Goal: Task Accomplishment & Management: Manage account settings

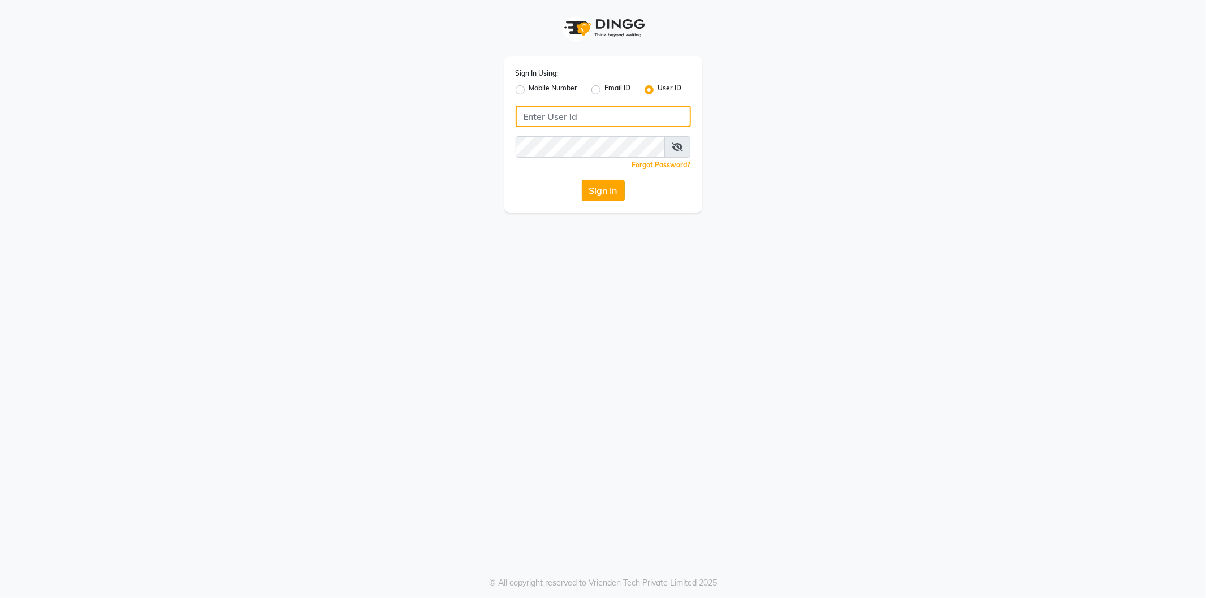
type input "kaycee@123"
click at [602, 190] on button "Sign In" at bounding box center [603, 190] width 43 height 21
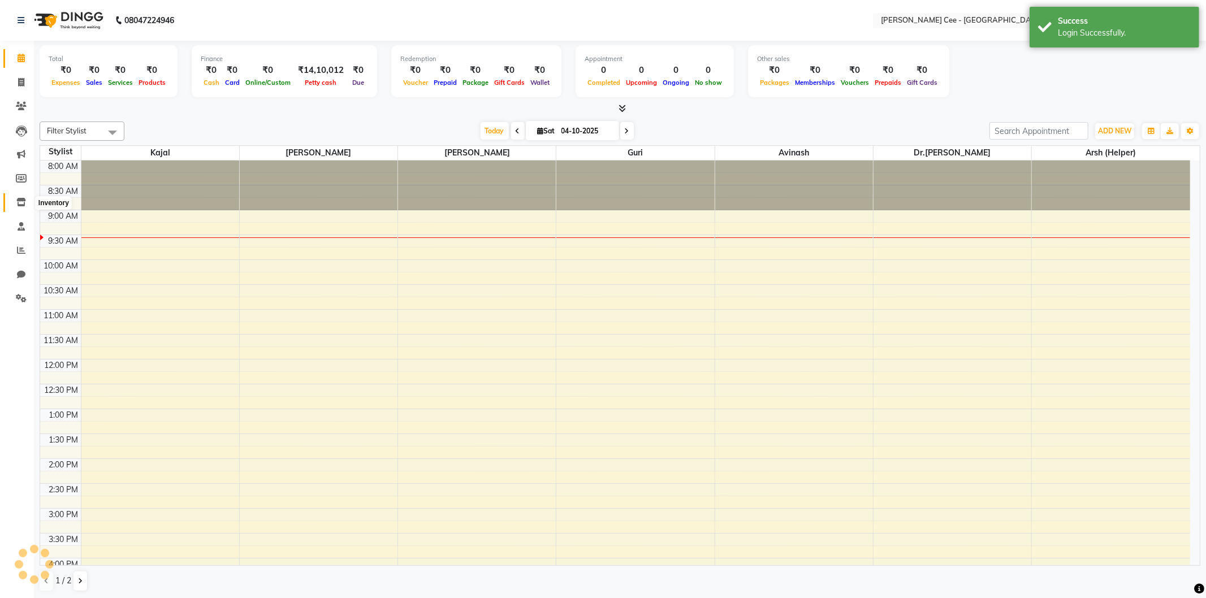
click at [16, 204] on icon at bounding box center [21, 202] width 10 height 8
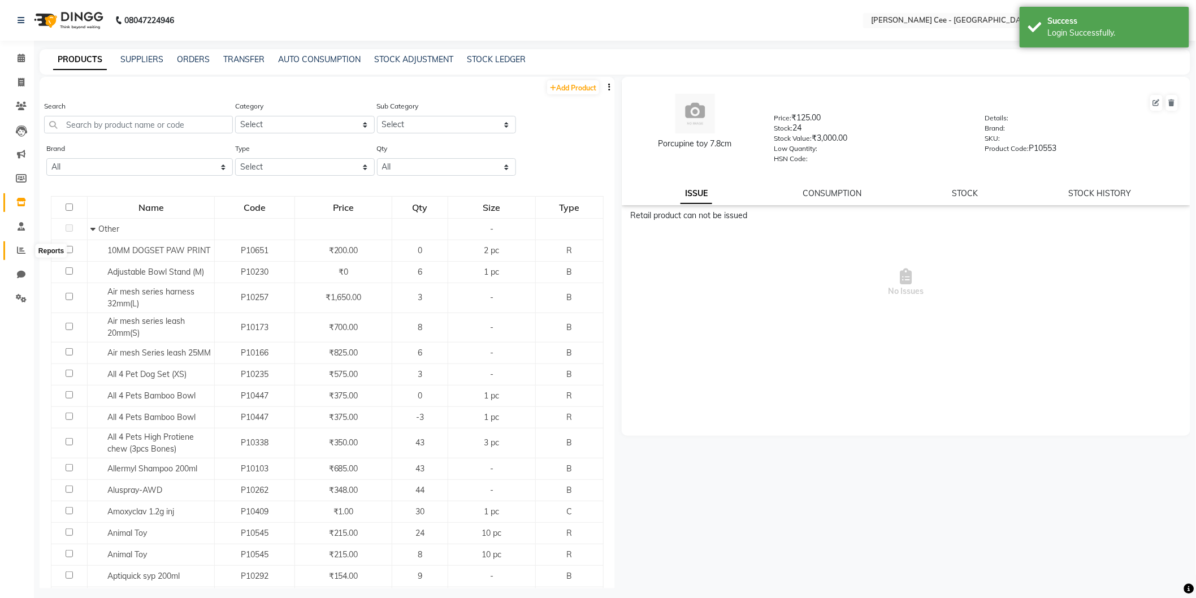
click at [21, 252] on icon at bounding box center [21, 250] width 8 height 8
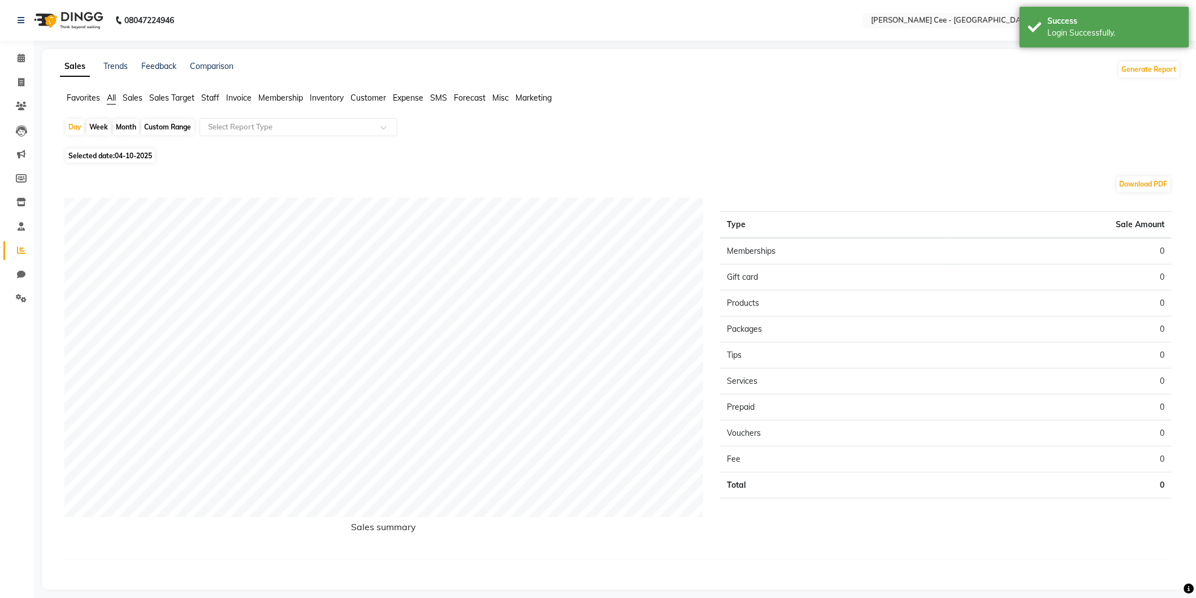
click at [128, 159] on span "04-10-2025" at bounding box center [133, 156] width 37 height 8
select select "10"
select select "2025"
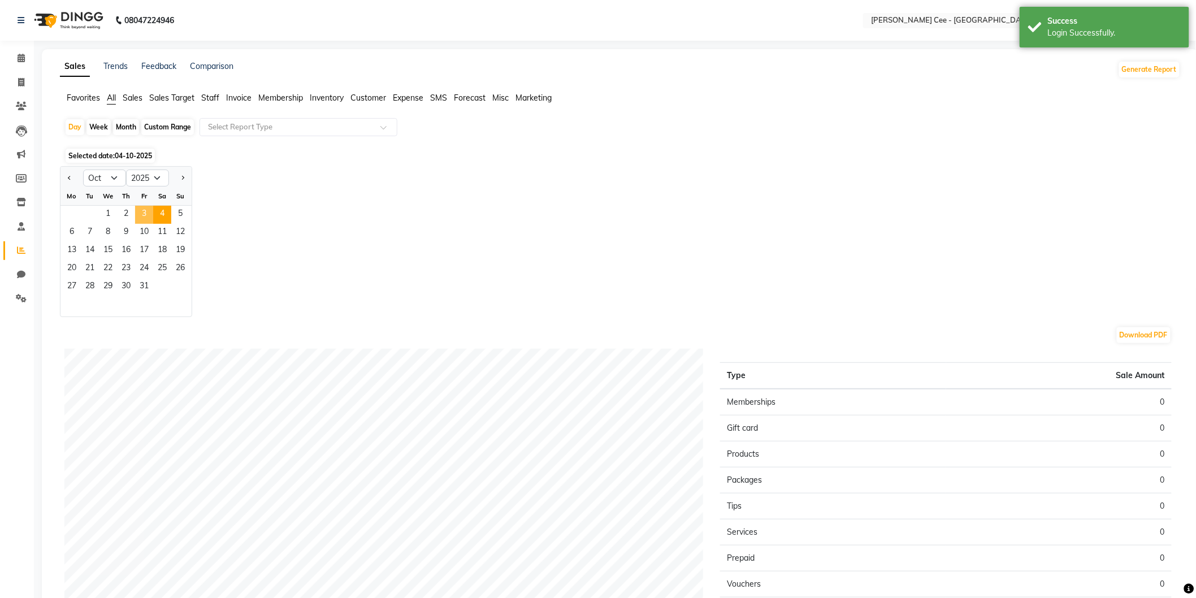
click at [147, 213] on span "3" at bounding box center [144, 215] width 18 height 18
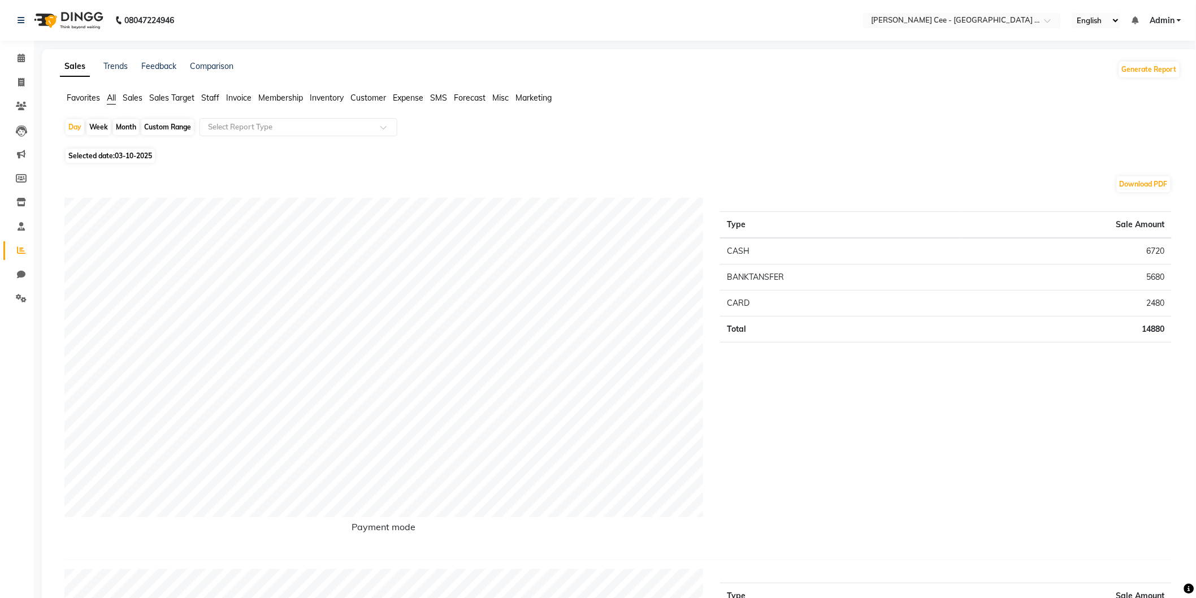
click at [117, 155] on span "03-10-2025" at bounding box center [133, 156] width 37 height 8
select select "10"
select select "2025"
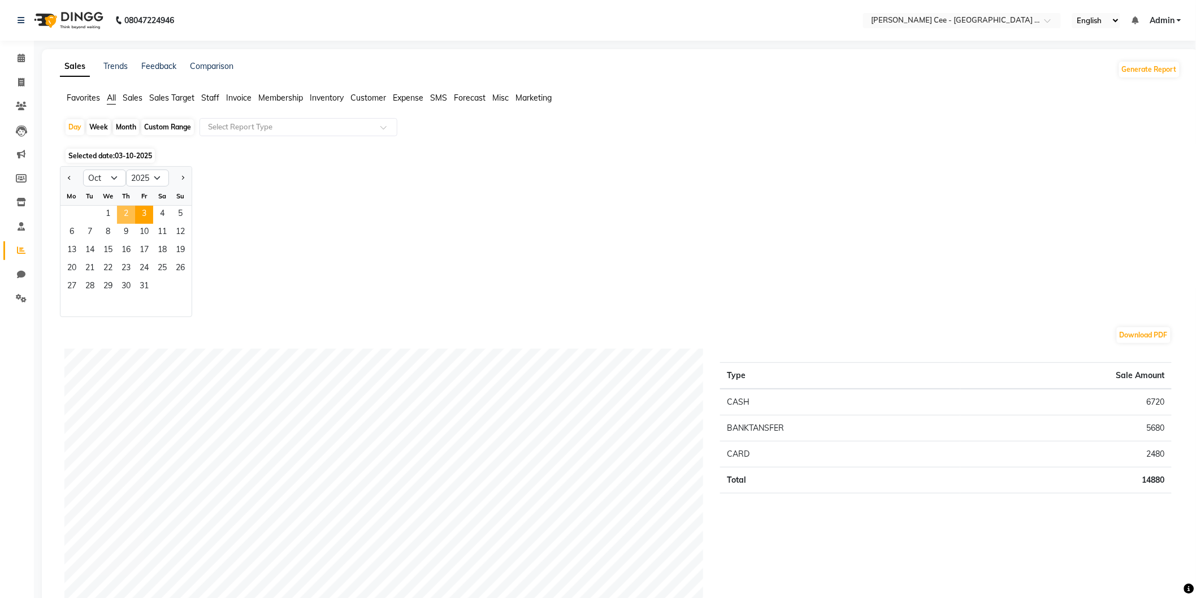
click at [127, 216] on span "2" at bounding box center [126, 215] width 18 height 18
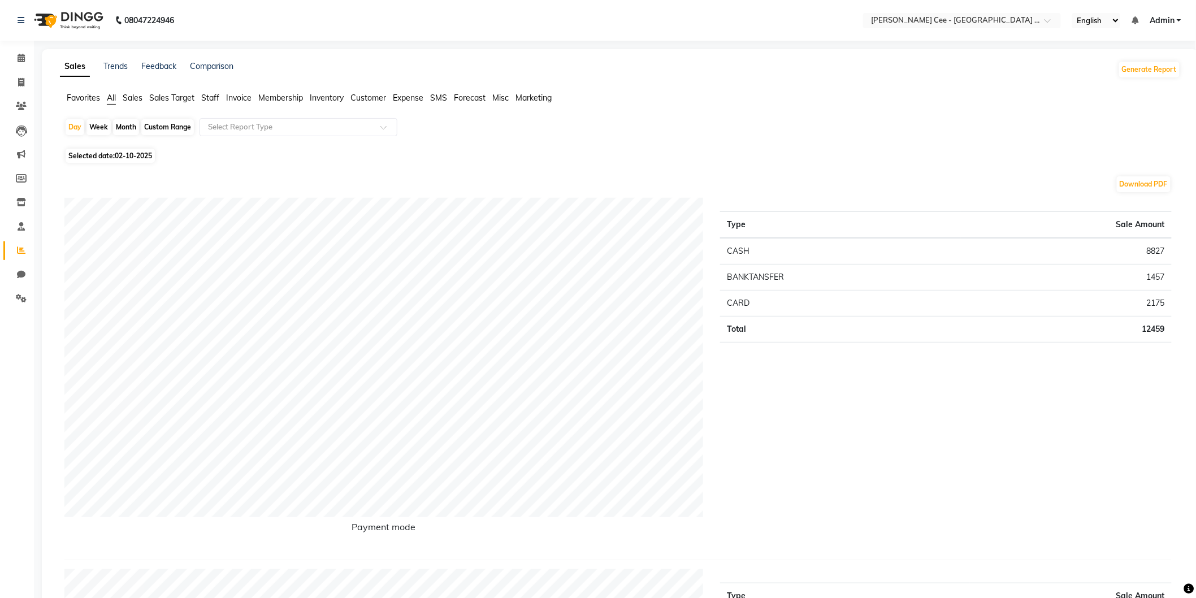
click at [131, 154] on span "02-10-2025" at bounding box center [133, 156] width 37 height 8
select select "10"
select select "2025"
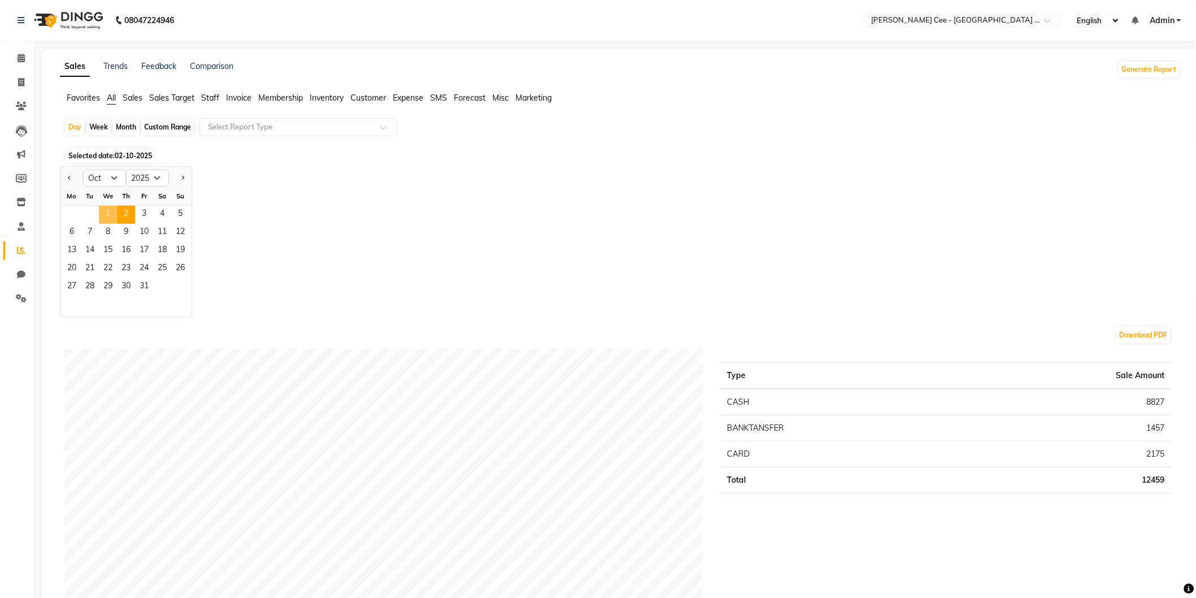
click at [106, 215] on span "1" at bounding box center [108, 215] width 18 height 18
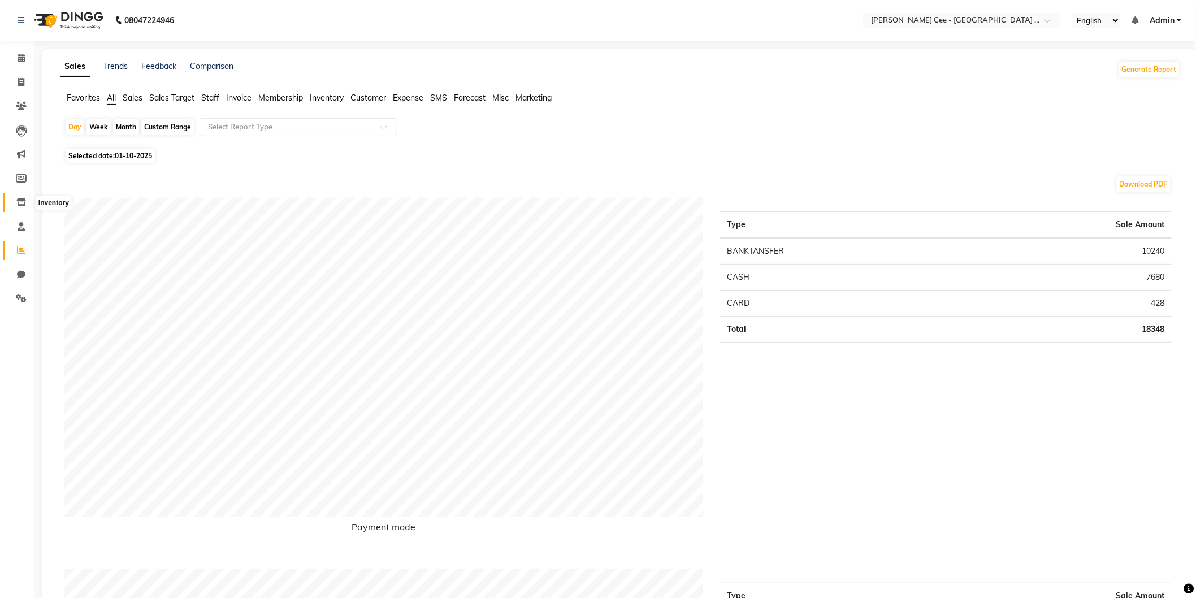
click at [20, 202] on icon at bounding box center [21, 202] width 10 height 8
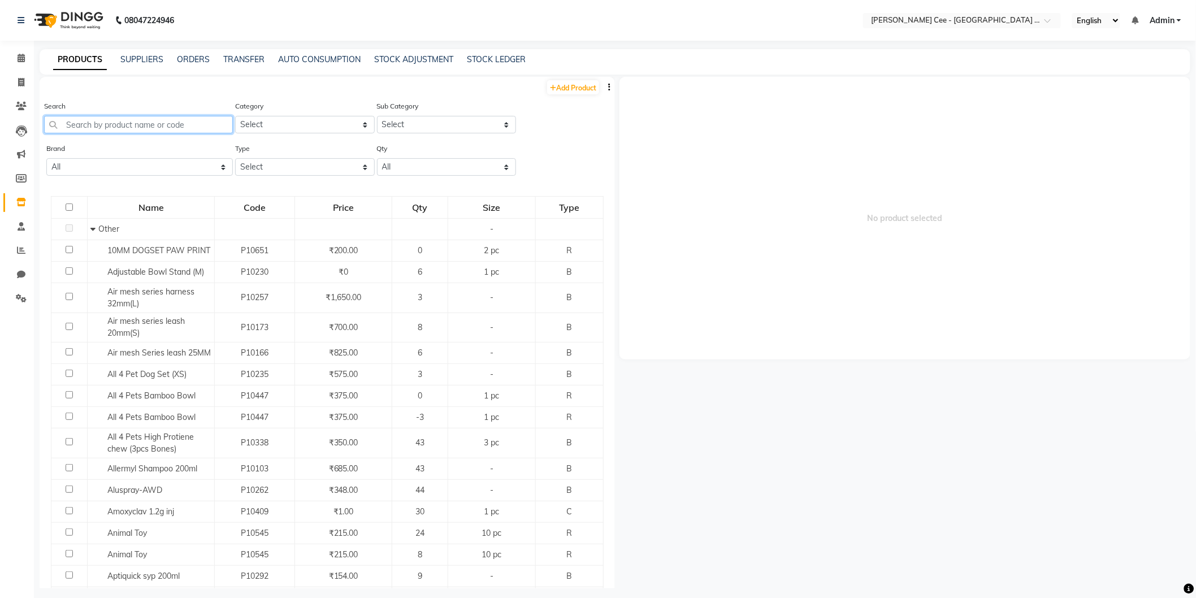
click at [171, 126] on input "text" at bounding box center [138, 125] width 189 height 18
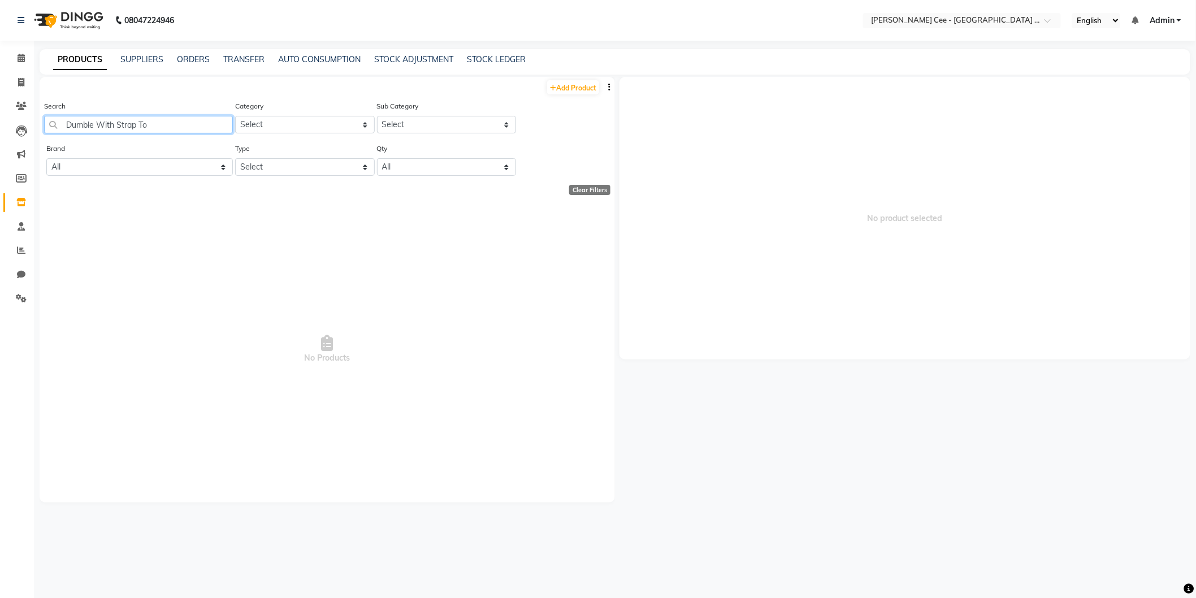
type input "Dumble With Strap Toy"
drag, startPoint x: 171, startPoint y: 126, endPoint x: 55, endPoint y: 123, distance: 116.5
click at [55, 123] on input "Dumble With Strap Toy" at bounding box center [138, 125] width 189 height 18
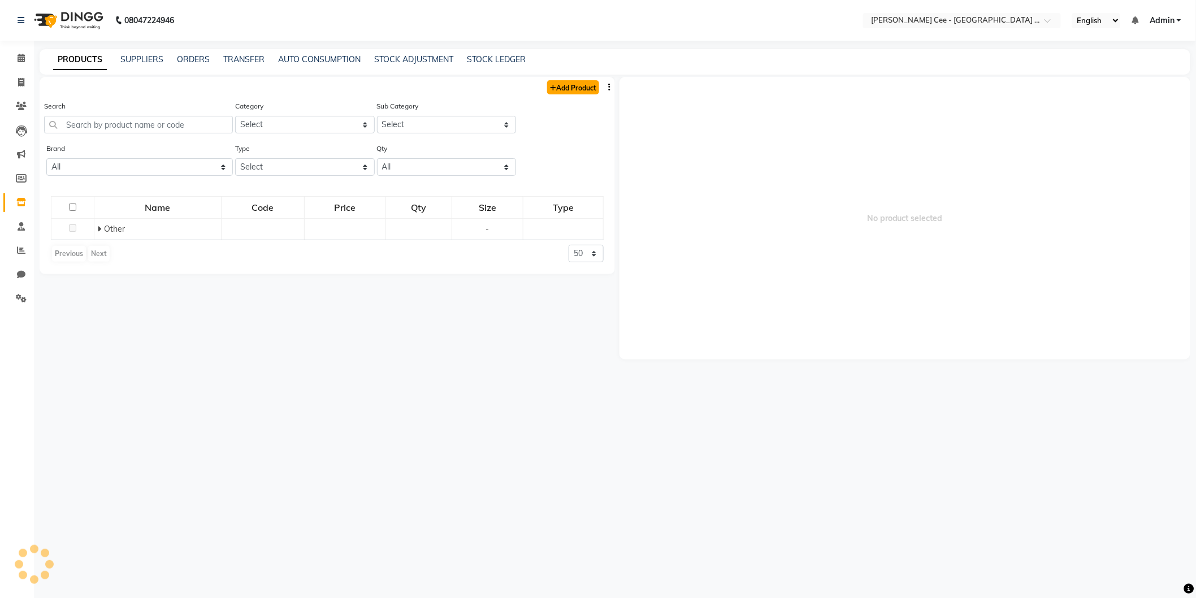
click at [570, 85] on link "Add Product" at bounding box center [573, 87] width 52 height 14
select select "true"
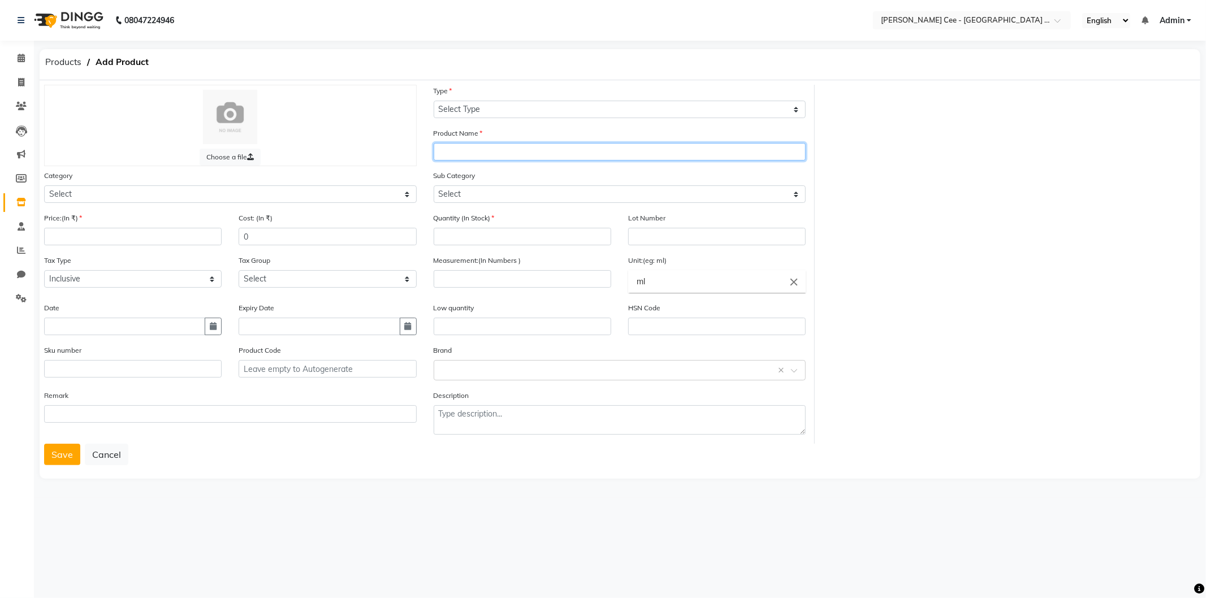
click at [483, 153] on input "text" at bounding box center [620, 152] width 373 height 18
paste input "Dumble With Strap Toy"
type input "Dumble With Strap Toy"
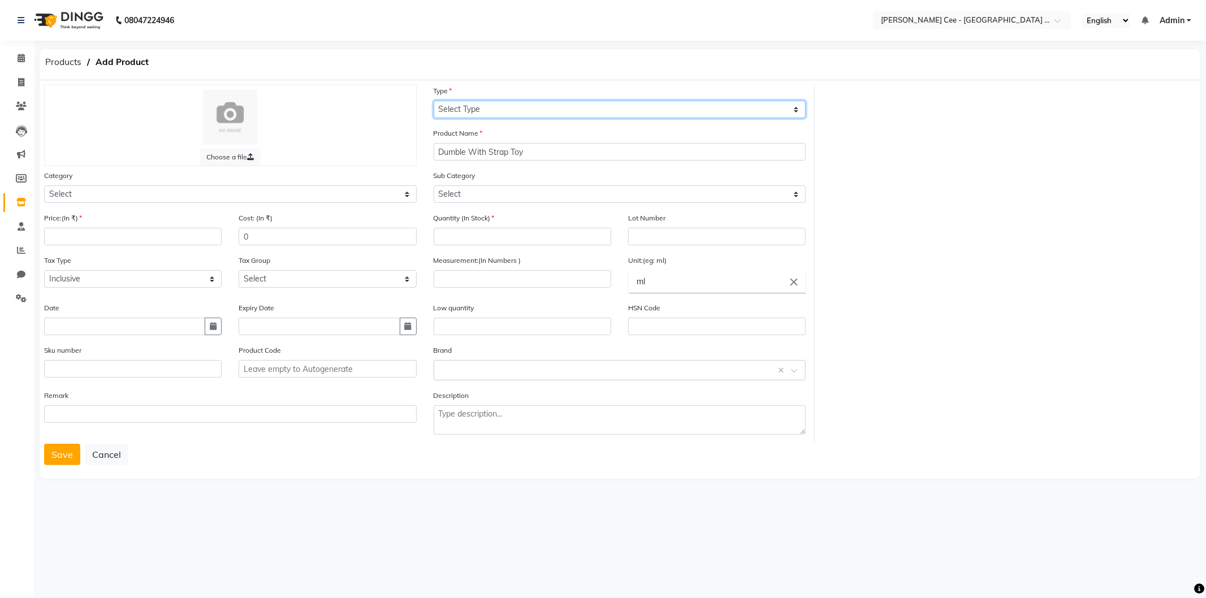
click at [517, 110] on select "Select Type Both Retail Consumable" at bounding box center [620, 110] width 373 height 18
select select "R"
click at [434, 101] on select "Select Type Both Retail Consumable" at bounding box center [620, 110] width 373 height 18
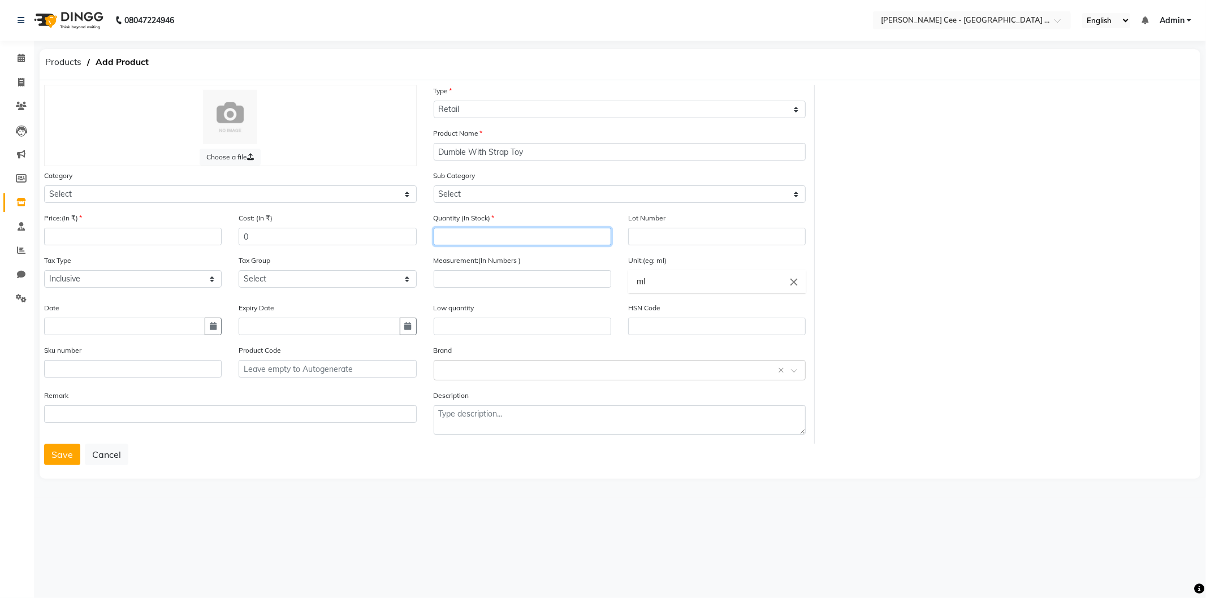
click at [481, 240] on input "number" at bounding box center [523, 237] width 178 height 18
type input "0"
click at [789, 283] on icon "close" at bounding box center [794, 282] width 12 height 12
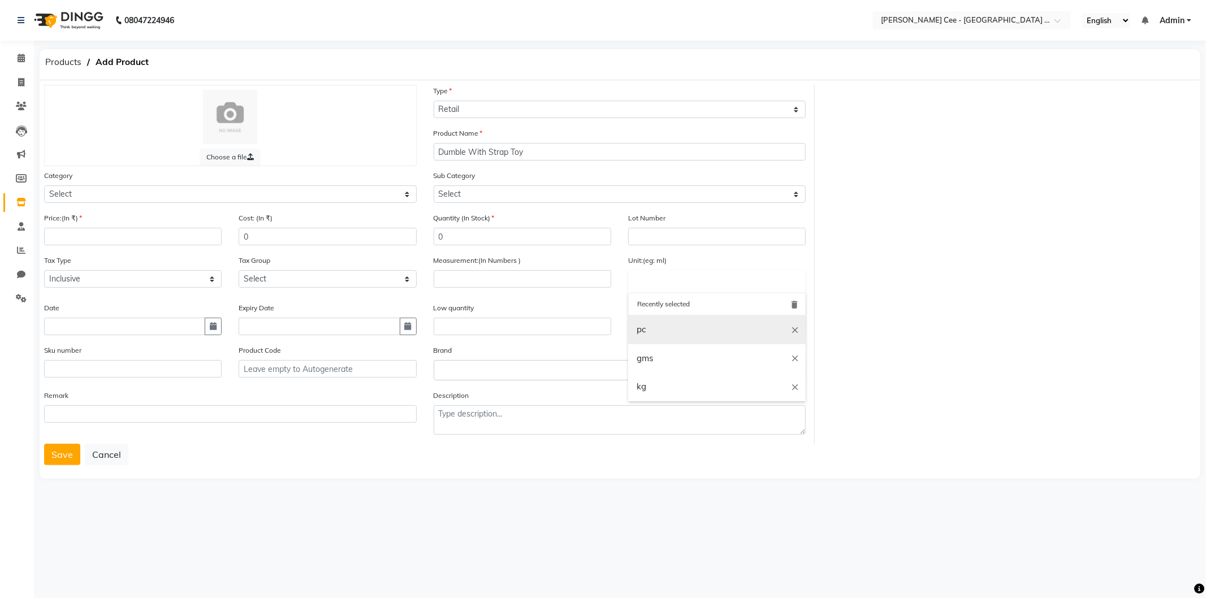
drag, startPoint x: 651, startPoint y: 326, endPoint x: 645, endPoint y: 324, distance: 6.1
click at [650, 326] on link "pc" at bounding box center [717, 329] width 178 height 29
type input "pc"
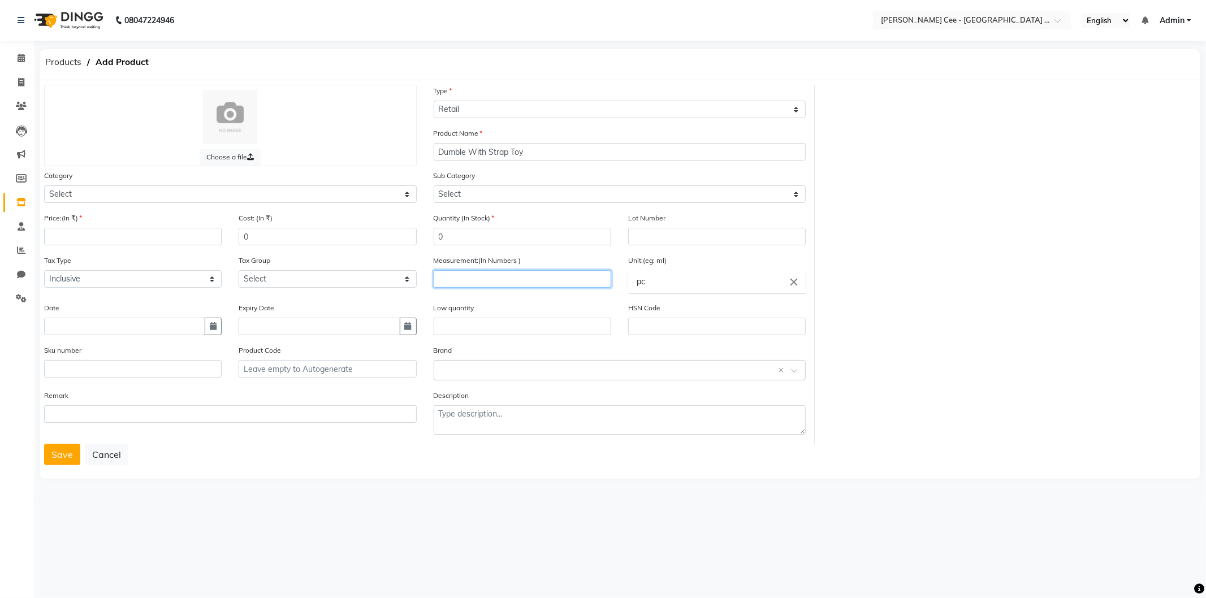
click at [505, 277] on input "number" at bounding box center [523, 279] width 178 height 18
type input "1"
click at [99, 237] on input "number" at bounding box center [133, 237] width 178 height 18
type input "350"
click at [241, 235] on input "0" at bounding box center [328, 237] width 178 height 18
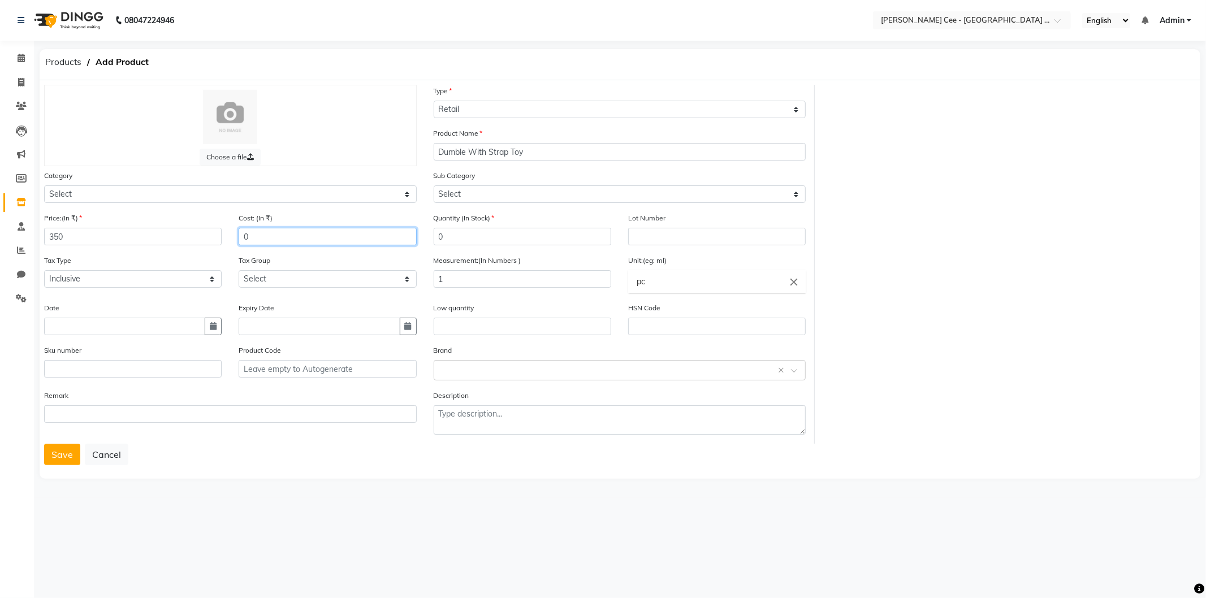
click at [241, 235] on input "0" at bounding box center [328, 237] width 178 height 18
type input "140"
click at [64, 461] on button "Save" at bounding box center [62, 454] width 36 height 21
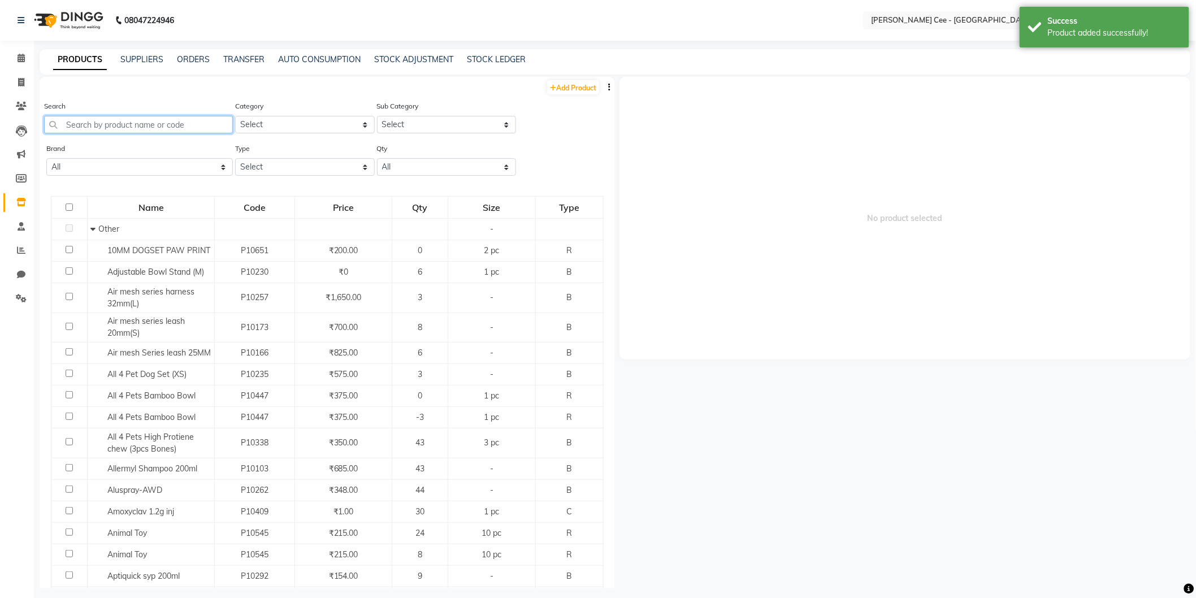
click at [158, 123] on input "text" at bounding box center [138, 125] width 189 height 18
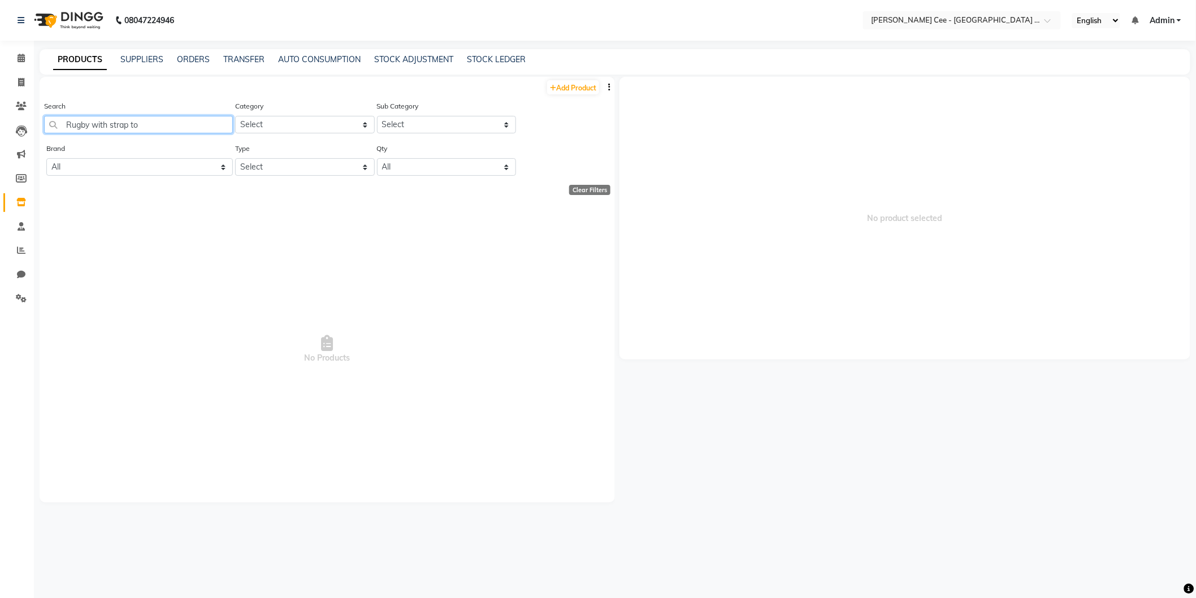
type input "Rugby with strap toy"
drag, startPoint x: 158, startPoint y: 123, endPoint x: 49, endPoint y: 120, distance: 109.7
click at [49, 120] on input "Rugby with strap toy" at bounding box center [138, 125] width 189 height 18
click at [578, 86] on link "Add Product" at bounding box center [573, 87] width 52 height 14
select select "true"
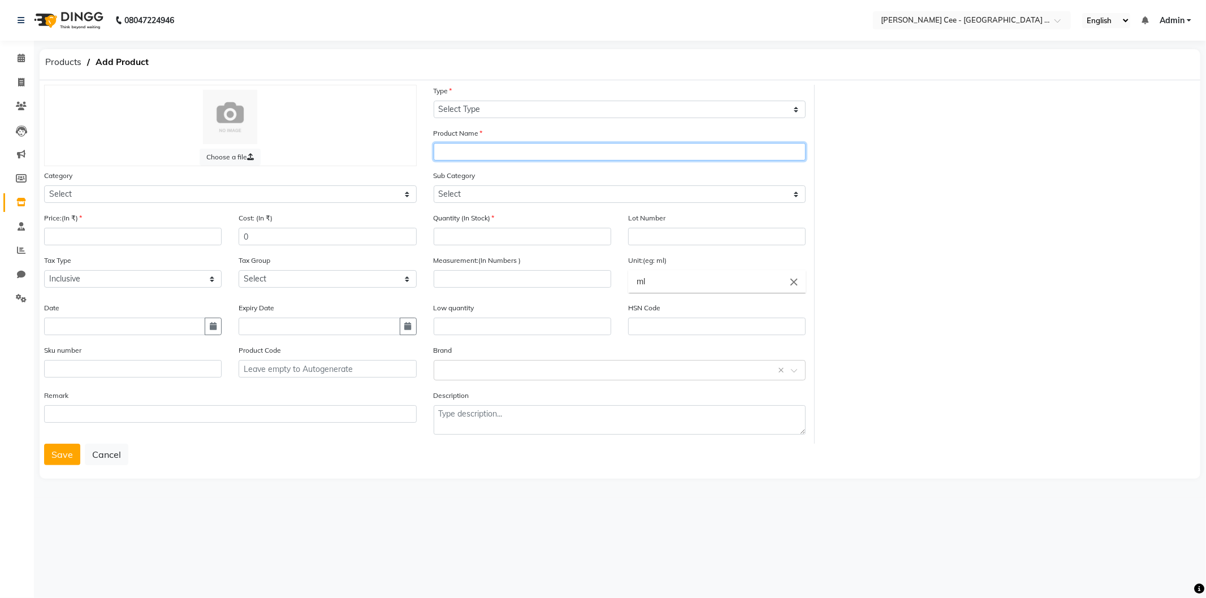
click at [487, 149] on input "text" at bounding box center [620, 152] width 373 height 18
paste input "Rugby with strap toy"
type input "Rugby with strap toy"
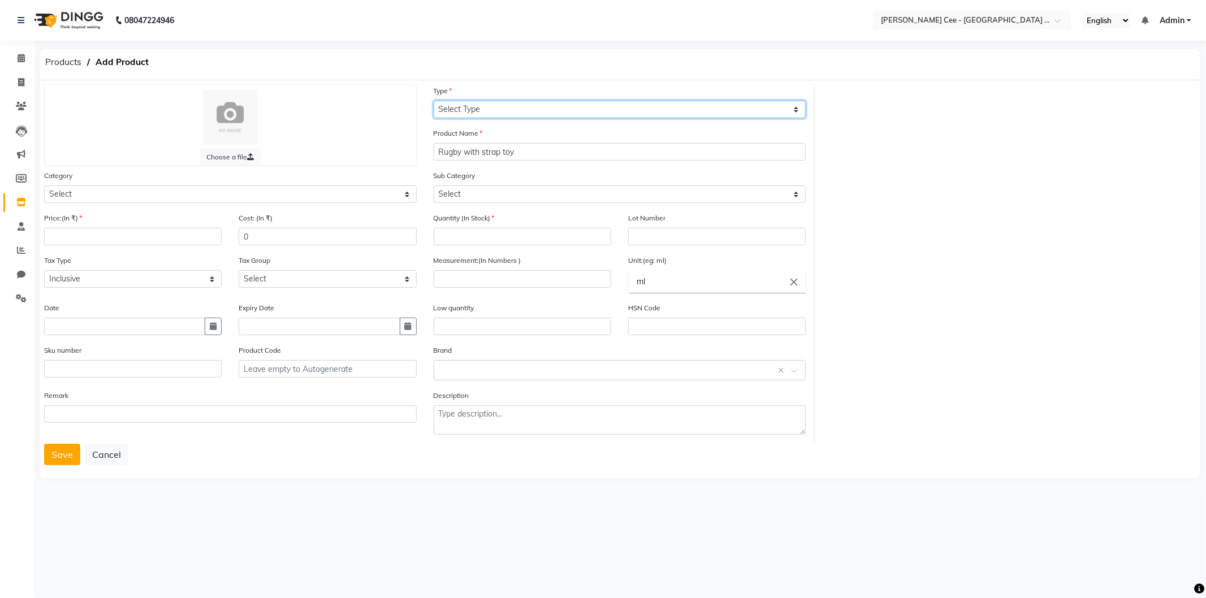
click at [554, 109] on select "Select Type Both Retail Consumable" at bounding box center [620, 110] width 373 height 18
select select "R"
click at [434, 101] on select "Select Type Both Retail Consumable" at bounding box center [620, 110] width 373 height 18
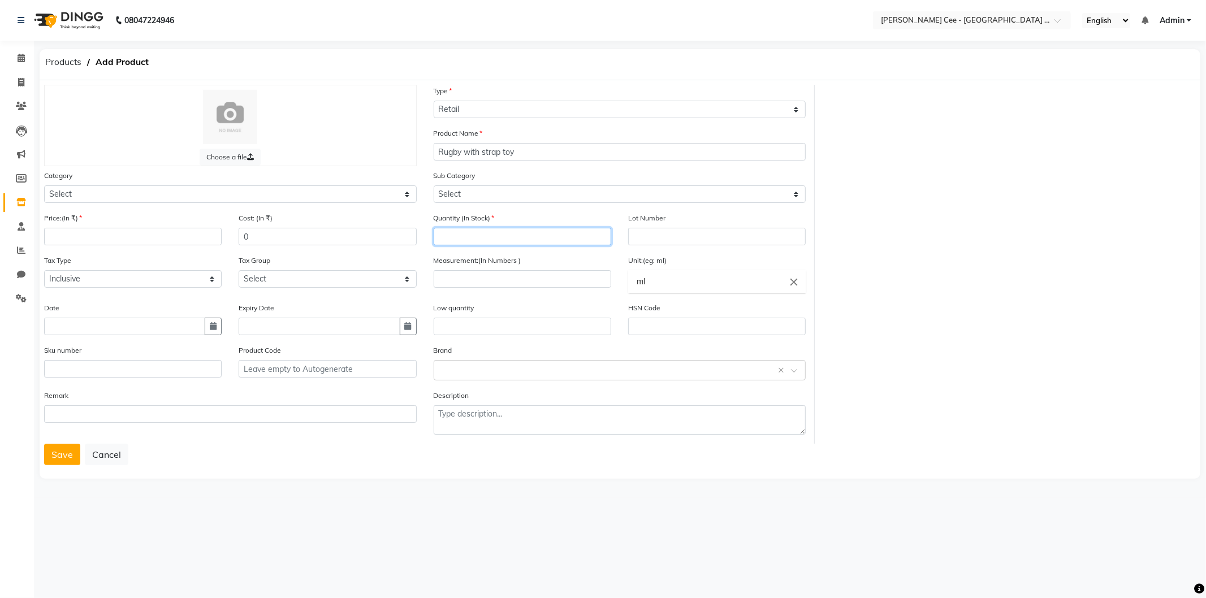
click at [486, 239] on input "number" at bounding box center [523, 237] width 178 height 18
type input "0"
click at [793, 281] on icon "close" at bounding box center [794, 282] width 12 height 12
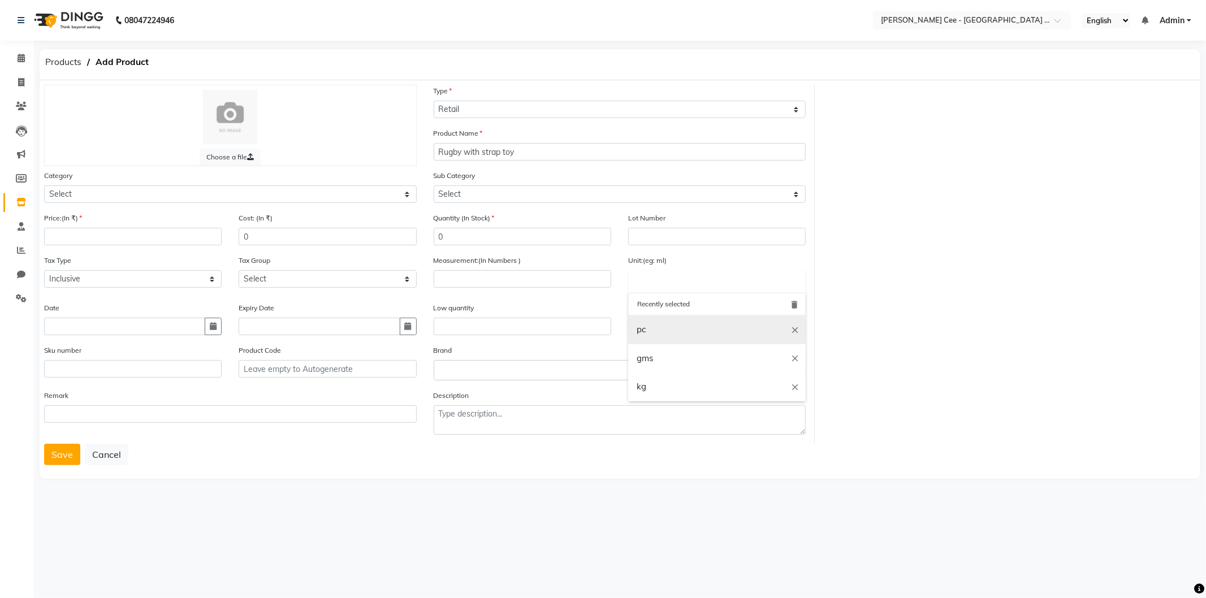
click at [667, 326] on link "pc" at bounding box center [717, 329] width 178 height 29
type input "pc"
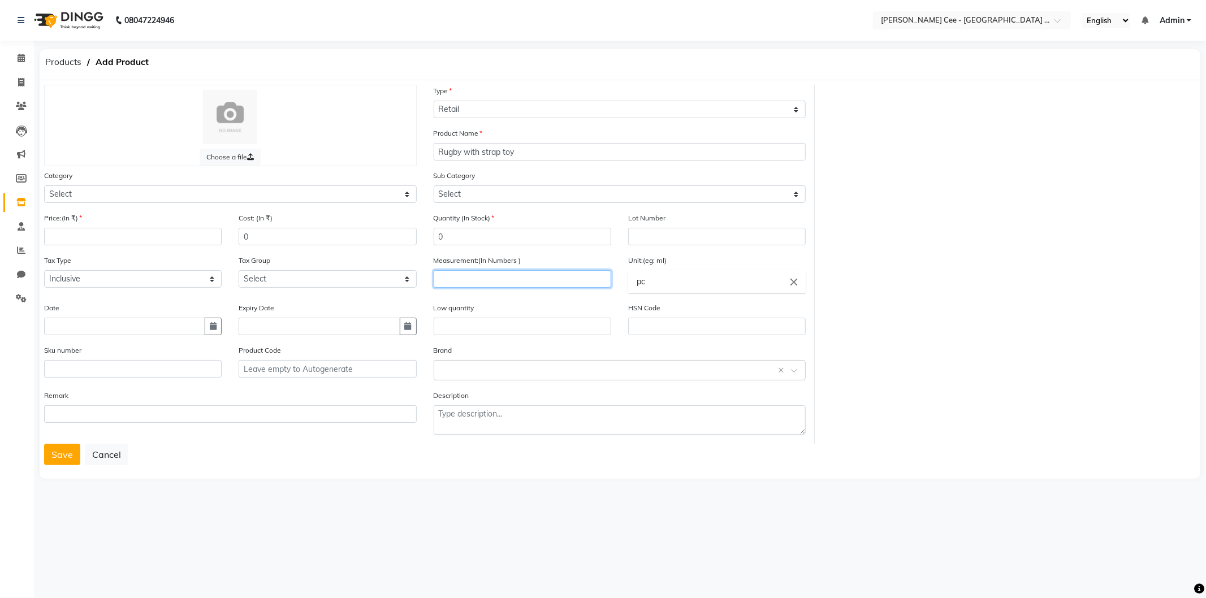
click at [552, 281] on input "number" at bounding box center [523, 279] width 178 height 18
type input "1"
click at [81, 234] on input "number" at bounding box center [133, 237] width 178 height 18
type input "350"
click at [245, 234] on input "0" at bounding box center [328, 237] width 178 height 18
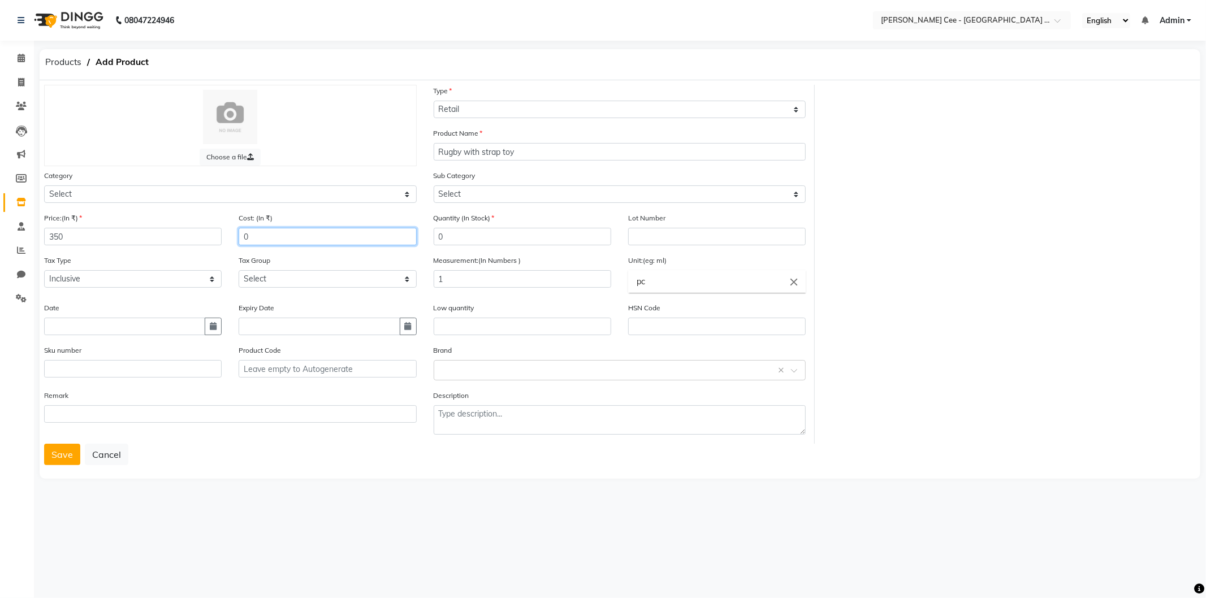
click at [245, 234] on input "0" at bounding box center [328, 237] width 178 height 18
type input "140"
click at [59, 456] on button "Save" at bounding box center [62, 454] width 36 height 21
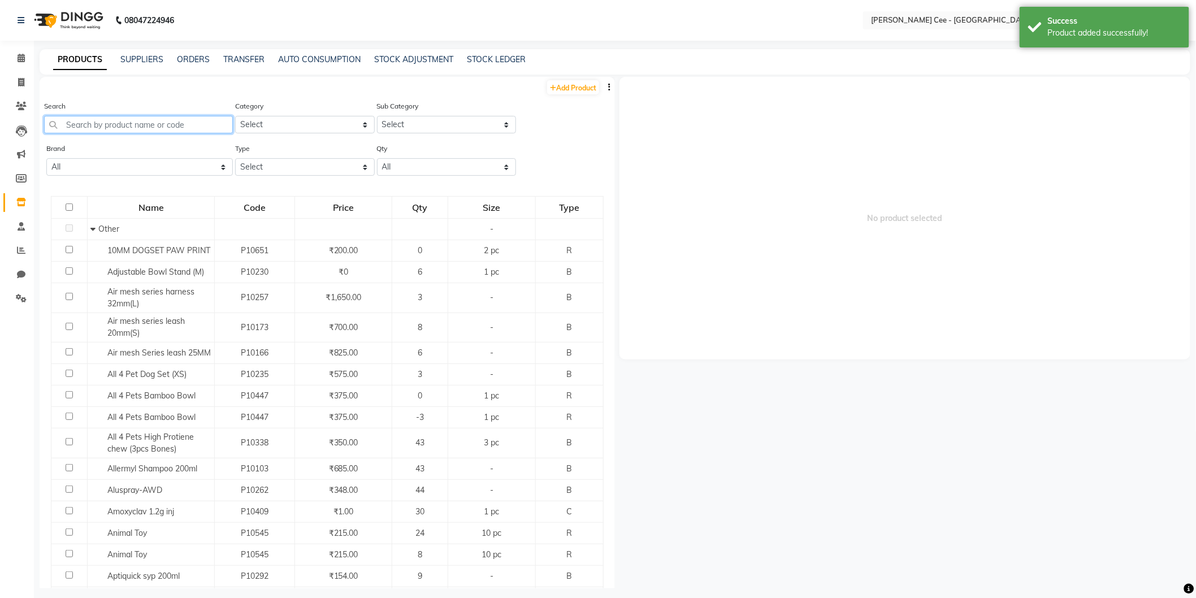
click at [195, 127] on input "text" at bounding box center [138, 125] width 189 height 18
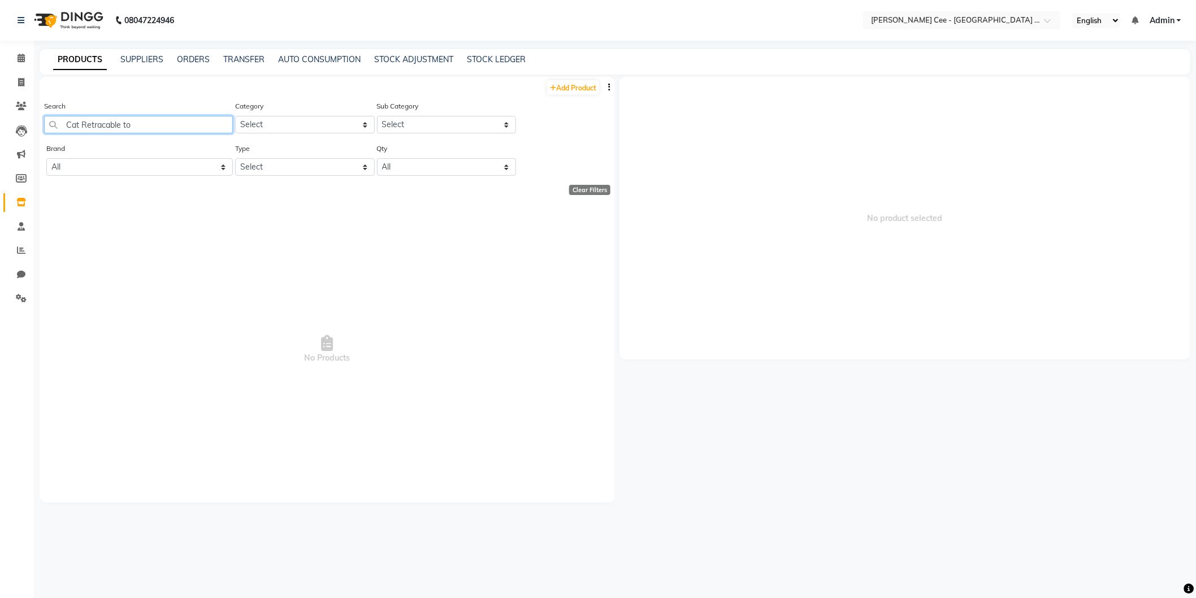
type input "Cat Retracable toy"
click at [195, 127] on input "Cat Retracable toy" at bounding box center [138, 125] width 189 height 18
click at [585, 89] on link "Add Product" at bounding box center [573, 87] width 52 height 14
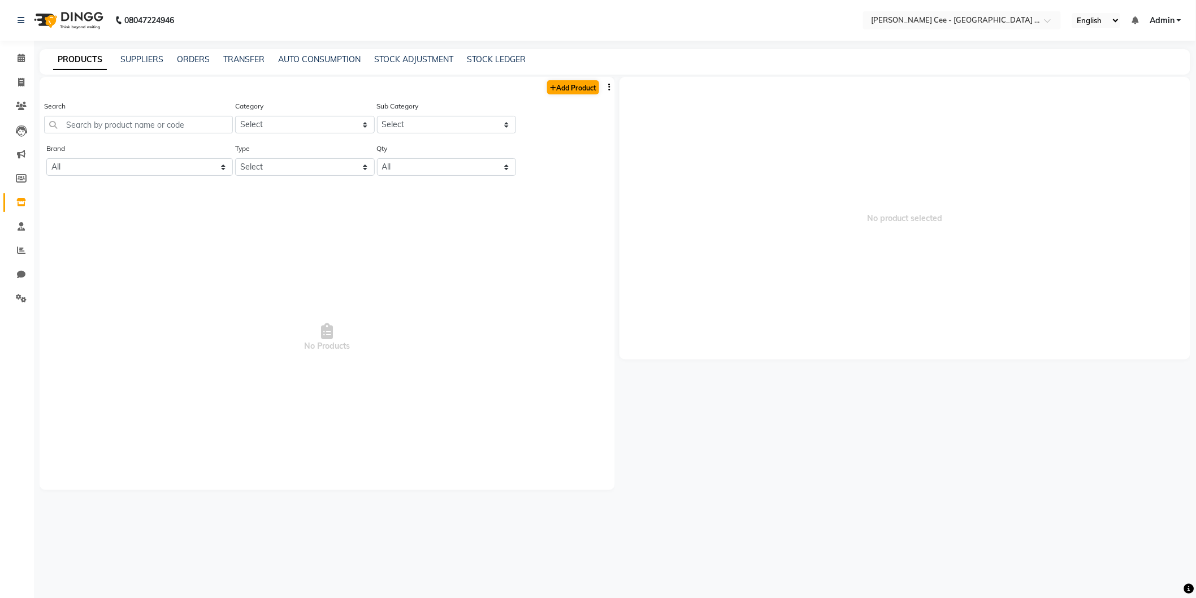
select select "true"
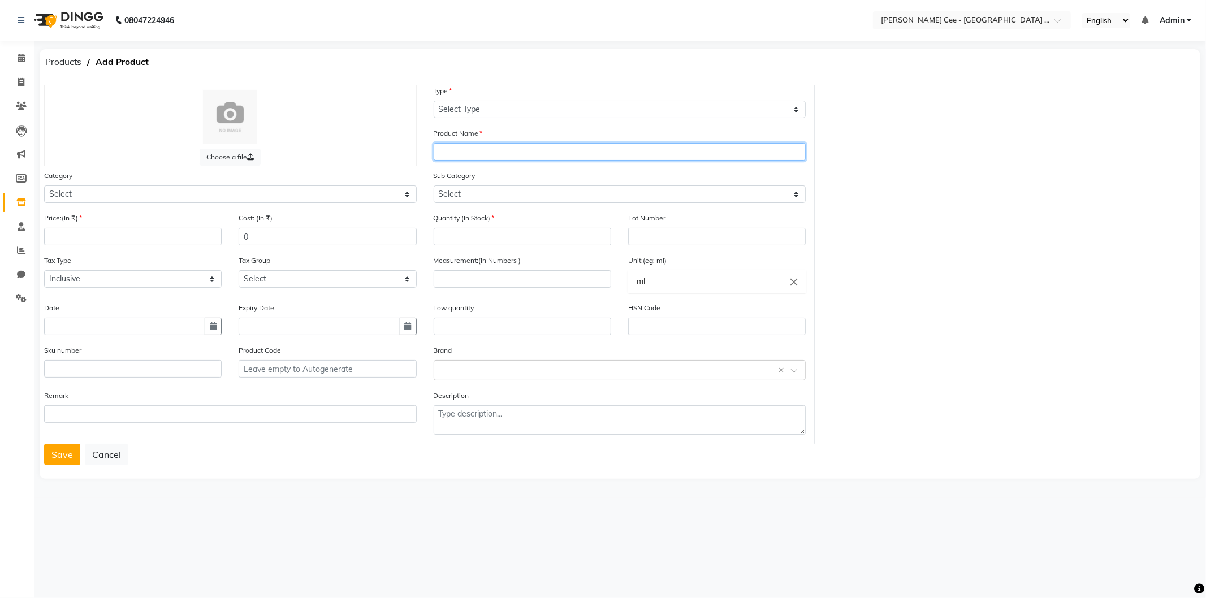
click at [466, 153] on input "text" at bounding box center [620, 152] width 373 height 18
paste input "Cat Retracable toy"
type input "Cat Retracable toy"
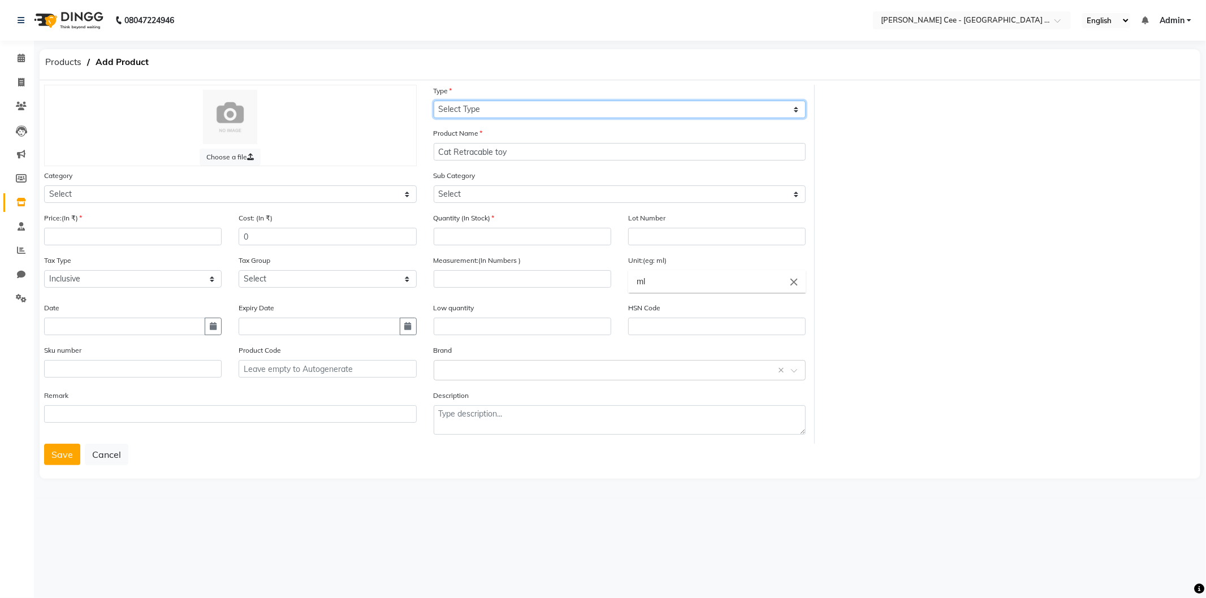
click at [555, 101] on select "Select Type Both Retail Consumable" at bounding box center [620, 110] width 373 height 18
select select "R"
click at [434, 101] on select "Select Type Both Retail Consumable" at bounding box center [620, 110] width 373 height 18
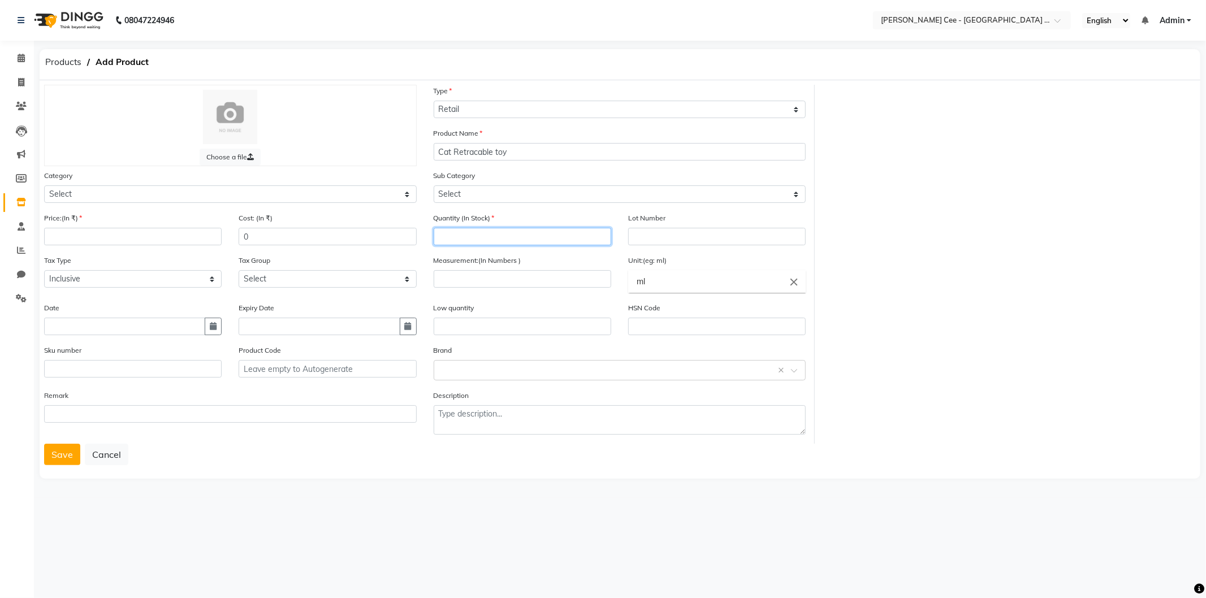
click at [469, 234] on input "number" at bounding box center [523, 237] width 178 height 18
type input "0"
click at [793, 282] on icon "close" at bounding box center [794, 282] width 12 height 12
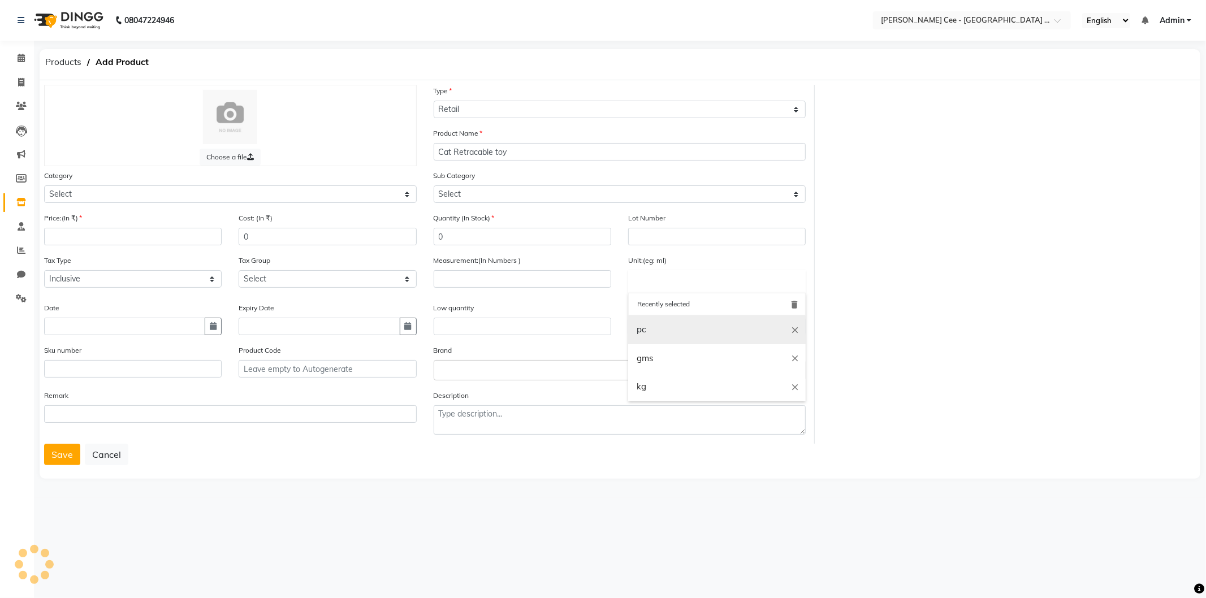
click at [654, 324] on link "pc" at bounding box center [717, 329] width 178 height 29
type input "pc"
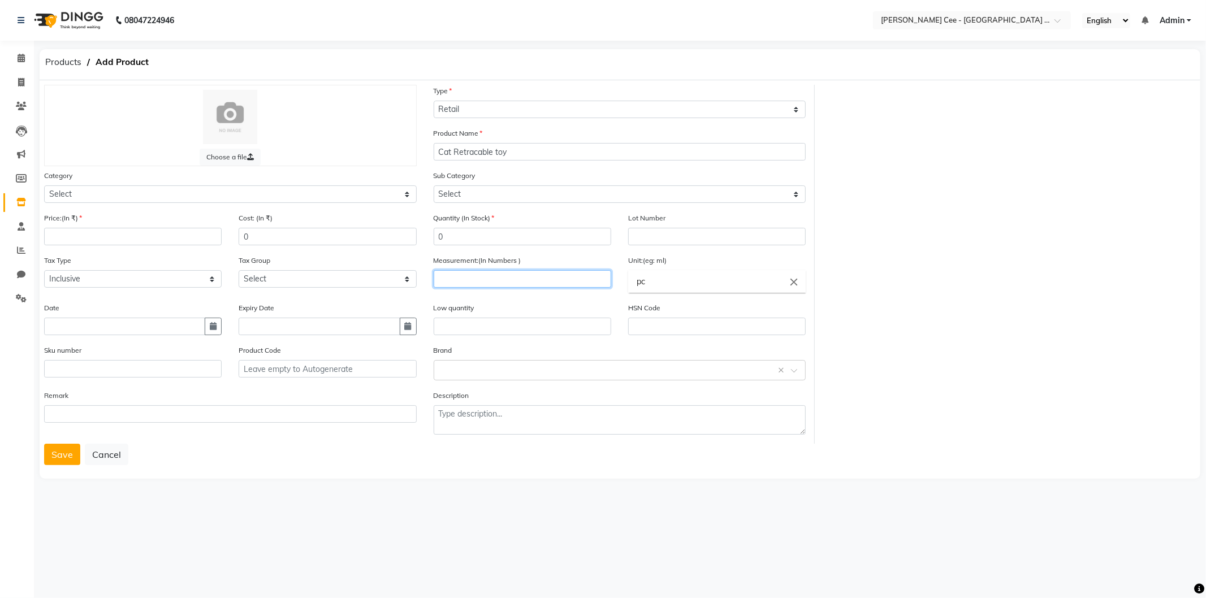
click at [519, 283] on input "number" at bounding box center [523, 279] width 178 height 18
type input "1"
click at [100, 235] on input "number" at bounding box center [133, 237] width 178 height 18
type input "800"
click at [239, 235] on input "0" at bounding box center [328, 237] width 178 height 18
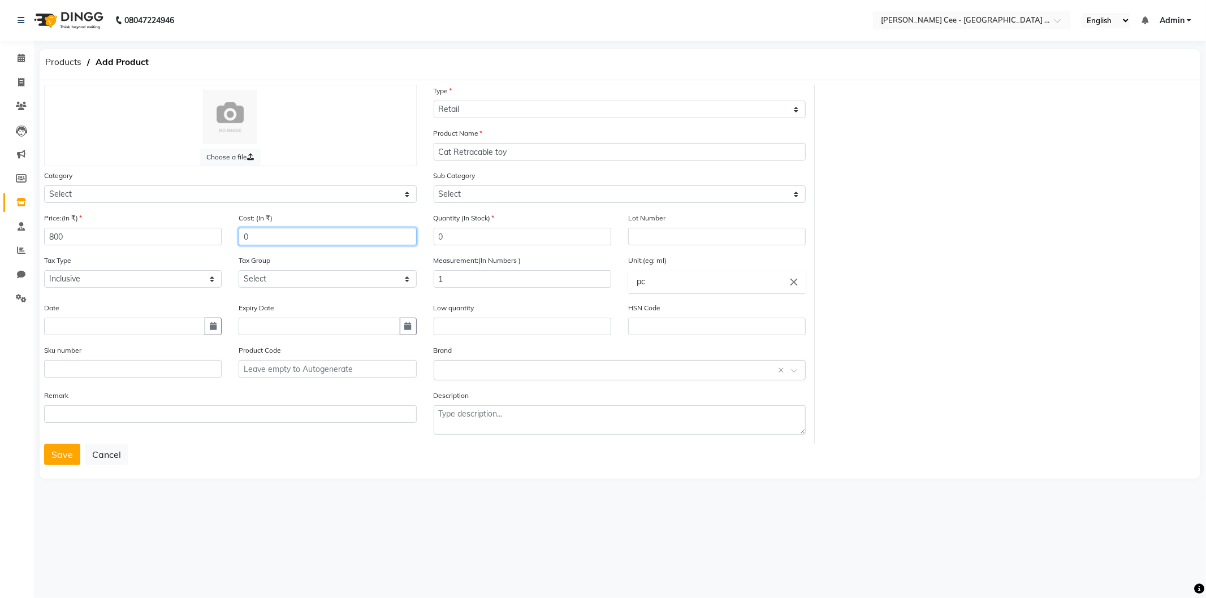
click at [239, 235] on input "0" at bounding box center [328, 237] width 178 height 18
type input "320"
click at [49, 455] on button "Save" at bounding box center [62, 454] width 36 height 21
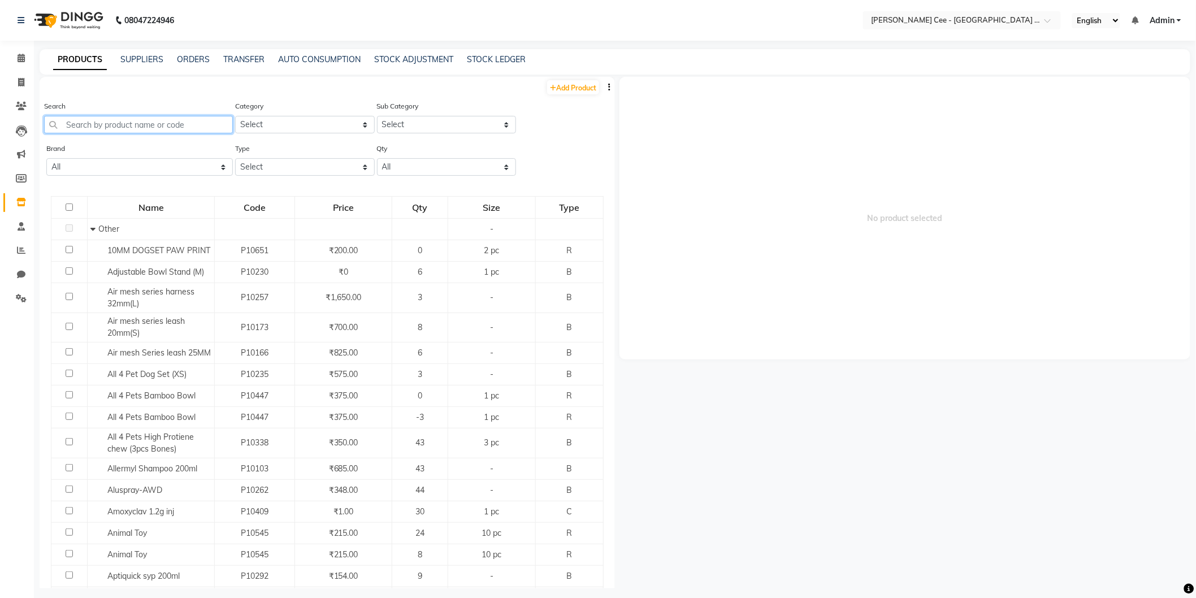
click at [212, 123] on input "text" at bounding box center [138, 125] width 189 height 18
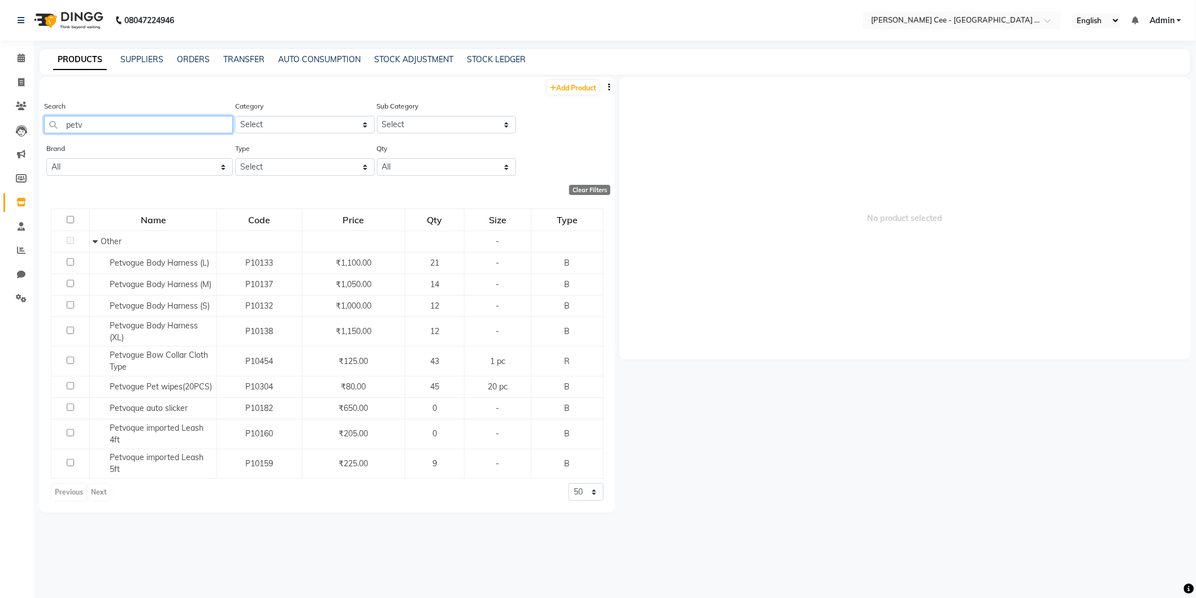
click at [78, 123] on input "petv" at bounding box center [138, 125] width 189 height 18
click at [90, 118] on input "pet v" at bounding box center [138, 125] width 189 height 18
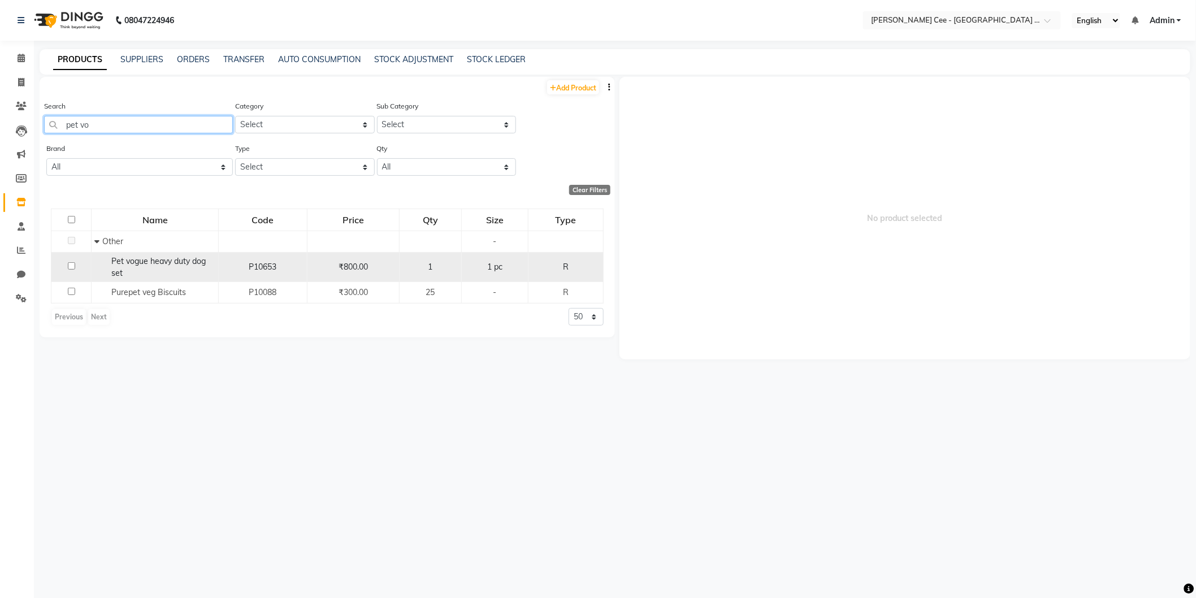
type input "pet vo"
click at [201, 263] on span "Pet vogue heavy duty dog set" at bounding box center [158, 267] width 94 height 22
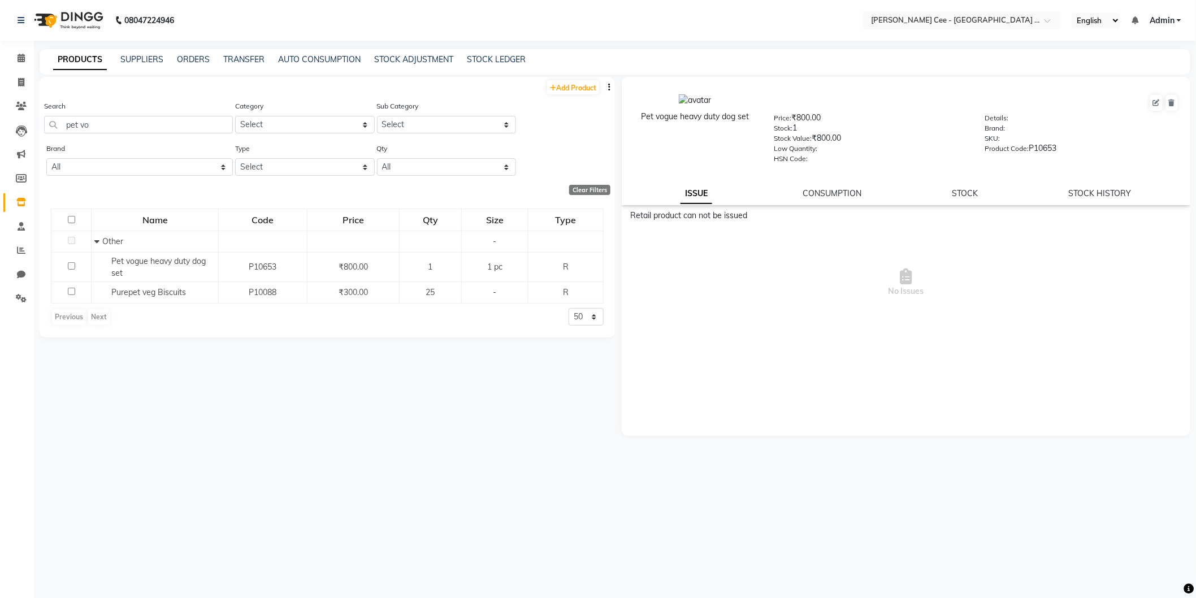
click at [975, 187] on div "Pet vogue heavy duty dog set Price: ₹800.00 Stock: 1 Stock Value: ₹800.00 Low Q…" at bounding box center [906, 141] width 569 height 128
click at [970, 190] on link "STOCK" at bounding box center [966, 193] width 26 height 10
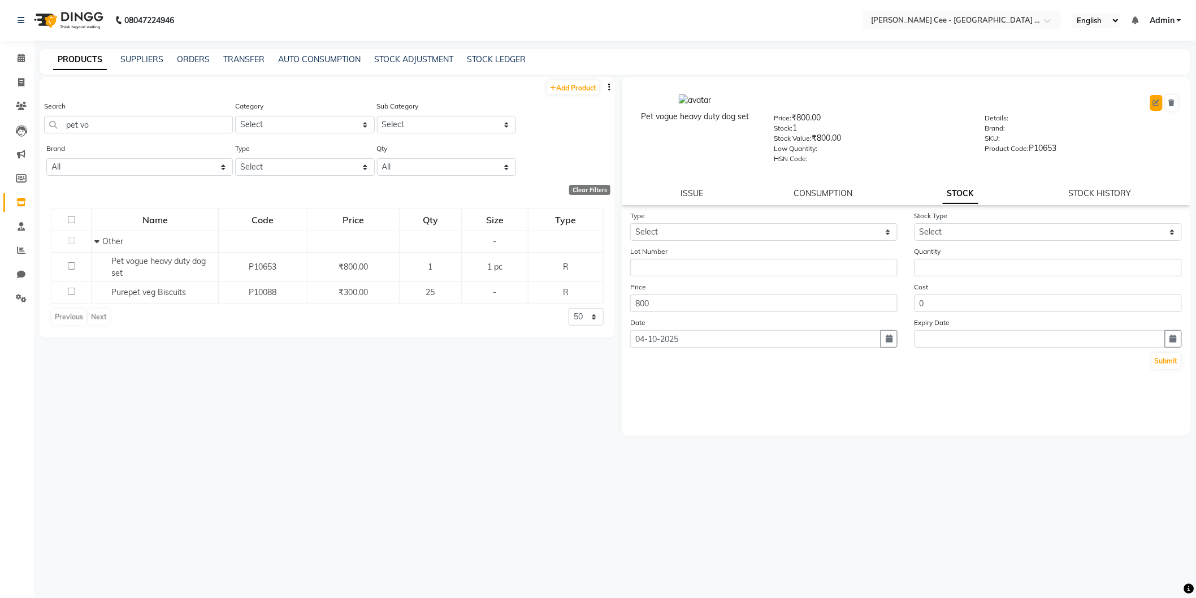
click at [1159, 102] on icon at bounding box center [1156, 103] width 7 height 7
select select "R"
select select "true"
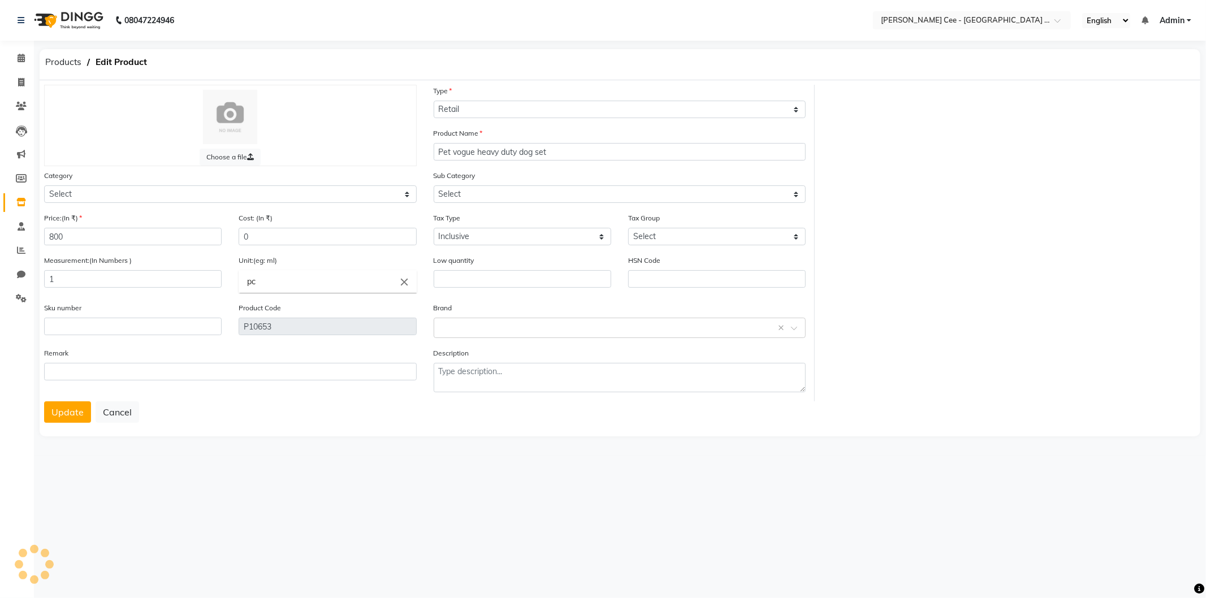
select select "1551001000"
select select "1551001002"
click at [123, 411] on button "Cancel" at bounding box center [118, 411] width 44 height 21
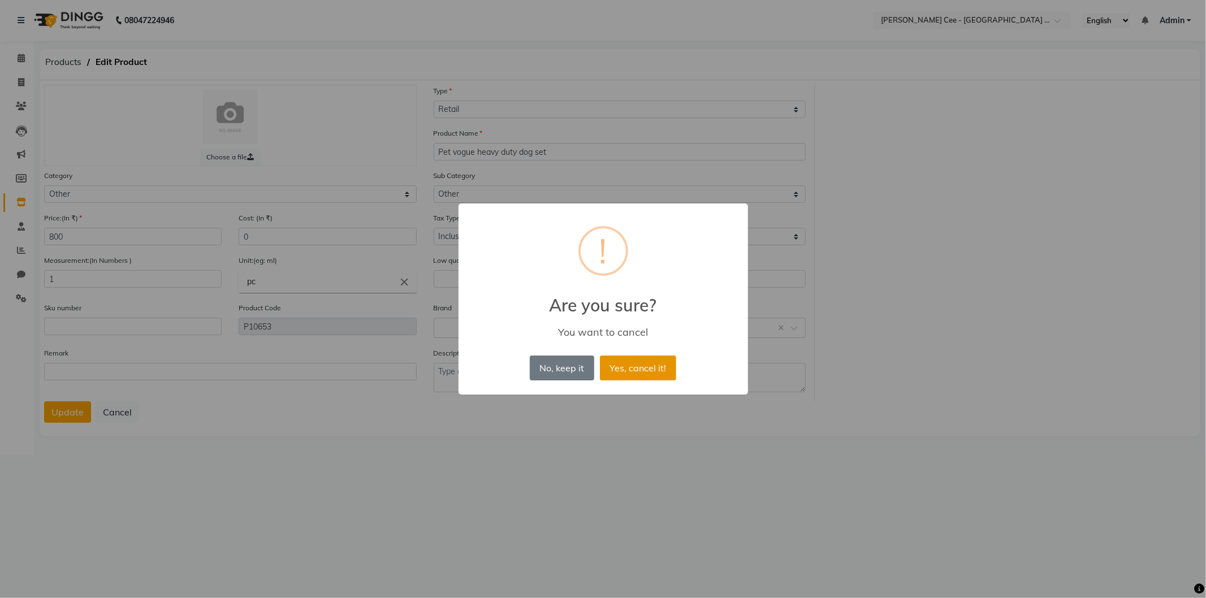
click at [646, 365] on button "Yes, cancel it!" at bounding box center [638, 368] width 76 height 25
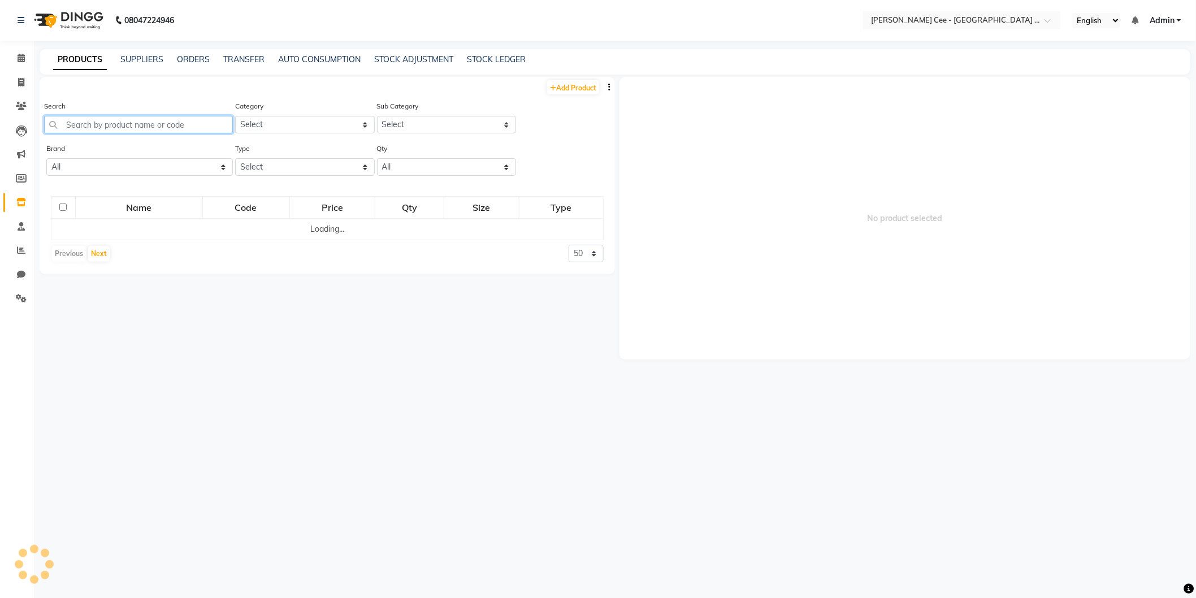
click at [174, 122] on input "text" at bounding box center [138, 125] width 189 height 18
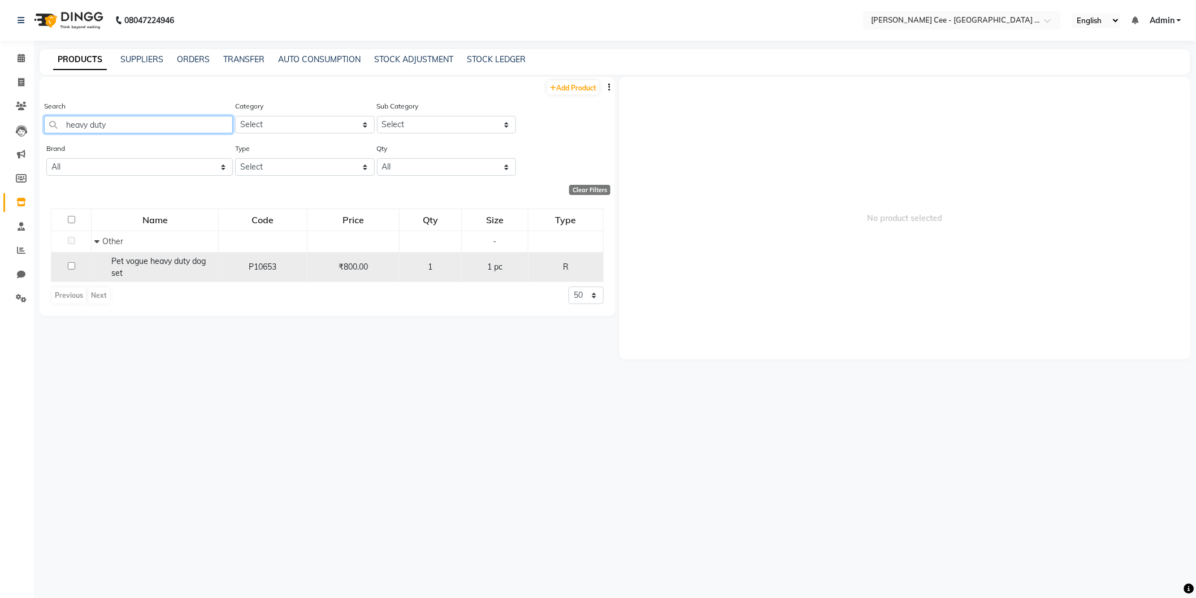
type input "heavy duty"
click at [352, 268] on span "₹800.00" at bounding box center [353, 267] width 29 height 10
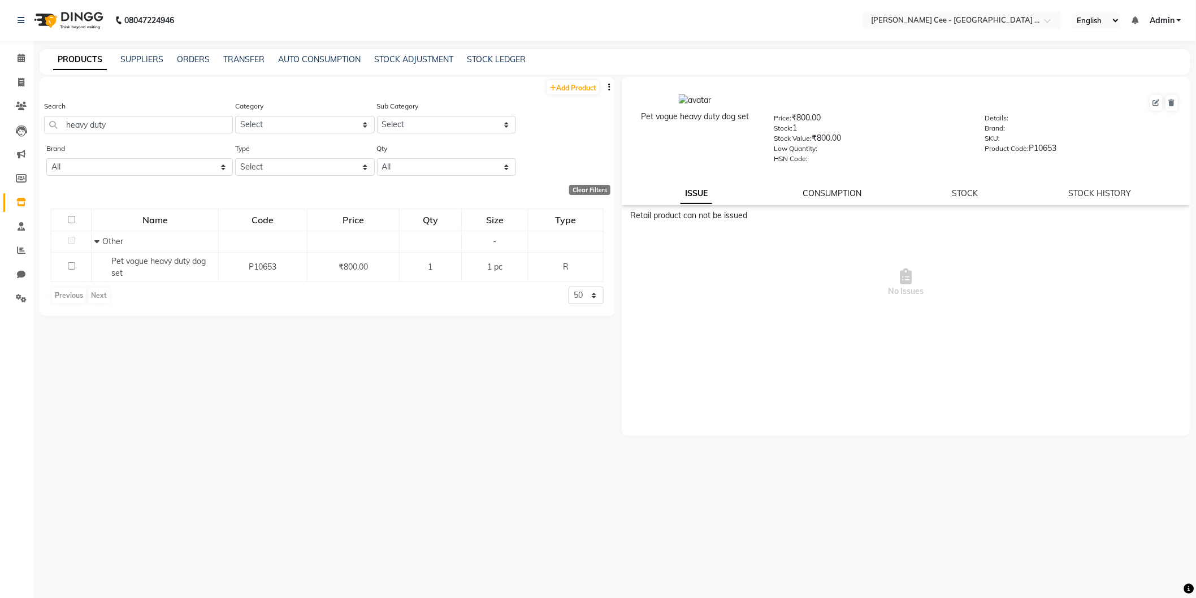
click at [833, 195] on link "CONSUMPTION" at bounding box center [832, 193] width 59 height 10
click at [970, 195] on link "STOCK" at bounding box center [966, 193] width 26 height 10
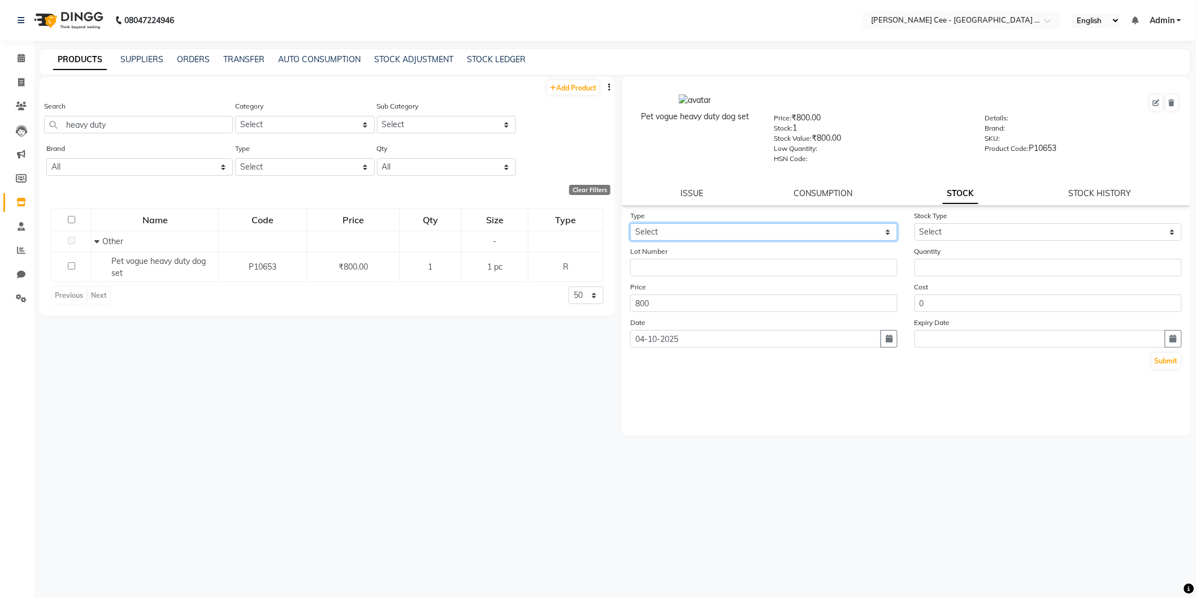
click at [716, 231] on select "Select In Out" at bounding box center [763, 232] width 267 height 18
select select "out"
click at [630, 224] on select "Select In Out" at bounding box center [763, 232] width 267 height 18
select select
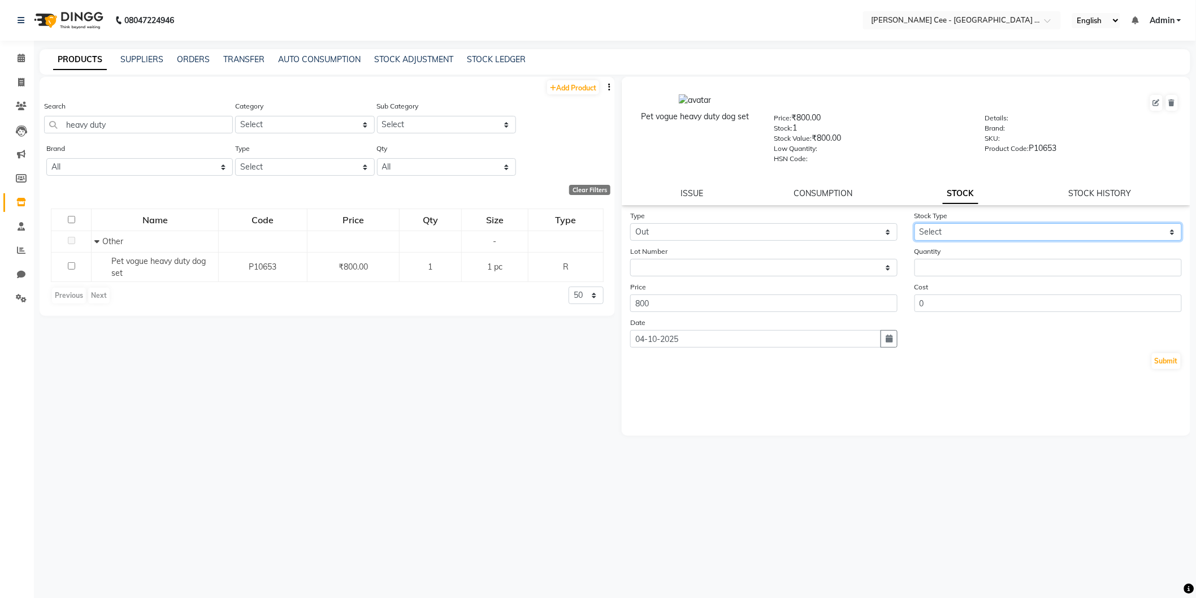
click at [984, 232] on select "Select Internal Use Damaged Expired Adjustment Return Other" at bounding box center [1048, 232] width 267 height 18
select select "adjustment"
click at [915, 224] on select "Select Internal Use Damaged Expired Adjustment Return Other" at bounding box center [1048, 232] width 267 height 18
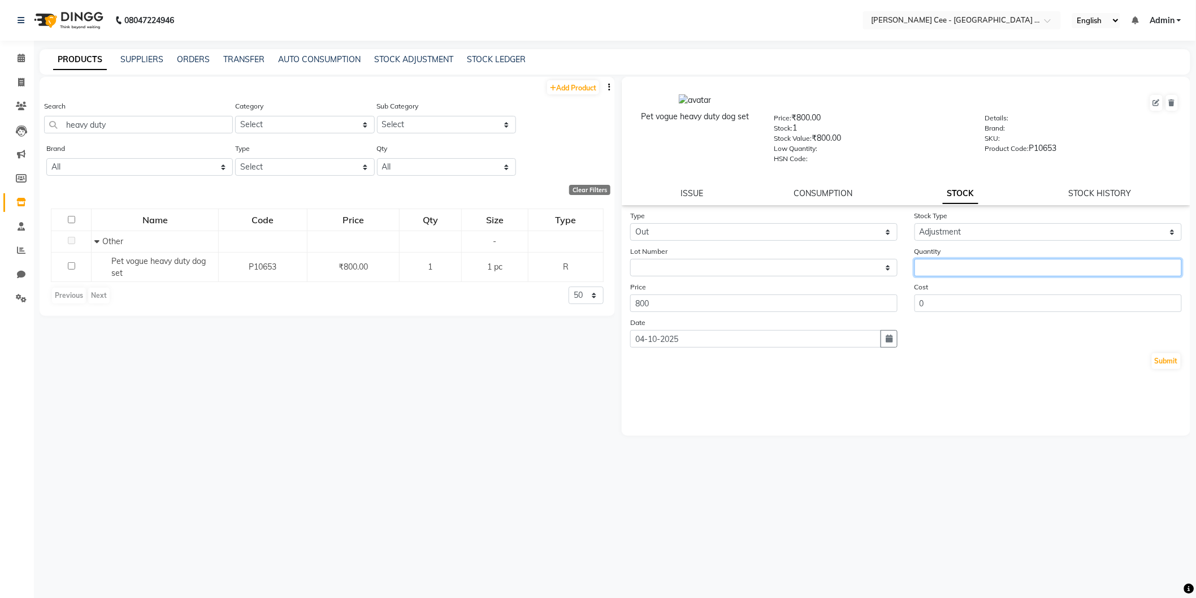
click at [946, 265] on input "number" at bounding box center [1048, 268] width 267 height 18
type input "1"
click at [1166, 362] on button "Submit" at bounding box center [1166, 361] width 29 height 16
select select
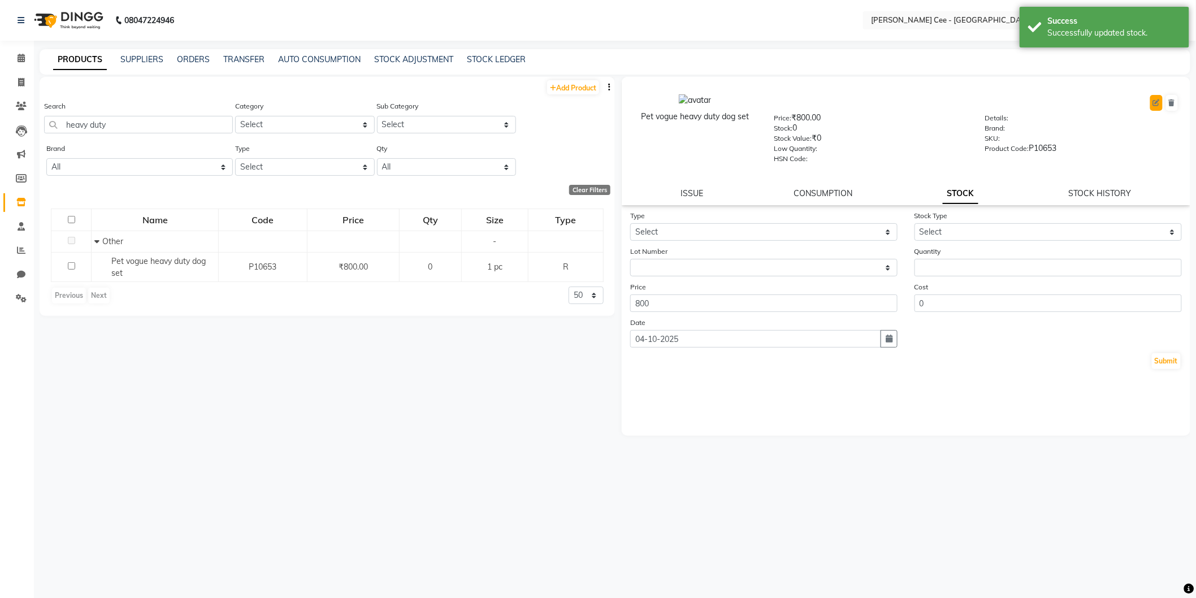
click at [1158, 100] on icon at bounding box center [1156, 103] width 7 height 7
select select "true"
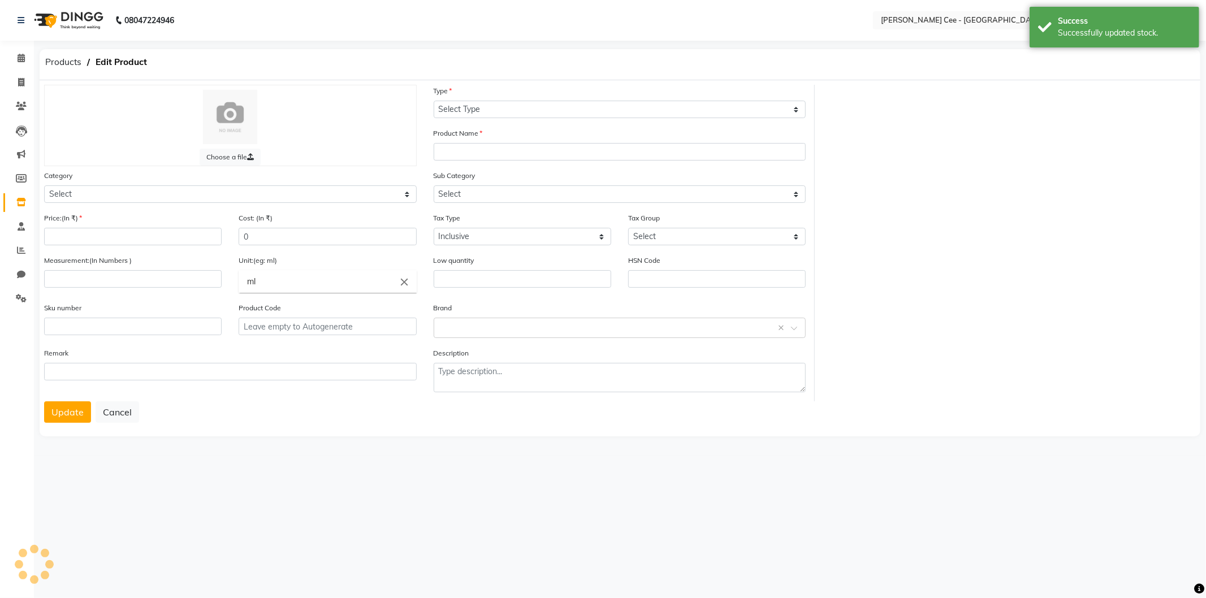
select select "R"
type input "Pet vogue heavy duty dog set"
select select
type input "800"
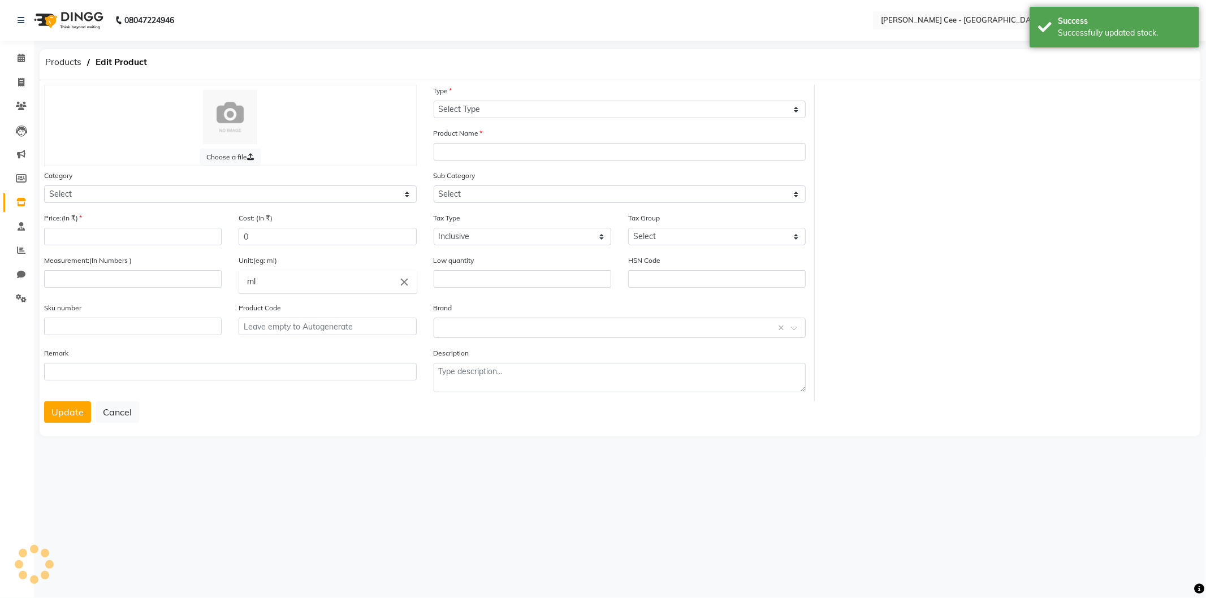
type input "1"
type input "pc"
type input "P10653"
select select "1551001000"
select select "1551001002"
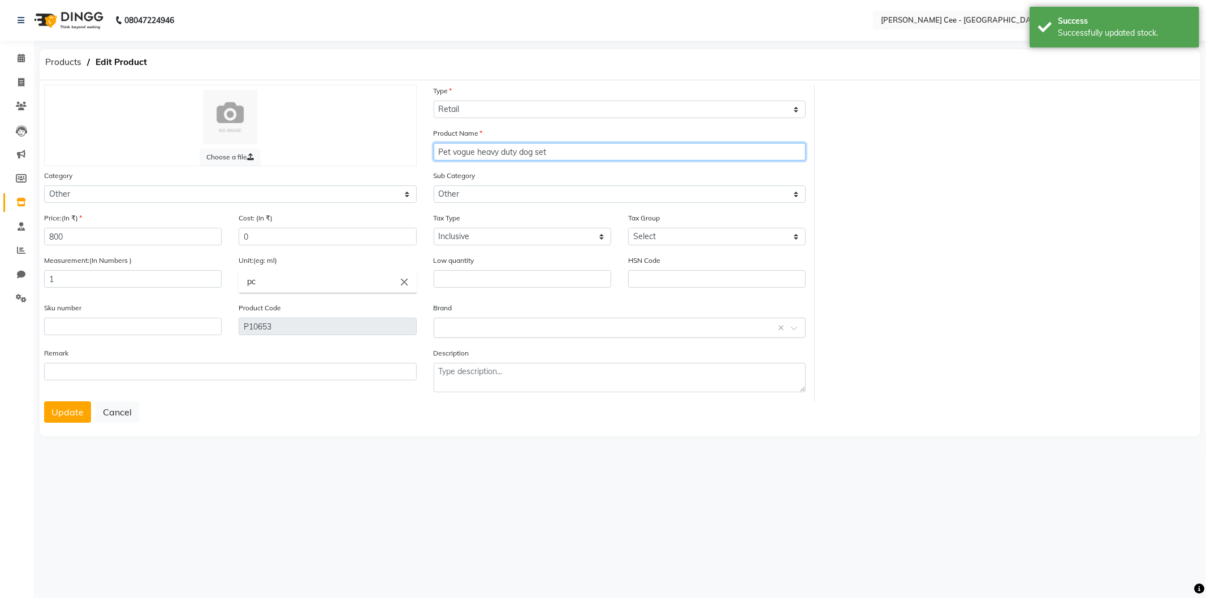
click at [556, 153] on input "Pet vogue heavy duty dog set" at bounding box center [620, 152] width 373 height 18
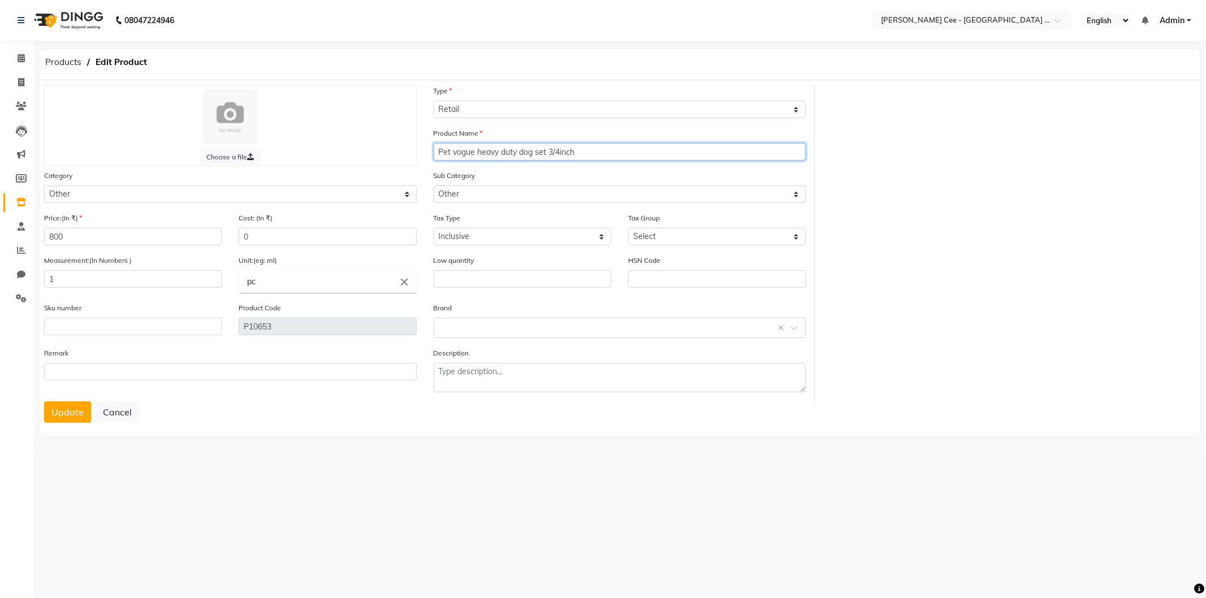
click at [560, 154] on input "Pet vogue heavy duty dog set 3/4inch" at bounding box center [620, 152] width 373 height 18
type input "Pet vogue heavy duty dog set 3/4 inch"
click at [65, 414] on button "Update" at bounding box center [67, 411] width 47 height 21
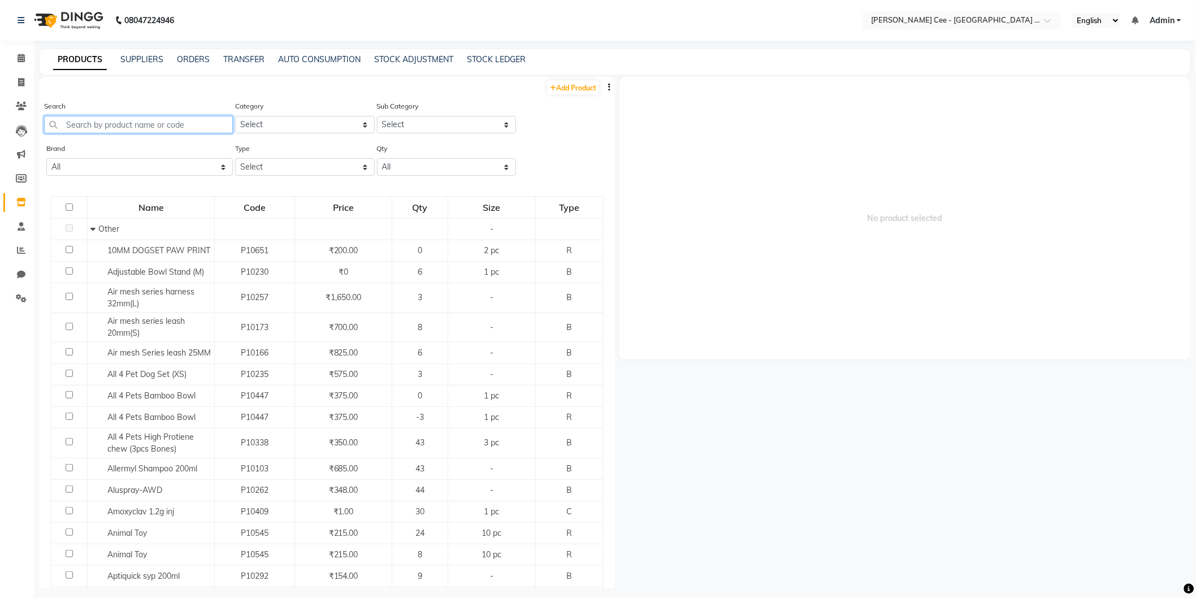
click at [162, 121] on input "text" at bounding box center [138, 125] width 189 height 18
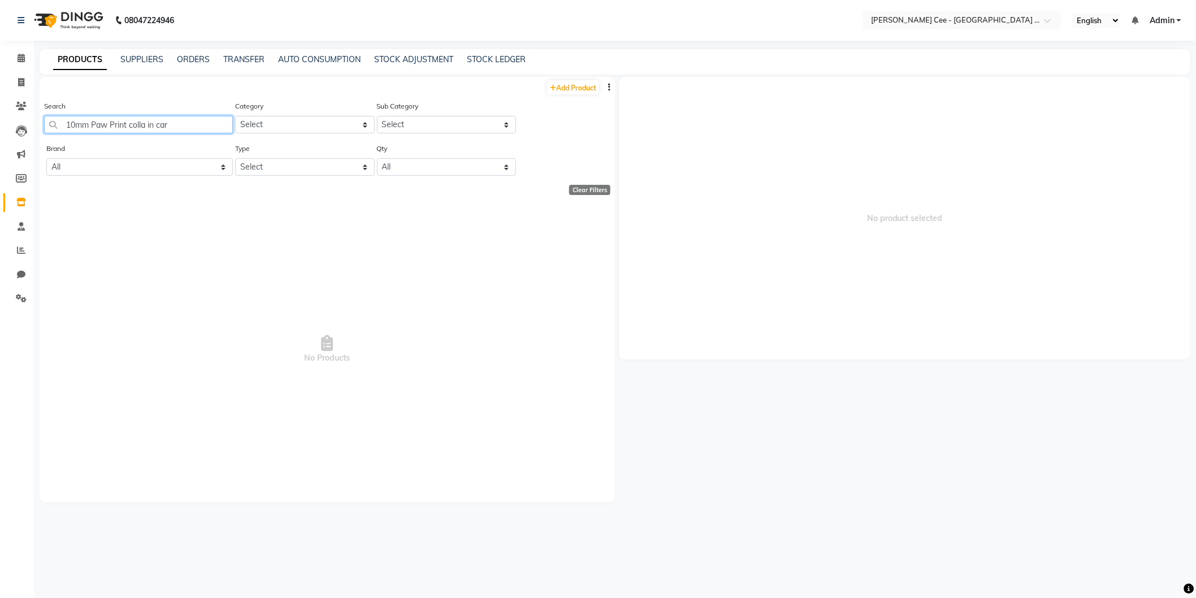
type input "10mm Paw Print colla in card"
drag, startPoint x: 196, startPoint y: 128, endPoint x: 58, endPoint y: 114, distance: 138.7
click at [58, 114] on div "Search 10mm Paw Print colla in card" at bounding box center [138, 116] width 189 height 33
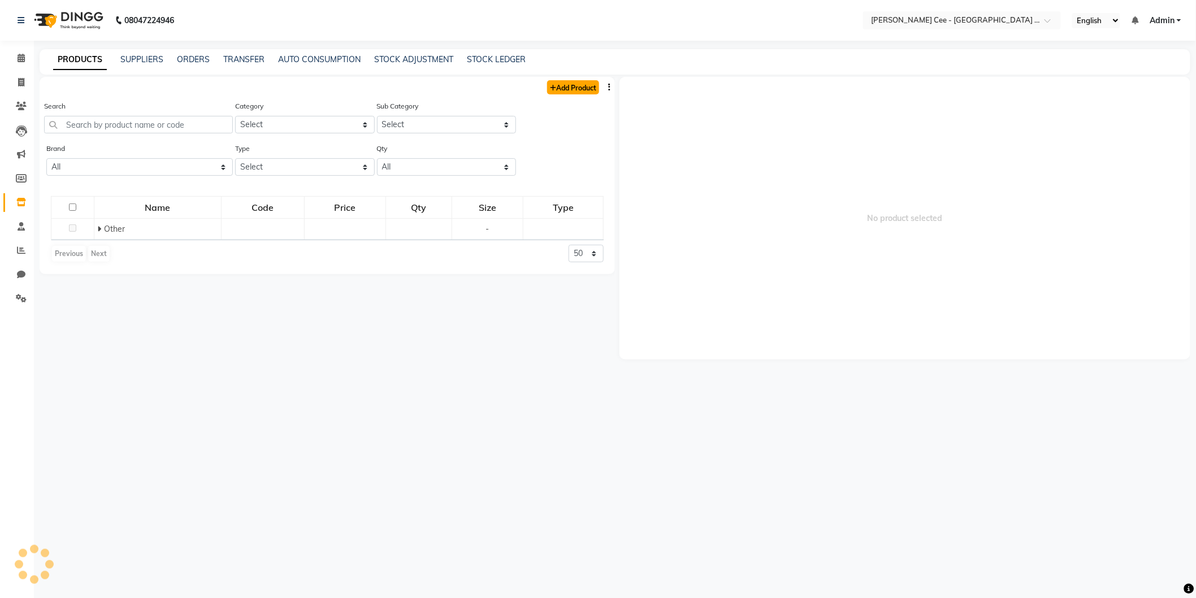
click at [577, 82] on link "Add Product" at bounding box center [573, 87] width 52 height 14
select select "true"
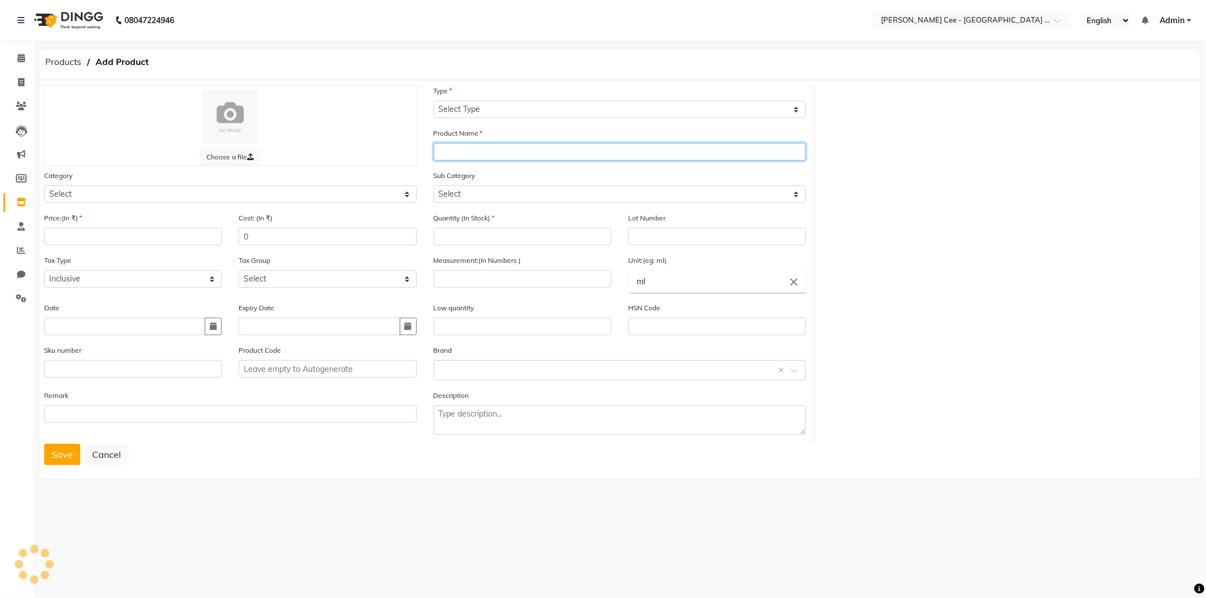
click at [446, 151] on input "text" at bounding box center [620, 152] width 373 height 18
paste input "10mm Paw Print colla in card"
type input "10mm Paw Print colla in card"
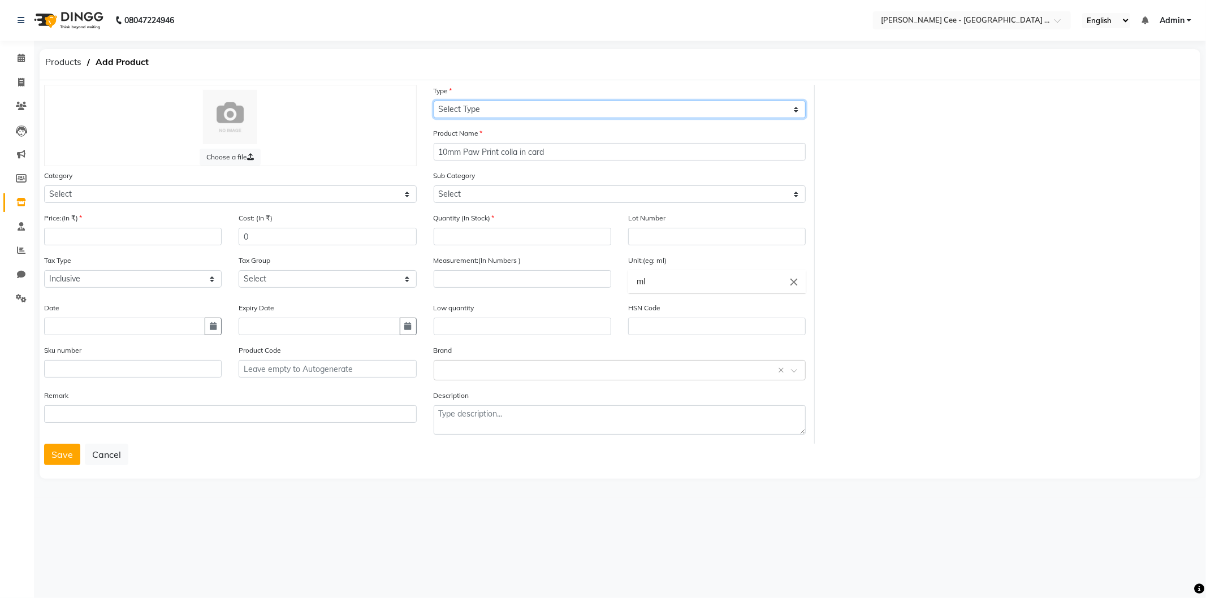
click at [500, 109] on select "Select Type Both Retail Consumable" at bounding box center [620, 110] width 373 height 18
select select "R"
click at [434, 101] on select "Select Type Both Retail Consumable" at bounding box center [620, 110] width 373 height 18
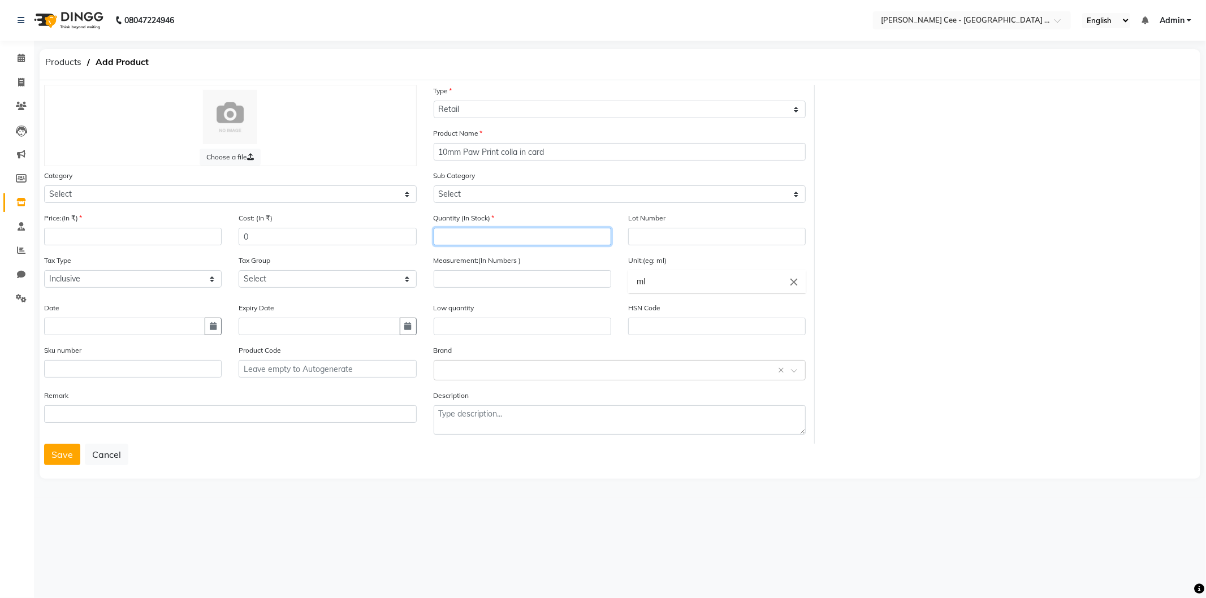
click at [489, 237] on input "number" at bounding box center [523, 237] width 178 height 18
type input "0"
click at [793, 283] on icon "close" at bounding box center [794, 282] width 12 height 12
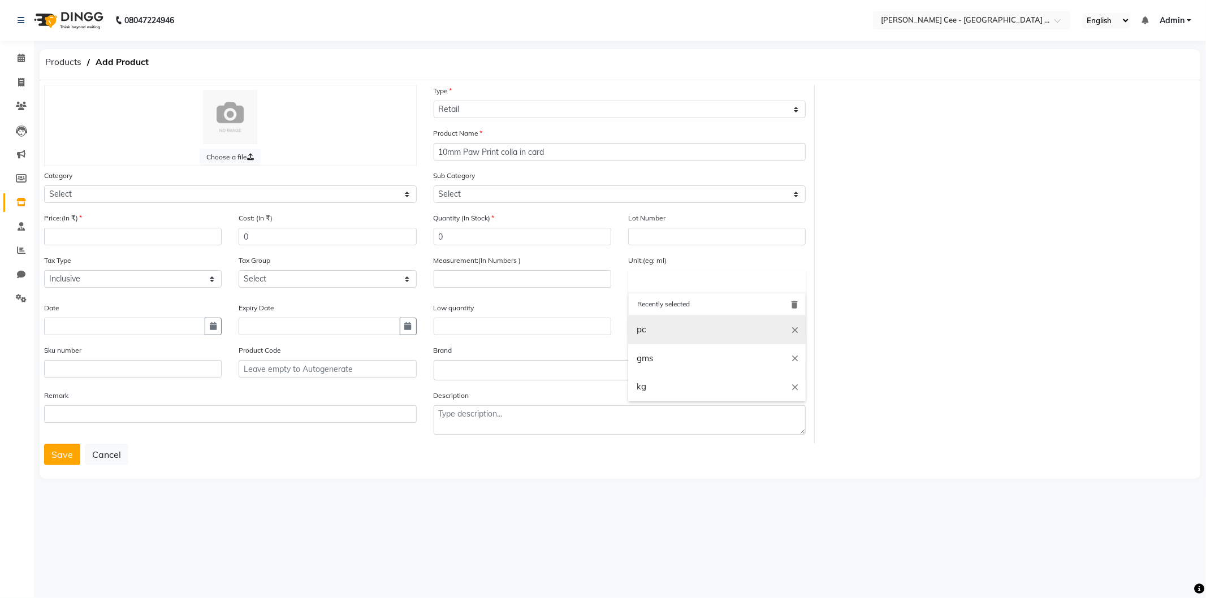
drag, startPoint x: 659, startPoint y: 325, endPoint x: 609, endPoint y: 291, distance: 60.4
click at [658, 325] on link "pc" at bounding box center [717, 329] width 178 height 29
type input "pc"
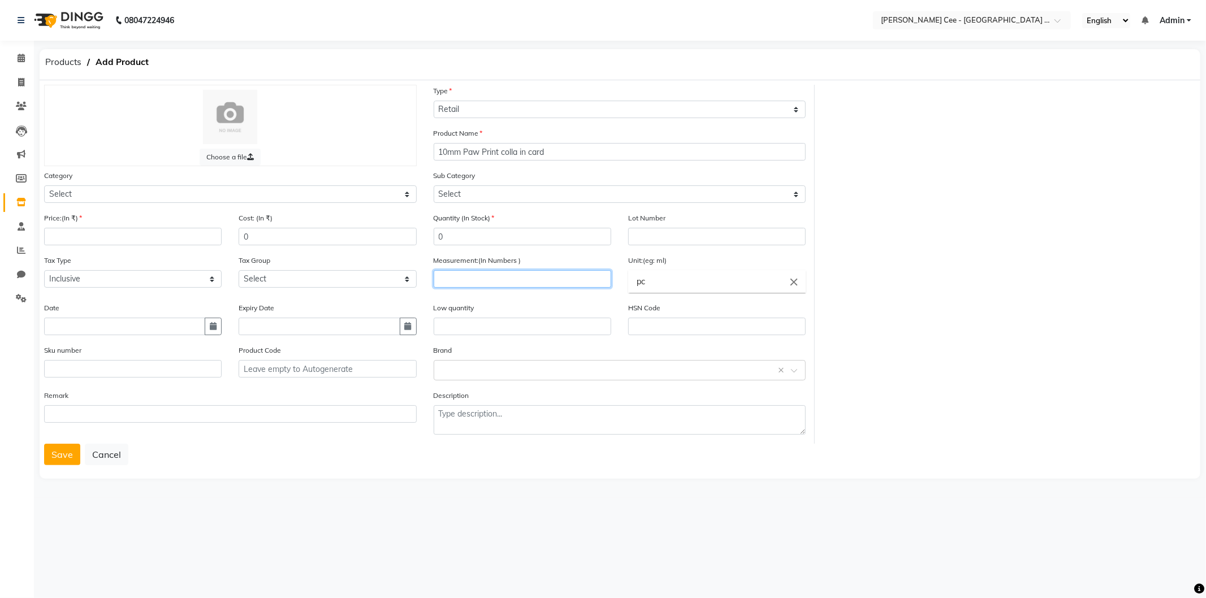
click at [539, 285] on input "number" at bounding box center [523, 279] width 178 height 18
type input "1"
click at [78, 235] on input "number" at bounding box center [133, 237] width 178 height 18
type input "125"
click at [243, 236] on input "0" at bounding box center [328, 237] width 178 height 18
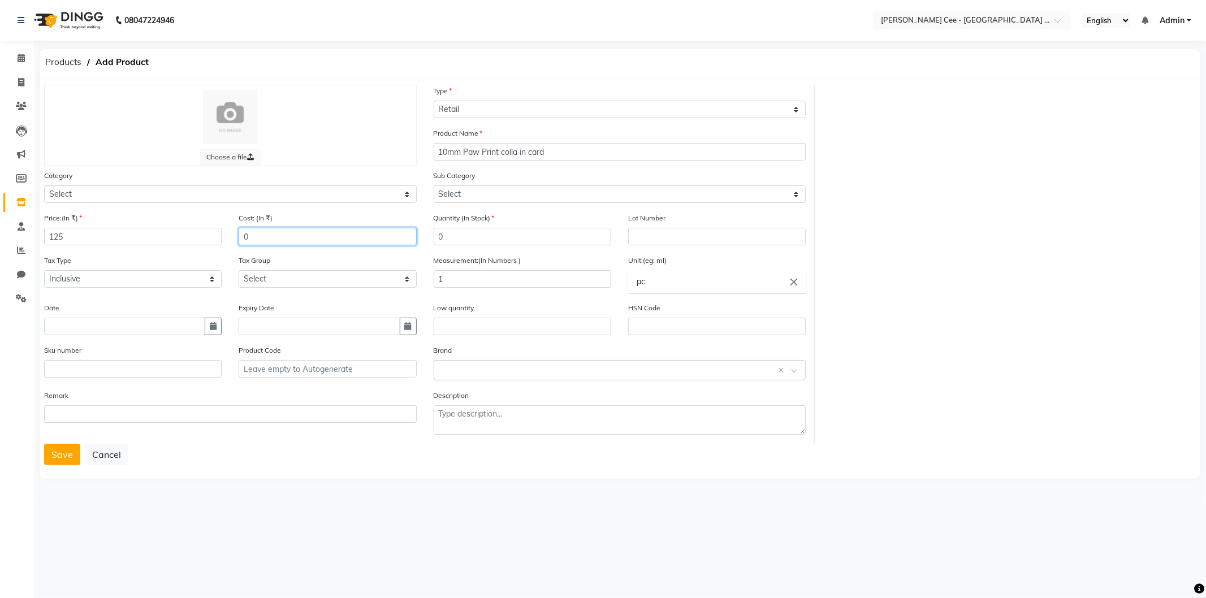
click at [243, 236] on input "0" at bounding box center [328, 237] width 178 height 18
type input "20"
click at [71, 458] on button "Save" at bounding box center [62, 454] width 36 height 21
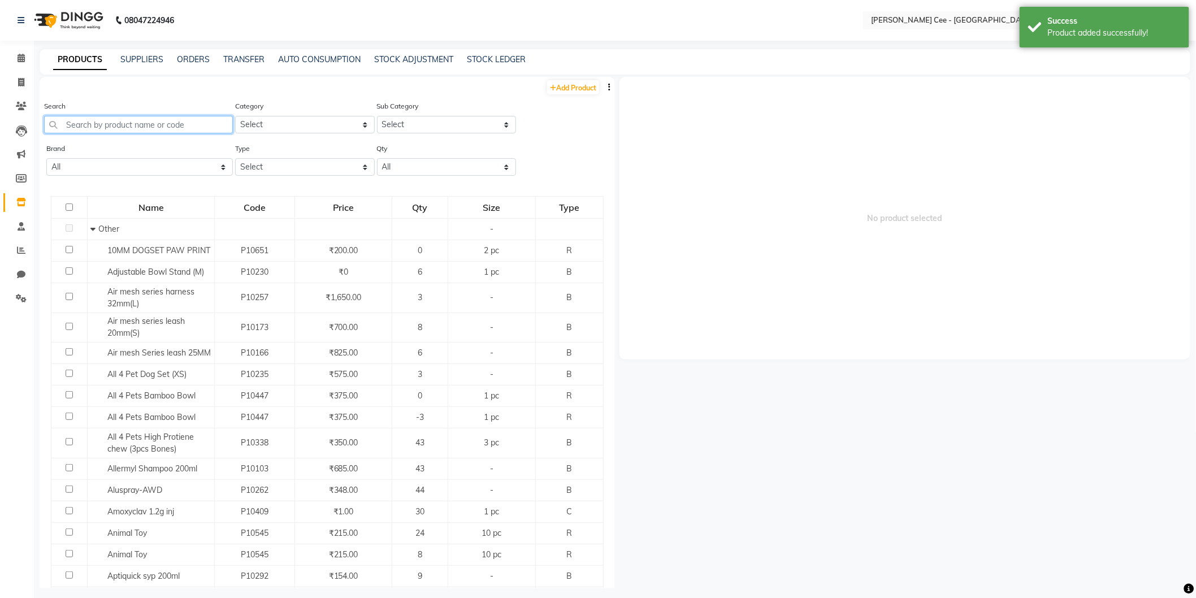
click at [168, 122] on input "text" at bounding box center [138, 125] width 189 height 18
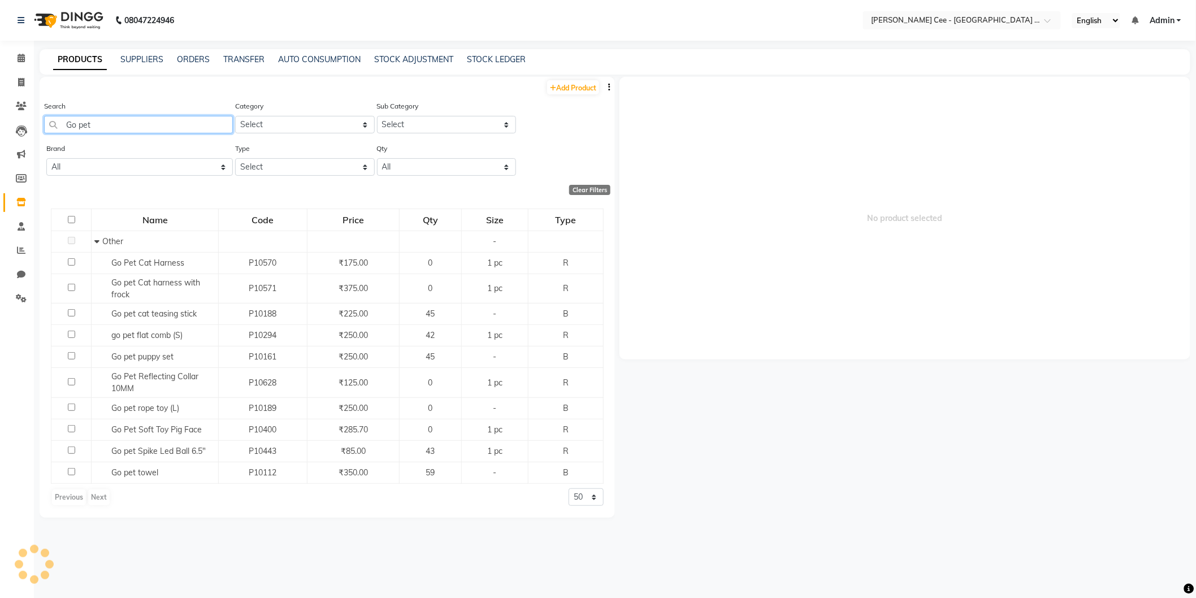
click at [81, 127] on input "Go pet" at bounding box center [138, 125] width 189 height 18
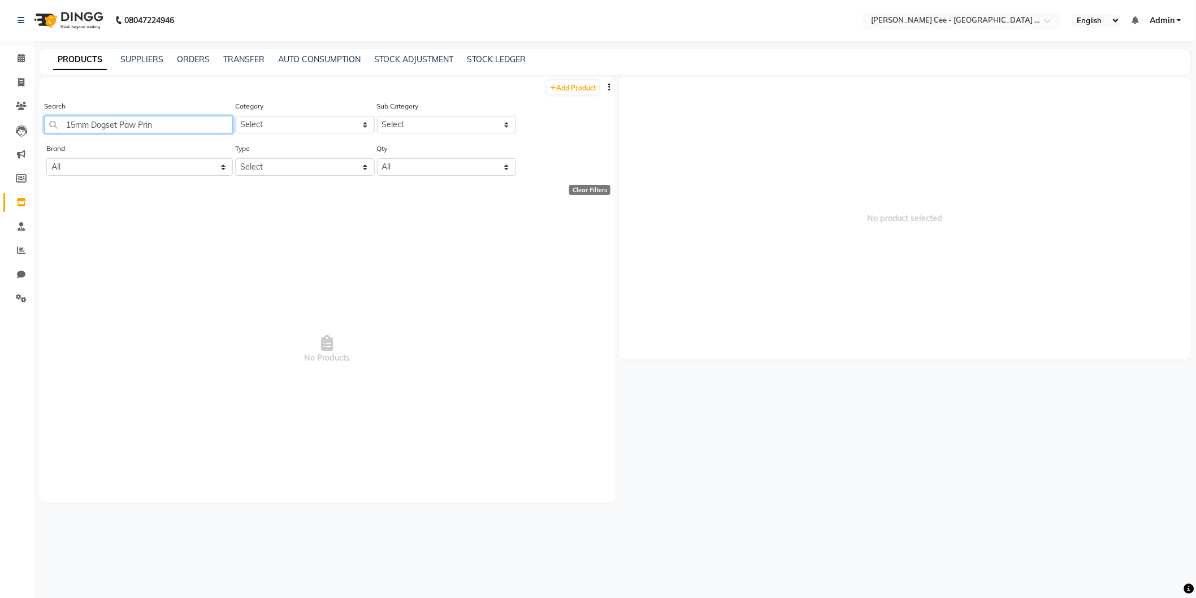
type input "15mm Dogset Paw Print"
click at [195, 131] on input "15mm Dogset Paw Print" at bounding box center [138, 125] width 189 height 18
click at [565, 87] on link "Add Product" at bounding box center [573, 87] width 52 height 14
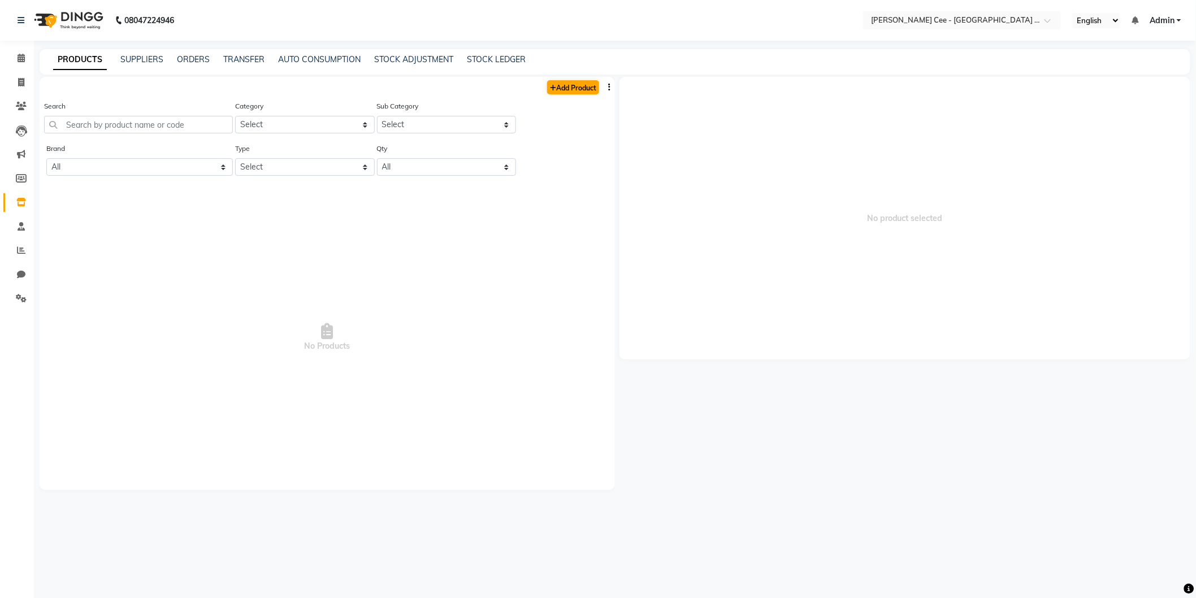
select select "true"
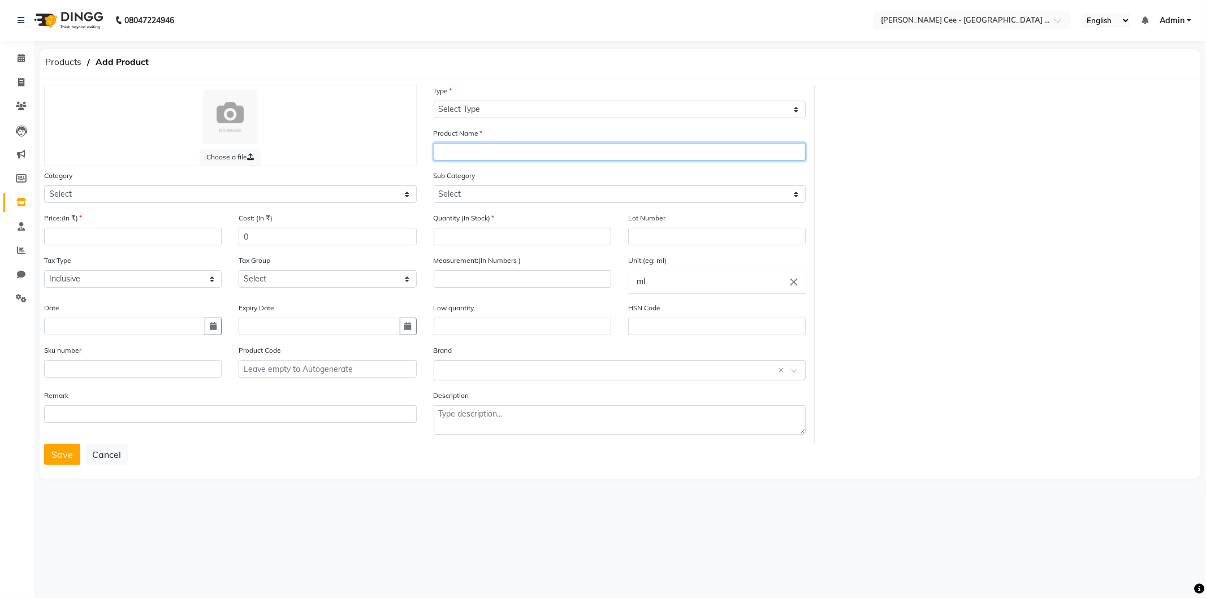
click at [500, 156] on input "text" at bounding box center [620, 152] width 373 height 18
paste input "15mm Dogset Paw Print"
type input "15mm Dogset Paw Print"
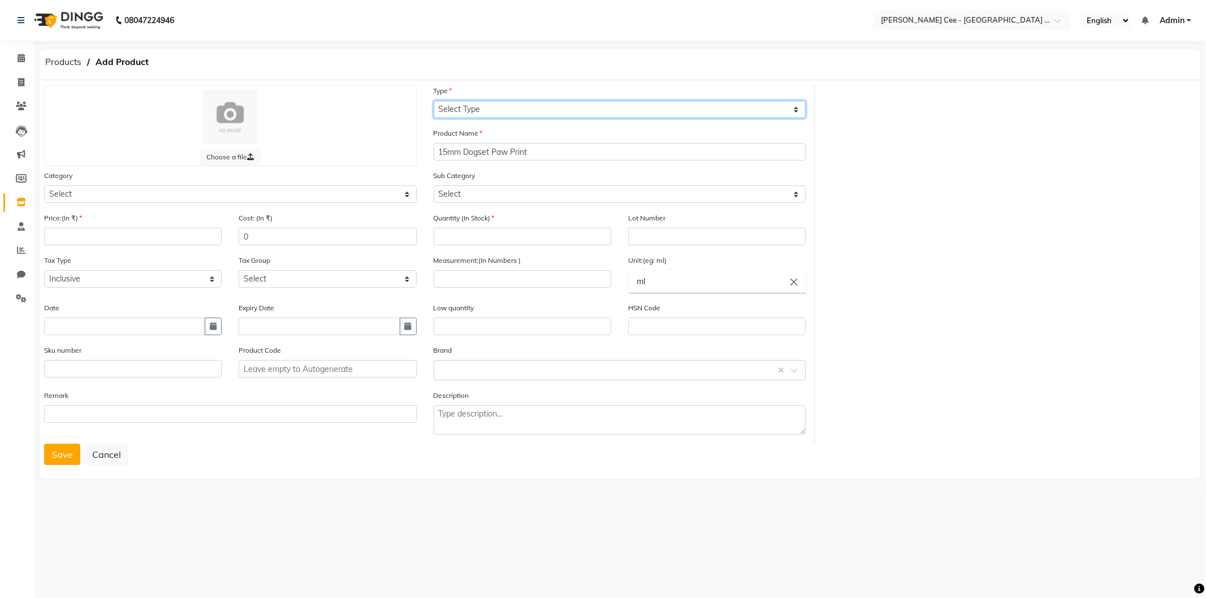
click at [533, 113] on select "Select Type Both Retail Consumable" at bounding box center [620, 110] width 373 height 18
select select "R"
click at [434, 101] on select "Select Type Both Retail Consumable" at bounding box center [620, 110] width 373 height 18
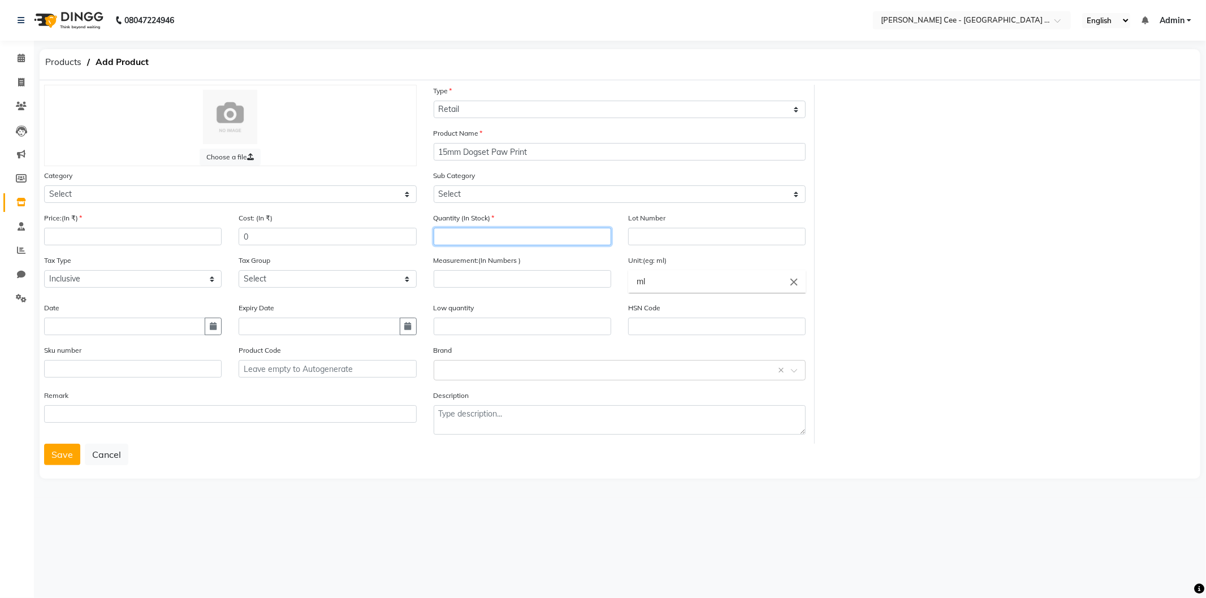
click at [466, 236] on input "number" at bounding box center [523, 237] width 178 height 18
type input "0"
click at [796, 279] on icon "close" at bounding box center [794, 282] width 12 height 12
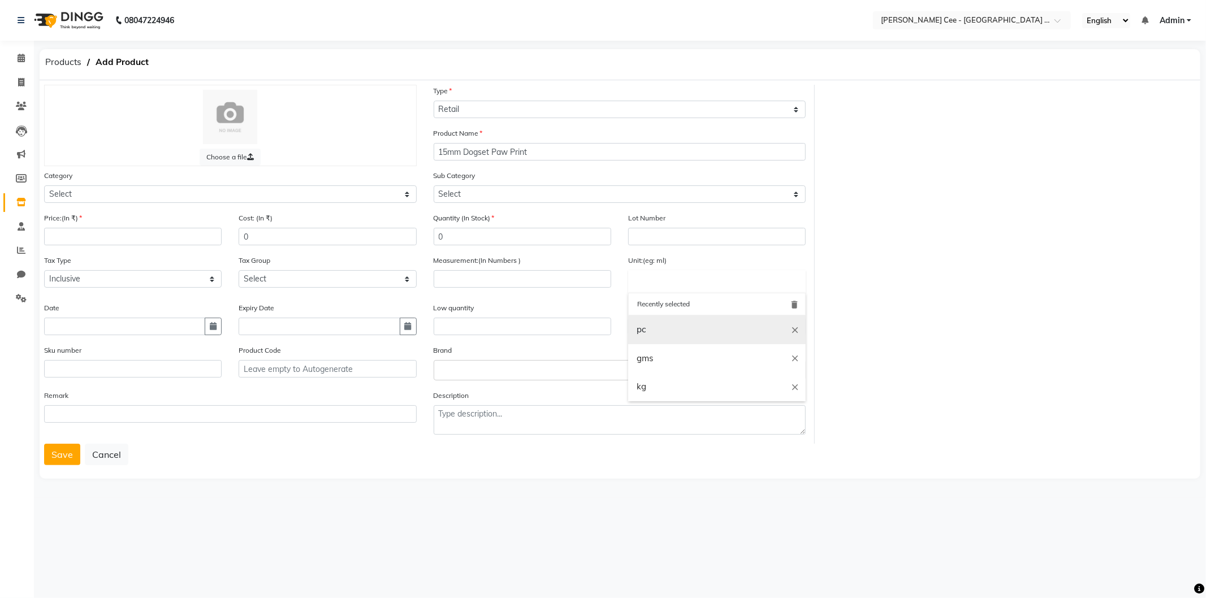
click at [654, 338] on link "pc" at bounding box center [717, 329] width 178 height 29
type input "pc"
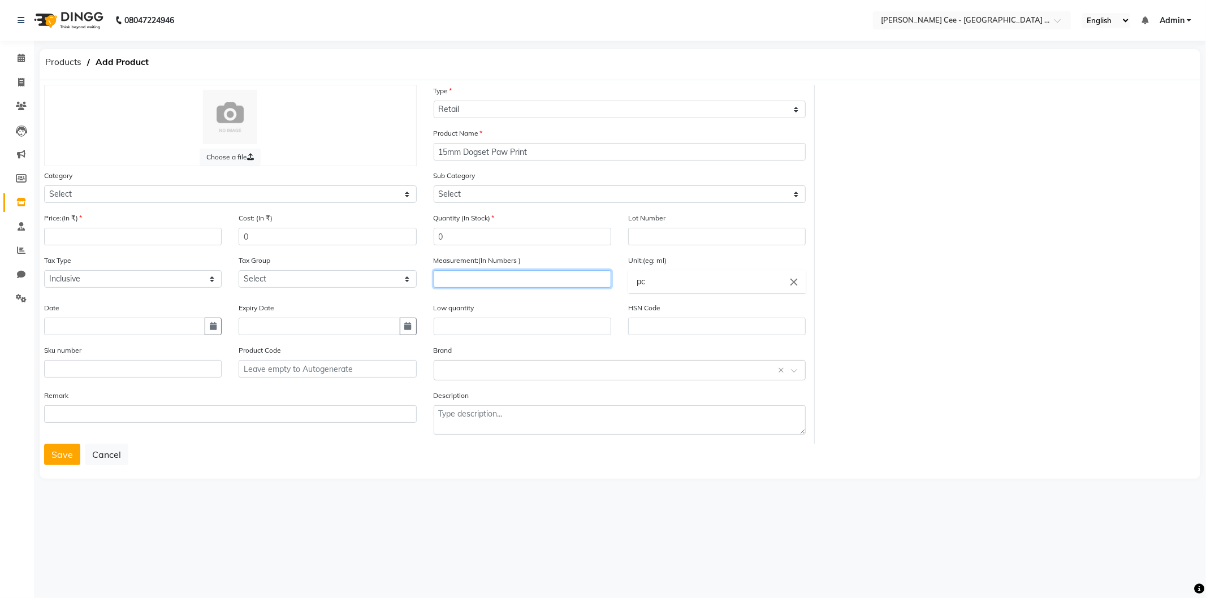
click at [524, 280] on input "number" at bounding box center [523, 279] width 178 height 18
type input "2"
click at [79, 241] on input "number" at bounding box center [133, 237] width 178 height 18
type input "200"
click at [242, 235] on input "0" at bounding box center [328, 237] width 178 height 18
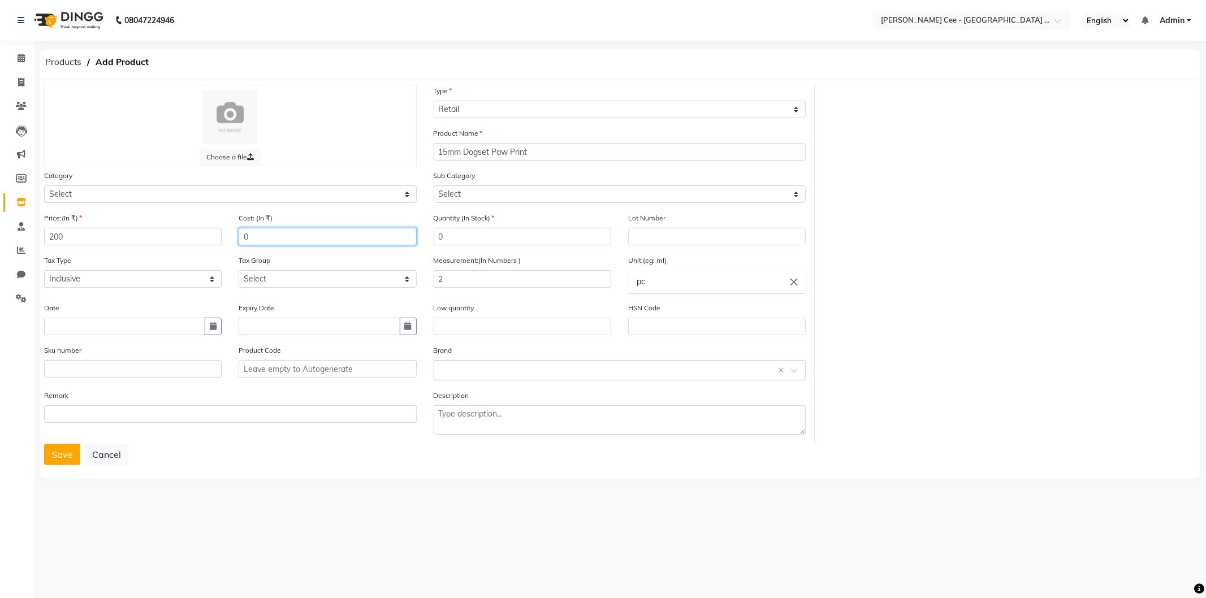
click at [242, 235] on input "0" at bounding box center [328, 237] width 178 height 18
type input "70"
click at [60, 461] on button "Save" at bounding box center [62, 454] width 36 height 21
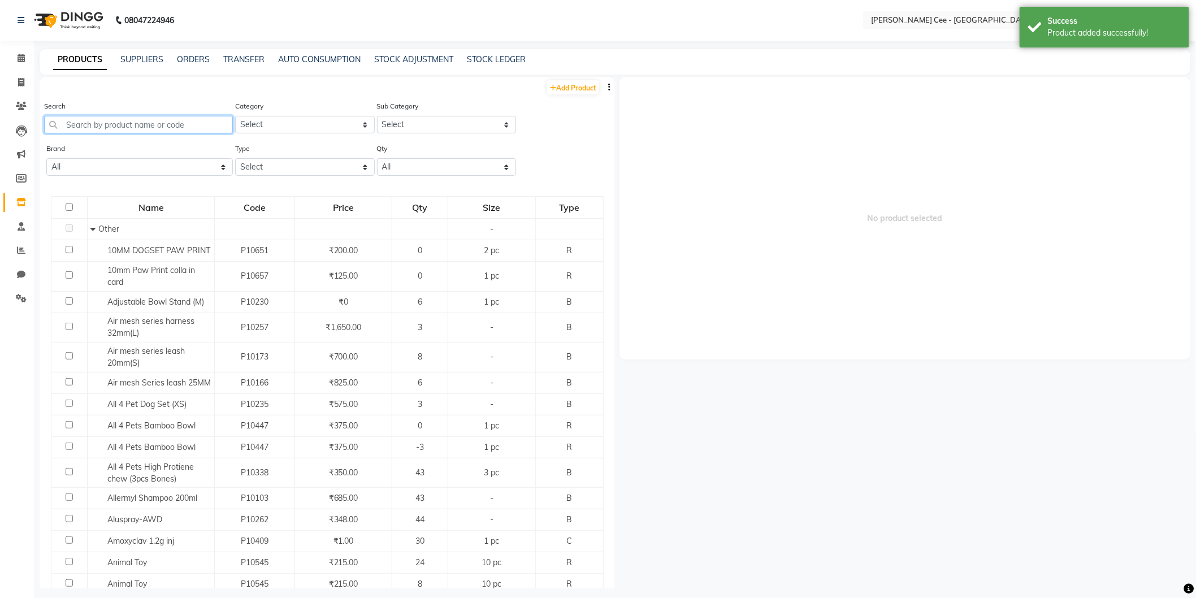
click at [151, 123] on input "text" at bounding box center [138, 125] width 189 height 18
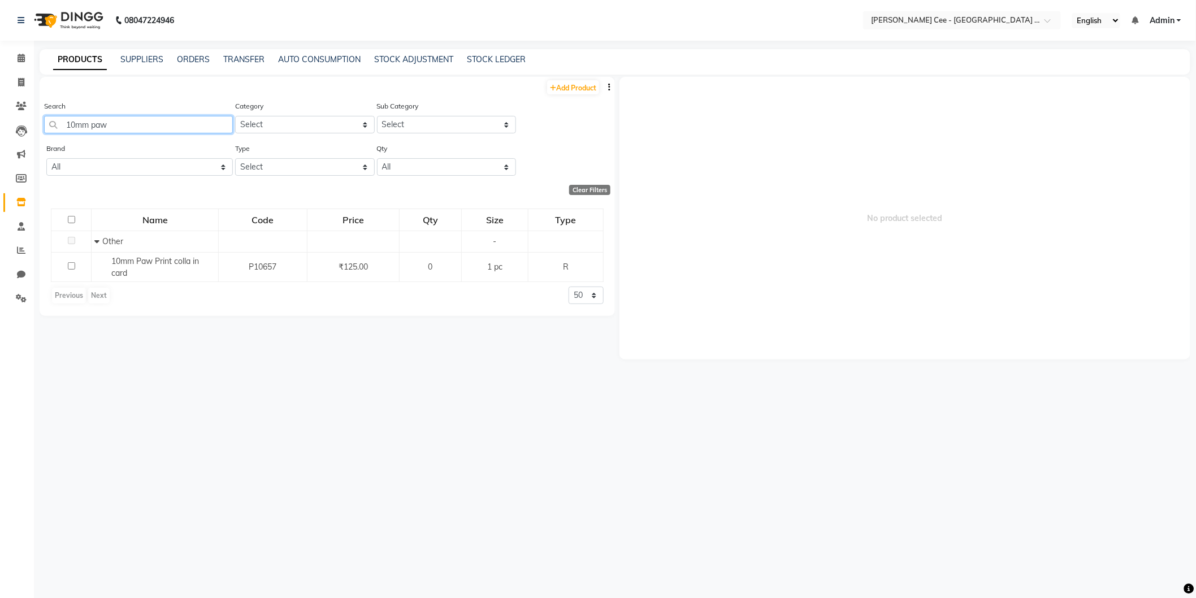
click at [131, 127] on input "10mm paw" at bounding box center [138, 125] width 189 height 18
click at [70, 122] on input "10mm" at bounding box center [138, 125] width 189 height 18
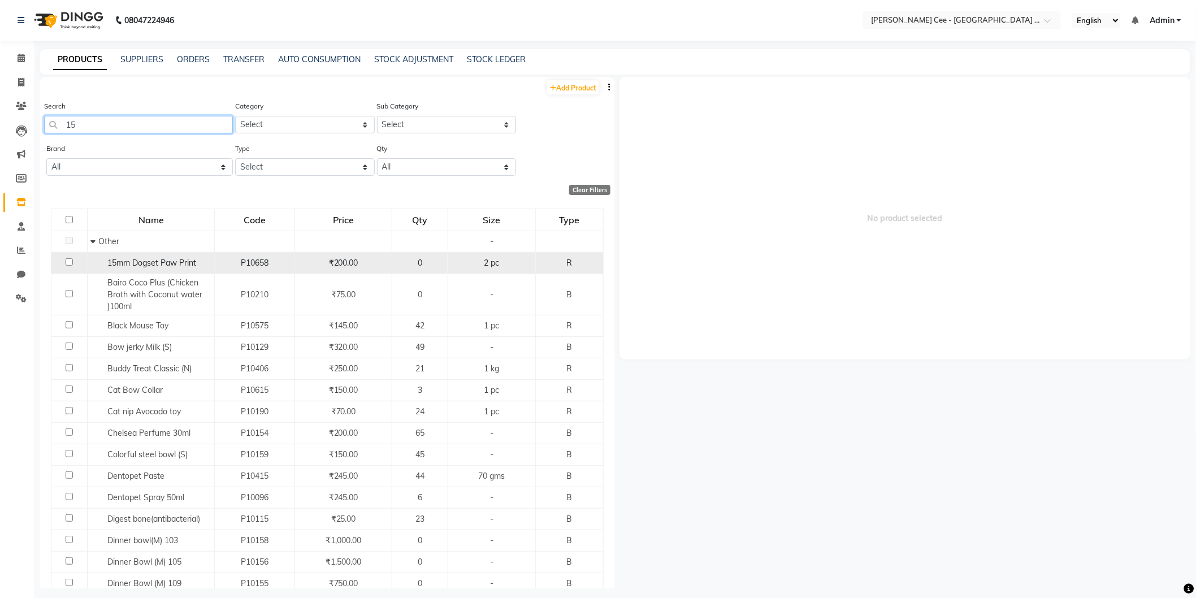
type input "15"
click at [329, 264] on span "₹200.00" at bounding box center [343, 263] width 29 height 10
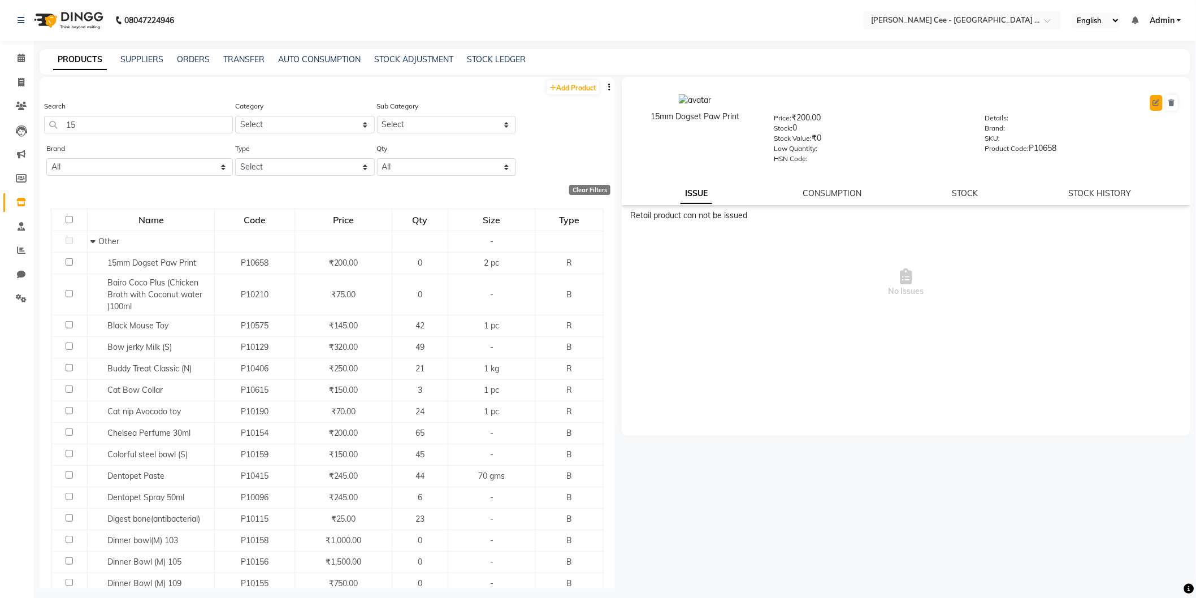
click at [1160, 104] on icon at bounding box center [1156, 103] width 7 height 7
select select "R"
select select "1551001000"
select select "true"
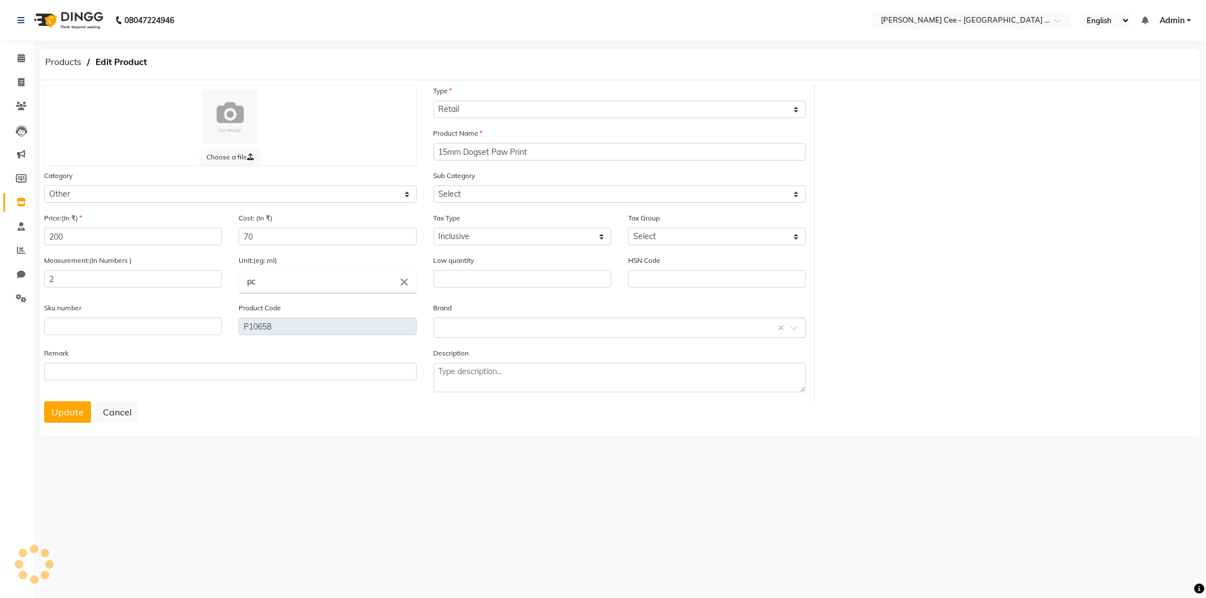
select select "1551001002"
click at [53, 230] on input "200" at bounding box center [133, 237] width 178 height 18
type input "250"
click at [79, 406] on button "Update" at bounding box center [67, 411] width 47 height 21
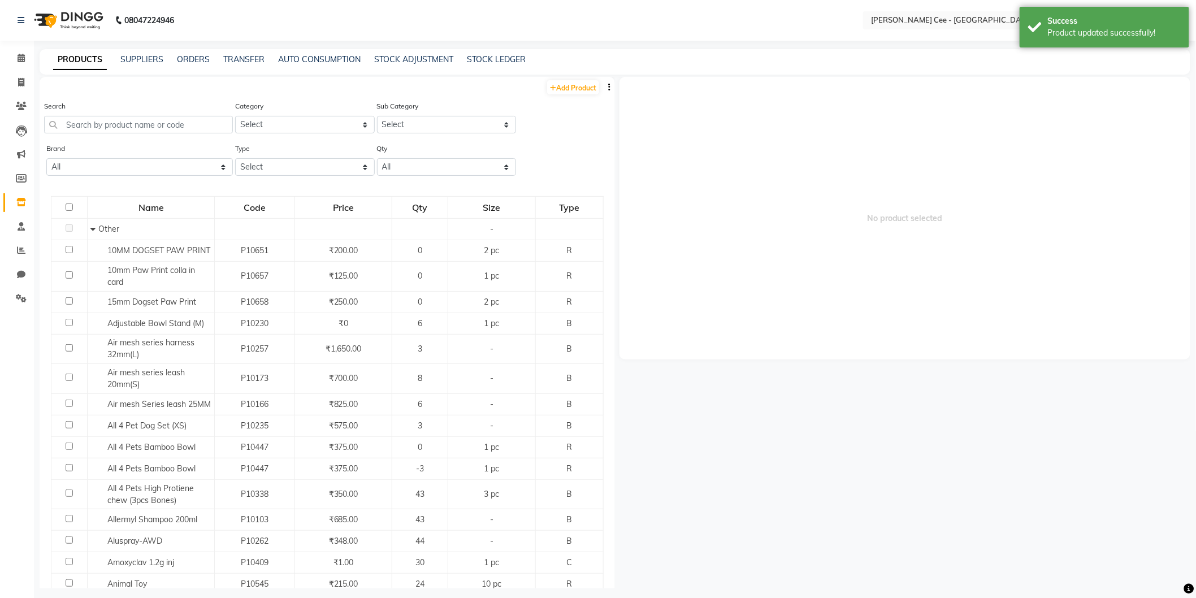
click at [85, 136] on div "Search" at bounding box center [138, 121] width 189 height 42
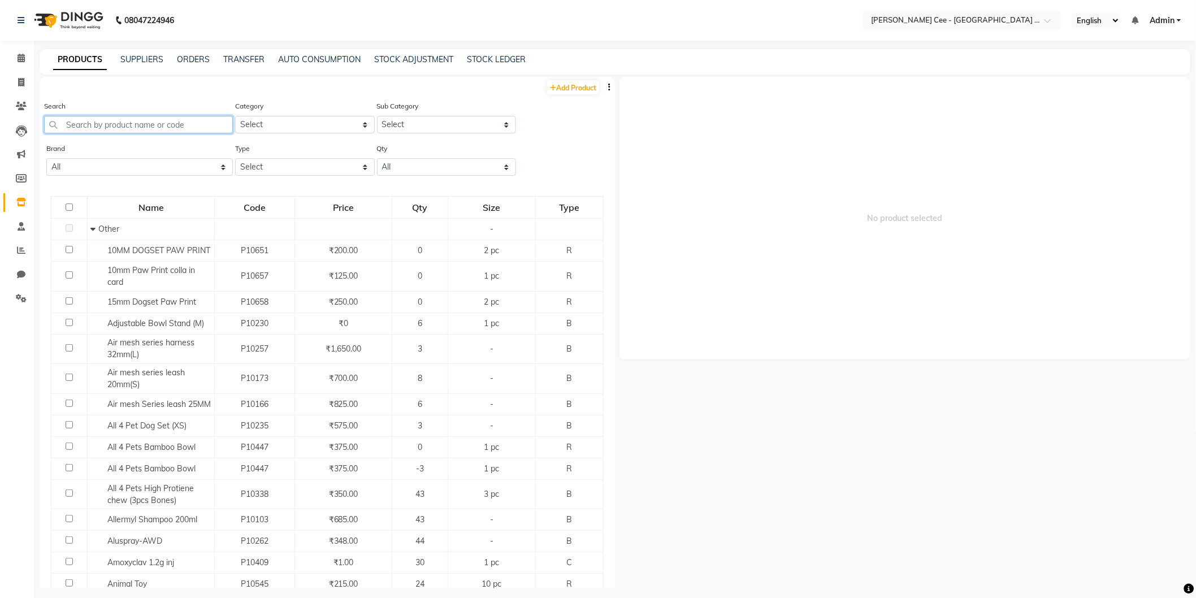
click at [110, 130] on input "text" at bounding box center [138, 125] width 189 height 18
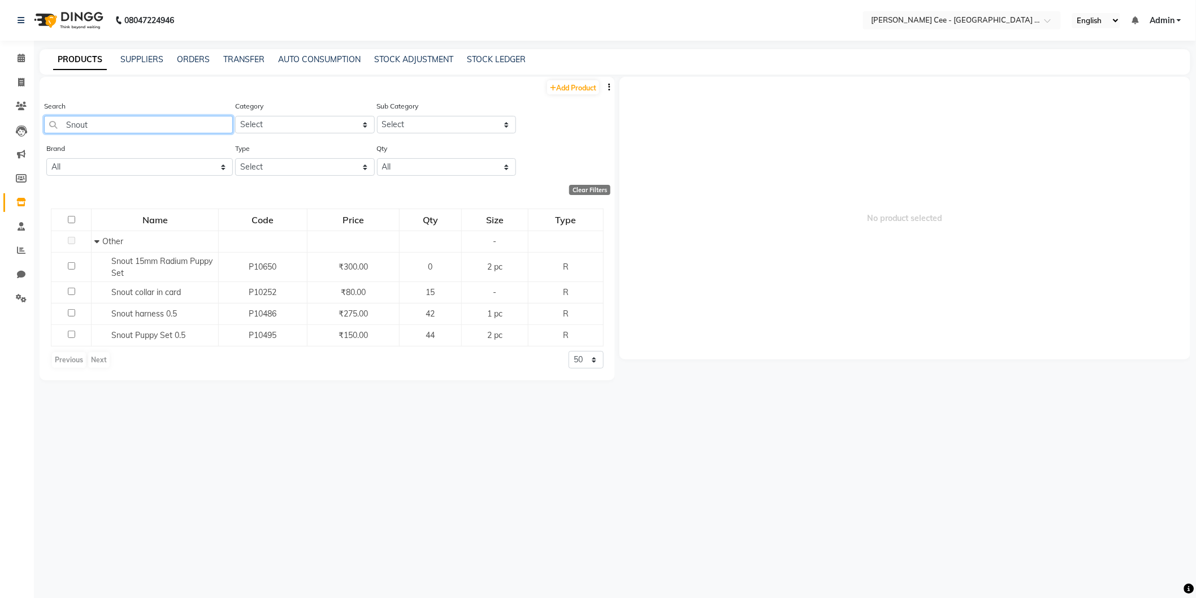
click at [122, 126] on input "Snout" at bounding box center [138, 125] width 189 height 18
click at [122, 125] on input "Snout" at bounding box center [138, 125] width 189 height 18
type input "d"
click at [144, 123] on input "Snout pupp" at bounding box center [138, 125] width 189 height 18
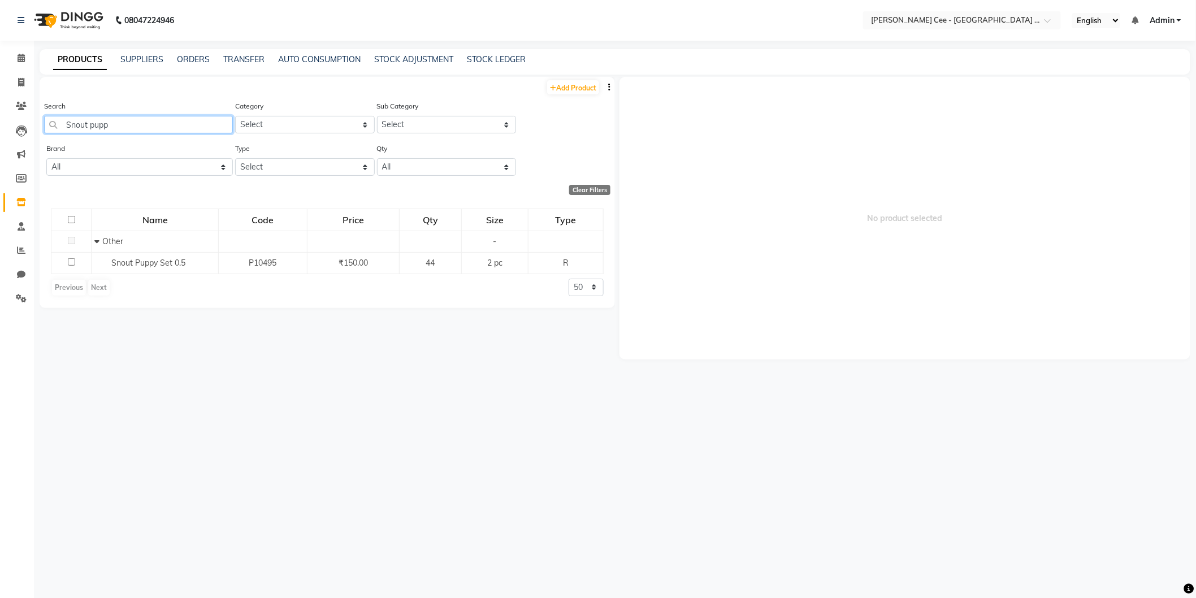
click at [144, 123] on input "Snout pupp" at bounding box center [138, 125] width 189 height 18
type input "Dog Socks (4 Pcs)"
click at [160, 120] on input "Dog Socks (4 Pcs)" at bounding box center [138, 125] width 189 height 18
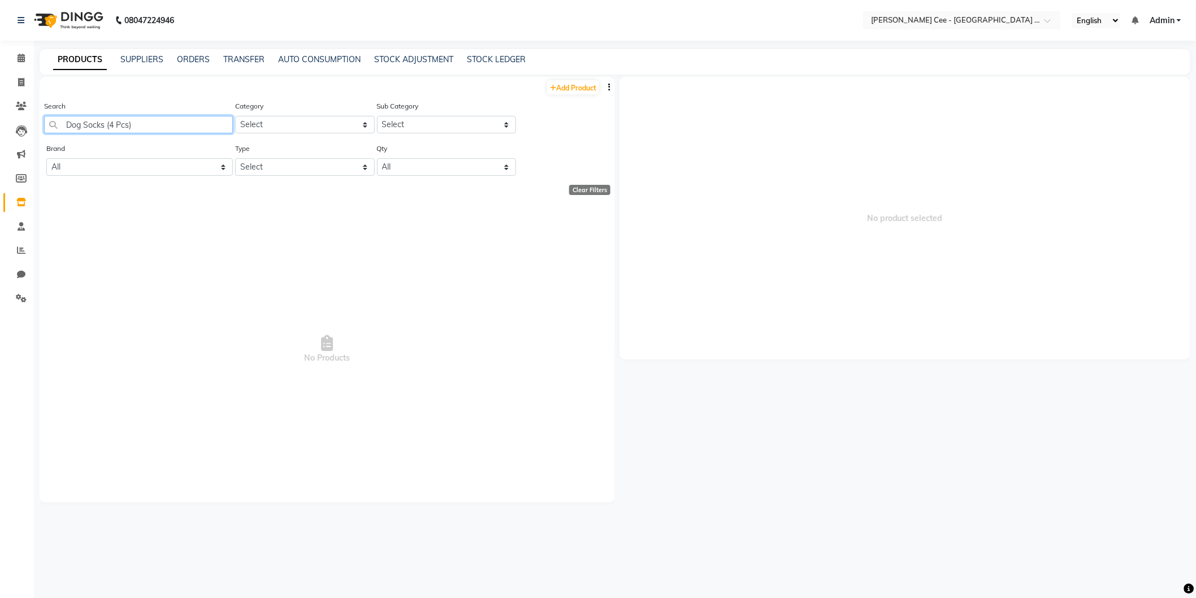
click at [160, 120] on input "Dog Socks (4 Pcs)" at bounding box center [138, 125] width 189 height 18
click at [575, 81] on link "Add Product" at bounding box center [573, 87] width 52 height 14
select select "true"
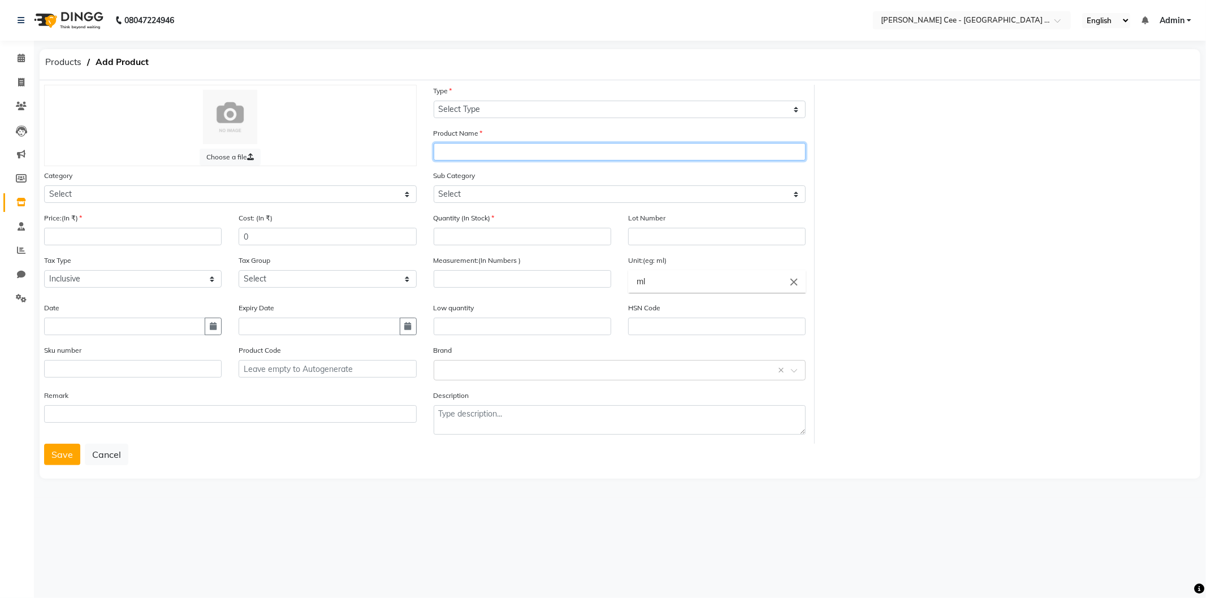
click at [511, 150] on input "text" at bounding box center [620, 152] width 373 height 18
paste input "Dog Socks (4 Pcs)"
type input "Dog Socks (4 Pcs)"
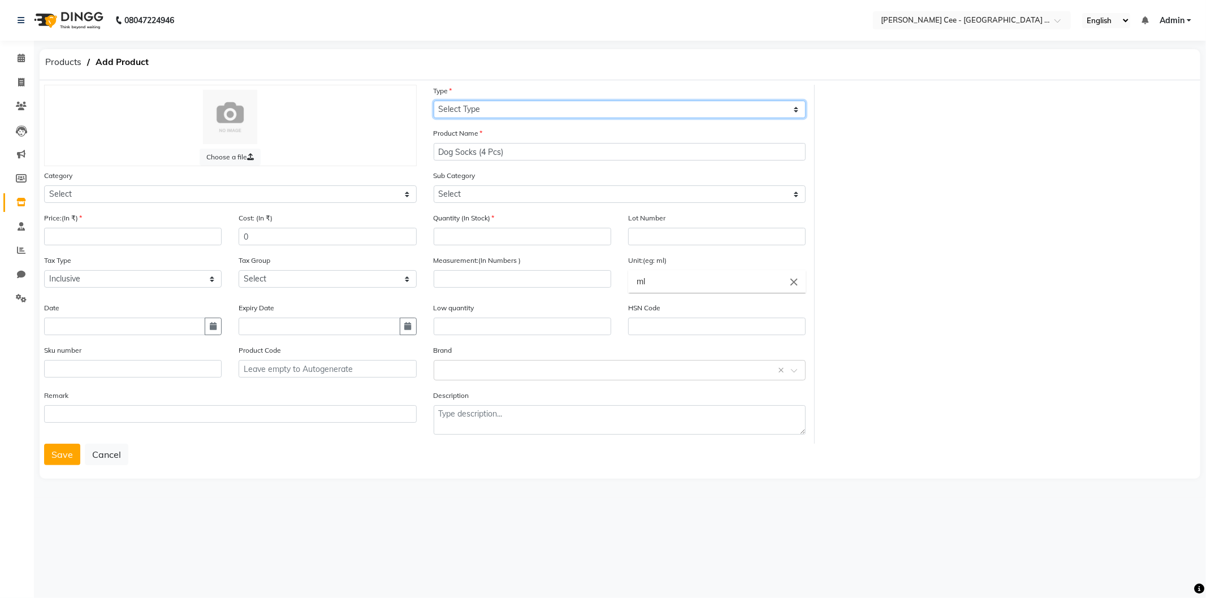
click at [547, 110] on select "Select Type Both Retail Consumable" at bounding box center [620, 110] width 373 height 18
select select "R"
click at [434, 101] on select "Select Type Both Retail Consumable" at bounding box center [620, 110] width 373 height 18
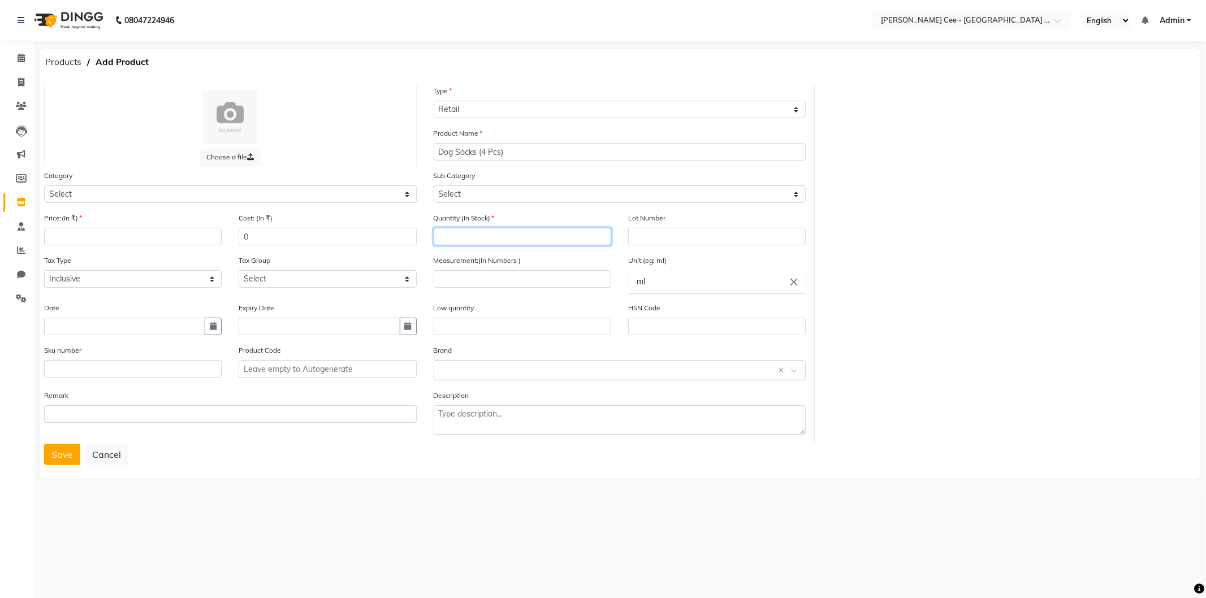
click at [465, 241] on input "number" at bounding box center [523, 237] width 178 height 18
type input "0"
click at [792, 282] on icon "close" at bounding box center [794, 282] width 12 height 12
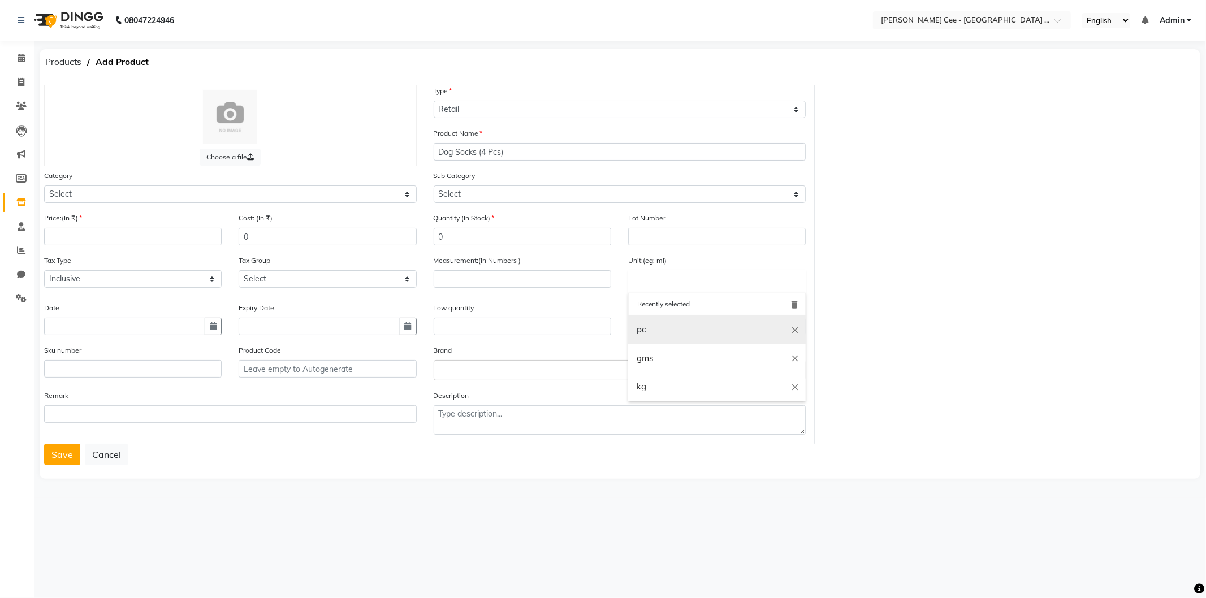
click at [660, 326] on link "pc" at bounding box center [717, 329] width 178 height 29
type input "pc"
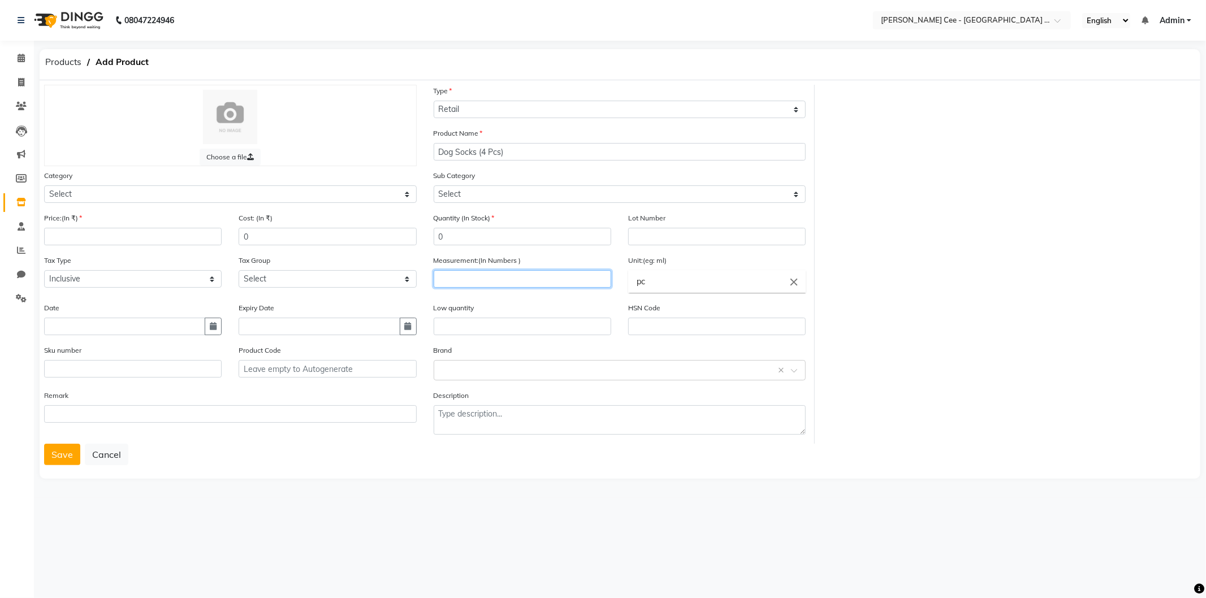
click at [546, 282] on input "number" at bounding box center [523, 279] width 178 height 18
type input "4"
click at [115, 236] on input "number" at bounding box center [133, 237] width 178 height 18
type input "175"
click at [244, 239] on input "0" at bounding box center [328, 237] width 178 height 18
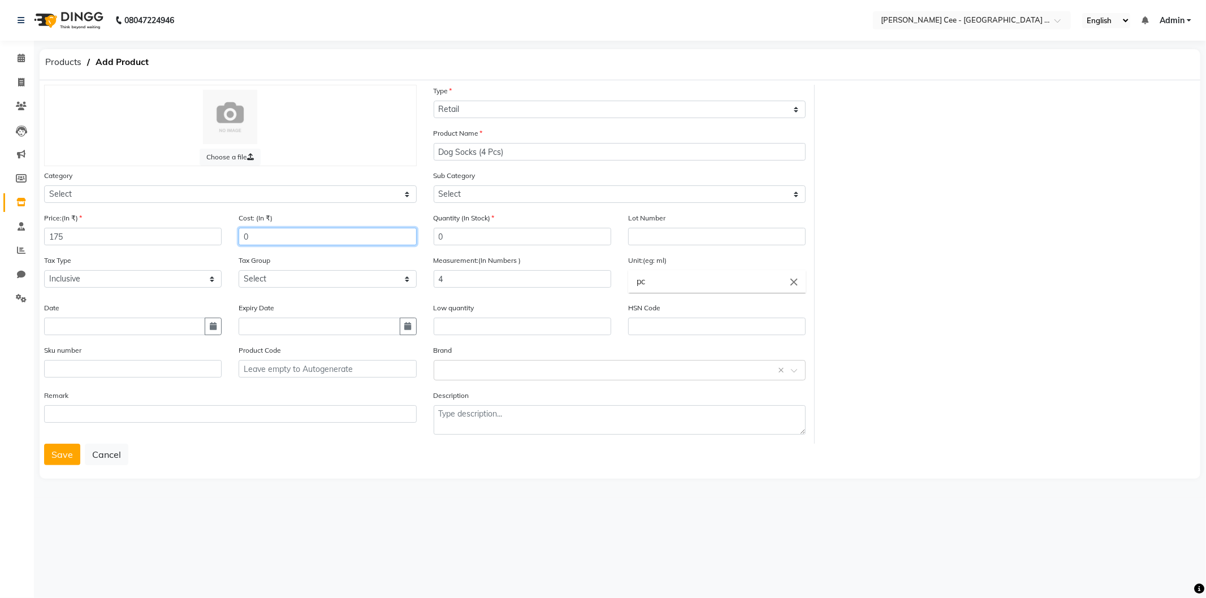
click at [244, 239] on input "0" at bounding box center [328, 237] width 178 height 18
type input "70"
click at [63, 450] on button "Save" at bounding box center [62, 454] width 36 height 21
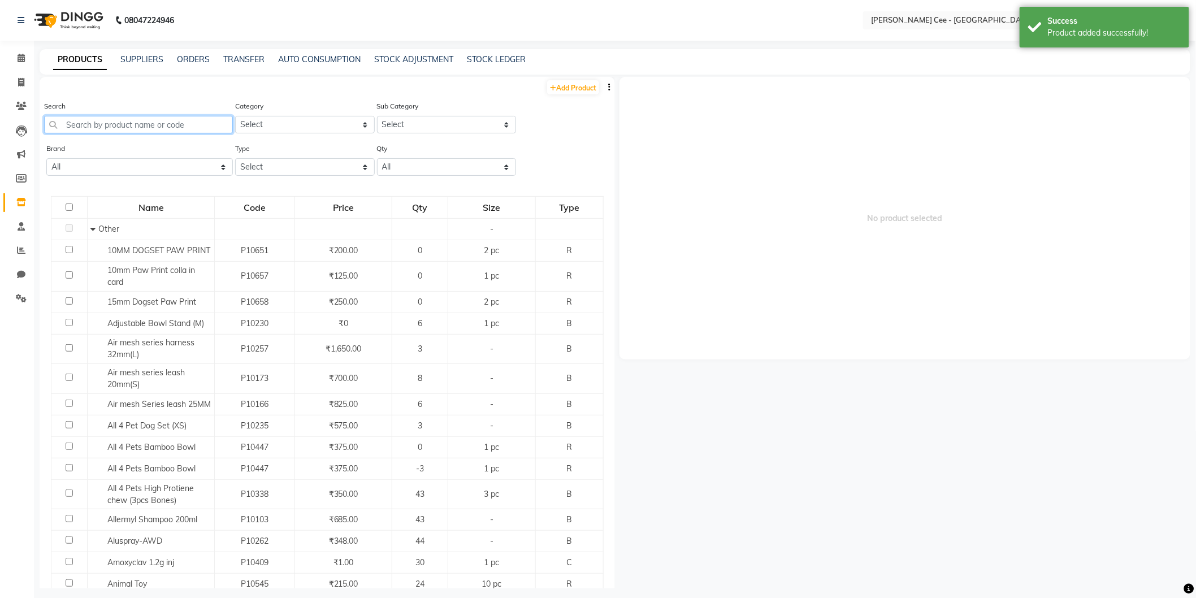
click at [115, 128] on input "text" at bounding box center [138, 125] width 189 height 18
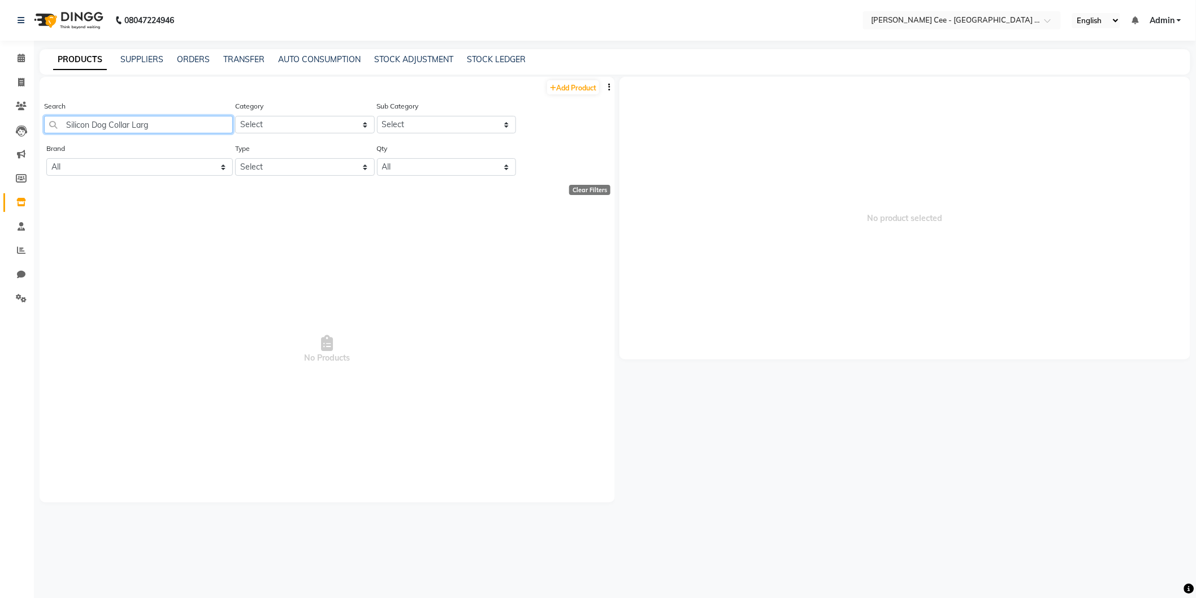
type input "Silicon Dog Collar Large"
click at [115, 128] on input "Silicon Dog Collar Large" at bounding box center [138, 125] width 189 height 18
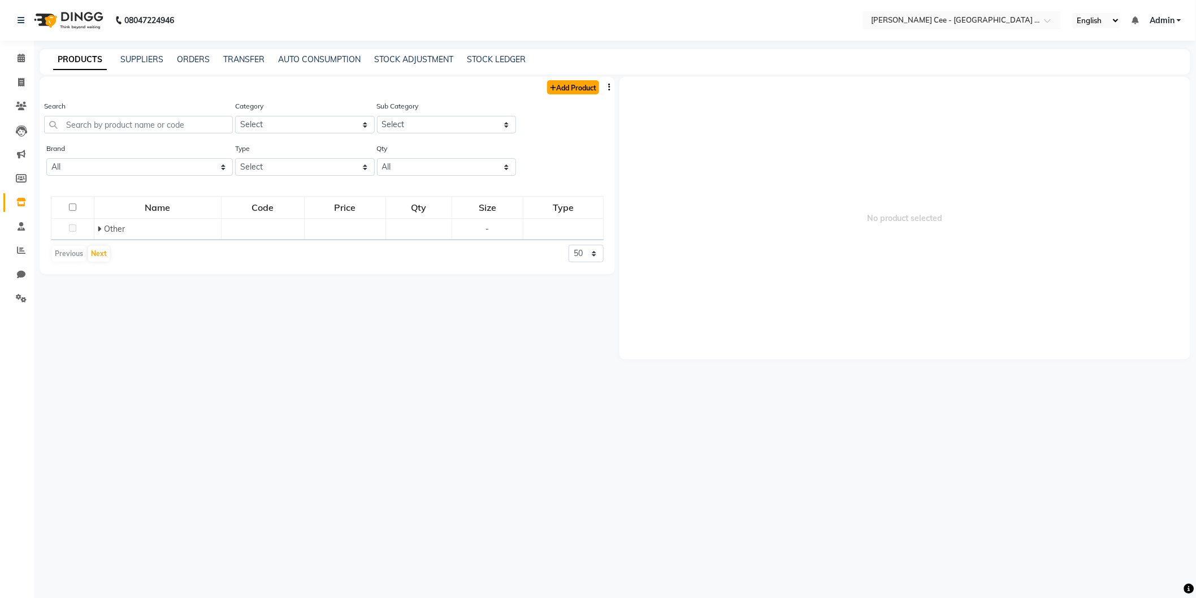
click at [578, 87] on link "Add Product" at bounding box center [573, 87] width 52 height 14
select select "true"
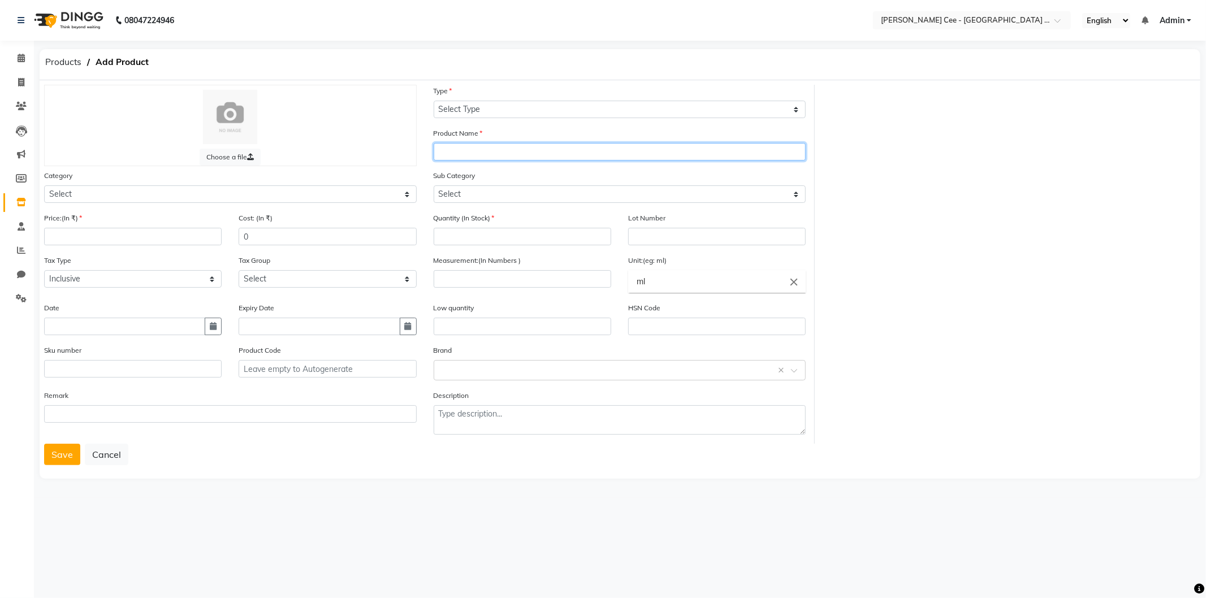
click at [470, 155] on input "text" at bounding box center [620, 152] width 373 height 18
paste input "Silicon Dog Collar Large"
type input "Silicon Dog Collar Large"
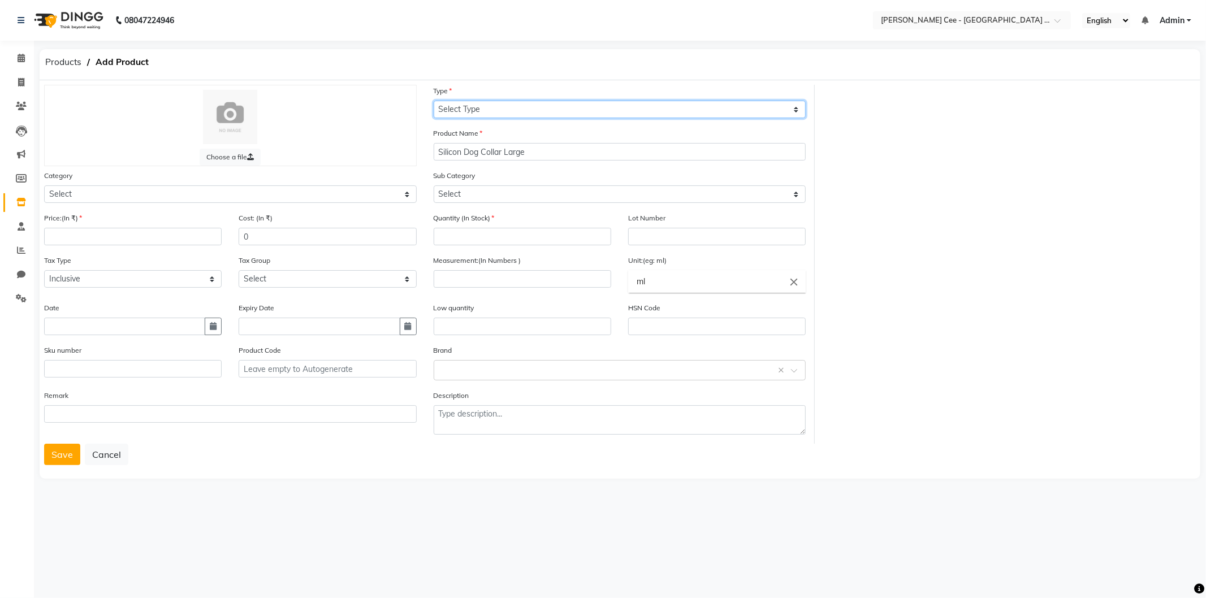
click at [477, 109] on select "Select Type Both Retail Consumable" at bounding box center [620, 110] width 373 height 18
select select "R"
click at [434, 101] on select "Select Type Both Retail Consumable" at bounding box center [620, 110] width 373 height 18
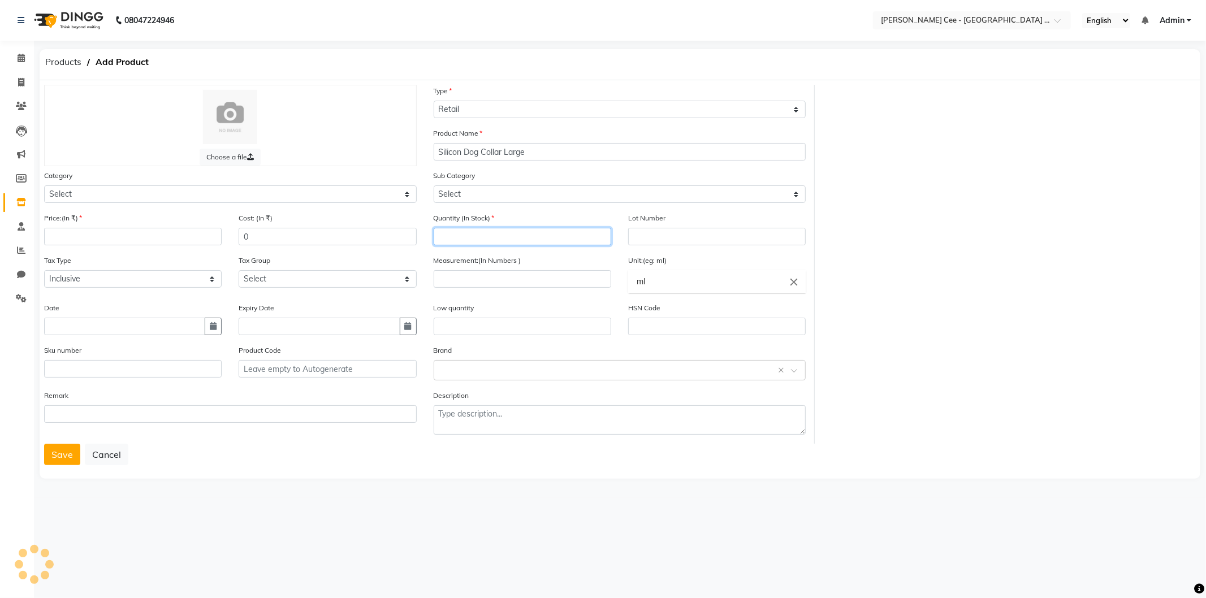
click at [481, 242] on input "number" at bounding box center [523, 237] width 178 height 18
type input "0"
click at [792, 280] on icon "close" at bounding box center [794, 282] width 12 height 12
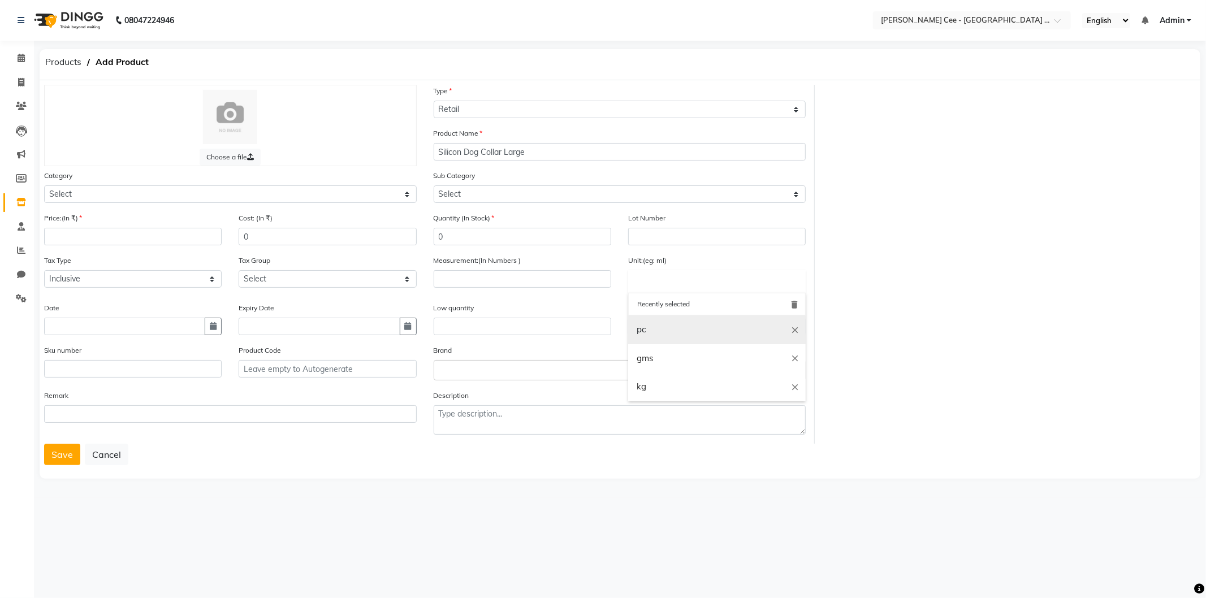
click at [642, 331] on link "pc" at bounding box center [717, 329] width 178 height 29
type input "pc"
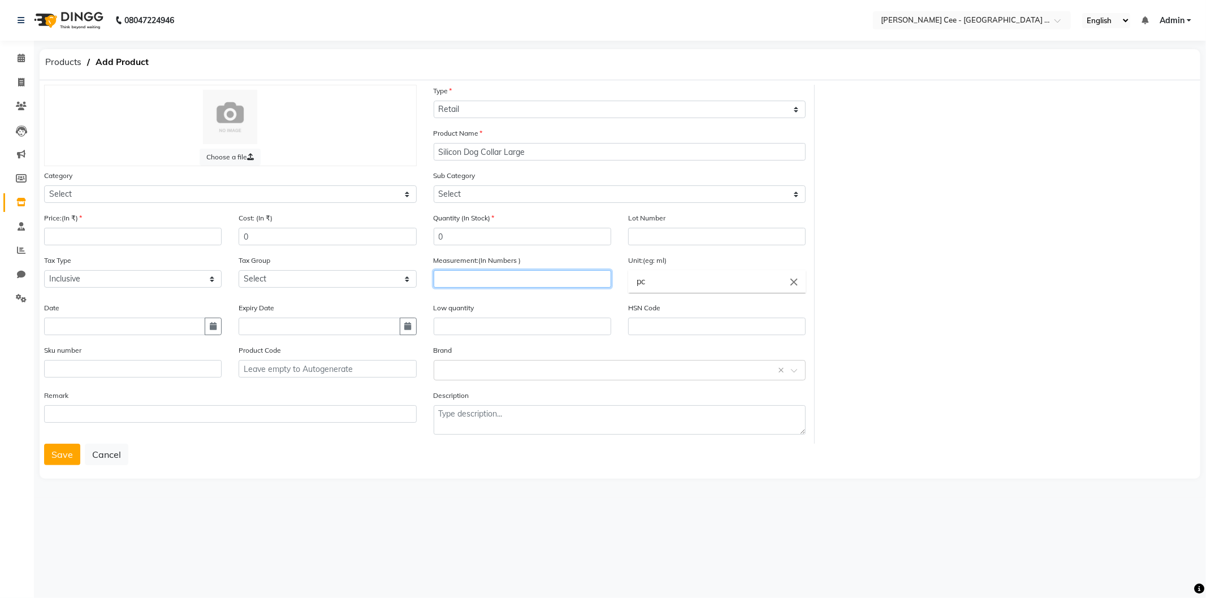
click at [455, 277] on input "number" at bounding box center [523, 279] width 178 height 18
type input "1"
click at [91, 239] on input "number" at bounding box center [133, 237] width 178 height 18
type input "350"
click at [241, 238] on input "0" at bounding box center [328, 237] width 178 height 18
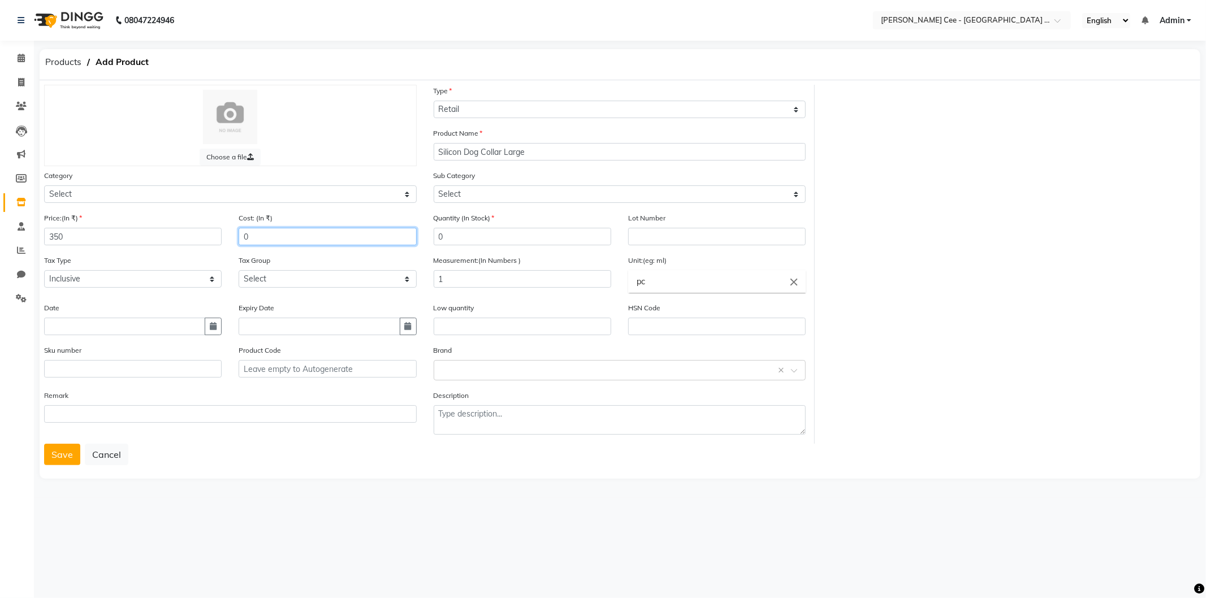
click at [241, 238] on input "0" at bounding box center [328, 237] width 178 height 18
type input "150"
click at [54, 459] on button "Save" at bounding box center [62, 454] width 36 height 21
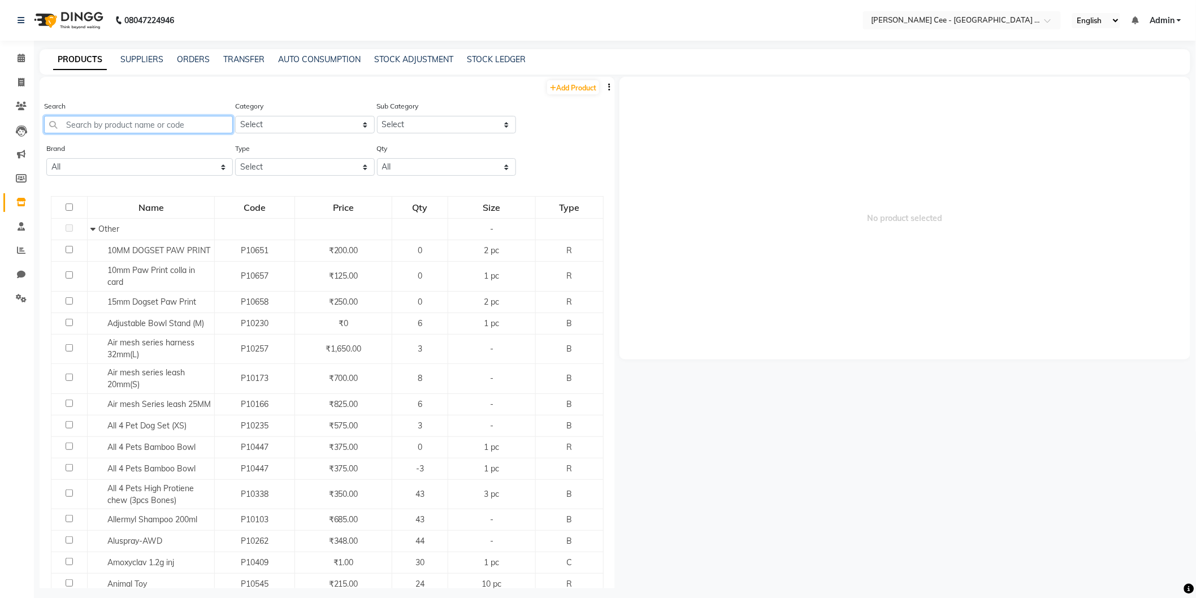
click at [187, 122] on input "text" at bounding box center [138, 125] width 189 height 18
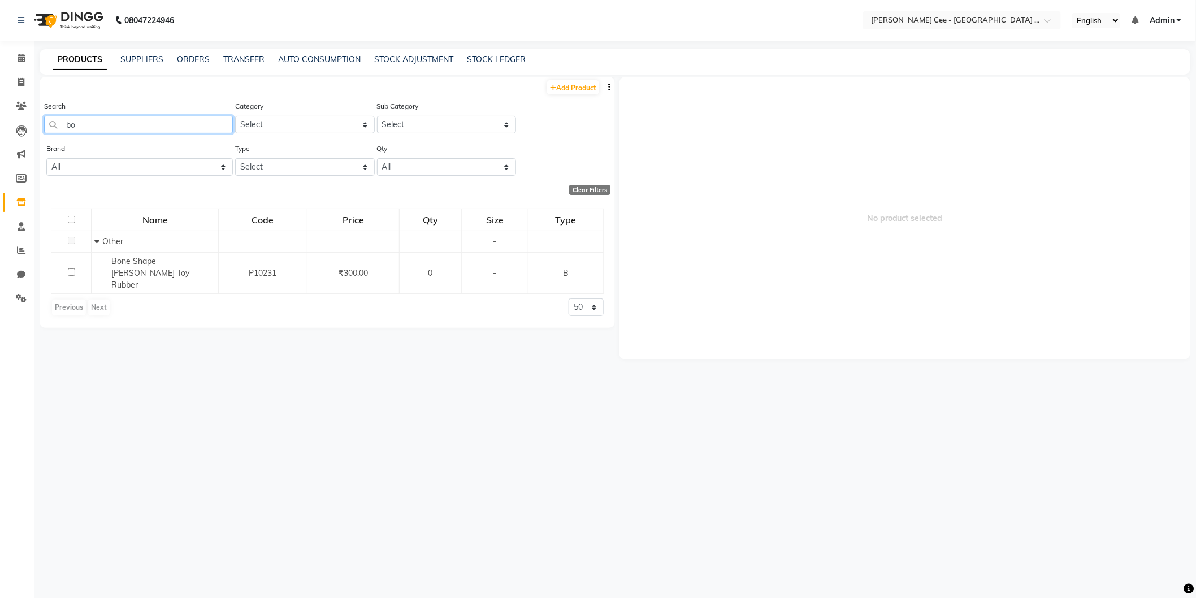
type input "b"
type input "c"
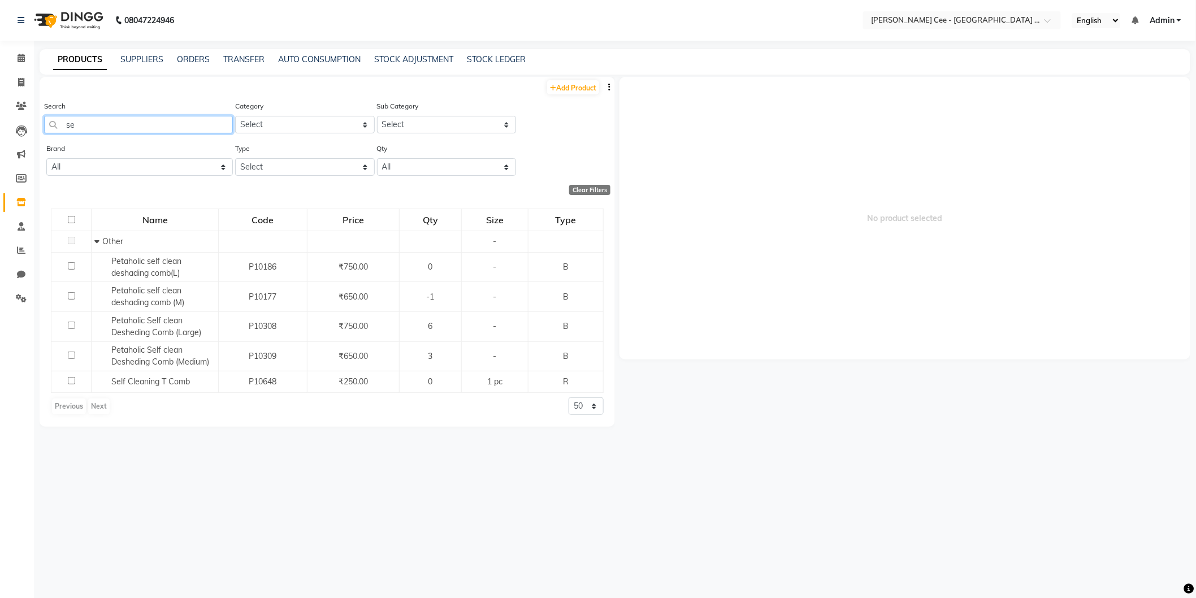
type input "s"
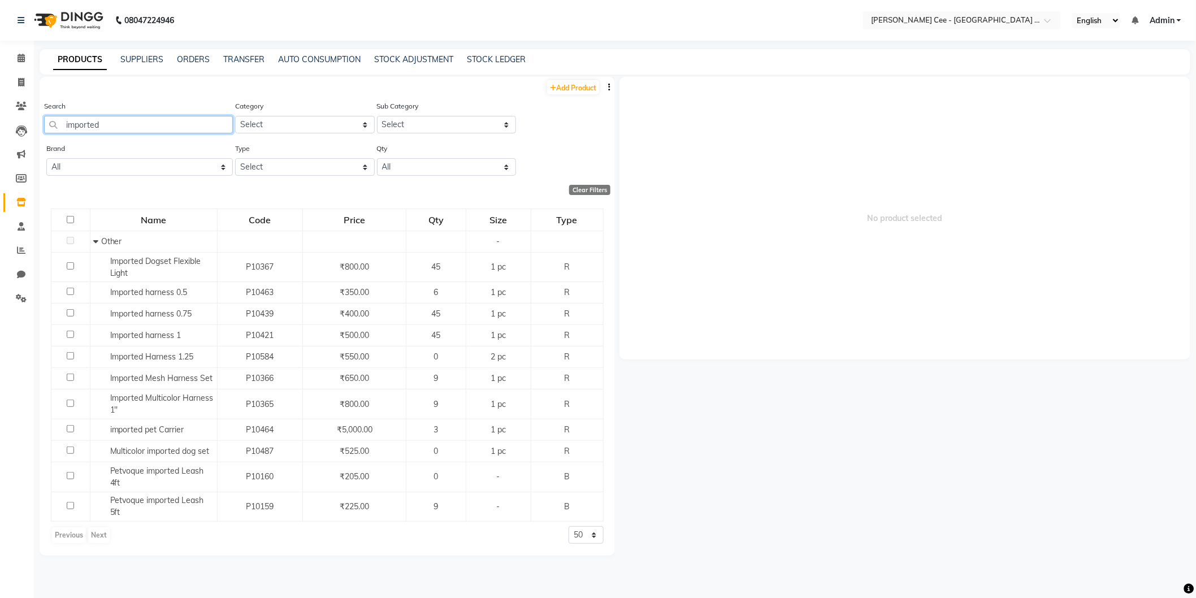
click at [68, 124] on input "imported" at bounding box center [138, 125] width 189 height 18
click at [189, 123] on input "Imported" at bounding box center [138, 125] width 189 height 18
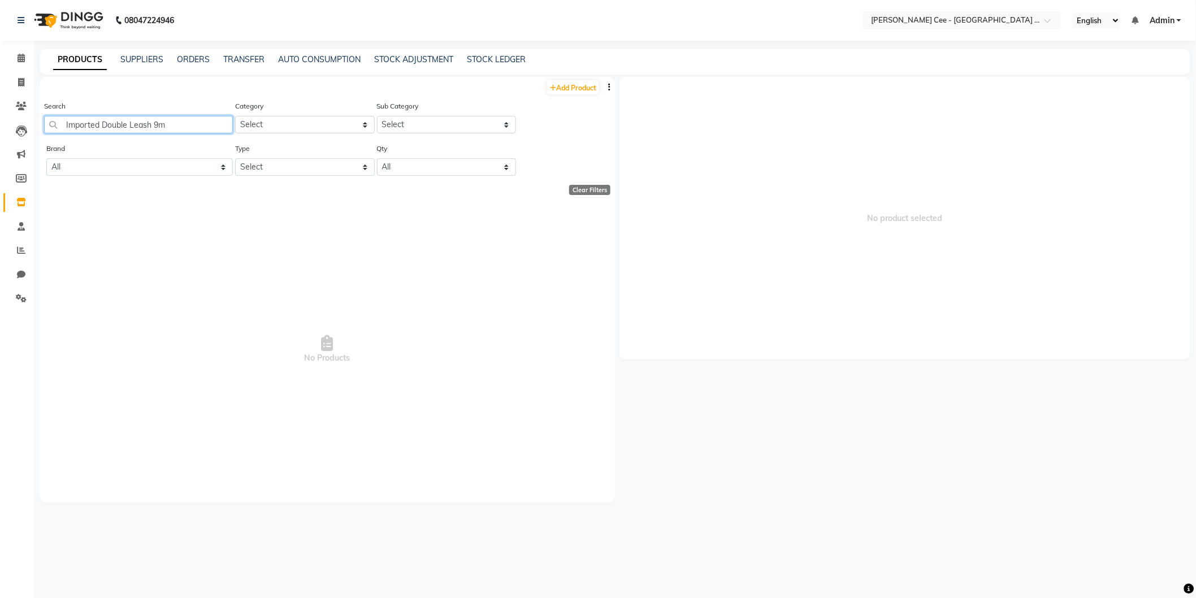
type input "Imported Double Leash 9mm"
click at [206, 119] on input "Imported Double Leash 9mm" at bounding box center [138, 125] width 189 height 18
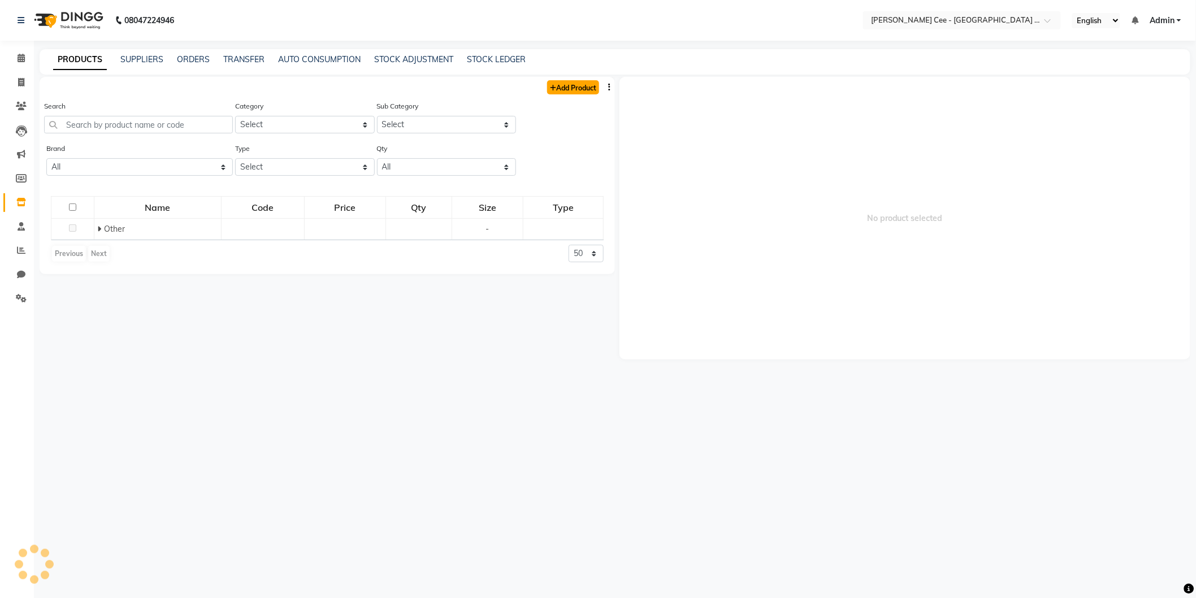
click at [568, 89] on link "Add Product" at bounding box center [573, 87] width 52 height 14
select select "true"
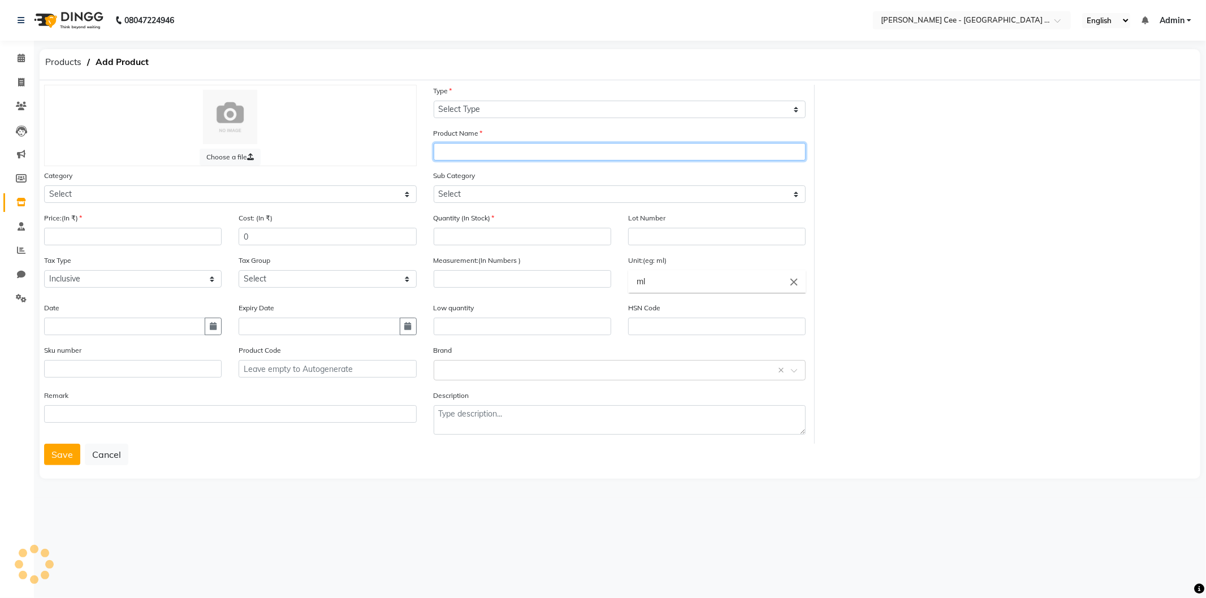
click at [479, 154] on input "text" at bounding box center [620, 152] width 373 height 18
paste input "Imported Double Leash 9mm"
type input "Imported Double Leash 9mm"
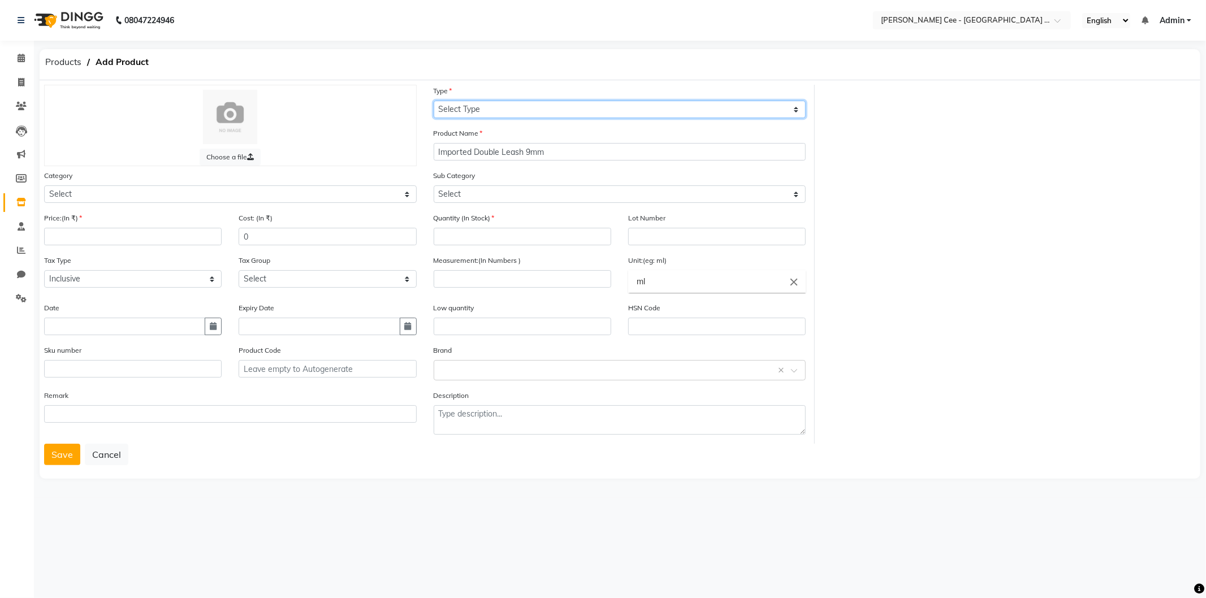
click at [533, 106] on select "Select Type Both Retail Consumable" at bounding box center [620, 110] width 373 height 18
select select "R"
click at [434, 101] on select "Select Type Both Retail Consumable" at bounding box center [620, 110] width 373 height 18
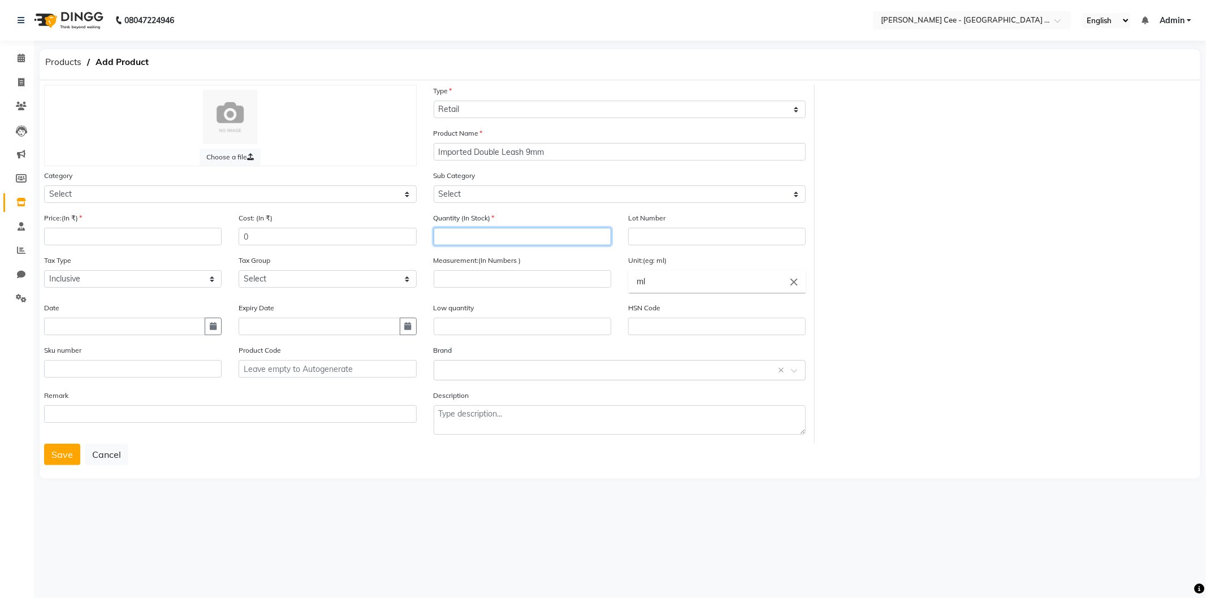
click at [464, 240] on input "number" at bounding box center [523, 237] width 178 height 18
type input "0"
click at [794, 279] on icon "close" at bounding box center [794, 282] width 12 height 12
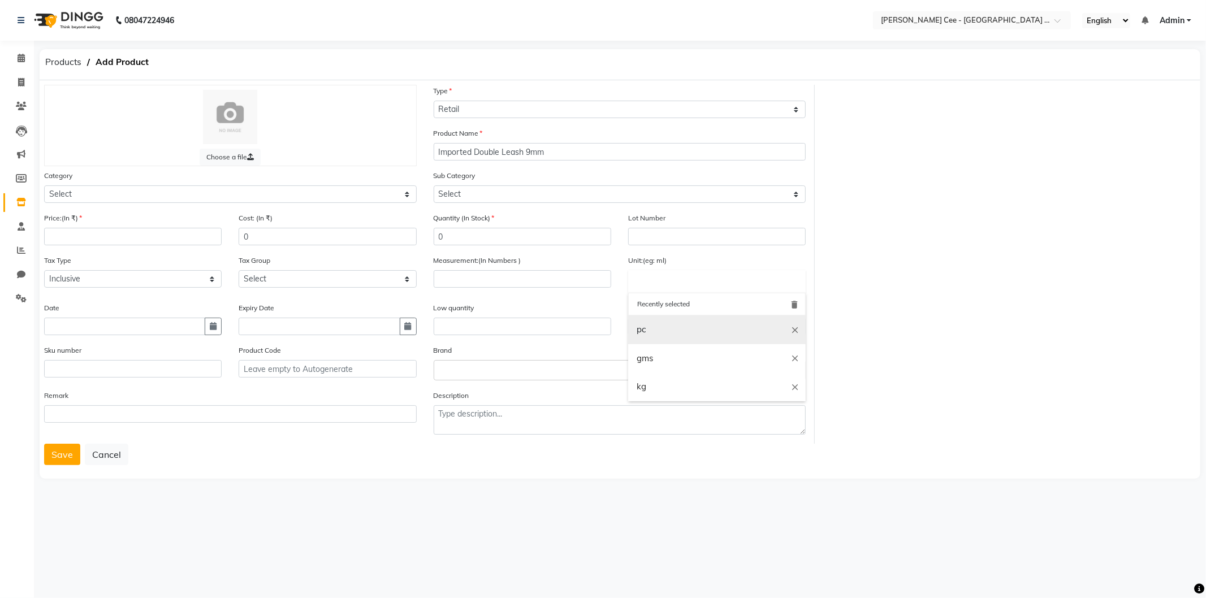
click at [678, 328] on link "pc" at bounding box center [717, 329] width 178 height 29
type input "pc"
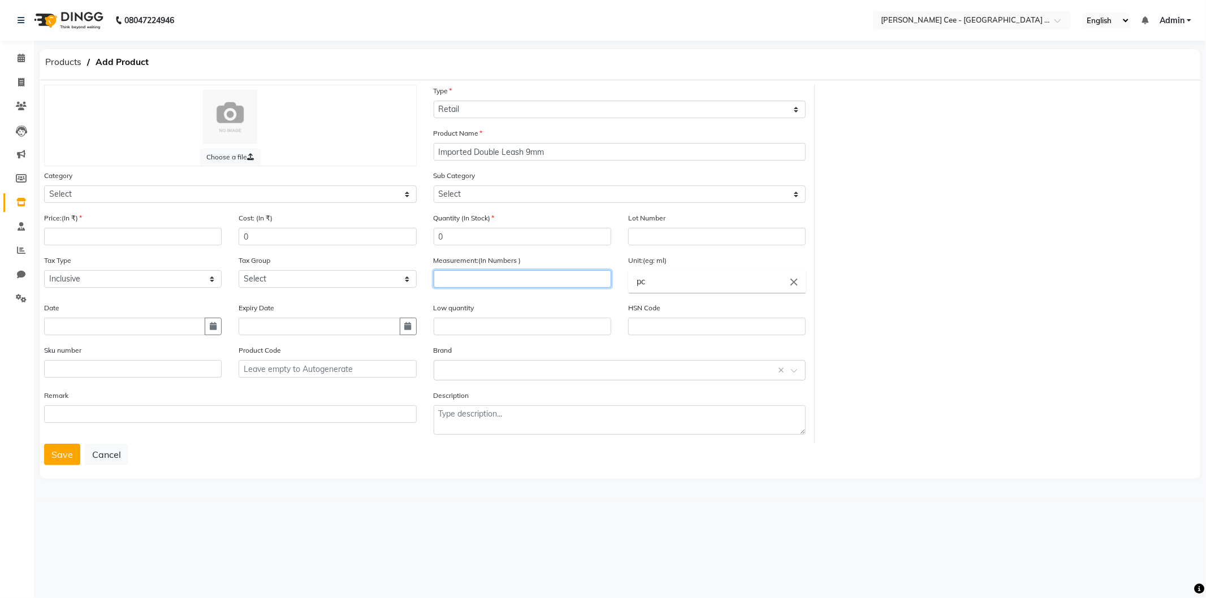
click at [534, 279] on input "number" at bounding box center [523, 279] width 178 height 18
type input "1"
click at [74, 240] on input "number" at bounding box center [133, 237] width 178 height 18
type input "550"
click at [241, 235] on input "0" at bounding box center [328, 237] width 178 height 18
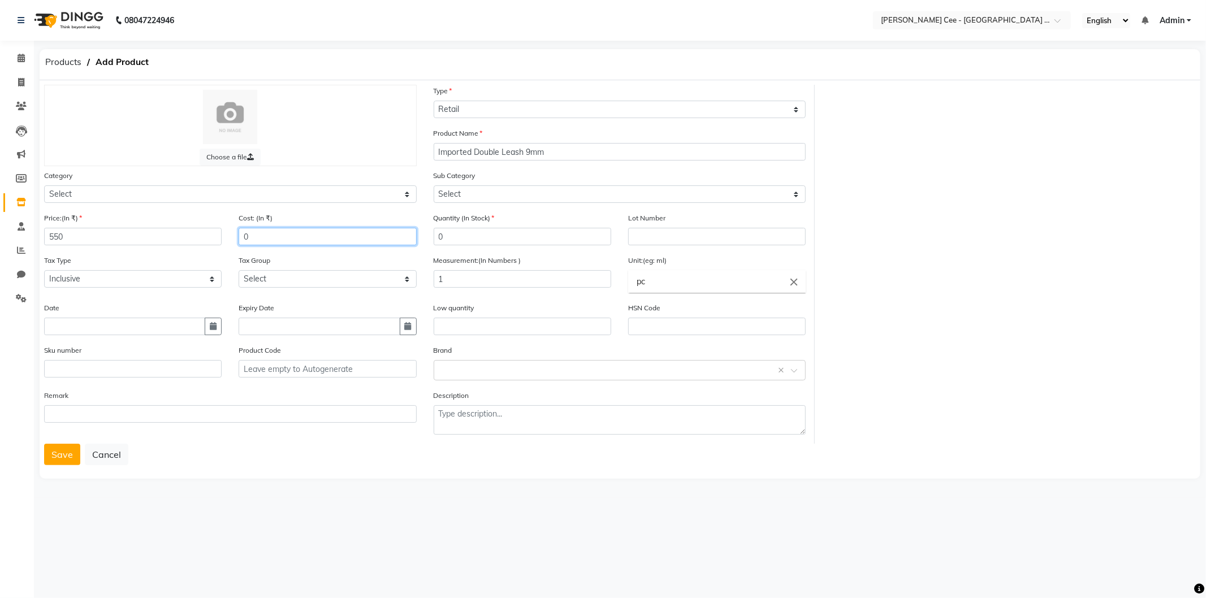
click at [241, 235] on input "0" at bounding box center [328, 237] width 178 height 18
type input "220"
click at [58, 459] on button "Save" at bounding box center [62, 454] width 36 height 21
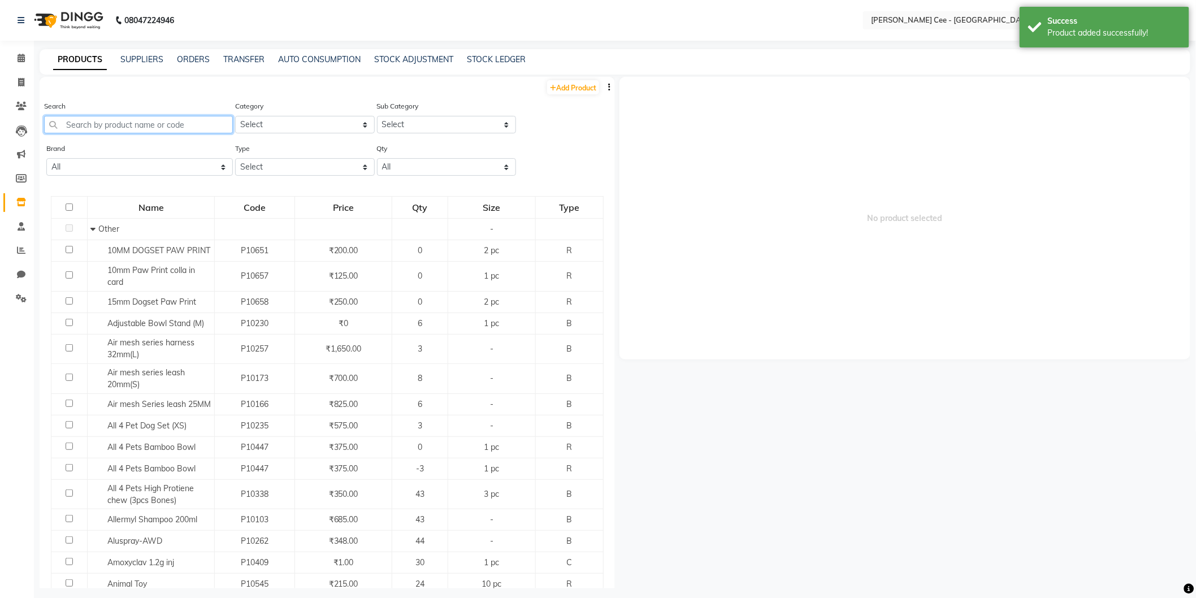
click at [179, 126] on input "text" at bounding box center [138, 125] width 189 height 18
type input "i"
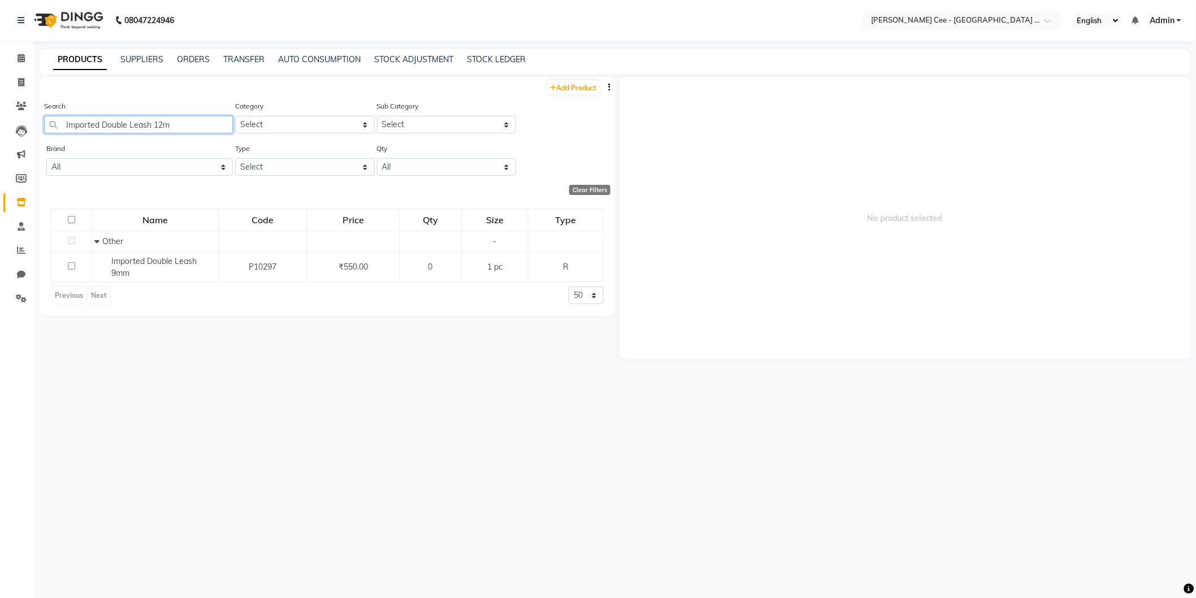
type input "Imported Double Leash 12mm"
click at [179, 126] on input "Imported Double Leash 12mm" at bounding box center [138, 125] width 189 height 18
click at [179, 123] on input "Imported Double Leash 12mm" at bounding box center [138, 125] width 189 height 18
drag, startPoint x: 179, startPoint y: 123, endPoint x: 151, endPoint y: 122, distance: 28.3
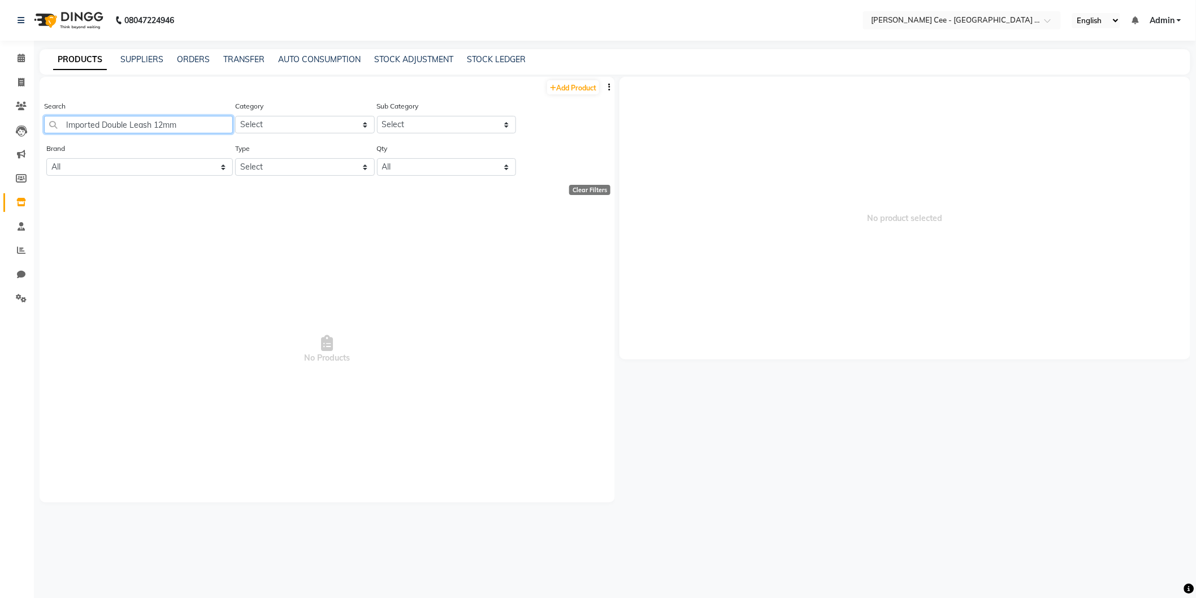
click at [151, 122] on input "Imported Double Leash 12mm" at bounding box center [138, 125] width 189 height 18
click at [141, 127] on input "Imported Double Leash 12mm" at bounding box center [138, 125] width 189 height 18
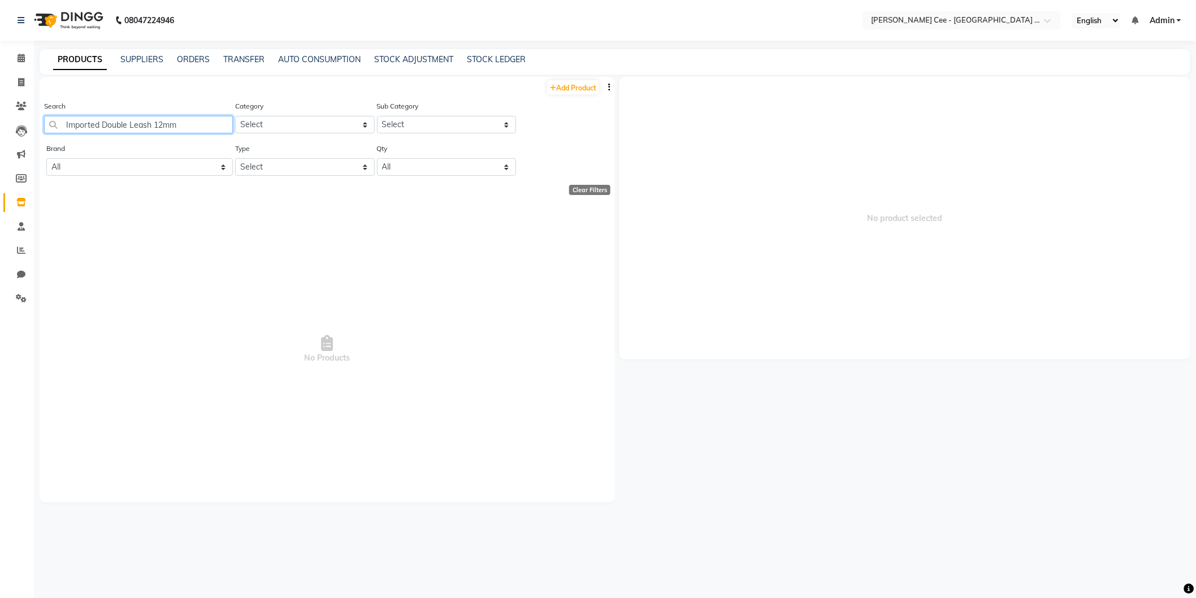
click at [141, 127] on input "Imported Double Leash 12mm" at bounding box center [138, 125] width 189 height 18
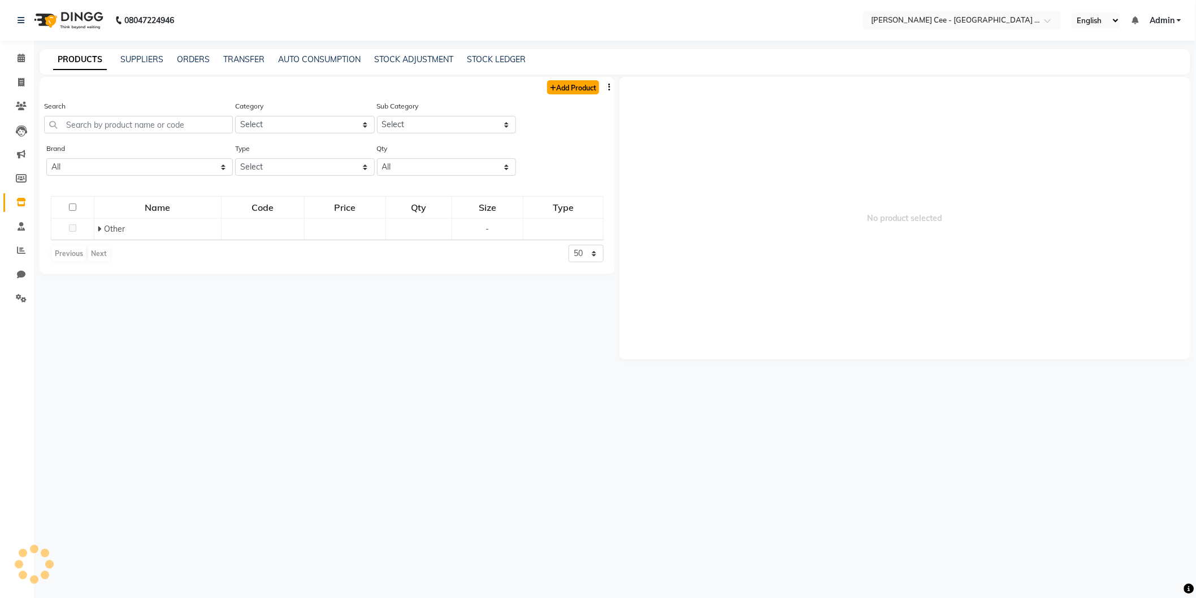
click at [570, 86] on link "Add Product" at bounding box center [573, 87] width 52 height 14
select select "true"
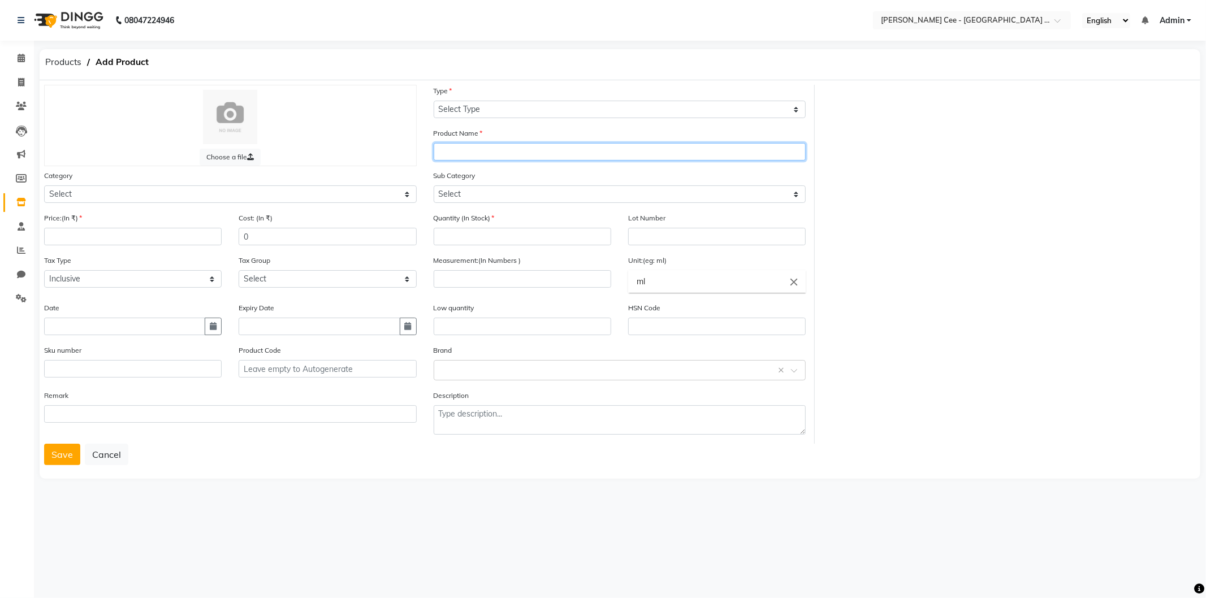
click at [464, 150] on input "text" at bounding box center [620, 152] width 373 height 18
paste input "Imported Double Leash 12mm"
type input "Imported Double Leash 12mm"
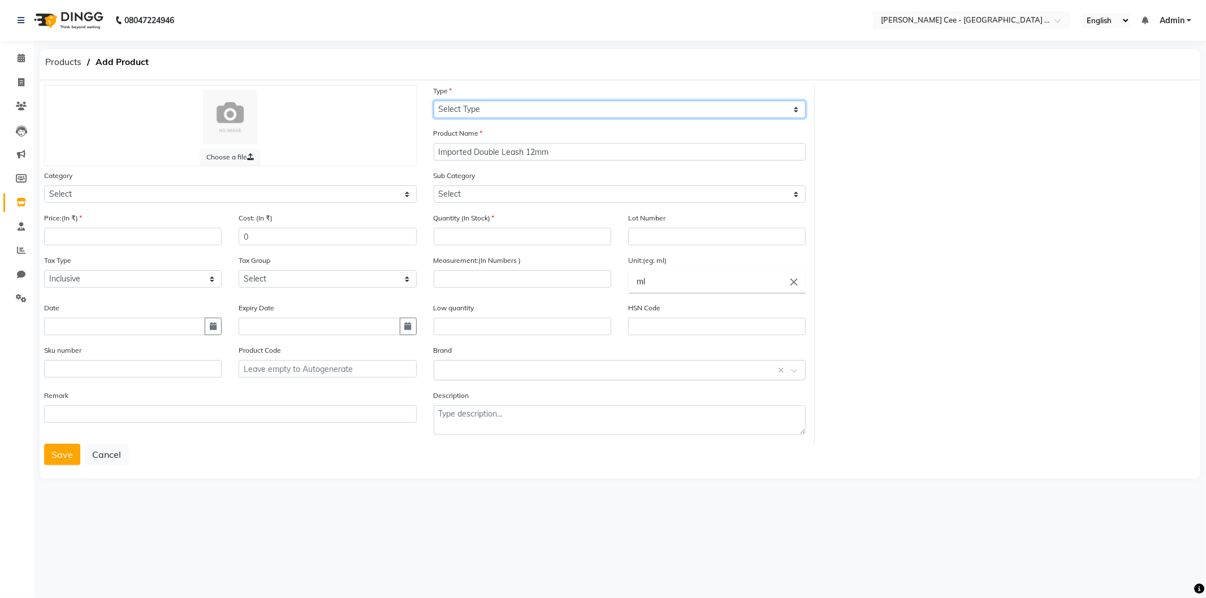
click at [524, 108] on select "Select Type Both Retail Consumable" at bounding box center [620, 110] width 373 height 18
select select "R"
click at [434, 101] on select "Select Type Both Retail Consumable" at bounding box center [620, 110] width 373 height 18
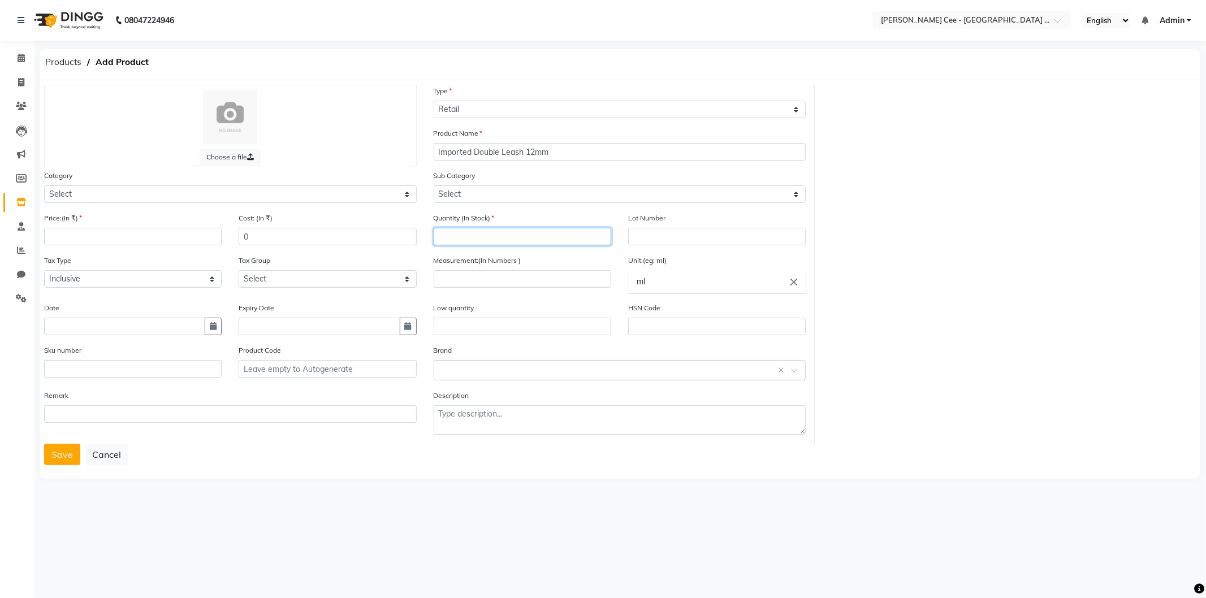
click at [461, 240] on input "number" at bounding box center [523, 237] width 178 height 18
type input "0"
click at [795, 284] on icon "close" at bounding box center [794, 282] width 12 height 12
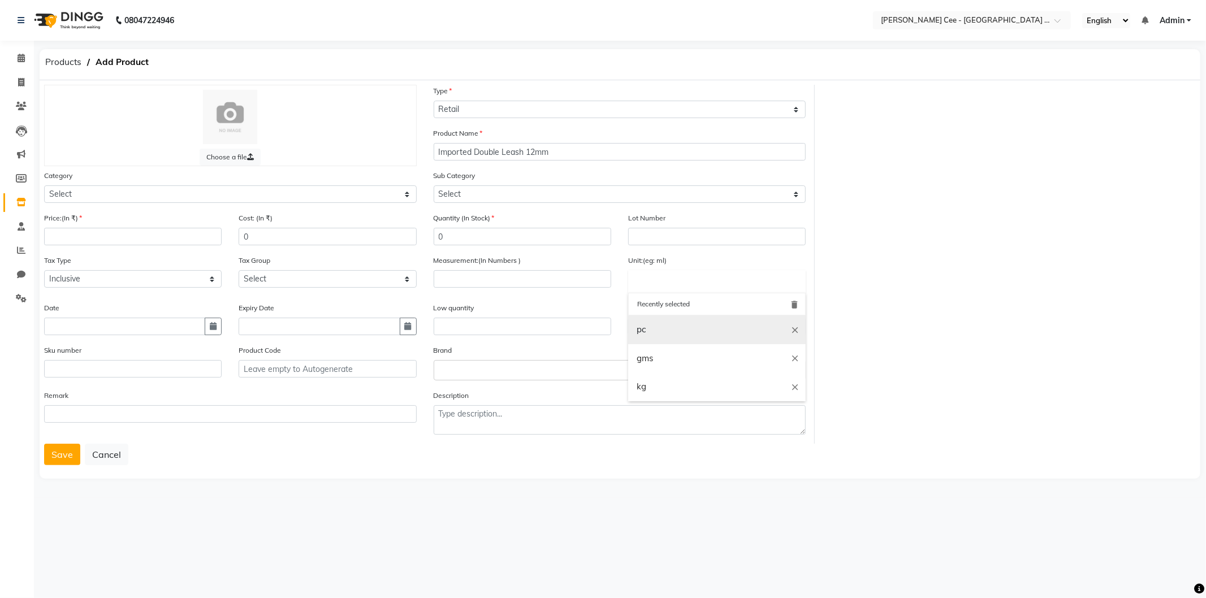
click at [655, 327] on link "pc" at bounding box center [717, 329] width 178 height 29
type input "pc"
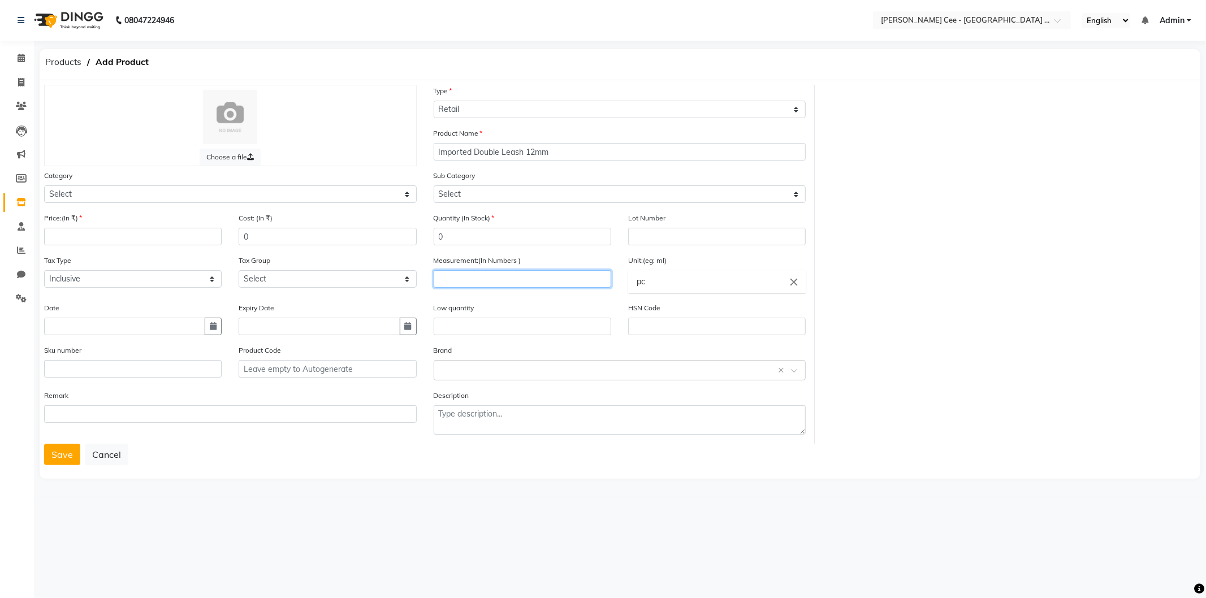
click at [546, 284] on input "number" at bounding box center [523, 279] width 178 height 18
type input "1"
click at [83, 242] on input "number" at bounding box center [133, 237] width 178 height 18
type input "700"
click at [241, 234] on input "0" at bounding box center [328, 237] width 178 height 18
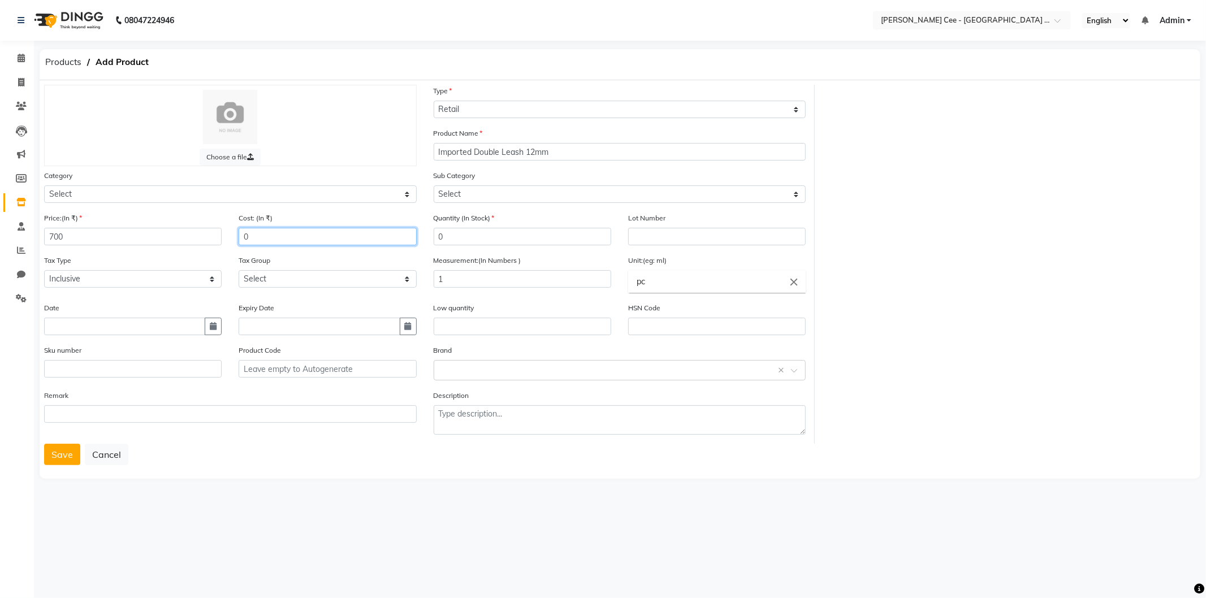
click at [241, 234] on input "0" at bounding box center [328, 237] width 178 height 18
type input "280"
click at [67, 452] on button "Save" at bounding box center [62, 454] width 36 height 21
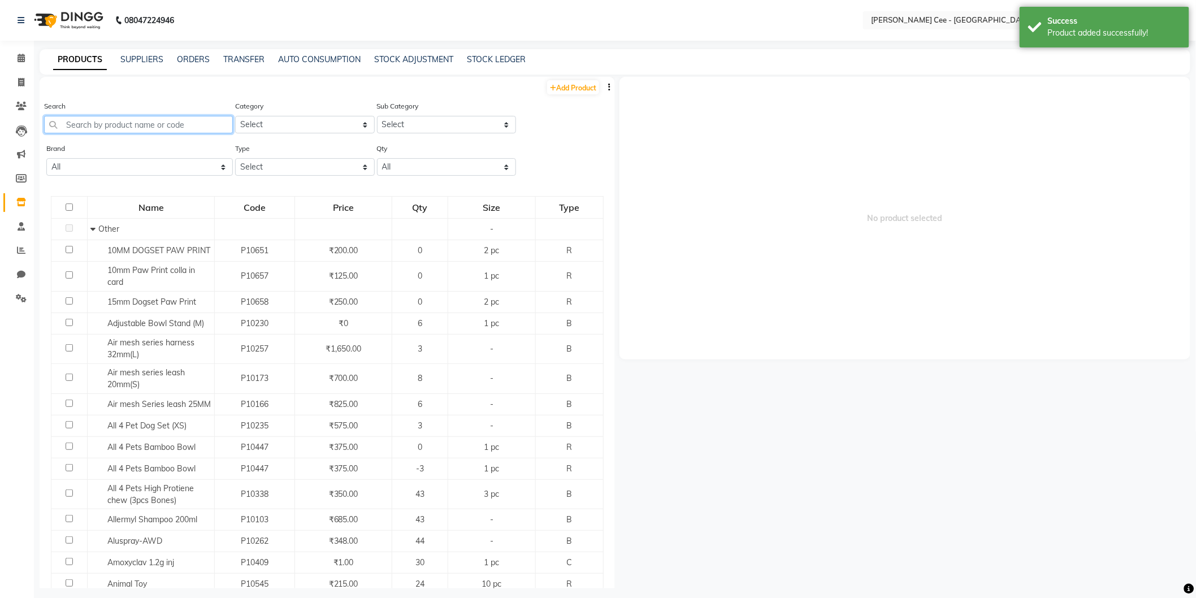
click at [120, 123] on input "text" at bounding box center [138, 125] width 189 height 18
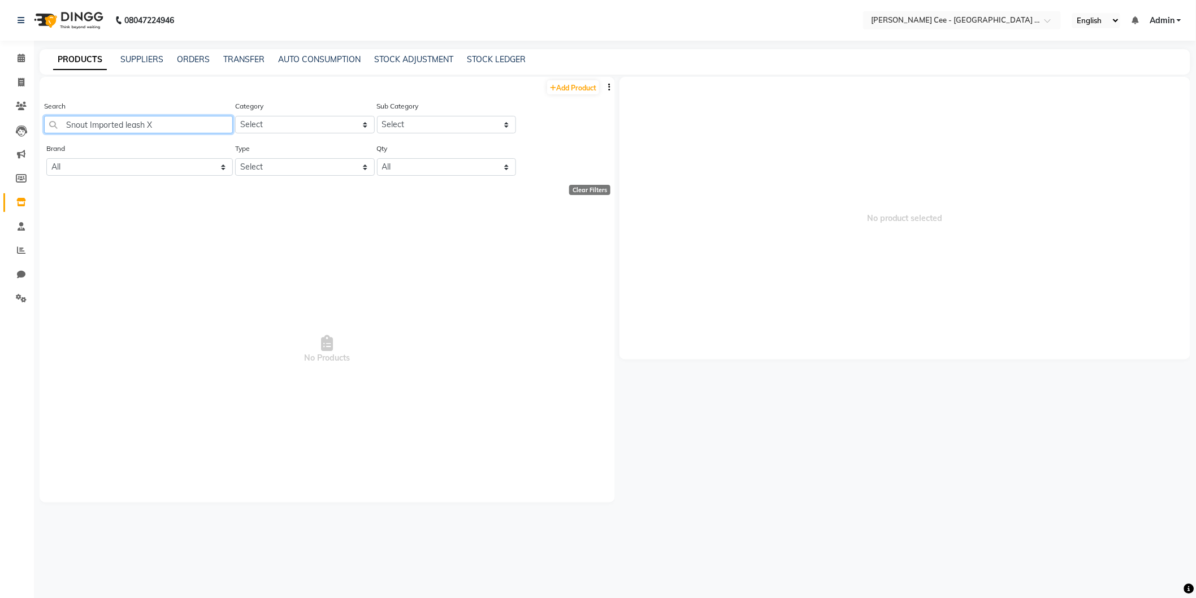
type input "Snout Imported leash XL"
click at [120, 123] on input "Snout Imported leash XL" at bounding box center [138, 125] width 189 height 18
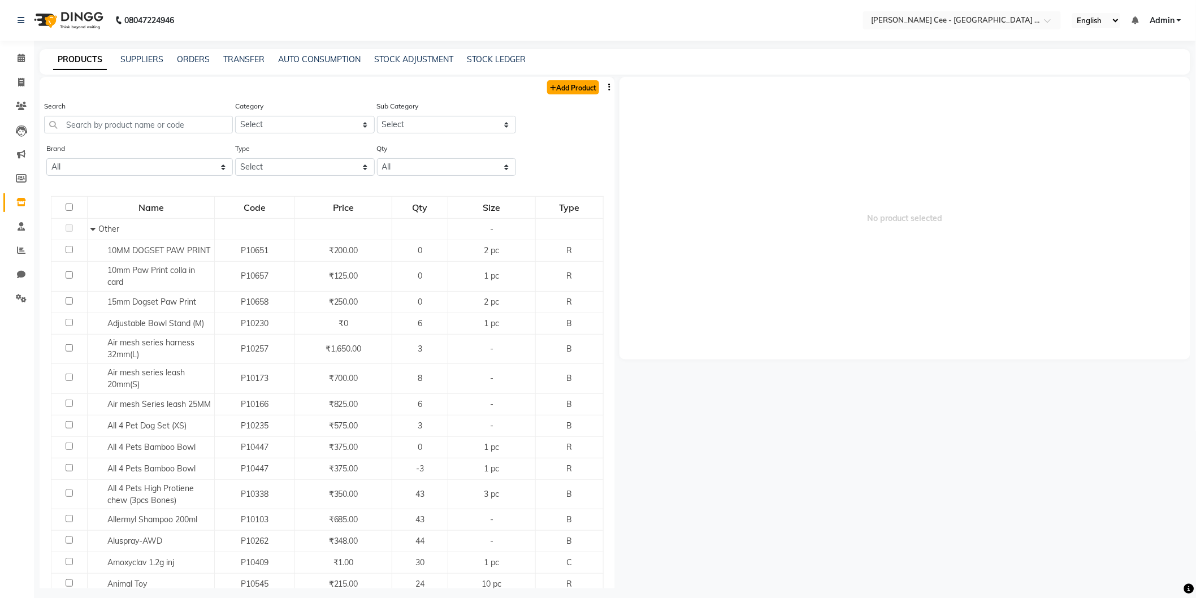
click at [568, 83] on link "Add Product" at bounding box center [573, 87] width 52 height 14
select select "true"
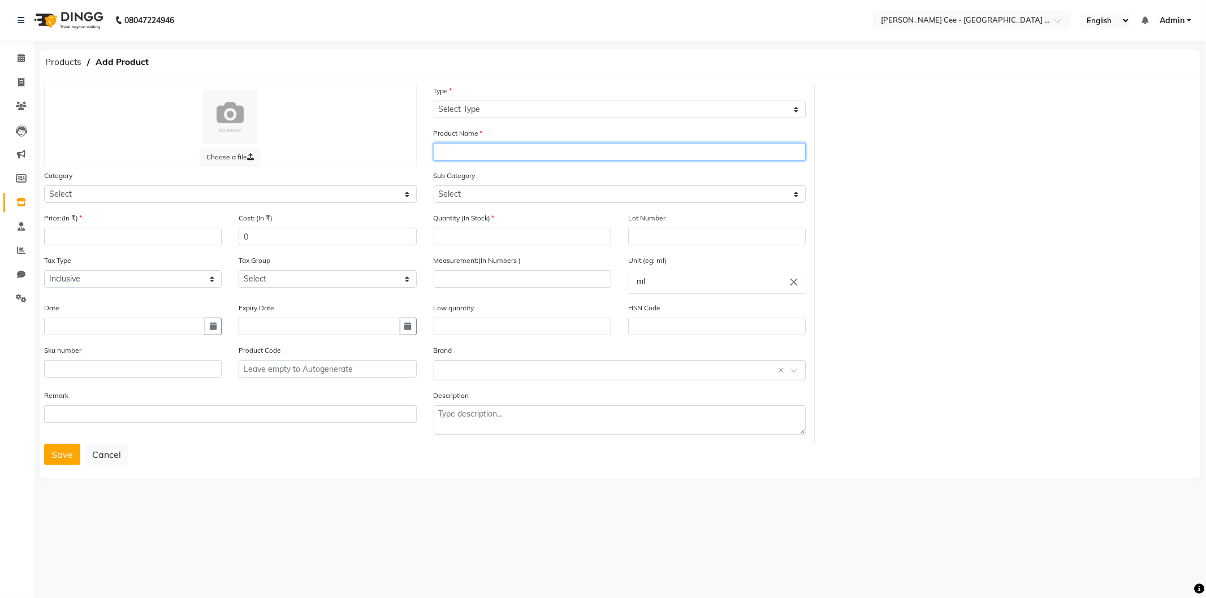
click at [489, 147] on input "text" at bounding box center [620, 152] width 373 height 18
paste input "Snout Imported leash XL"
type input "Snout Imported leash XL"
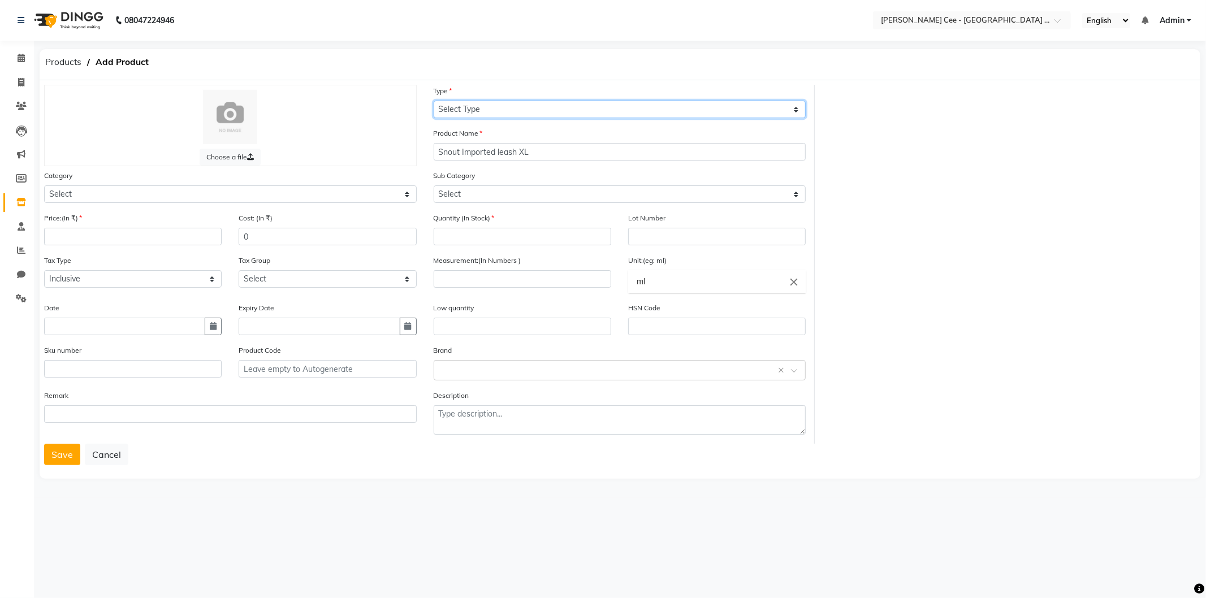
drag, startPoint x: 507, startPoint y: 104, endPoint x: 507, endPoint y: 116, distance: 12.4
click at [507, 104] on select "Select Type Both Retail Consumable" at bounding box center [620, 110] width 373 height 18
select select "R"
click at [434, 101] on select "Select Type Both Retail Consumable" at bounding box center [620, 110] width 373 height 18
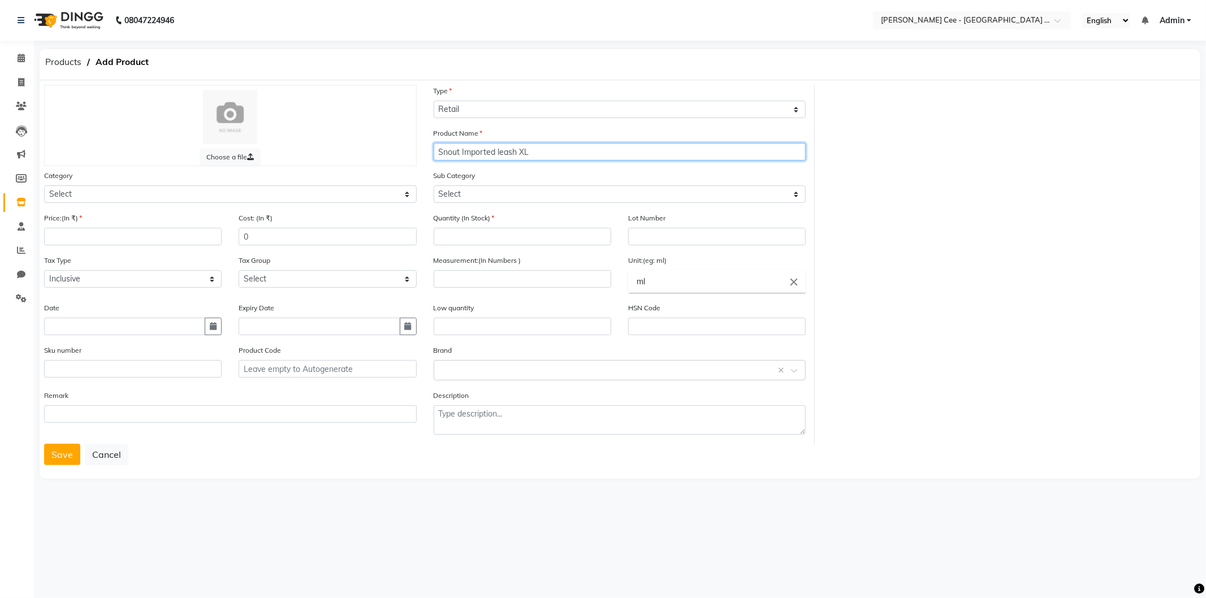
click at [464, 148] on input "Snout Imported leash XL" at bounding box center [620, 152] width 373 height 18
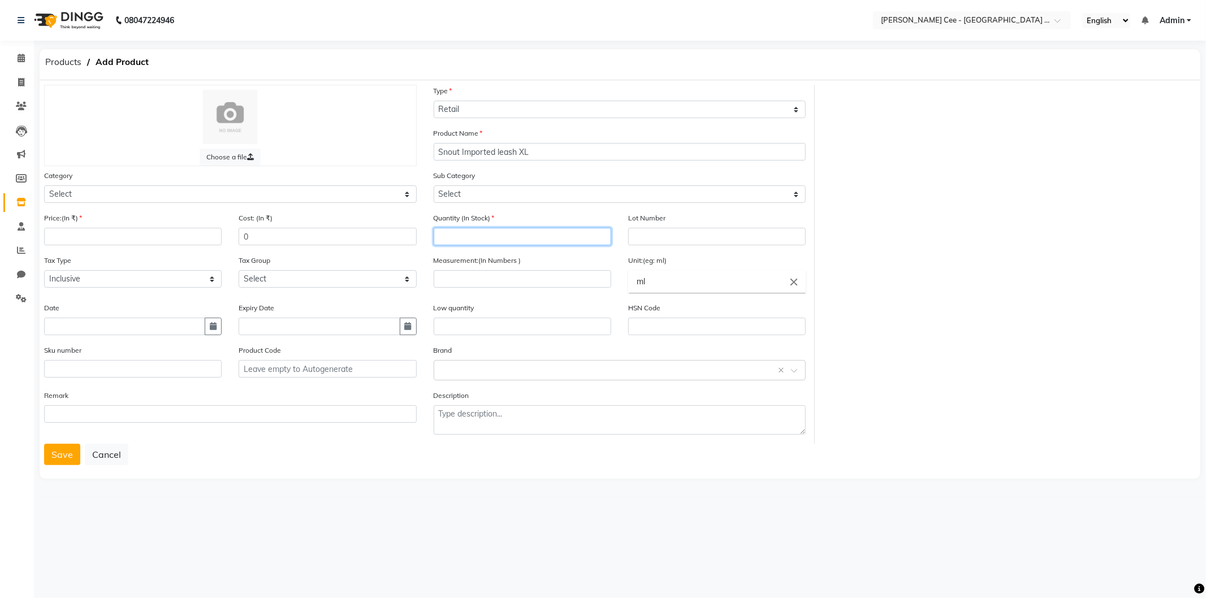
click at [482, 241] on input "number" at bounding box center [523, 237] width 178 height 18
type input "0"
click at [794, 281] on icon "close" at bounding box center [794, 282] width 12 height 12
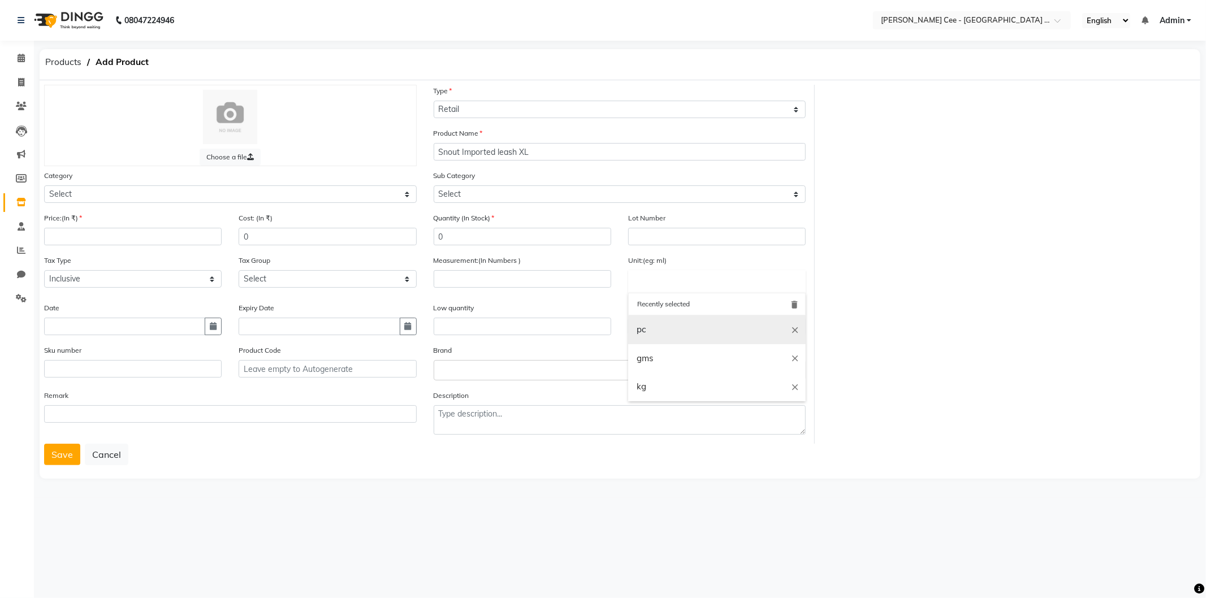
click at [668, 335] on link "pc" at bounding box center [717, 329] width 178 height 29
type input "pc"
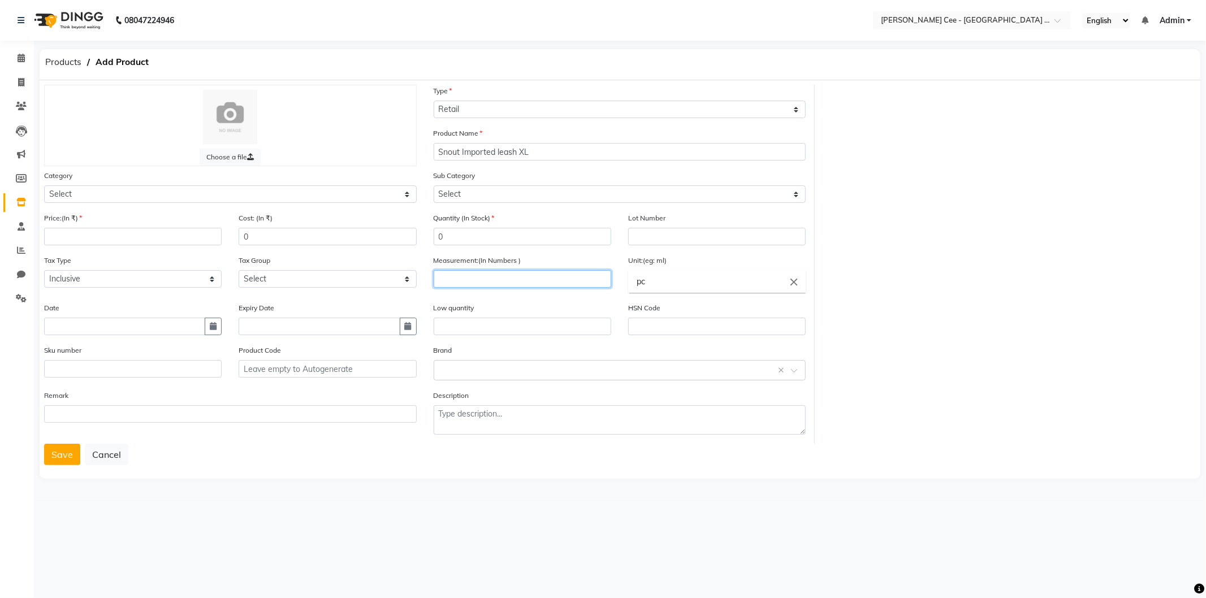
click at [519, 284] on input "number" at bounding box center [523, 279] width 178 height 18
type input "1"
click at [87, 240] on input "number" at bounding box center [133, 237] width 178 height 18
type input "700"
click at [241, 234] on input "0" at bounding box center [328, 237] width 178 height 18
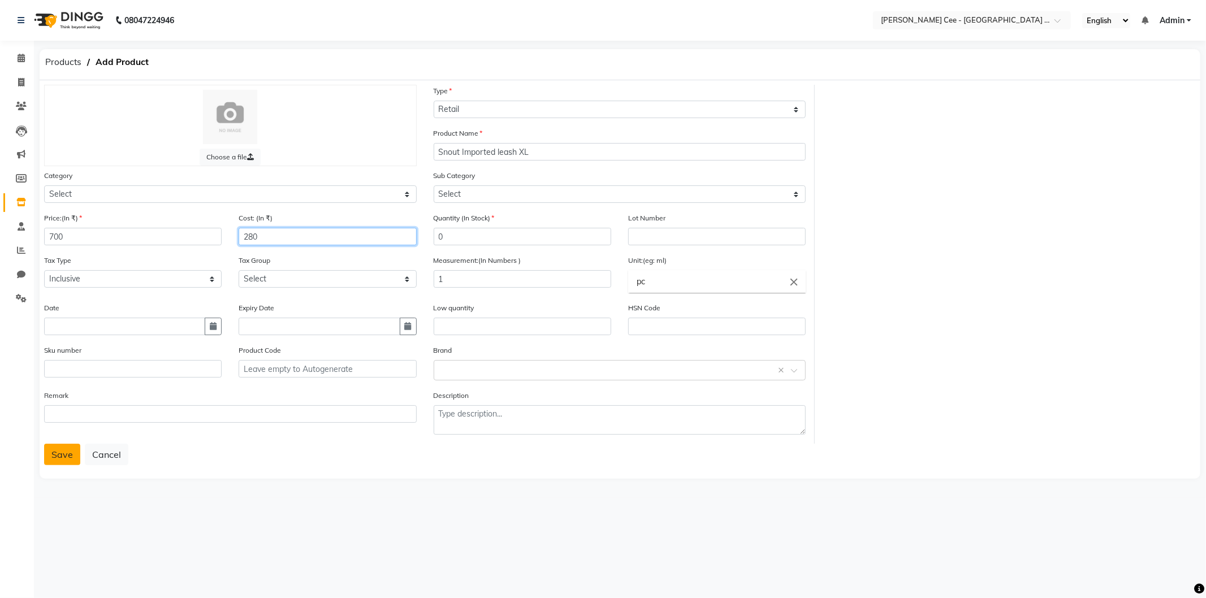
type input "280"
click at [53, 457] on button "Save" at bounding box center [62, 454] width 36 height 21
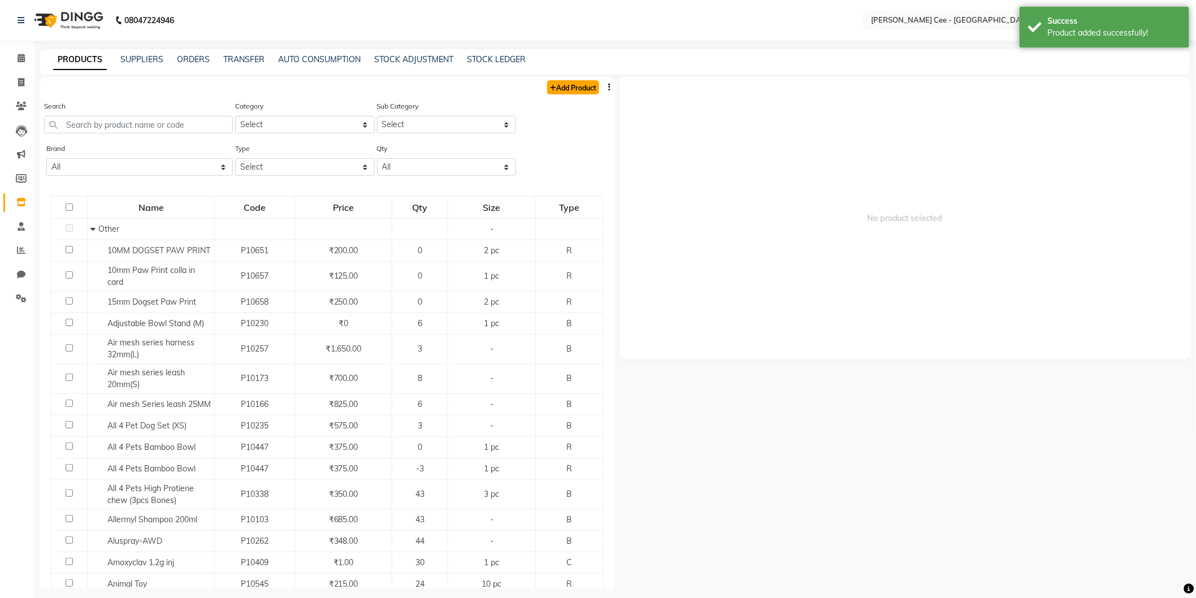
click at [561, 89] on link "Add Product" at bounding box center [573, 87] width 52 height 14
select select "true"
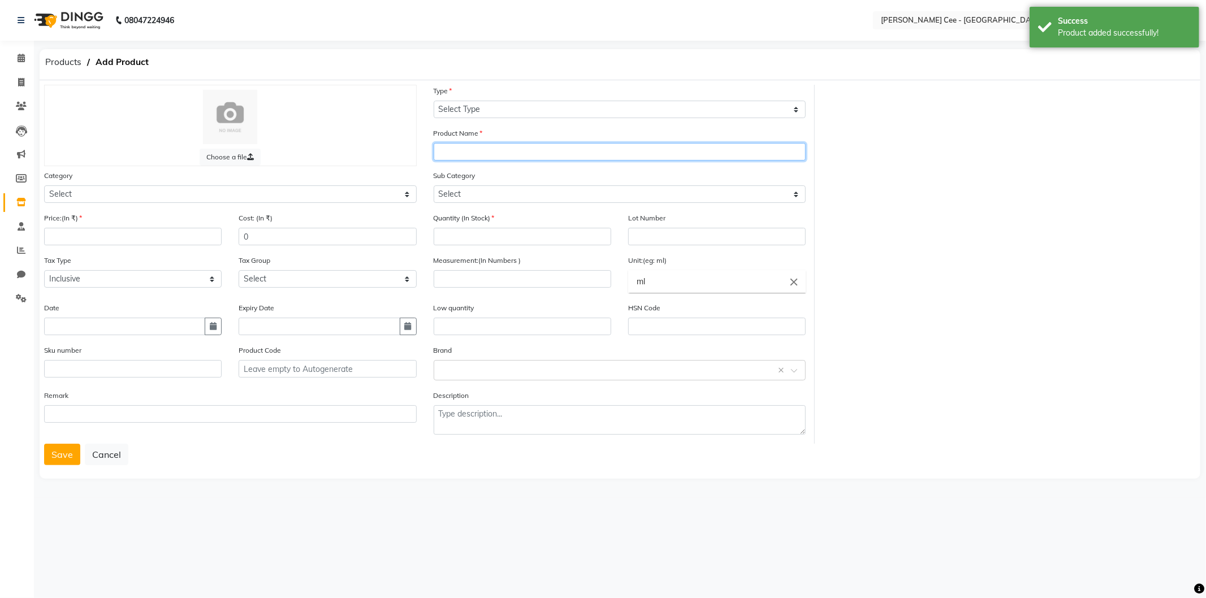
paste input "Snout Imported leash XL"
type input "Snout Imported leash XL"
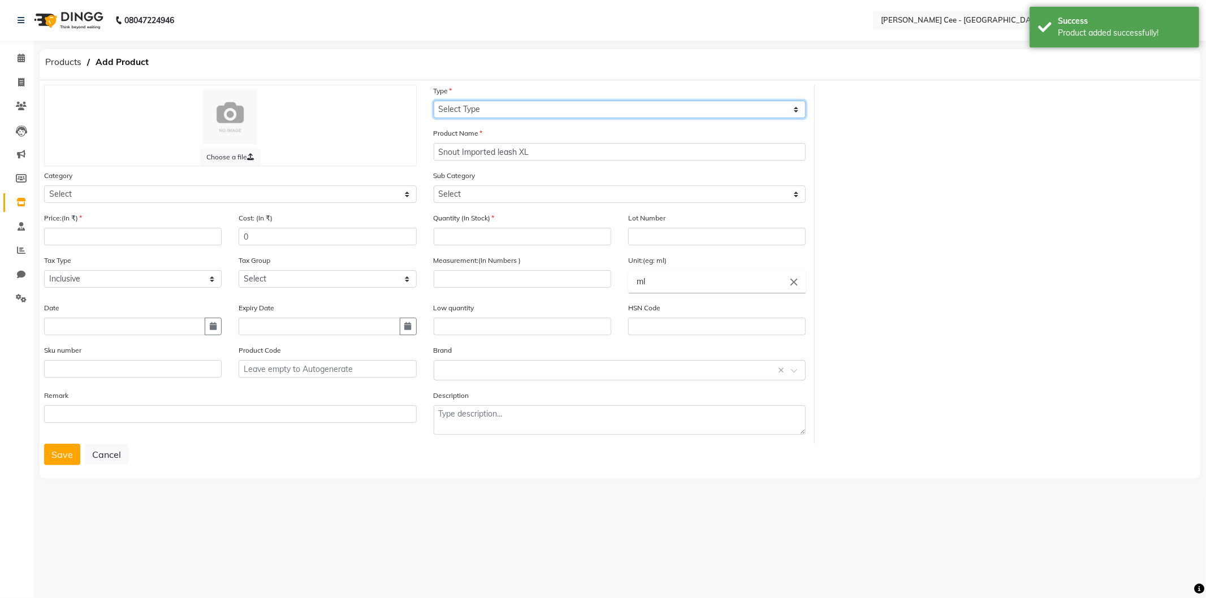
click at [537, 112] on select "Select Type Both Retail Consumable" at bounding box center [620, 110] width 373 height 18
select select "R"
click at [434, 101] on select "Select Type Both Retail Consumable" at bounding box center [620, 110] width 373 height 18
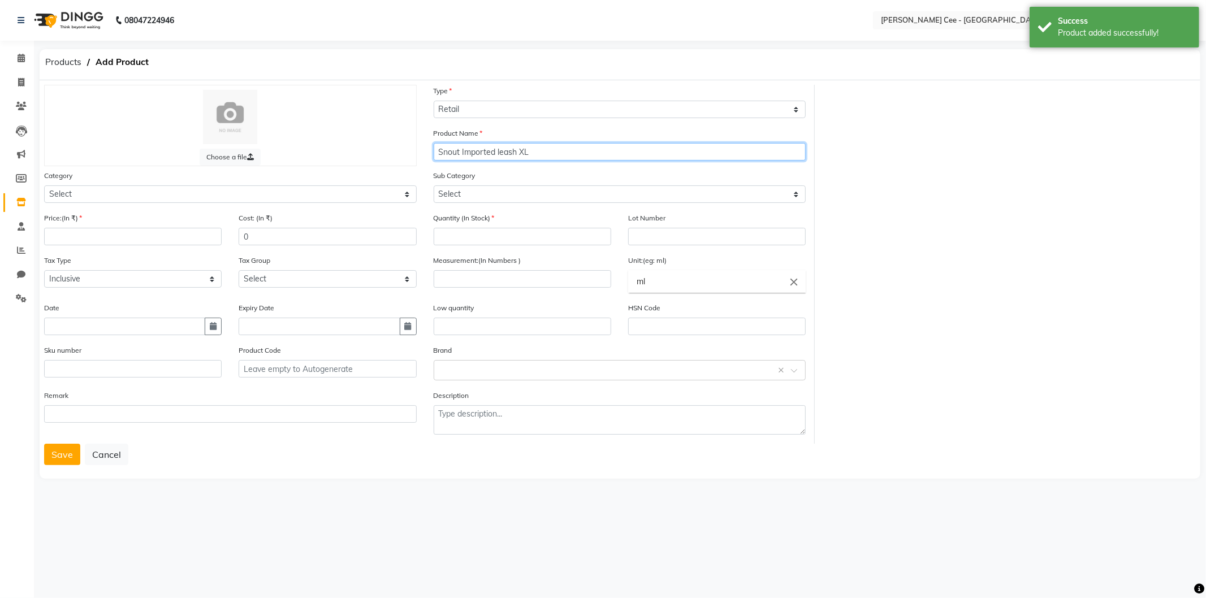
click at [517, 148] on input "Snout Imported leash XL" at bounding box center [620, 152] width 373 height 18
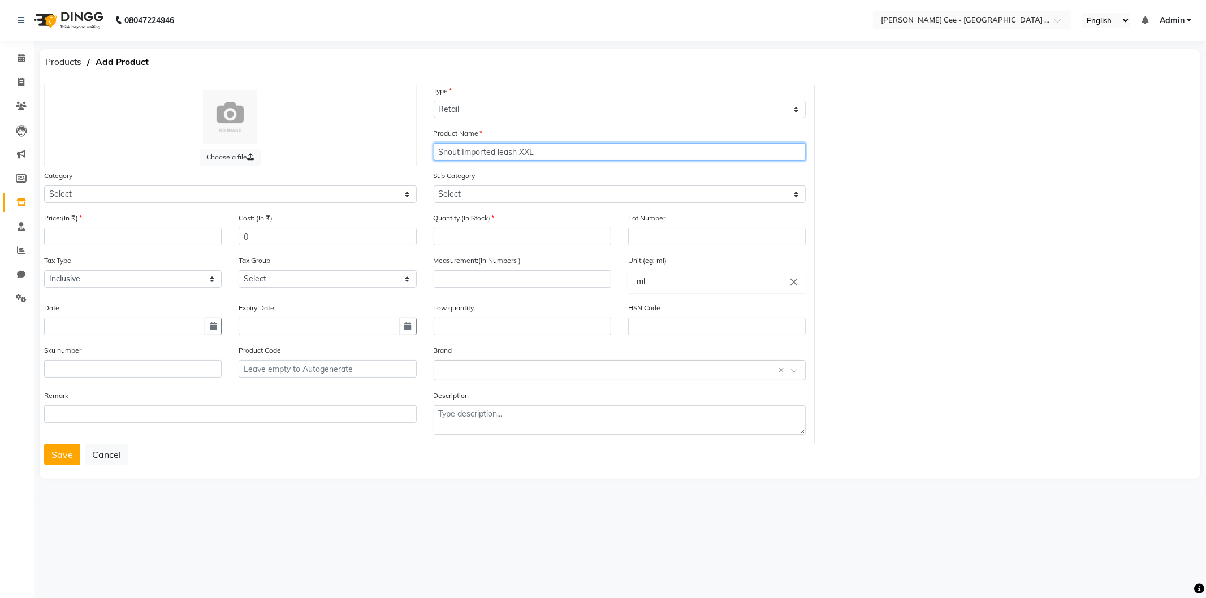
type input "Snout Imported leash XXL"
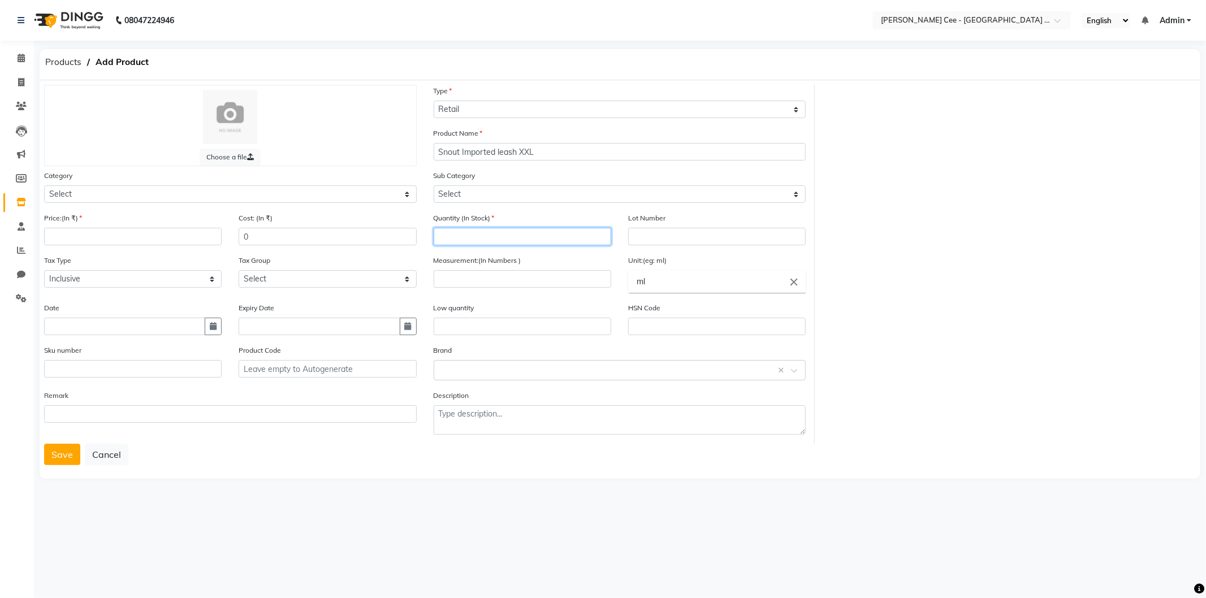
click at [495, 240] on input "number" at bounding box center [523, 237] width 178 height 18
type input "0"
click at [788, 282] on icon "close" at bounding box center [794, 282] width 12 height 12
drag, startPoint x: 671, startPoint y: 321, endPoint x: 569, endPoint y: 297, distance: 104.1
click at [669, 322] on link "pc" at bounding box center [717, 329] width 178 height 29
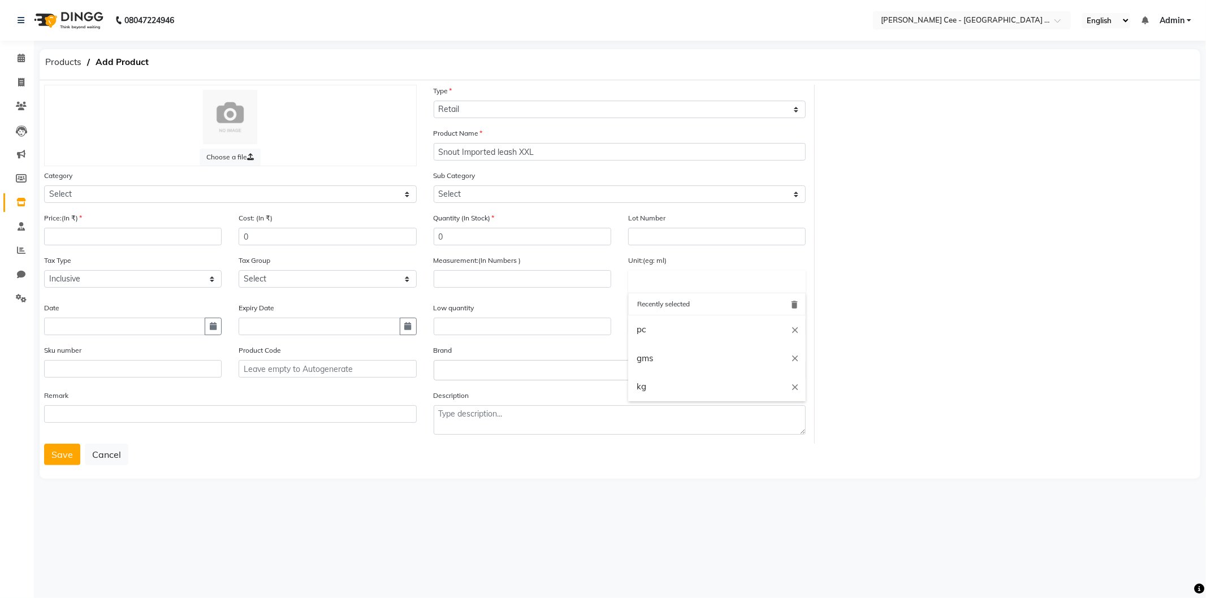
type input "pc"
click at [496, 276] on input "number" at bounding box center [523, 279] width 178 height 18
type input "1"
click at [114, 241] on input "number" at bounding box center [133, 237] width 178 height 18
type input "875"
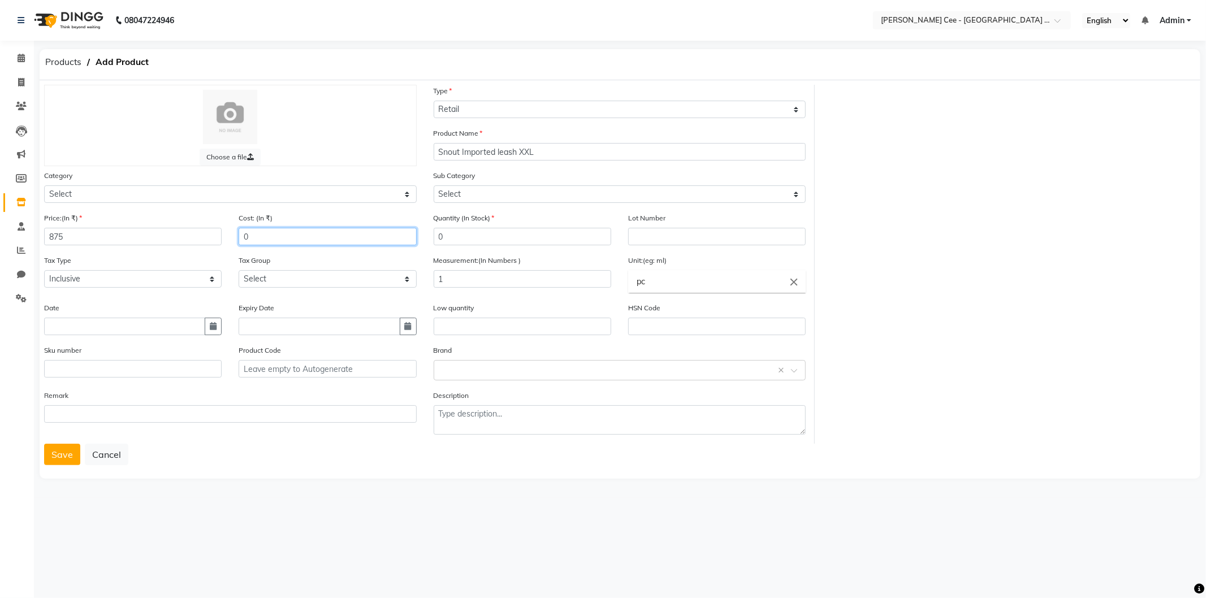
click at [244, 236] on input "0" at bounding box center [328, 237] width 178 height 18
type input "350"
click at [59, 456] on button "Save" at bounding box center [62, 454] width 36 height 21
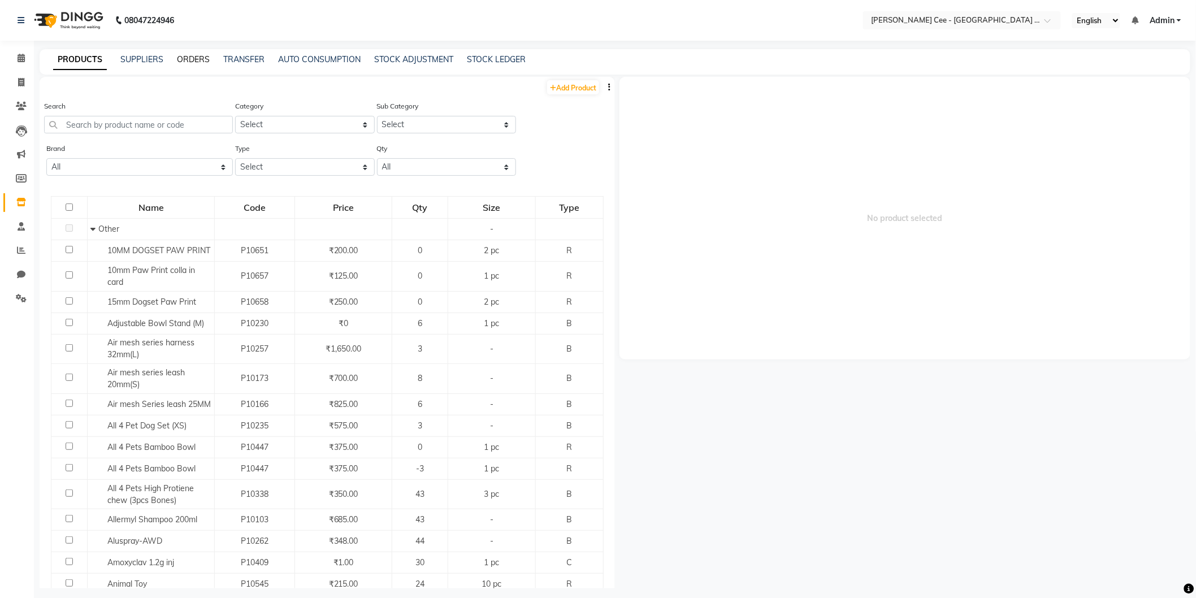
click at [194, 59] on link "ORDERS" at bounding box center [193, 59] width 33 height 10
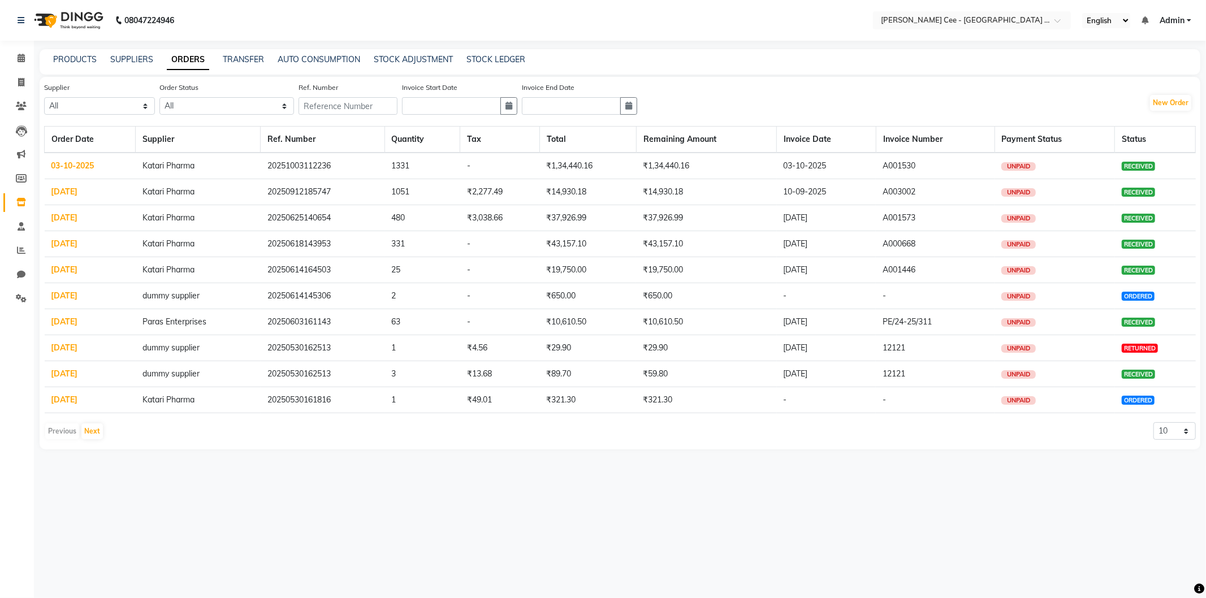
click at [819, 166] on td "03-10-2025" at bounding box center [827, 166] width 100 height 27
click at [551, 159] on td "₹1,34,440.16" at bounding box center [587, 166] width 97 height 27
click at [67, 166] on link "03-10-2025" at bounding box center [72, 166] width 43 height 10
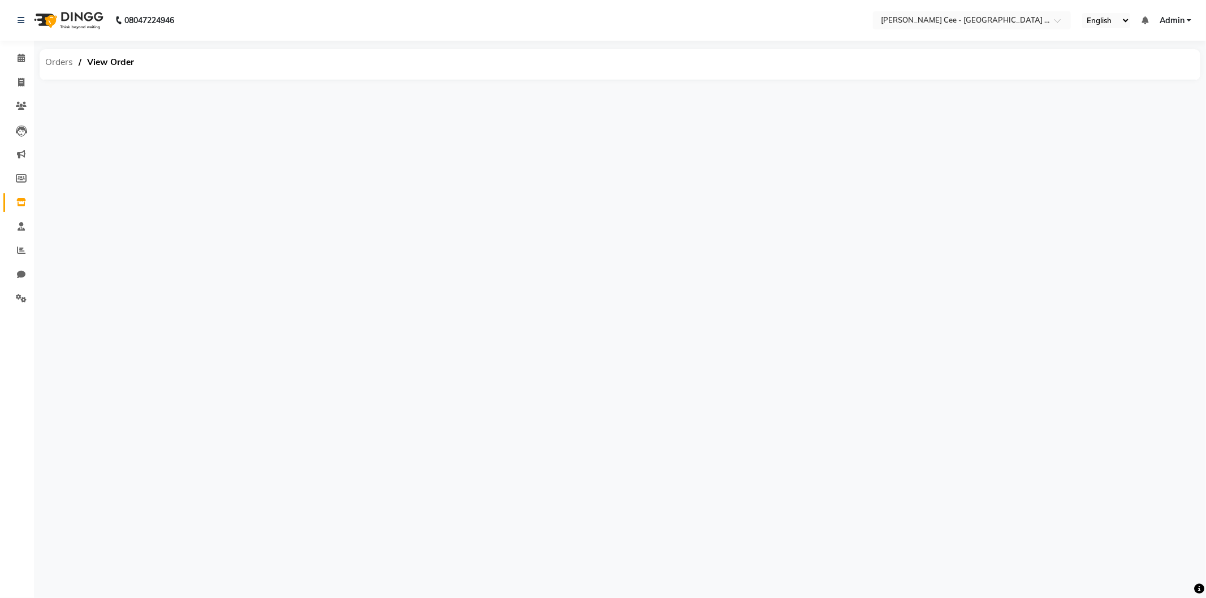
click at [49, 61] on span "Orders" at bounding box center [59, 62] width 39 height 20
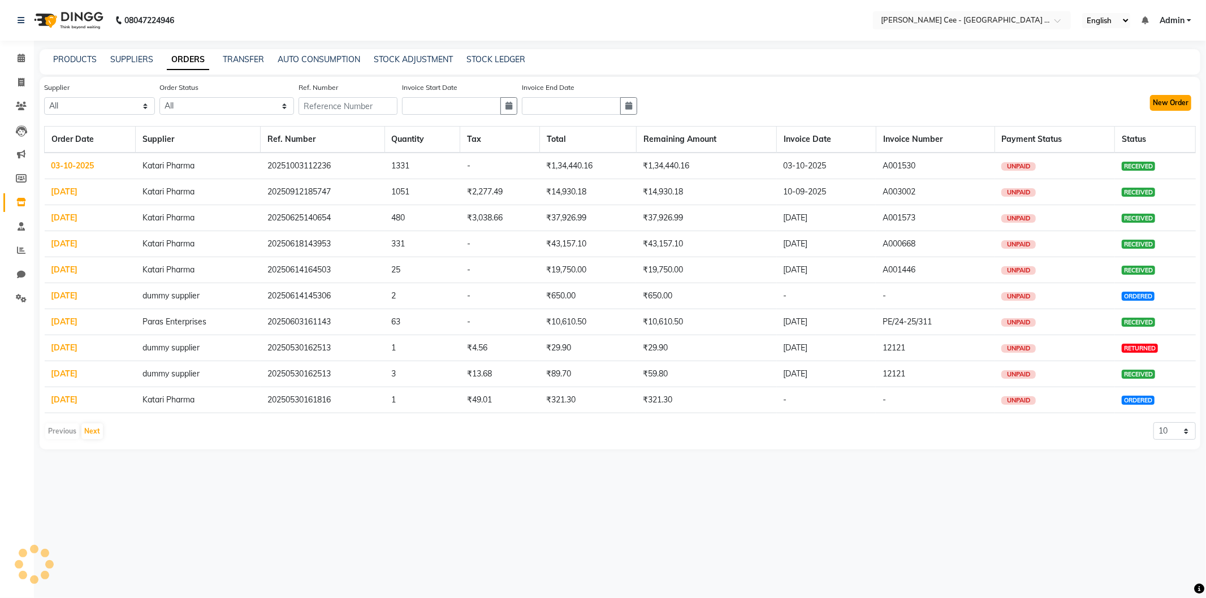
click at [1171, 100] on button "New Order" at bounding box center [1170, 103] width 41 height 16
select select "true"
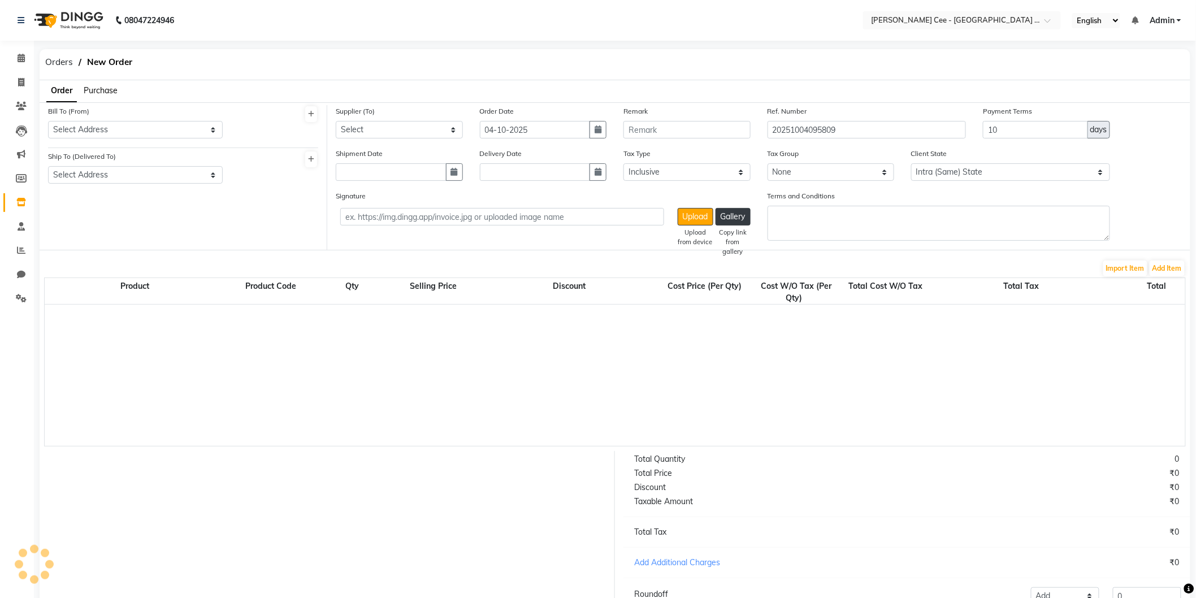
select select "3773"
drag, startPoint x: 147, startPoint y: 124, endPoint x: 145, endPoint y: 132, distance: 8.1
click at [147, 124] on select "Select Address Kay Cee - Petpro Amritsar, Amritsar Paras Enterprises" at bounding box center [135, 130] width 175 height 18
select select "1481"
click at [48, 121] on select "Select Address Kay Cee - Petpro Amritsar, Amritsar Paras Enterprises" at bounding box center [135, 130] width 175 height 18
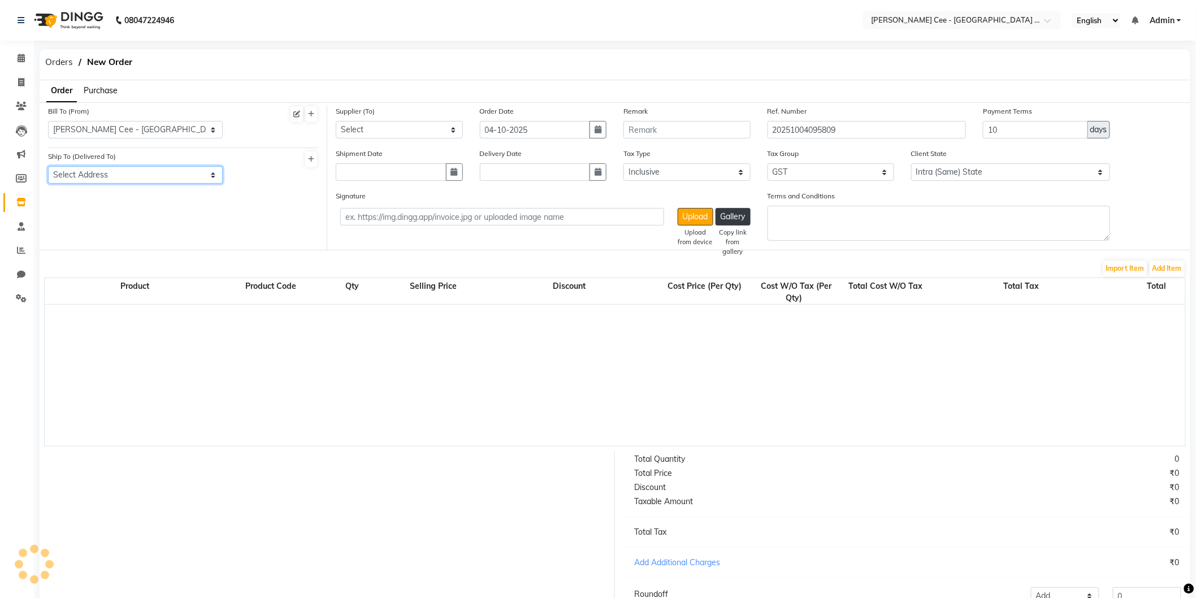
click at [127, 176] on select "Select Address Kay Cee - Petpro Amritsar, Amritsar" at bounding box center [135, 175] width 175 height 18
select select "1482"
click at [48, 166] on select "Select Address Kay Cee - Petpro Amritsar, Amritsar" at bounding box center [135, 175] width 175 height 18
click at [362, 136] on select "Select Katari Pharma dummy supplier Paras Enterprises" at bounding box center [399, 130] width 127 height 18
select select "4797"
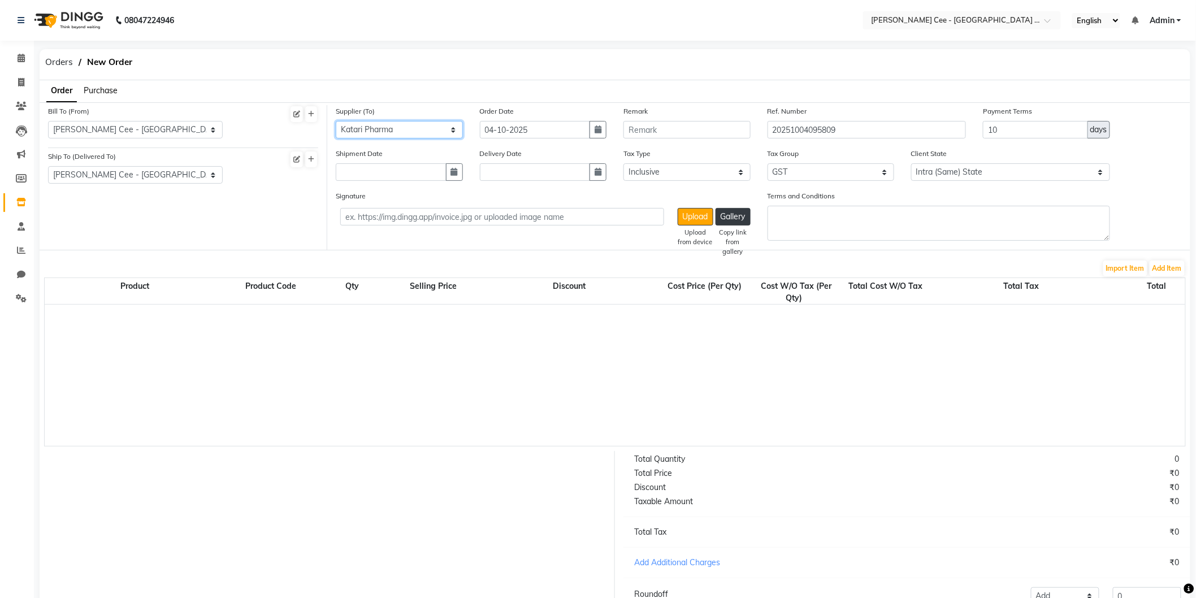
click at [336, 121] on select "Select Katari Pharma dummy supplier Paras Enterprises" at bounding box center [399, 130] width 127 height 18
drag, startPoint x: 653, startPoint y: 131, endPoint x: 634, endPoint y: 118, distance: 23.2
click at [652, 131] on input "text" at bounding box center [687, 130] width 127 height 18
drag, startPoint x: 648, startPoint y: 132, endPoint x: 516, endPoint y: 178, distance: 139.7
click at [516, 178] on input "text" at bounding box center [535, 172] width 111 height 18
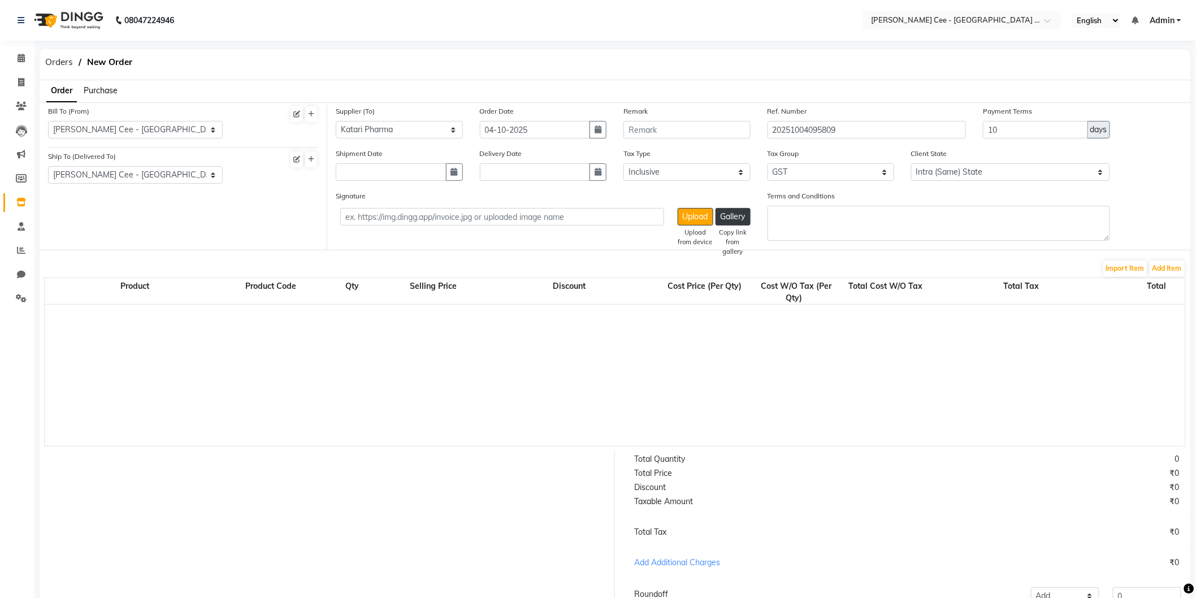
select select "10"
select select "2025"
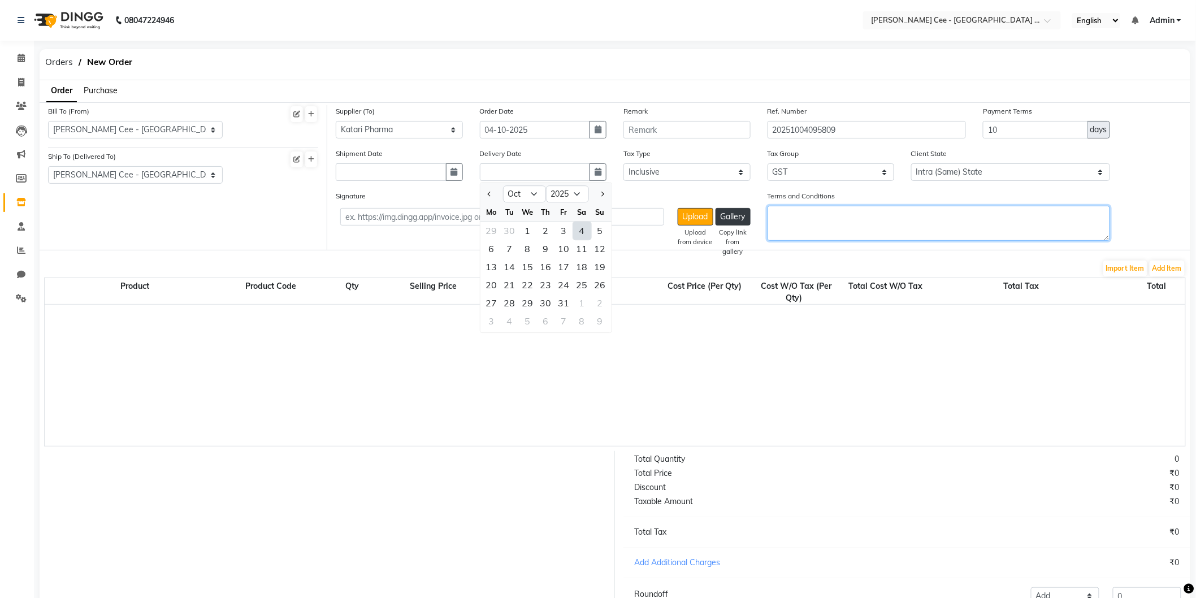
click at [773, 219] on textarea "Terms and Conditions" at bounding box center [939, 223] width 343 height 35
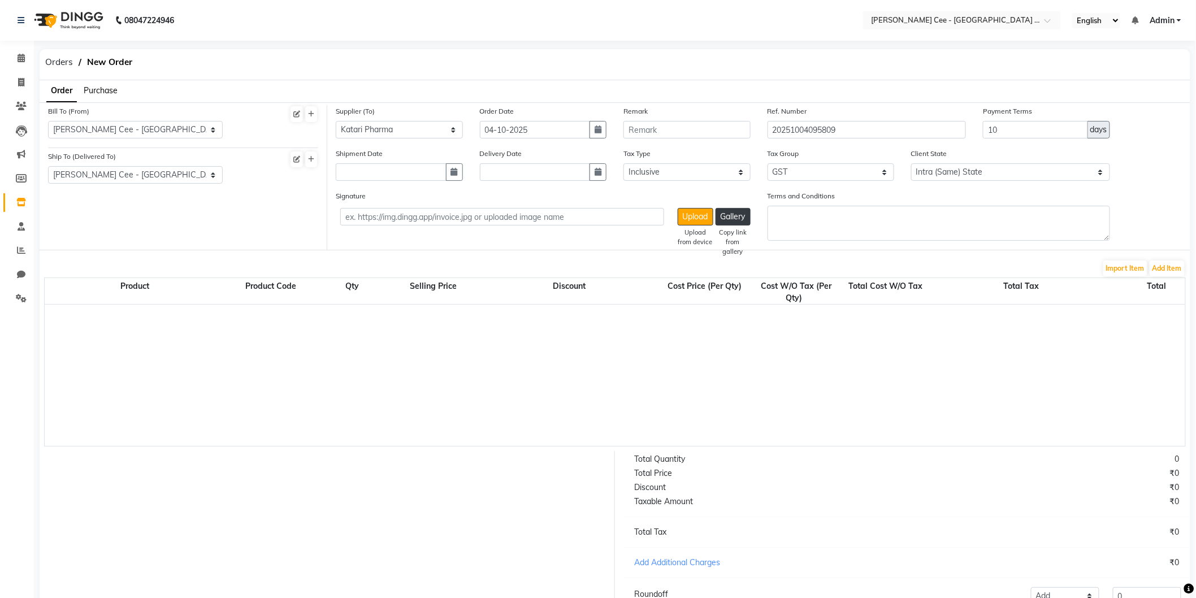
click at [94, 89] on span "Purchase" at bounding box center [101, 90] width 34 height 10
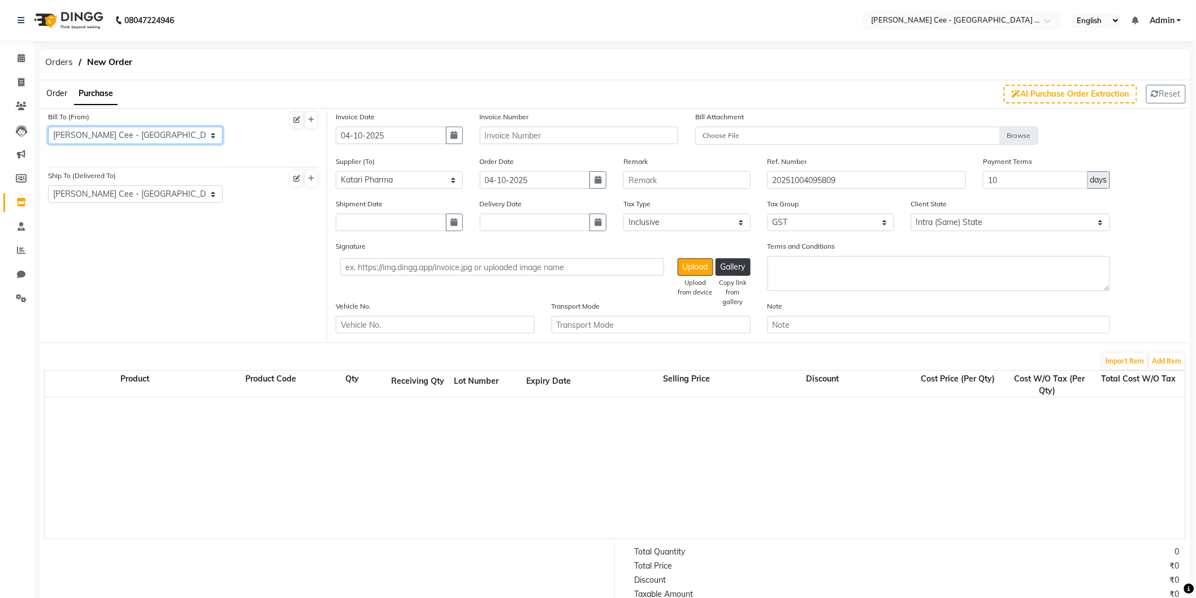
click at [154, 139] on select "Select Address Kay Cee - Petpro Amritsar, Amritsar Paras Enterprises" at bounding box center [135, 136] width 175 height 18
click at [149, 133] on select "Select Address Kay Cee - Petpro Amritsar, Amritsar Paras Enterprises" at bounding box center [135, 136] width 175 height 18
click at [538, 132] on input "text" at bounding box center [579, 136] width 199 height 18
paste input "A001640"
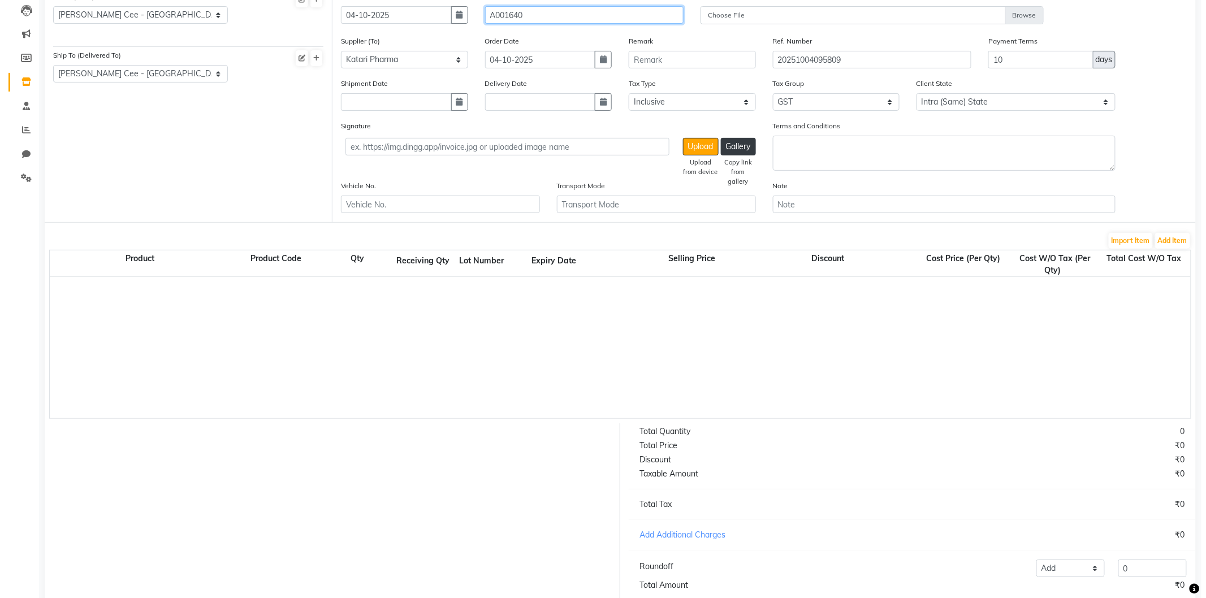
scroll to position [63, 0]
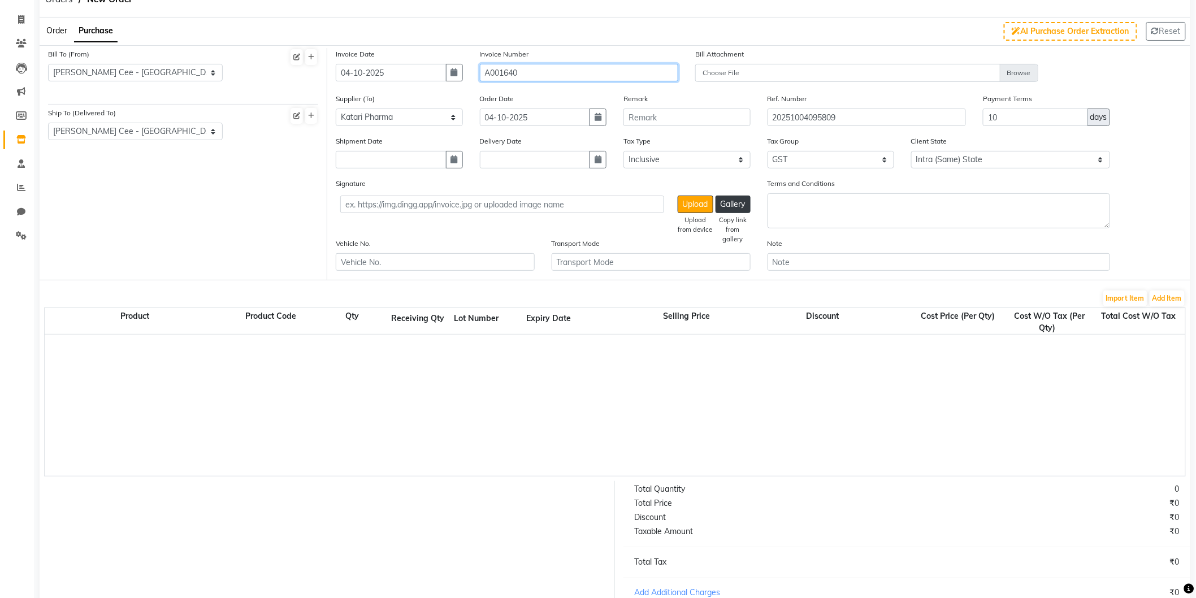
type input "A001640"
click at [818, 159] on select "None GST 5% GST" at bounding box center [831, 160] width 127 height 18
select select "null"
click at [768, 151] on select "None GST 5% GST" at bounding box center [831, 160] width 127 height 18
click at [1173, 296] on button "Add Item" at bounding box center [1167, 299] width 35 height 16
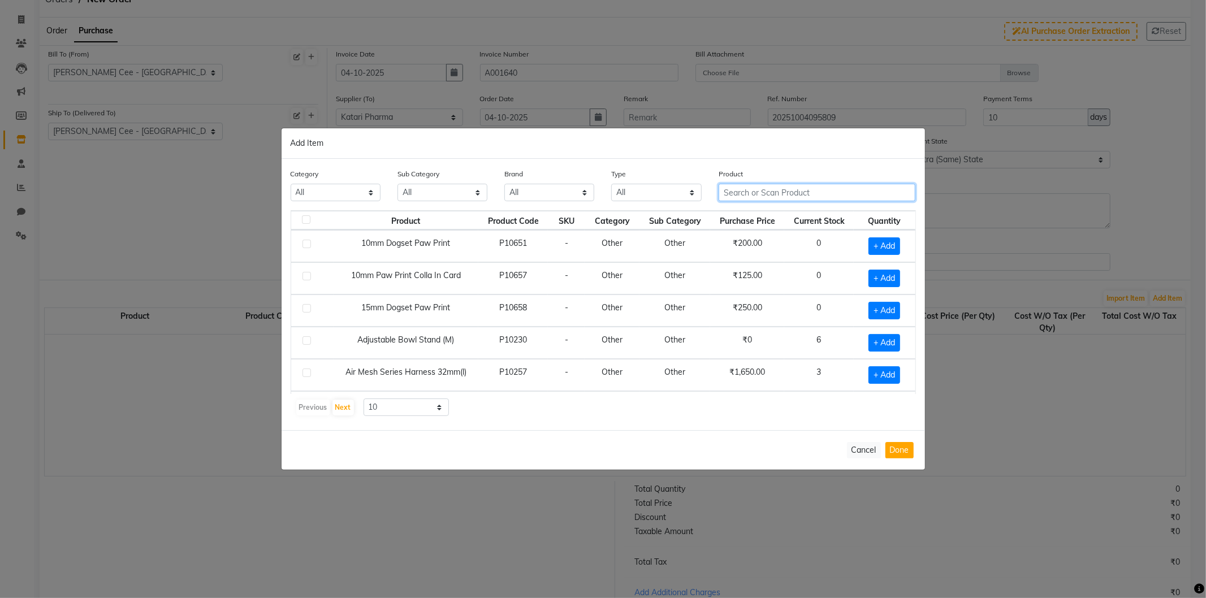
click at [764, 188] on input "text" at bounding box center [817, 193] width 197 height 18
click at [775, 184] on input "text" at bounding box center [817, 193] width 197 height 18
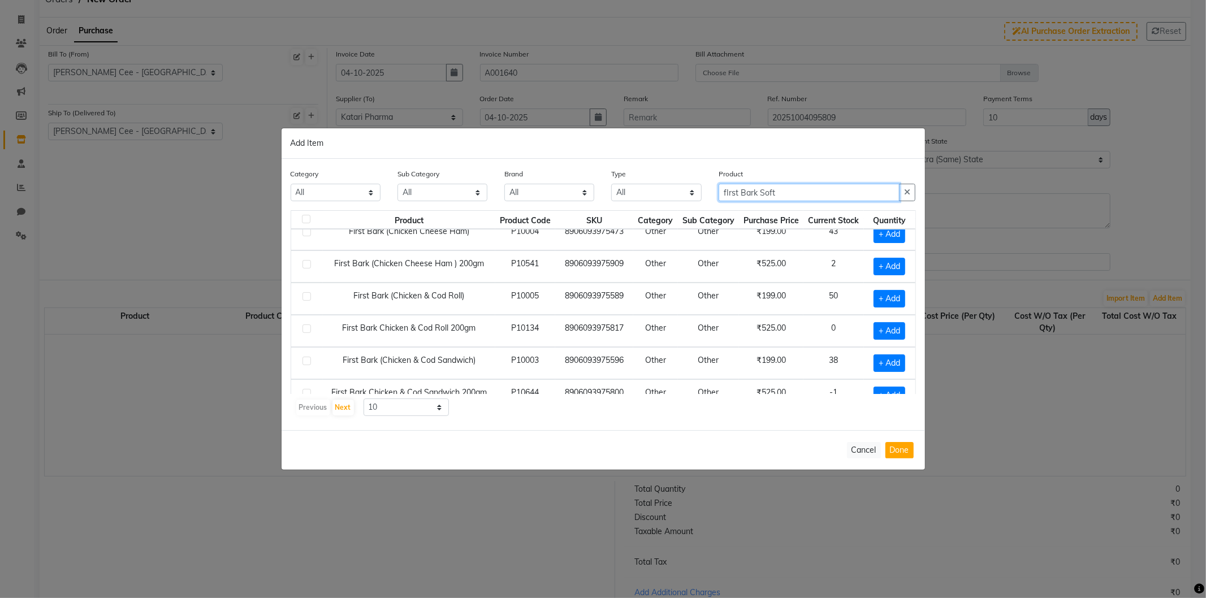
scroll to position [0, 0]
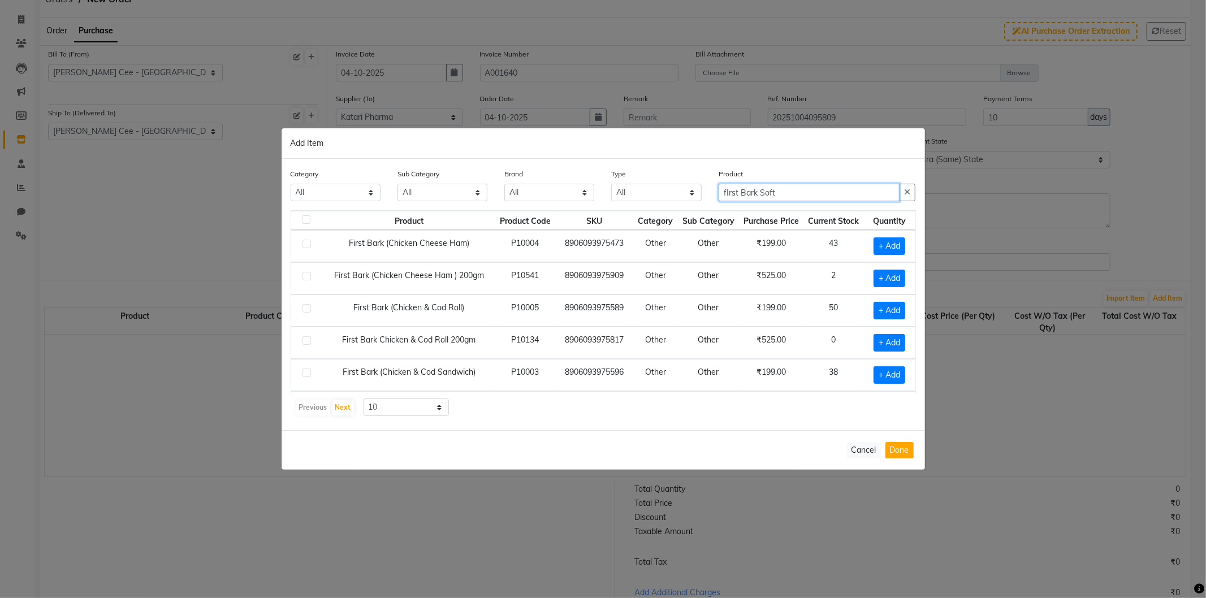
click at [766, 193] on input "fIrst Bark Soft" at bounding box center [809, 193] width 181 height 18
click at [733, 194] on input "fIrst Bark" at bounding box center [809, 193] width 181 height 18
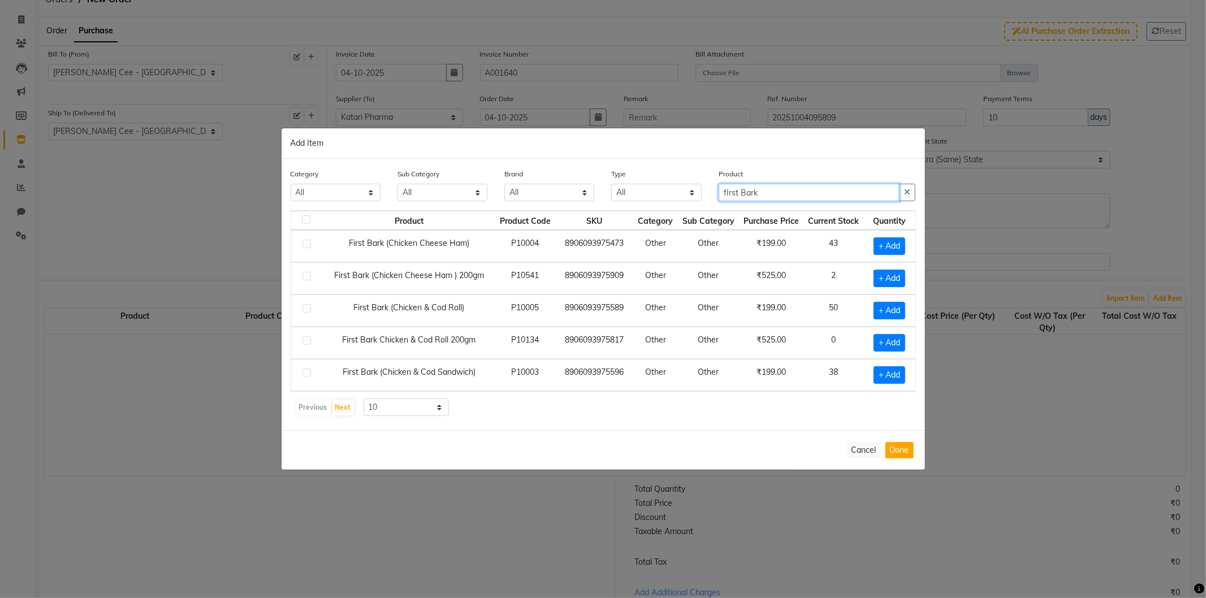
click at [733, 194] on input "fIrst Bark" at bounding box center [809, 193] width 181 height 18
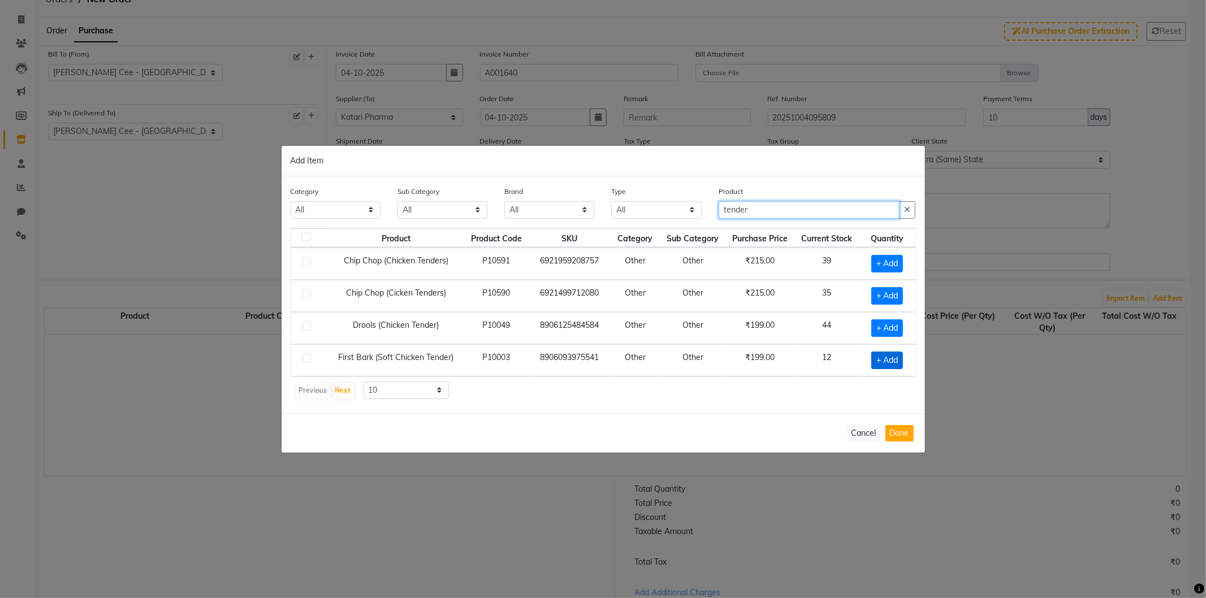
type input "tender"
click at [893, 362] on span "+ Add" at bounding box center [887, 361] width 32 height 18
checkbox input "true"
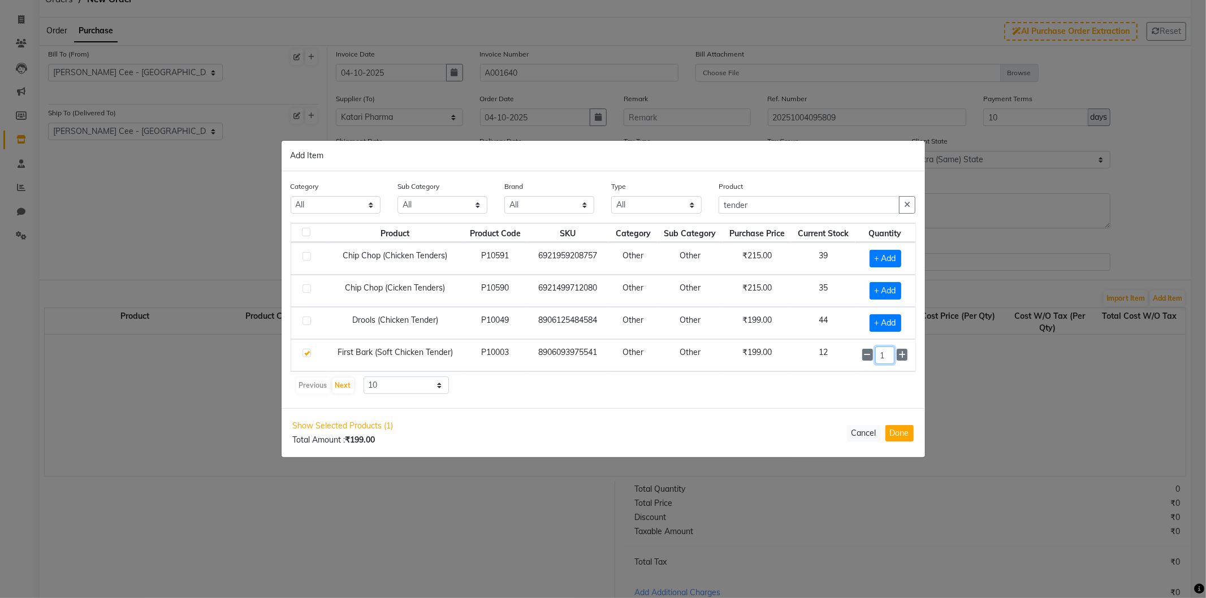
click at [880, 352] on input "1" at bounding box center [884, 356] width 19 height 18
type input "10"
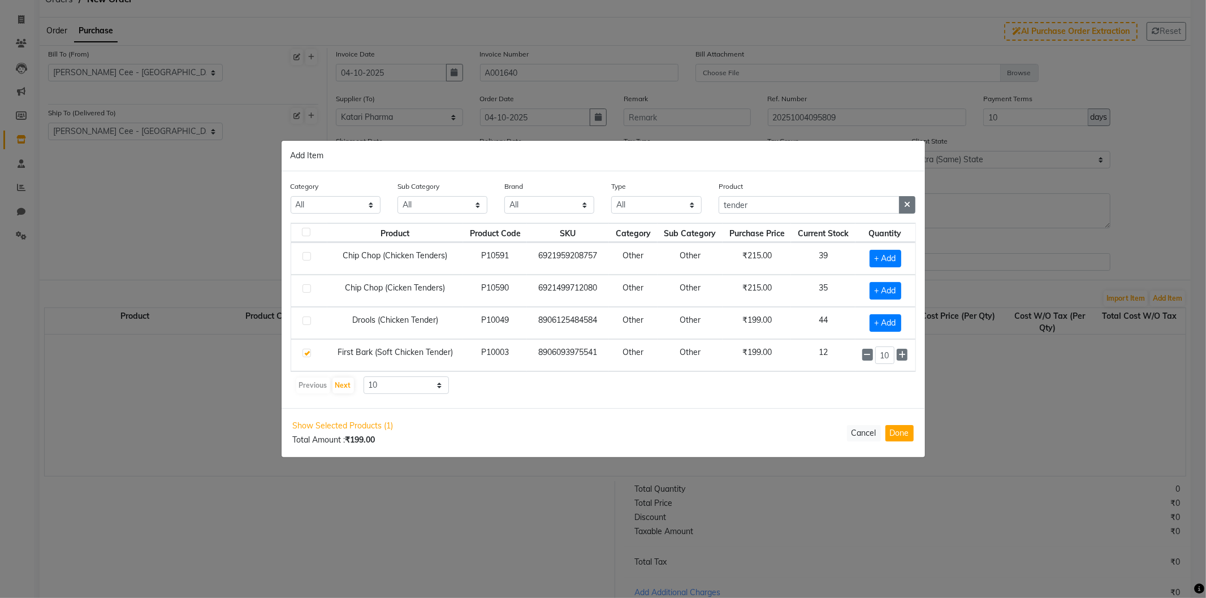
click at [907, 208] on icon "button" at bounding box center [907, 205] width 6 height 8
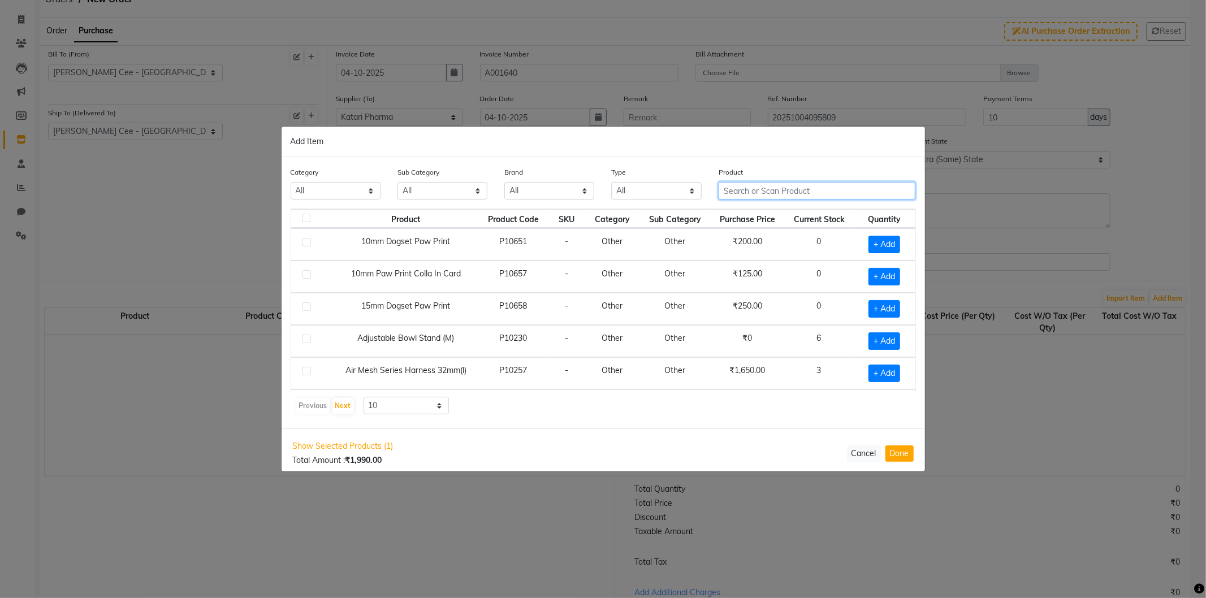
click at [759, 191] on input "text" at bounding box center [817, 191] width 197 height 18
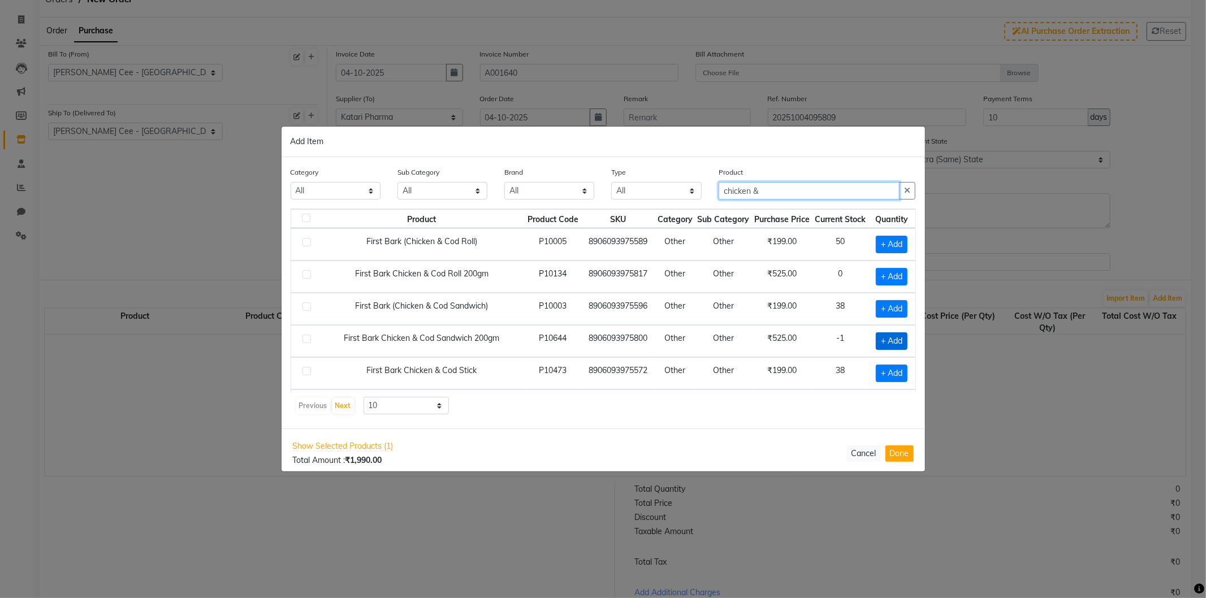
type input "chicken &"
click at [876, 342] on span "+ Add" at bounding box center [892, 341] width 32 height 18
checkbox input "true"
click at [884, 340] on input "1" at bounding box center [889, 341] width 15 height 18
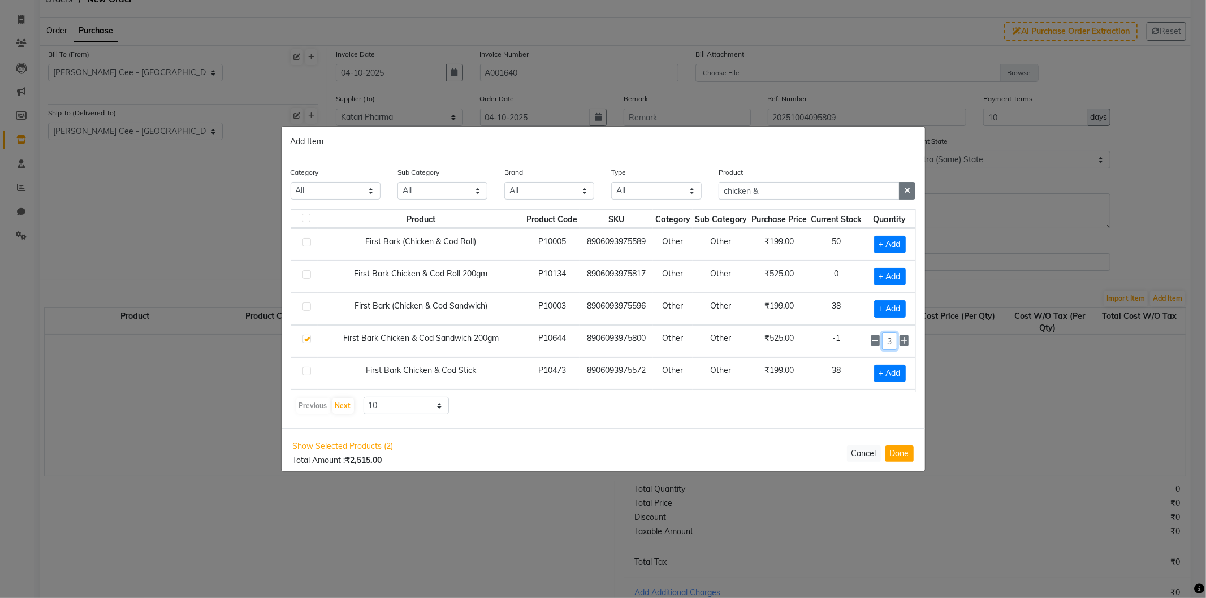
type input "3"
click at [906, 190] on icon "button" at bounding box center [907, 191] width 6 height 8
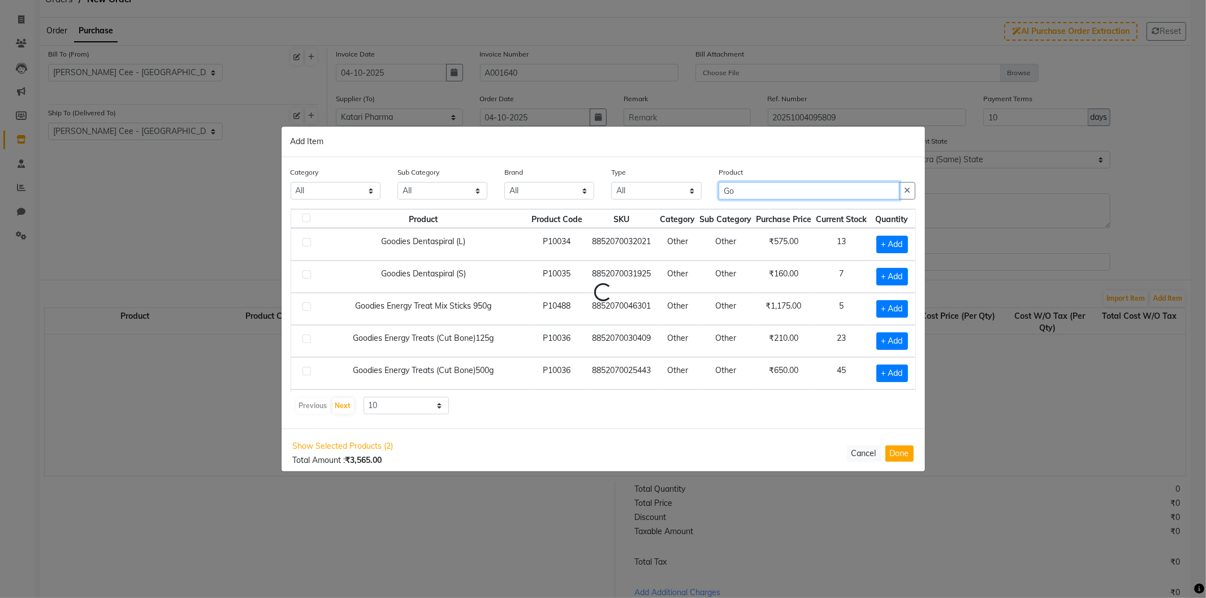
type input "G"
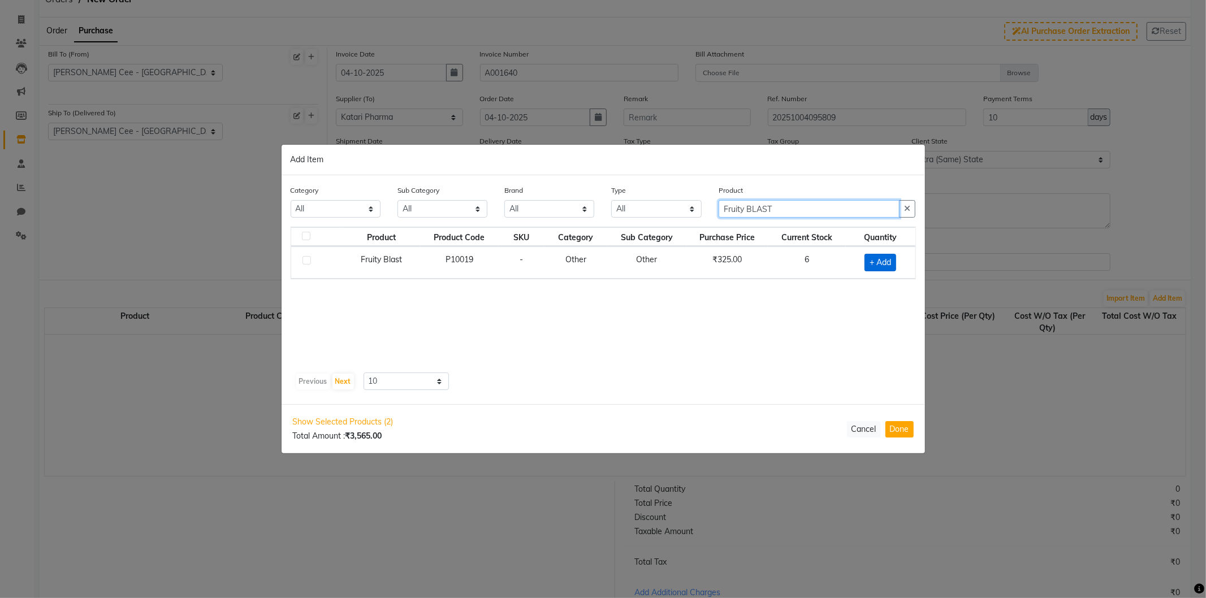
type input "Fruity BLAST"
click at [881, 256] on span "+ Add" at bounding box center [881, 263] width 32 height 18
checkbox input "true"
click at [866, 261] on input "1" at bounding box center [874, 262] width 25 height 18
click at [867, 261] on input "1" at bounding box center [874, 263] width 25 height 18
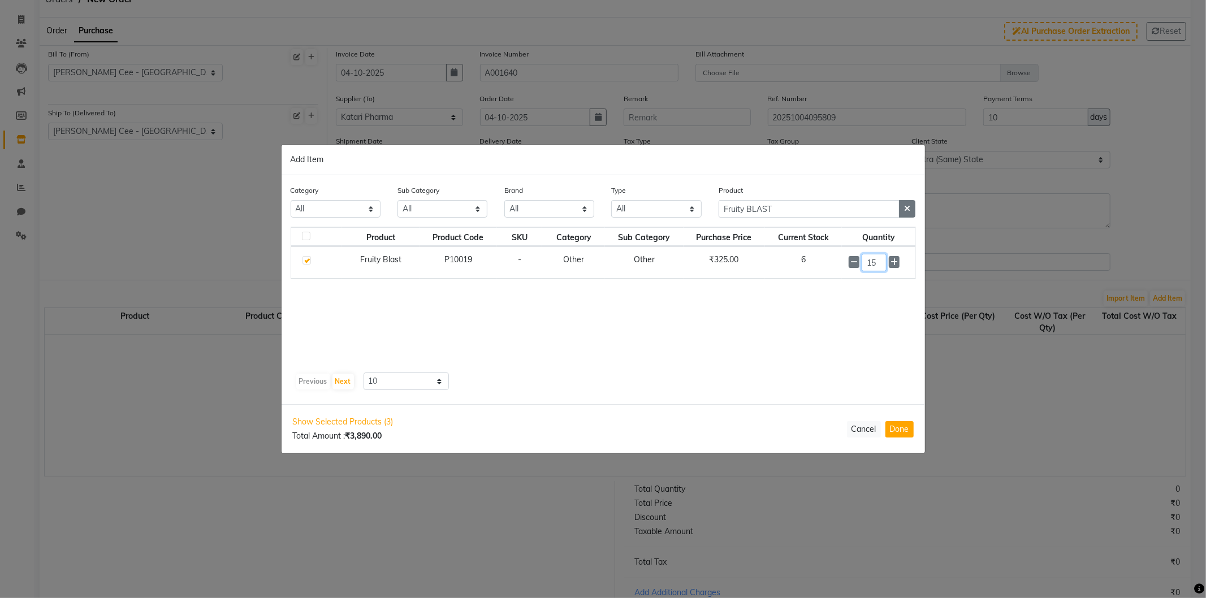
type input "15"
click at [902, 213] on button "button" at bounding box center [907, 209] width 16 height 18
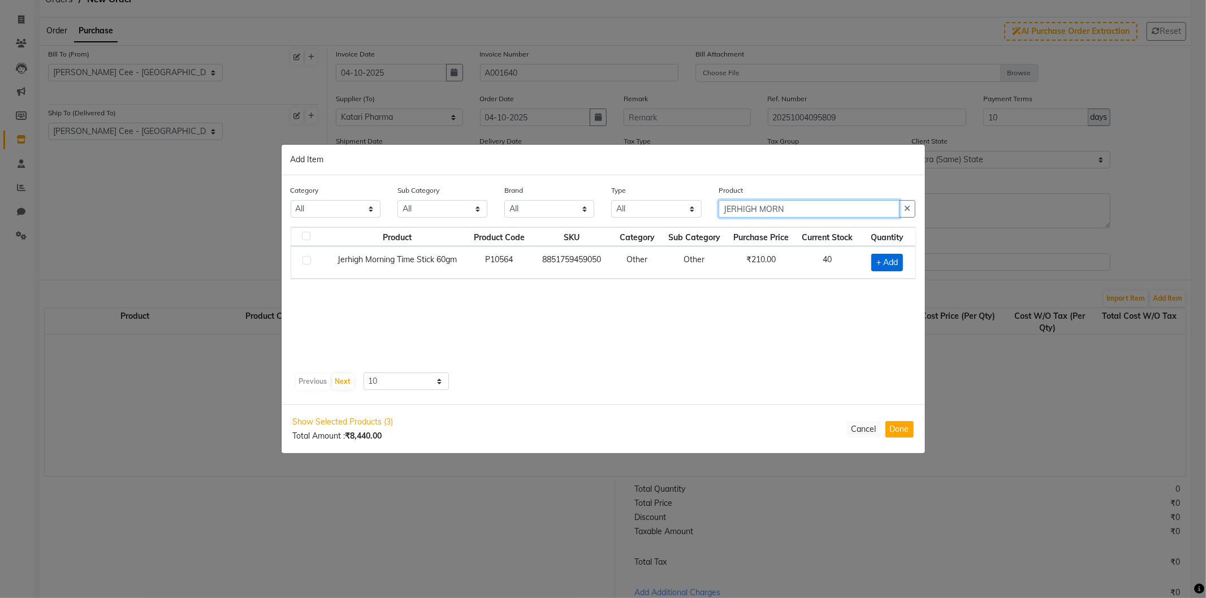
type input "JERHIGH MORN"
click at [889, 262] on span "+ Add" at bounding box center [887, 263] width 32 height 18
checkbox input "true"
click at [883, 258] on input "1" at bounding box center [885, 262] width 19 height 18
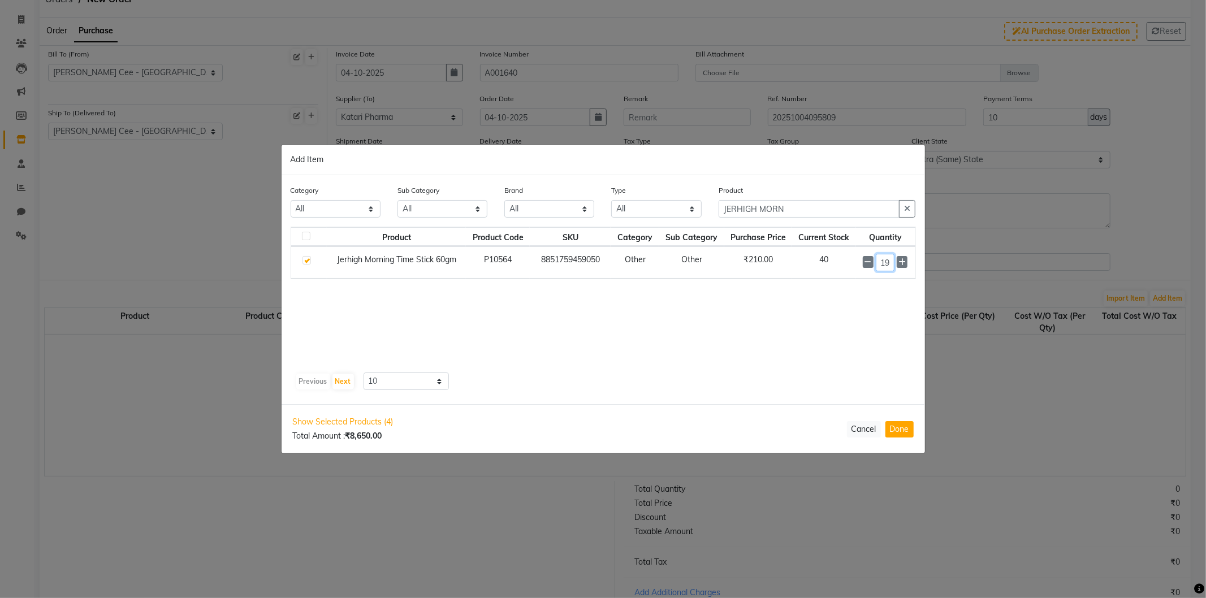
scroll to position [0, 1]
type input "19"
click at [907, 211] on icon "button" at bounding box center [907, 209] width 6 height 8
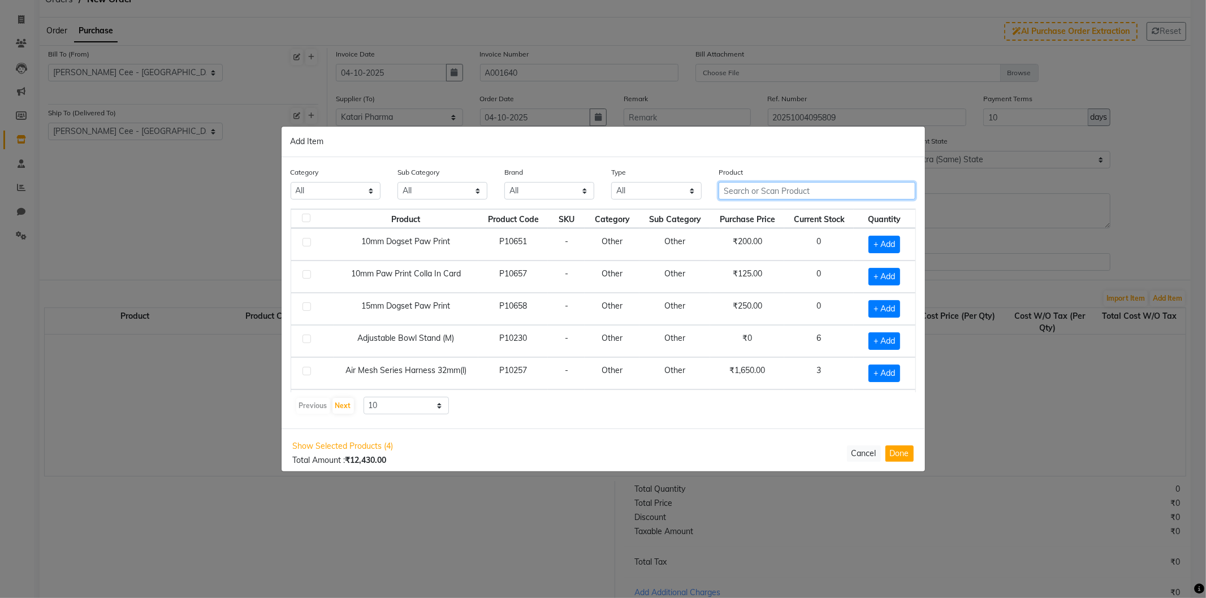
click at [764, 191] on input "text" at bounding box center [817, 191] width 197 height 18
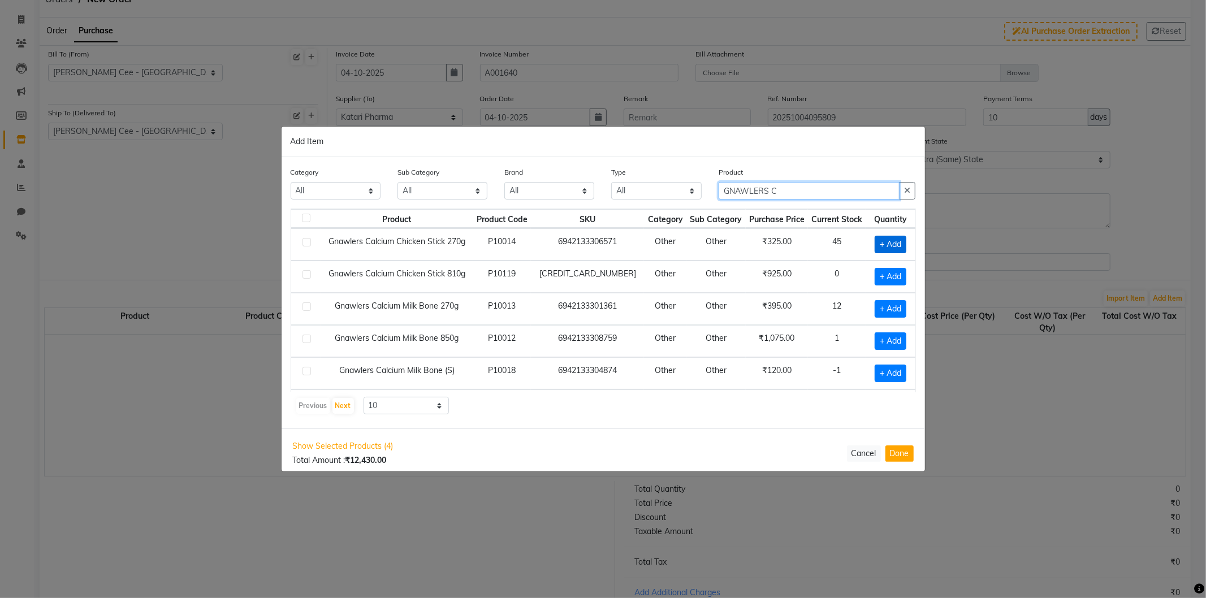
type input "GNAWLERS C"
click at [879, 240] on span "+ Add" at bounding box center [891, 245] width 32 height 18
checkbox input "true"
click at [880, 245] on input "1" at bounding box center [888, 245] width 16 height 18
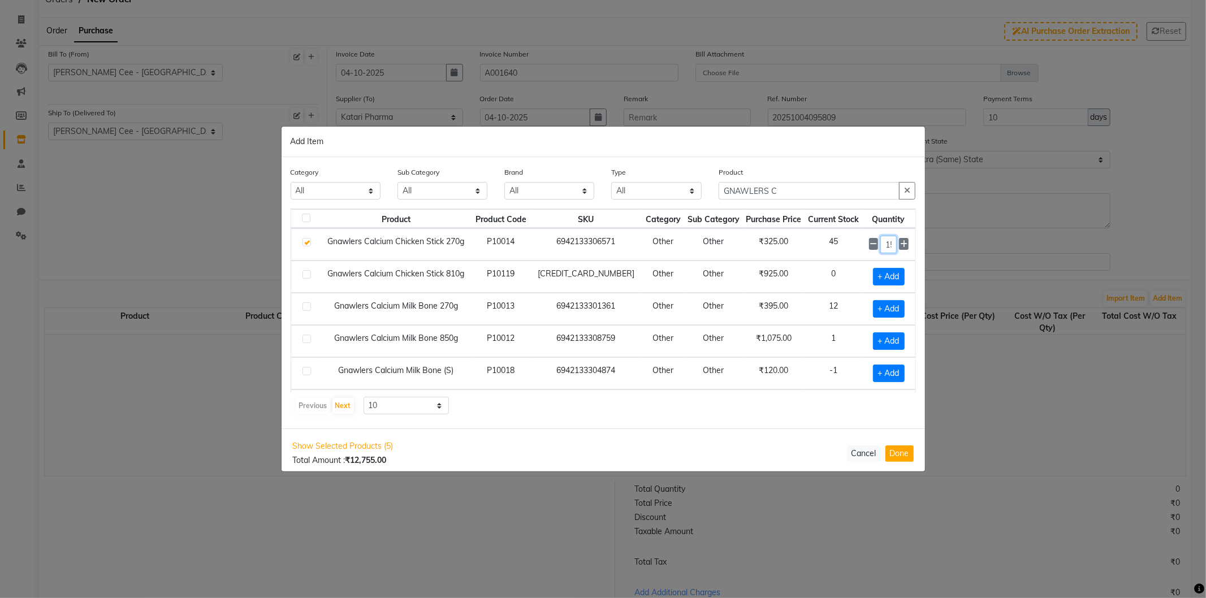
scroll to position [0, 2]
type input "15"
click at [907, 192] on icon "button" at bounding box center [907, 191] width 6 height 8
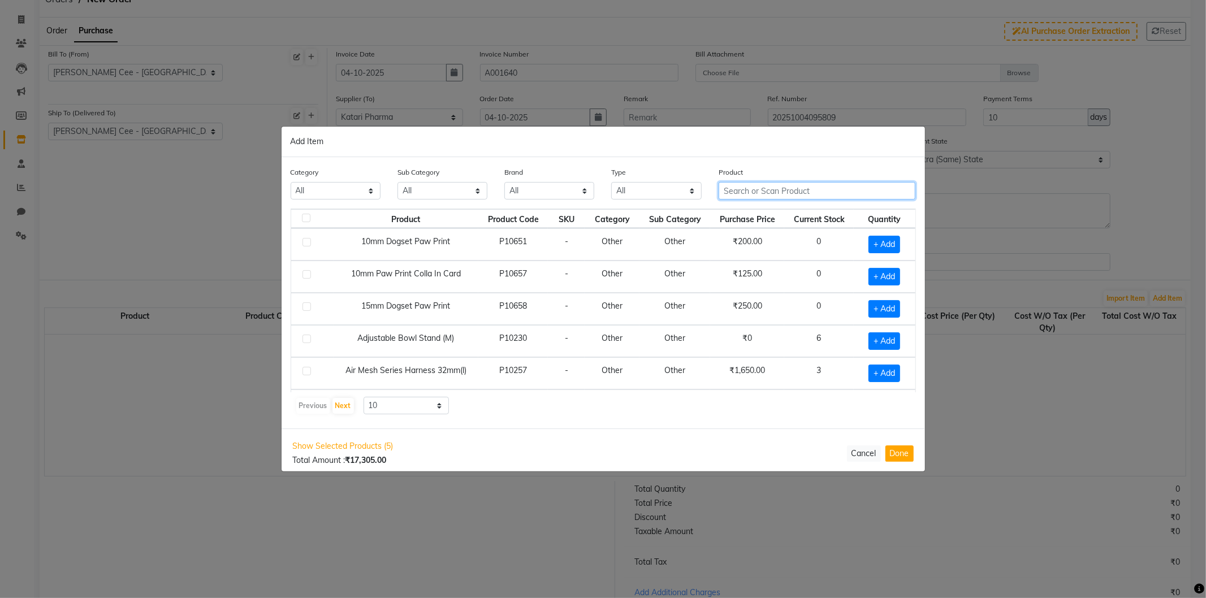
click at [752, 194] on input "text" at bounding box center [817, 191] width 197 height 18
click at [751, 189] on input "text" at bounding box center [817, 191] width 197 height 18
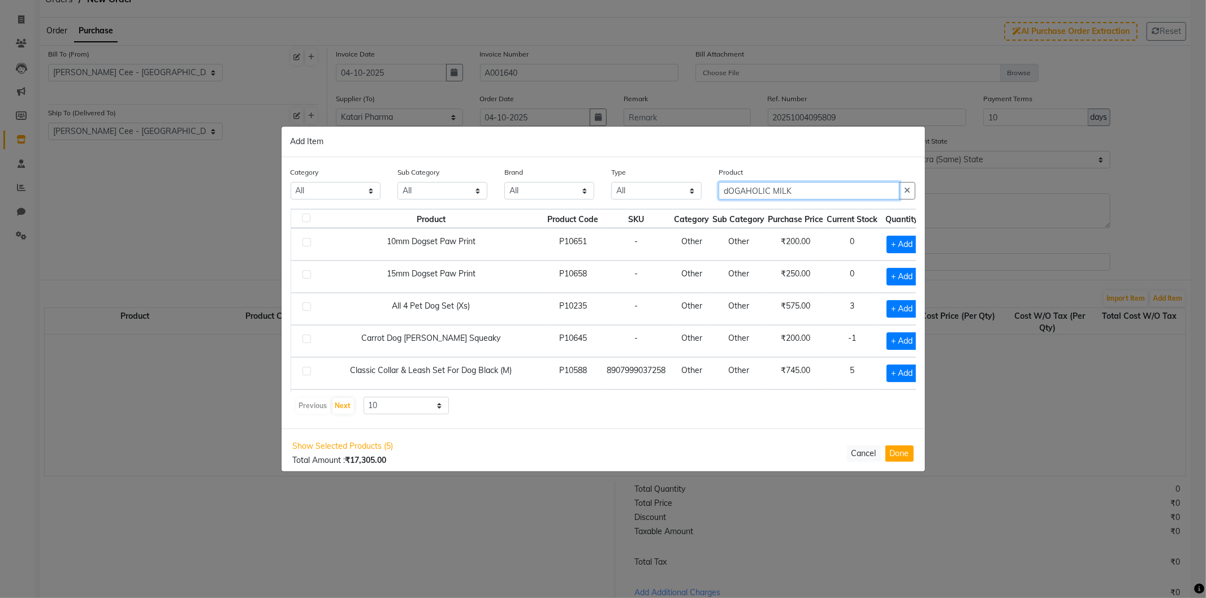
click at [751, 189] on input "dOGAHOLIC MILK" at bounding box center [809, 191] width 181 height 18
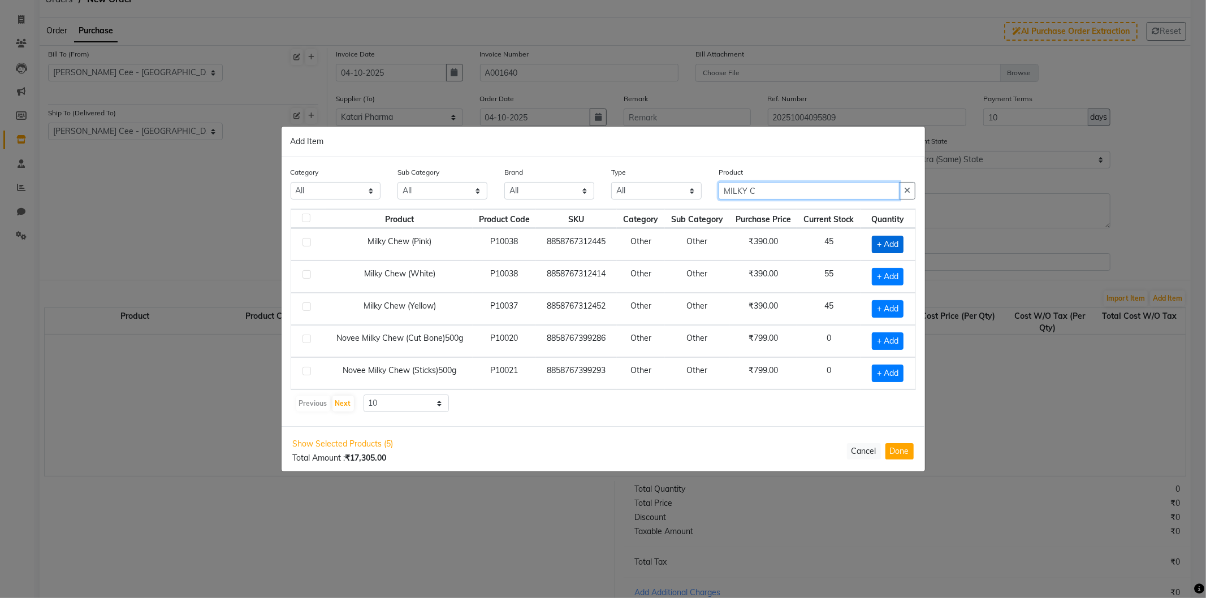
type input "MILKY C"
click at [894, 244] on span "+ Add" at bounding box center [888, 245] width 32 height 18
checkbox input "true"
click at [886, 309] on span "+ Add" at bounding box center [886, 309] width 32 height 18
checkbox input "true"
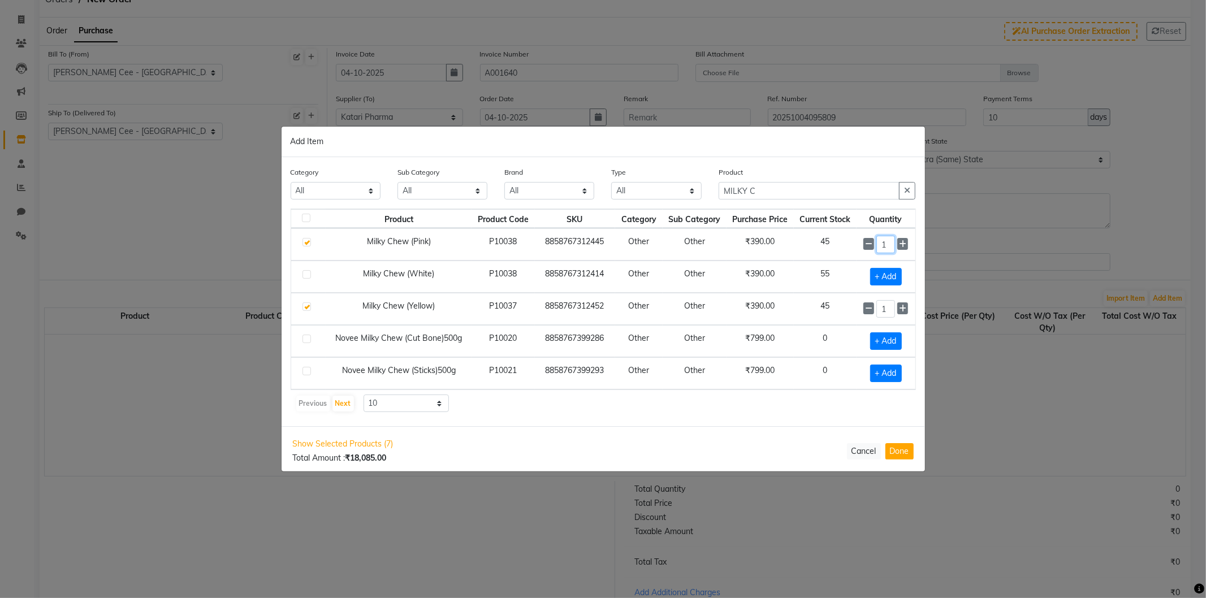
click at [880, 245] on input "1" at bounding box center [885, 245] width 19 height 18
type input "15"
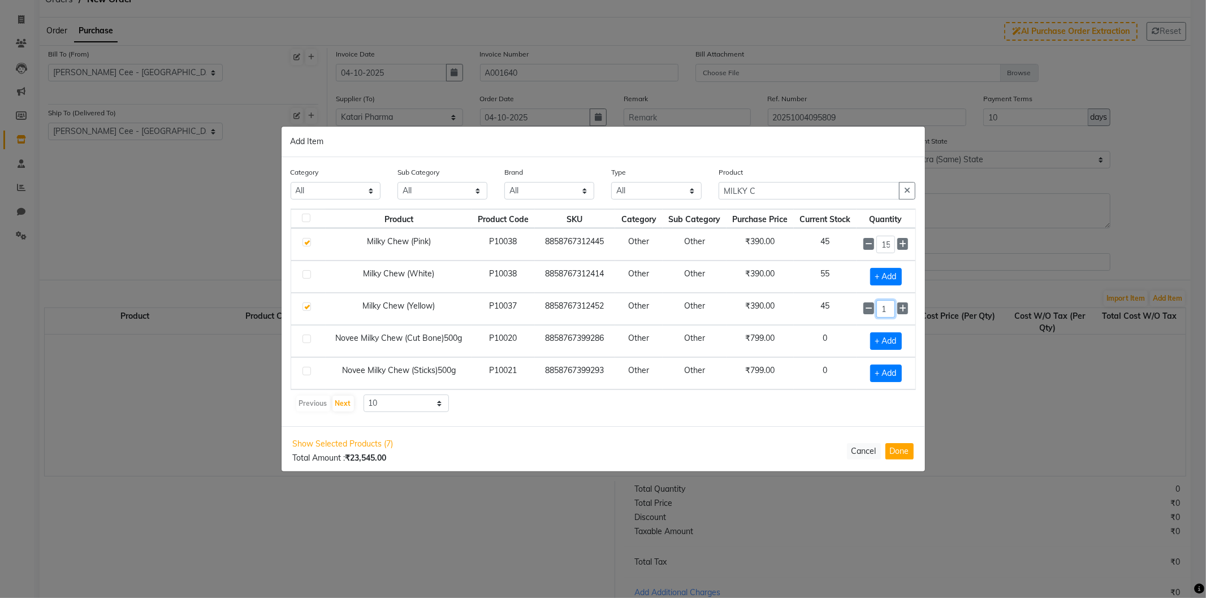
click at [881, 309] on input "1" at bounding box center [885, 309] width 19 height 18
type input "15"
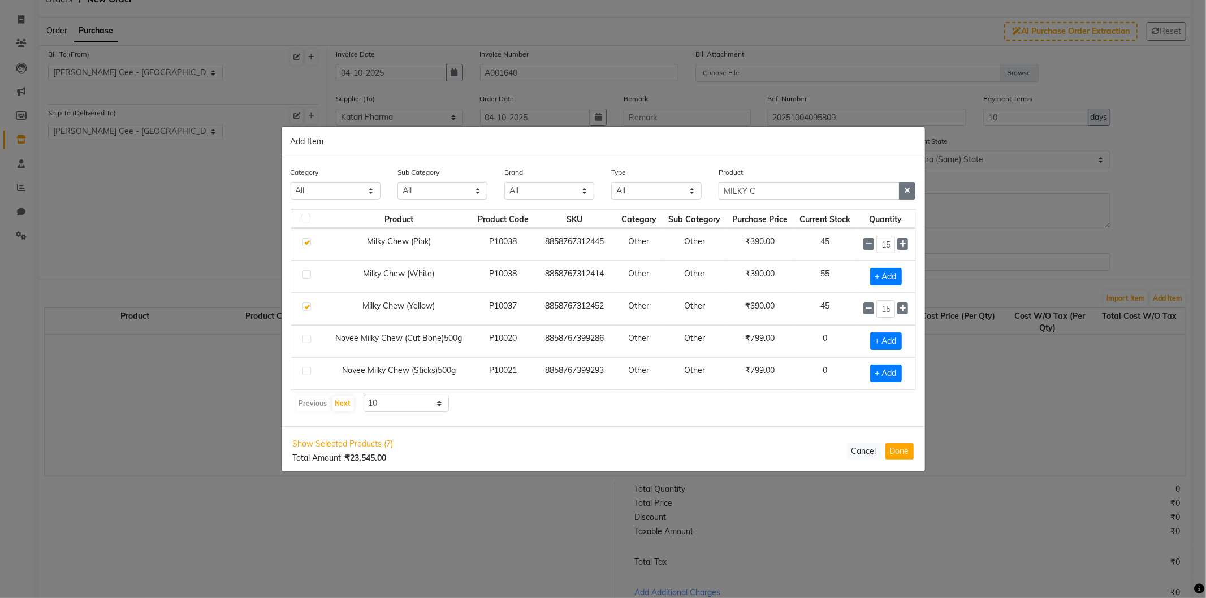
click at [904, 192] on icon "button" at bounding box center [907, 191] width 6 height 8
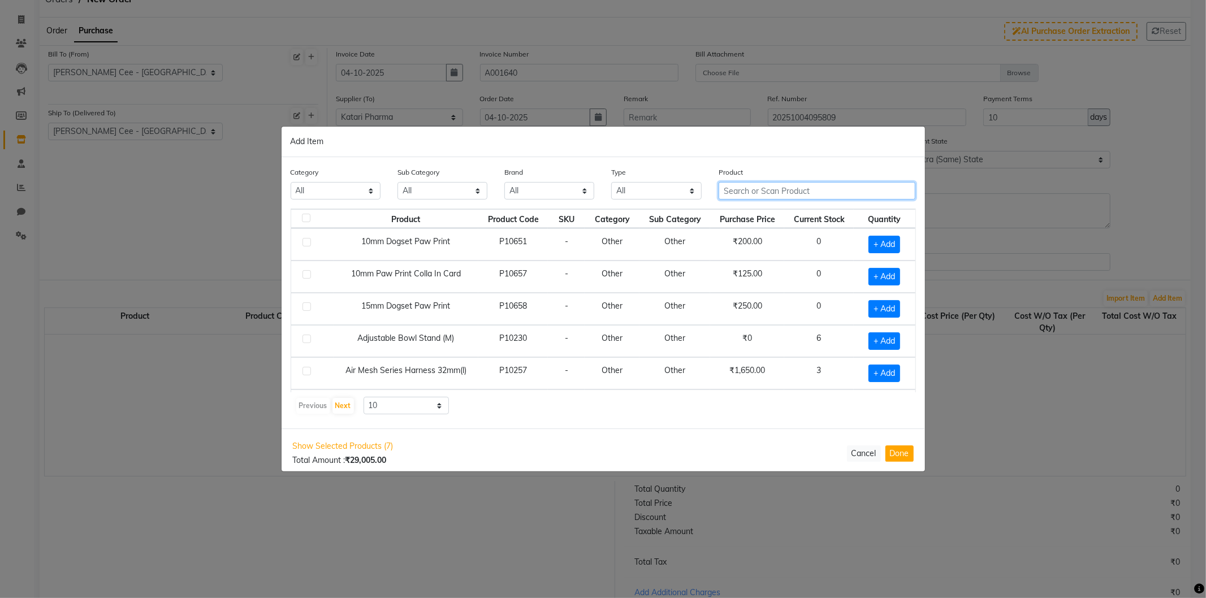
click at [847, 187] on input "text" at bounding box center [817, 191] width 197 height 18
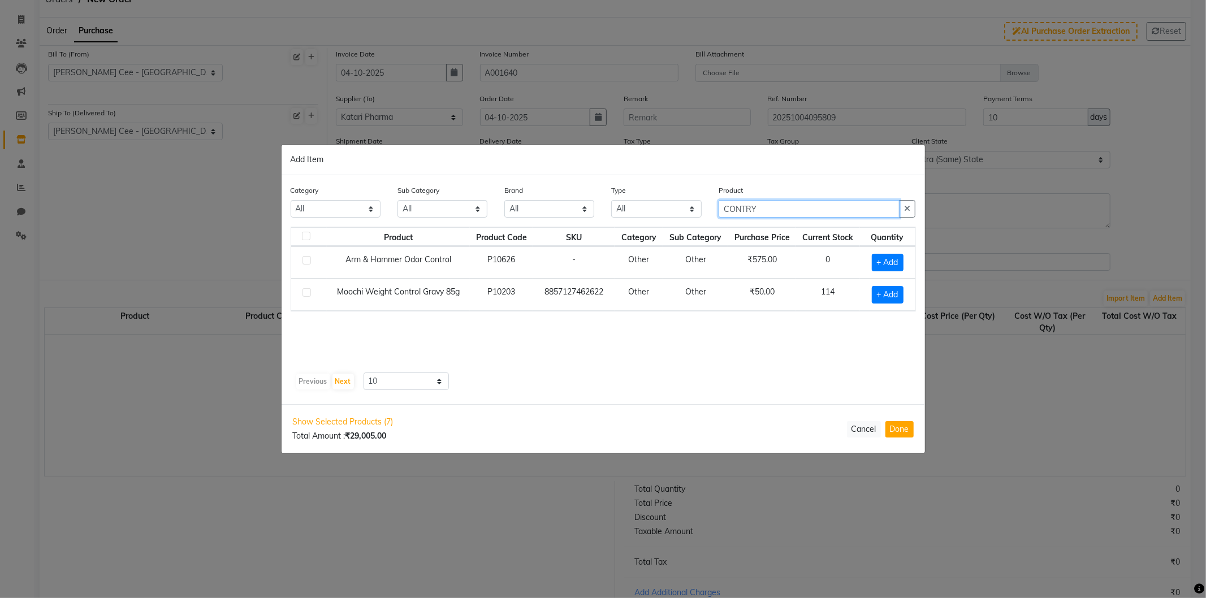
click at [735, 208] on input "CONTRY" at bounding box center [809, 209] width 181 height 18
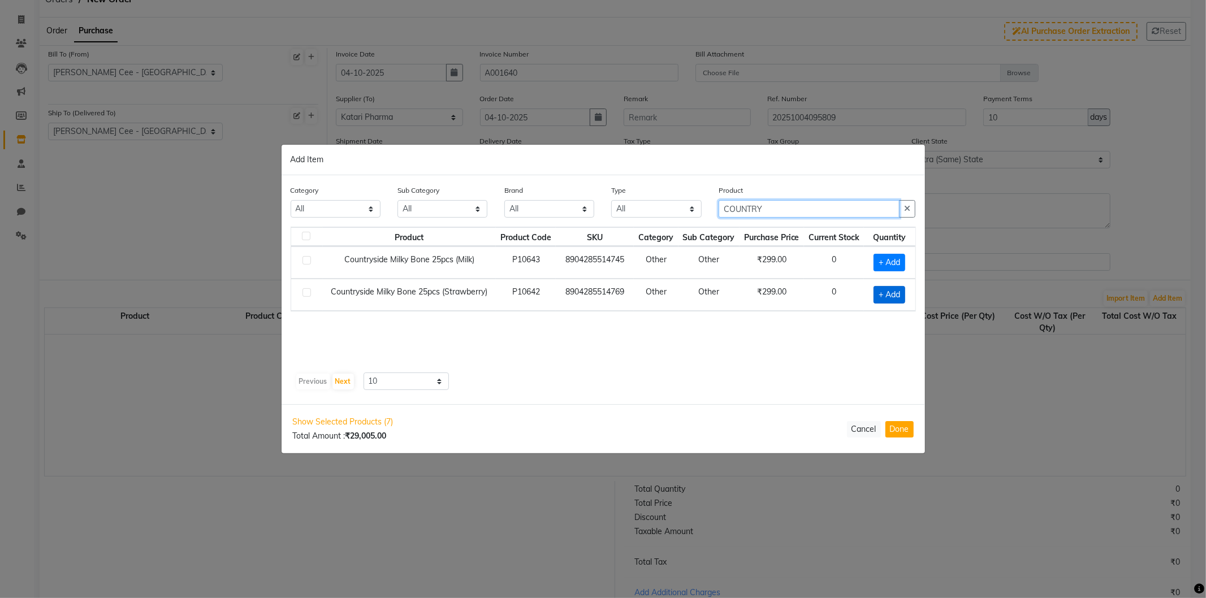
type input "COUNTRY"
click at [884, 292] on span "+ Add" at bounding box center [890, 295] width 32 height 18
checkbox input "true"
click at [886, 295] on input "1" at bounding box center [888, 295] width 18 height 18
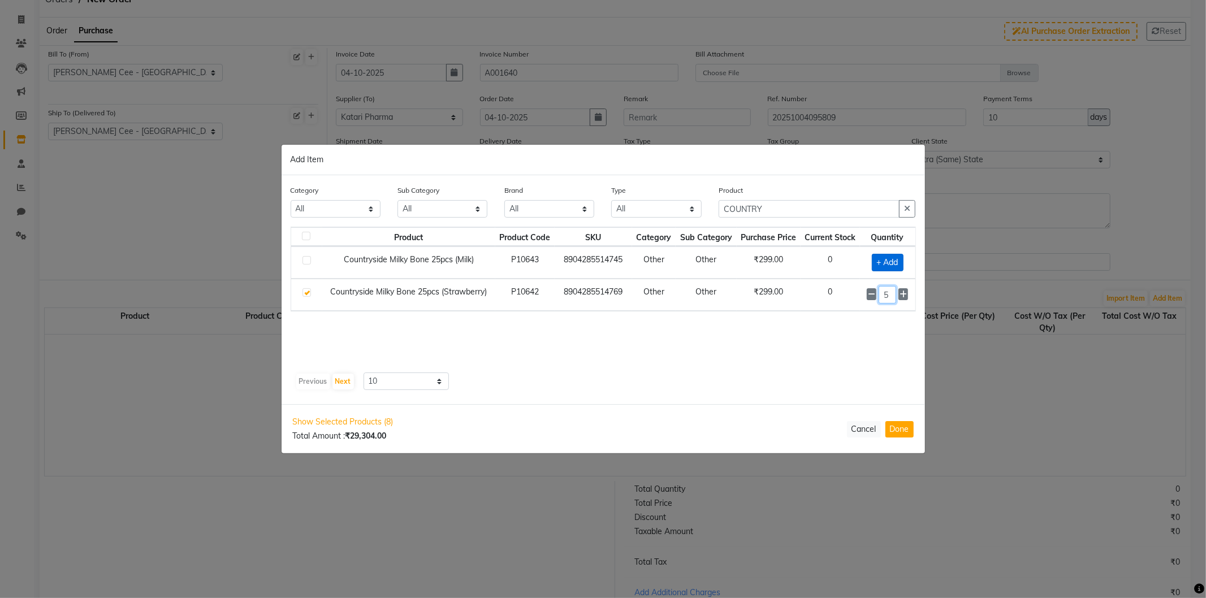
type input "5"
click at [883, 261] on span "+ Add" at bounding box center [888, 263] width 32 height 18
checkbox input "true"
click at [883, 263] on input "1" at bounding box center [888, 262] width 18 height 18
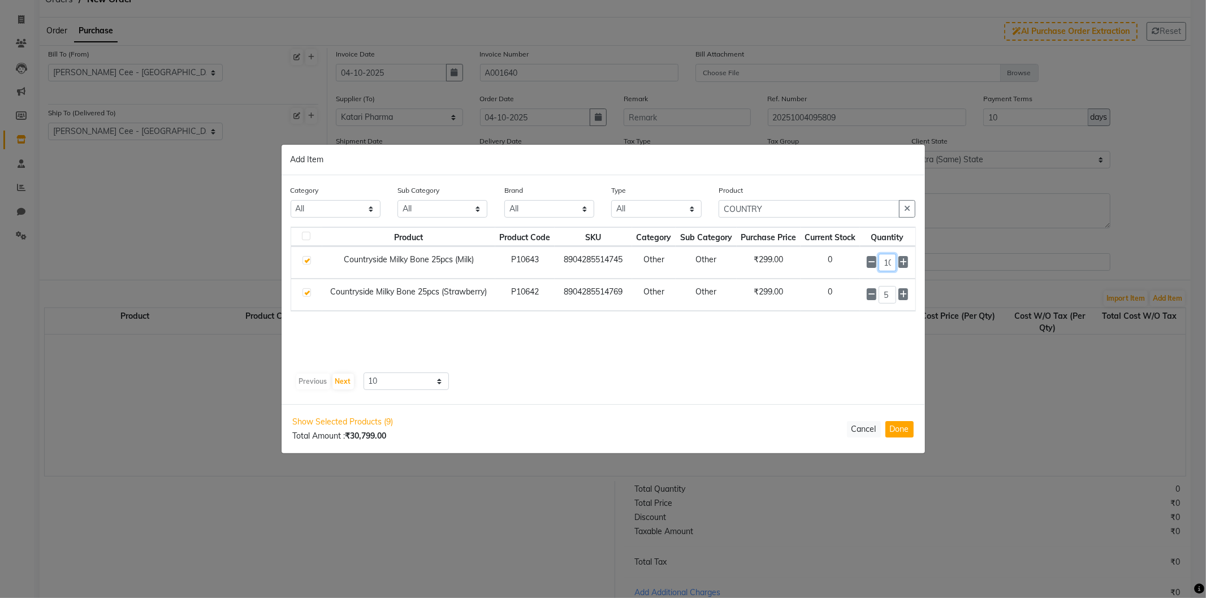
scroll to position [0, 2]
type input "10"
click at [910, 205] on icon "button" at bounding box center [907, 209] width 6 height 8
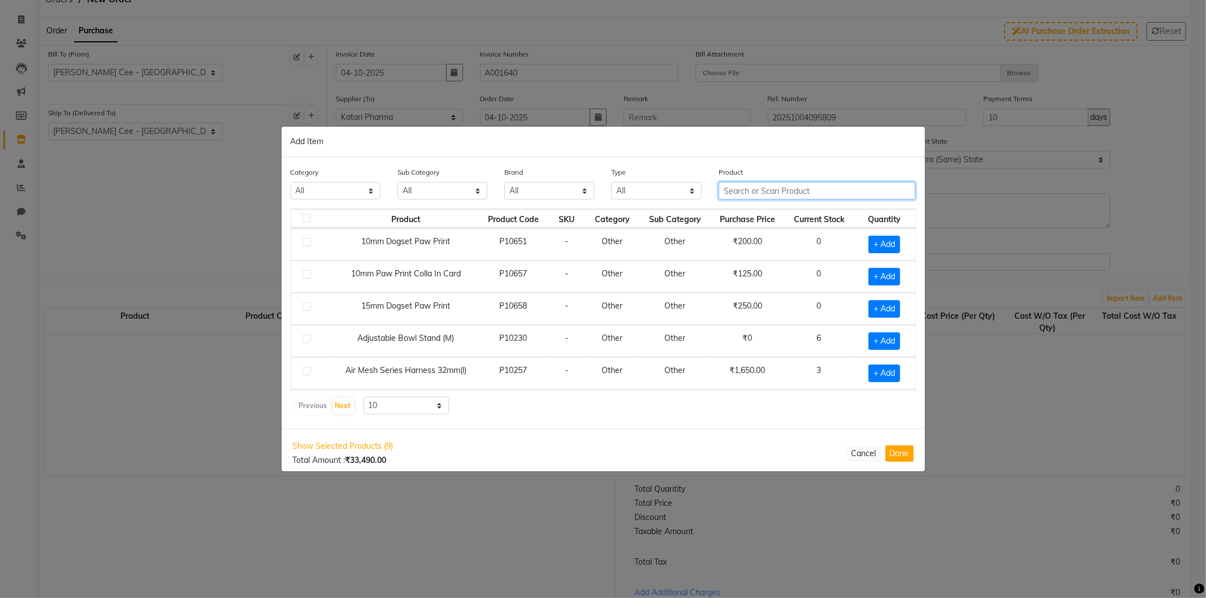
click at [818, 187] on input "text" at bounding box center [817, 191] width 197 height 18
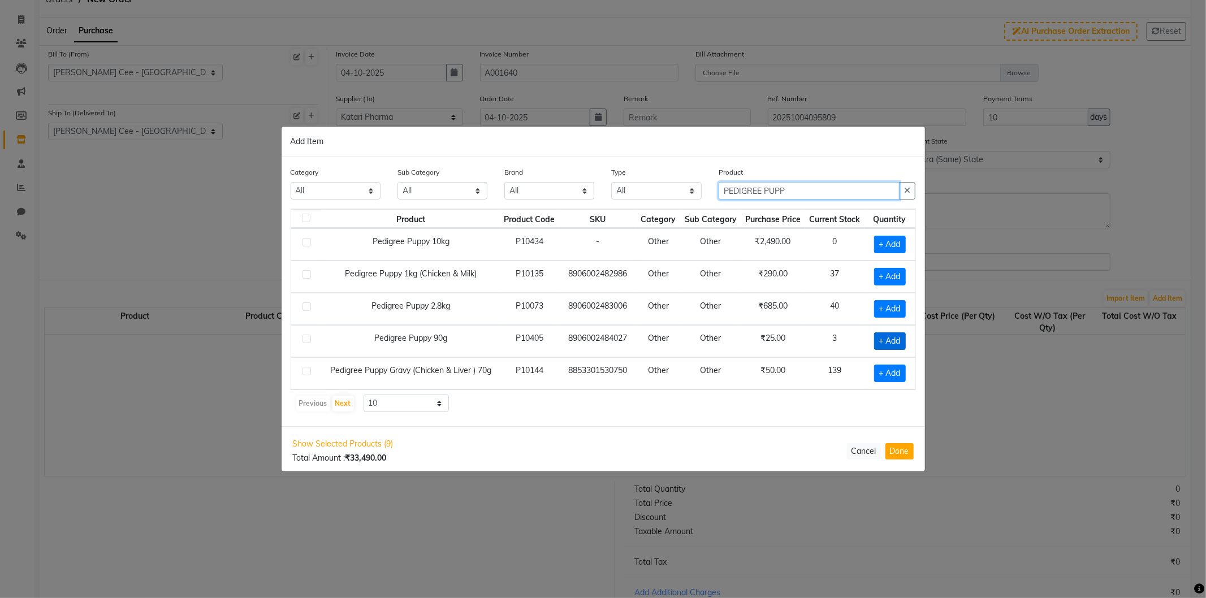
type input "PEDIGREE PUPP"
click at [880, 346] on span "+ Add" at bounding box center [890, 341] width 32 height 18
checkbox input "true"
click at [883, 340] on input "1" at bounding box center [887, 341] width 17 height 18
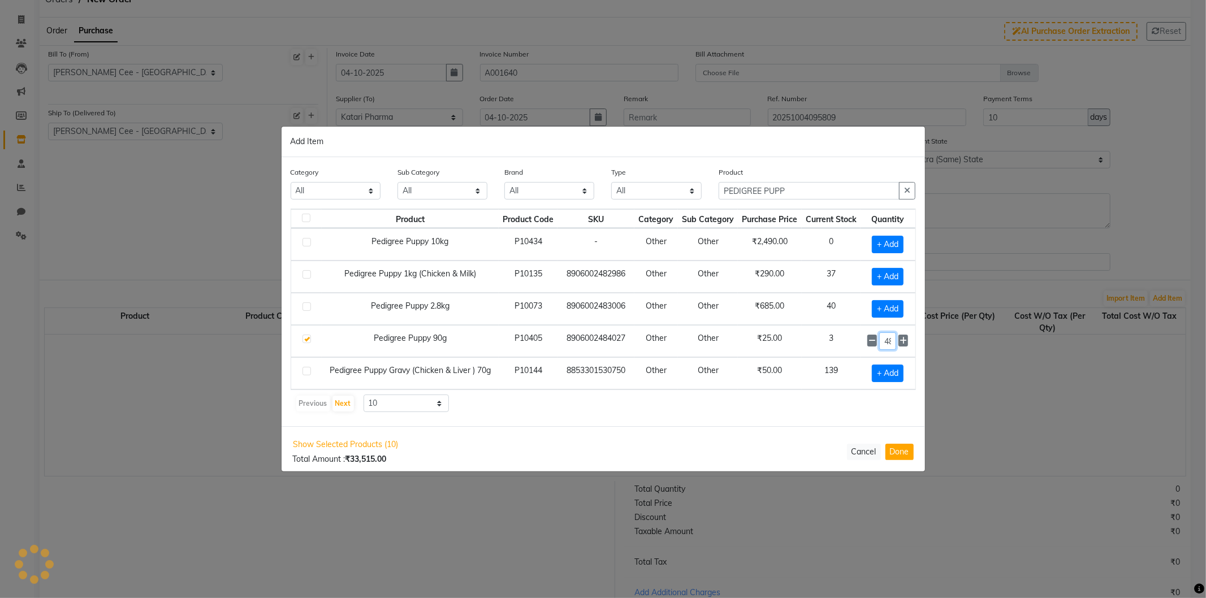
scroll to position [0, 2]
type input "48"
click at [908, 193] on icon "button" at bounding box center [907, 191] width 6 height 8
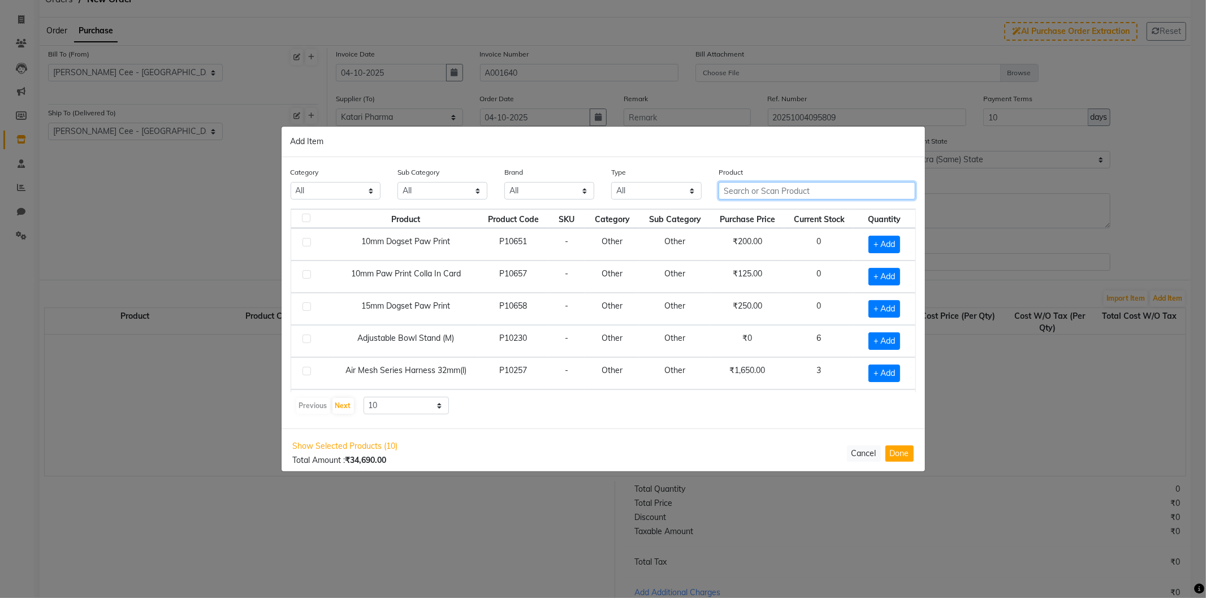
click at [799, 191] on input "text" at bounding box center [817, 191] width 197 height 18
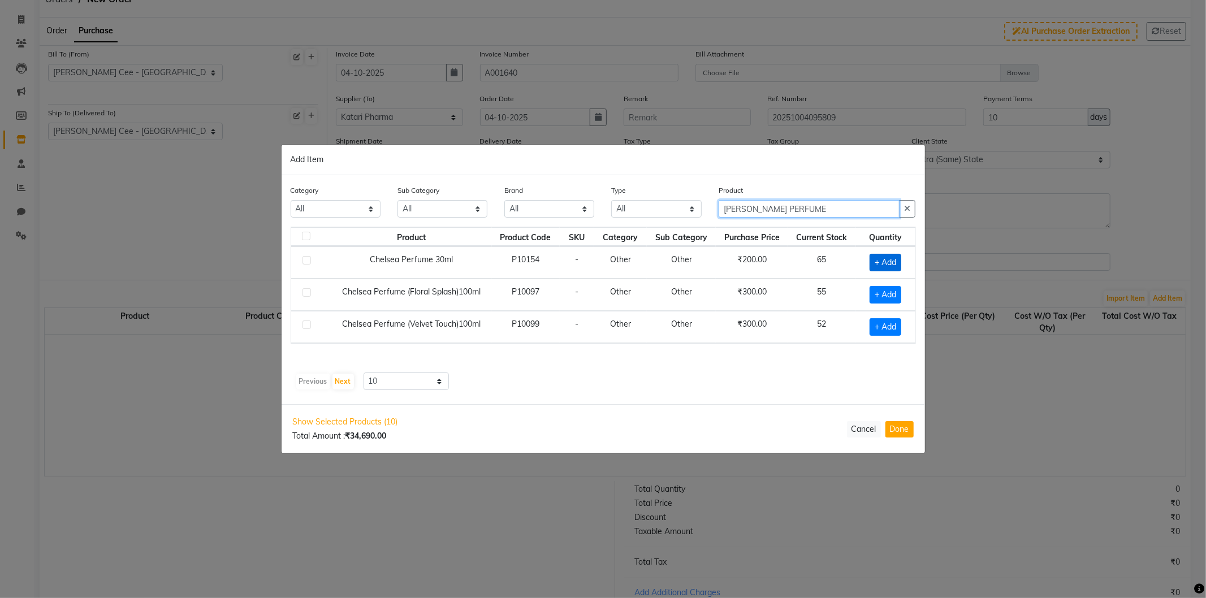
type input "CHELSEA PERFUME"
click at [885, 262] on span "+ Add" at bounding box center [886, 263] width 32 height 18
checkbox input "true"
click at [878, 258] on input "1" at bounding box center [882, 263] width 20 height 18
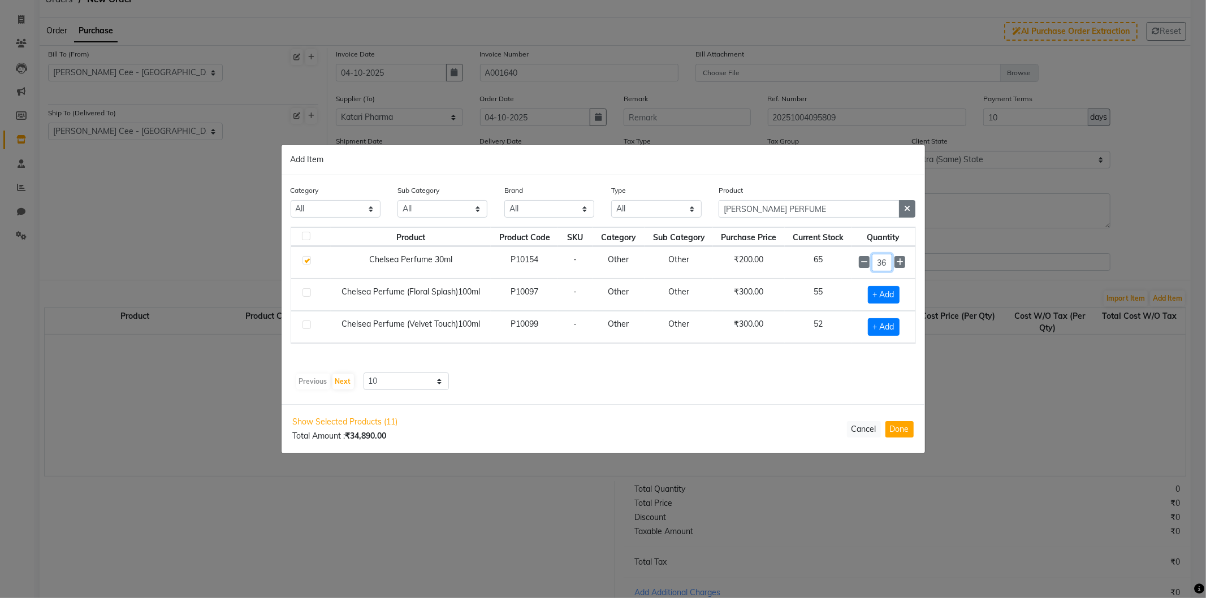
type input "36"
click at [907, 210] on icon "button" at bounding box center [907, 209] width 6 height 8
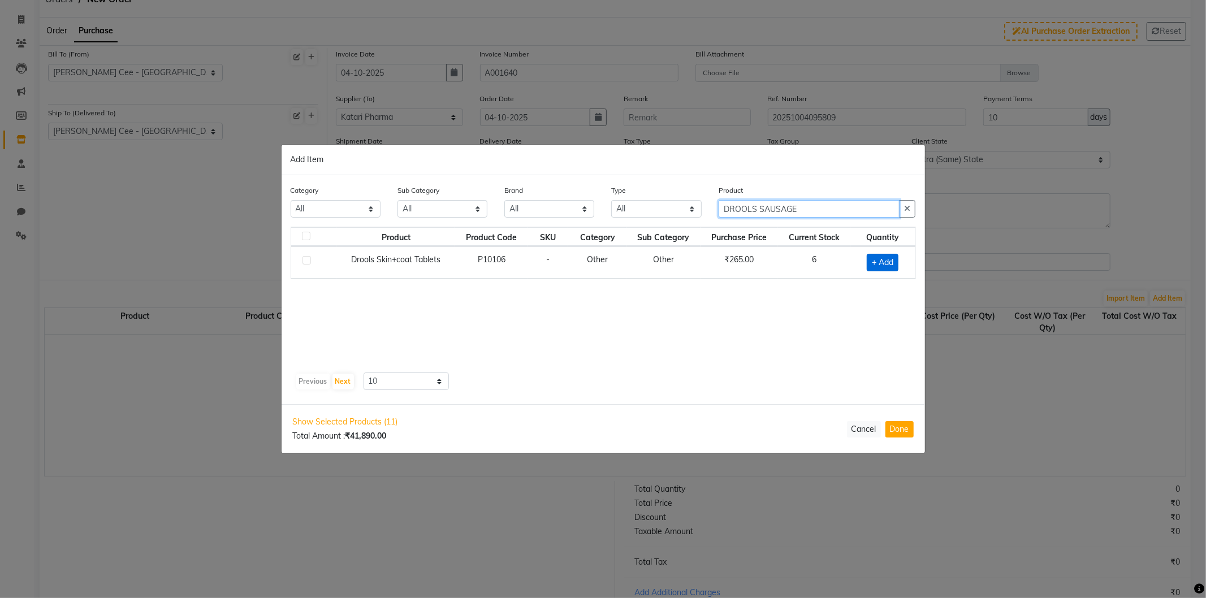
type input "DROOLS SAUSAGE"
click at [876, 261] on span "+ Add" at bounding box center [883, 263] width 32 height 18
checkbox input "true"
click at [874, 259] on input "1" at bounding box center [878, 262] width 23 height 18
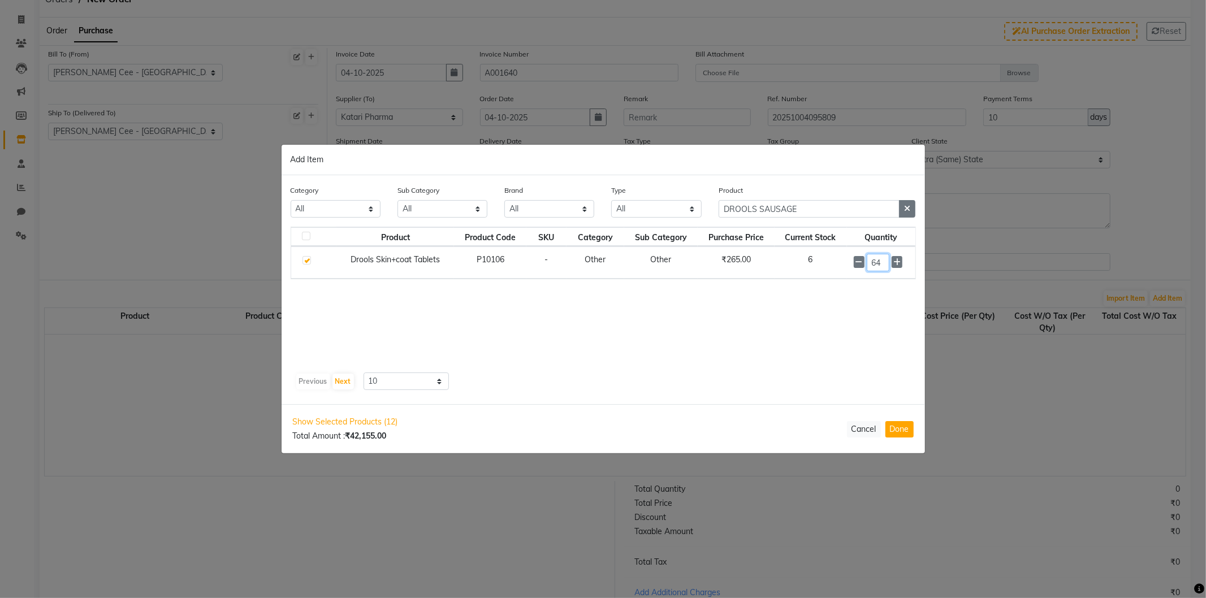
type input "64"
click at [907, 210] on icon "button" at bounding box center [907, 209] width 6 height 8
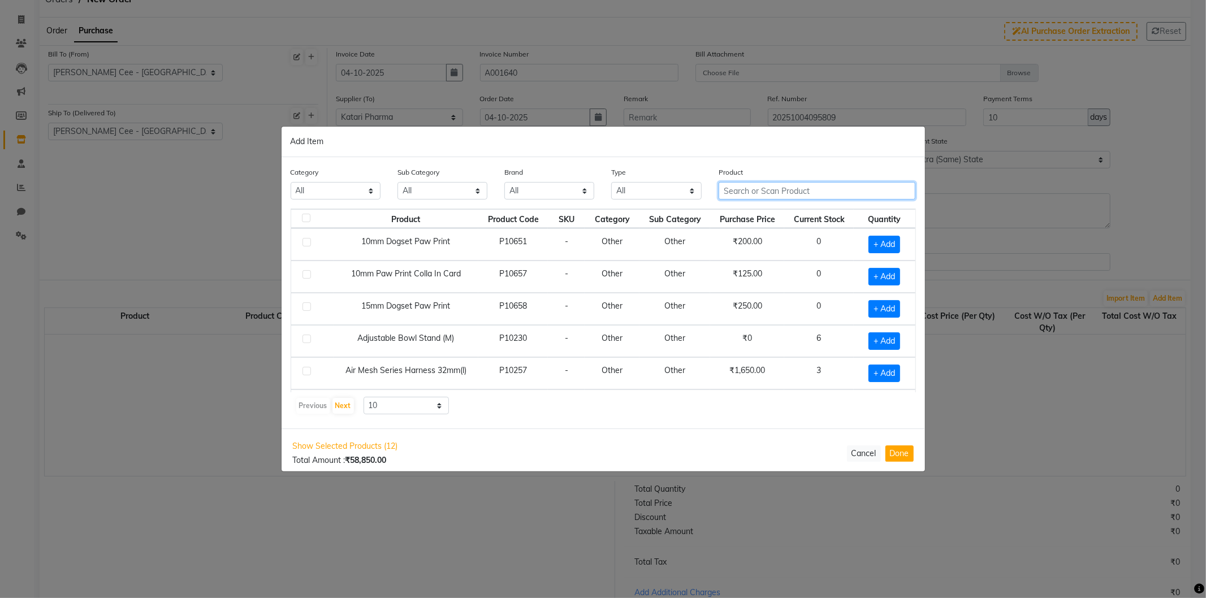
click at [750, 195] on input "text" at bounding box center [817, 191] width 197 height 18
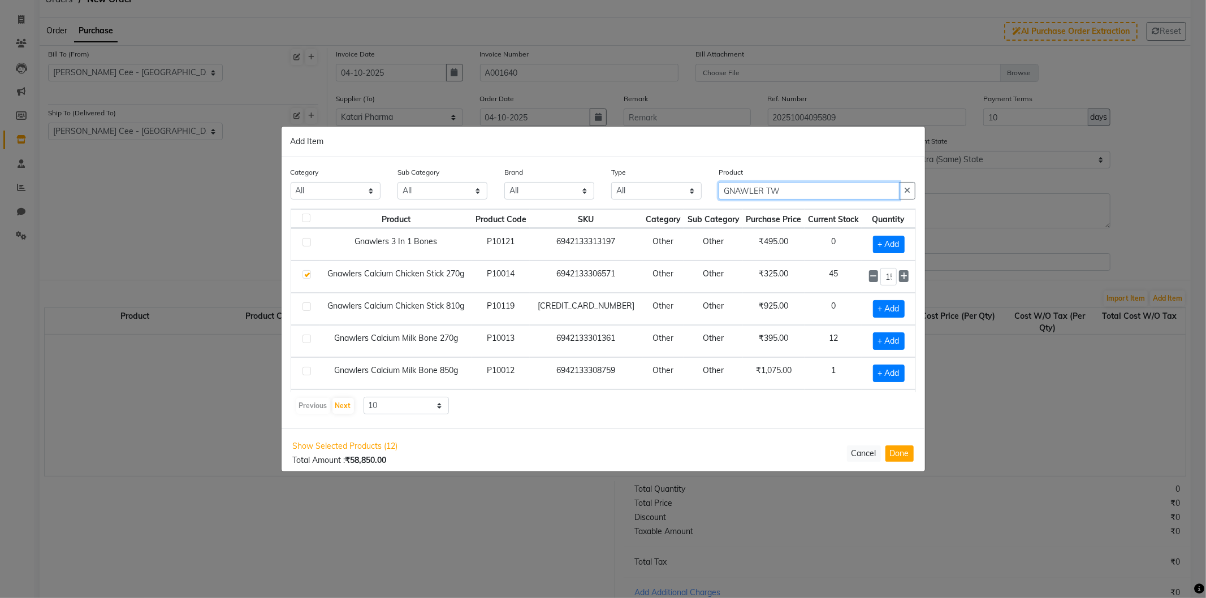
click at [742, 193] on input "GNAWLER TW" at bounding box center [809, 191] width 181 height 18
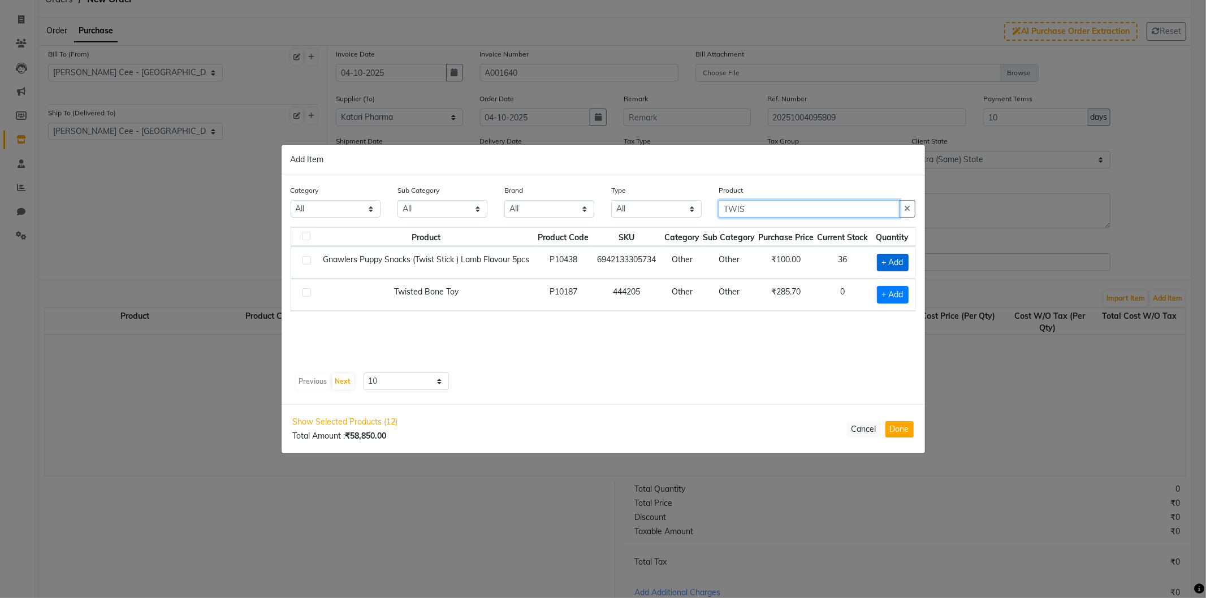
type input "TWIS"
click at [906, 258] on span "+ Add" at bounding box center [893, 263] width 32 height 18
checkbox input "true"
click at [901, 261] on input "1" at bounding box center [894, 262] width 15 height 18
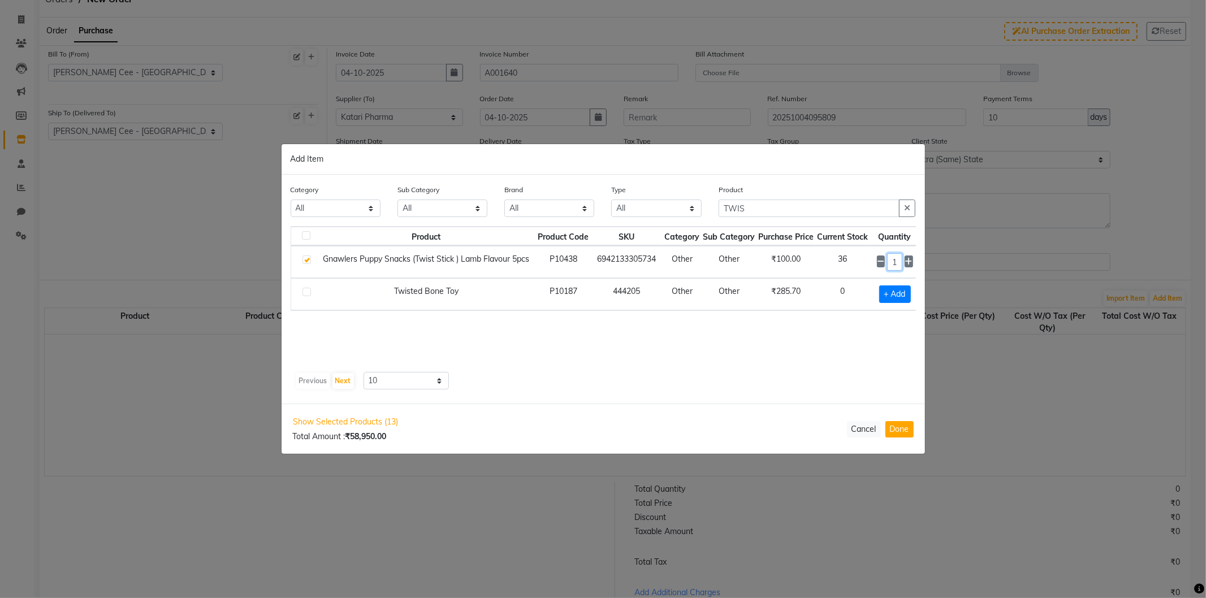
click at [901, 261] on input "1" at bounding box center [894, 262] width 15 height 18
type input "8"
click at [907, 212] on icon "button" at bounding box center [907, 209] width 6 height 8
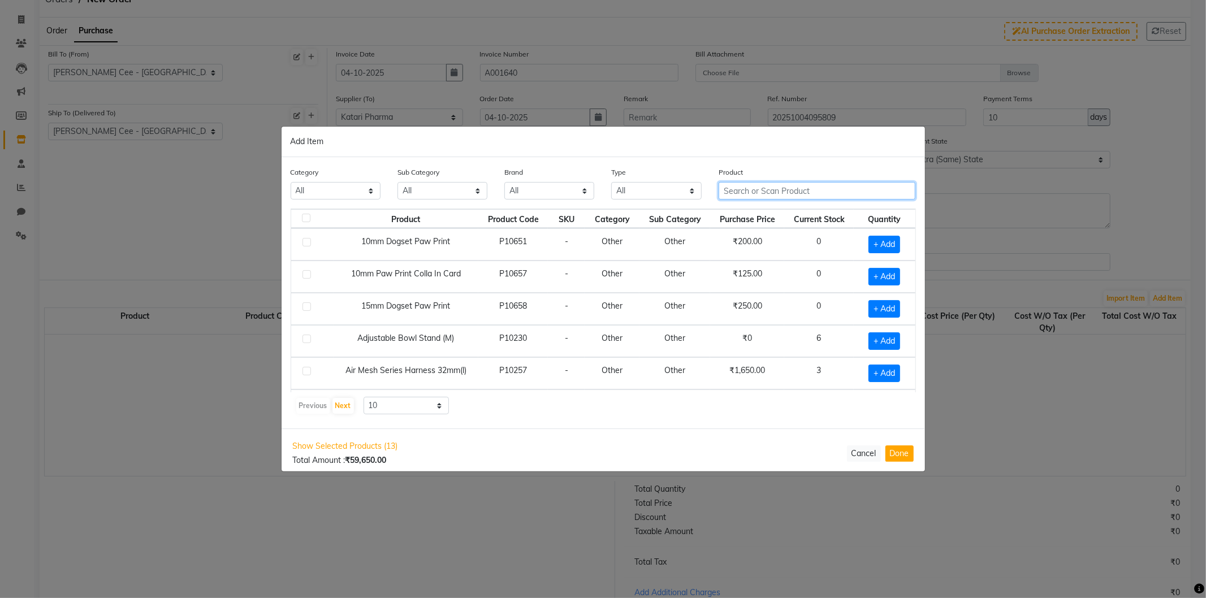
click at [746, 185] on input "text" at bounding box center [817, 191] width 197 height 18
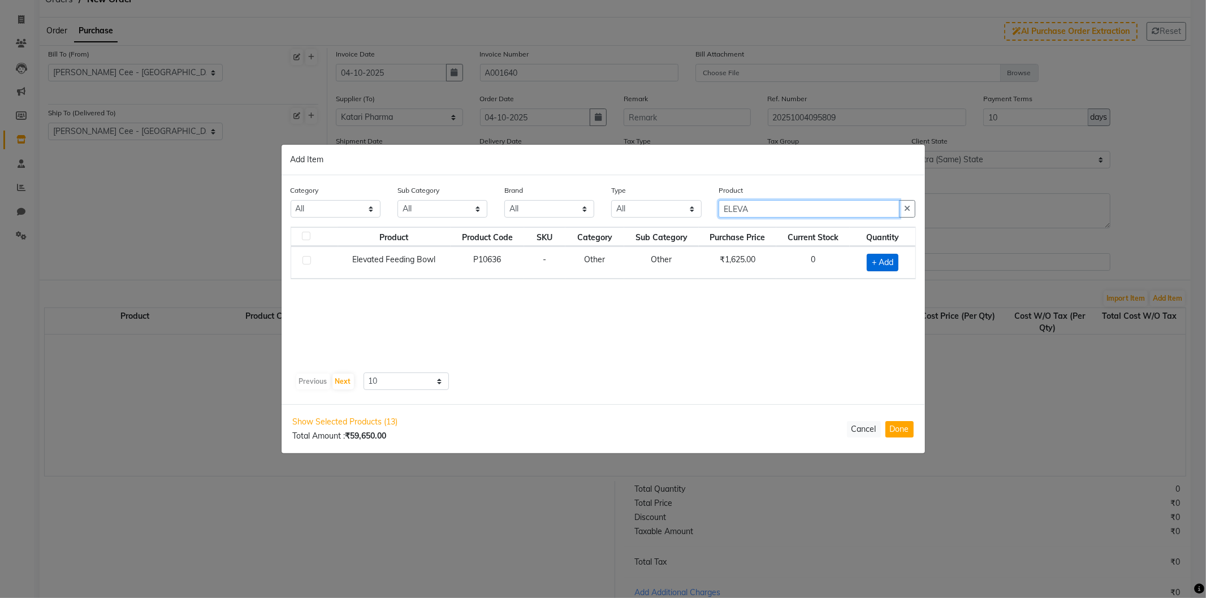
type input "ELEVA"
click at [877, 261] on span "+ Add" at bounding box center [883, 263] width 32 height 18
checkbox input "true"
click at [875, 263] on input "1" at bounding box center [877, 262] width 23 height 18
click at [874, 262] on input "1" at bounding box center [877, 262] width 23 height 18
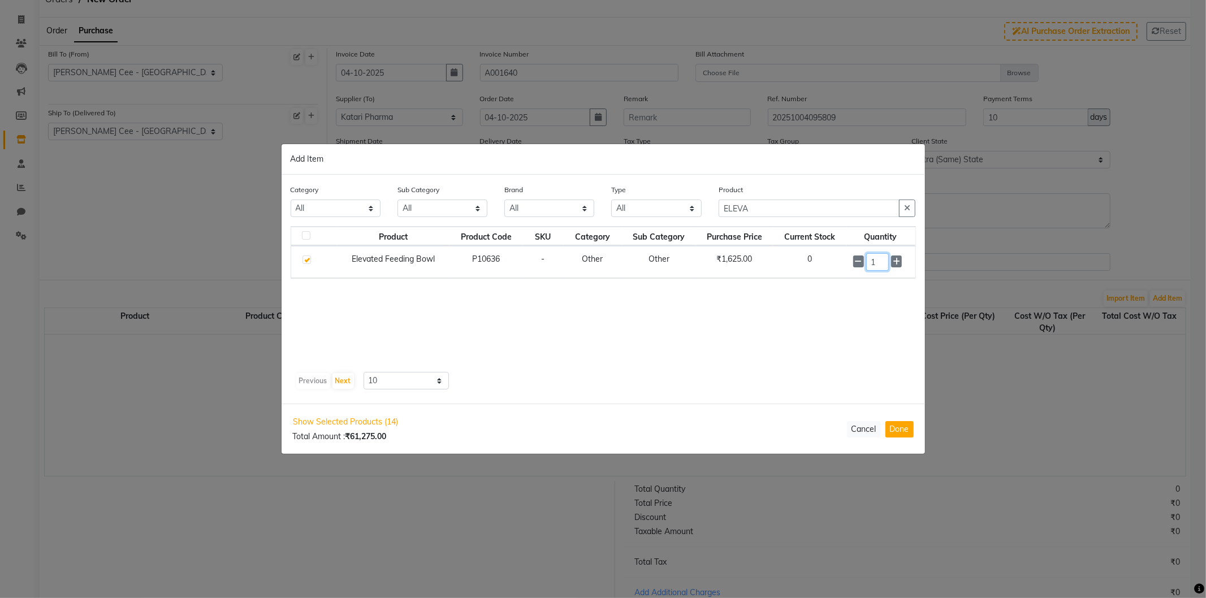
click at [874, 262] on input "1" at bounding box center [877, 262] width 23 height 18
click at [875, 262] on input "1" at bounding box center [877, 262] width 23 height 18
type input "5"
click at [907, 204] on button "button" at bounding box center [907, 209] width 16 height 18
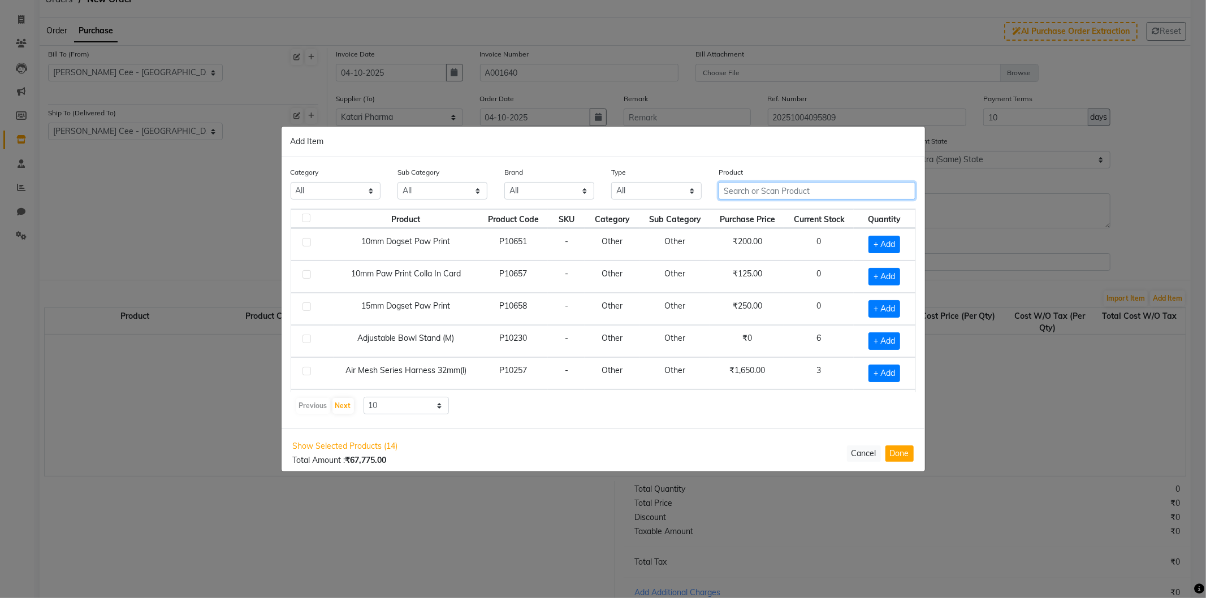
click at [761, 193] on input "text" at bounding box center [817, 191] width 197 height 18
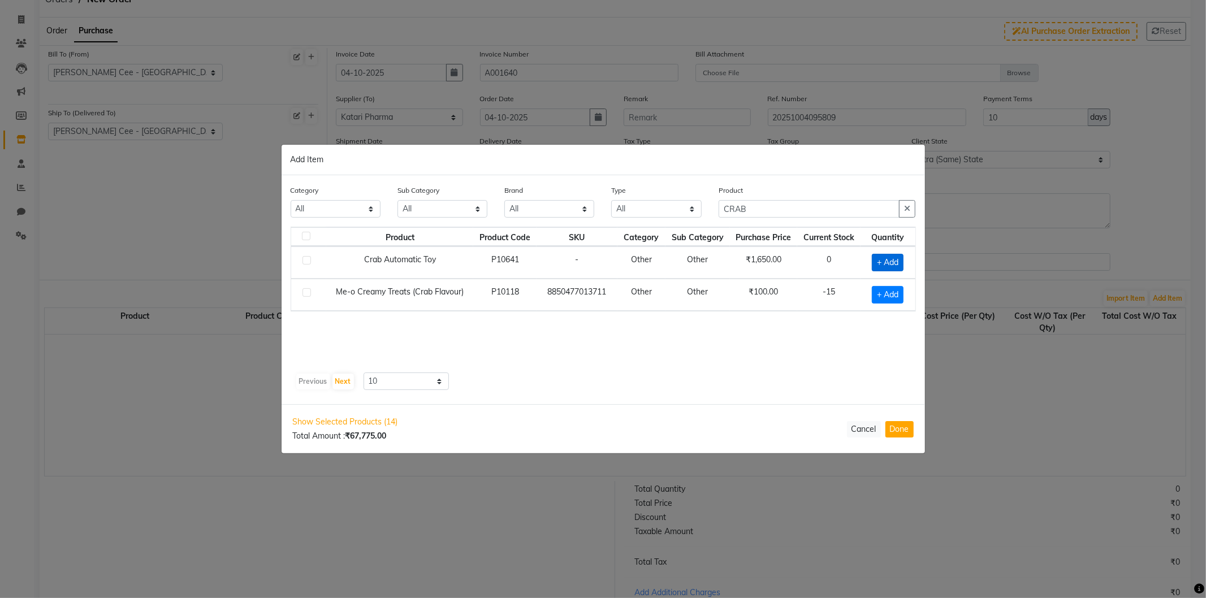
click at [881, 260] on span "+ Add" at bounding box center [888, 263] width 32 height 18
click at [875, 262] on div "1" at bounding box center [885, 262] width 45 height 18
click at [880, 263] on input "1" at bounding box center [885, 262] width 19 height 18
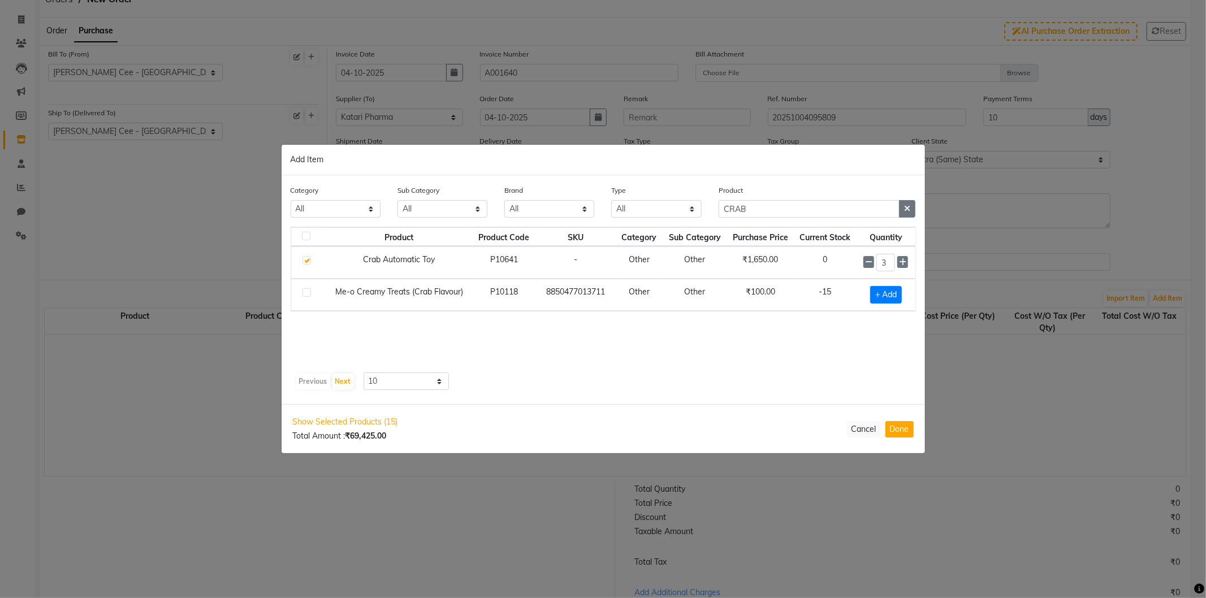
click at [907, 207] on icon "button" at bounding box center [907, 209] width 6 height 8
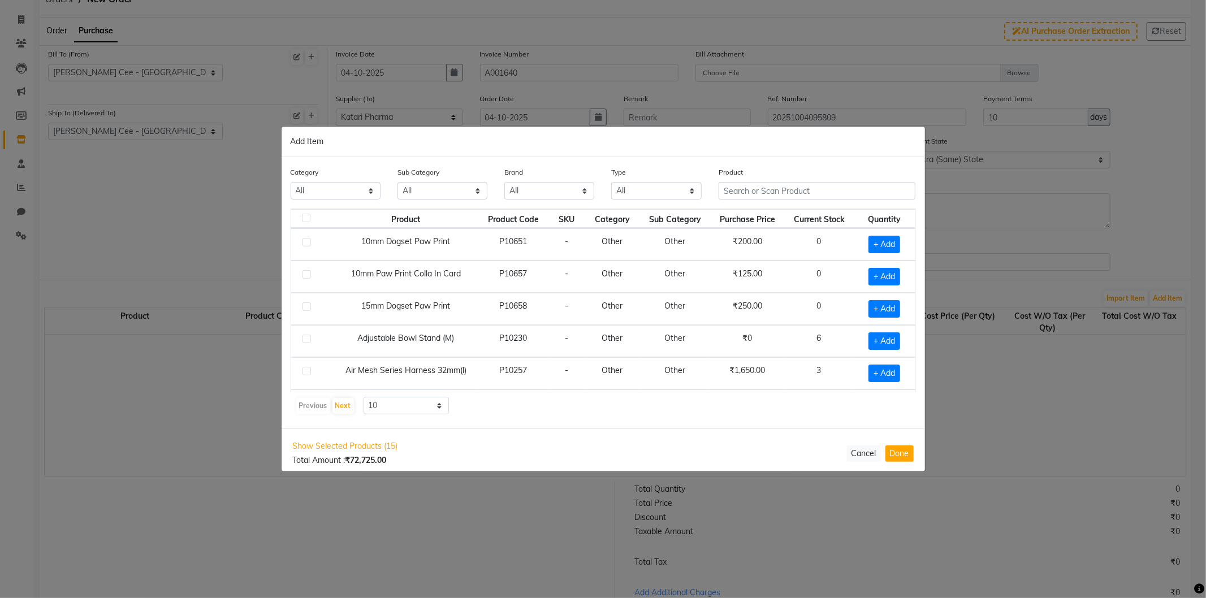
click at [832, 210] on th "Current Stock" at bounding box center [819, 218] width 70 height 19
click at [819, 191] on input "text" at bounding box center [817, 191] width 197 height 18
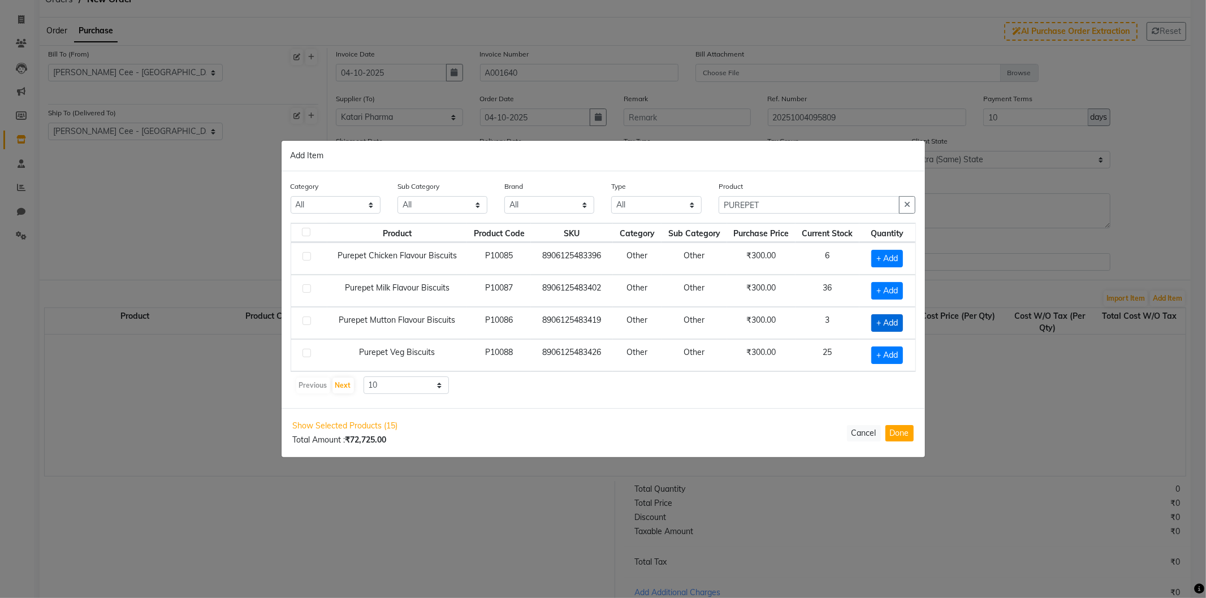
click at [881, 321] on span "+ Add" at bounding box center [887, 323] width 32 height 18
click at [880, 326] on input "1" at bounding box center [885, 323] width 19 height 18
click at [897, 206] on input "PUREPET" at bounding box center [809, 205] width 181 height 18
click at [907, 204] on icon "button" at bounding box center [907, 205] width 6 height 8
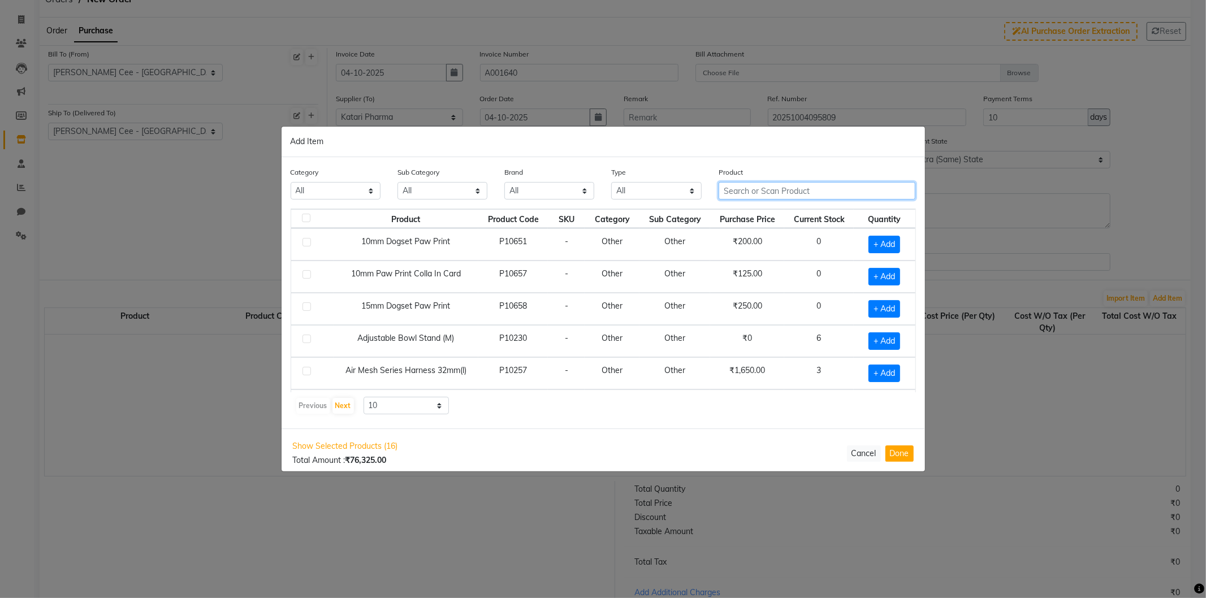
click at [829, 196] on input "text" at bounding box center [817, 191] width 197 height 18
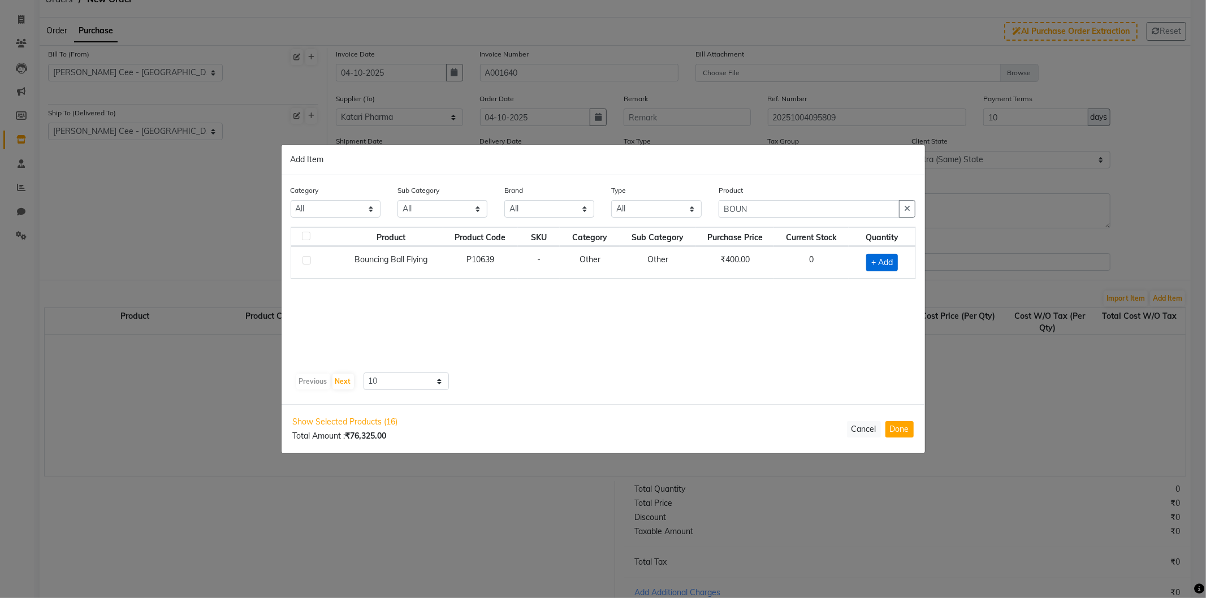
click at [880, 263] on span "+ Add" at bounding box center [882, 263] width 32 height 18
click at [873, 263] on input "1" at bounding box center [877, 262] width 24 height 18
click at [902, 211] on button "button" at bounding box center [907, 209] width 16 height 18
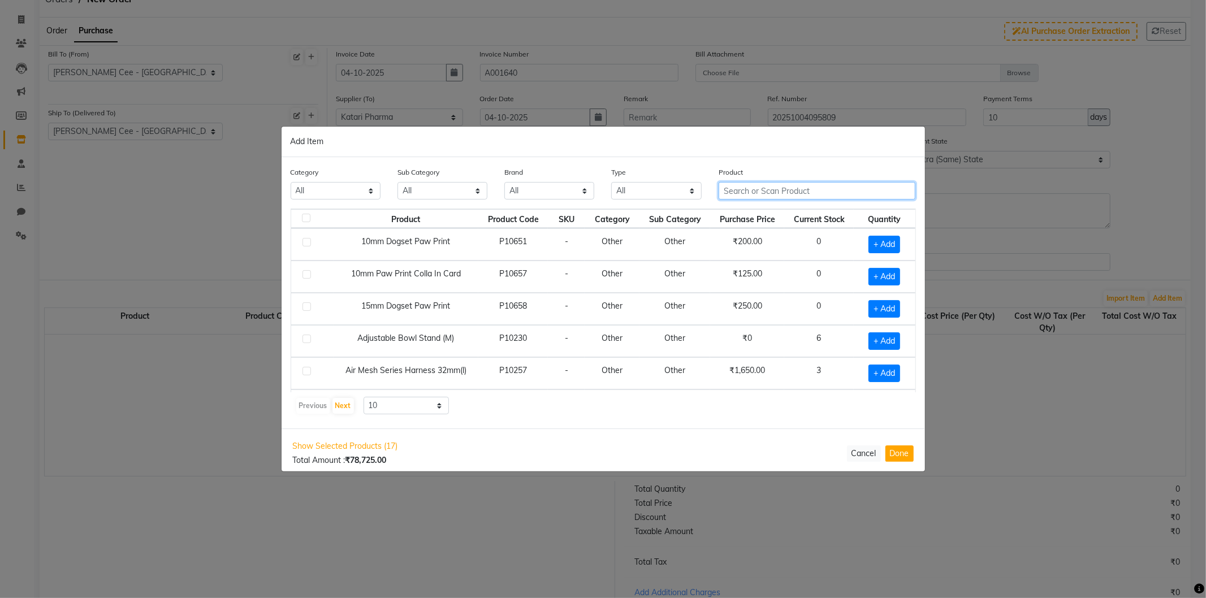
click at [797, 191] on input "text" at bounding box center [817, 191] width 197 height 18
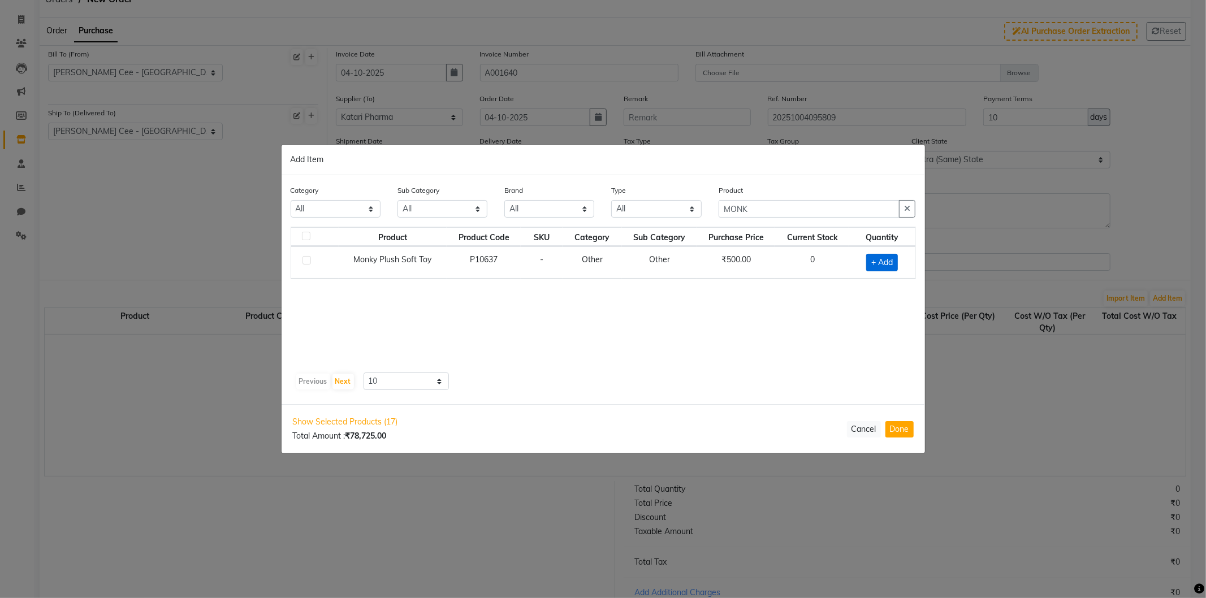
click at [876, 263] on span "+ Add" at bounding box center [882, 263] width 32 height 18
click at [877, 263] on input "1" at bounding box center [877, 262] width 23 height 18
click at [905, 212] on icon "button" at bounding box center [907, 209] width 6 height 8
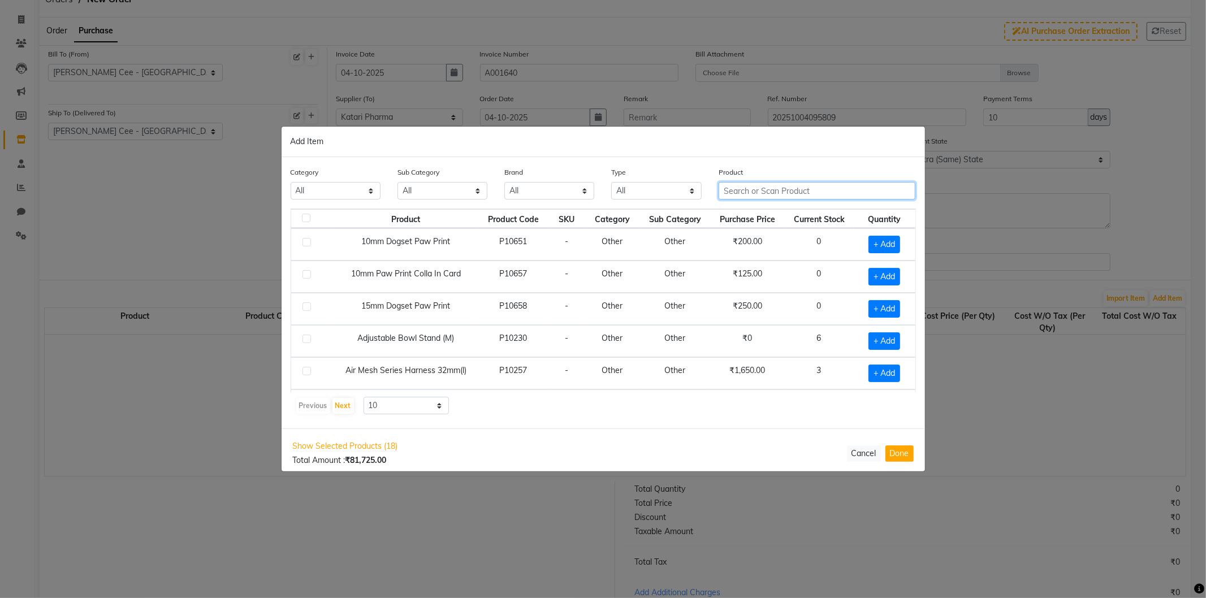
click at [807, 190] on input "text" at bounding box center [817, 191] width 197 height 18
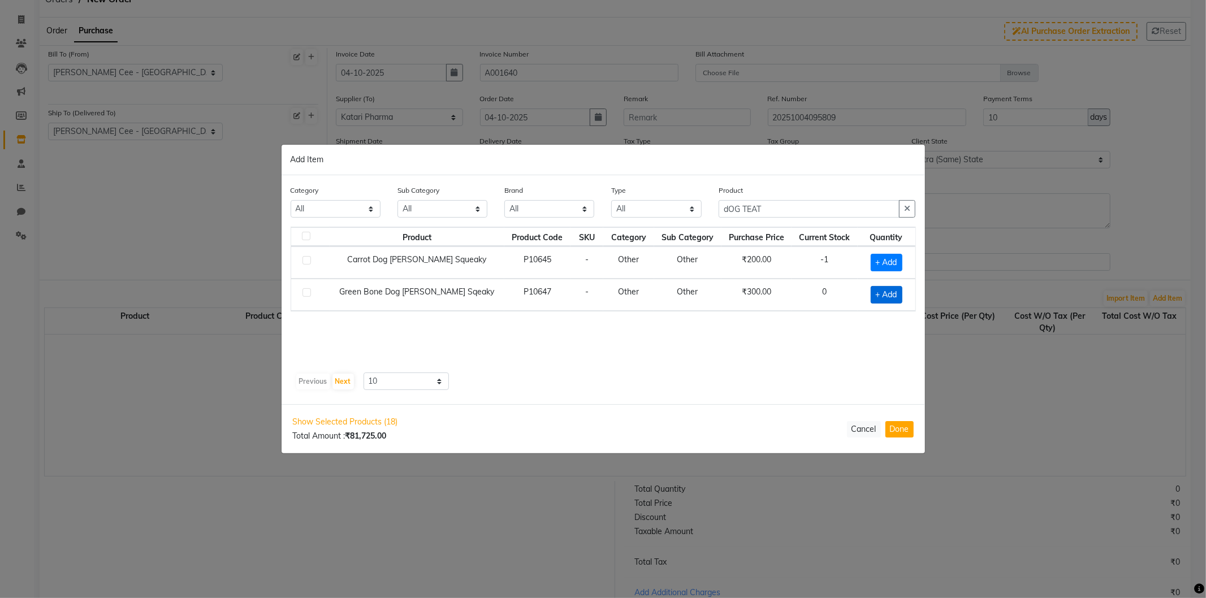
click at [884, 289] on span "+ Add" at bounding box center [887, 295] width 32 height 18
click at [876, 296] on input "1" at bounding box center [884, 295] width 20 height 18
click at [905, 210] on icon "button" at bounding box center [907, 209] width 6 height 8
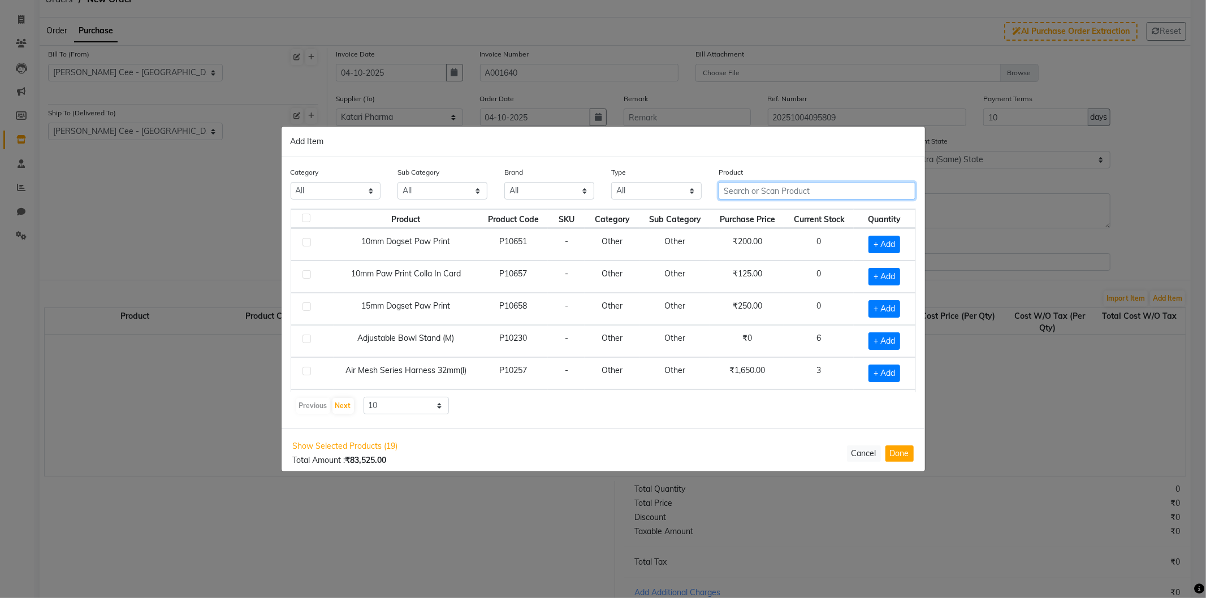
click at [771, 189] on input "text" at bounding box center [817, 191] width 197 height 18
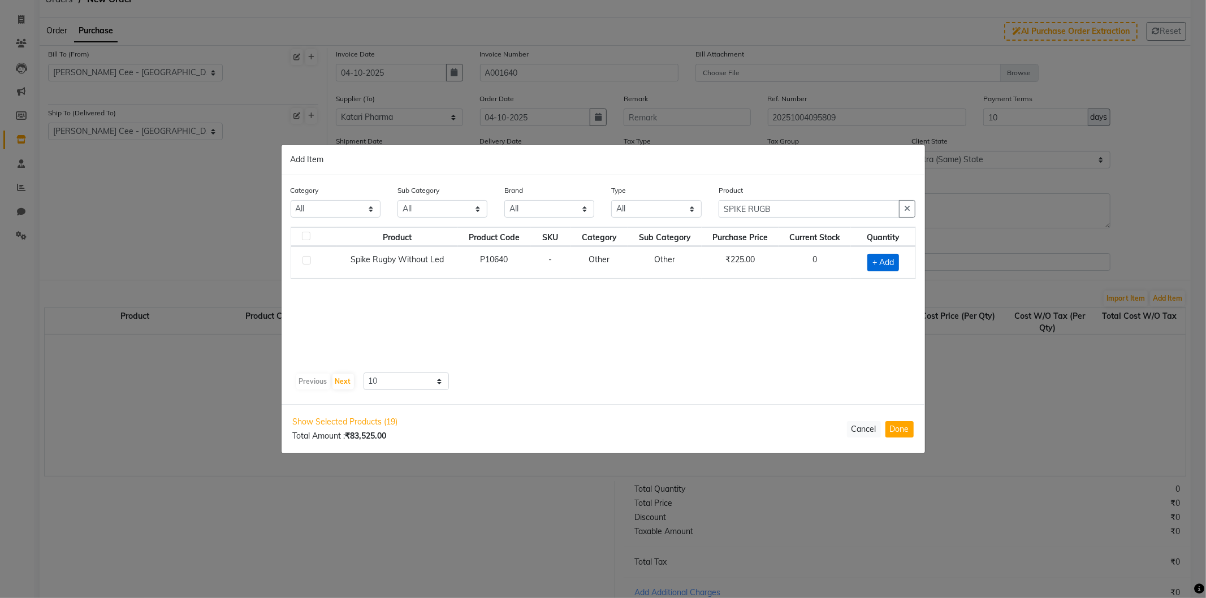
click at [887, 256] on span "+ Add" at bounding box center [883, 263] width 32 height 18
click at [871, 261] on input "1" at bounding box center [878, 263] width 23 height 18
click at [905, 210] on icon "button" at bounding box center [907, 209] width 6 height 8
click at [876, 291] on span "+ Add" at bounding box center [884, 295] width 32 height 18
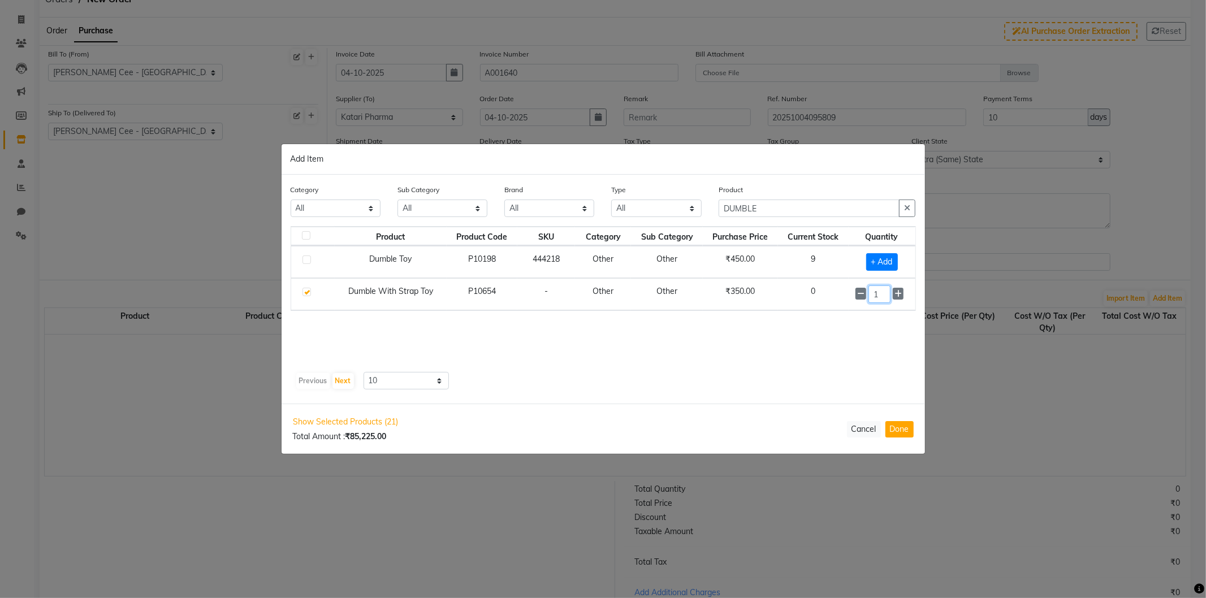
click at [871, 297] on input "1" at bounding box center [879, 295] width 22 height 18
click at [903, 211] on button "button" at bounding box center [907, 209] width 16 height 18
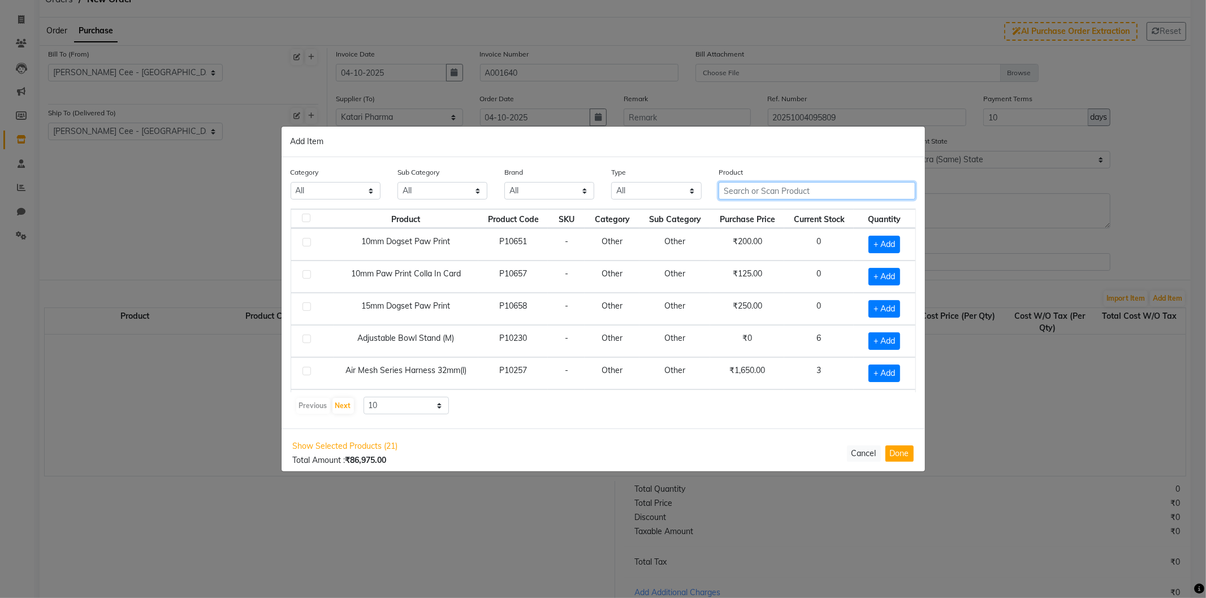
click at [830, 189] on input "text" at bounding box center [817, 191] width 197 height 18
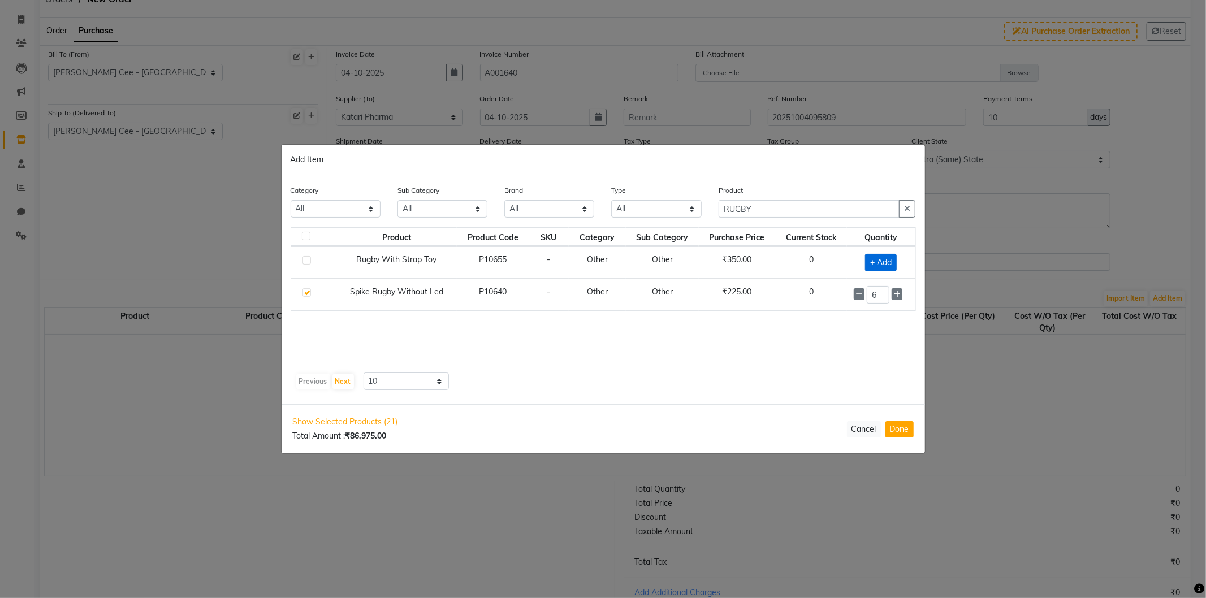
click at [885, 261] on span "+ Add" at bounding box center [881, 263] width 32 height 18
click at [872, 264] on input "1" at bounding box center [878, 262] width 23 height 18
click at [913, 210] on button "button" at bounding box center [907, 209] width 16 height 18
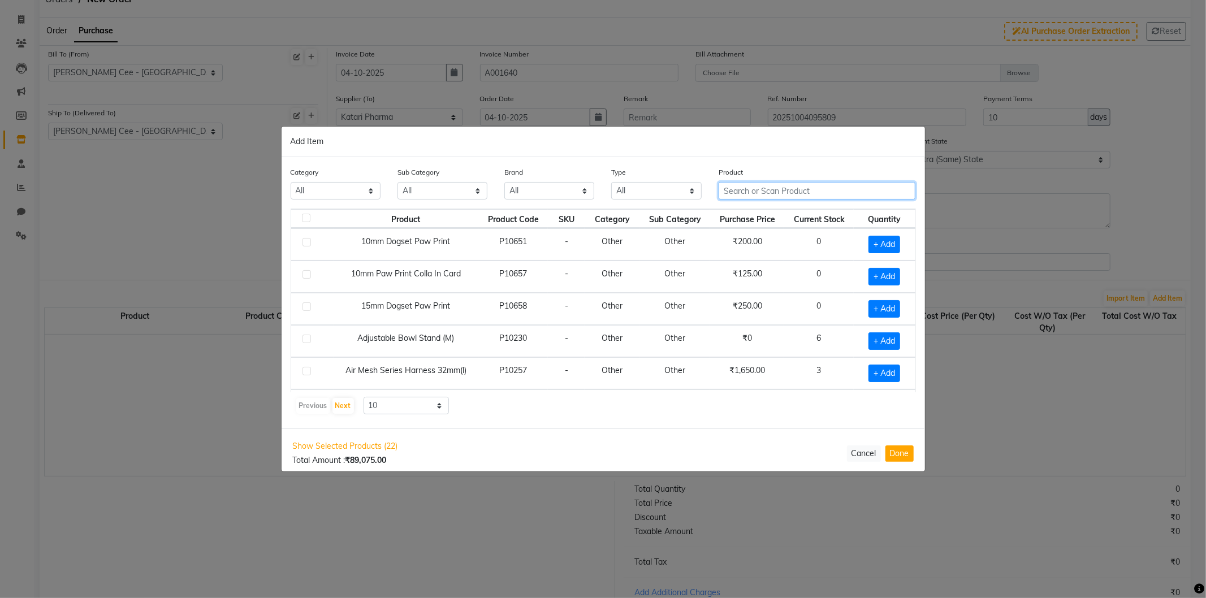
click at [798, 190] on input "text" at bounding box center [817, 191] width 197 height 18
click at [781, 193] on input "text" at bounding box center [817, 191] width 197 height 18
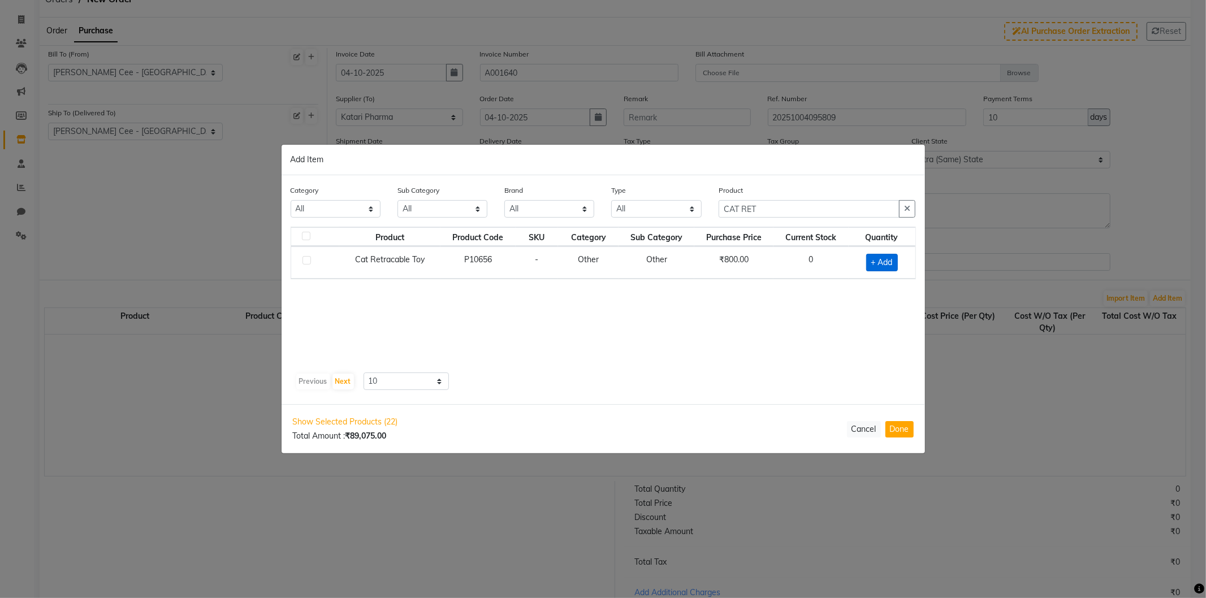
click at [888, 257] on span "+ Add" at bounding box center [882, 263] width 32 height 18
click at [866, 262] on input "1" at bounding box center [877, 262] width 24 height 18
click at [906, 207] on icon "button" at bounding box center [907, 209] width 6 height 8
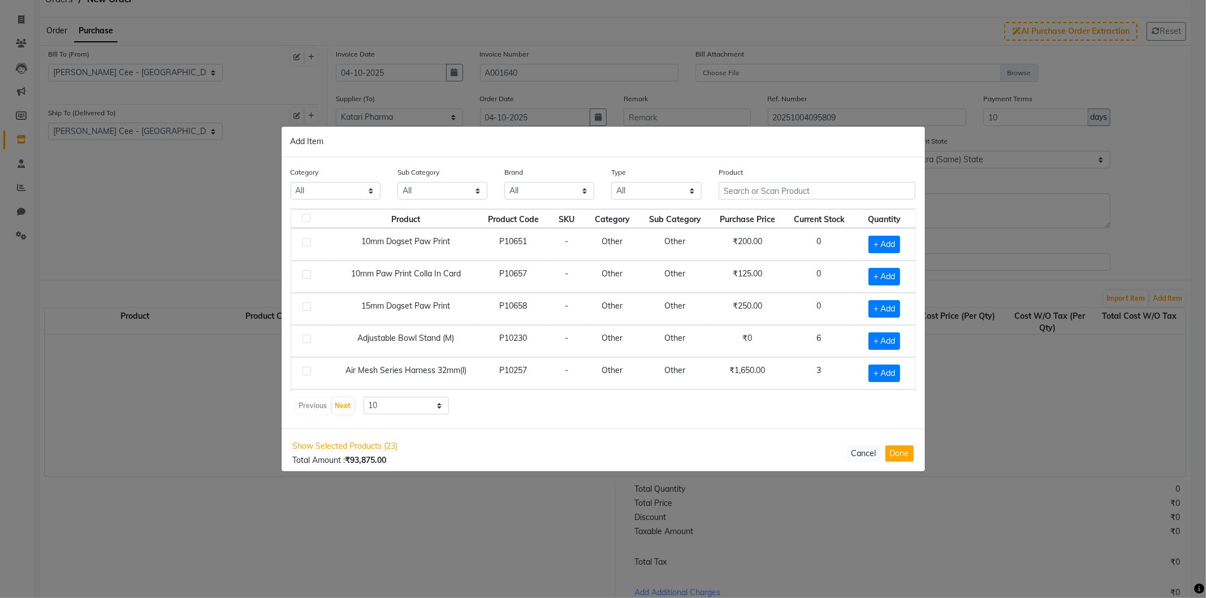
click at [841, 206] on div "Product" at bounding box center [817, 187] width 214 height 42
click at [839, 193] on input "text" at bounding box center [817, 191] width 197 height 18
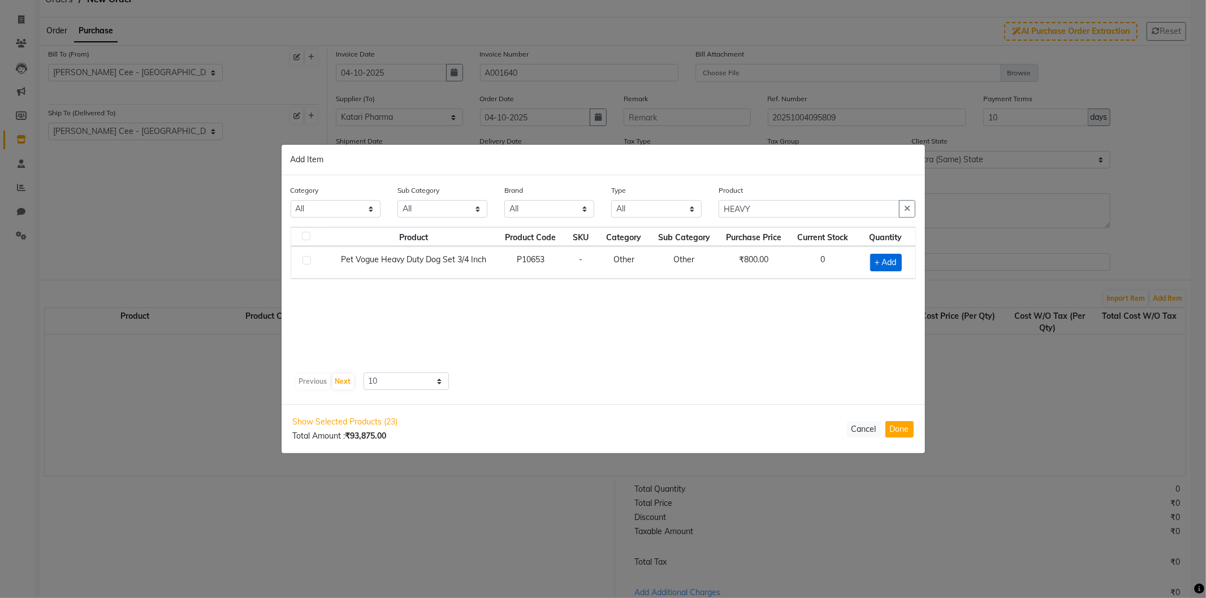
click at [889, 266] on span "+ Add" at bounding box center [886, 263] width 32 height 18
click at [880, 259] on input "1" at bounding box center [882, 262] width 20 height 18
click at [909, 211] on icon "button" at bounding box center [907, 209] width 6 height 8
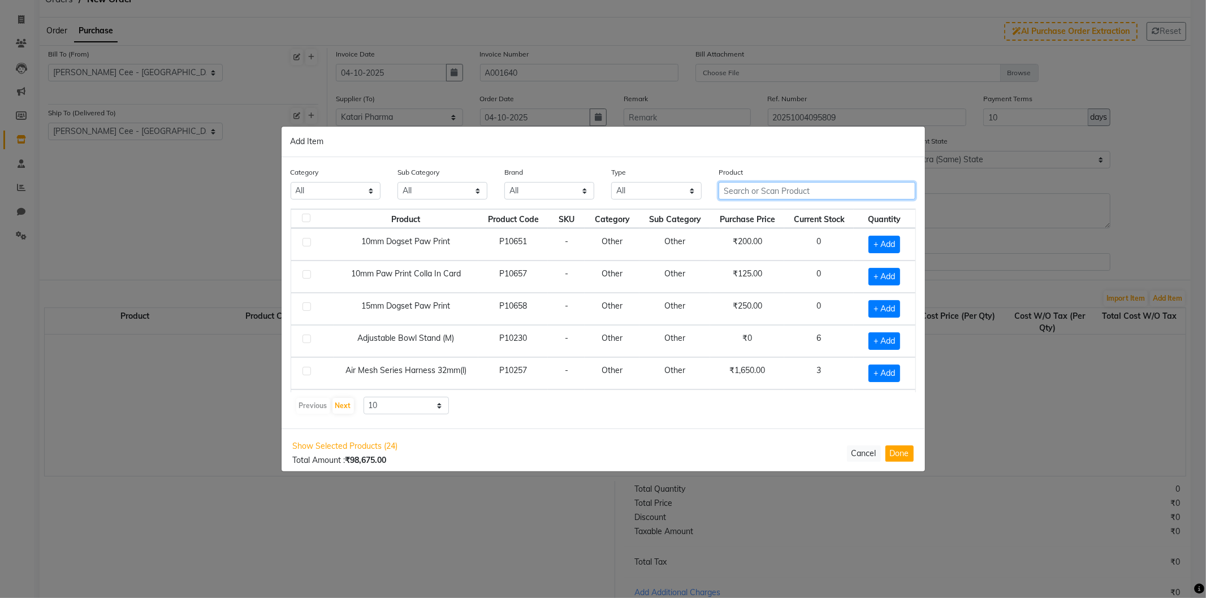
click at [782, 193] on input "text" at bounding box center [817, 191] width 197 height 18
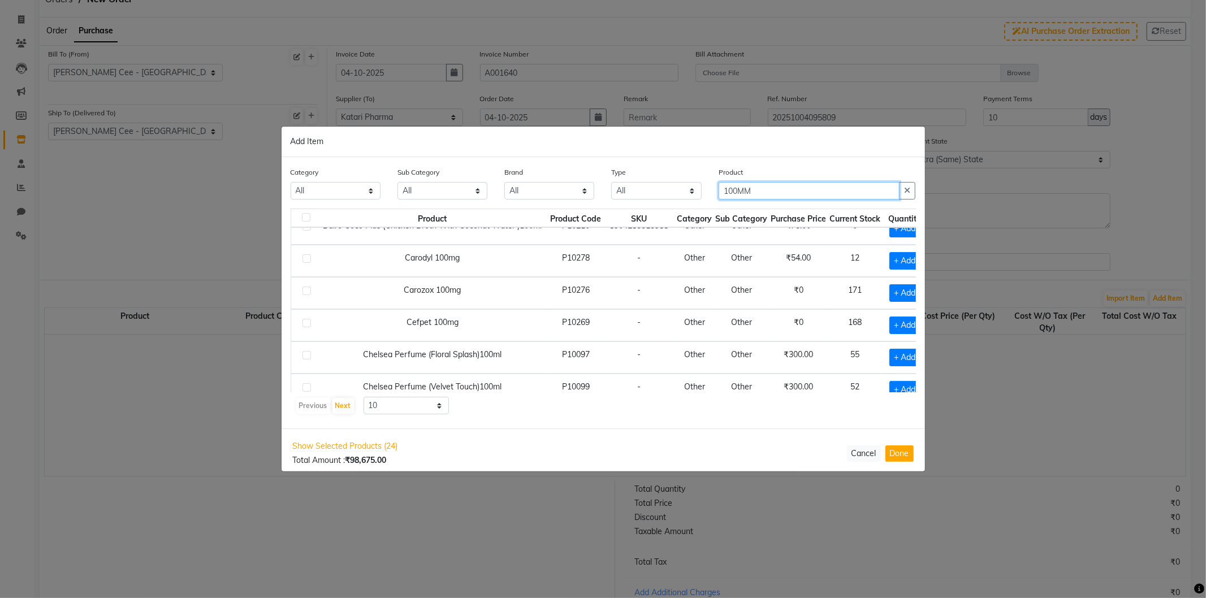
scroll to position [20, 0]
click at [730, 189] on input "100MM" at bounding box center [809, 191] width 181 height 18
click at [733, 189] on input "100MM" at bounding box center [809, 191] width 181 height 18
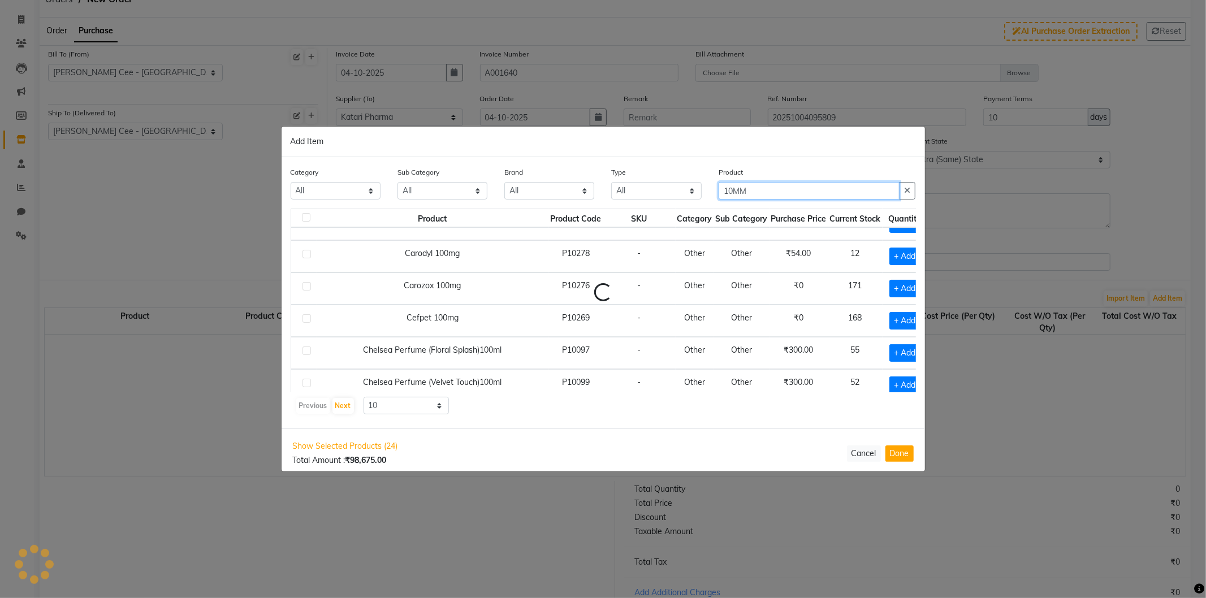
scroll to position [0, 0]
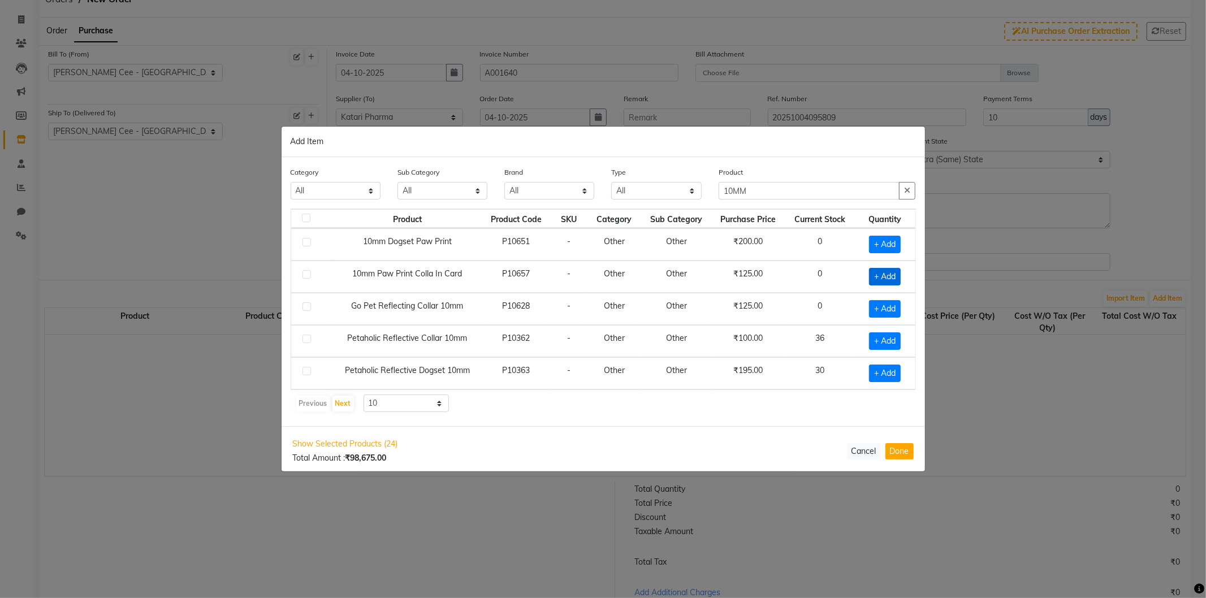
click at [894, 278] on span "+ Add" at bounding box center [885, 277] width 32 height 18
click at [875, 276] on input "1" at bounding box center [880, 277] width 21 height 18
click at [879, 273] on input "24" at bounding box center [880, 277] width 21 height 18
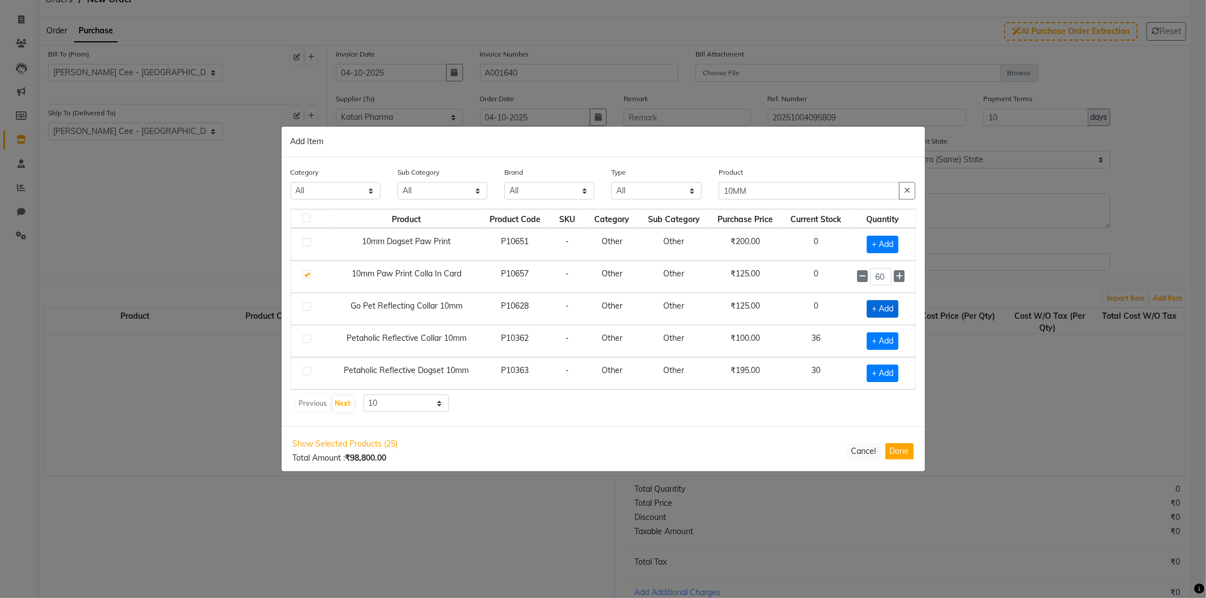
click at [880, 305] on span "+ Add" at bounding box center [883, 309] width 32 height 18
click at [878, 307] on input "1" at bounding box center [880, 309] width 21 height 18
click at [730, 188] on input "10MM" at bounding box center [809, 191] width 181 height 18
click at [731, 188] on input "10MM" at bounding box center [809, 191] width 181 height 18
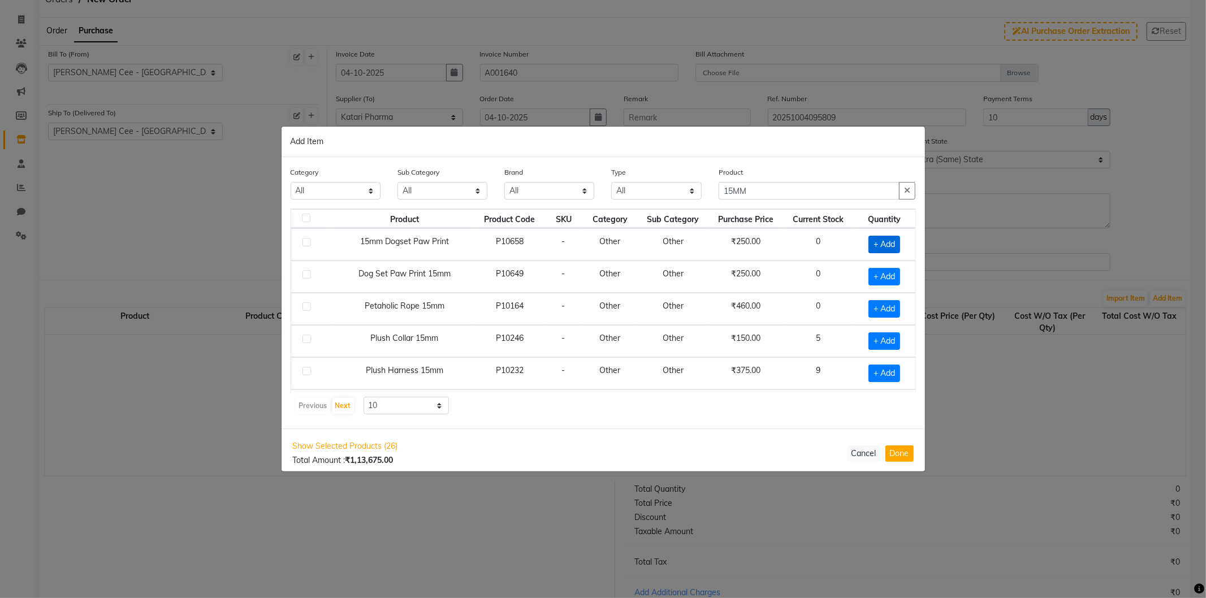
click at [868, 238] on span "+ Add" at bounding box center [884, 245] width 32 height 18
click at [870, 243] on input "1" at bounding box center [880, 245] width 21 height 18
click at [736, 188] on input "15MM" at bounding box center [809, 191] width 181 height 18
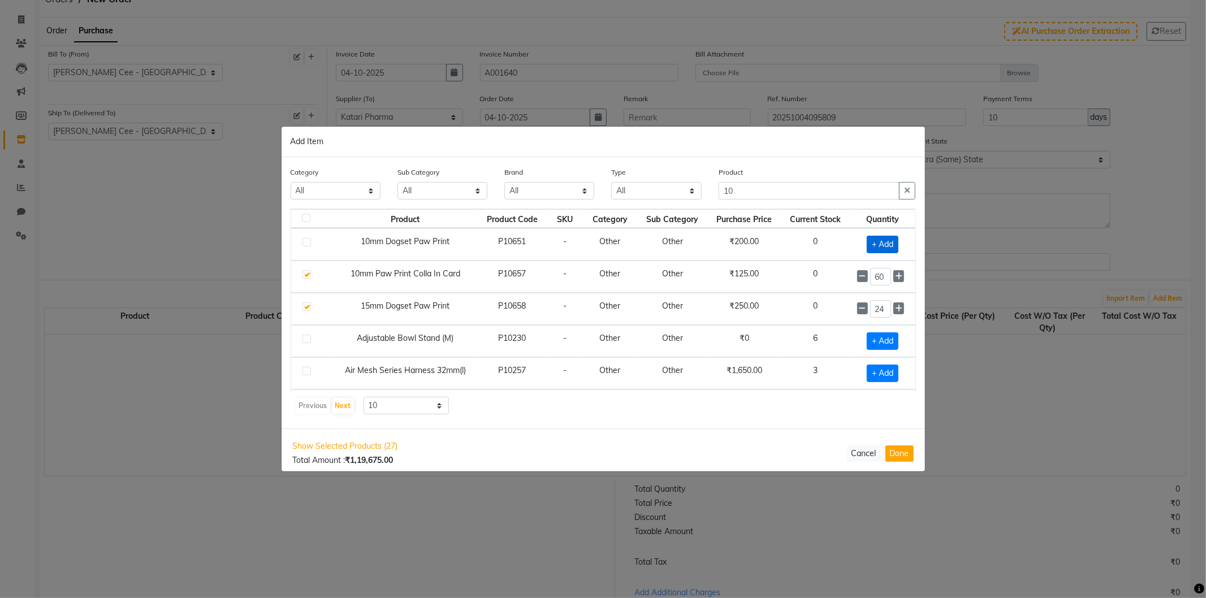
click at [872, 239] on span "+ Add" at bounding box center [883, 245] width 32 height 18
click at [870, 241] on input "1" at bounding box center [880, 245] width 21 height 18
click at [911, 192] on button "button" at bounding box center [907, 191] width 16 height 18
click at [756, 195] on input "text" at bounding box center [817, 191] width 197 height 18
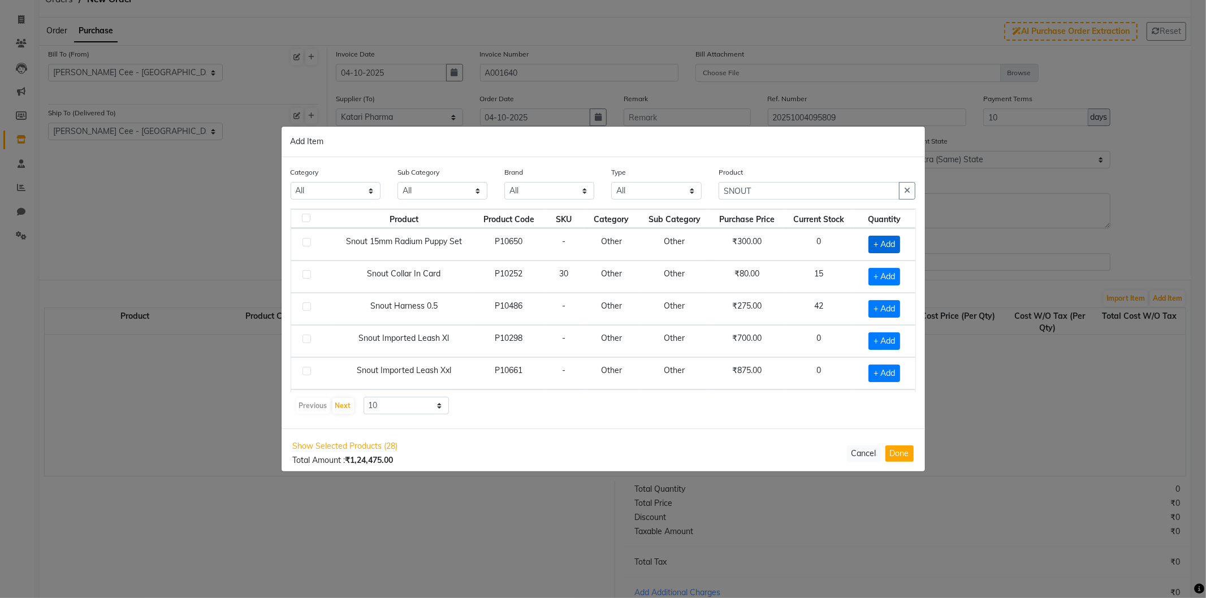
click at [874, 243] on span "+ Add" at bounding box center [884, 245] width 32 height 18
click at [870, 244] on input "1" at bounding box center [880, 245] width 21 height 18
click at [905, 191] on icon "button" at bounding box center [907, 191] width 6 height 8
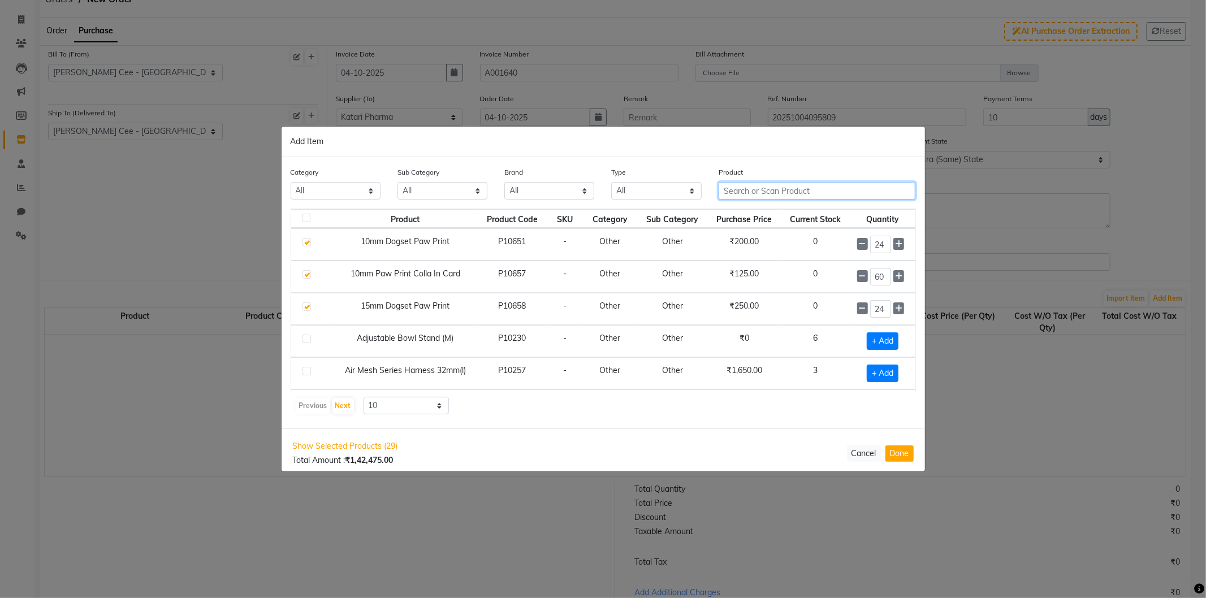
click at [840, 187] on input "text" at bounding box center [817, 191] width 197 height 18
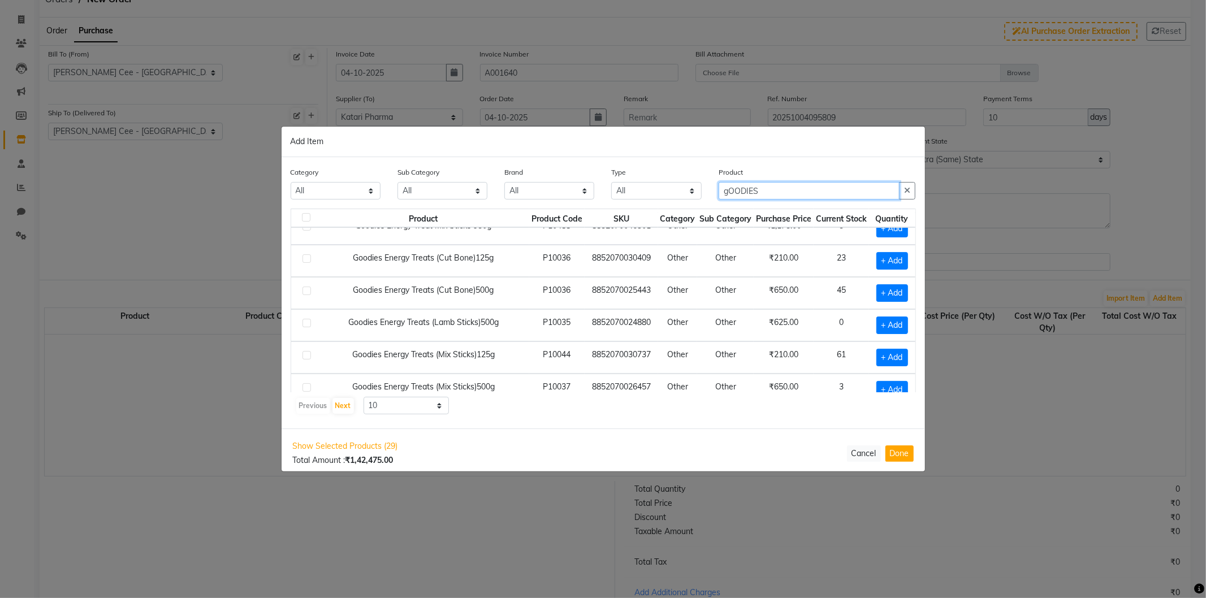
scroll to position [105, 0]
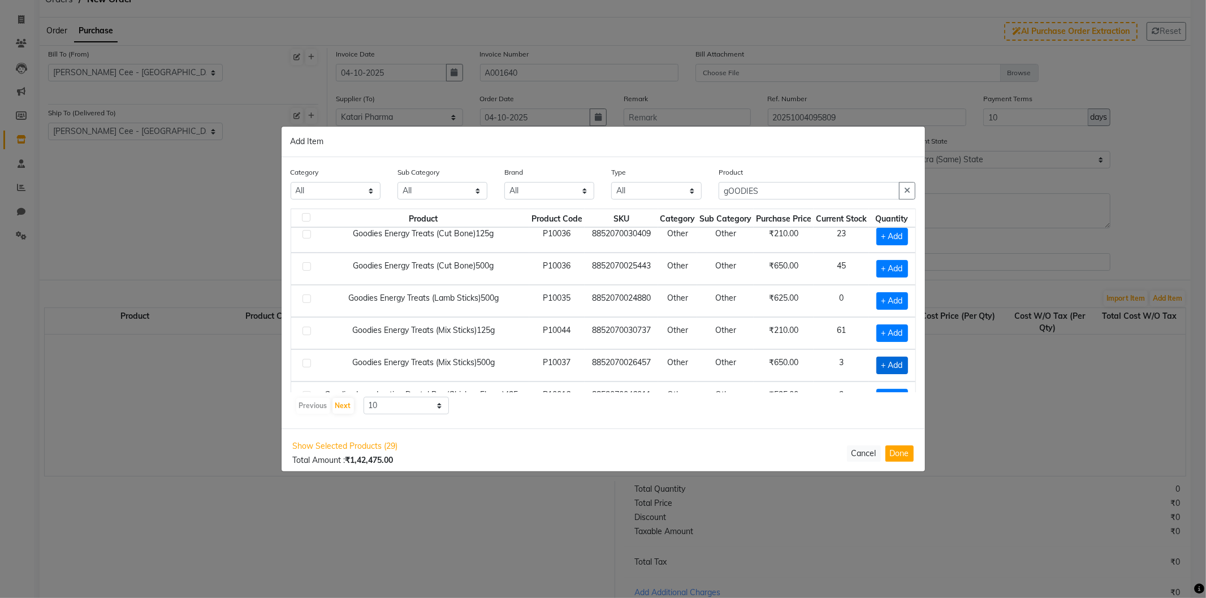
click at [879, 362] on span "+ Add" at bounding box center [892, 366] width 32 height 18
click at [886, 365] on input "1" at bounding box center [890, 366] width 15 height 18
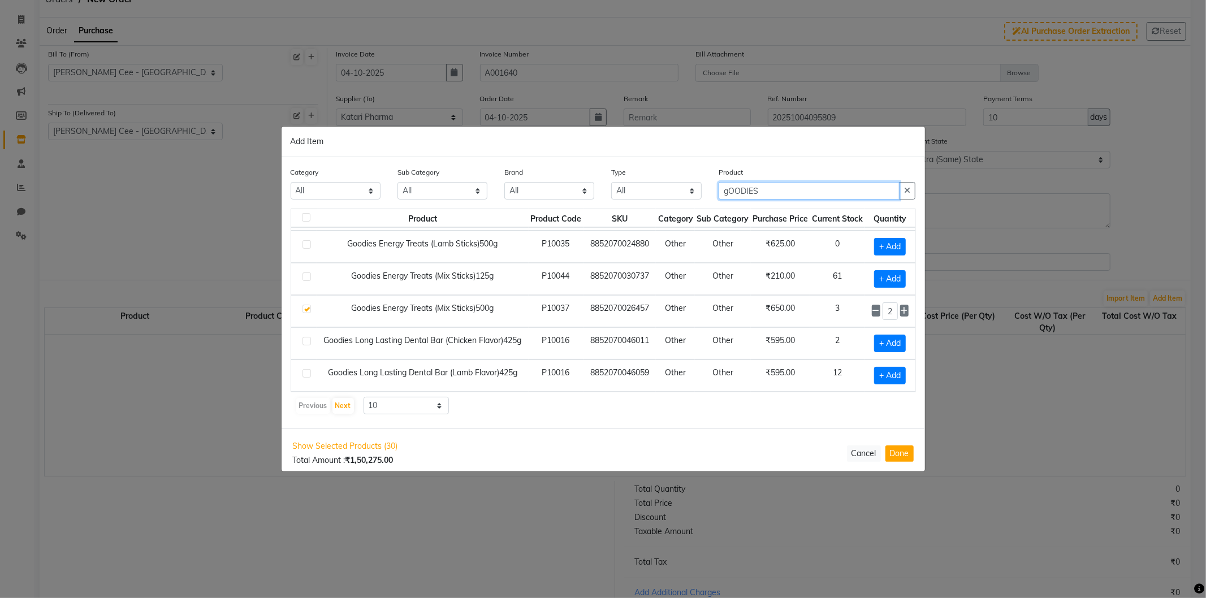
scroll to position [0, 0]
click at [739, 193] on input "gOODIES" at bounding box center [809, 191] width 181 height 18
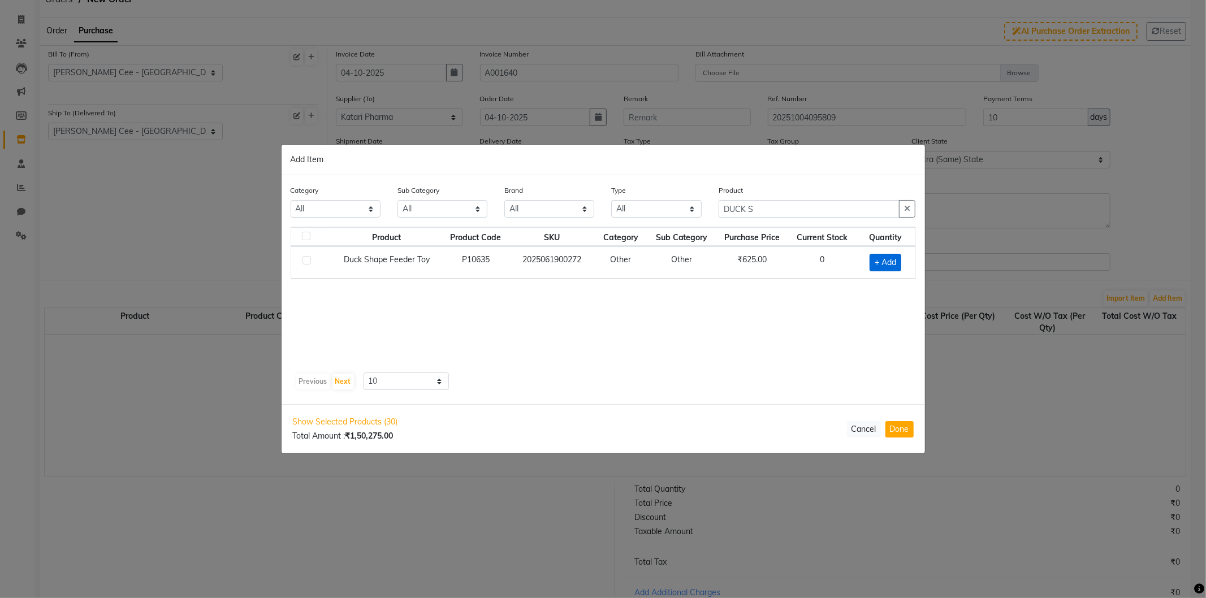
click at [882, 262] on span "+ Add" at bounding box center [886, 263] width 32 height 18
click at [876, 258] on input "1" at bounding box center [882, 262] width 20 height 18
click at [909, 208] on icon "button" at bounding box center [907, 209] width 6 height 8
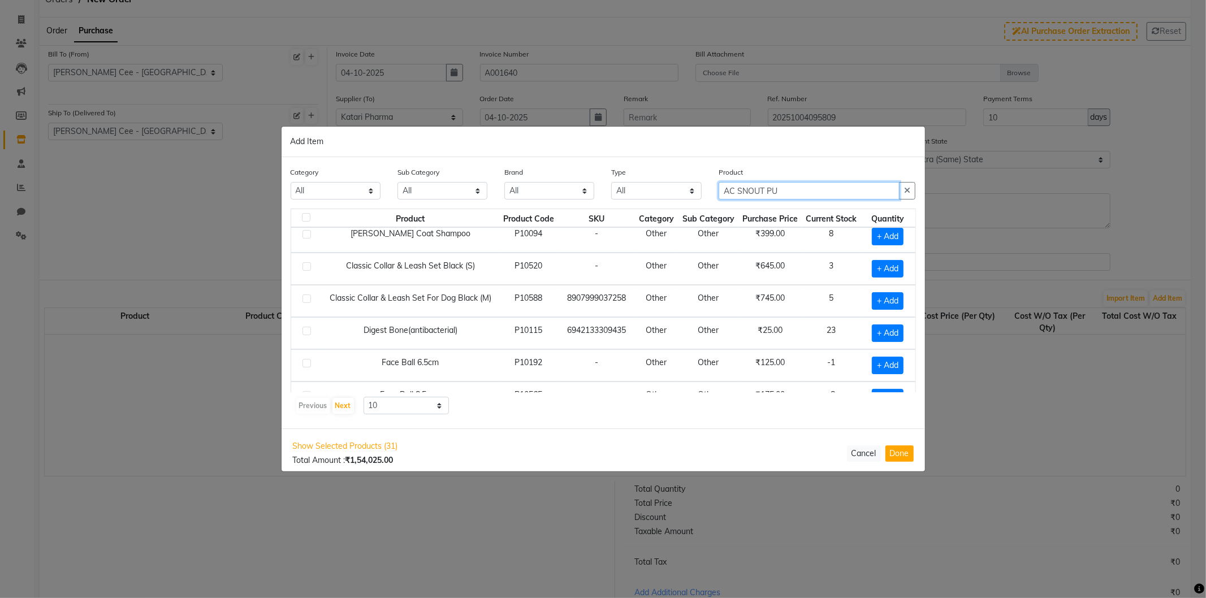
scroll to position [160, 0]
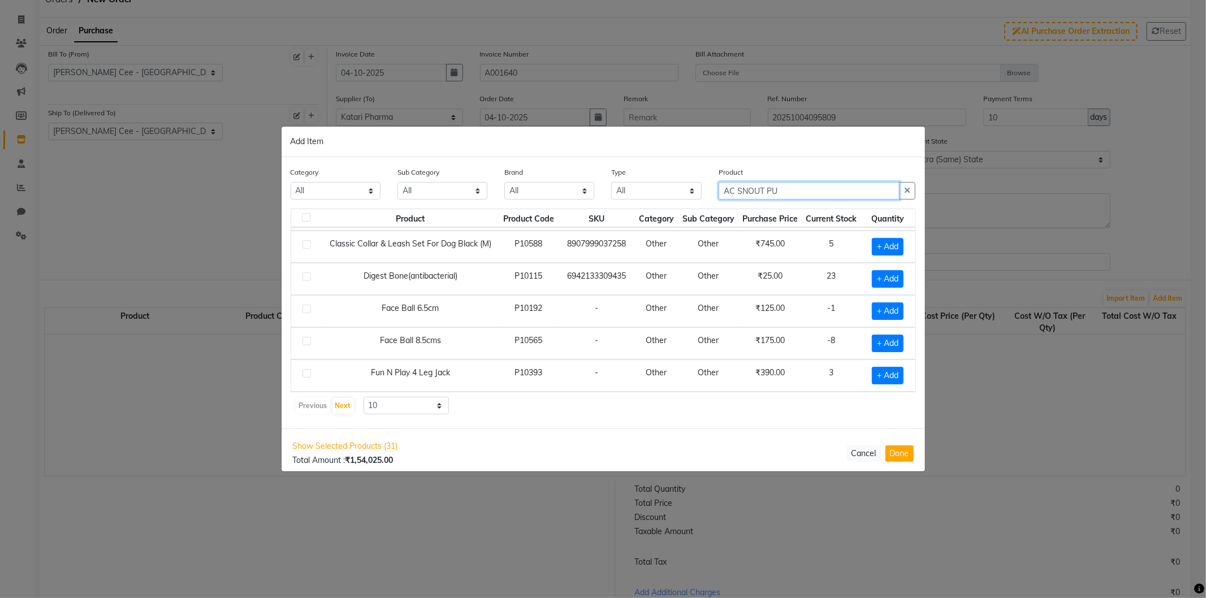
click at [742, 185] on input "AC SNOUT PU" at bounding box center [809, 191] width 181 height 18
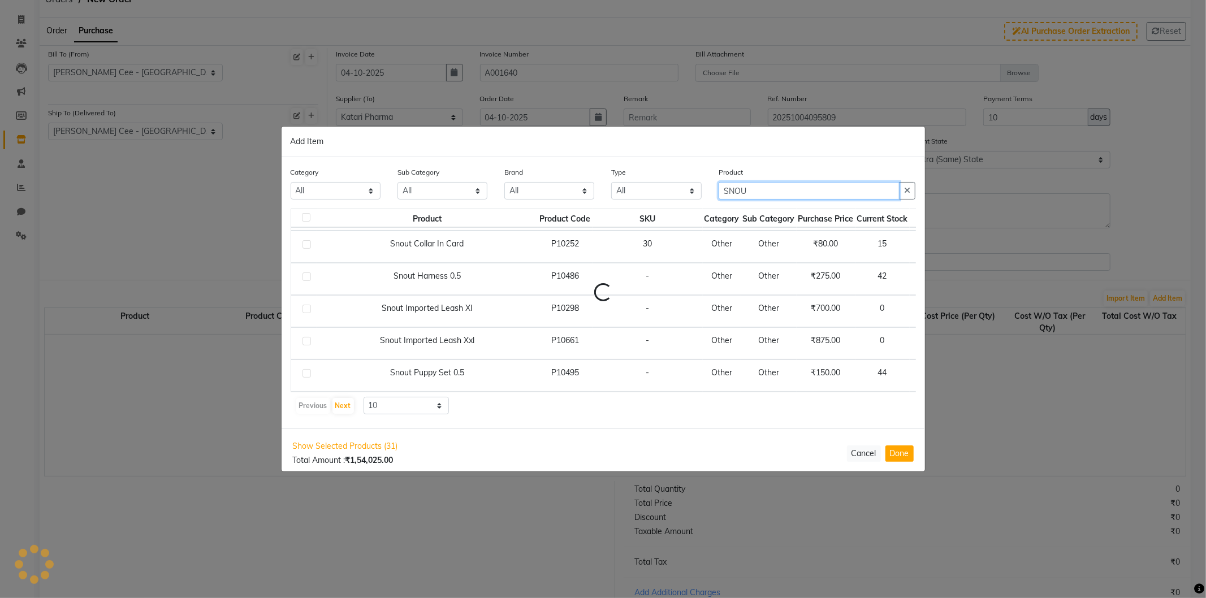
scroll to position [31, 0]
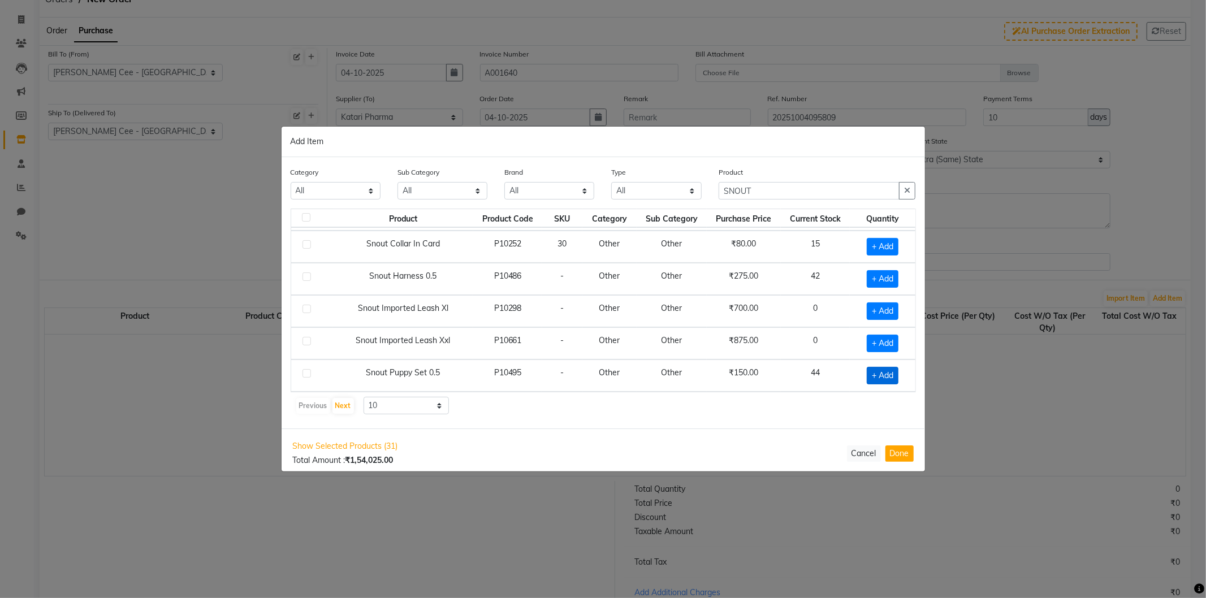
click at [867, 374] on span "+ Add" at bounding box center [883, 376] width 32 height 18
click at [870, 377] on input "1" at bounding box center [880, 376] width 21 height 18
click at [907, 187] on icon "button" at bounding box center [907, 191] width 6 height 8
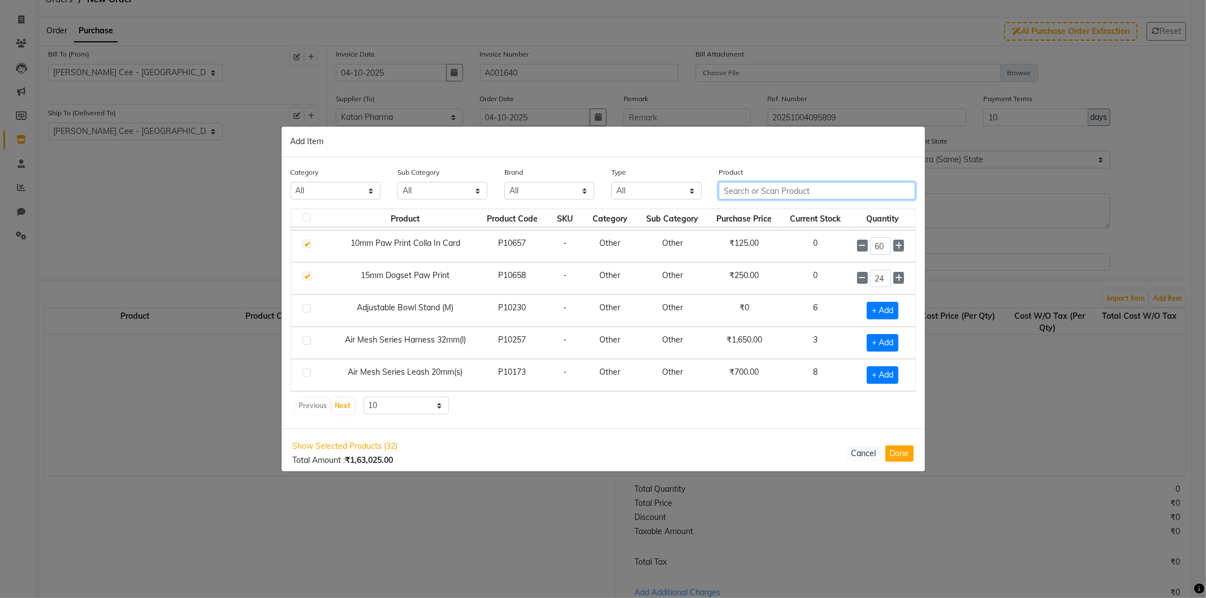
click at [806, 192] on input "text" at bounding box center [817, 191] width 197 height 18
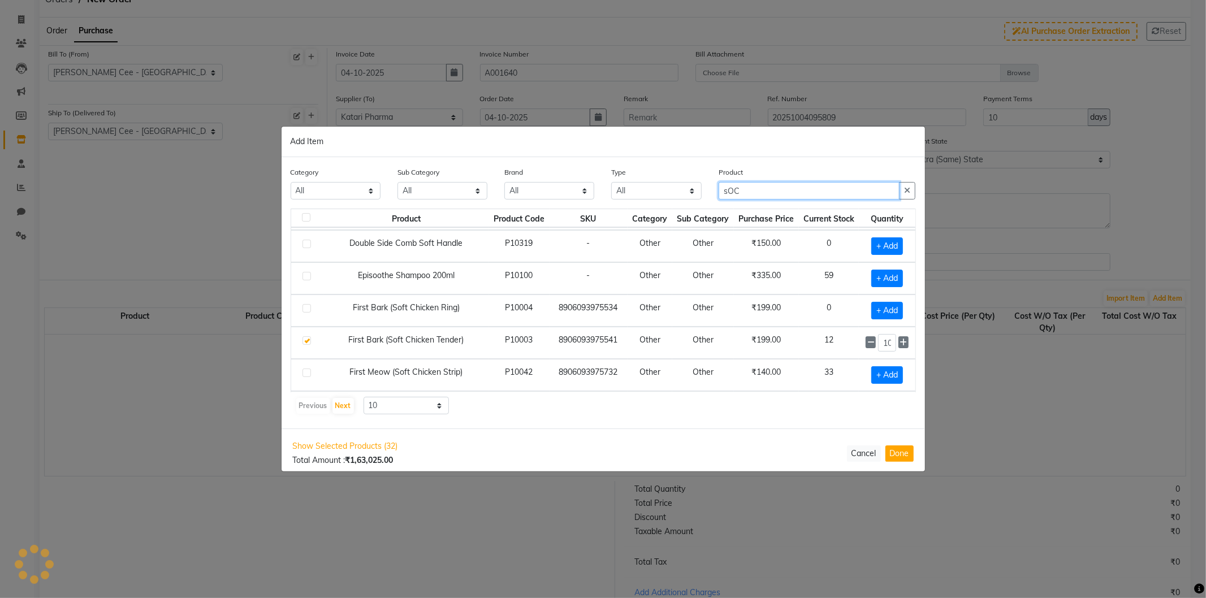
scroll to position [0, 0]
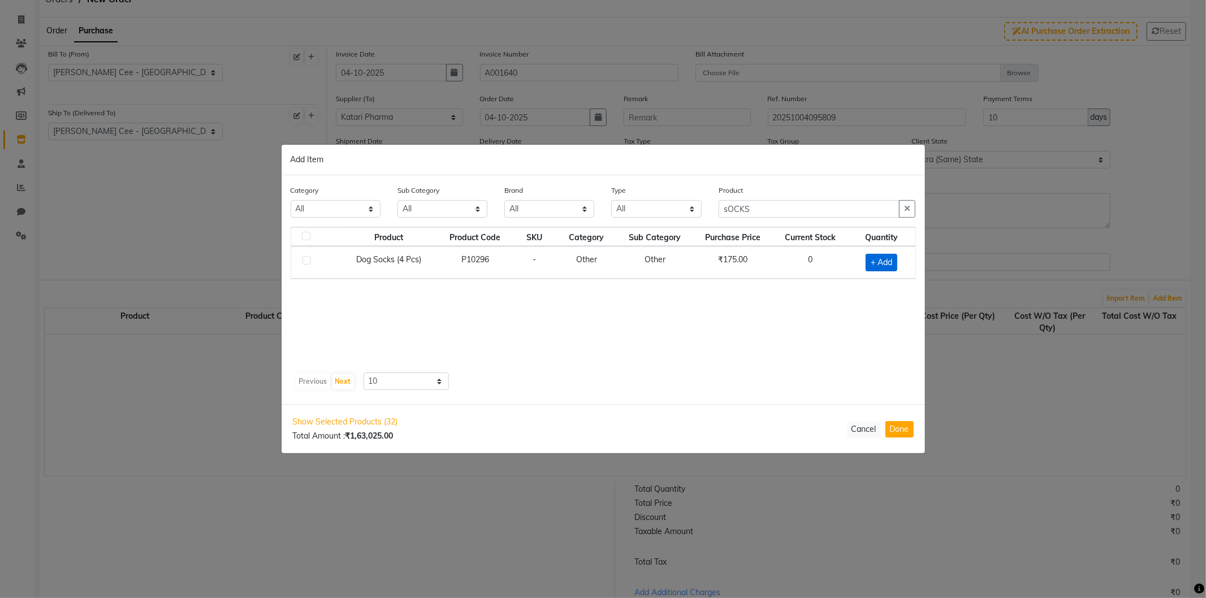
click at [883, 261] on span "+ Add" at bounding box center [882, 263] width 32 height 18
click at [868, 263] on input "1" at bounding box center [876, 262] width 24 height 18
click at [910, 207] on icon "button" at bounding box center [907, 209] width 6 height 8
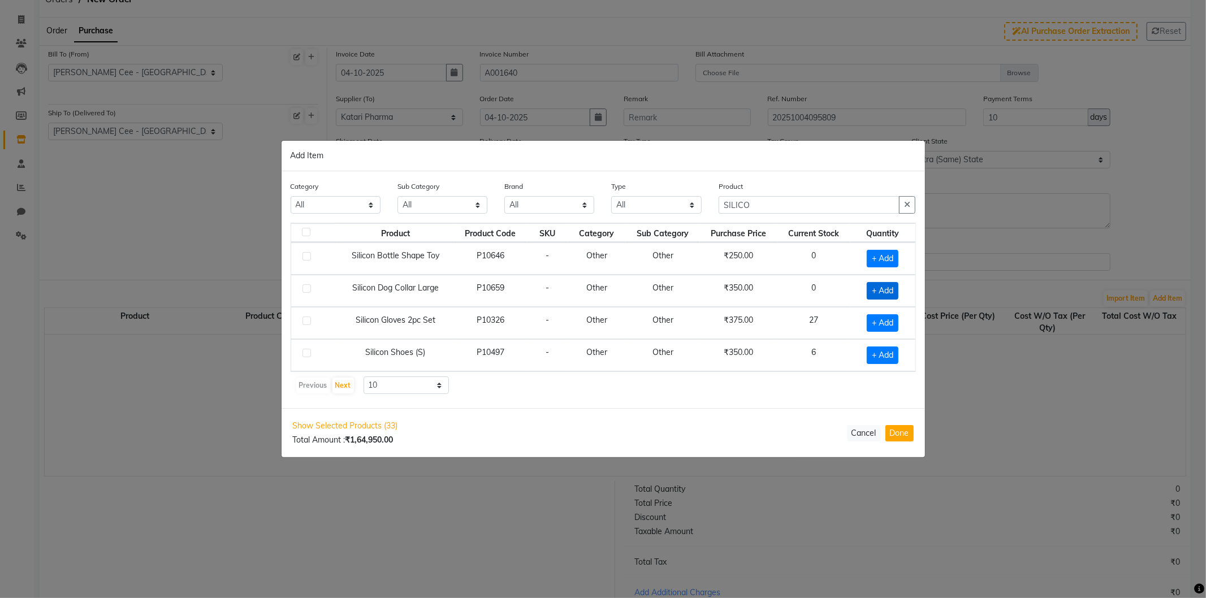
click at [875, 292] on span "+ Add" at bounding box center [883, 291] width 32 height 18
click at [869, 291] on input "1" at bounding box center [877, 291] width 23 height 18
click at [901, 207] on button "button" at bounding box center [907, 205] width 16 height 18
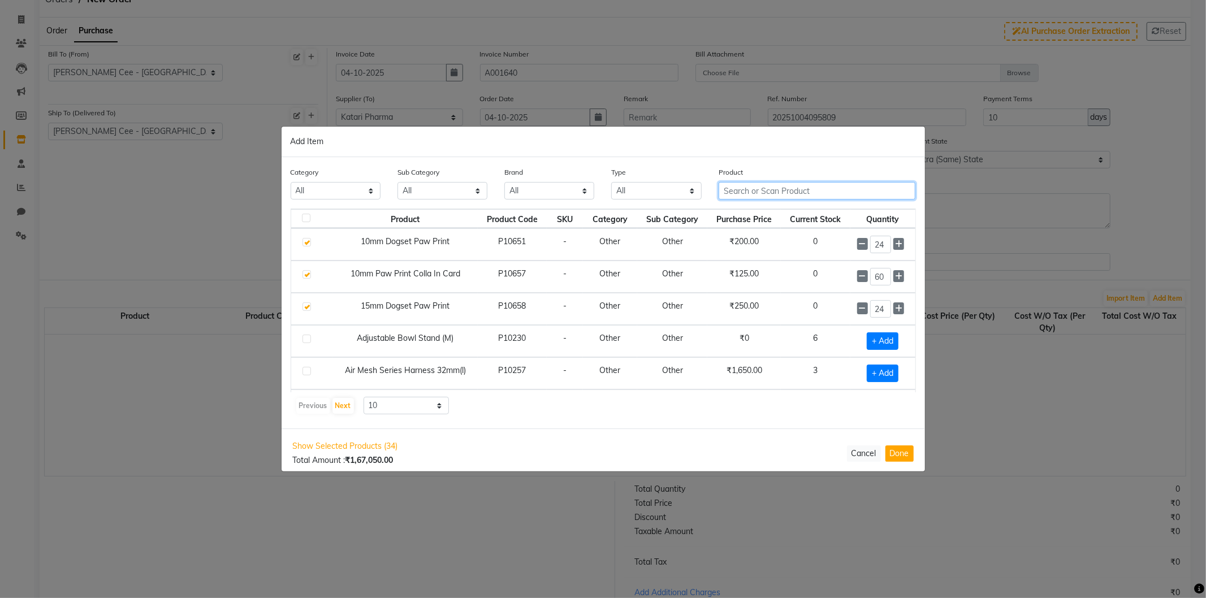
click at [803, 184] on input "text" at bounding box center [817, 191] width 197 height 18
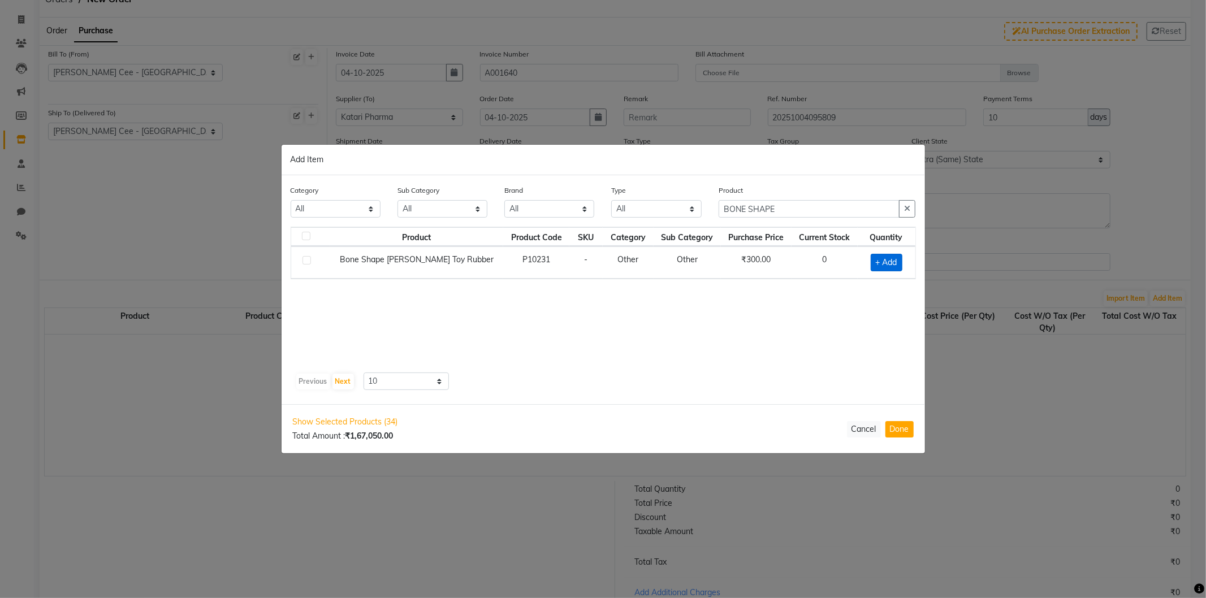
click at [879, 261] on span "+ Add" at bounding box center [887, 263] width 32 height 18
click at [875, 262] on input "1" at bounding box center [884, 262] width 20 height 18
click at [911, 206] on button "button" at bounding box center [907, 209] width 16 height 18
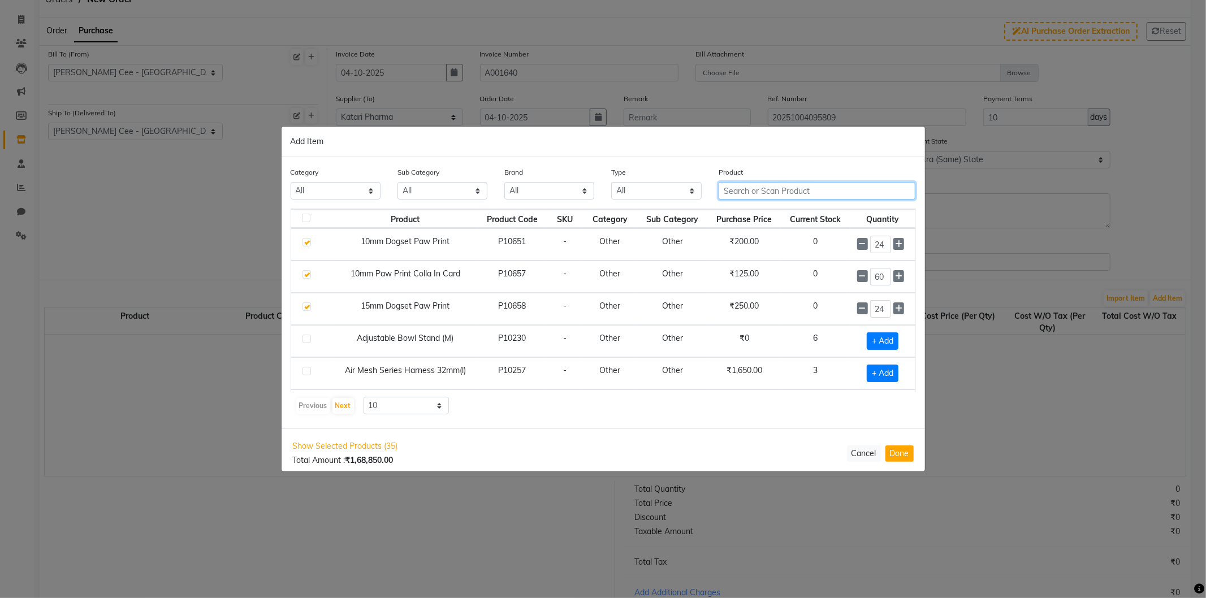
click at [812, 190] on input "text" at bounding box center [817, 191] width 197 height 18
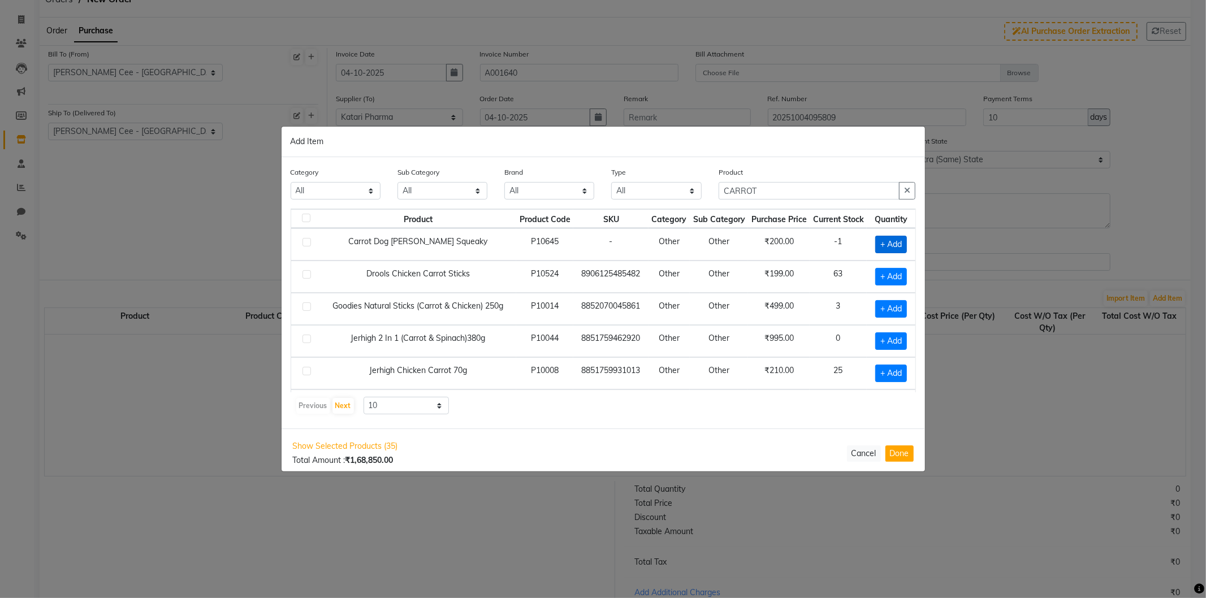
click at [884, 241] on span "+ Add" at bounding box center [891, 245] width 32 height 18
click at [871, 242] on div "1" at bounding box center [889, 245] width 38 height 18
click at [881, 242] on input "1" at bounding box center [889, 245] width 16 height 18
click at [905, 189] on icon "button" at bounding box center [907, 191] width 6 height 8
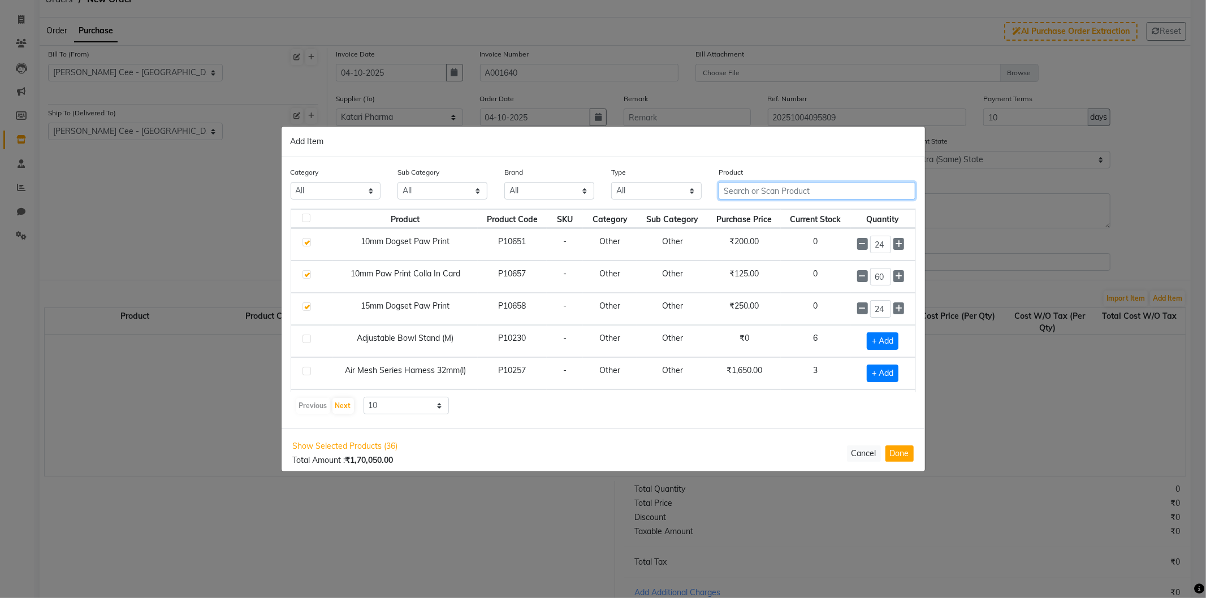
click at [807, 193] on input "text" at bounding box center [817, 191] width 197 height 18
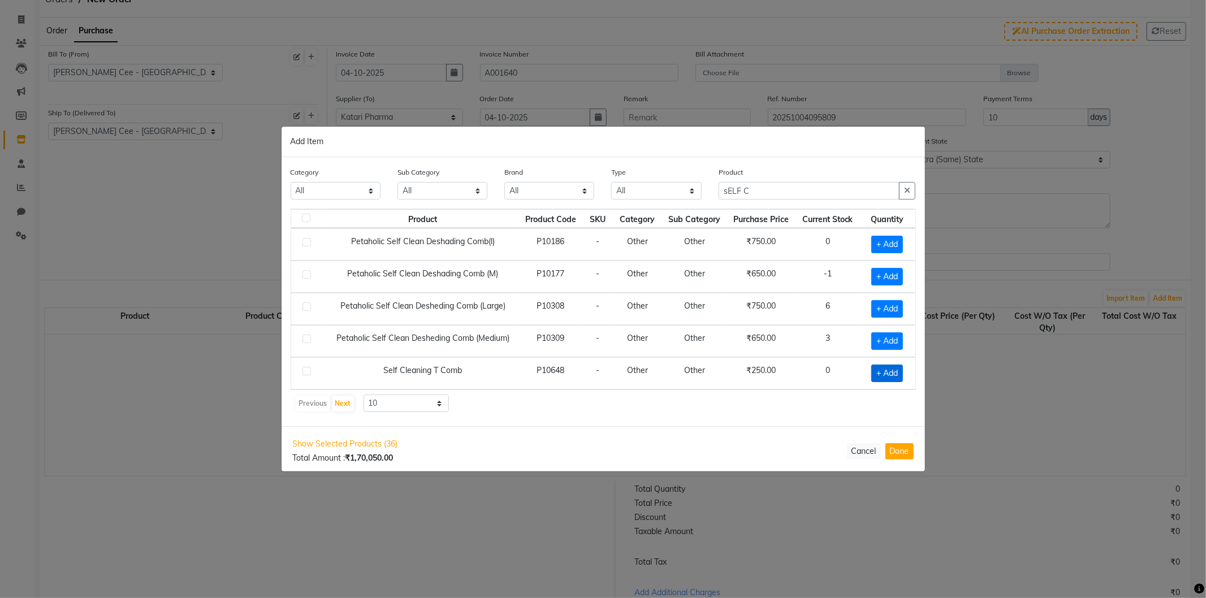
click at [878, 370] on span "+ Add" at bounding box center [887, 374] width 32 height 18
click at [880, 371] on input "1" at bounding box center [885, 374] width 19 height 18
click at [903, 193] on button "button" at bounding box center [907, 191] width 16 height 18
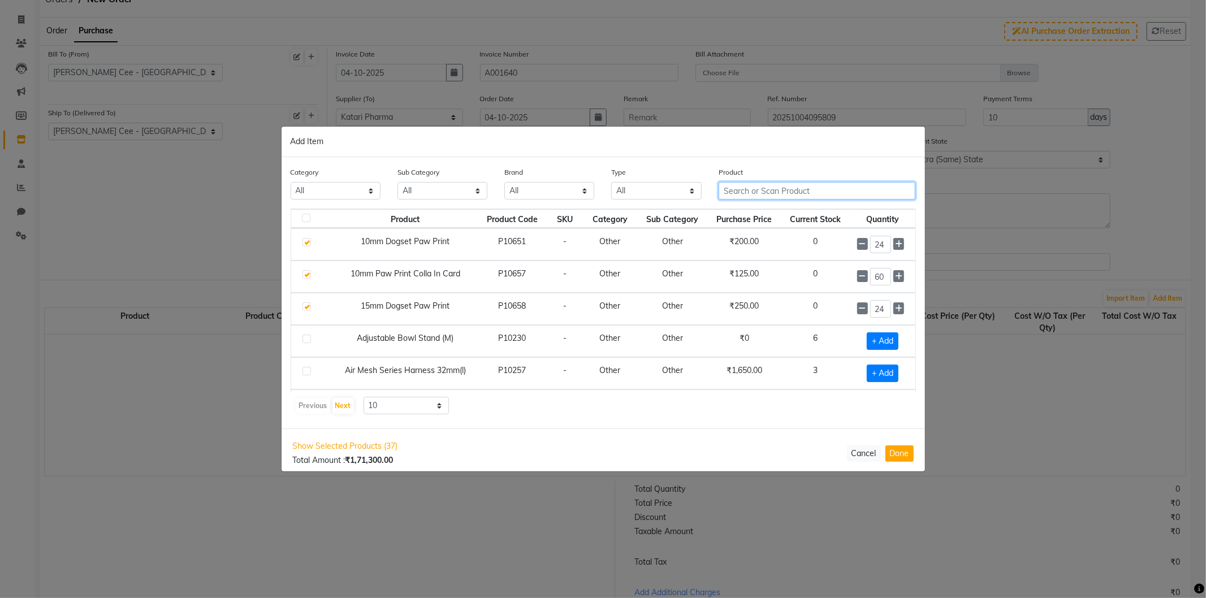
click at [796, 190] on input "text" at bounding box center [817, 191] width 197 height 18
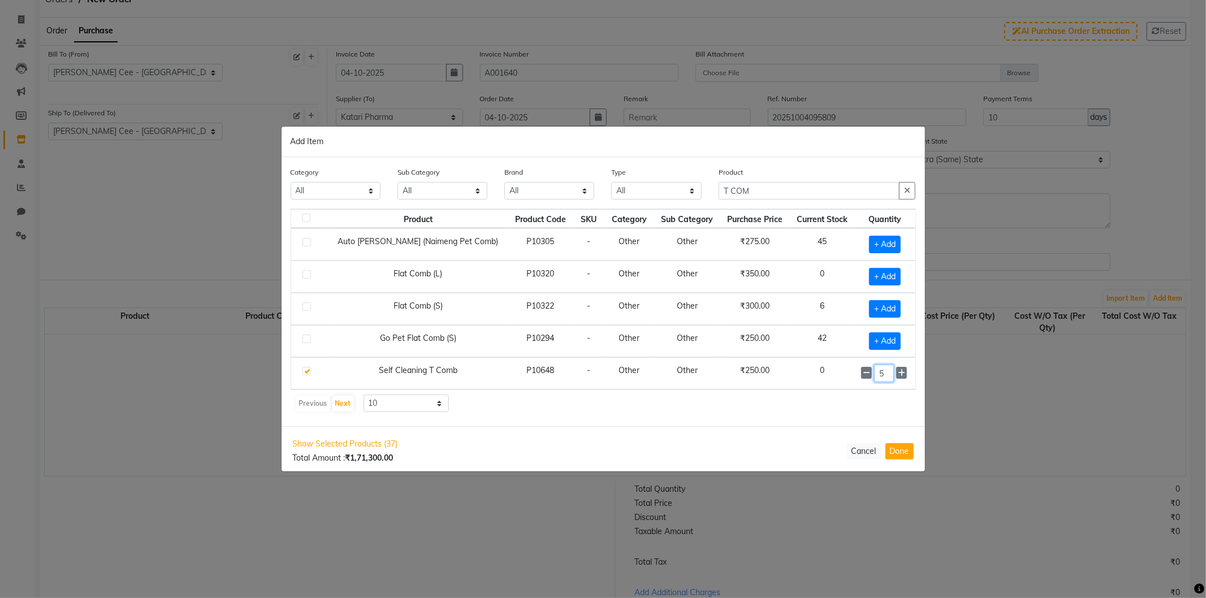
click at [875, 375] on input "5" at bounding box center [884, 374] width 20 height 18
click at [908, 192] on icon "button" at bounding box center [907, 191] width 6 height 8
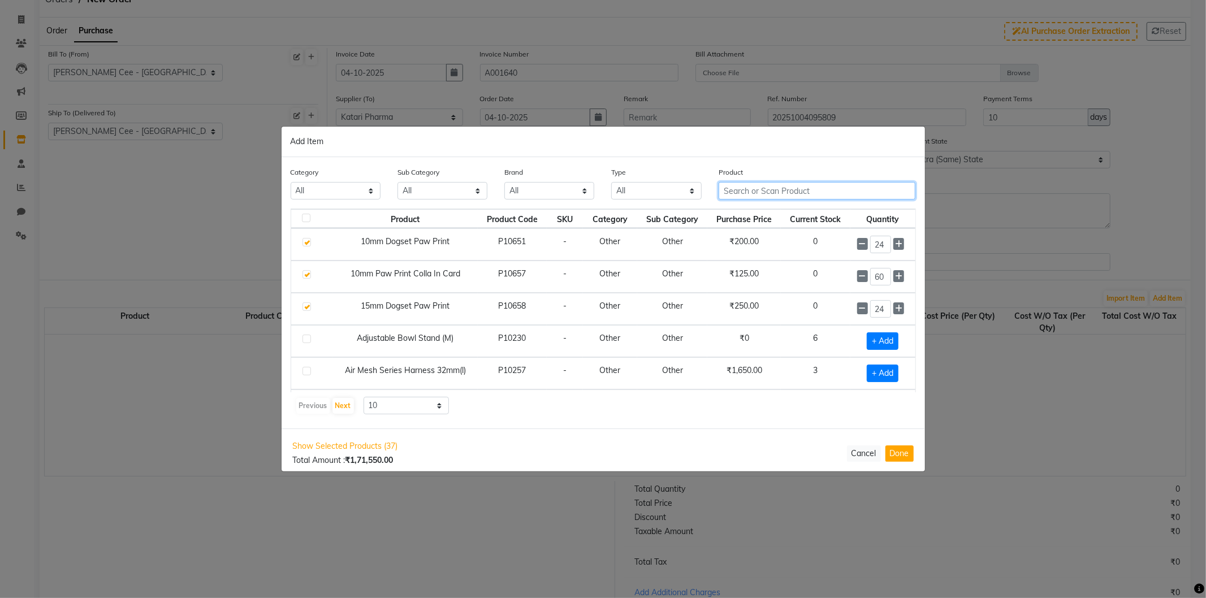
click at [835, 189] on input "text" at bounding box center [817, 191] width 197 height 18
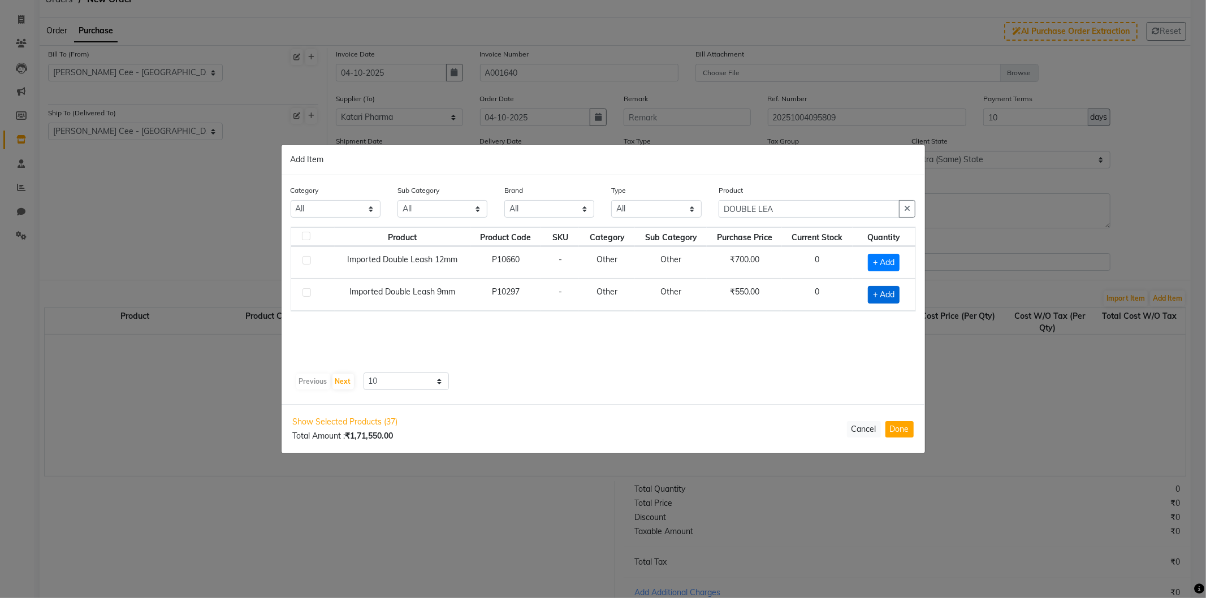
click at [878, 295] on span "+ Add" at bounding box center [884, 295] width 32 height 18
click at [880, 255] on span "+ Add" at bounding box center [882, 262] width 32 height 18
click at [874, 259] on input "1" at bounding box center [880, 263] width 22 height 18
click at [874, 293] on input "1" at bounding box center [880, 295] width 22 height 18
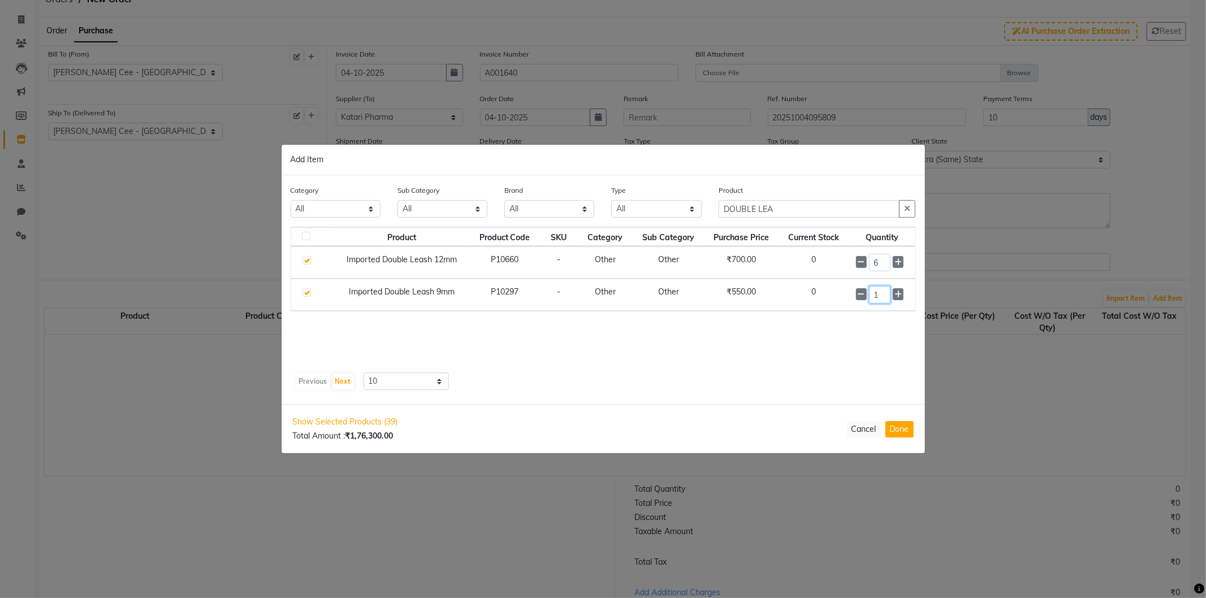
click at [874, 293] on input "1" at bounding box center [880, 295] width 22 height 18
click at [906, 211] on icon "button" at bounding box center [907, 209] width 6 height 8
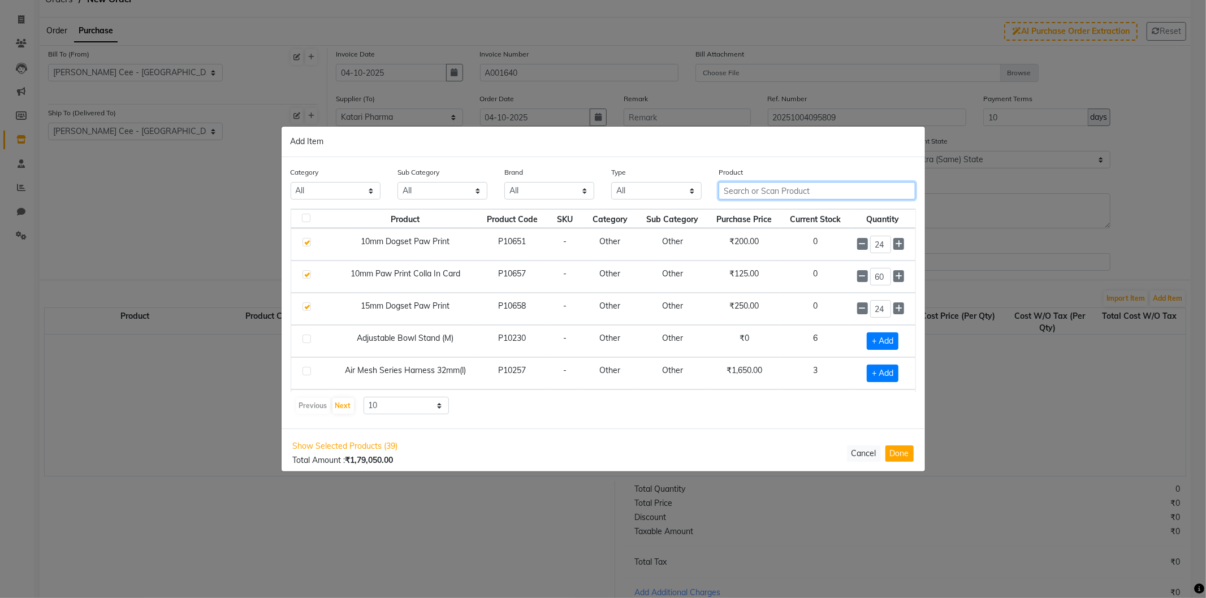
click at [822, 193] on input "text" at bounding box center [817, 191] width 197 height 18
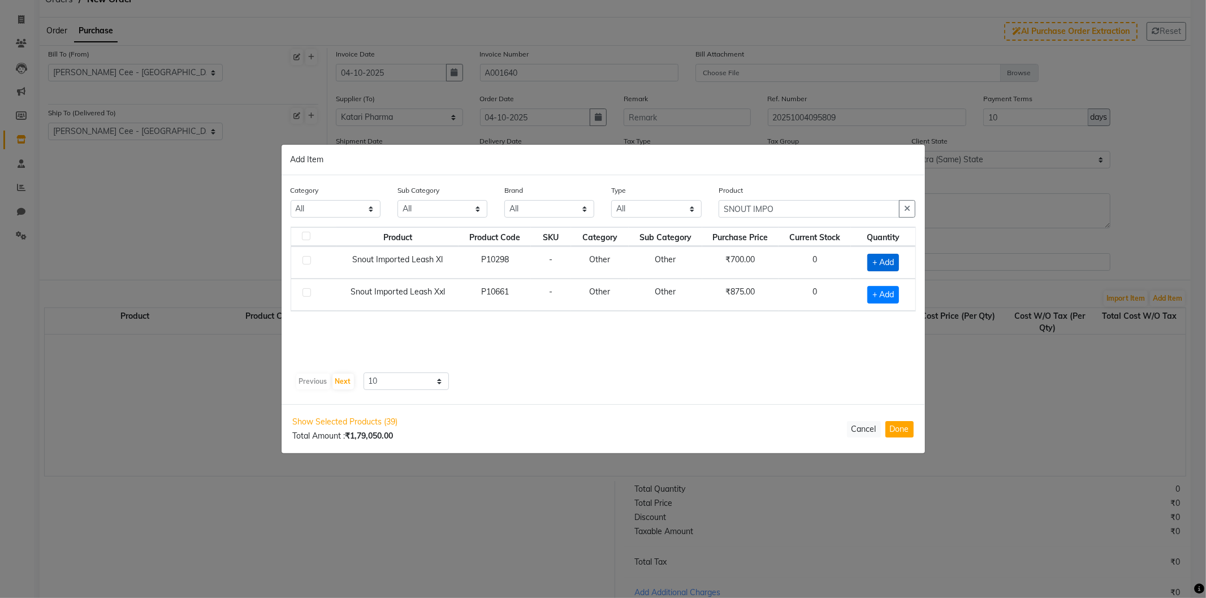
click at [881, 261] on span "+ Add" at bounding box center [883, 263] width 32 height 18
click at [877, 290] on span "+ Add" at bounding box center [882, 295] width 32 height 18
click at [870, 266] on input "1" at bounding box center [878, 263] width 23 height 18
click at [871, 296] on input "1" at bounding box center [878, 295] width 23 height 18
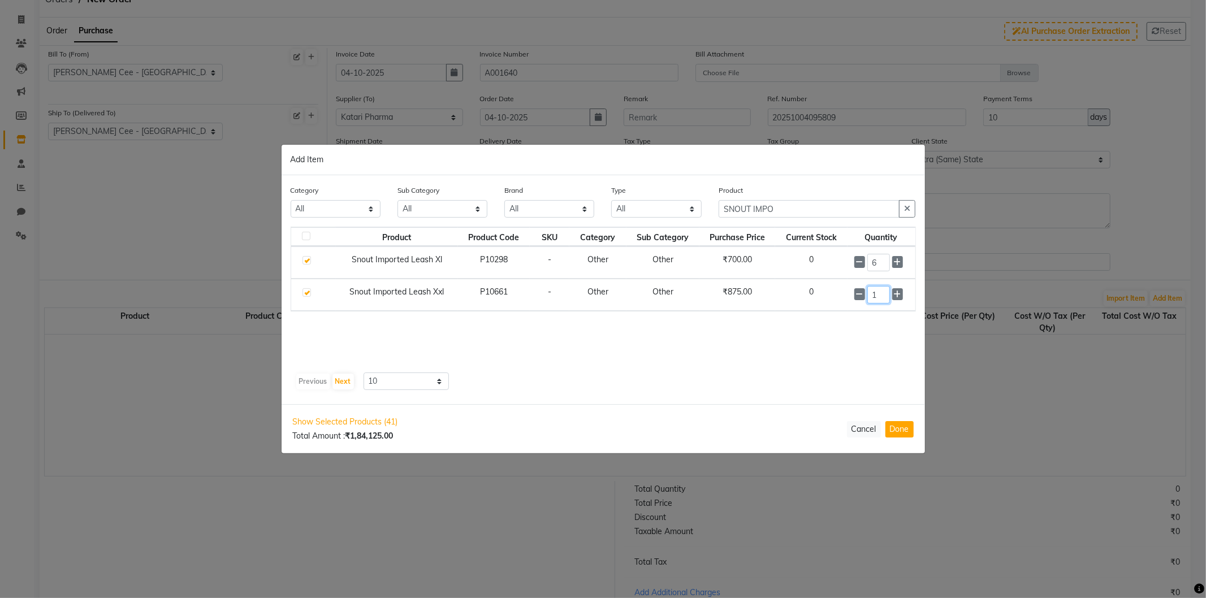
click at [871, 296] on input "1" at bounding box center [878, 295] width 23 height 18
click at [909, 210] on icon "button" at bounding box center [907, 209] width 6 height 8
click at [874, 262] on span "+ Add" at bounding box center [882, 263] width 32 height 18
click at [866, 263] on input "1" at bounding box center [877, 262] width 24 height 18
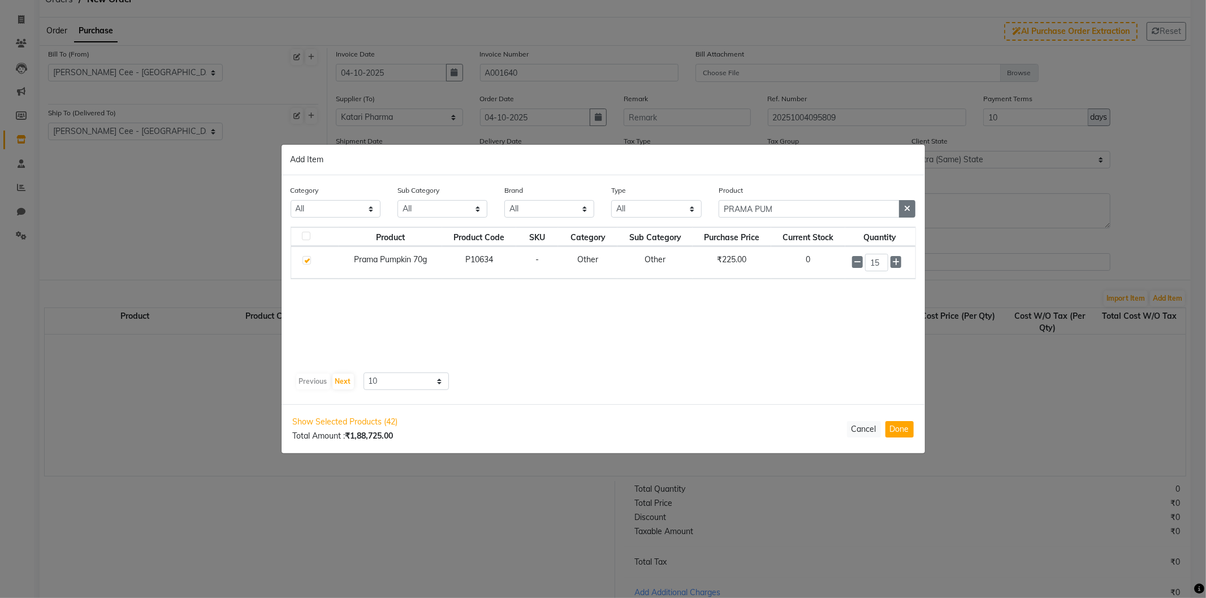
click at [907, 210] on icon "button" at bounding box center [907, 209] width 6 height 8
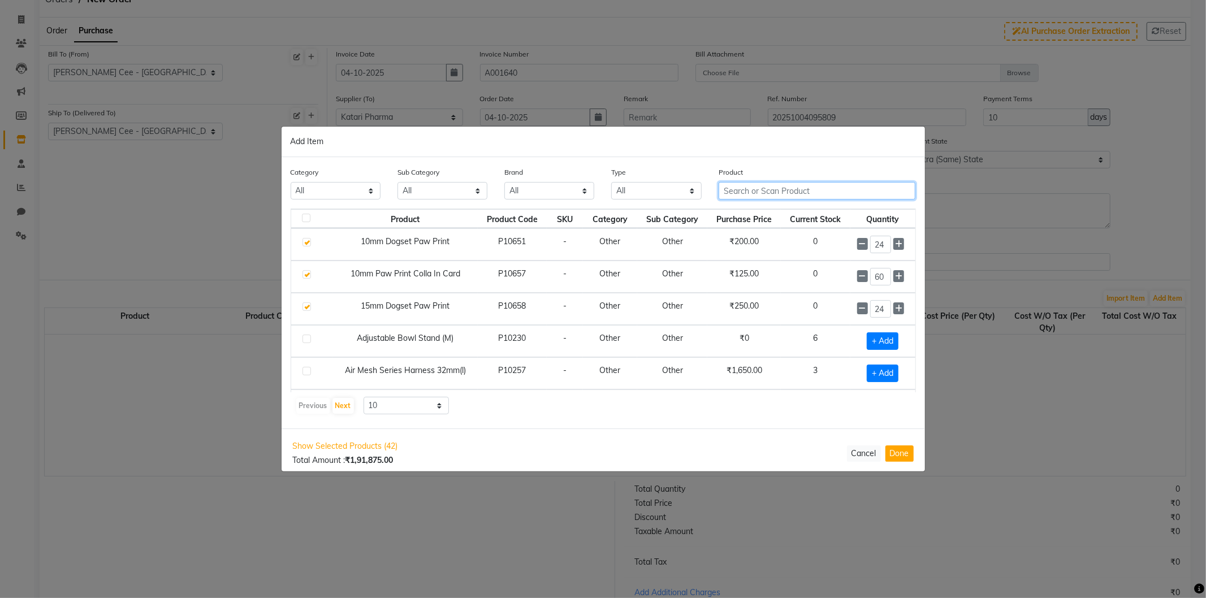
click at [784, 184] on input "text" at bounding box center [817, 191] width 197 height 18
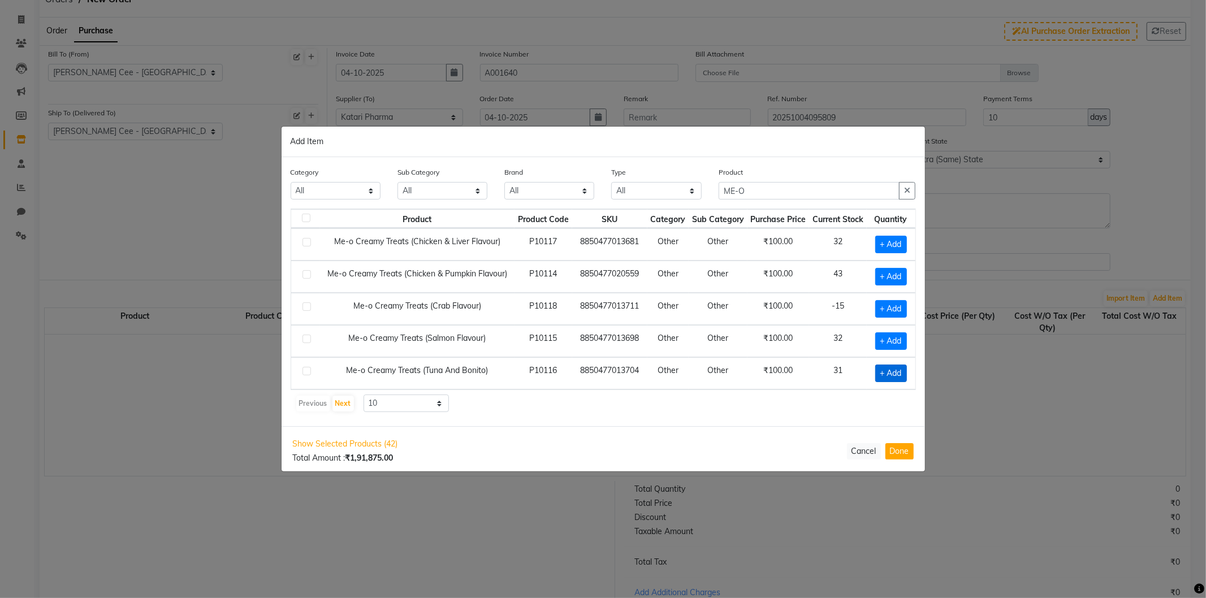
click at [883, 373] on span "+ Add" at bounding box center [891, 374] width 32 height 18
click at [889, 306] on span "+ Add" at bounding box center [889, 309] width 32 height 18
click at [889, 243] on span "+ Add" at bounding box center [889, 245] width 32 height 18
click at [888, 340] on span "+ Add" at bounding box center [889, 341] width 32 height 18
click at [885, 242] on input "1" at bounding box center [889, 245] width 16 height 18
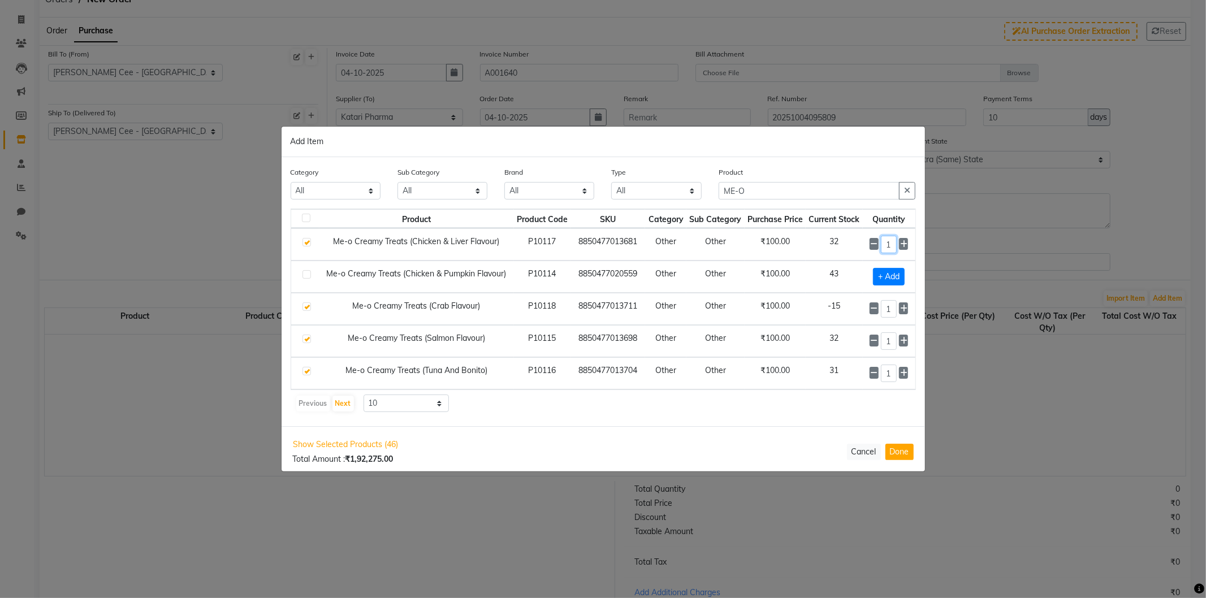
click at [885, 242] on input "1" at bounding box center [889, 245] width 16 height 18
click at [883, 309] on input "1" at bounding box center [889, 309] width 16 height 18
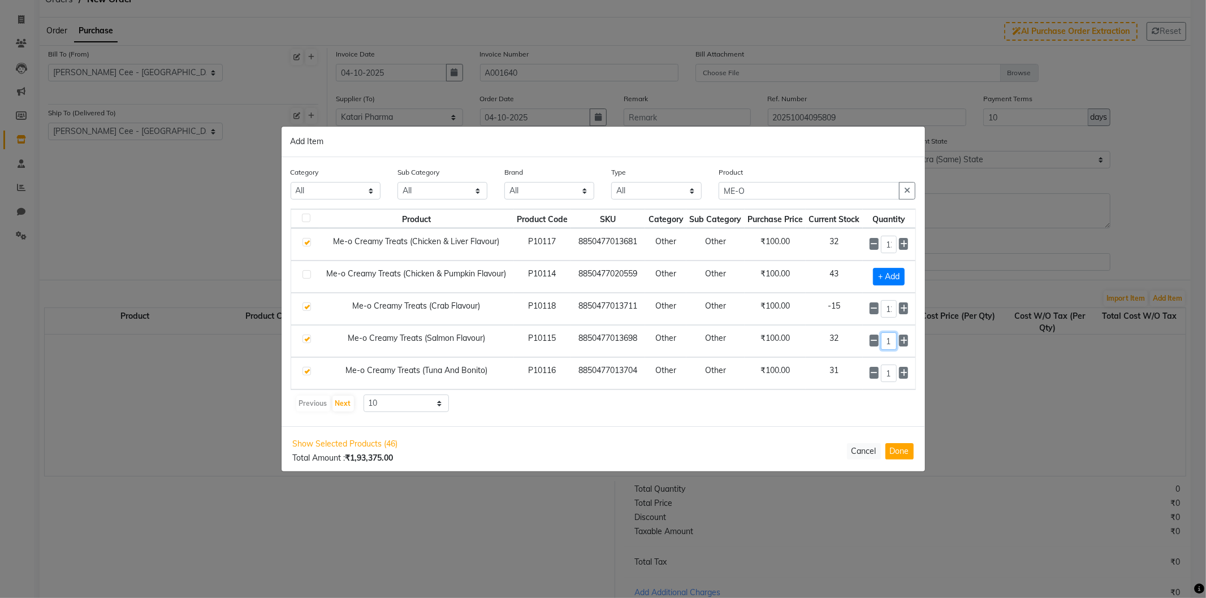
click at [884, 343] on input "1" at bounding box center [889, 341] width 16 height 18
click at [882, 374] on input "1" at bounding box center [889, 374] width 16 height 18
click at [894, 455] on button "Done" at bounding box center [899, 451] width 28 height 16
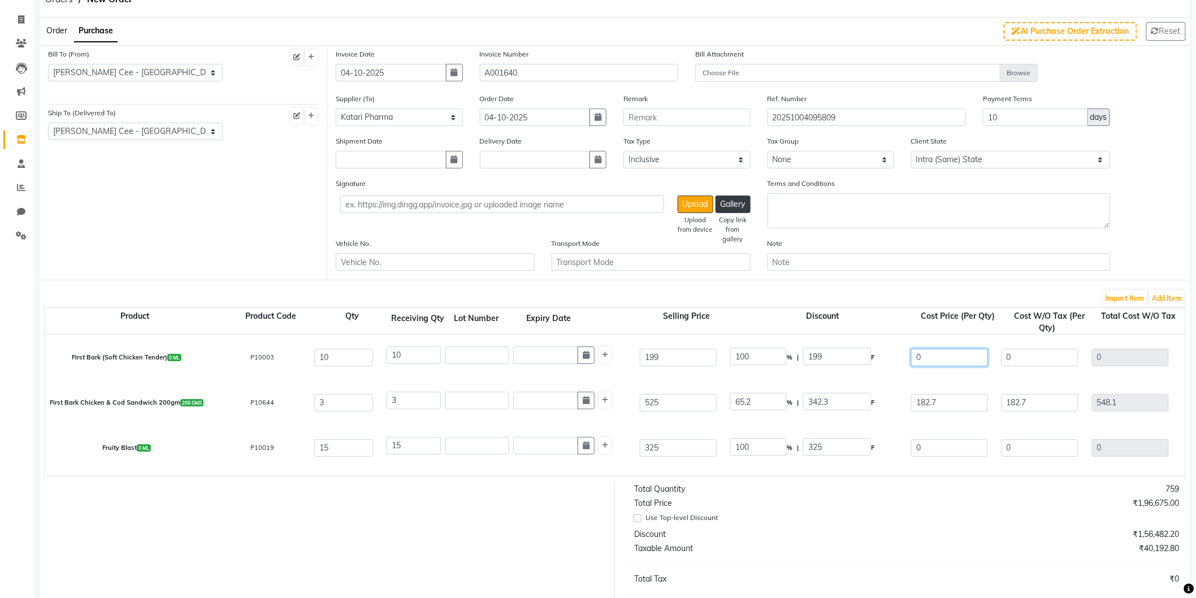
click at [914, 355] on input "0" at bounding box center [949, 358] width 77 height 18
click at [1056, 381] on div "First Bark Chicken & Cod Sandwich 200gm 200 GMS P10644 3 3 525 65.2 % | 342.3 F…" at bounding box center [1185, 402] width 2299 height 45
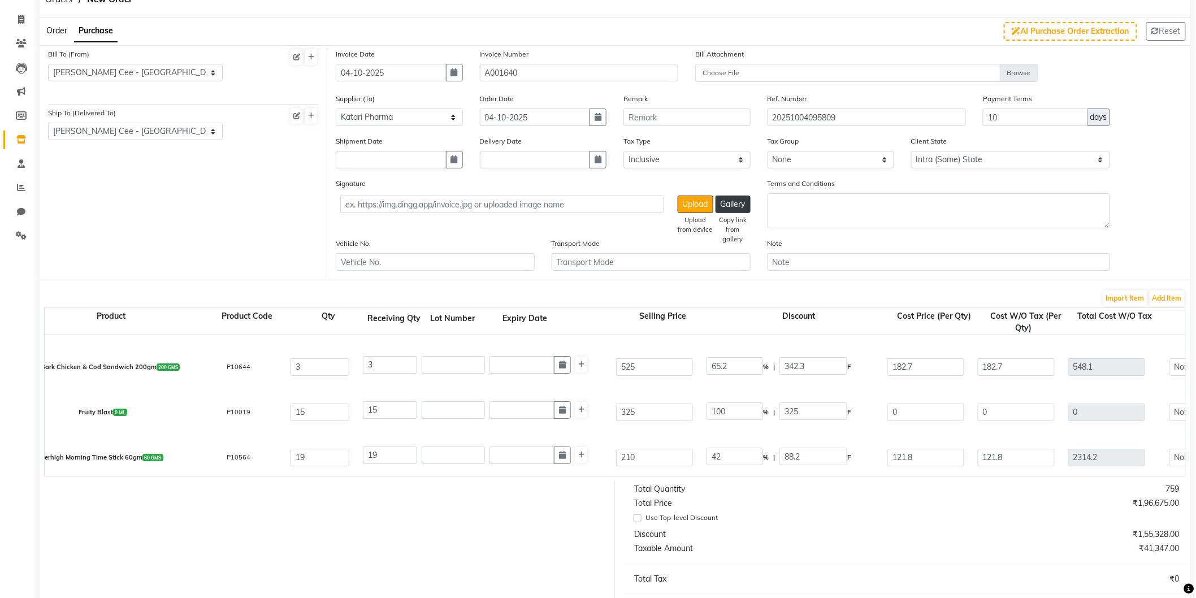
scroll to position [42, 0]
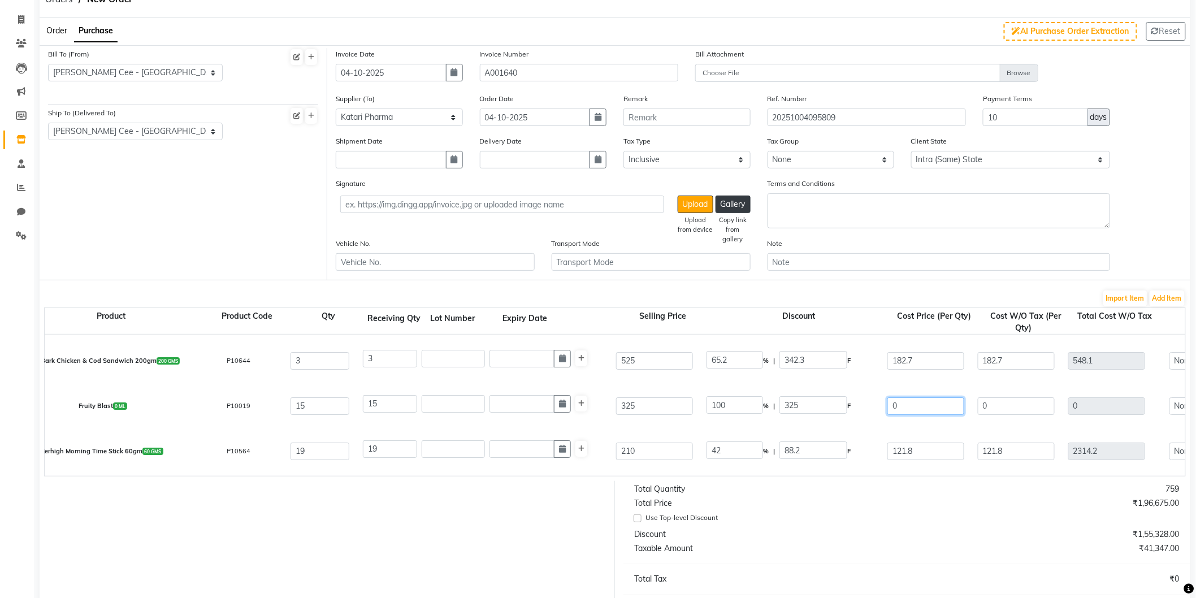
click at [892, 402] on input "0" at bounding box center [926, 406] width 77 height 18
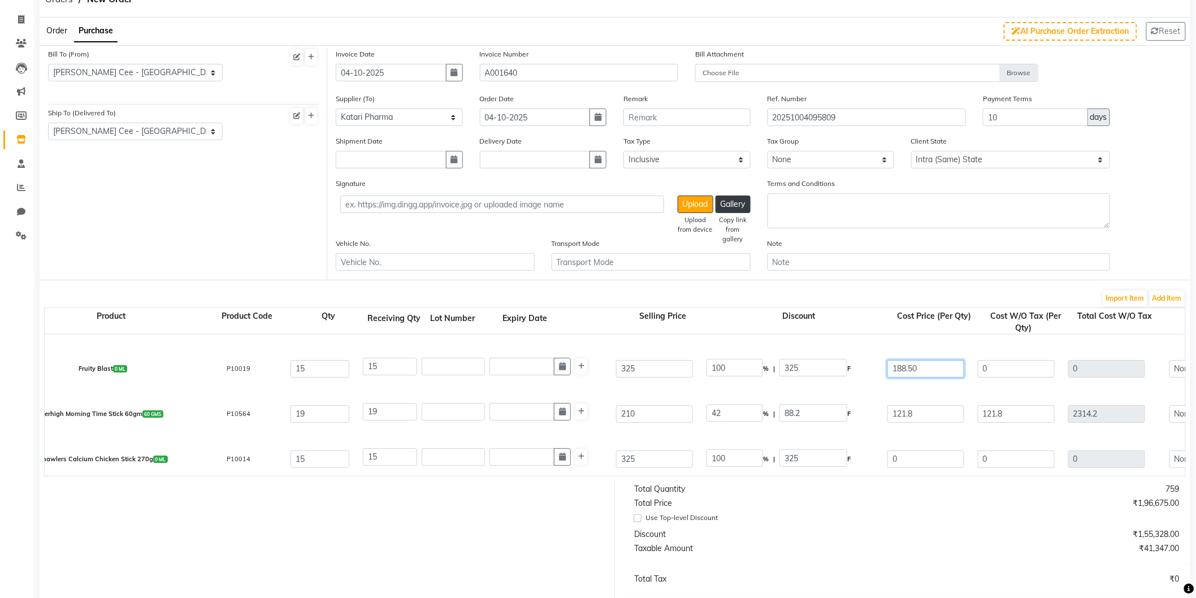
scroll to position [83, 0]
click at [953, 388] on div "Jerhigh Morning Time Stick 60gm 60 GMS P10564 19 19 210 42 % | 88.2 F 121.8 121…" at bounding box center [1161, 409] width 2299 height 45
click at [892, 453] on input "0" at bounding box center [926, 456] width 77 height 18
click at [957, 429] on div "Jerhigh Morning Time Stick 60gm 60 GMS P10564 19 19 210 42 % | 88.2 F 121.8 121…" at bounding box center [1161, 409] width 2299 height 45
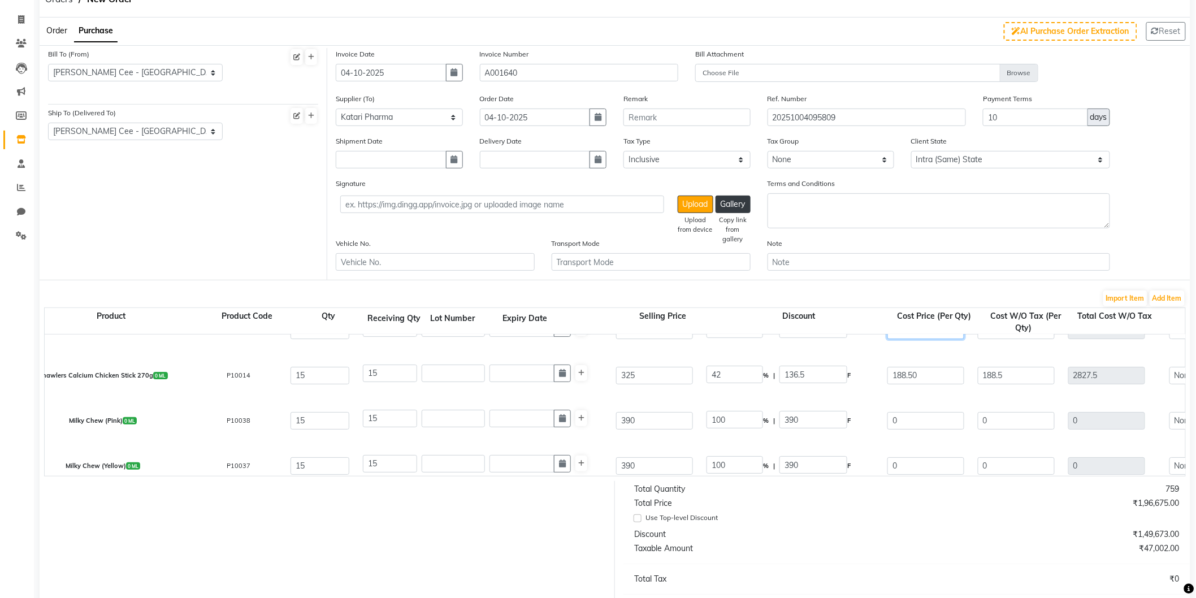
scroll to position [167, 0]
click at [889, 416] on input "0" at bounding box center [926, 417] width 77 height 18
click at [892, 416] on input "0" at bounding box center [926, 417] width 77 height 18
click at [913, 397] on div "Milky Chew (Pink) 0 ML P10038 15 15 390 42 % | 163.8 F 226.20 226.2 3393 None G…" at bounding box center [1161, 416] width 2299 height 45
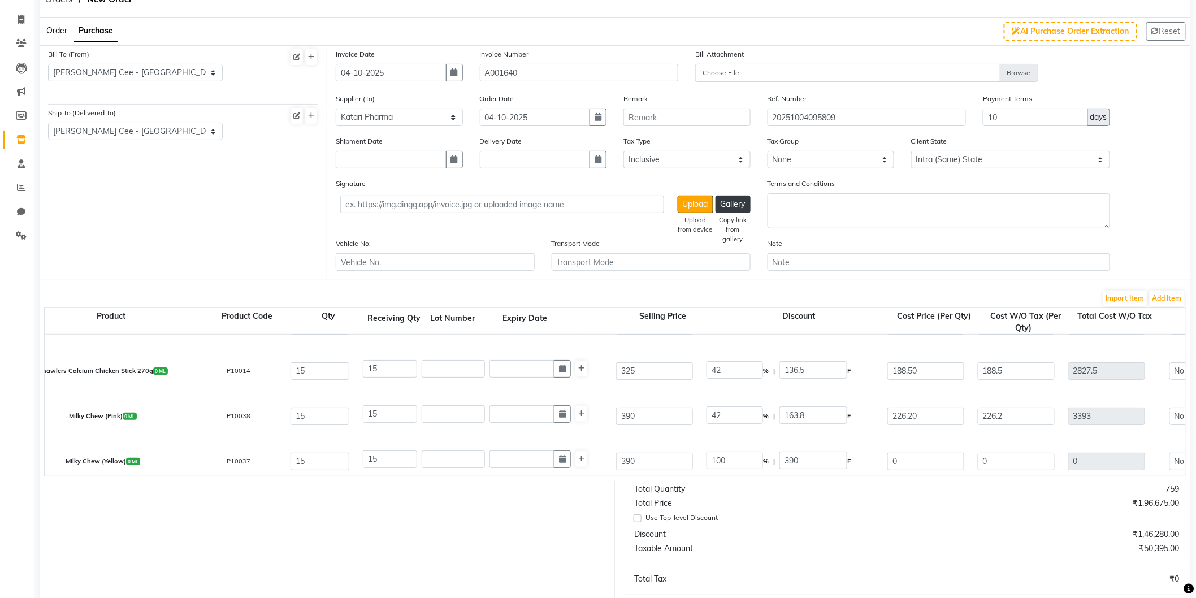
scroll to position [188, 0]
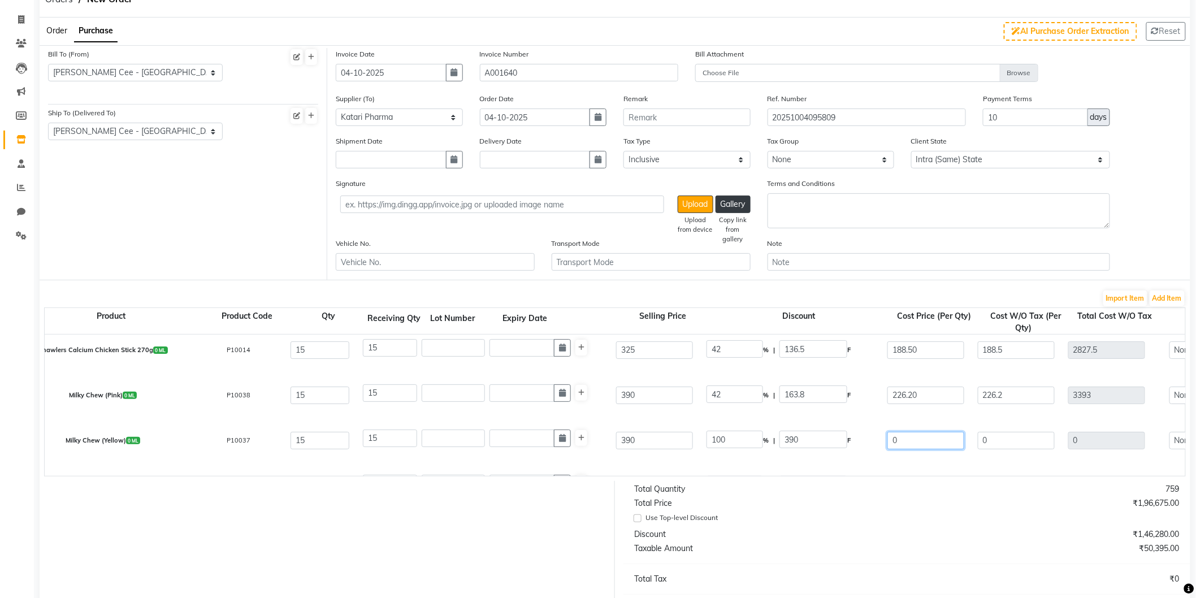
click at [893, 436] on input "0" at bounding box center [926, 441] width 77 height 18
click at [907, 411] on div "Milky Chew (Pink) 0 ML P10038 15 15 390 42 % | 163.8 F 226.20 226.2 3393 None G…" at bounding box center [1161, 395] width 2299 height 45
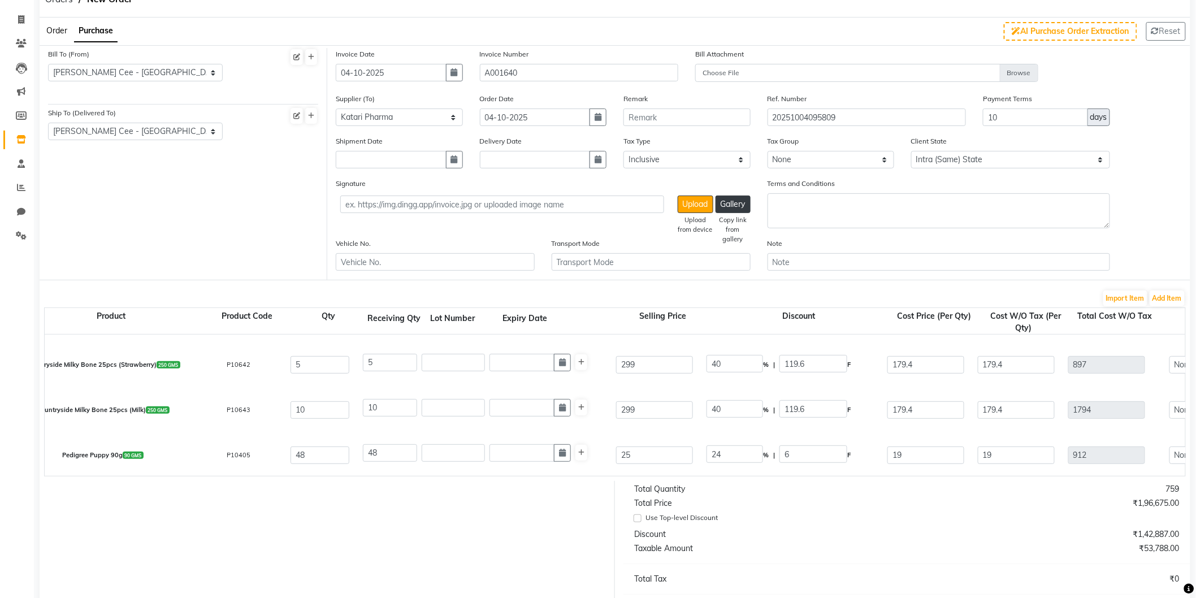
scroll to position [314, 0]
click at [896, 447] on input "19" at bounding box center [926, 451] width 77 height 18
click at [924, 434] on div "Pedigree Puppy 90g 90 GMS P10405 48 48 25 26 % | 6.5 F 18.50 18.5 888 None GST …" at bounding box center [1161, 450] width 2299 height 45
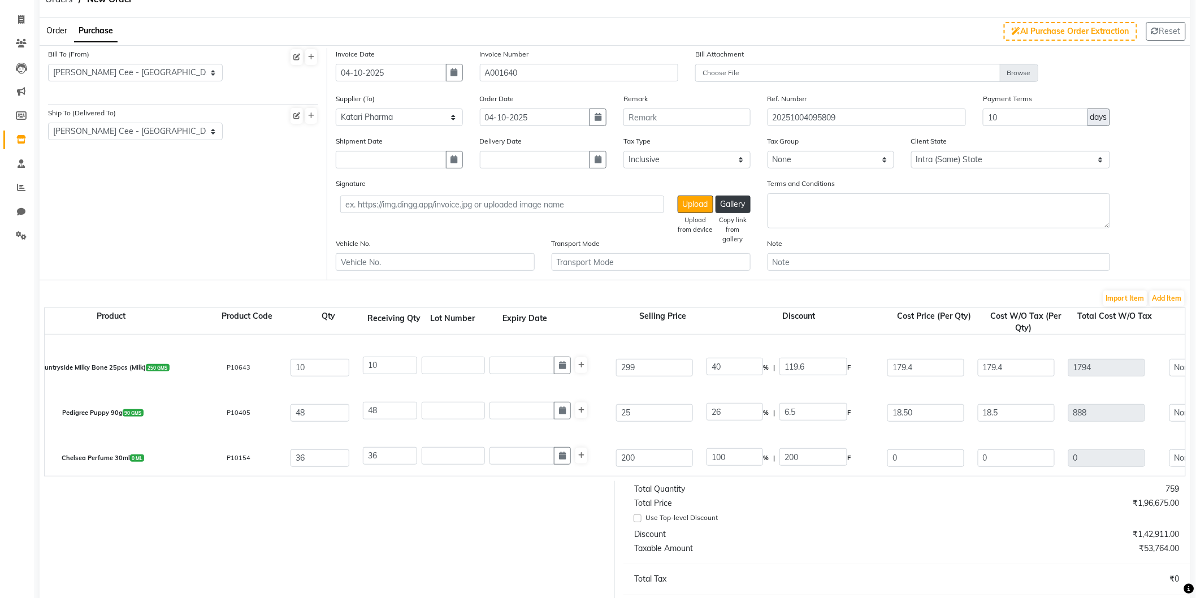
scroll to position [356, 0]
click at [891, 453] on input "0" at bounding box center [926, 454] width 77 height 18
click at [981, 431] on div "Chelsea Perfume 30ml 0 ML P10154 36 36 200 0 % | 0 F 840 840 30240 None GST 5% …" at bounding box center [1161, 453] width 2299 height 45
click at [896, 456] on input "840" at bounding box center [926, 454] width 77 height 18
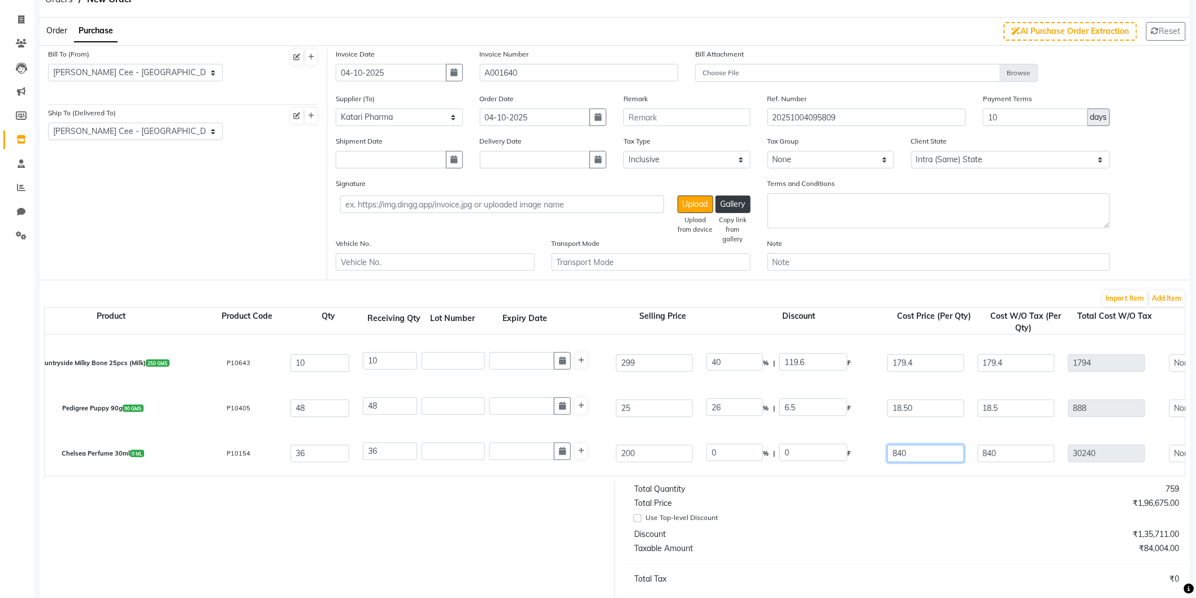
click at [896, 456] on input "840" at bounding box center [926, 454] width 77 height 18
click at [926, 425] on div "Pedigree Puppy 90g 90 GMS P10405 48 48 25 26 % | 6.5 F 18.50 18.5 888 None GST …" at bounding box center [1161, 408] width 2299 height 45
click at [897, 451] on input "70" at bounding box center [926, 454] width 77 height 18
click at [936, 430] on div "Pedigree Puppy 90g 90 GMS P10405 48 48 25 26 % | 6.5 F 18.50 18.5 888 None GST …" at bounding box center [1161, 408] width 2299 height 45
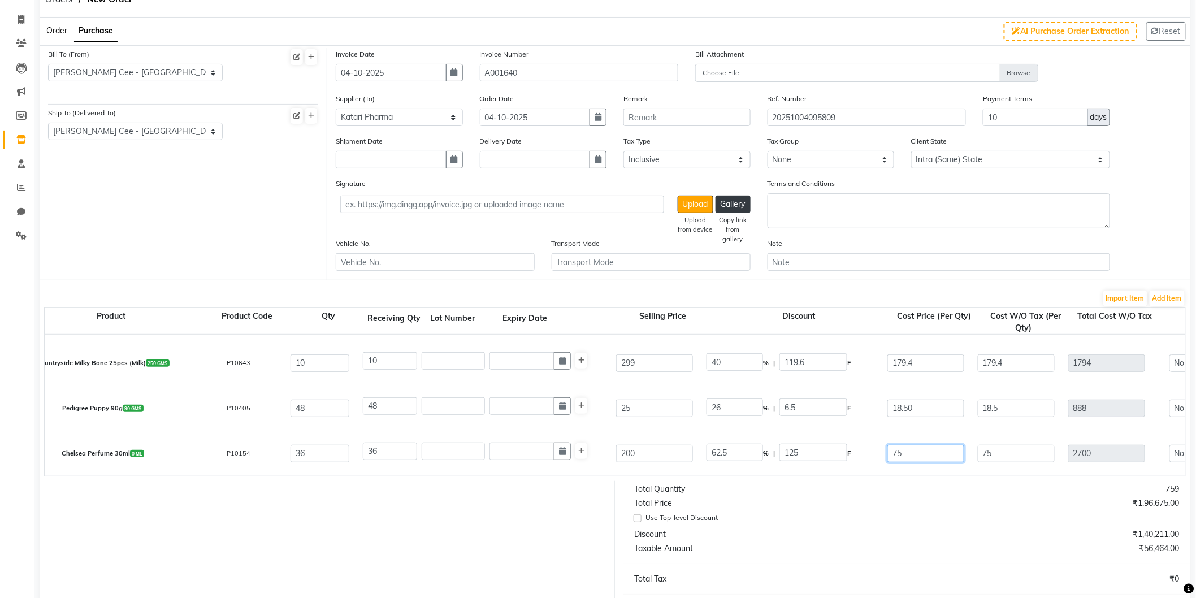
click at [892, 455] on input "75" at bounding box center [926, 454] width 77 height 18
click at [917, 431] on div "Chelsea Perfume 30ml 0 ML P10154 36 36 200 58.5 % | 117 F 83 83 2988 None GST 5…" at bounding box center [1161, 453] width 2299 height 45
click at [892, 453] on input "83" at bounding box center [926, 454] width 77 height 18
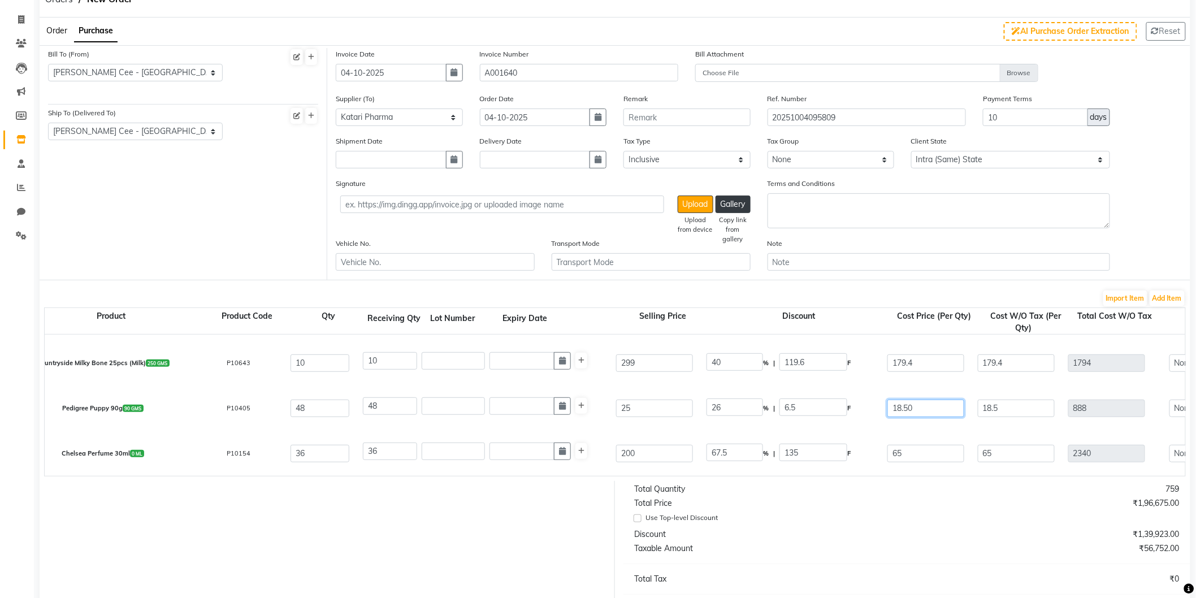
click at [896, 413] on input "18.50" at bounding box center [926, 409] width 77 height 18
click at [896, 427] on div "Pedigree Puppy 90g 90 GMS P10405 48 48 25 26 % | 6.5 F 18.50 18.5 888 None GST …" at bounding box center [1161, 408] width 2299 height 45
click at [895, 453] on input "65" at bounding box center [926, 454] width 77 height 18
click at [939, 432] on div "Chelsea Perfume 30ml 0 ML P10154 36 36 200 65 % | 130 F 70 70 2520 None GST 5% …" at bounding box center [1161, 453] width 2299 height 45
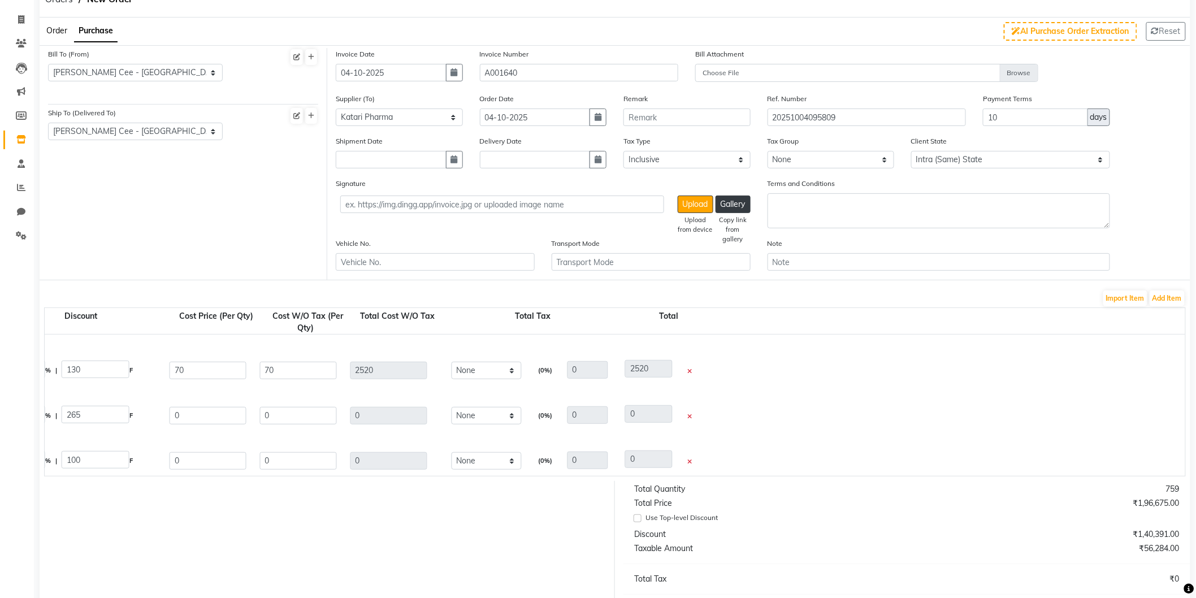
scroll to position [0, 745]
click at [686, 414] on icon at bounding box center [687, 417] width 5 height 6
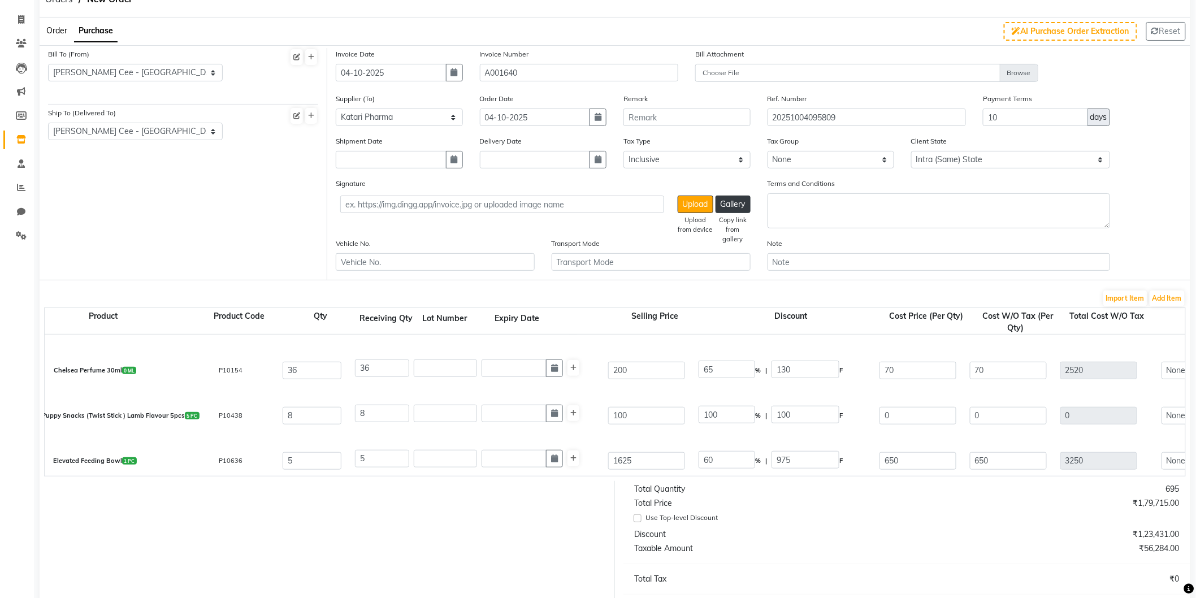
scroll to position [0, 0]
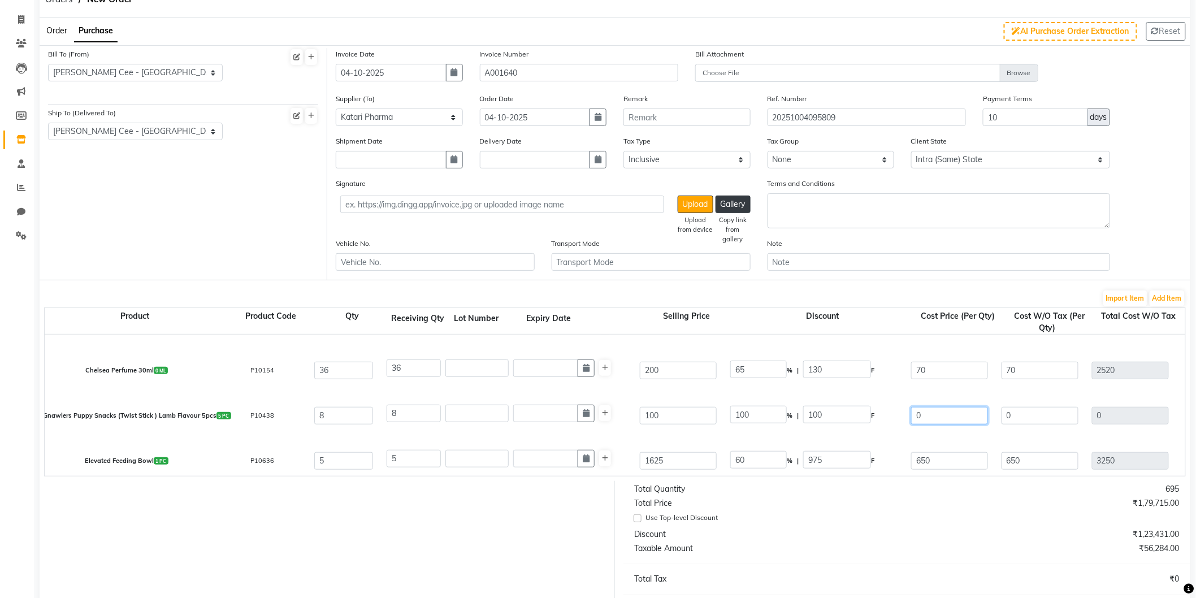
click at [913, 415] on input "0" at bounding box center [949, 416] width 77 height 18
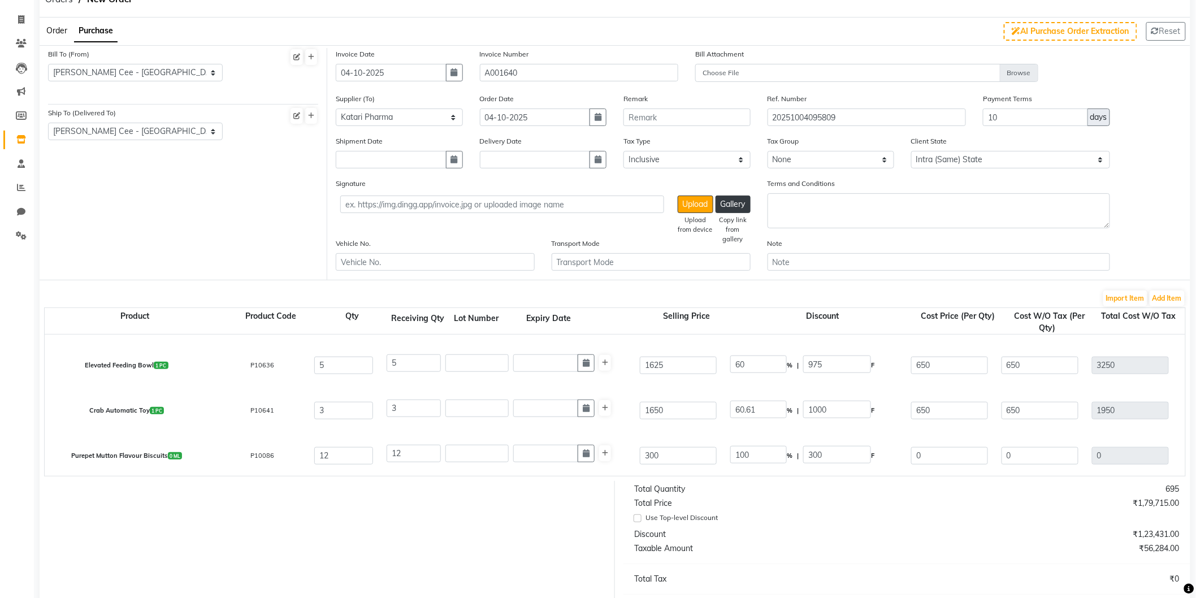
scroll to position [565, 0]
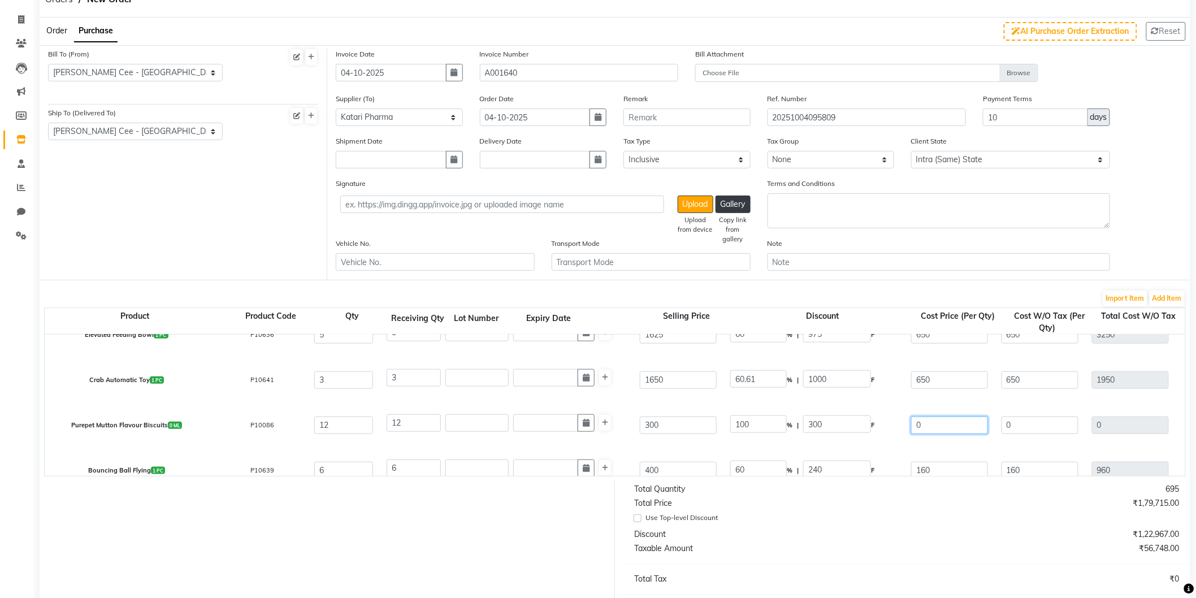
click at [917, 425] on input "0" at bounding box center [949, 426] width 77 height 18
click at [934, 400] on div "Crab Automatic Toy 1 PC P10641 3 3 1650 60.61 % | 1000 F 650 650 1950 None GST …" at bounding box center [1185, 379] width 2299 height 45
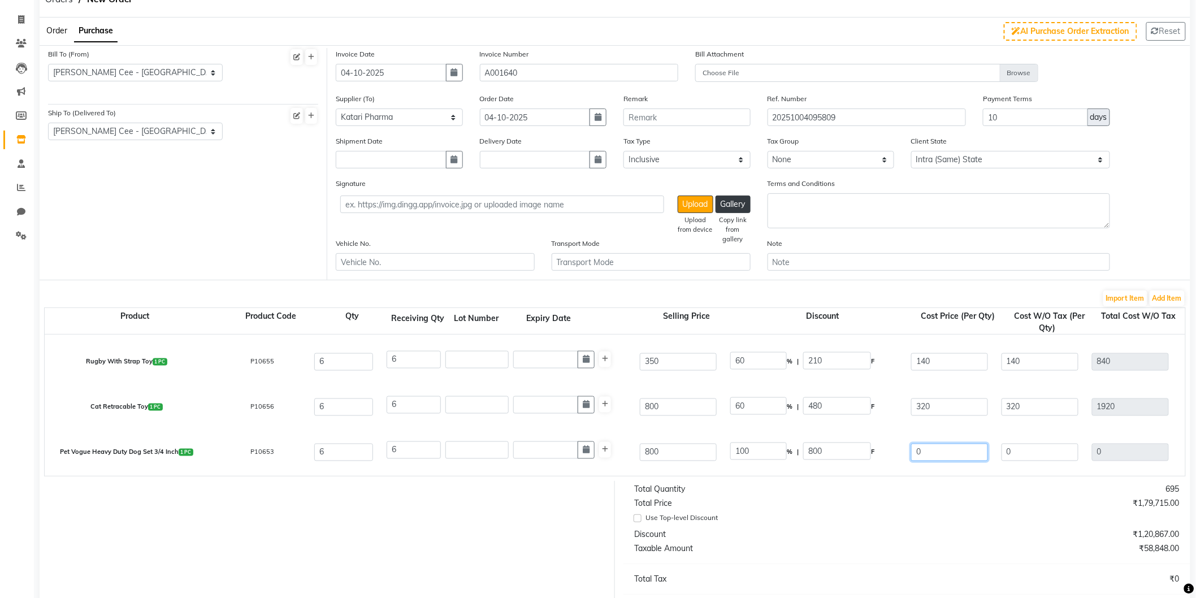
click at [916, 450] on input "0" at bounding box center [949, 453] width 77 height 18
click at [986, 433] on div "Pet Vogue Heavy Duty Dog Set 3/4 Inch 1 PC P10653 6 6 800 60 % | 480 F 320 320 …" at bounding box center [1185, 452] width 2299 height 45
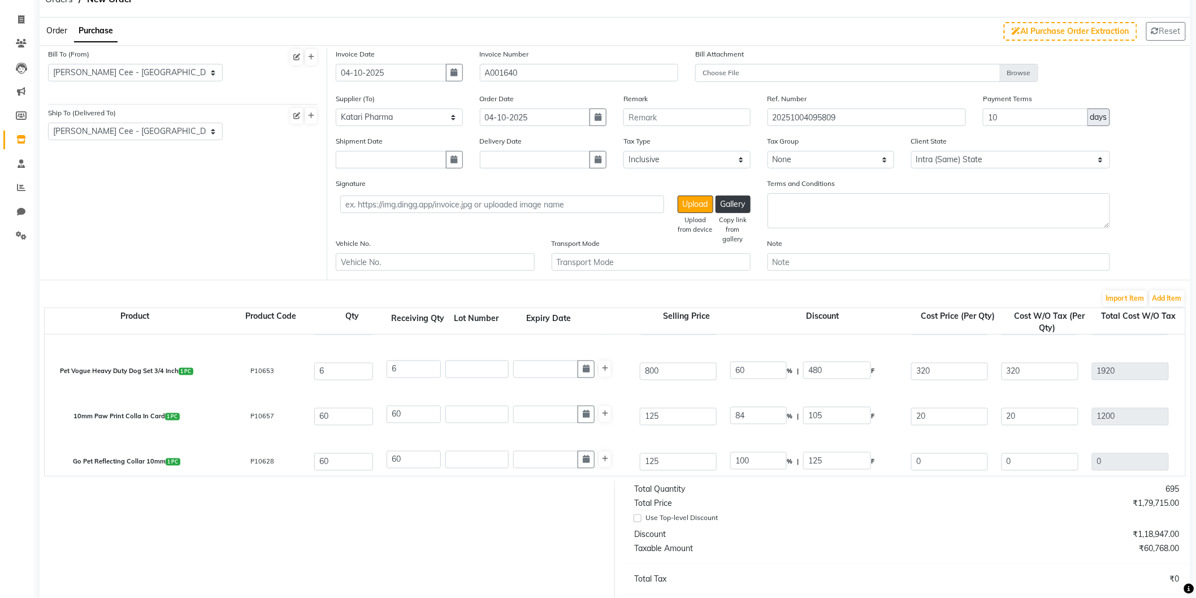
scroll to position [984, 0]
click at [912, 460] on input "0" at bounding box center [949, 459] width 77 height 18
click at [998, 422] on div "10mm Paw Print Colla In Card 1 PC P10657 60 60 125 84 % | 105 F 20 20 1200 None…" at bounding box center [1185, 413] width 2299 height 45
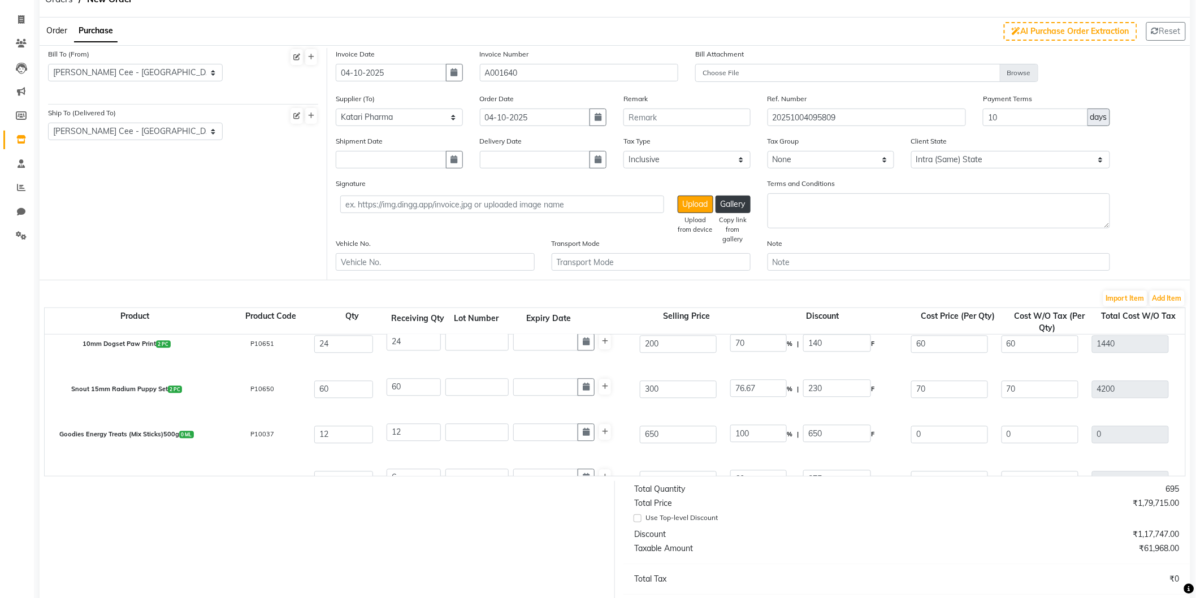
scroll to position [1194, 0]
click at [913, 434] on input "0" at bounding box center [949, 431] width 77 height 18
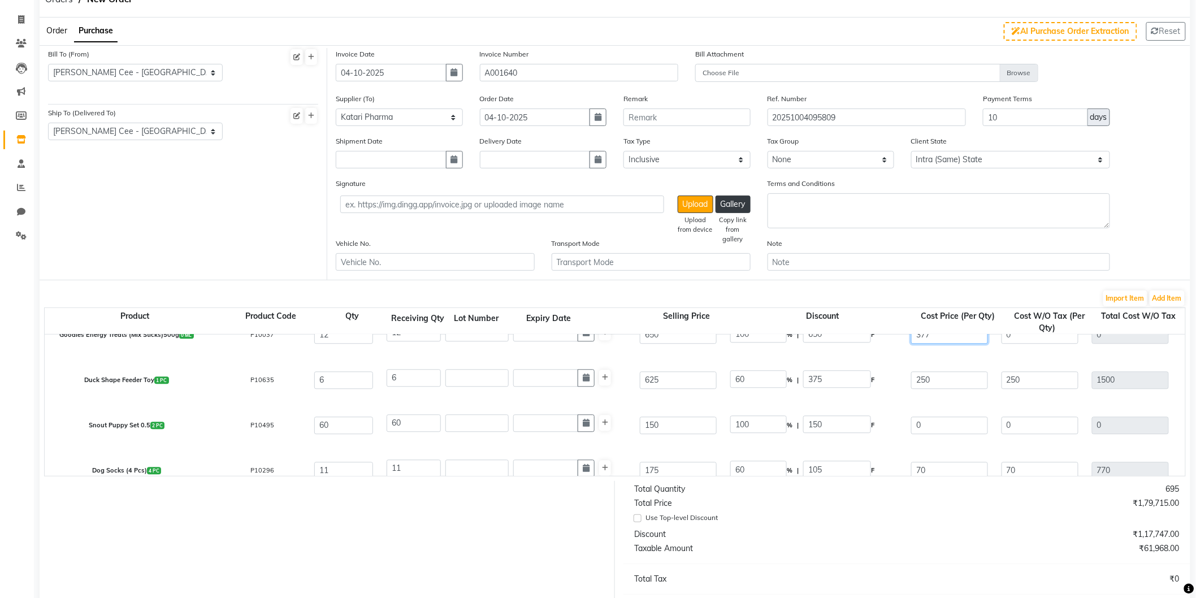
scroll to position [1298, 0]
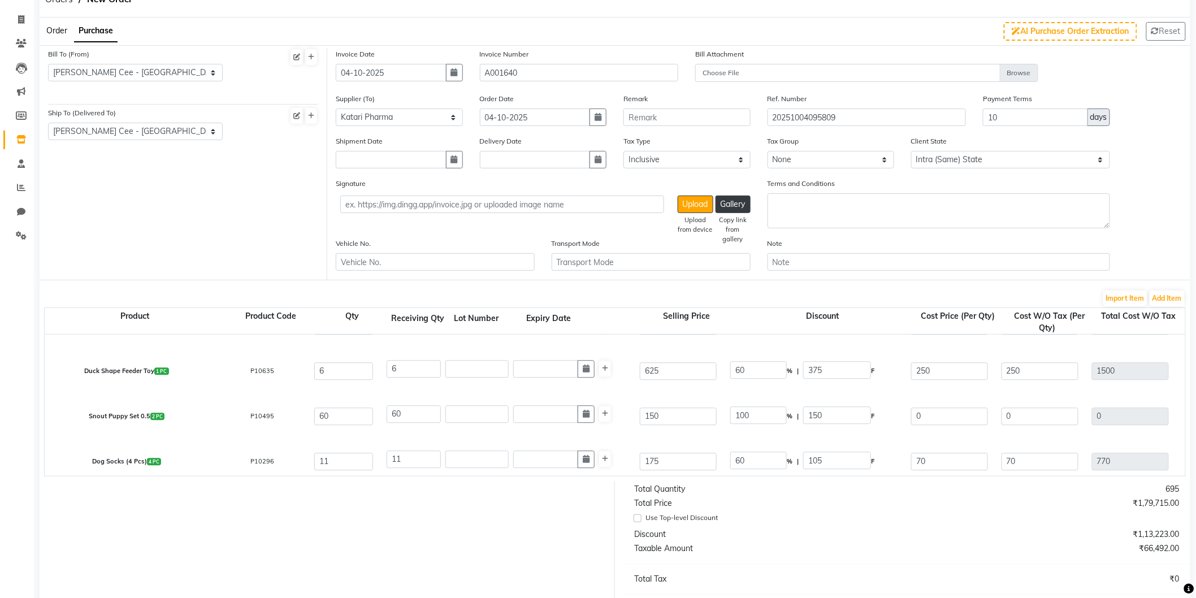
click at [949, 391] on div "Duck Shape Feeder Toy 1 PC P10635 6 6 625 60 % | 375 F 250 250 1500 None GST 5%…" at bounding box center [1185, 370] width 2299 height 45
click at [914, 419] on input "0" at bounding box center [949, 417] width 77 height 18
click at [967, 391] on div "Duck Shape Feeder Toy 1 PC P10635 6 6 625 60 % | 375 F 250 250 1500 None GST 5%…" at bounding box center [1185, 370] width 2299 height 45
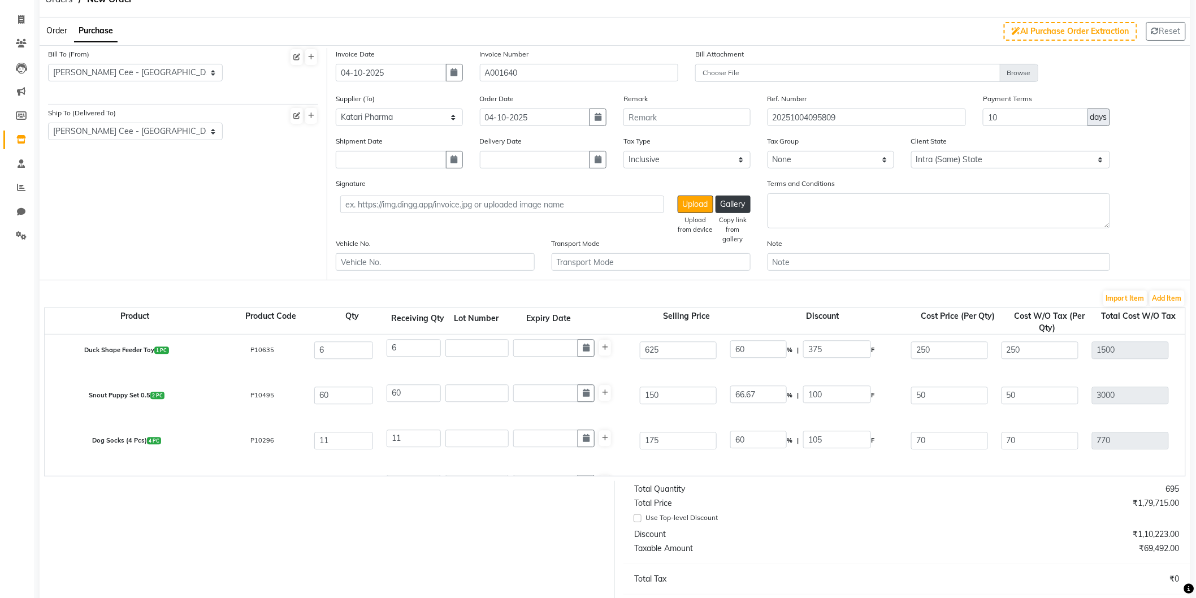
scroll to position [1340, 0]
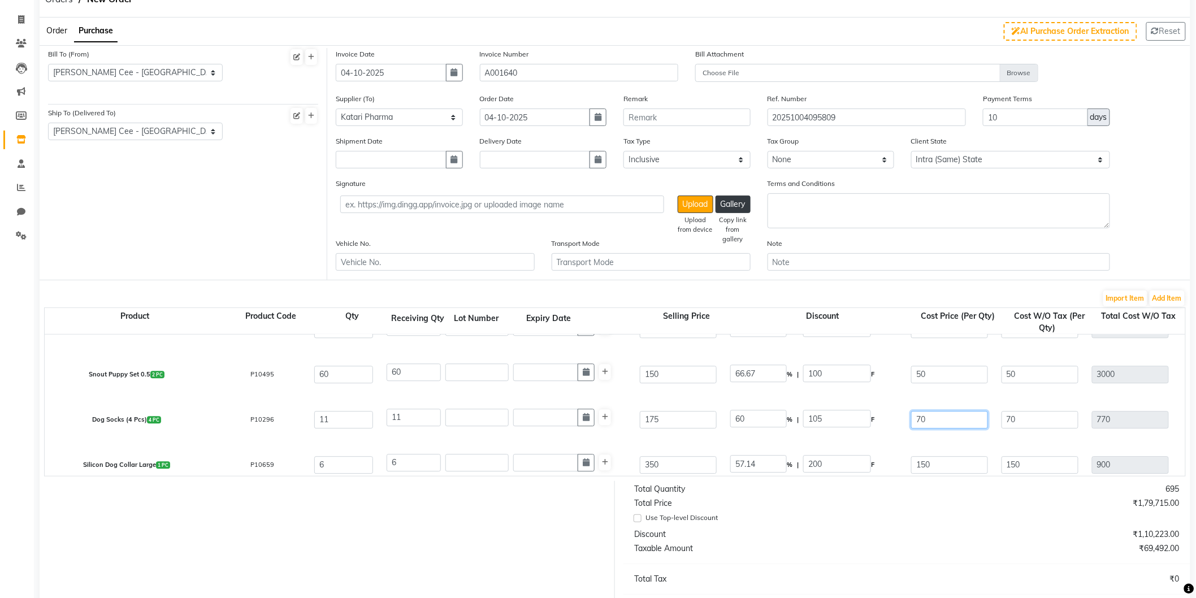
click at [931, 425] on input "70" at bounding box center [949, 420] width 77 height 18
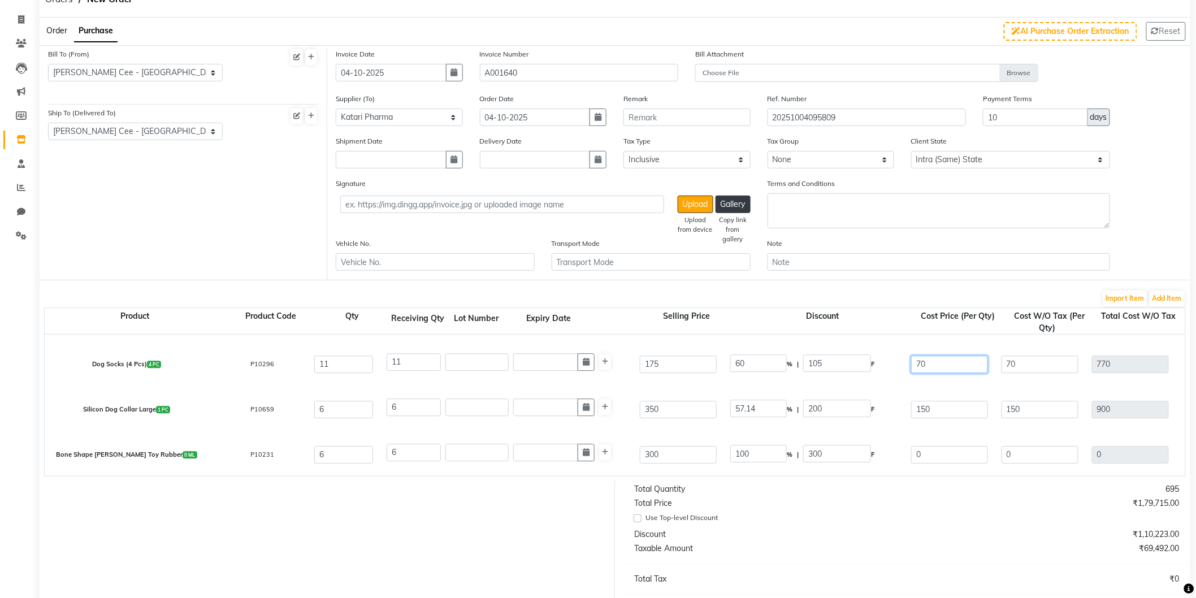
scroll to position [1403, 0]
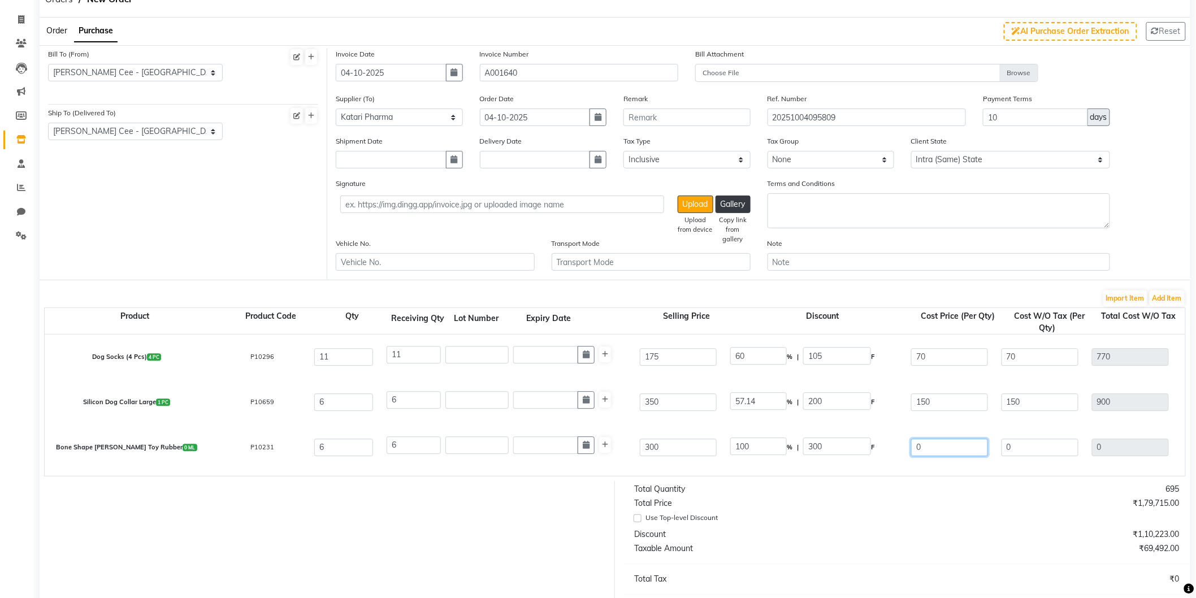
click at [916, 446] on input "0" at bounding box center [949, 448] width 77 height 18
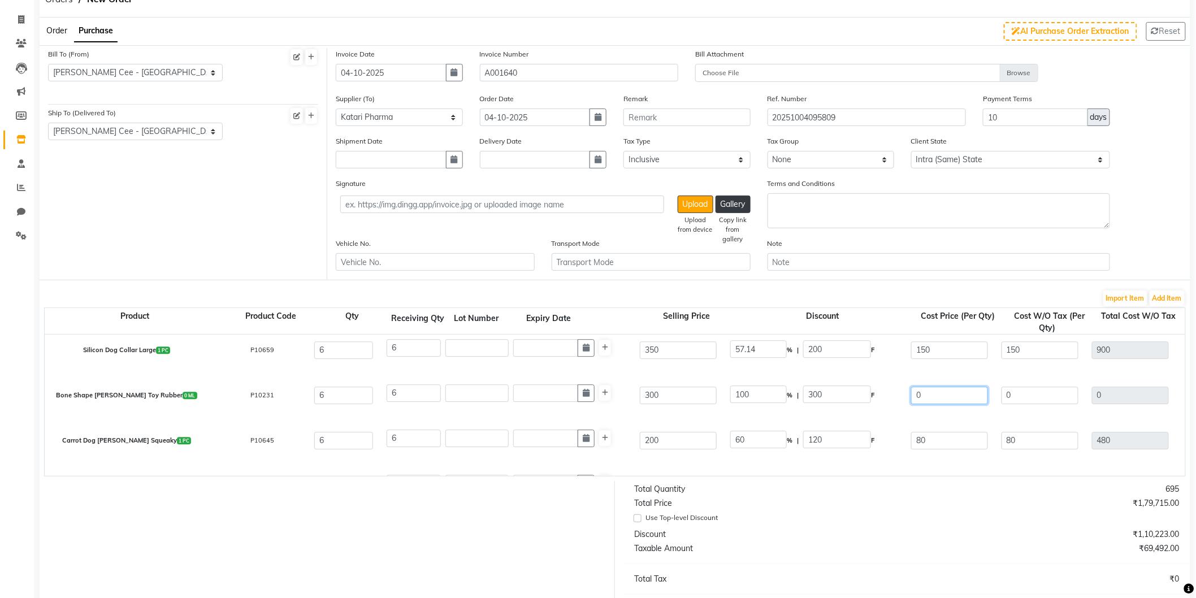
scroll to position [1466, 0]
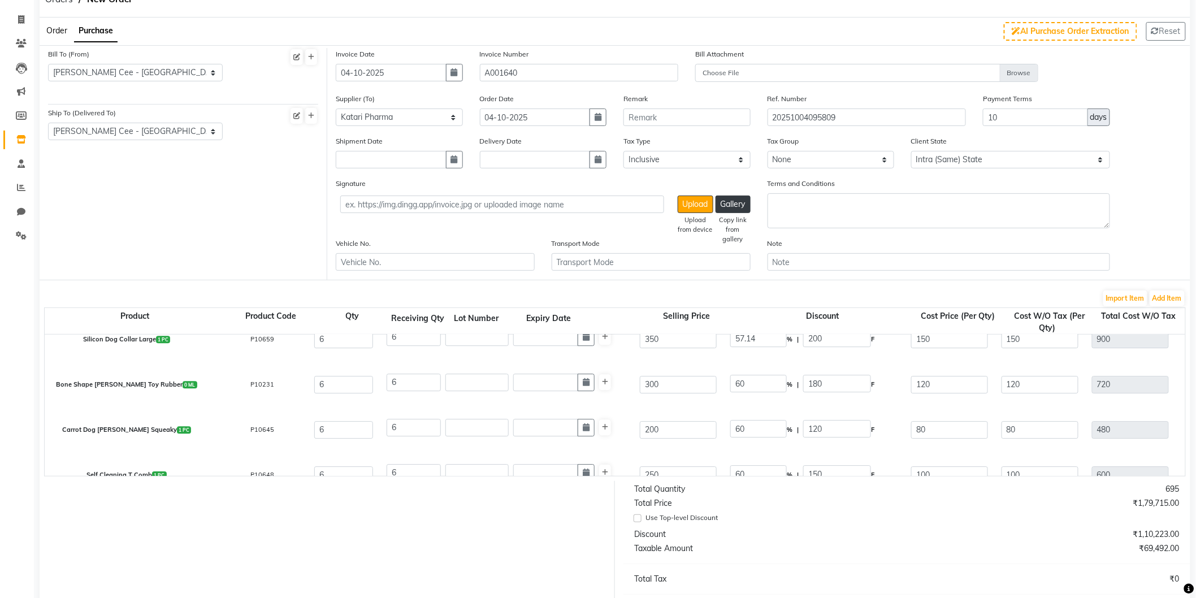
click at [985, 402] on div "Bone Shape Teather Toy Rubber 0 ML P10231 6 6 300 60 % | 180 F 120 120 720 None…" at bounding box center [1185, 384] width 2299 height 45
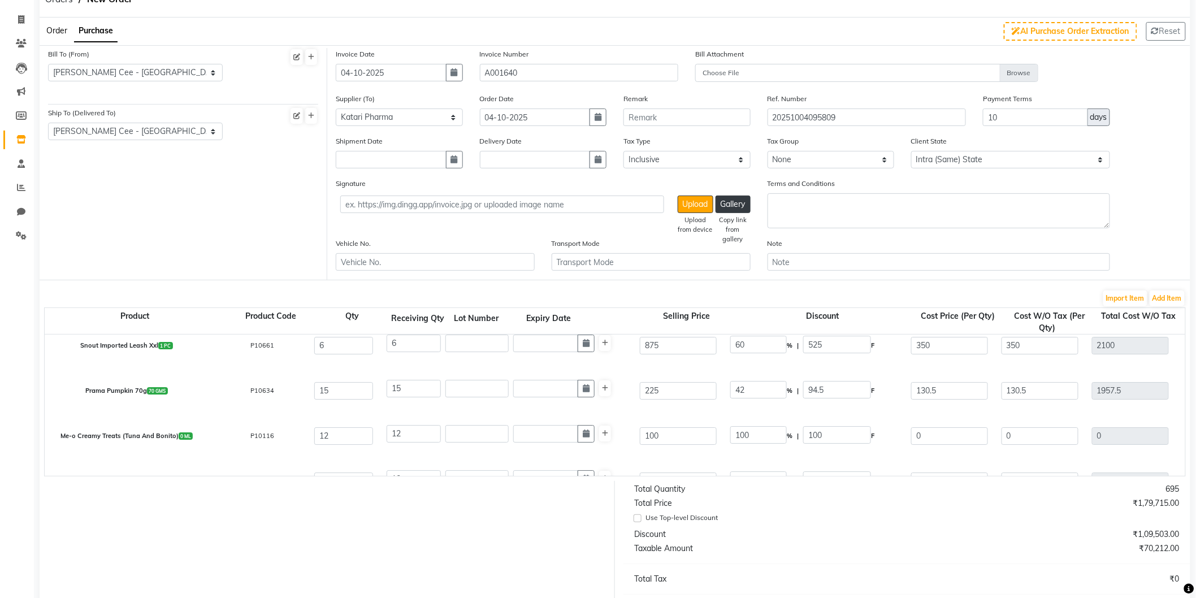
scroll to position [1779, 0]
click at [913, 430] on input "0" at bounding box center [949, 433] width 77 height 18
click at [1001, 410] on div "Me-o Creamy Treats (Tuna And Bonito) 0 ML P10116 12 12 100 30 % | 30 F 70 70 84…" at bounding box center [1185, 432] width 2299 height 45
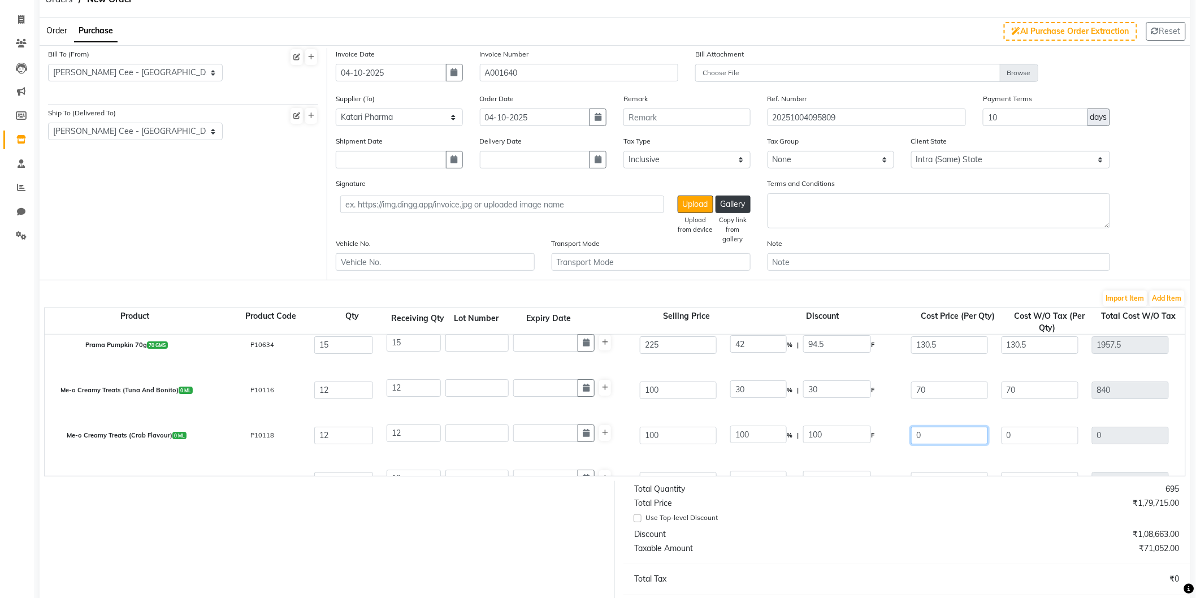
click at [914, 437] on input "0" at bounding box center [949, 436] width 77 height 18
click at [970, 408] on div "Me-o Creamy Treats (Tuna And Bonito) 0 ML P10116 12 12 100 30 % | 30 F 70 70 84…" at bounding box center [1185, 390] width 2299 height 45
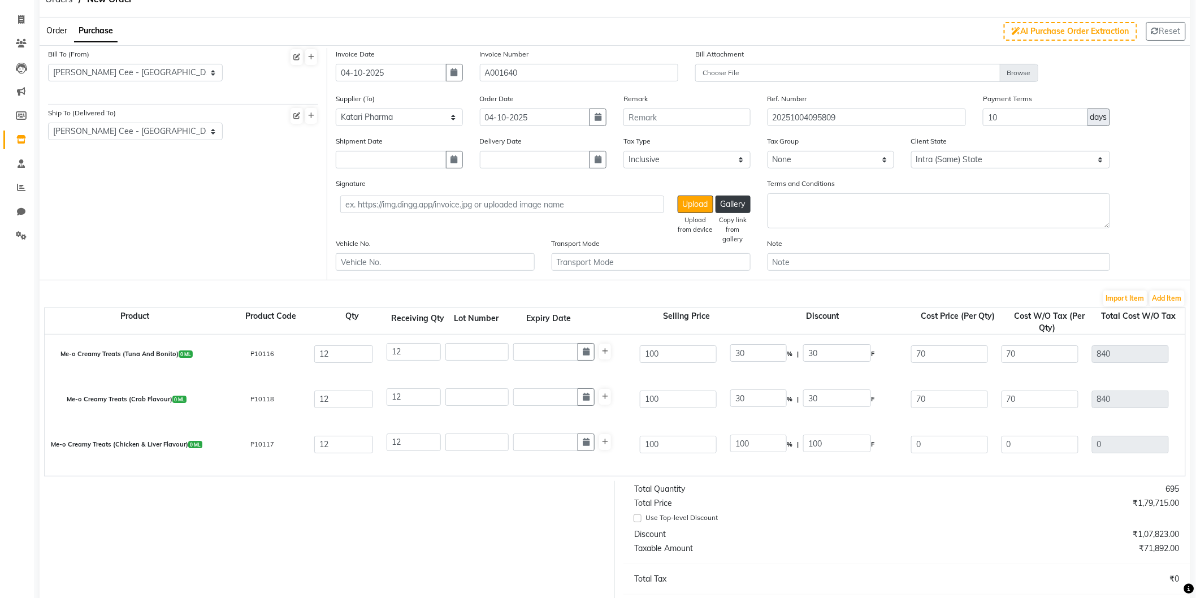
scroll to position [1864, 0]
click at [911, 438] on input "0" at bounding box center [949, 439] width 77 height 18
click at [966, 415] on div "Me-o Creamy Treats (Crab Flavour) 0 ML P10118 12 12 100 30 % | 30 F 70 70 840 N…" at bounding box center [1185, 393] width 2299 height 45
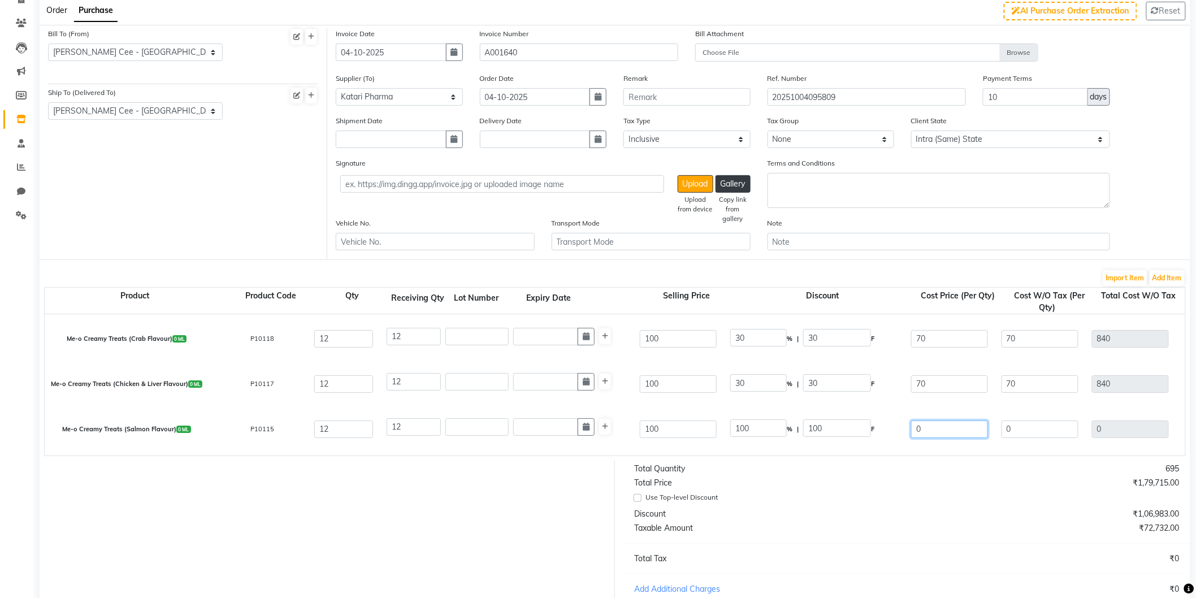
click at [917, 431] on input "0" at bounding box center [949, 430] width 77 height 18
click at [975, 455] on div at bounding box center [1186, 454] width 2282 height 5
click at [1164, 278] on button "Add Item" at bounding box center [1167, 278] width 35 height 16
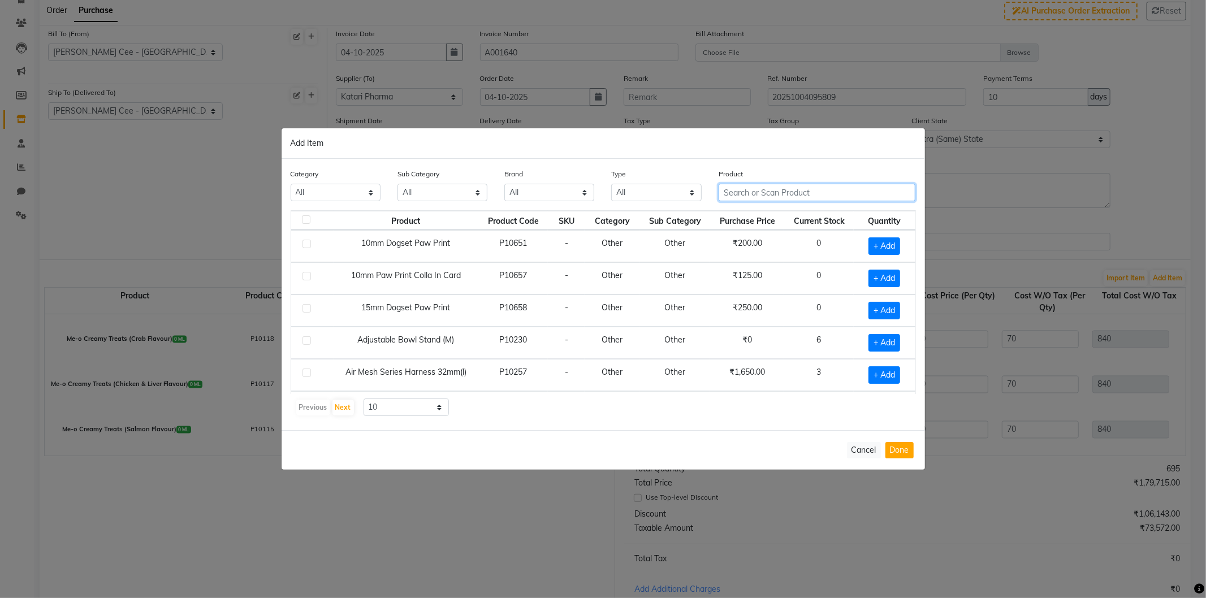
click at [773, 191] on input "text" at bounding box center [817, 193] width 197 height 18
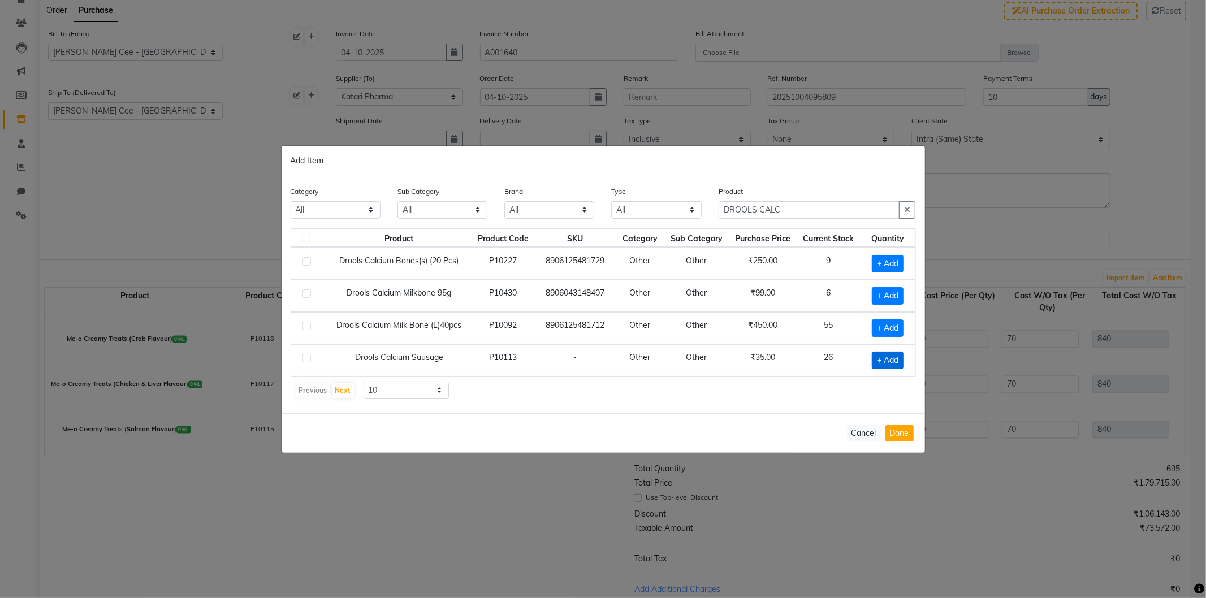
click at [880, 355] on span "+ Add" at bounding box center [888, 361] width 32 height 18
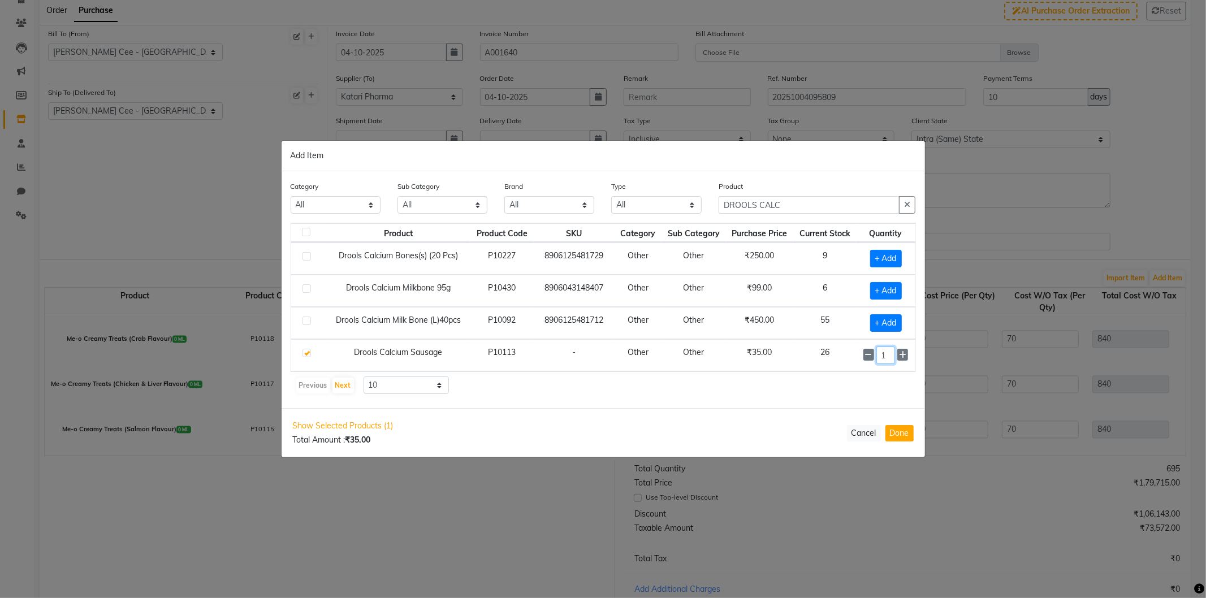
click at [880, 355] on input "1" at bounding box center [885, 356] width 19 height 18
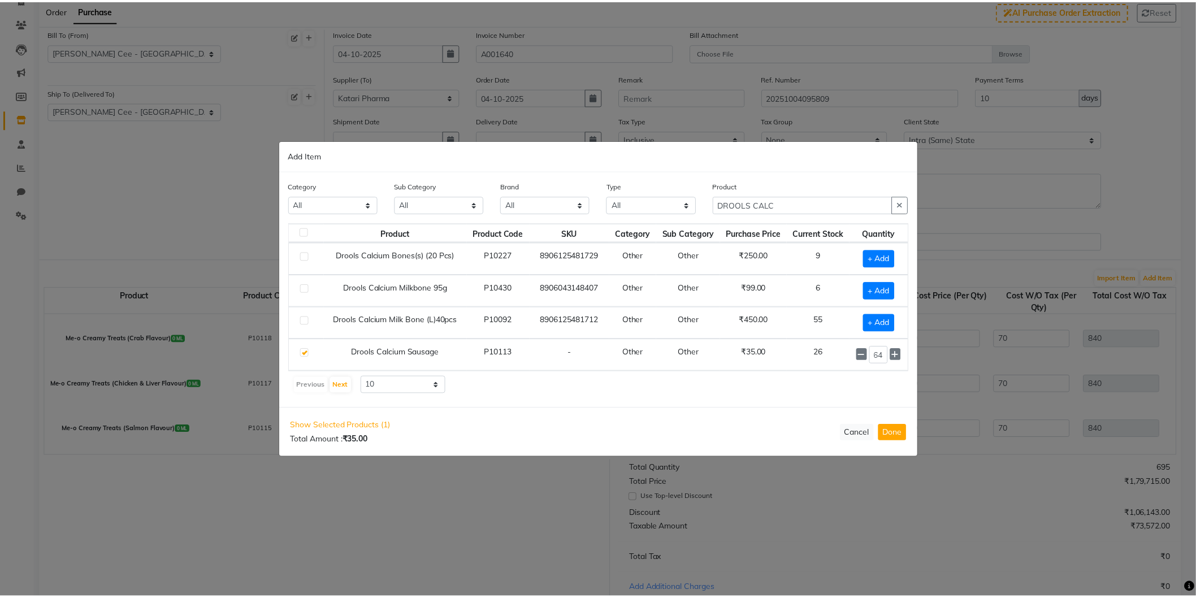
scroll to position [0, 0]
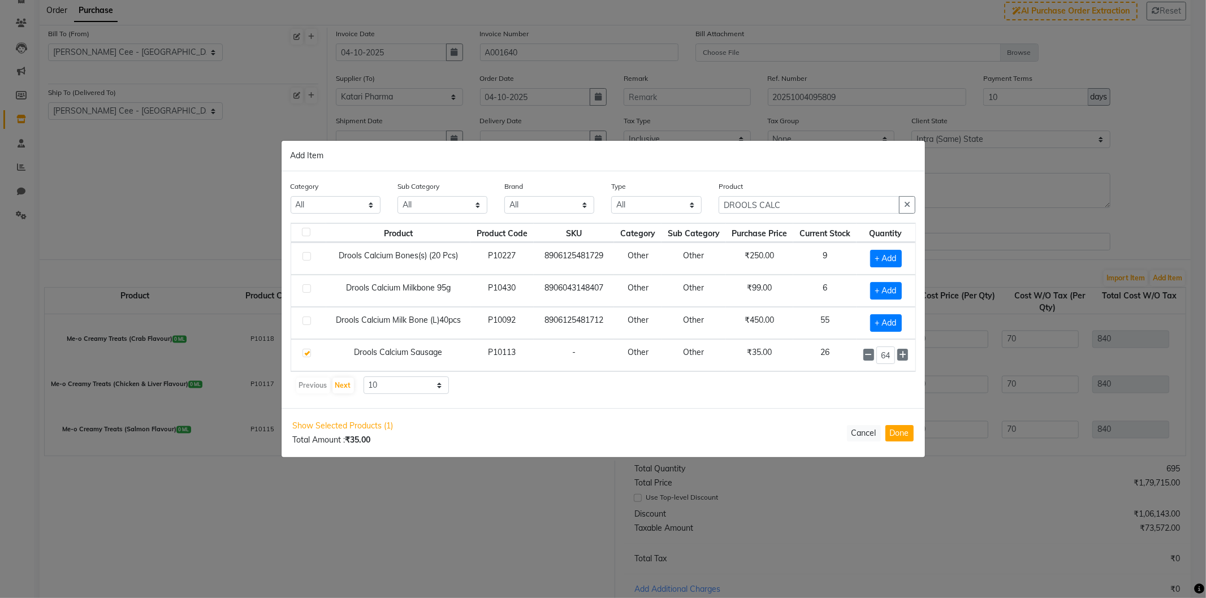
click at [861, 394] on div "Previous Next 10 50 100" at bounding box center [603, 386] width 616 height 18
click at [894, 434] on button "Done" at bounding box center [899, 433] width 28 height 16
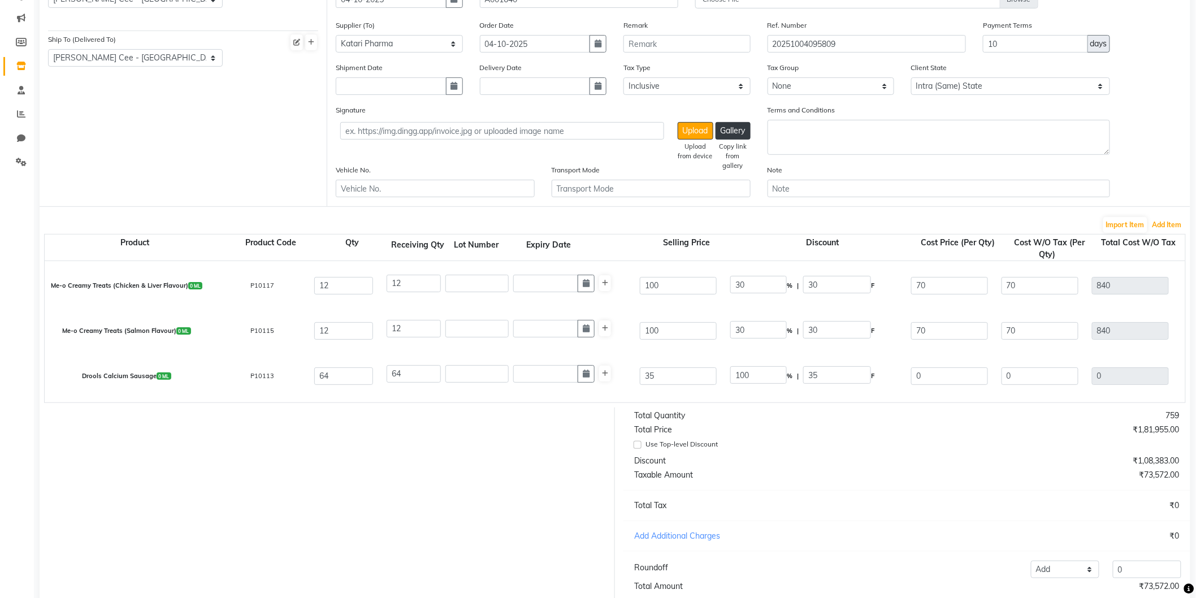
scroll to position [217, 0]
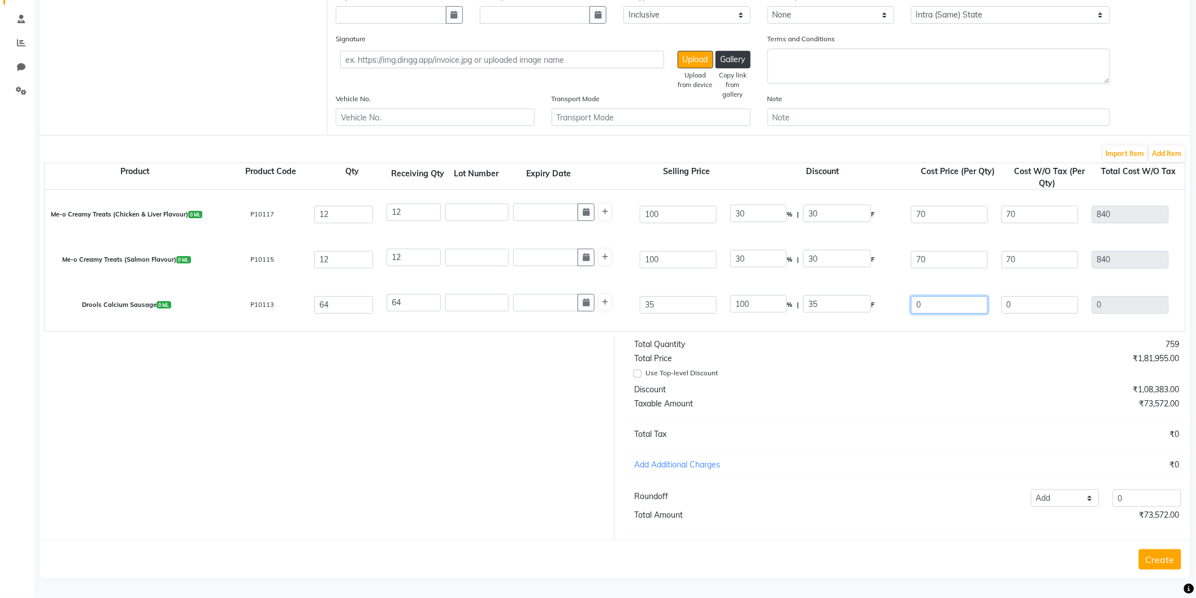
click at [911, 296] on input "0" at bounding box center [949, 305] width 77 height 18
click at [962, 315] on div "Drools Calcium Sausage 0 ML P10113 64 64 35 42 % | 14.7 F 20.3 20.3 1299.2 None…" at bounding box center [1185, 304] width 2299 height 45
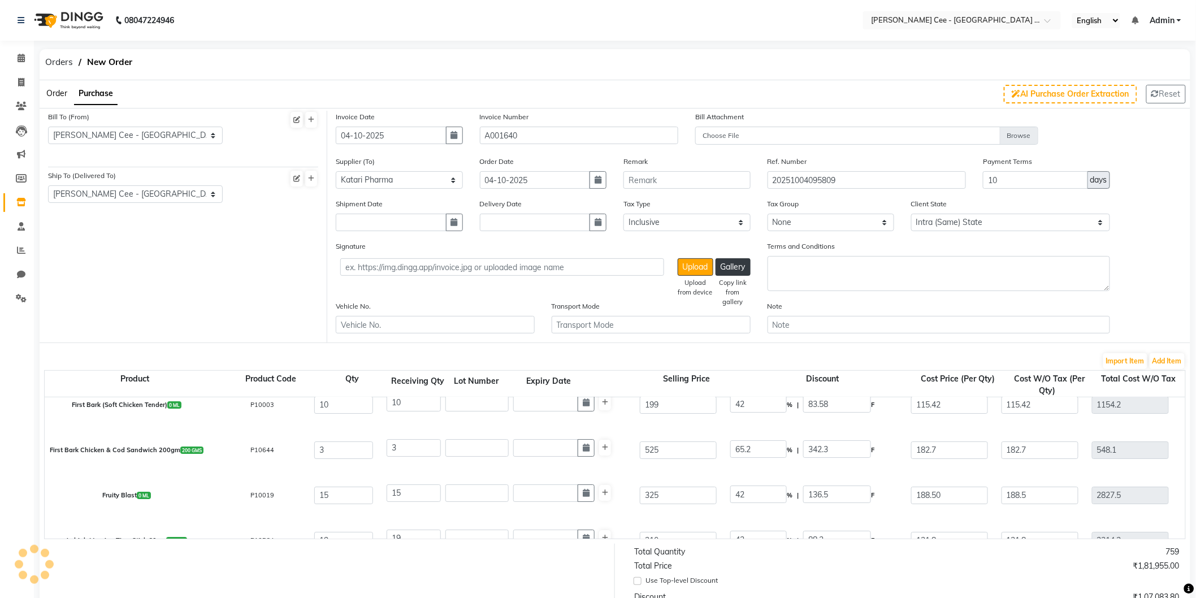
scroll to position [0, 0]
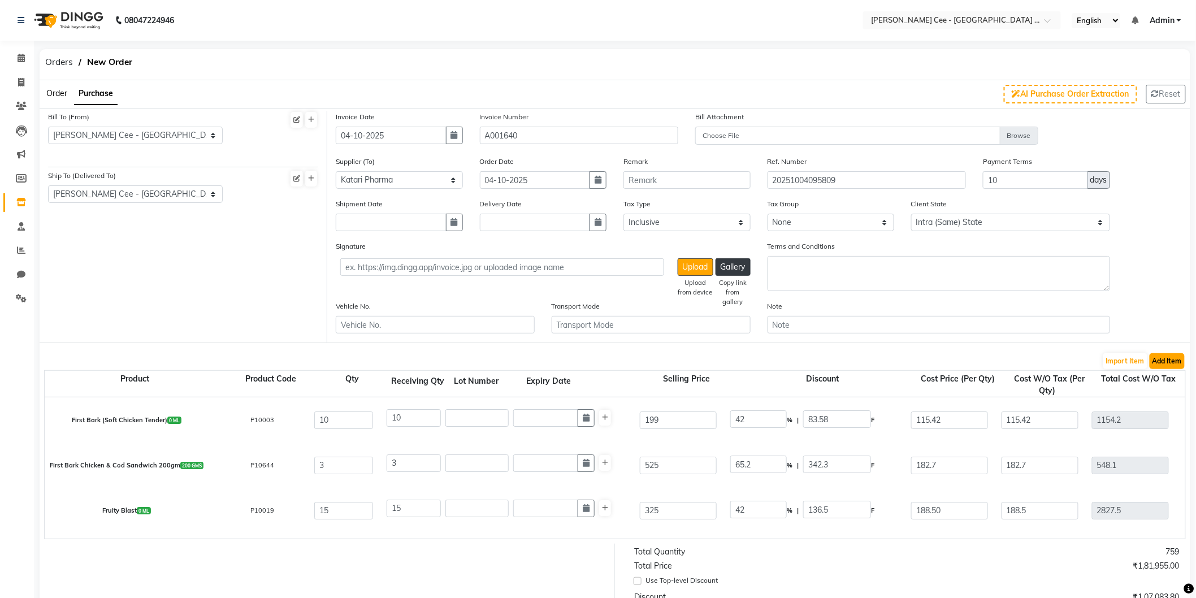
click at [1172, 355] on button "Add Item" at bounding box center [1167, 361] width 35 height 16
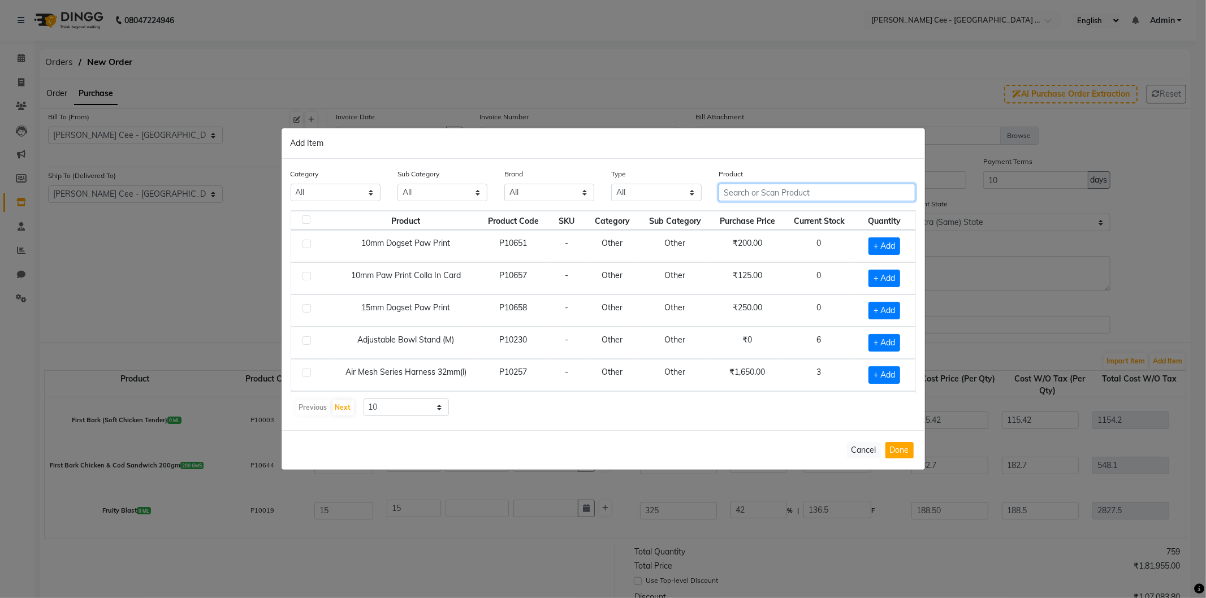
click at [790, 191] on input "text" at bounding box center [817, 193] width 197 height 18
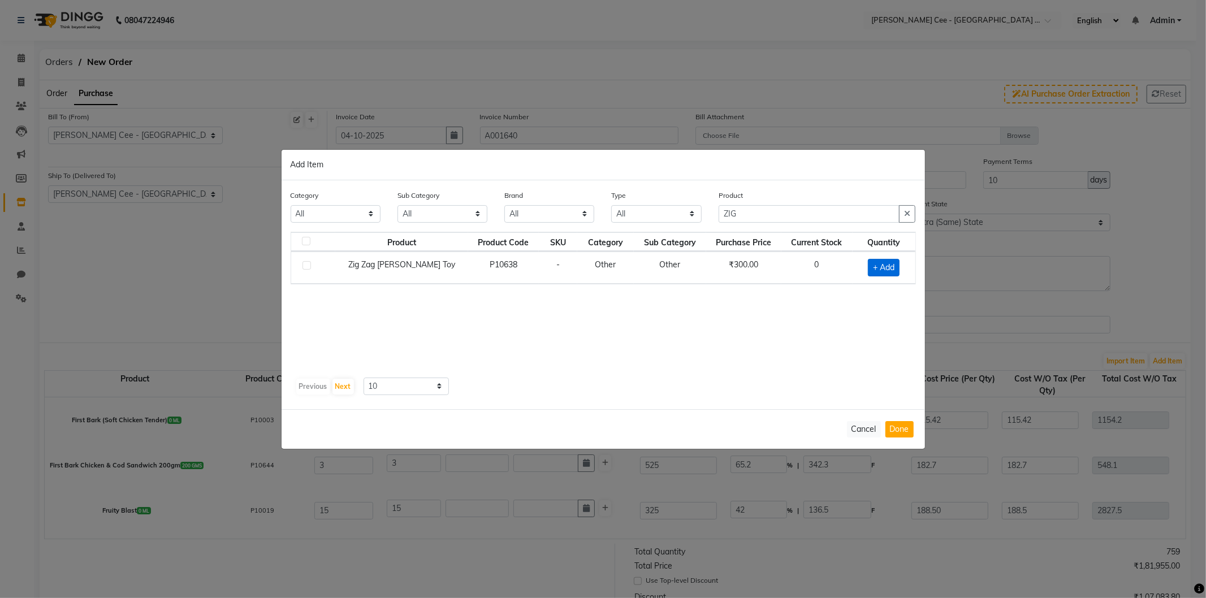
click at [883, 267] on span "+ Add" at bounding box center [884, 268] width 32 height 18
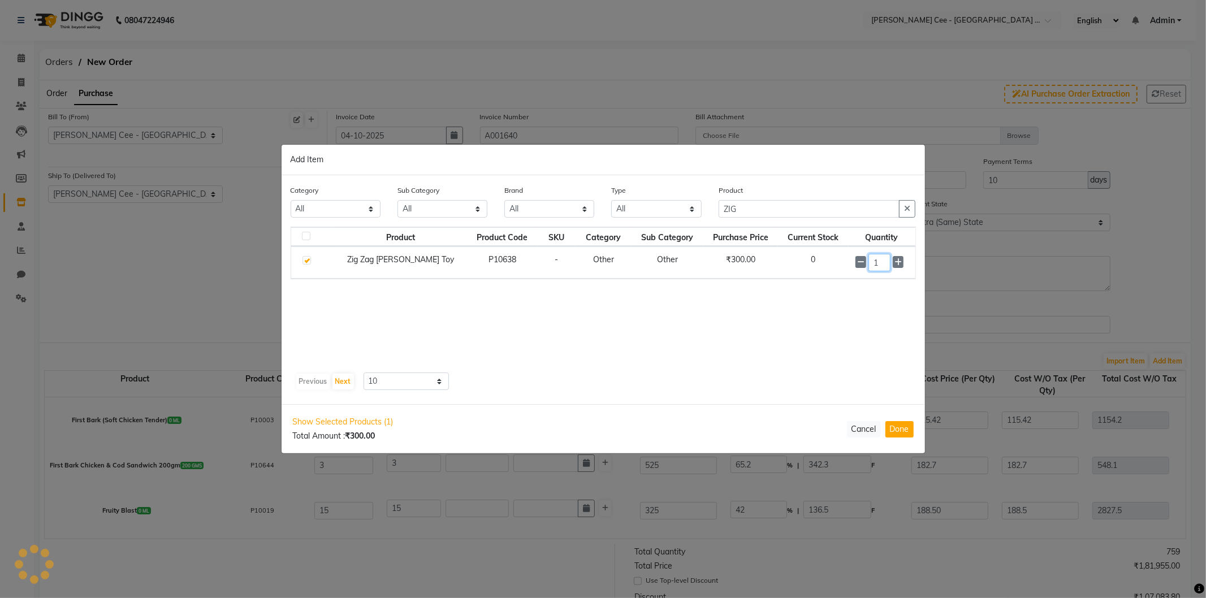
click at [872, 262] on input "1" at bounding box center [879, 263] width 22 height 18
click at [897, 430] on button "Done" at bounding box center [899, 429] width 28 height 16
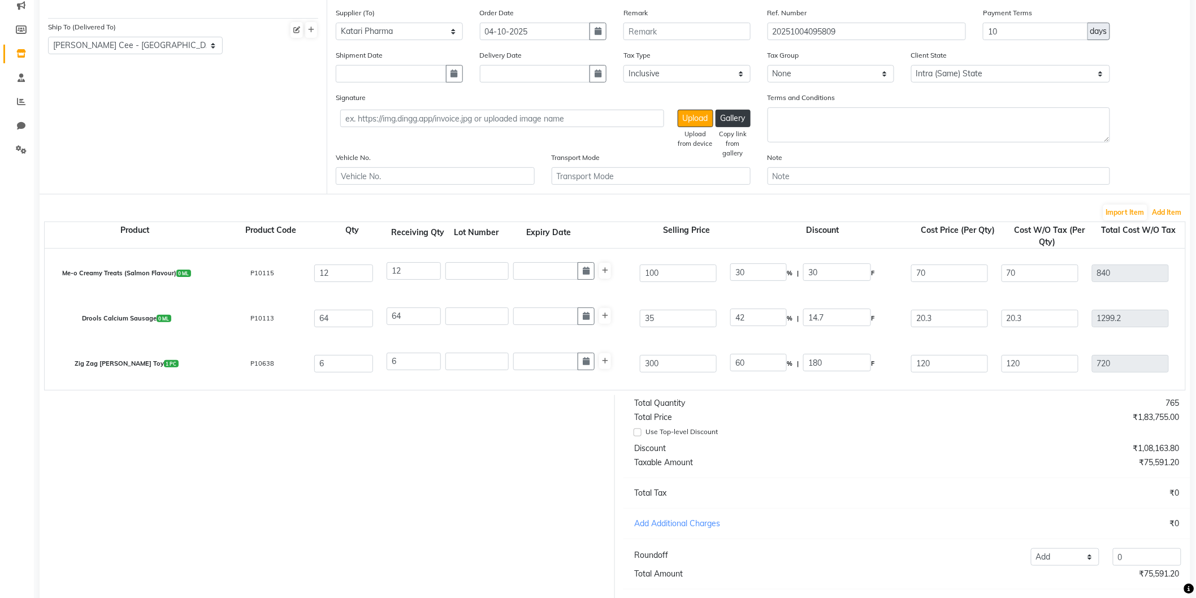
scroll to position [154, 0]
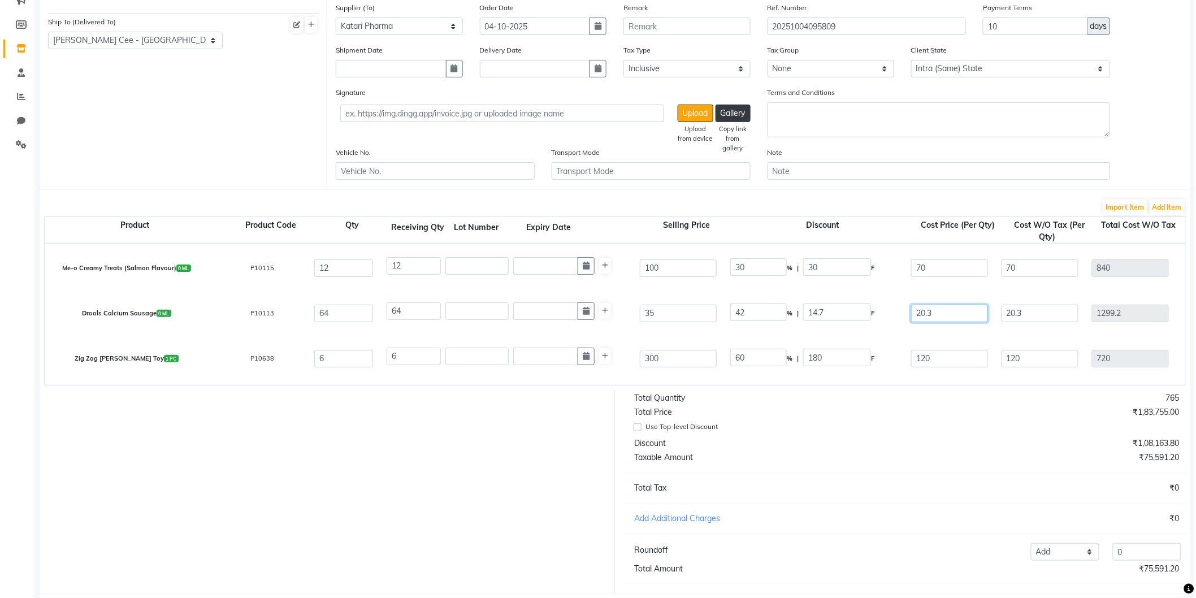
click at [922, 310] on input "20.3" at bounding box center [949, 314] width 77 height 18
click at [939, 332] on div "Drools Calcium Sausage 0 ML P10113 64 64 35 40 % | 14 F 21 21 1344 None GST 5% …" at bounding box center [1185, 313] width 2299 height 45
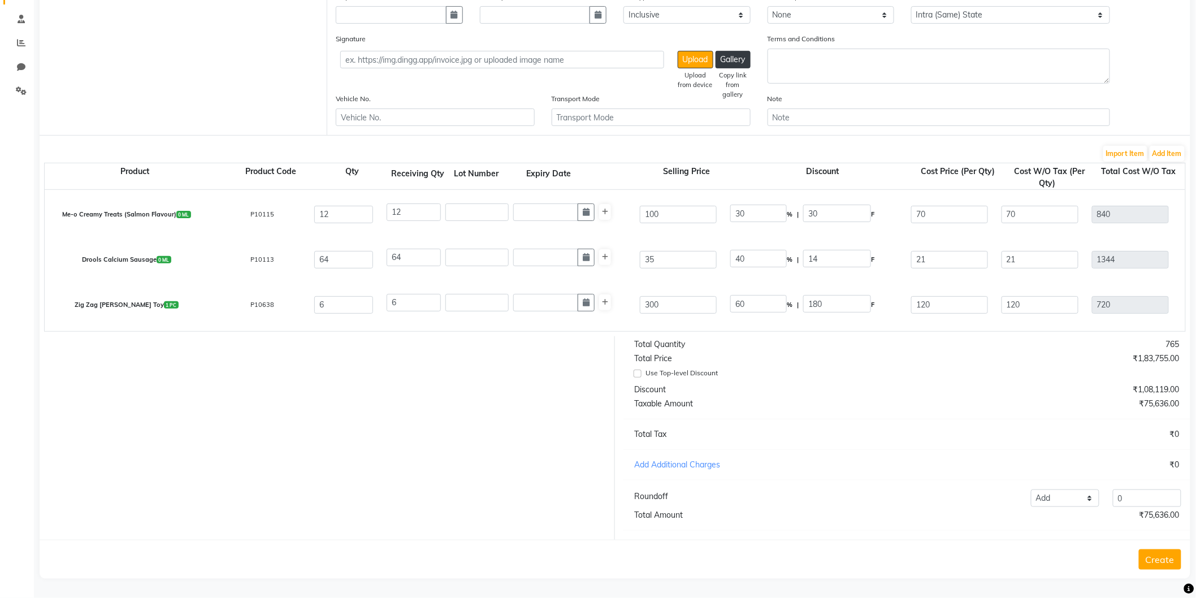
scroll to position [217, 0]
click at [1160, 563] on button "Create" at bounding box center [1160, 560] width 42 height 20
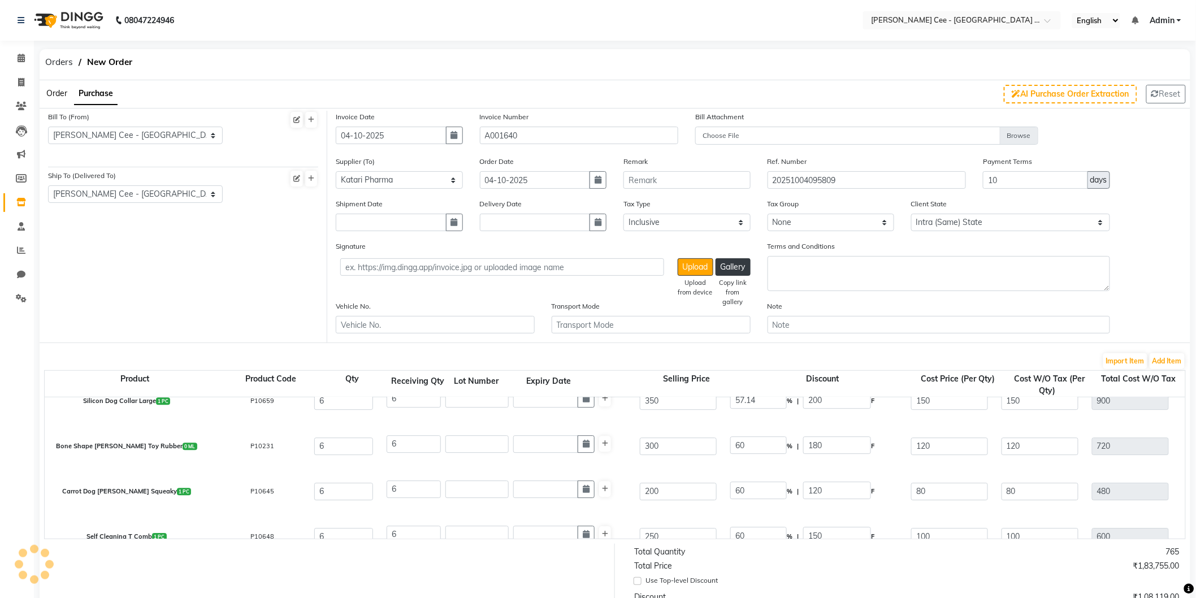
scroll to position [1531, 0]
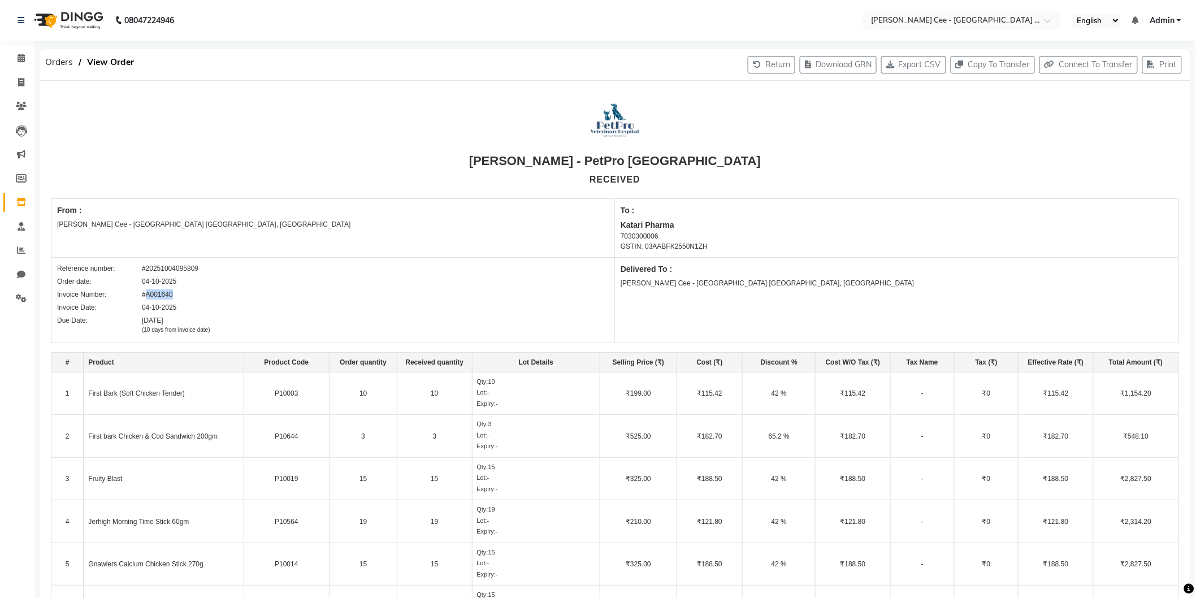
drag, startPoint x: 147, startPoint y: 293, endPoint x: 173, endPoint y: 297, distance: 26.4
click at [173, 297] on div "Invoice Number: #A001640" at bounding box center [333, 294] width 552 height 10
click at [245, 313] on div "Reference number: #20251004095809 Order date: 04-10-2025 Invoice Number: #A0016…" at bounding box center [333, 298] width 552 height 71
click at [53, 60] on span "Orders" at bounding box center [59, 62] width 39 height 20
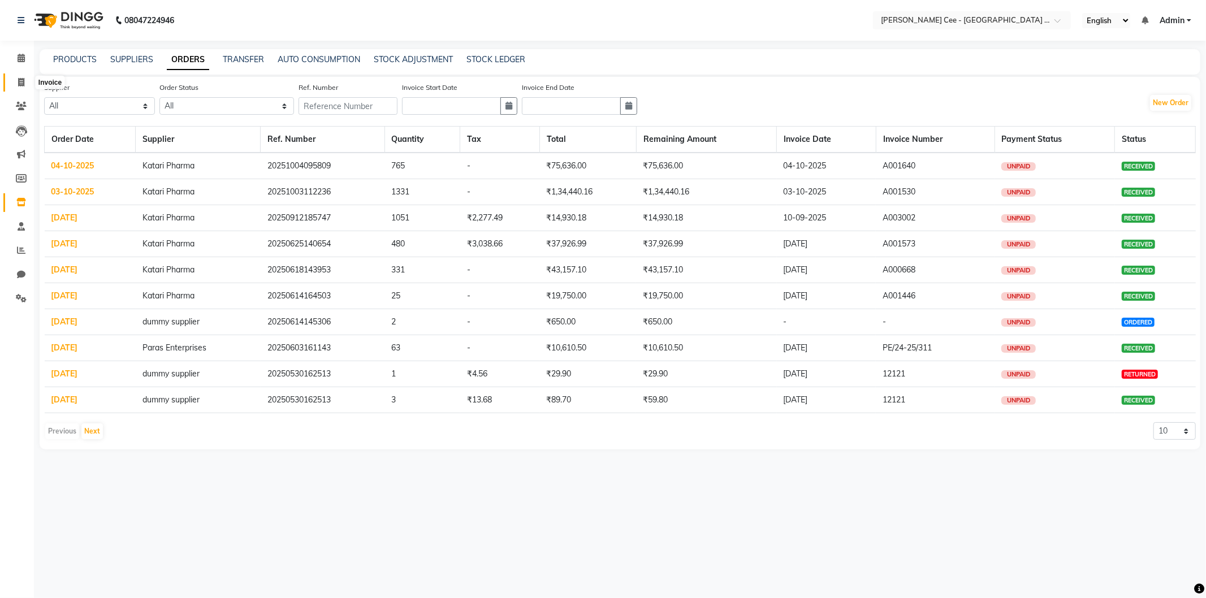
click at [18, 80] on icon at bounding box center [21, 82] width 6 height 8
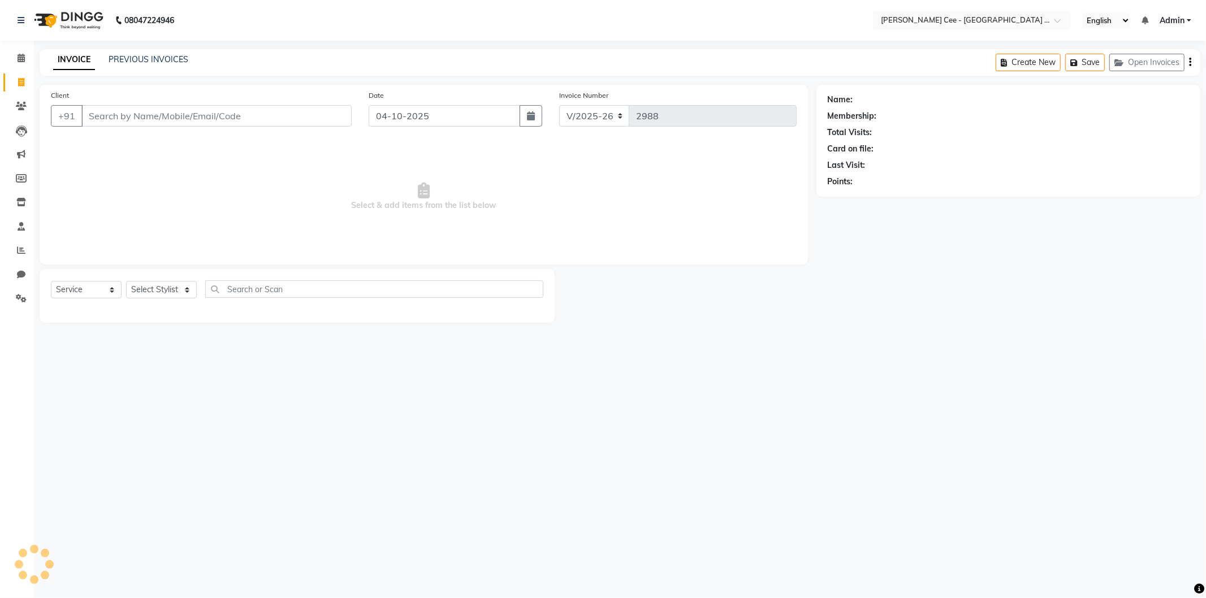
click at [145, 46] on div "08047224946 Select Location × Kay Cee - Petpro Amritsar, Amritsar English ENGLI…" at bounding box center [603, 299] width 1206 height 598
click at [153, 57] on link "PREVIOUS INVOICES" at bounding box center [149, 59] width 80 height 10
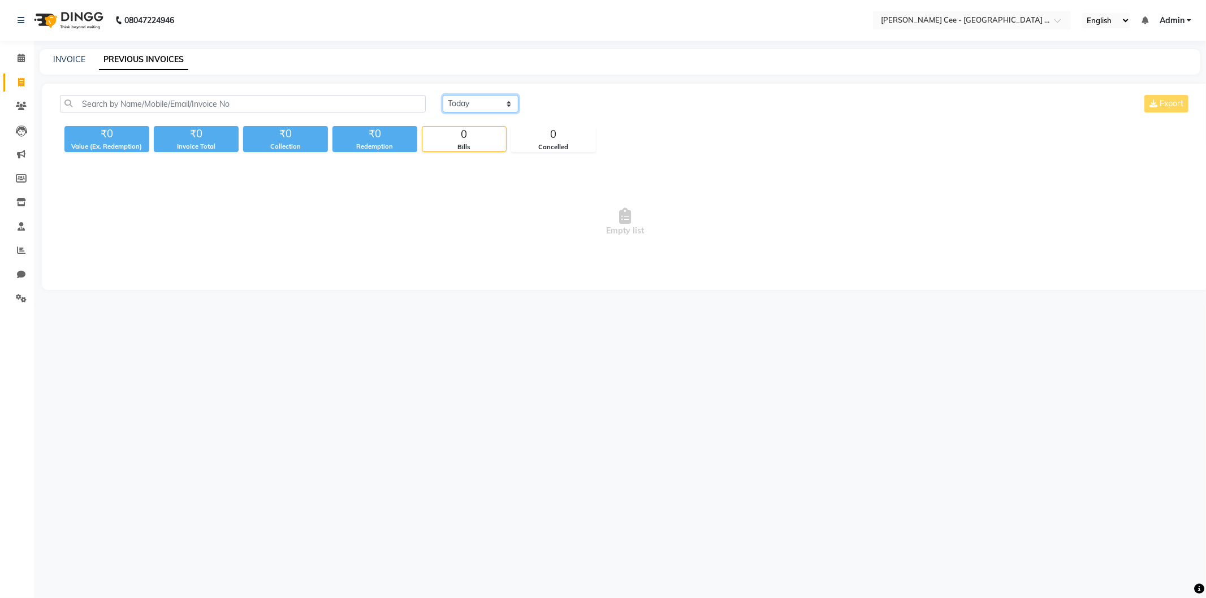
drag, startPoint x: 464, startPoint y: 98, endPoint x: 450, endPoint y: 111, distance: 19.2
click at [464, 98] on select "[DATE] [DATE] Custom Range" at bounding box center [481, 104] width 76 height 18
click at [443, 95] on select "[DATE] [DATE] Custom Range" at bounding box center [481, 104] width 76 height 18
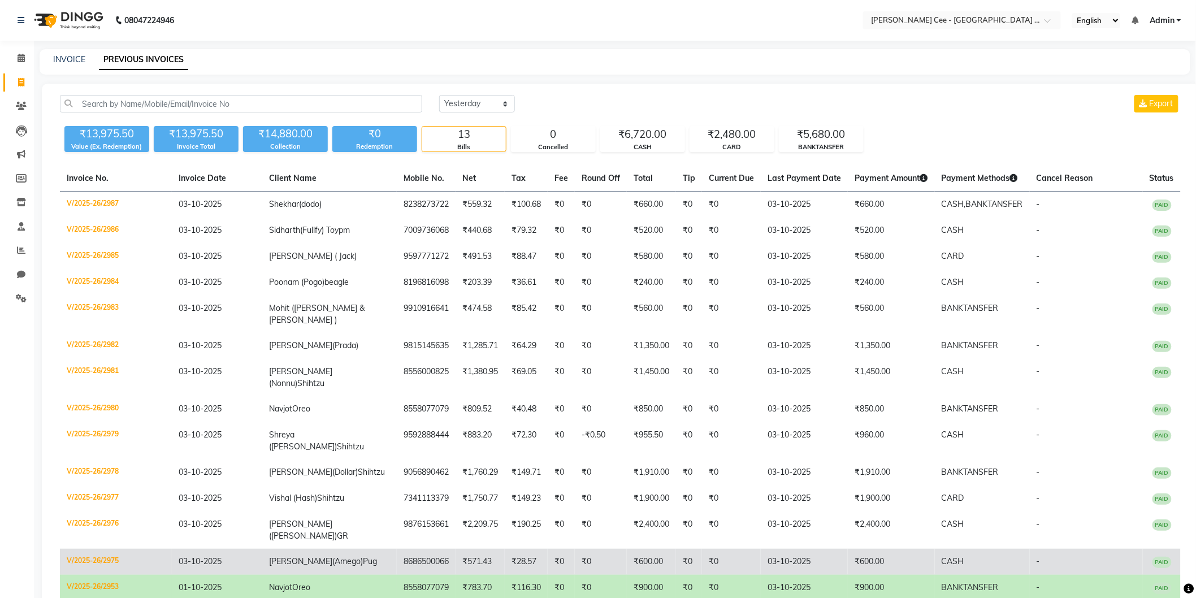
click at [537, 549] on td "₹28.57" at bounding box center [526, 562] width 43 height 26
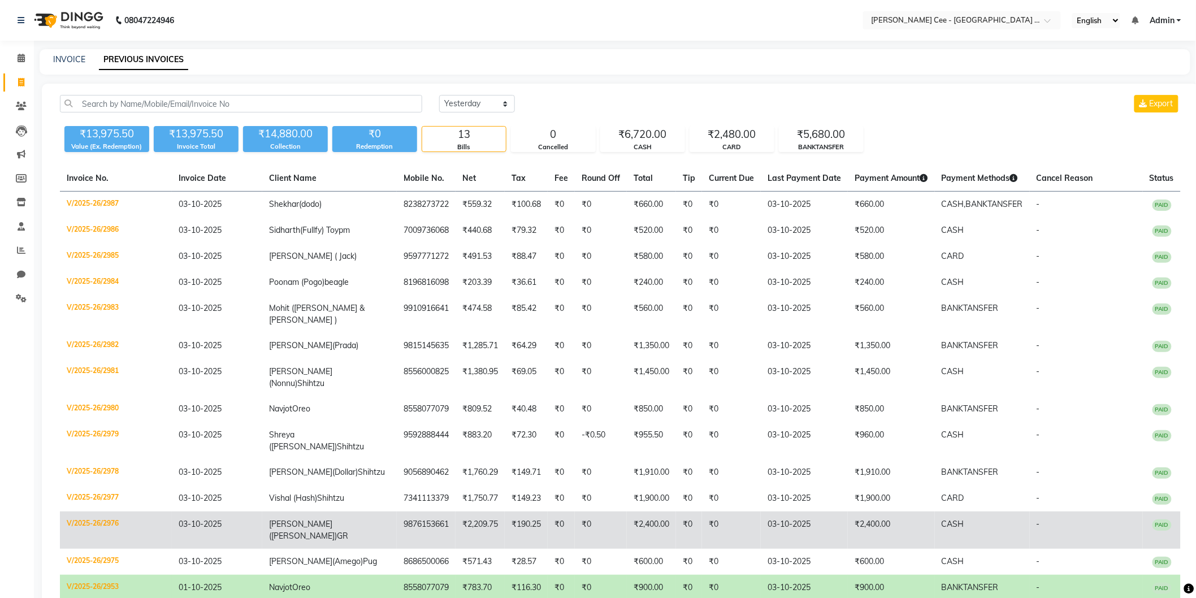
click at [379, 512] on td "Jaideep (Oscar) GR" at bounding box center [329, 530] width 135 height 37
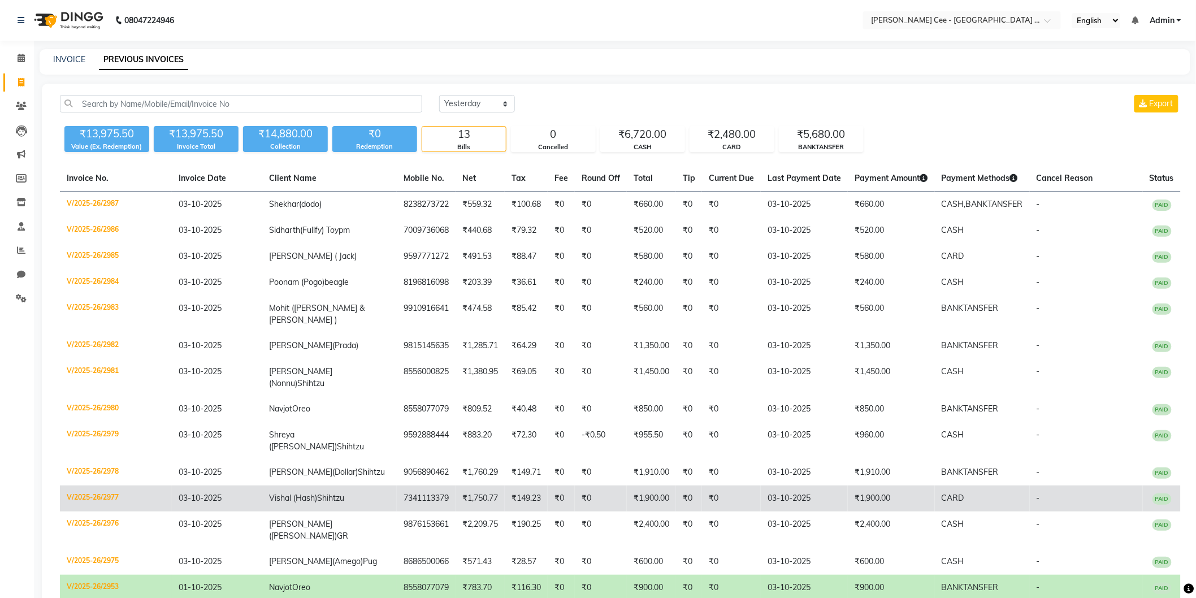
click at [374, 487] on td "Vishal (Hash) Shihtzu" at bounding box center [329, 499] width 135 height 26
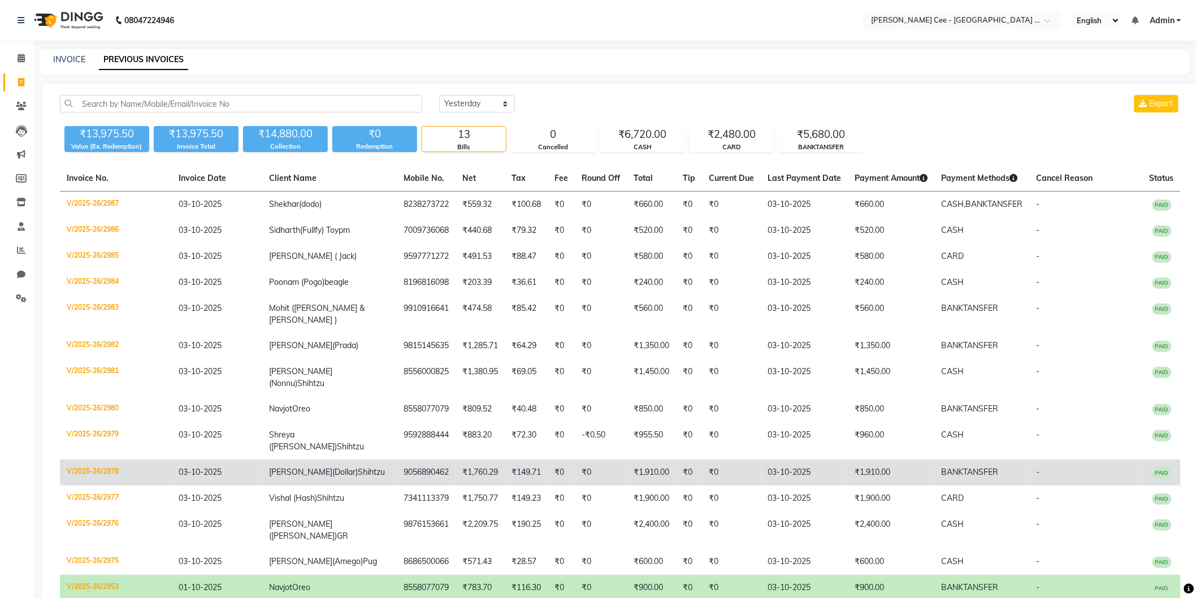
click at [403, 460] on td "9056890462" at bounding box center [426, 473] width 59 height 26
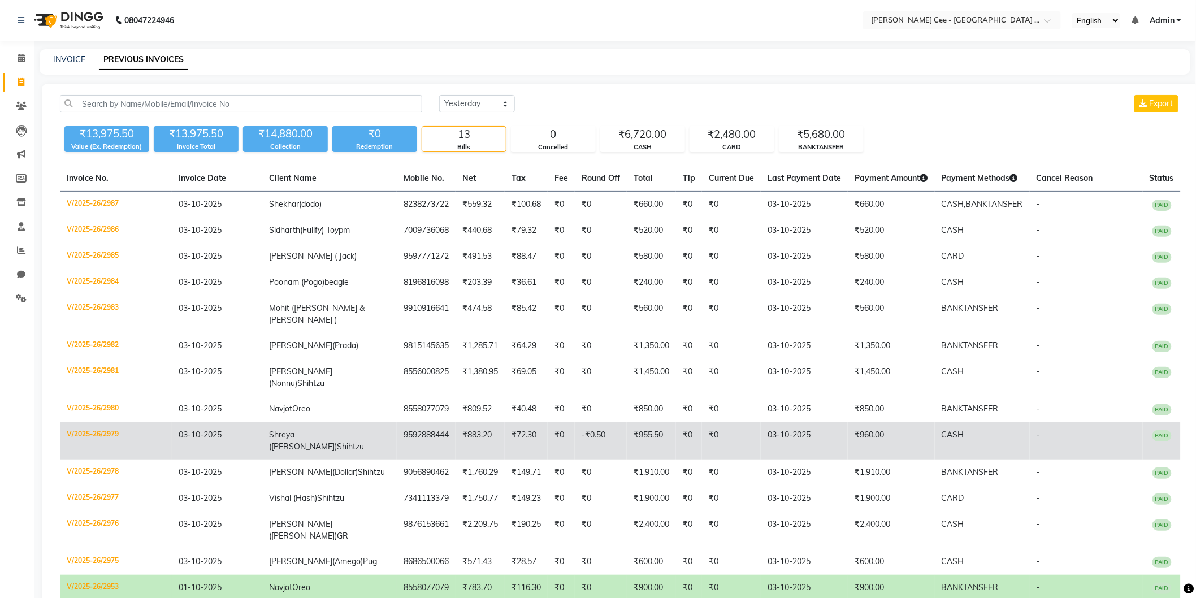
click at [362, 433] on td "Shreya (Jimmy) Shihtzu" at bounding box center [329, 440] width 135 height 37
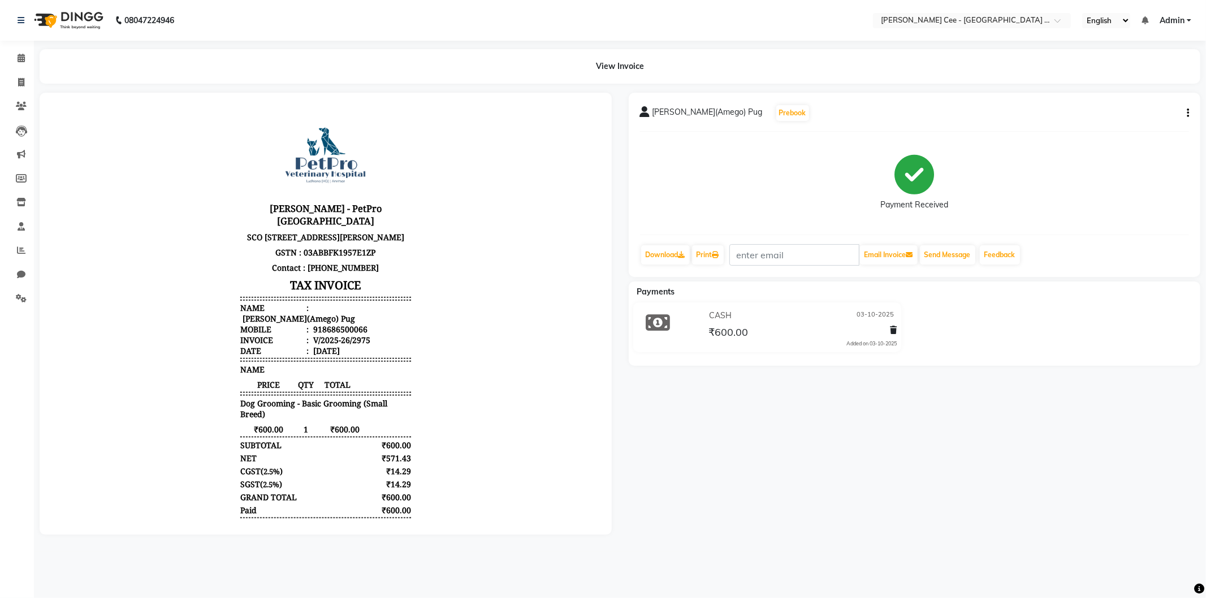
click at [368, 286] on h3 "TAX INVOICE" at bounding box center [325, 285] width 171 height 20
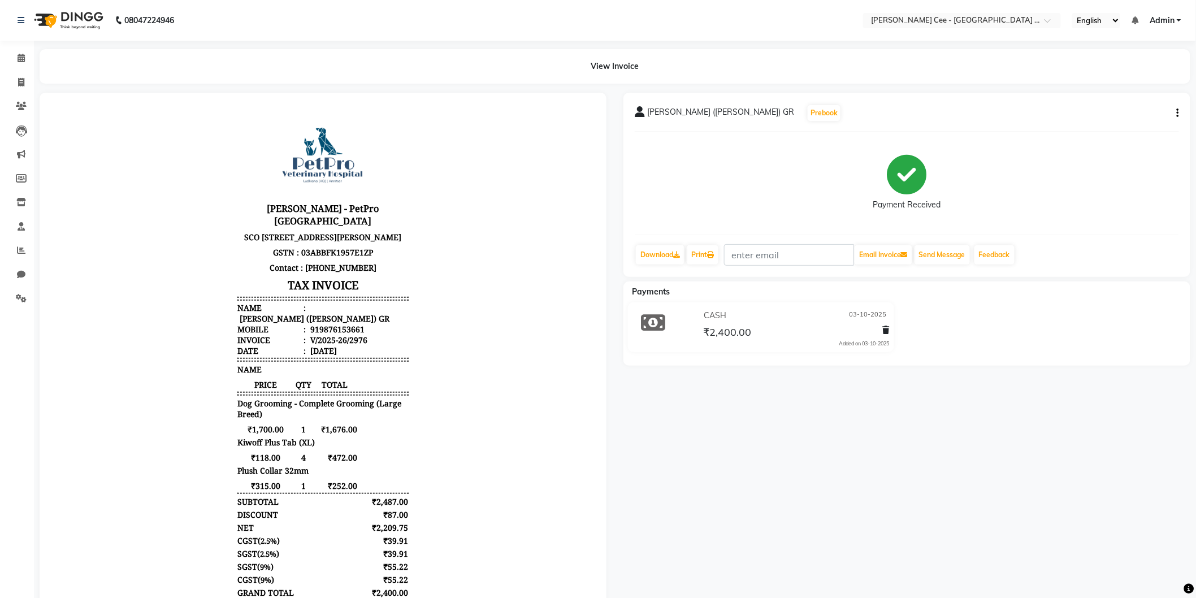
click at [361, 420] on div "Kay Cee - PetPro Amritsar SCO 107, opposite McDonald's, Gumtala Sub Urban, D - …" at bounding box center [322, 380] width 180 height 545
click at [338, 325] on div "919876153661" at bounding box center [336, 328] width 57 height 11
copy div "919876153661"
click at [390, 452] on div "₹118.00 4 ₹472.00" at bounding box center [322, 457] width 171 height 11
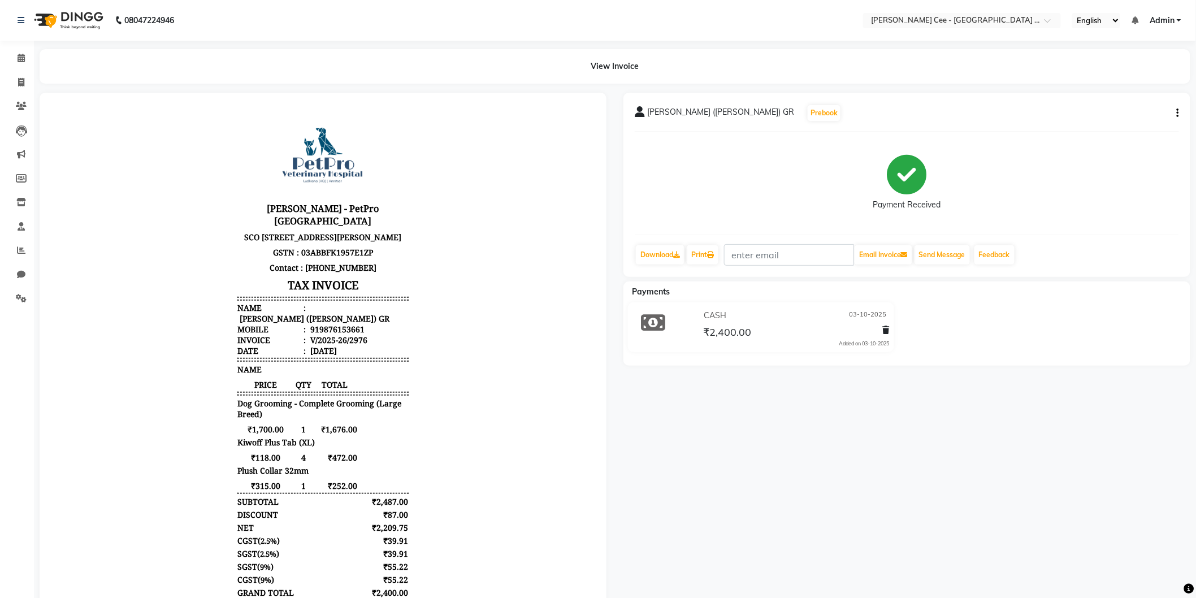
click at [462, 513] on body "Kay Cee - PetPro Amritsar SCO 107, opposite McDonald's, Gumtala Sub Urban, D - …" at bounding box center [322, 380] width 535 height 545
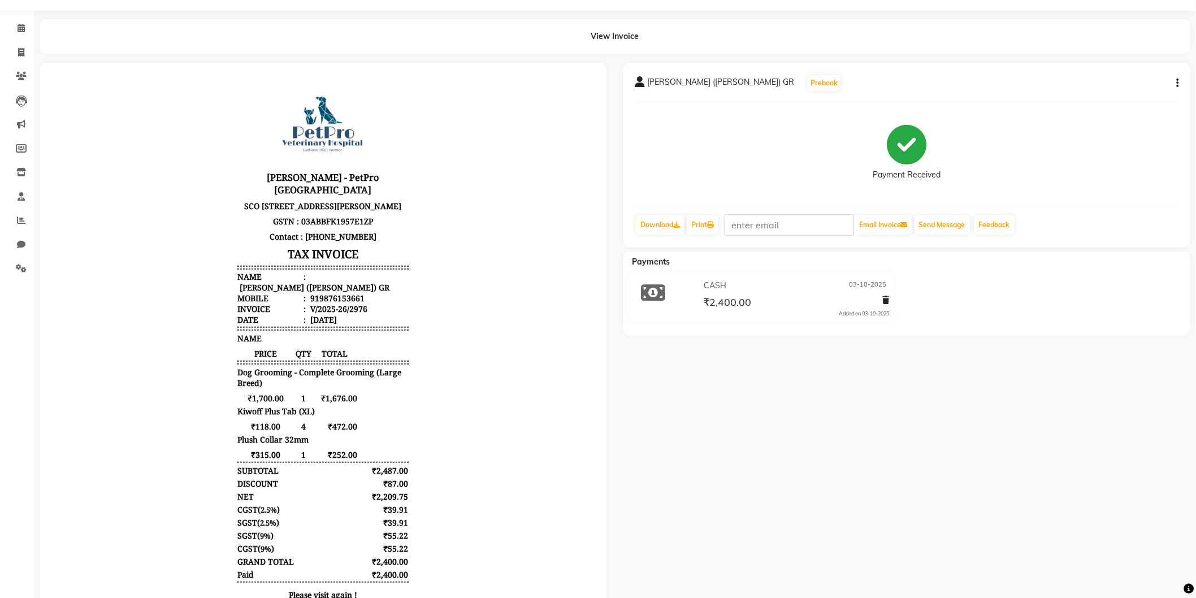
scroll to position [63, 0]
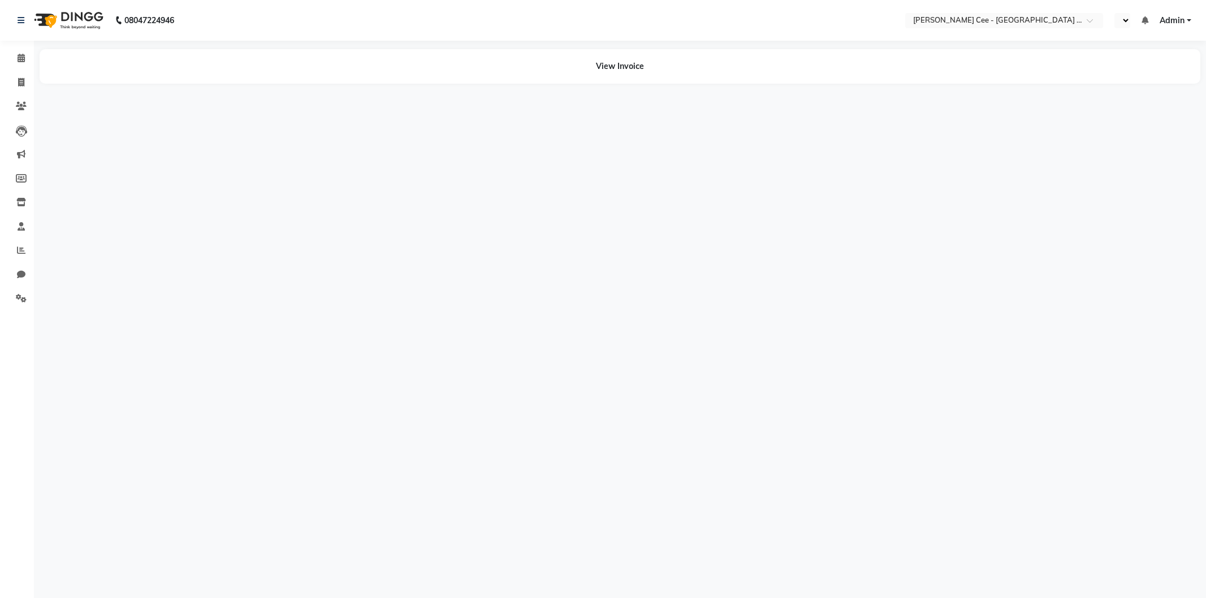
select select "en"
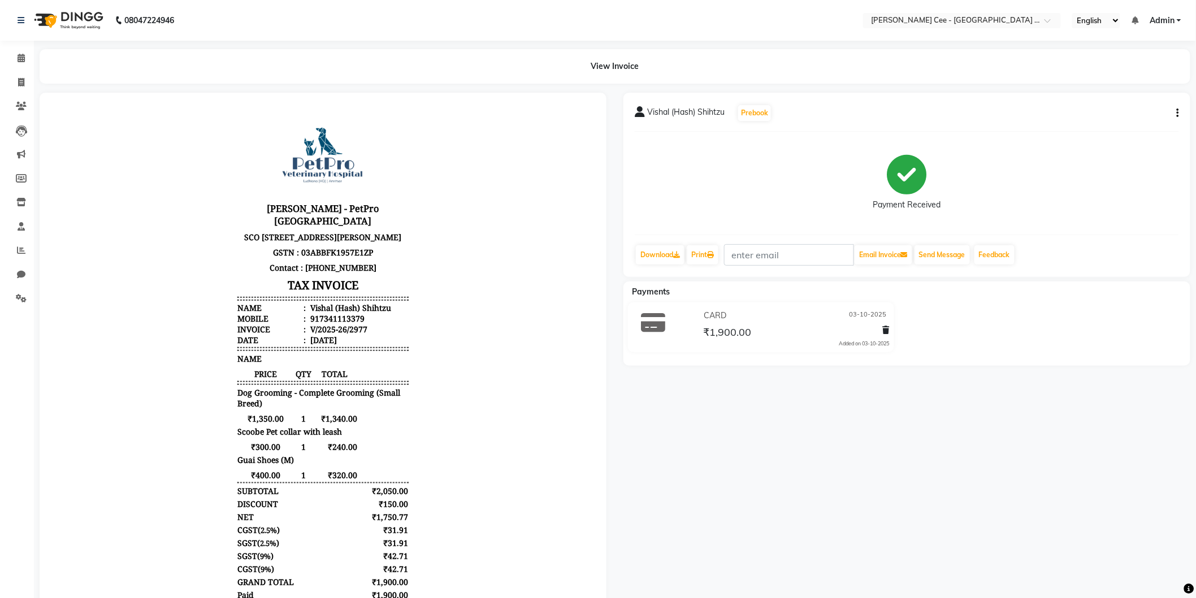
click at [327, 323] on div "917341113379" at bounding box center [336, 318] width 57 height 11
copy div "917341113379"
click at [351, 420] on div "Kay Cee - PetPro Amritsar SCO 107, opposite McDonald's, Gumtala Sub Urban, D - …" at bounding box center [322, 375] width 180 height 534
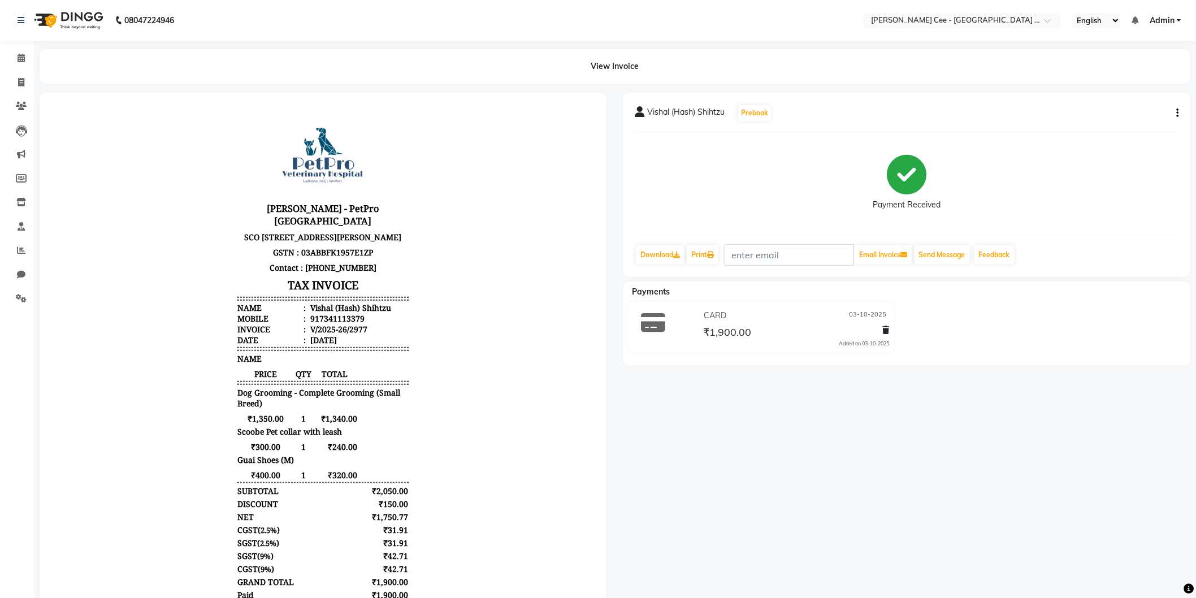
click at [430, 453] on body "Kay Cee - PetPro Amritsar SCO 107, opposite McDonald's, Gumtala Sub Urban, D - …" at bounding box center [322, 375] width 535 height 534
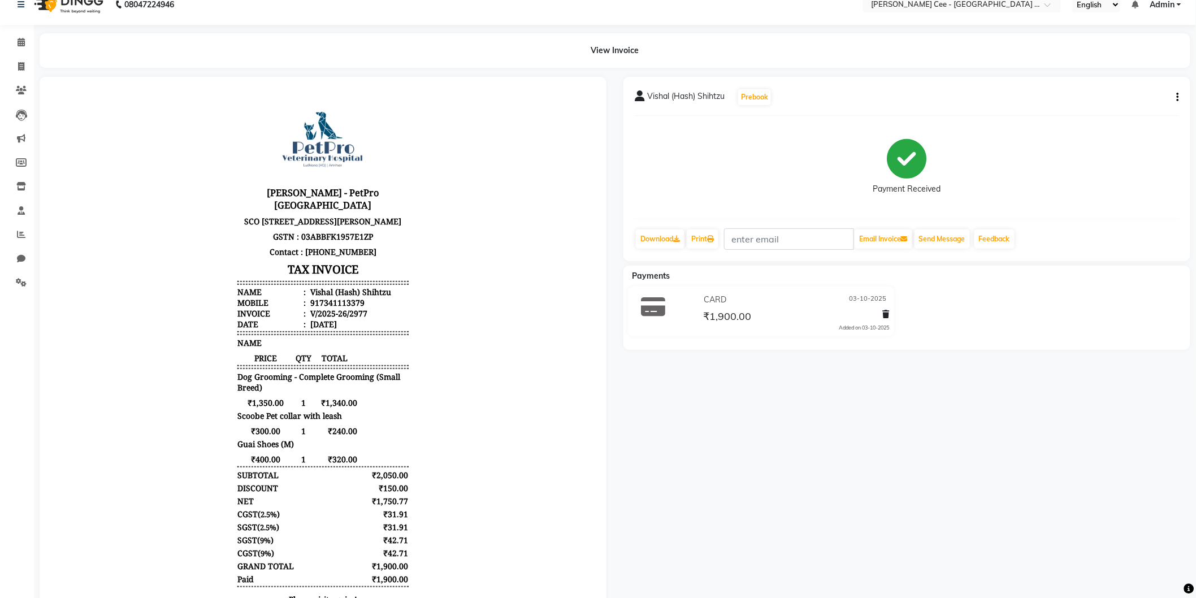
scroll to position [20, 0]
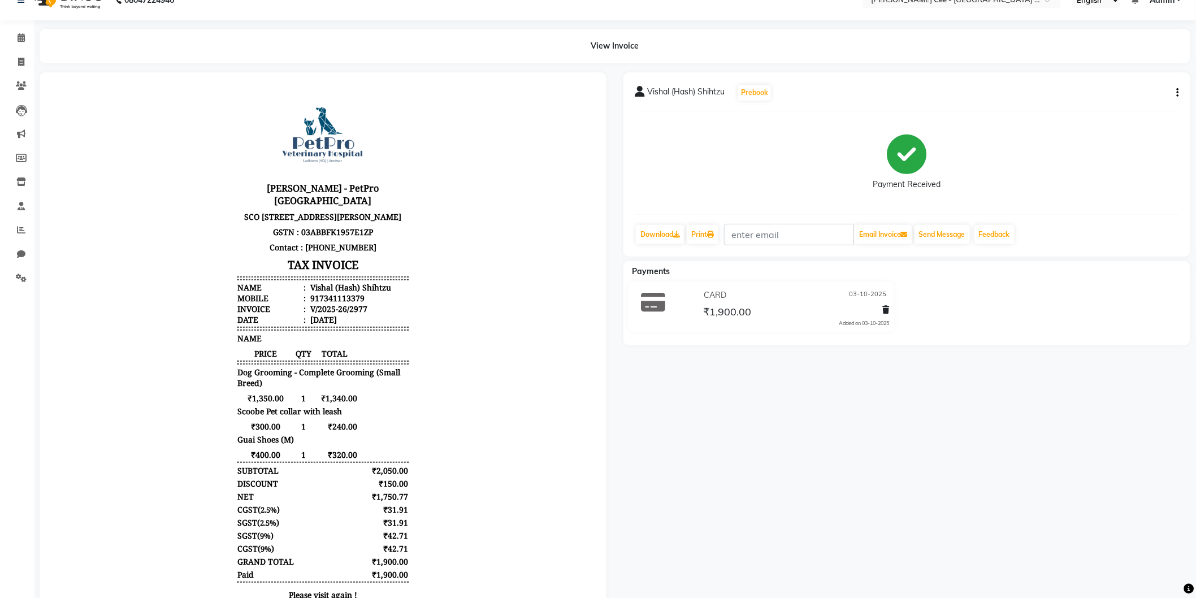
click at [409, 436] on body "Kay Cee - PetPro Amritsar SCO 107, opposite McDonald's, Gumtala Sub Urban, D - …" at bounding box center [322, 355] width 535 height 534
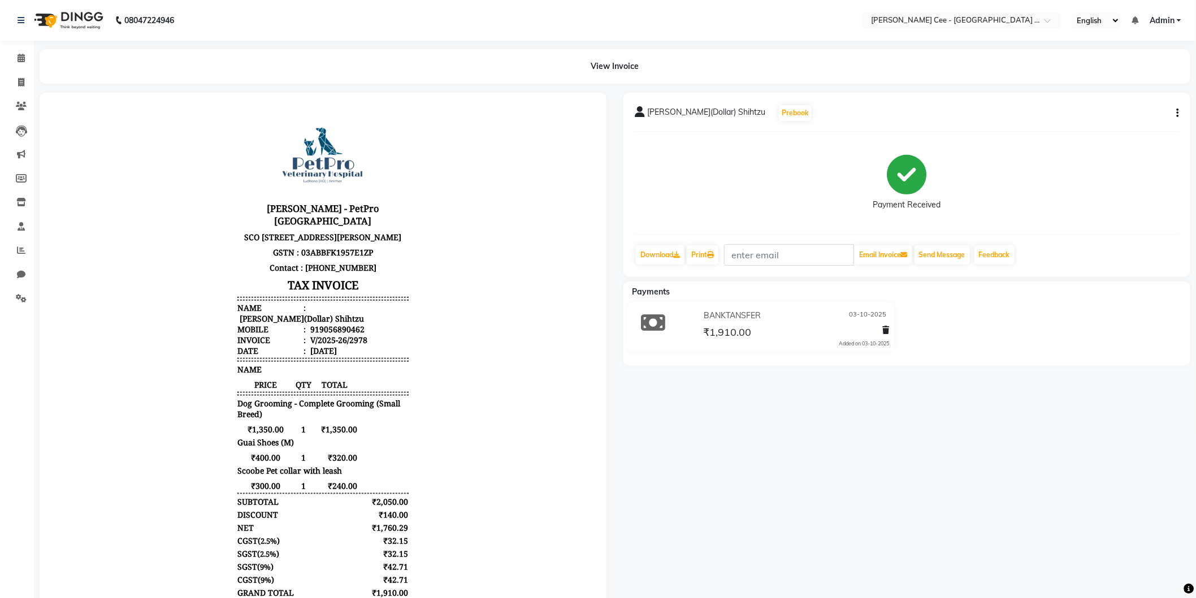
click at [331, 334] on div "919056890462" at bounding box center [336, 328] width 57 height 11
copy div "919056890462"
click at [436, 449] on body "Kay Cee - PetPro Amritsar SCO 107, opposite McDonald's, Gumtala Sub Urban, D - …" at bounding box center [322, 380] width 535 height 545
click at [378, 461] on div "₹400.00 1 ₹320.00" at bounding box center [322, 457] width 171 height 11
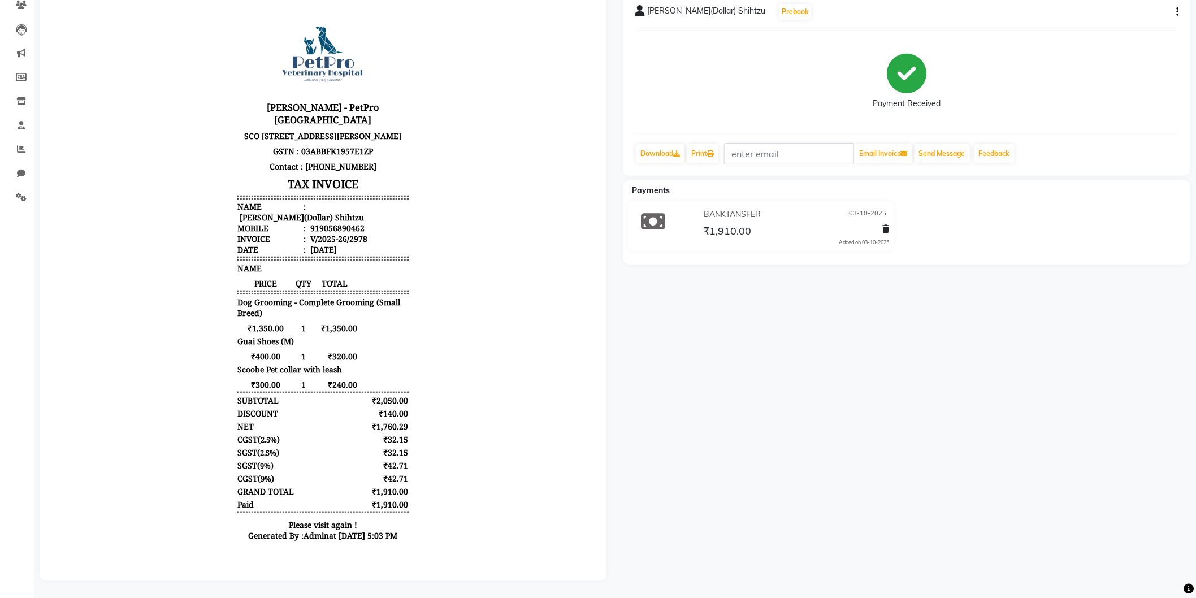
scroll to position [110, 0]
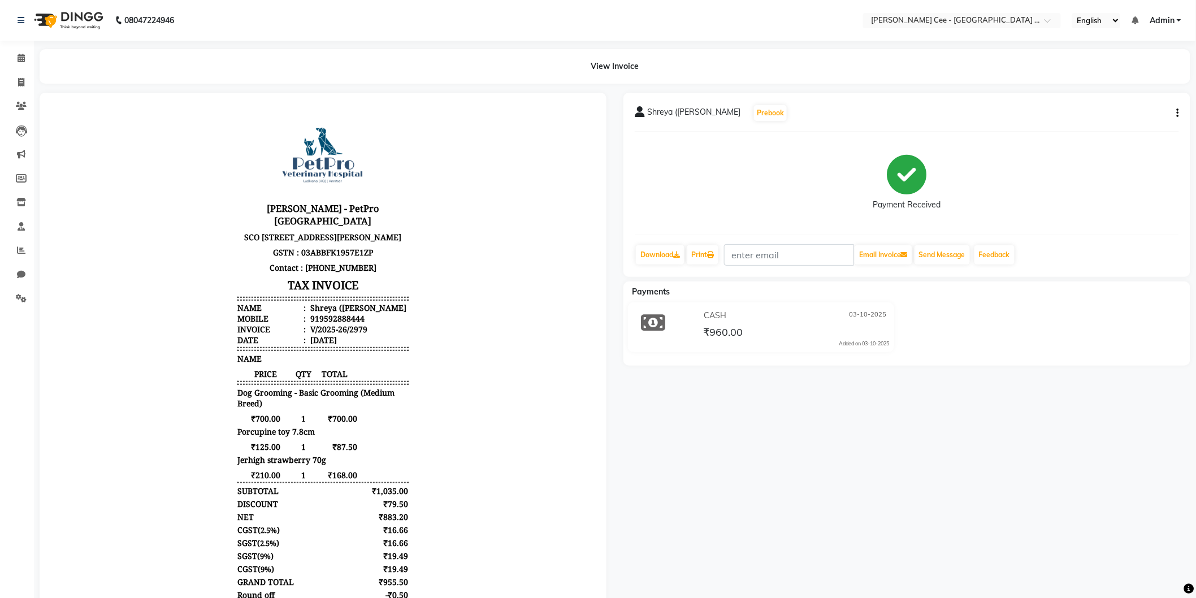
click at [364, 376] on div "[PERSON_NAME] - PetPro [GEOGRAPHIC_DATA] [STREET_ADDRESS] GSTN : 03ABBFK1957E1Z…" at bounding box center [322, 381] width 180 height 547
click at [335, 323] on div "919592888444" at bounding box center [336, 318] width 57 height 11
copy div "919592888444"
click at [364, 323] on li "Mobile : 919592888444" at bounding box center [322, 318] width 171 height 11
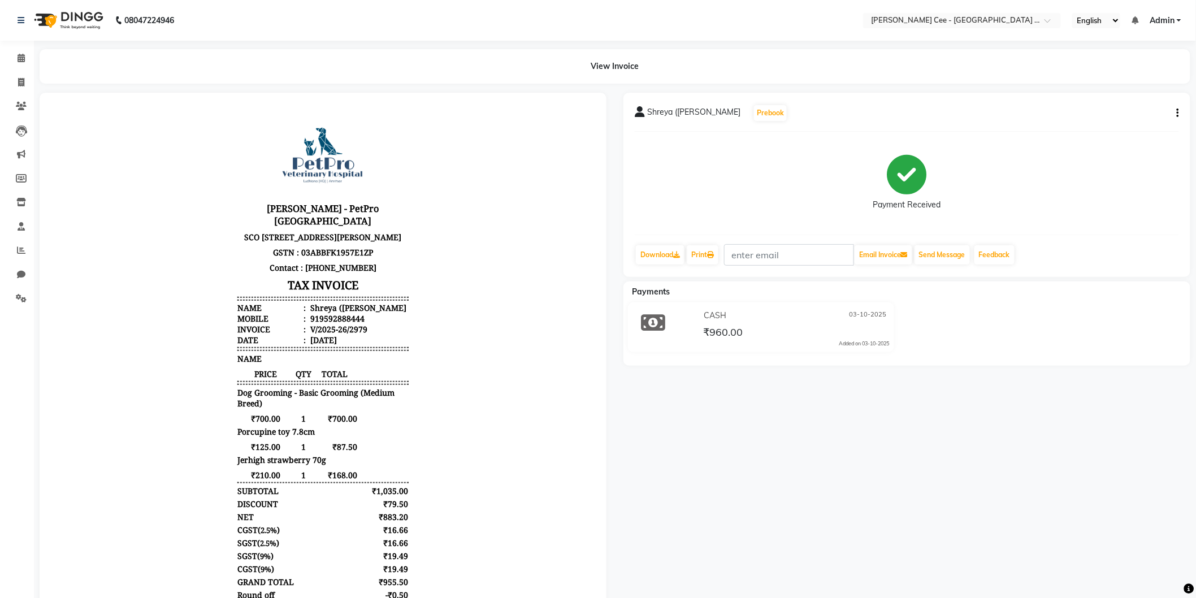
click at [333, 323] on div "919592888444" at bounding box center [336, 318] width 57 height 11
click at [442, 464] on body "[PERSON_NAME] - PetPro [GEOGRAPHIC_DATA] [STREET_ADDRESS] GSTN : 03ABBFK1957E1Z…" at bounding box center [322, 381] width 535 height 547
click at [363, 408] on span "Dog Grooming - Basic Grooming (Medium Breed)" at bounding box center [322, 397] width 171 height 21
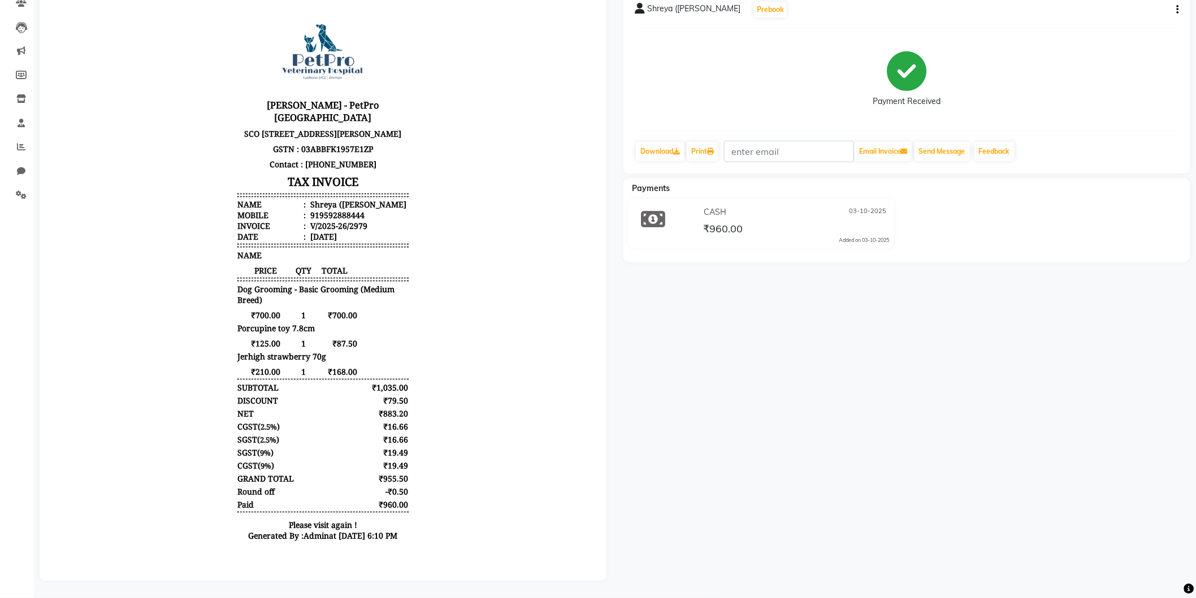
scroll to position [111, 0]
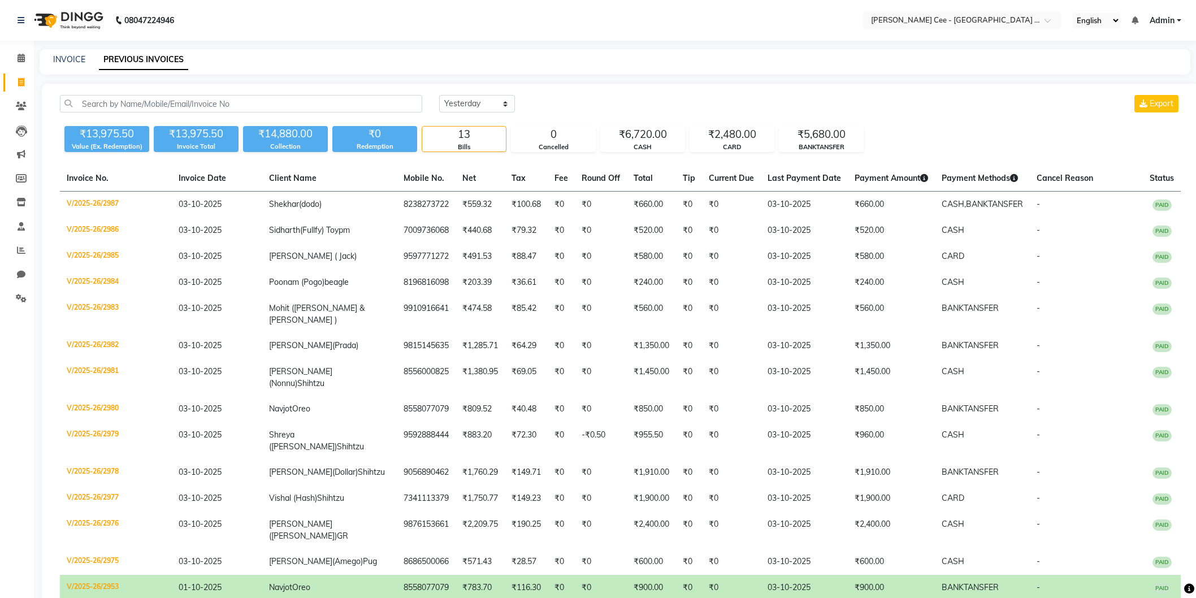
select select "yesterday"
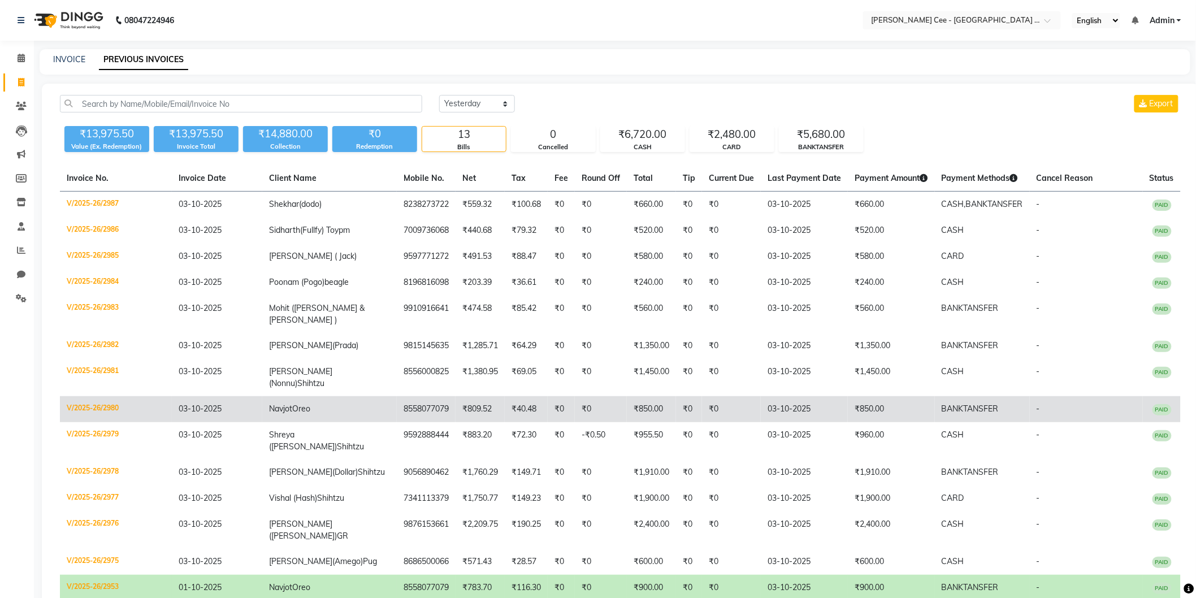
click at [448, 405] on td "8558077079" at bounding box center [426, 409] width 59 height 26
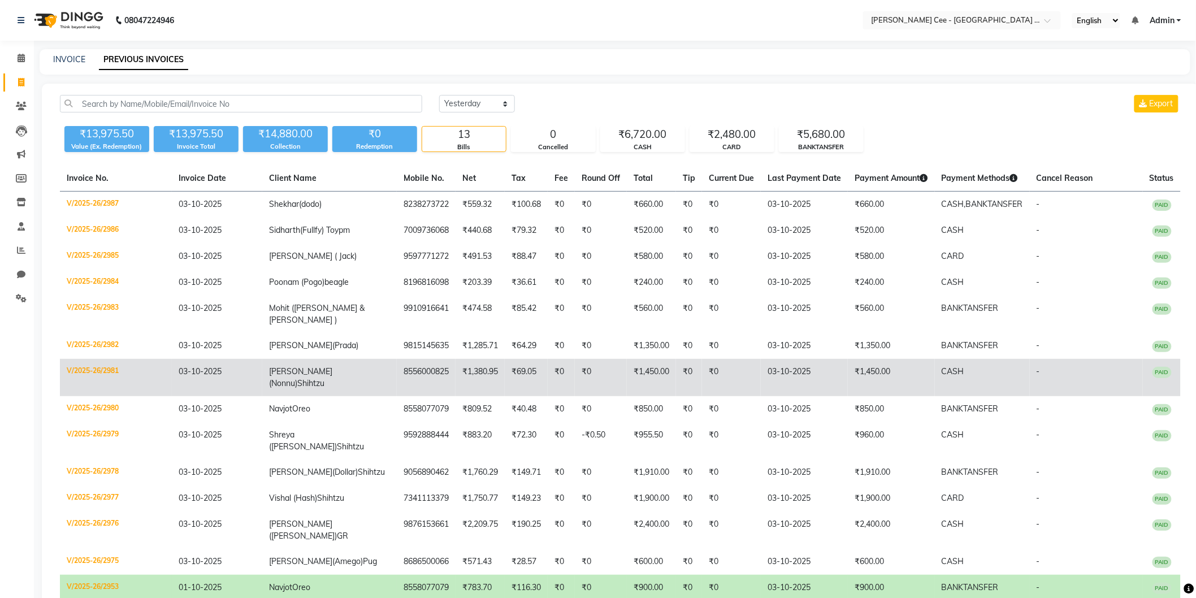
click at [469, 377] on td "₹1,380.95" at bounding box center [480, 377] width 49 height 37
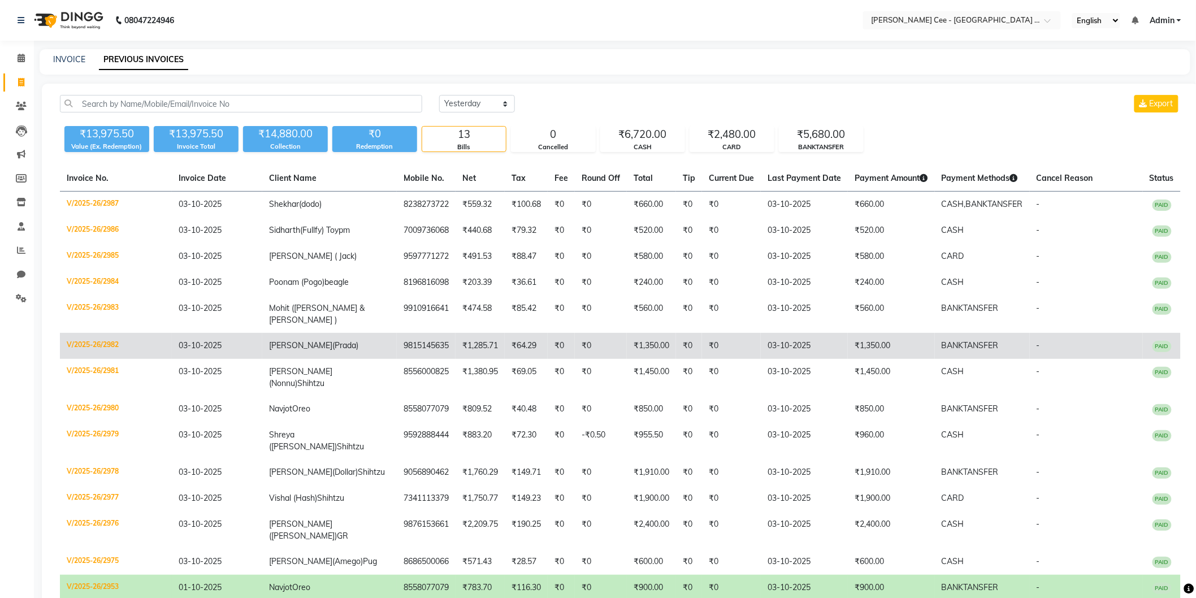
click at [431, 338] on td "9815145635" at bounding box center [426, 346] width 59 height 26
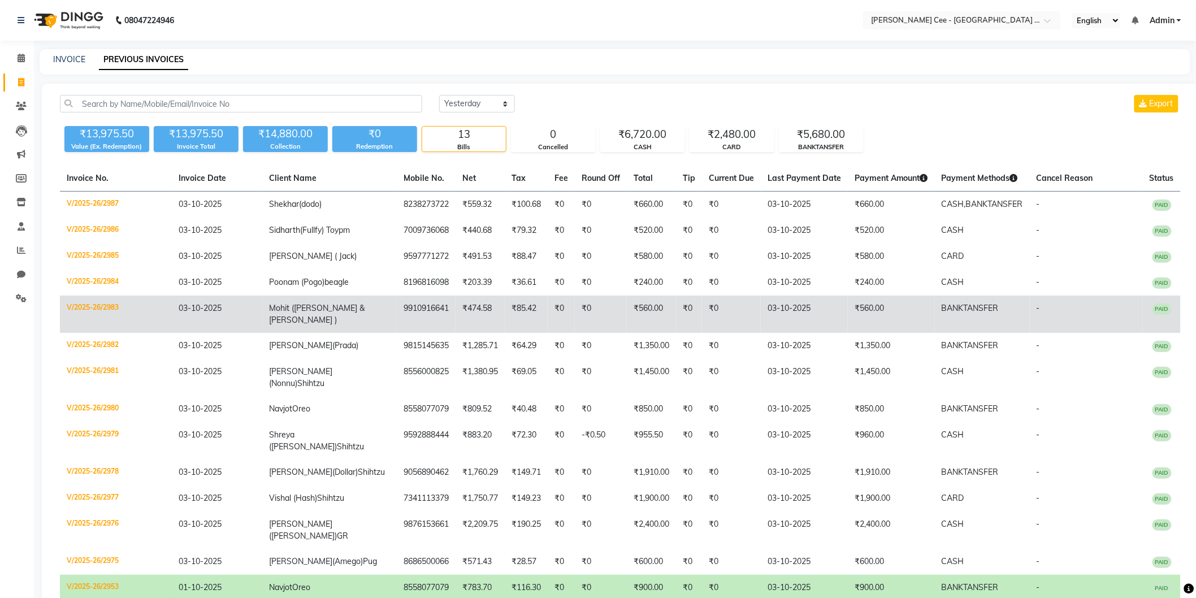
click at [469, 318] on td "₹474.58" at bounding box center [480, 314] width 49 height 37
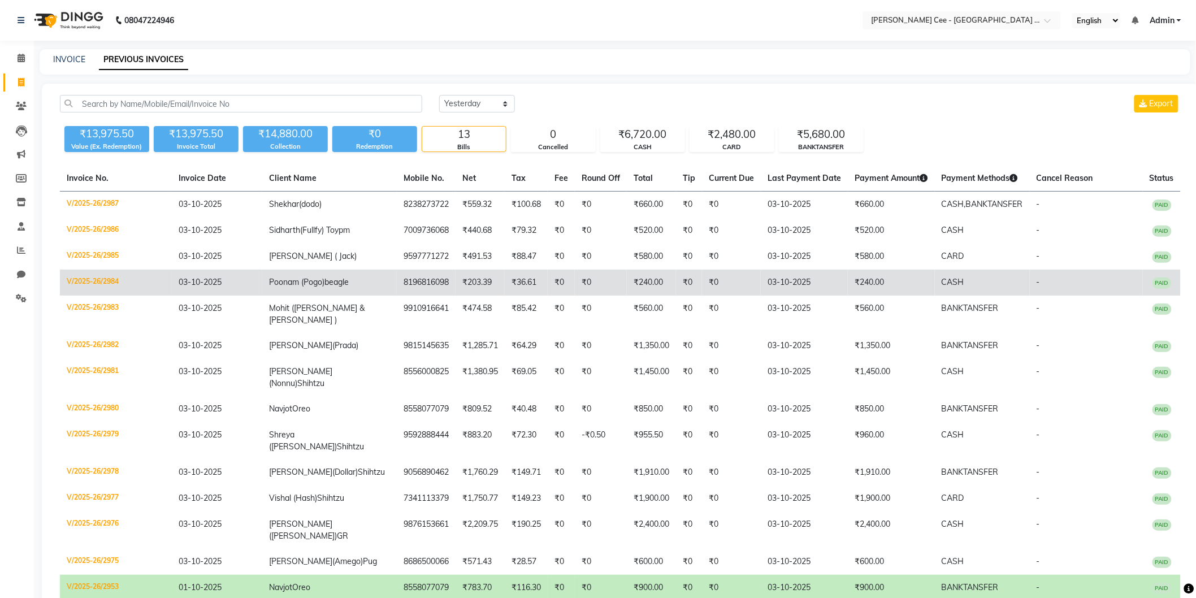
click at [357, 290] on td "Poonam (Pogo) beagle" at bounding box center [329, 283] width 135 height 26
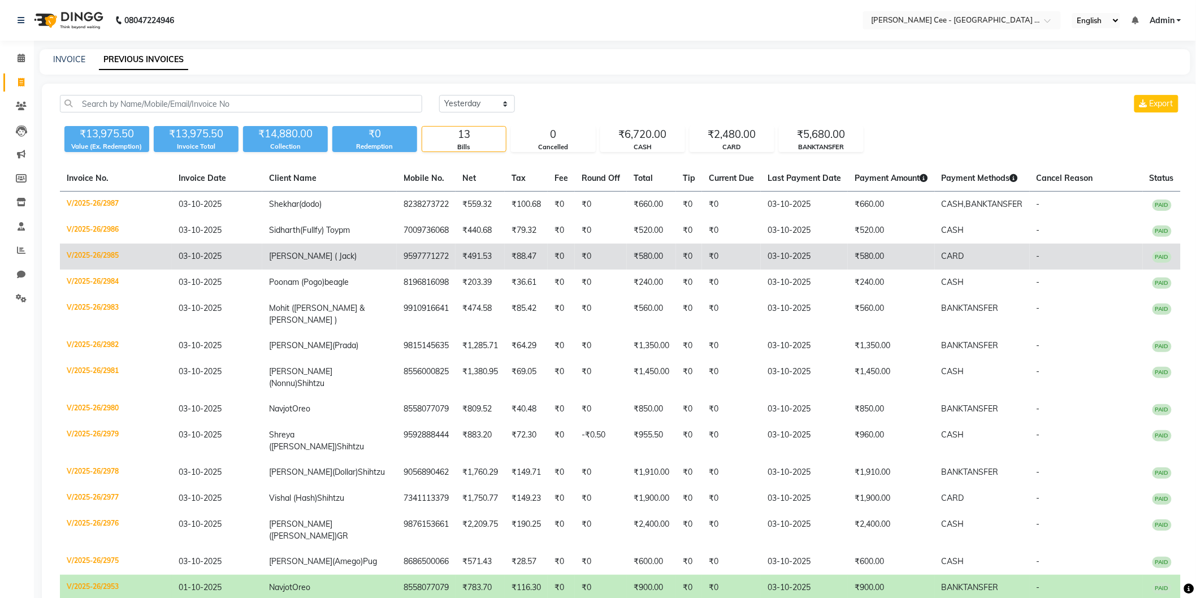
click at [456, 263] on td "₹491.53" at bounding box center [480, 257] width 49 height 26
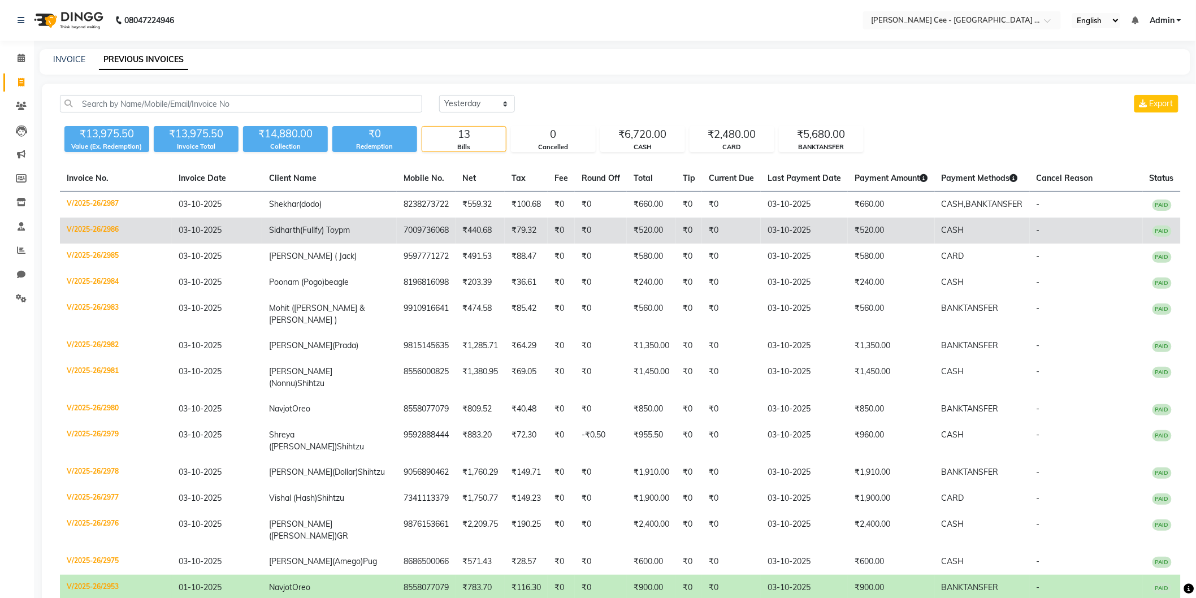
click at [465, 244] on td "₹440.68" at bounding box center [480, 231] width 49 height 26
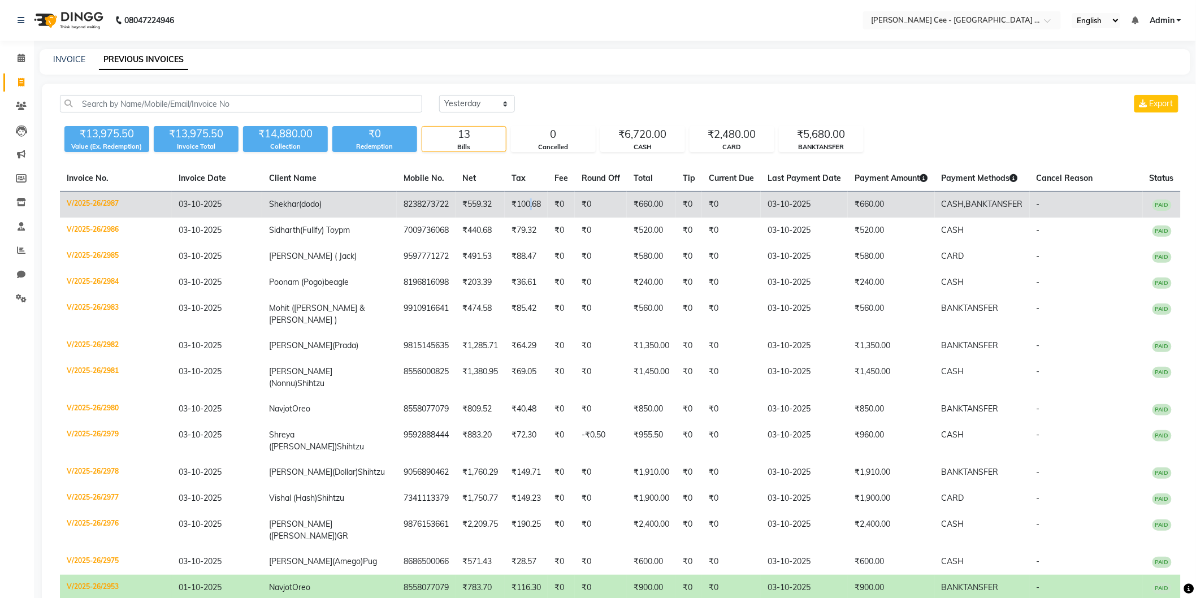
click at [527, 198] on td "₹100.68" at bounding box center [526, 205] width 43 height 27
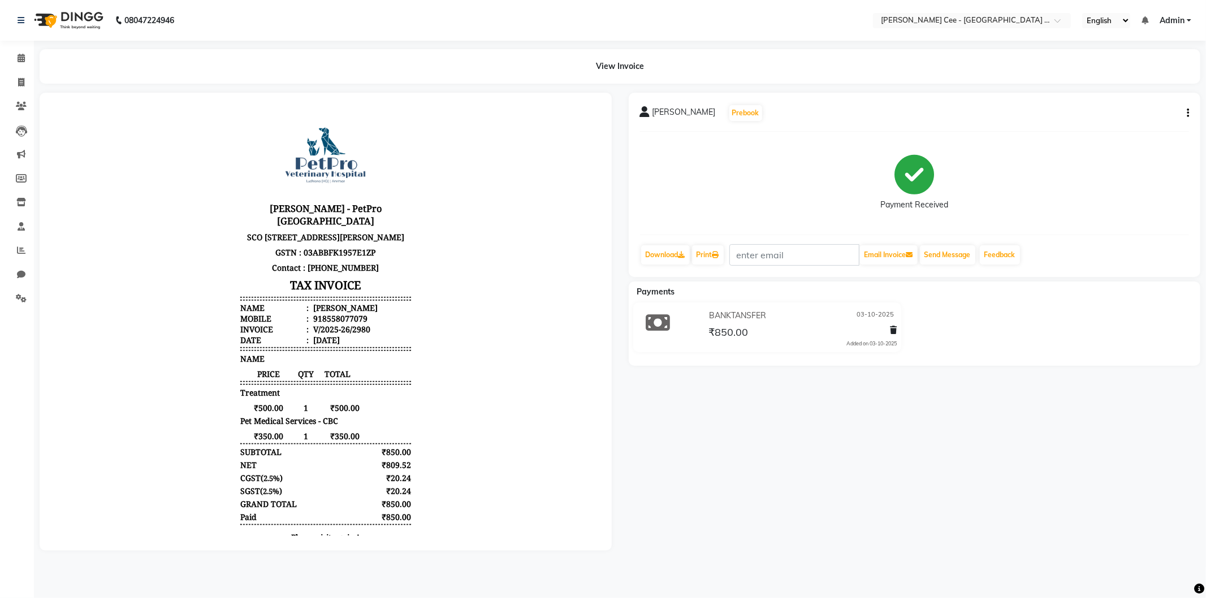
click at [455, 436] on body "Kay Cee - PetPro Amritsar SCO 107, opposite McDonald's, Gumtala Sub Urban, D - …" at bounding box center [325, 336] width 541 height 456
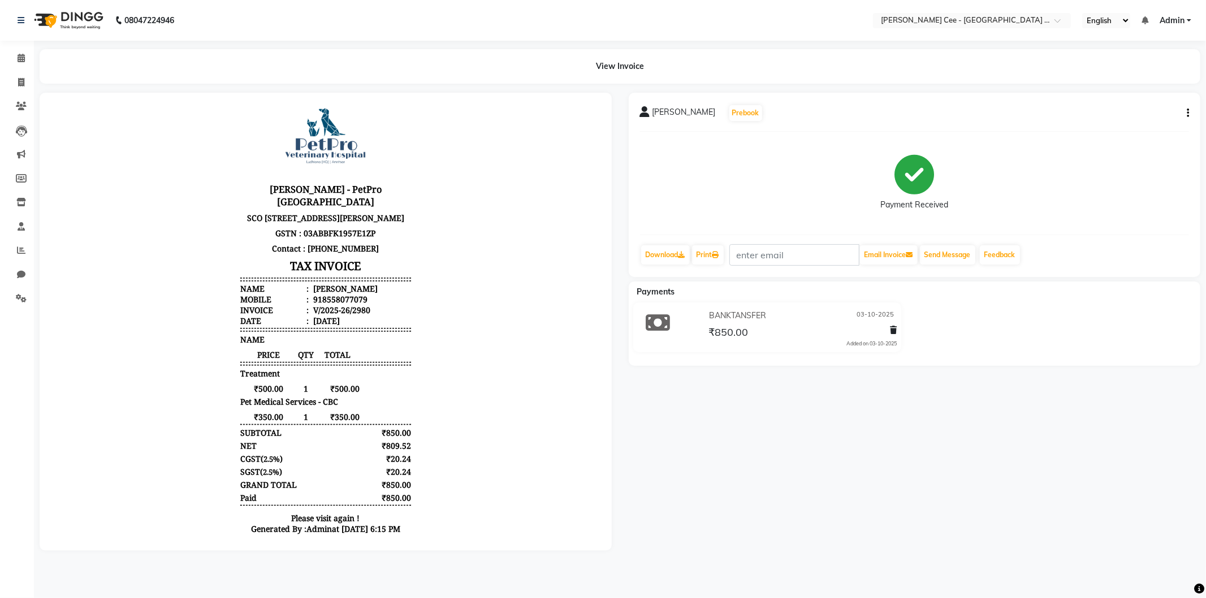
scroll to position [52, 0]
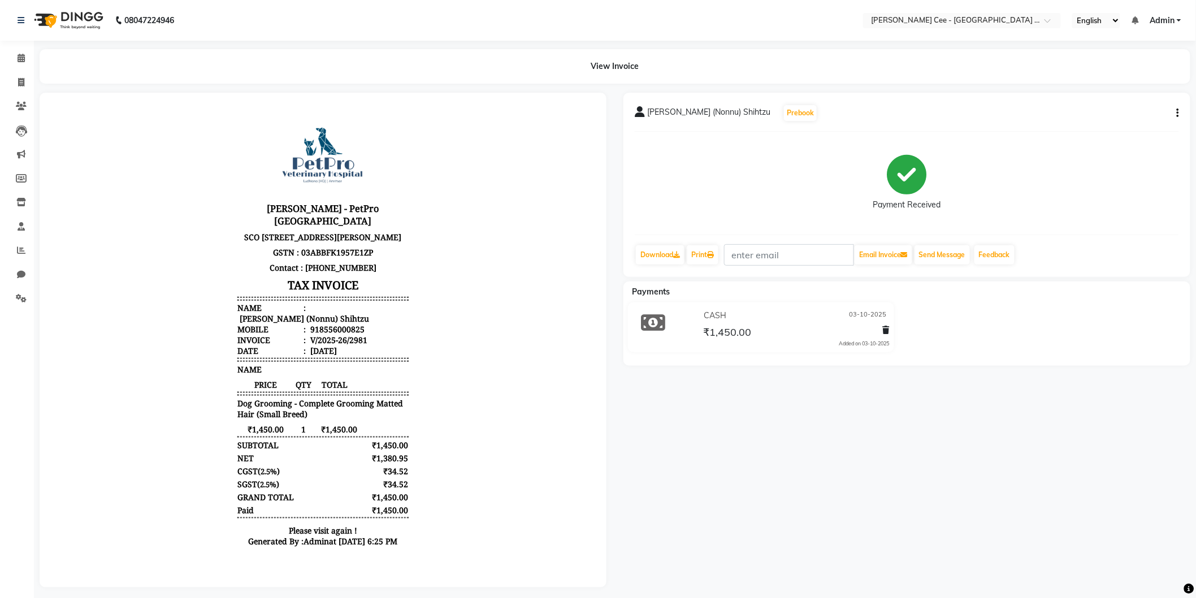
click at [370, 410] on span "Dog Grooming - Complete Grooming Matted Hair (Small Breed)" at bounding box center [322, 407] width 171 height 21
drag, startPoint x: 230, startPoint y: 326, endPoint x: 286, endPoint y: 328, distance: 56.0
click at [286, 323] on div "[PERSON_NAME] (Nonnu) Shihtzu" at bounding box center [303, 318] width 132 height 11
copy div "[PERSON_NAME]"
click at [608, 597] on main "View Invoice [PERSON_NAME] (Nonnu) Shihtzu Prebook Payment Received Download Pr…" at bounding box center [615, 326] width 1162 height 555
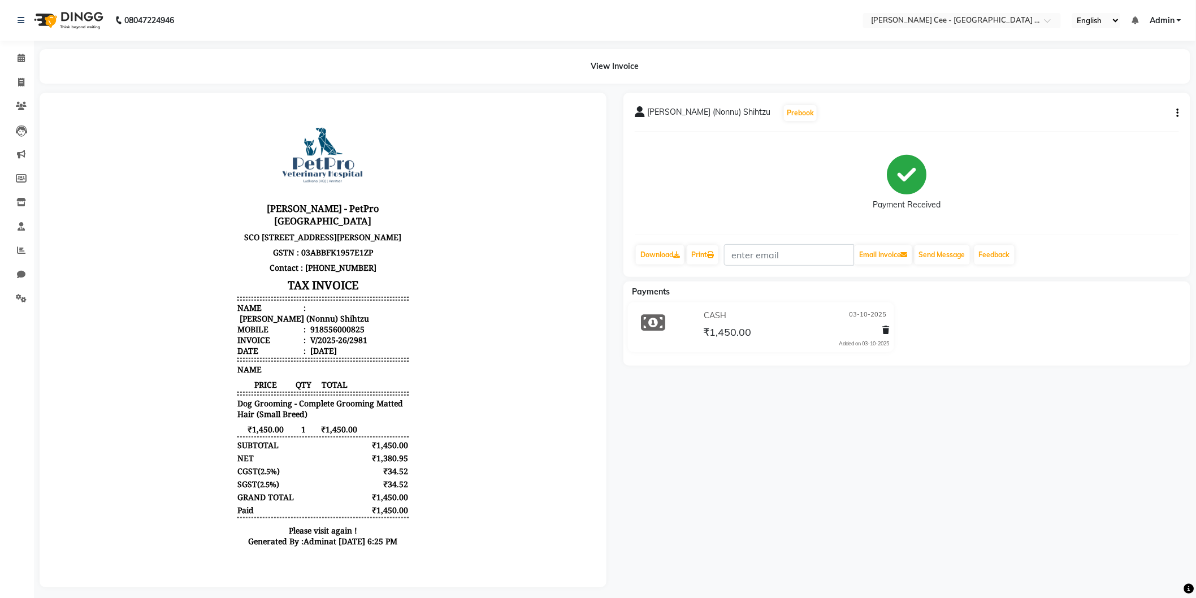
click at [319, 334] on div "918556000825" at bounding box center [336, 328] width 57 height 11
copy div "918556000825"
click at [507, 459] on body "[PERSON_NAME] - PetPro [GEOGRAPHIC_DATA] [STREET_ADDRESS] GSTN : 03ABBFK1957E1Z…" at bounding box center [322, 333] width 535 height 450
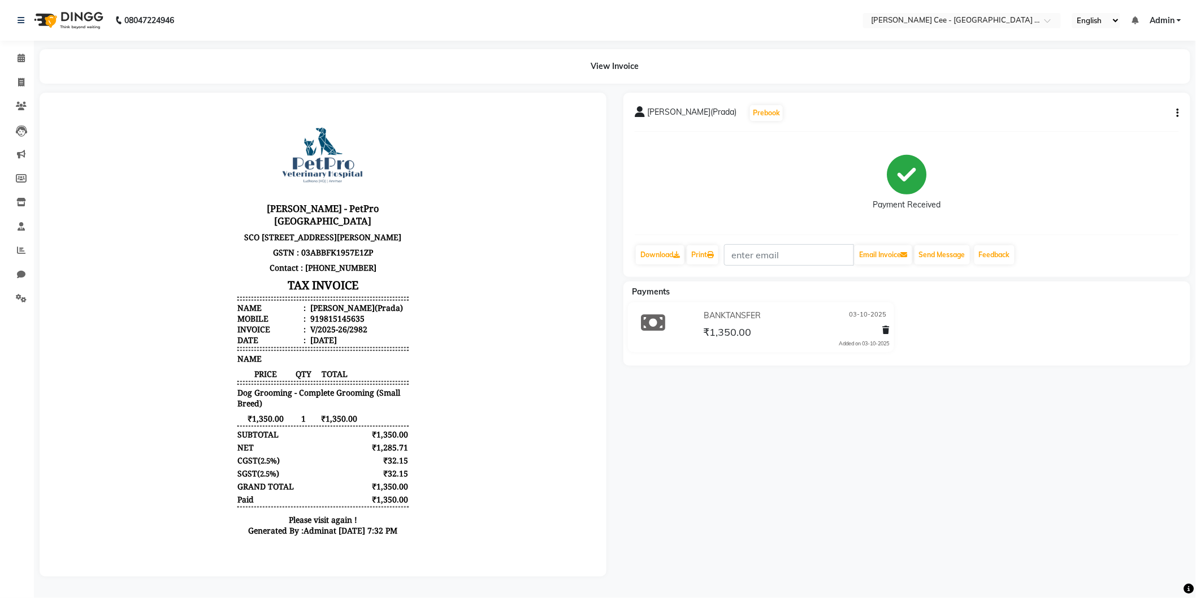
click at [364, 439] on div "₹1,350.00" at bounding box center [386, 434] width 45 height 11
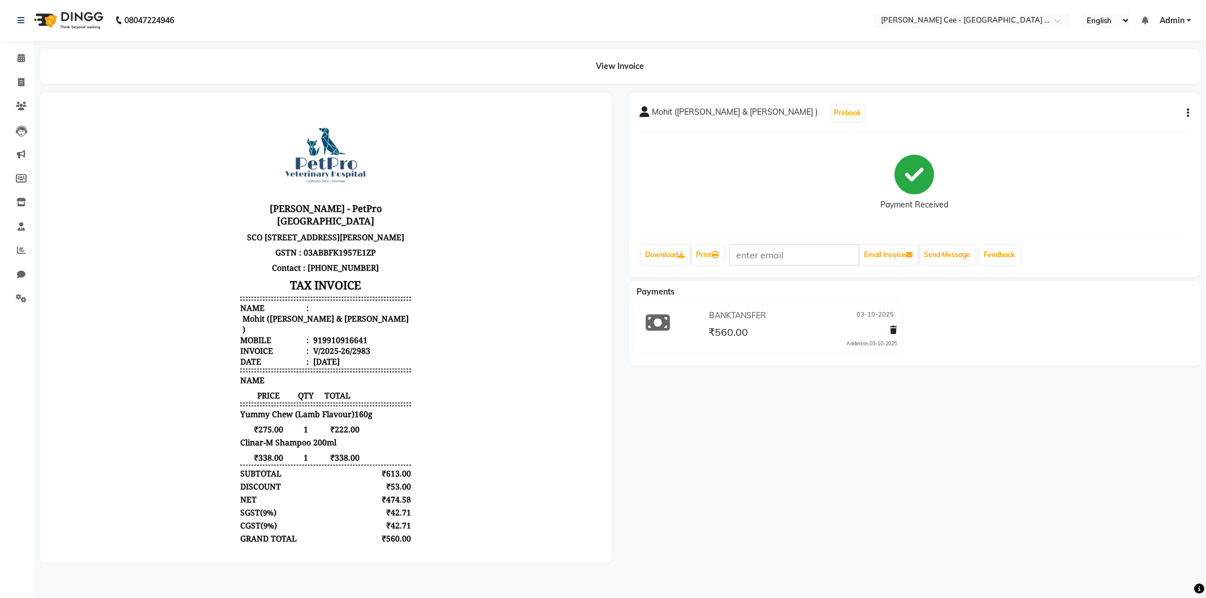
click at [319, 334] on div "919910916641" at bounding box center [338, 339] width 57 height 11
copy div "919910916641"
click at [498, 502] on body "[PERSON_NAME] - PetPro [GEOGRAPHIC_DATA] [STREET_ADDRESS] GSTN : 03ABBFK1957E1Z…" at bounding box center [325, 353] width 541 height 491
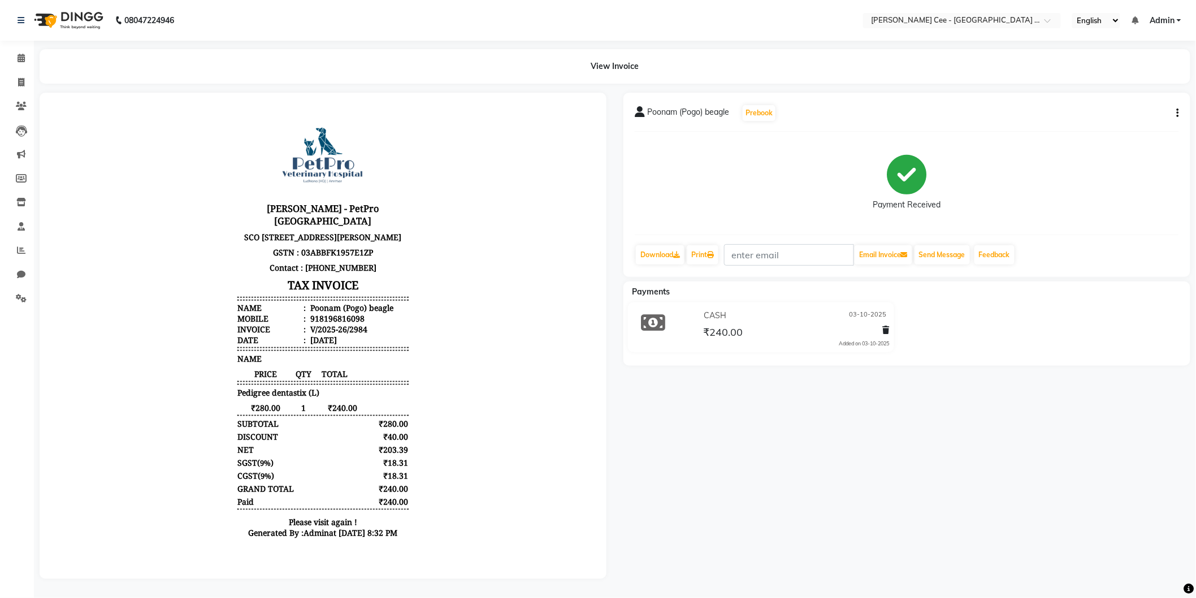
click at [318, 323] on div "918196816098" at bounding box center [336, 318] width 57 height 11
copy div "918196816098"
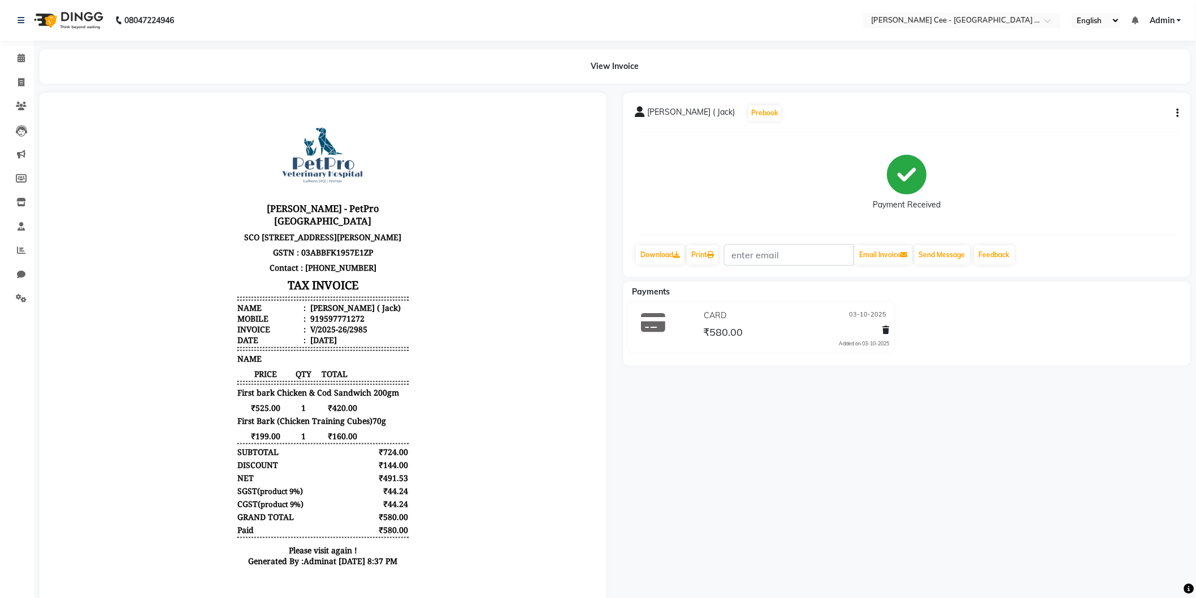
click at [334, 323] on div "919597771272" at bounding box center [336, 318] width 57 height 11
copy div "919597771272"
click at [373, 441] on div "₹199.00 1 ₹160.00" at bounding box center [322, 435] width 171 height 11
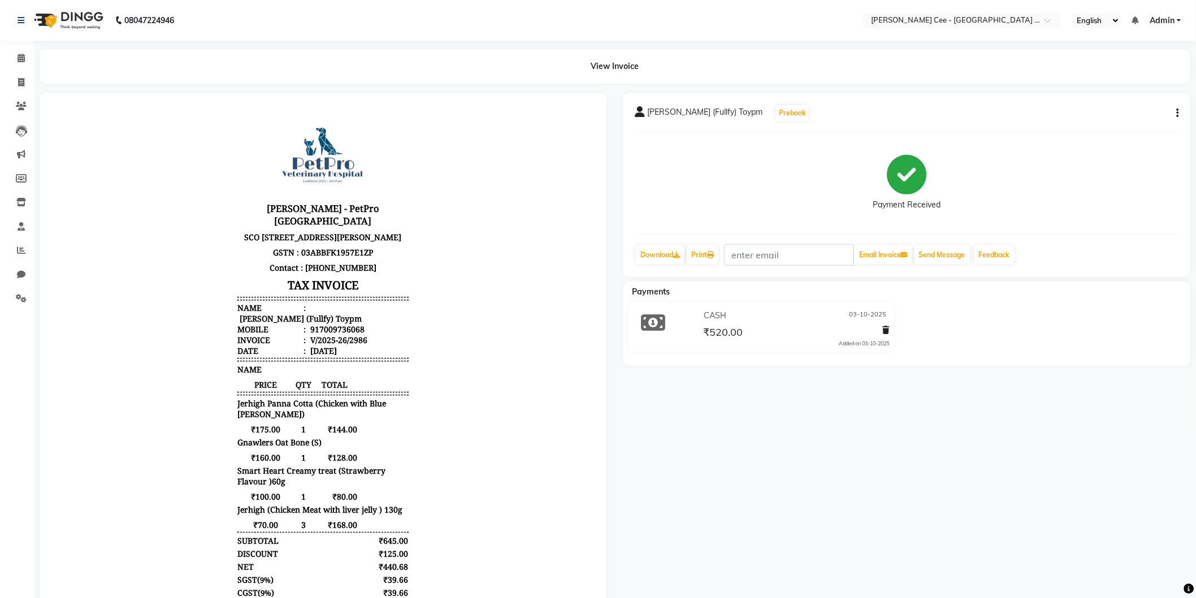
click at [407, 365] on body "[PERSON_NAME] - PetPro [GEOGRAPHIC_DATA] [STREET_ADDRESS] GSTN : 03ABBFK1957E1Z…" at bounding box center [322, 387] width 535 height 558
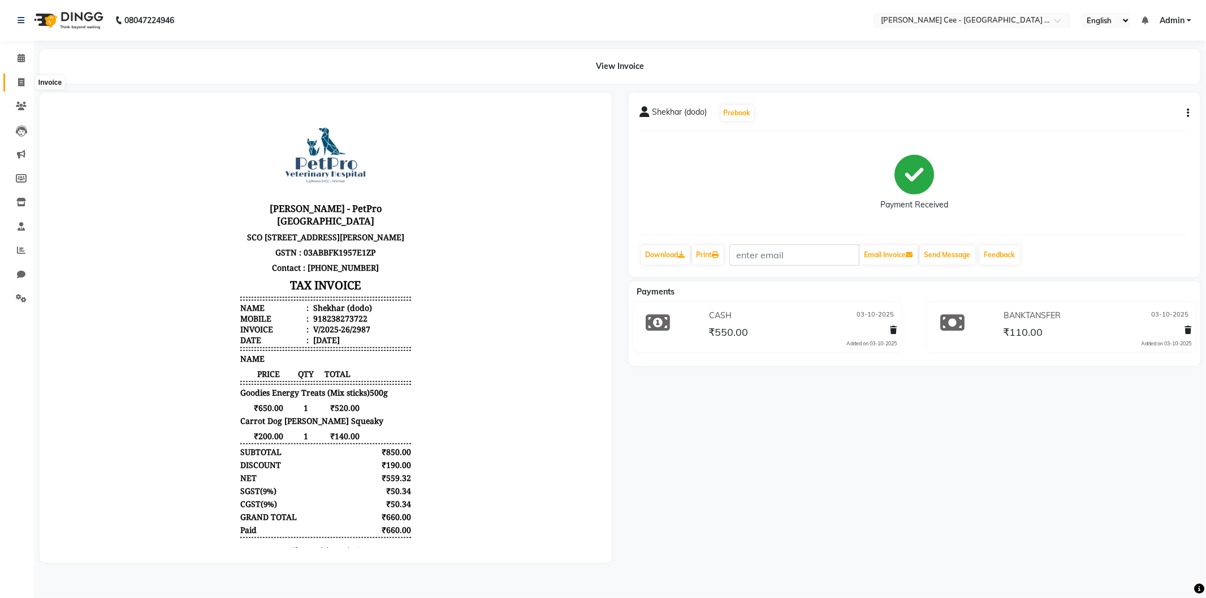
click at [20, 81] on icon at bounding box center [21, 82] width 6 height 8
select select "service"
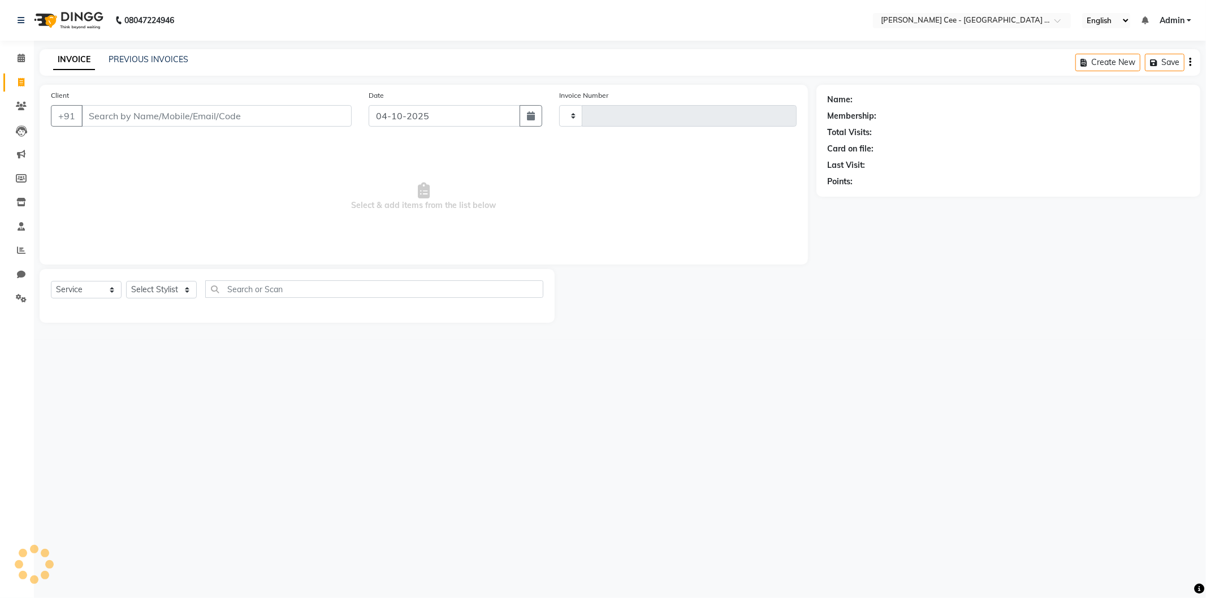
type input "2988"
select select "8239"
select select "product"
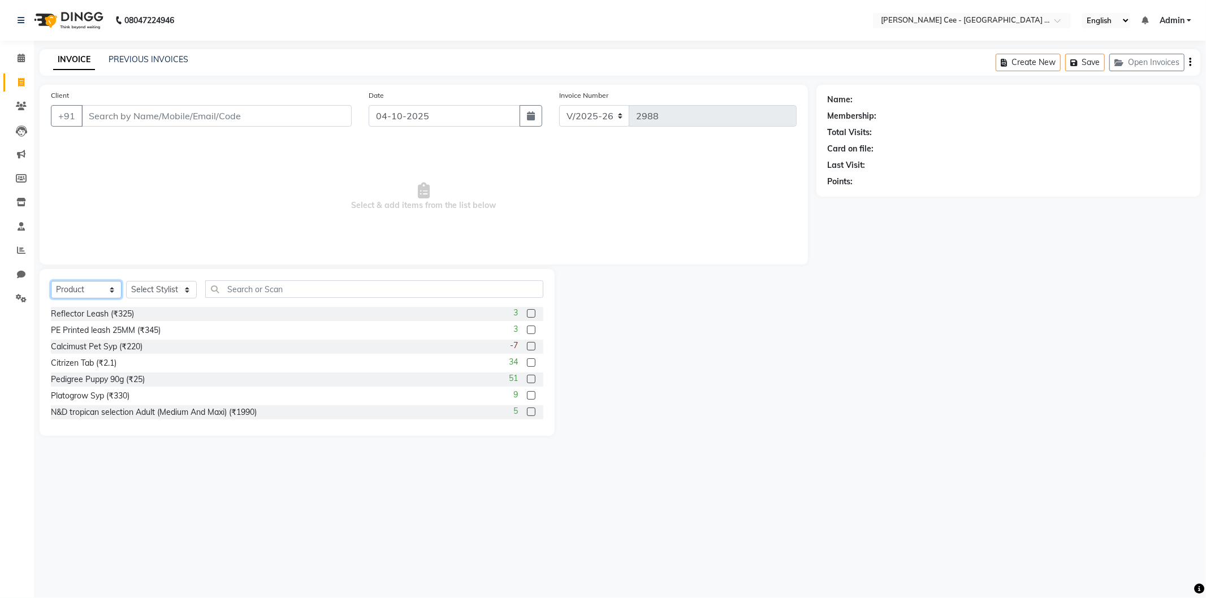
click at [88, 285] on select "Select Service Product Membership Package Voucher Prepaid Gift Card" at bounding box center [86, 290] width 71 height 18
click at [143, 289] on select "Select Stylist Arsh (Helper) Avinash Dr Kamalpreet Kaur Dr.Simran Guri Jashanpr…" at bounding box center [161, 290] width 71 height 18
select select "80154"
click at [126, 282] on select "Select Stylist Arsh (Helper) Avinash Dr Kamalpreet Kaur Dr.Simran Guri Jashanpr…" at bounding box center [161, 290] width 71 height 18
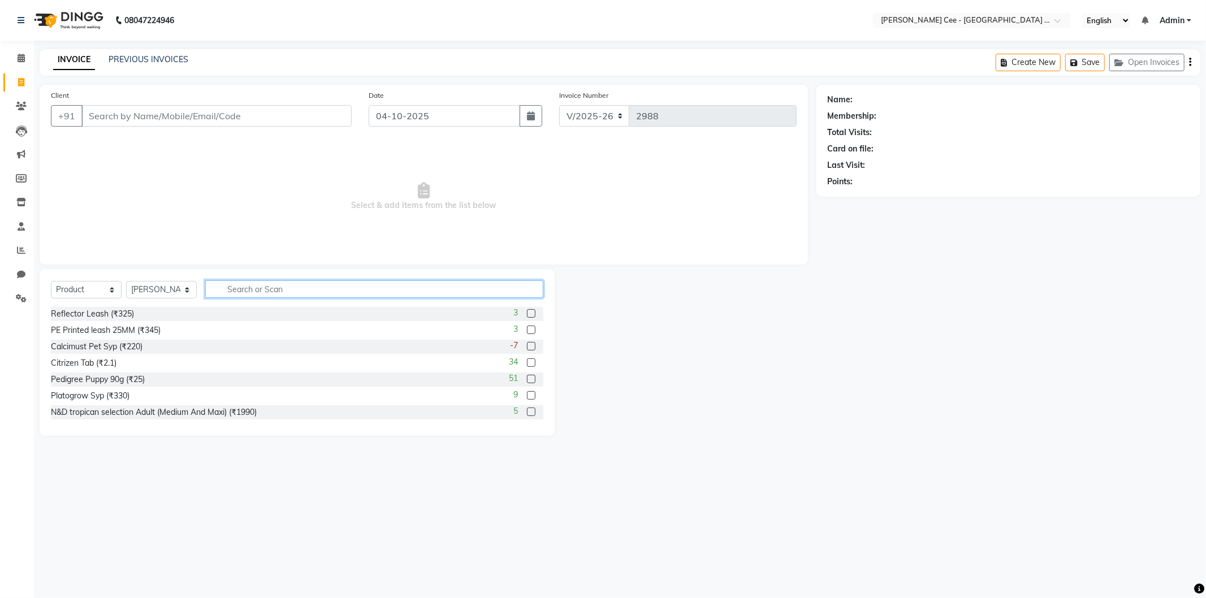
click at [284, 286] on input "text" at bounding box center [374, 289] width 338 height 18
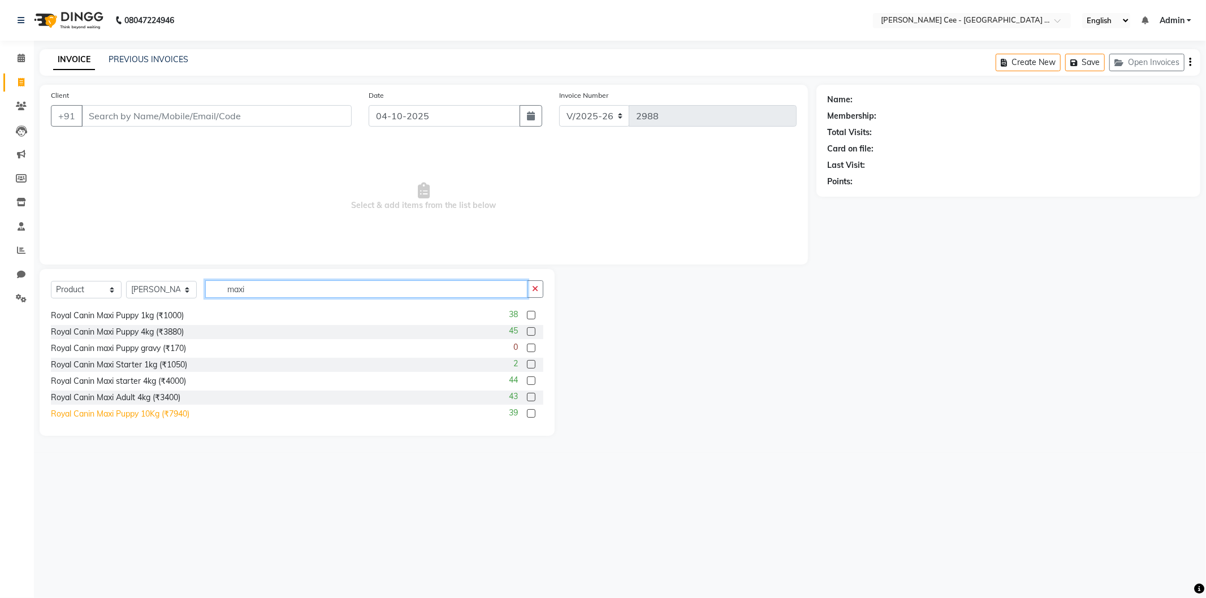
scroll to position [167, 0]
type input "maxi"
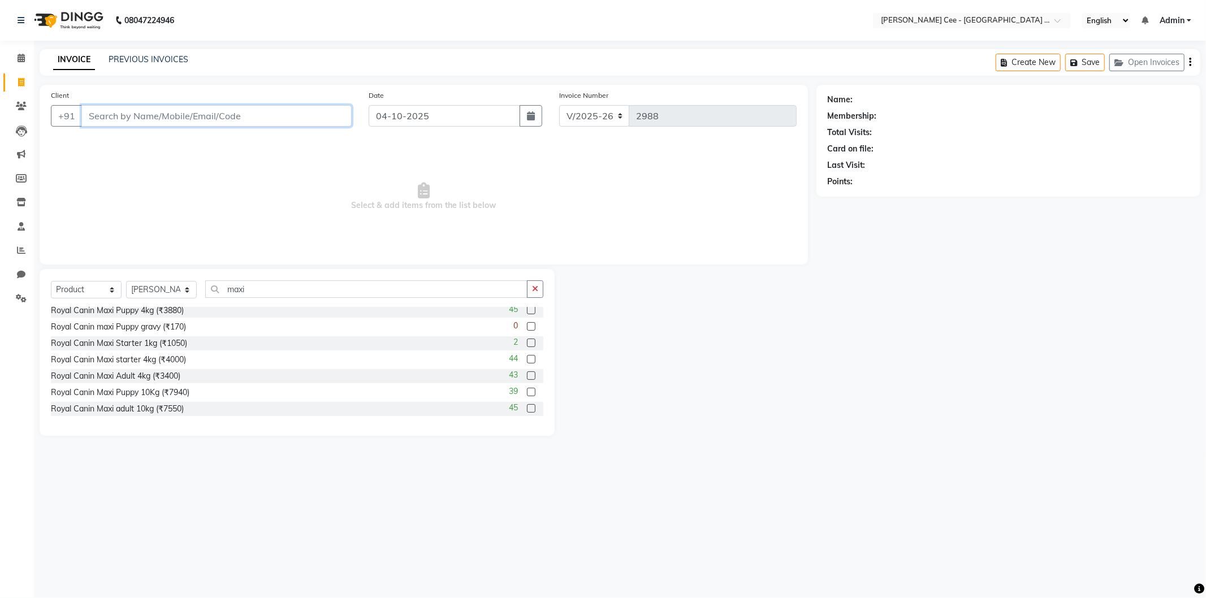
click at [270, 117] on input "Client" at bounding box center [216, 115] width 270 height 21
click at [131, 60] on link "PREVIOUS INVOICES" at bounding box center [149, 59] width 80 height 10
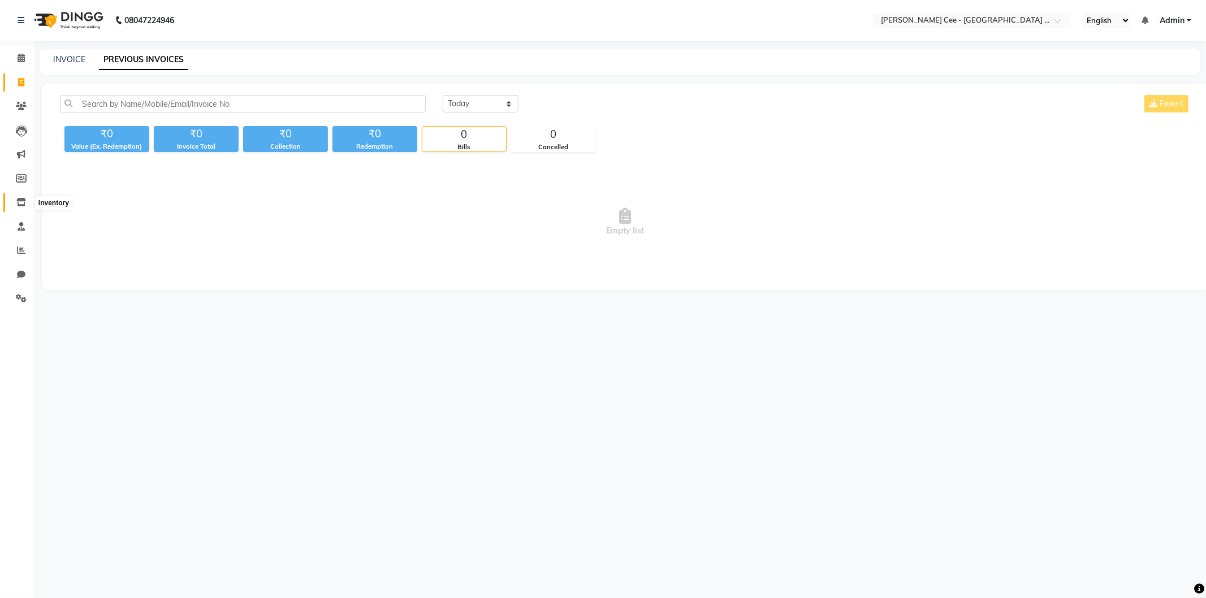
click at [15, 201] on span at bounding box center [21, 202] width 20 height 13
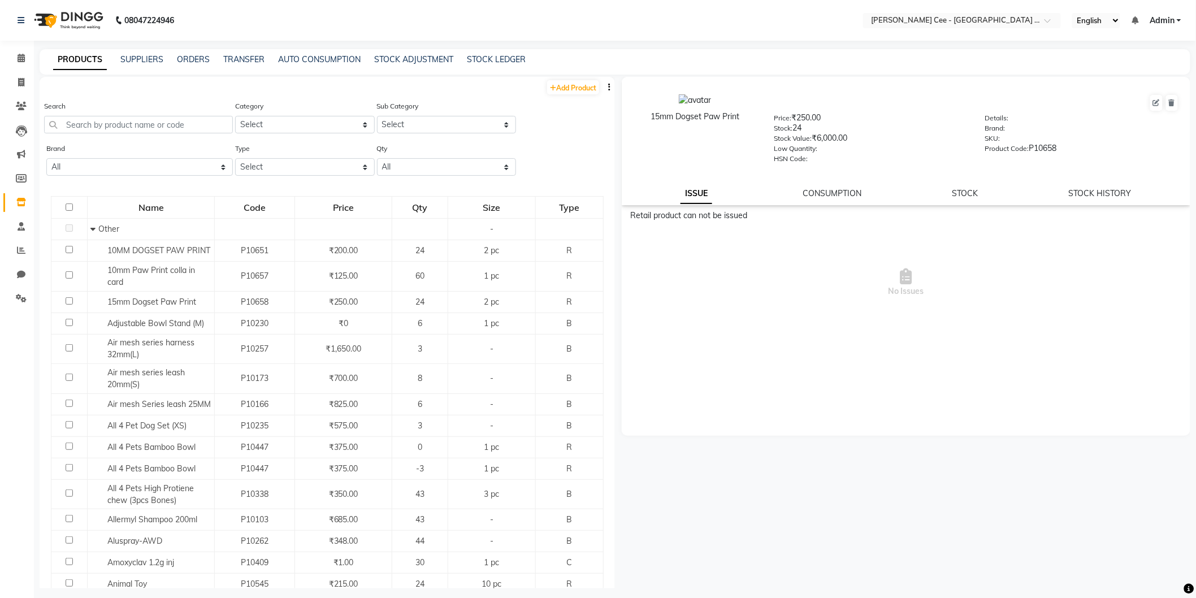
click at [608, 86] on icon "button" at bounding box center [609, 87] width 2 height 8
click at [561, 89] on div "EXPORT" at bounding box center [564, 94] width 37 height 14
click at [149, 55] on link "SUPPLIERS" at bounding box center [141, 59] width 43 height 10
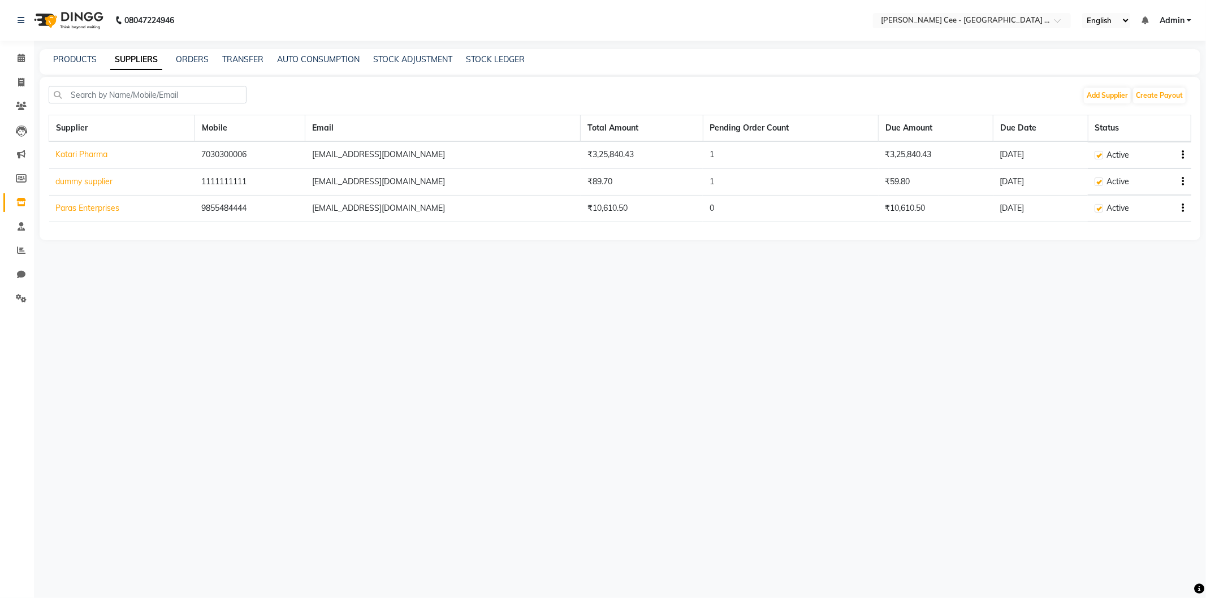
click at [194, 53] on div "PRODUCTS SUPPLIERS ORDERS TRANSFER AUTO CONSUMPTION STOCK ADJUSTMENT STOCK LEDG…" at bounding box center [620, 61] width 1161 height 25
click at [196, 59] on link "ORDERS" at bounding box center [192, 59] width 33 height 10
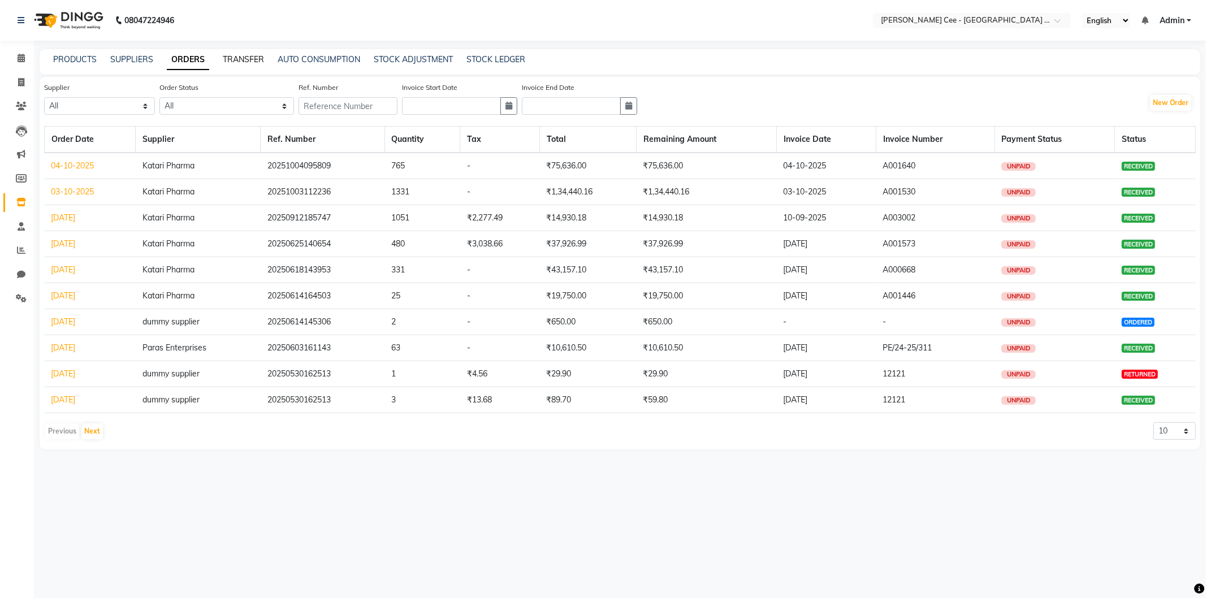
click at [248, 58] on link "TRANSFER" at bounding box center [243, 59] width 41 height 10
select select "sender"
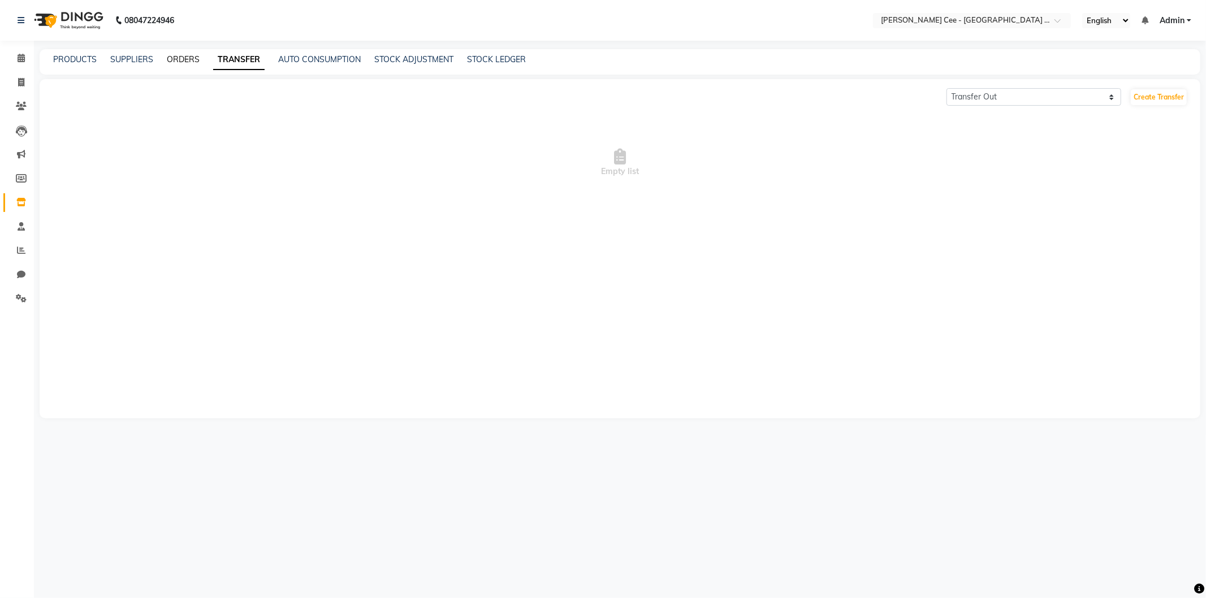
click at [177, 59] on link "ORDERS" at bounding box center [183, 59] width 33 height 10
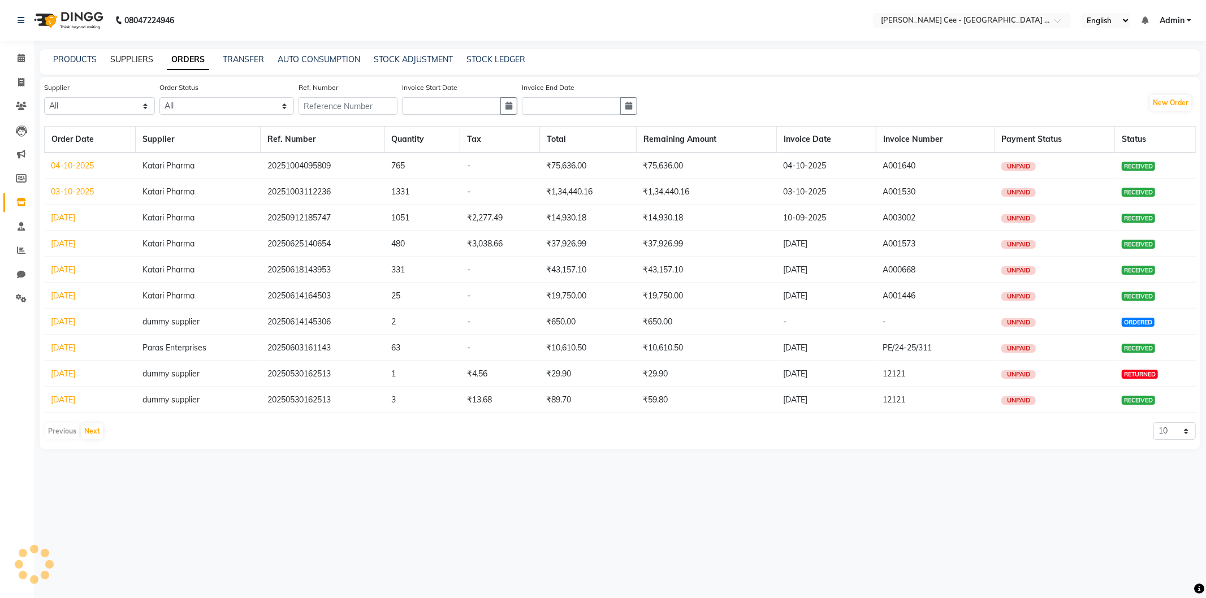
click at [138, 57] on link "SUPPLIERS" at bounding box center [131, 59] width 43 height 10
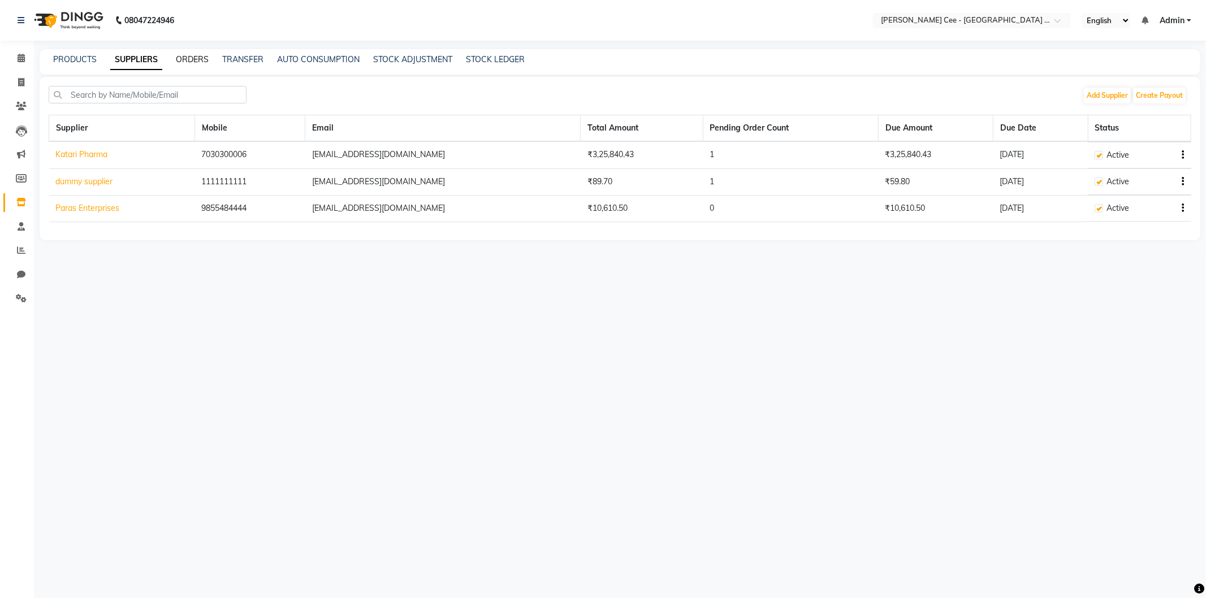
click at [185, 63] on link "ORDERS" at bounding box center [192, 59] width 33 height 10
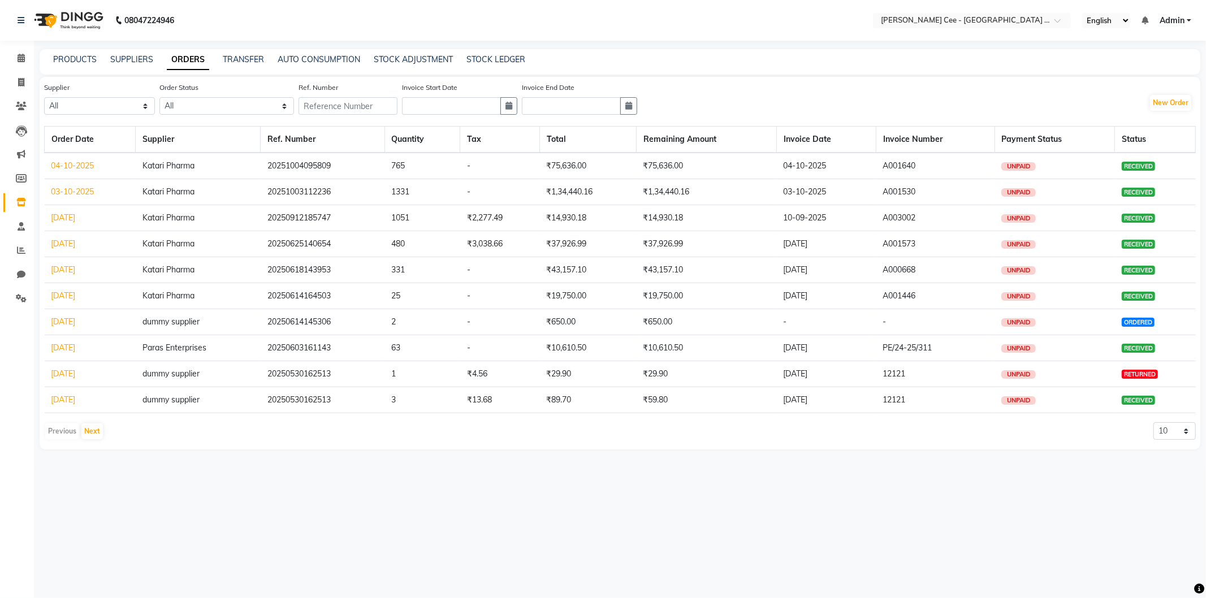
click at [623, 196] on td "₹1,34,440.16" at bounding box center [587, 192] width 97 height 26
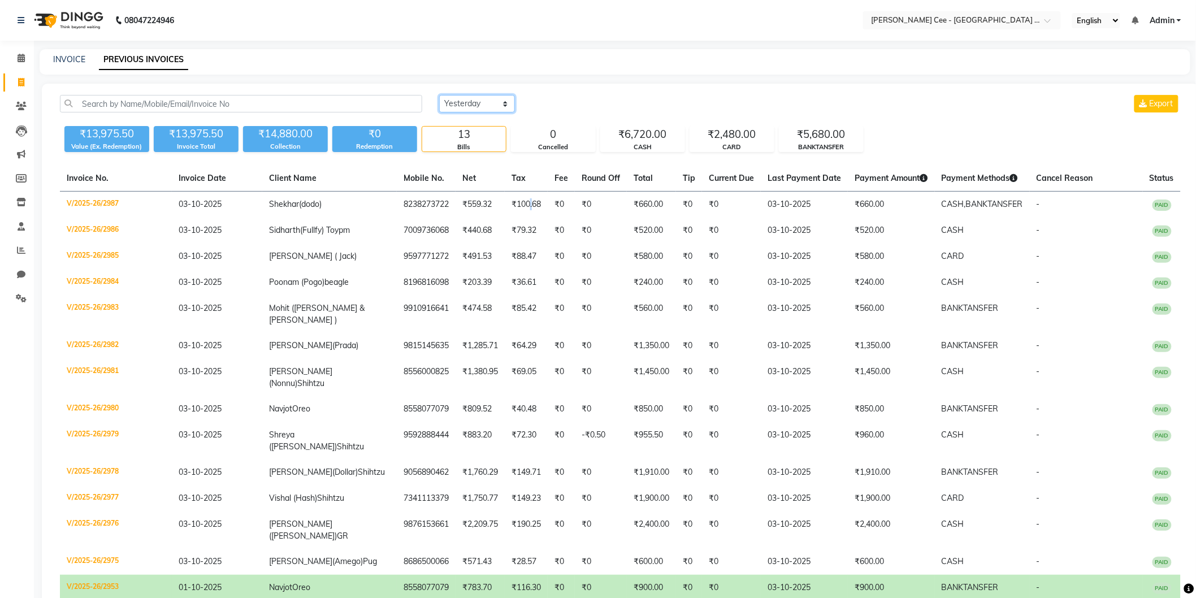
click at [479, 98] on select "[DATE] [DATE] Custom Range" at bounding box center [477, 104] width 76 height 18
select select "today"
click at [439, 95] on select "[DATE] [DATE] Custom Range" at bounding box center [477, 104] width 76 height 18
